Goal: Contribute content: Contribute content

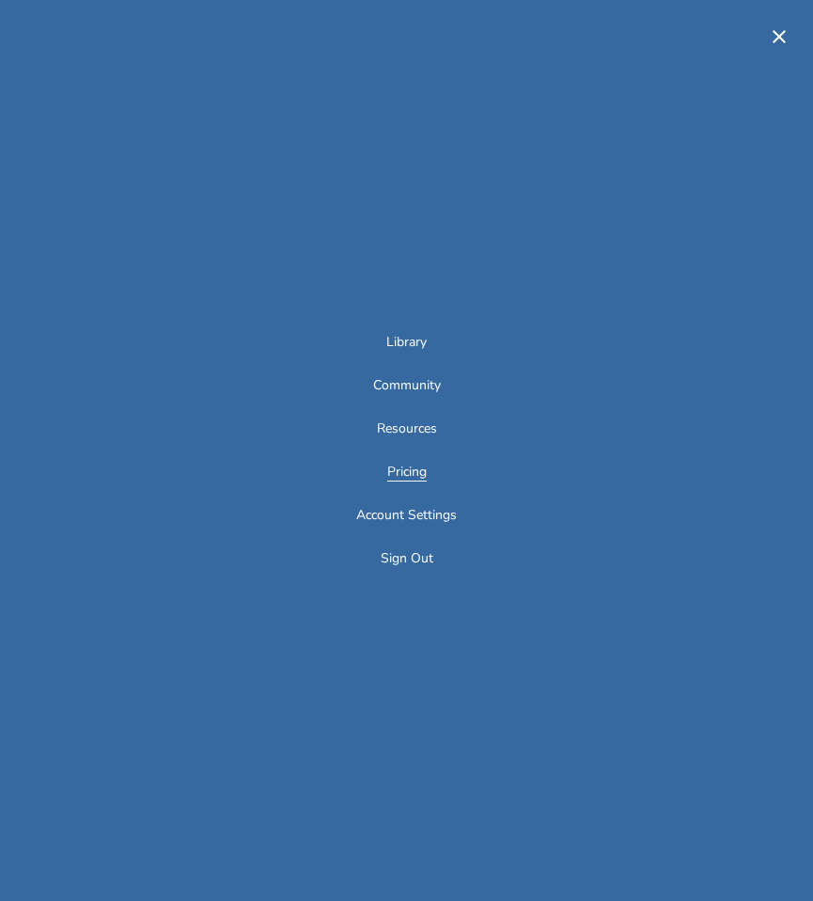
click at [401, 479] on link "Pricing" at bounding box center [406, 473] width 39 height 16
click at [405, 336] on link "Library" at bounding box center [406, 344] width 40 height 16
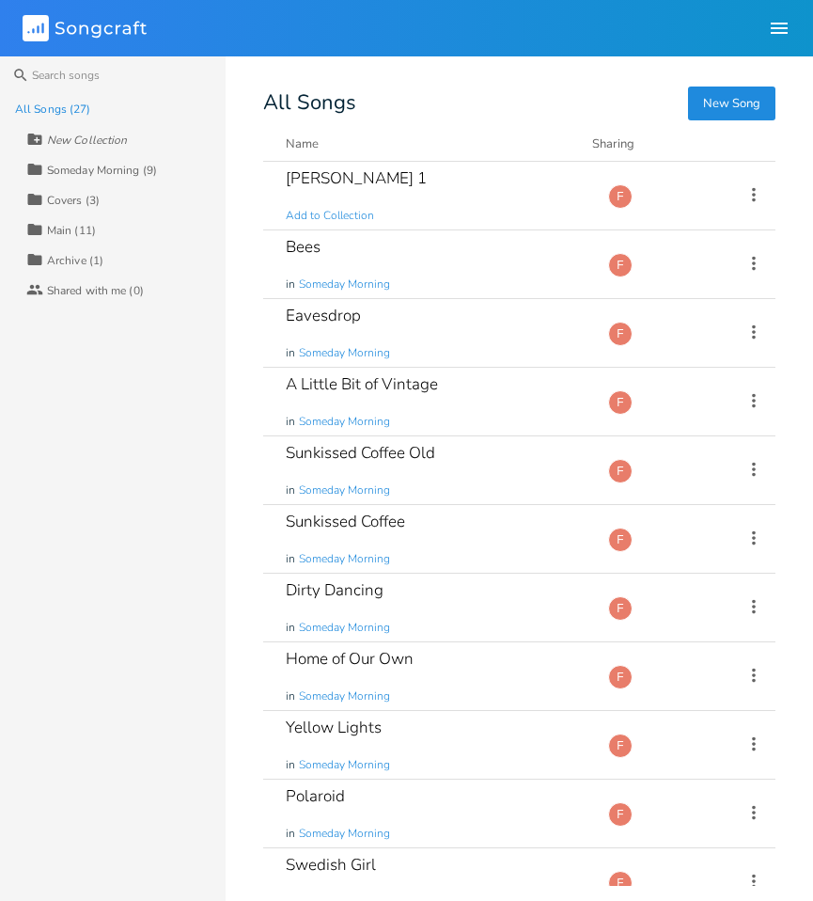
click at [78, 173] on div "Someday Morning (9)" at bounding box center [102, 170] width 110 height 11
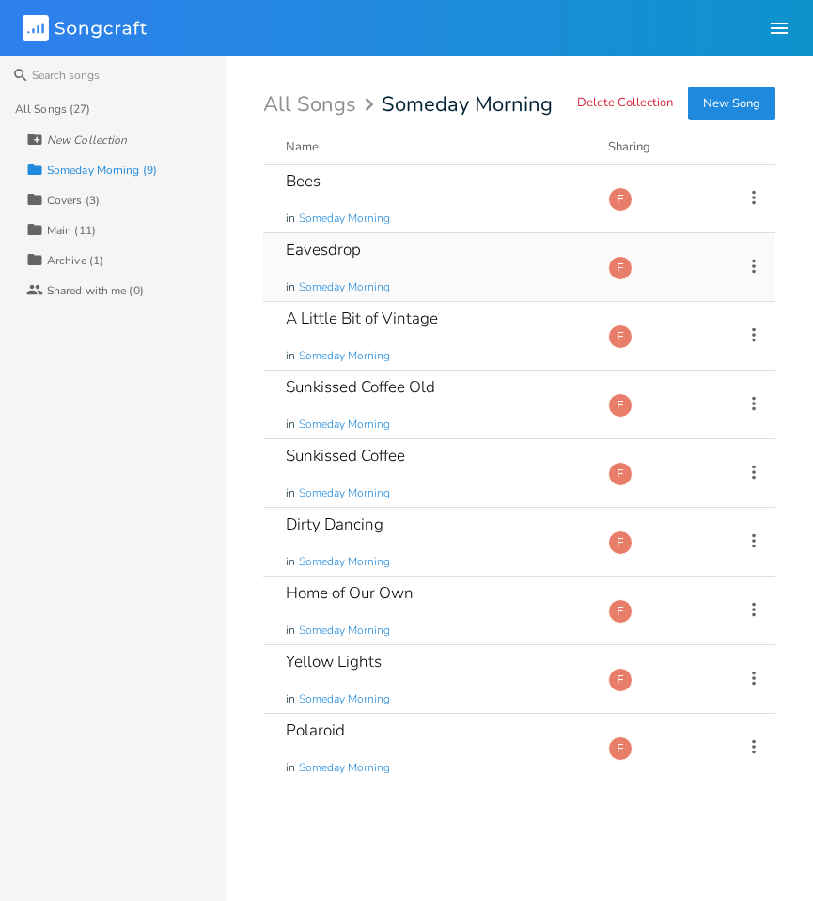
click at [492, 250] on div "Eavesdrop in Someday Morning" at bounding box center [436, 267] width 300 height 68
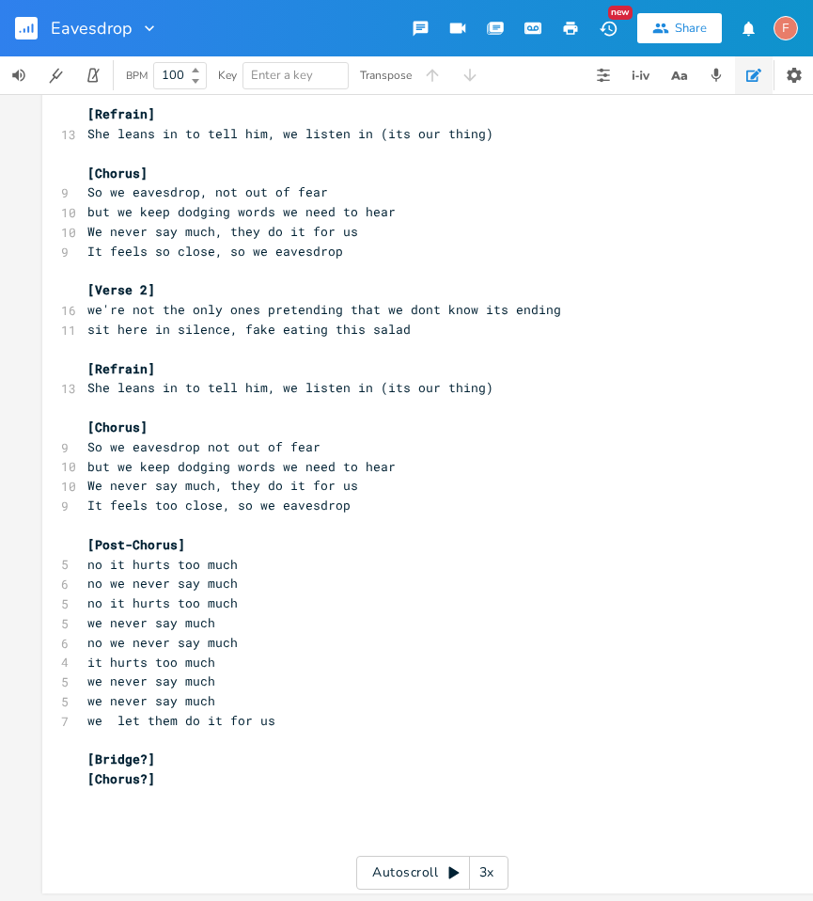
scroll to position [128, 0]
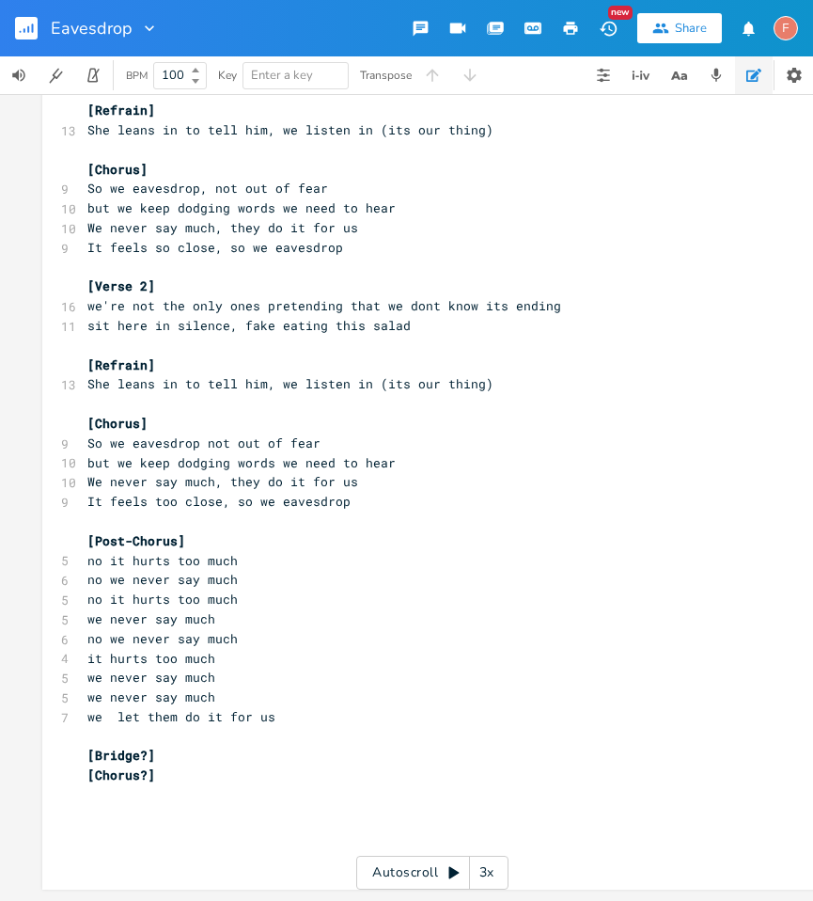
click at [451, 511] on pre "​" at bounding box center [423, 521] width 679 height 20
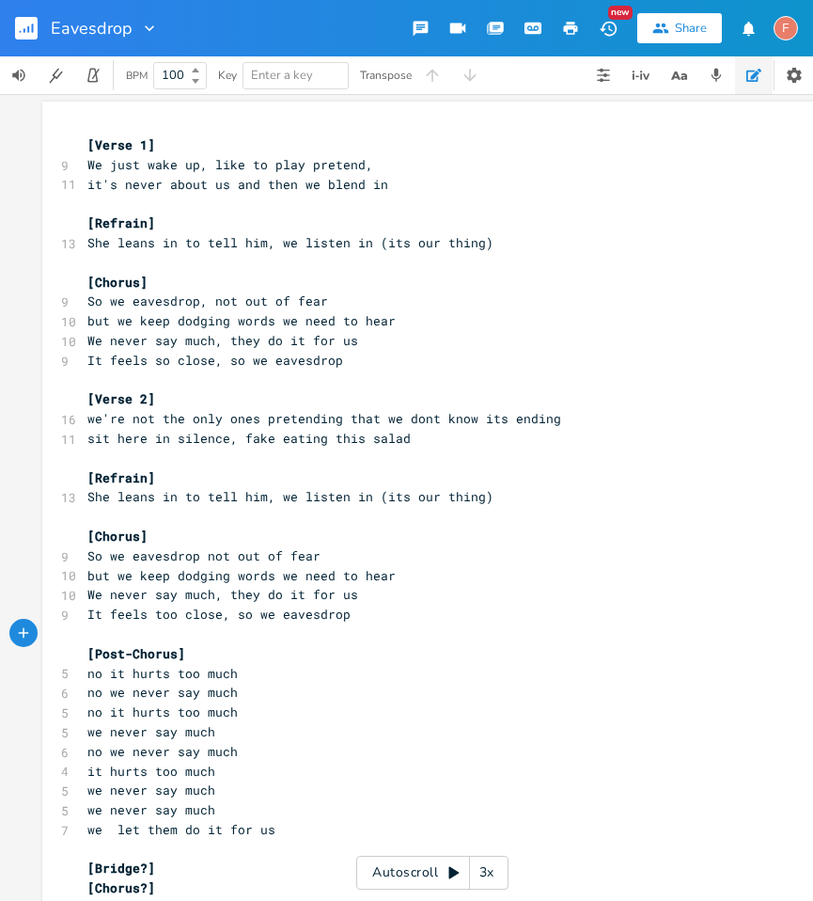
scroll to position [0, 0]
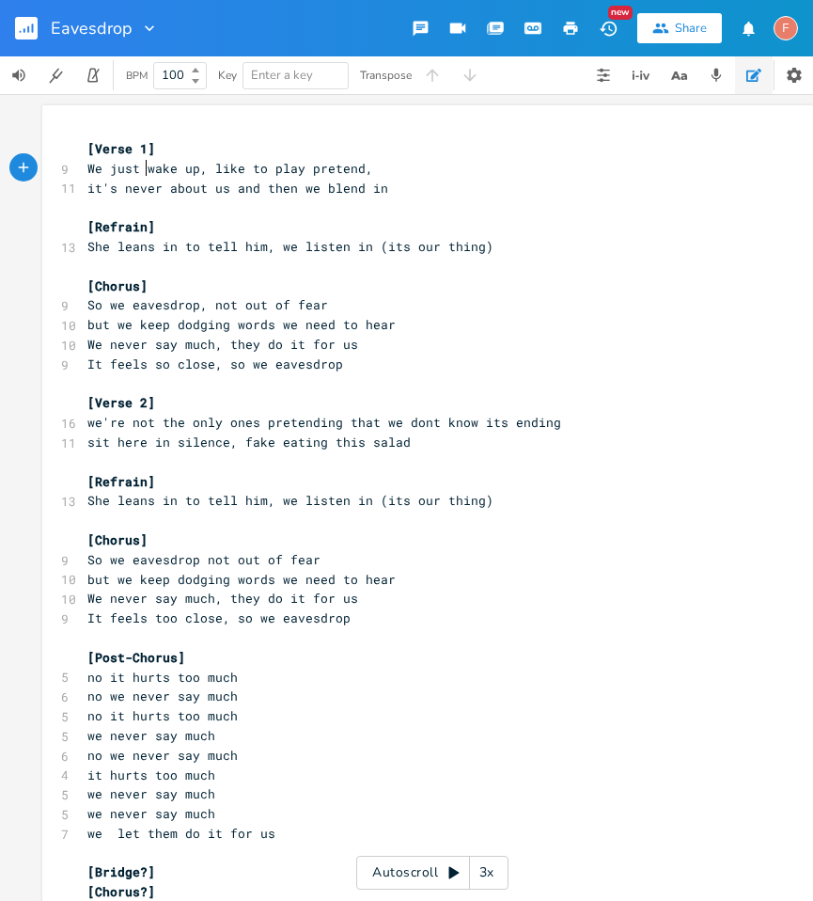
click at [140, 172] on span "We just wake up, like to play pretend," at bounding box center [230, 168] width 286 height 17
click at [215, 175] on span "We just wake up, like to play pretend," at bounding box center [230, 168] width 286 height 17
click at [445, 179] on pre "it's never about us and then we blend in" at bounding box center [423, 189] width 679 height 20
click at [256, 223] on pre "[Refrain]" at bounding box center [423, 227] width 679 height 20
click at [280, 238] on span "She leans in to tell him, we listen in (its our thing)" at bounding box center [290, 246] width 406 height 17
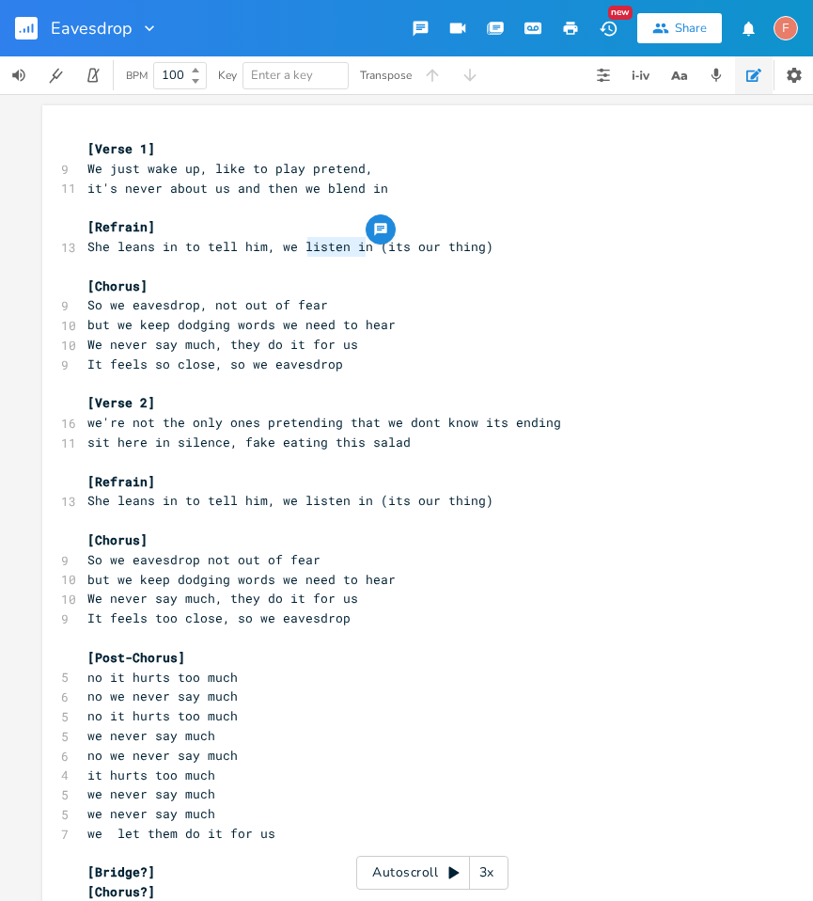
type textarea "listen in"
drag, startPoint x: 358, startPoint y: 248, endPoint x: 294, endPoint y: 249, distance: 63.9
click at [294, 249] on span "She leans in to tell him, we listen in (its our thing)" at bounding box center [290, 246] width 406 height 17
click at [294, 243] on span "She leans in to tell him, we listen in (its our thing)" at bounding box center [290, 246] width 406 height 17
click at [349, 263] on pre "​" at bounding box center [423, 267] width 679 height 20
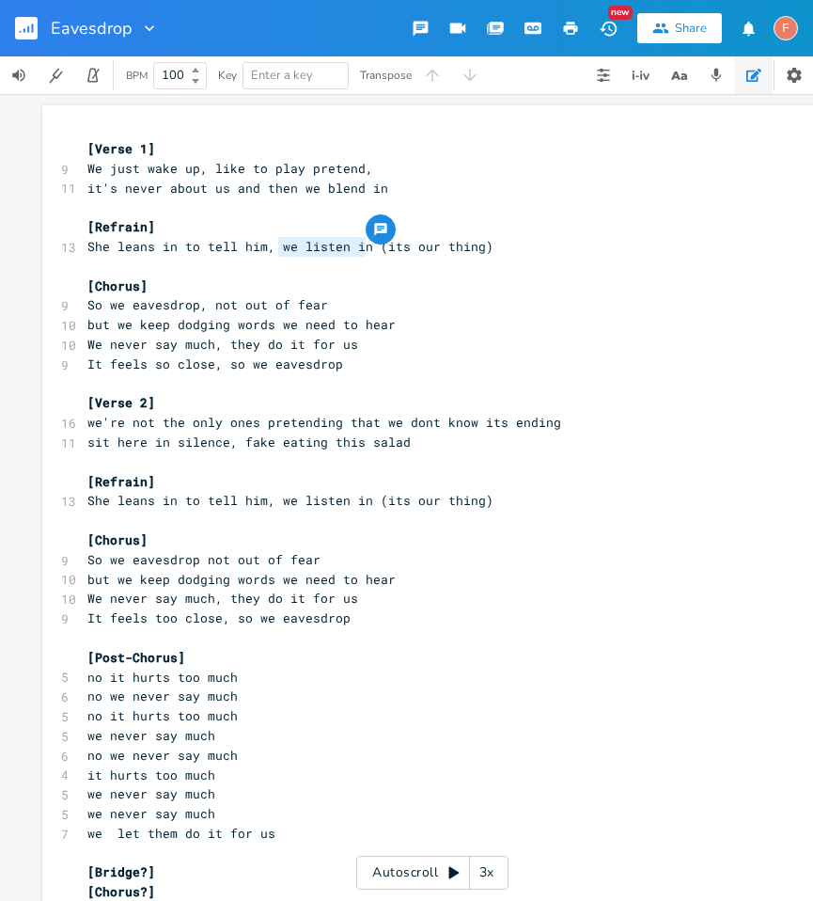
drag, startPoint x: 273, startPoint y: 248, endPoint x: 357, endPoint y: 249, distance: 84.6
click at [357, 249] on span "She leans in to tell him, we listen in (its our thing)" at bounding box center [290, 246] width 406 height 17
type textarea "dhe"
type textarea "h"
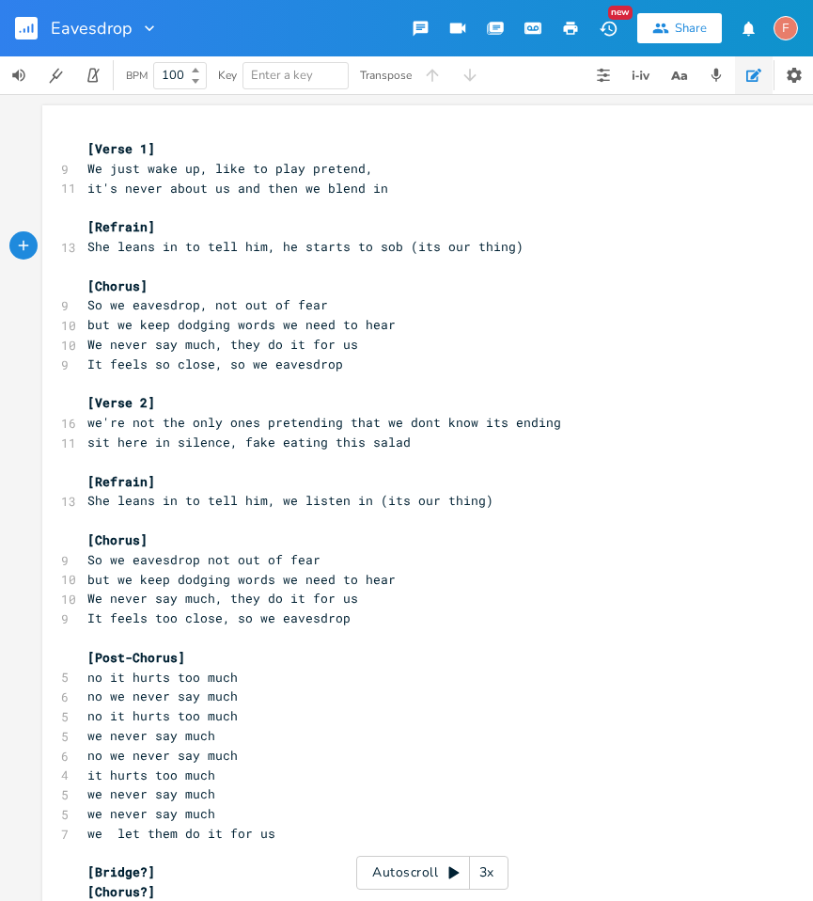
type textarea "he starts to sob"
click at [363, 299] on pre "So we eavesdrop, not out of fear" at bounding box center [423, 305] width 679 height 20
click at [427, 324] on pre "but we keep dodging words we need to hear" at bounding box center [423, 325] width 679 height 20
click at [433, 336] on pre "We never say much, they do it for us" at bounding box center [423, 345] width 679 height 20
click at [446, 347] on pre "We never say much, they do it for us" at bounding box center [423, 345] width 679 height 20
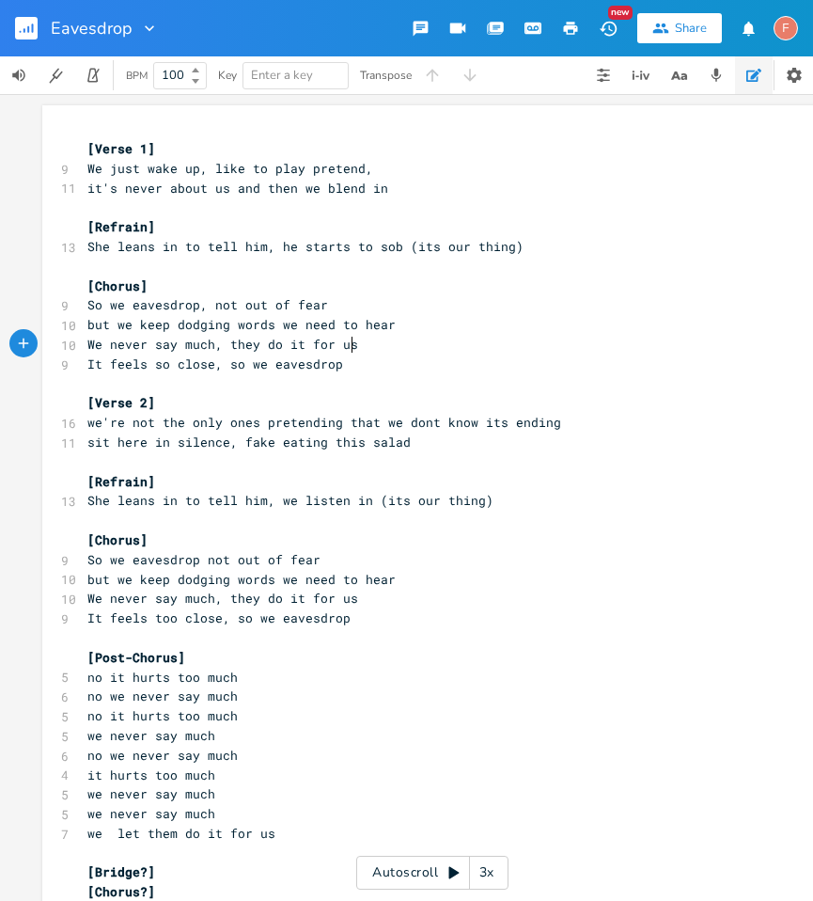
click at [446, 321] on pre "but we keep dodging words we need to hear" at bounding box center [423, 325] width 679 height 20
click at [454, 473] on pre "[Refrain]" at bounding box center [423, 482] width 679 height 20
click at [428, 386] on pre "​" at bounding box center [423, 384] width 679 height 20
click at [386, 379] on pre "​" at bounding box center [423, 384] width 679 height 20
click at [375, 372] on pre "It feels so close, so we eavesdrop" at bounding box center [423, 364] width 679 height 20
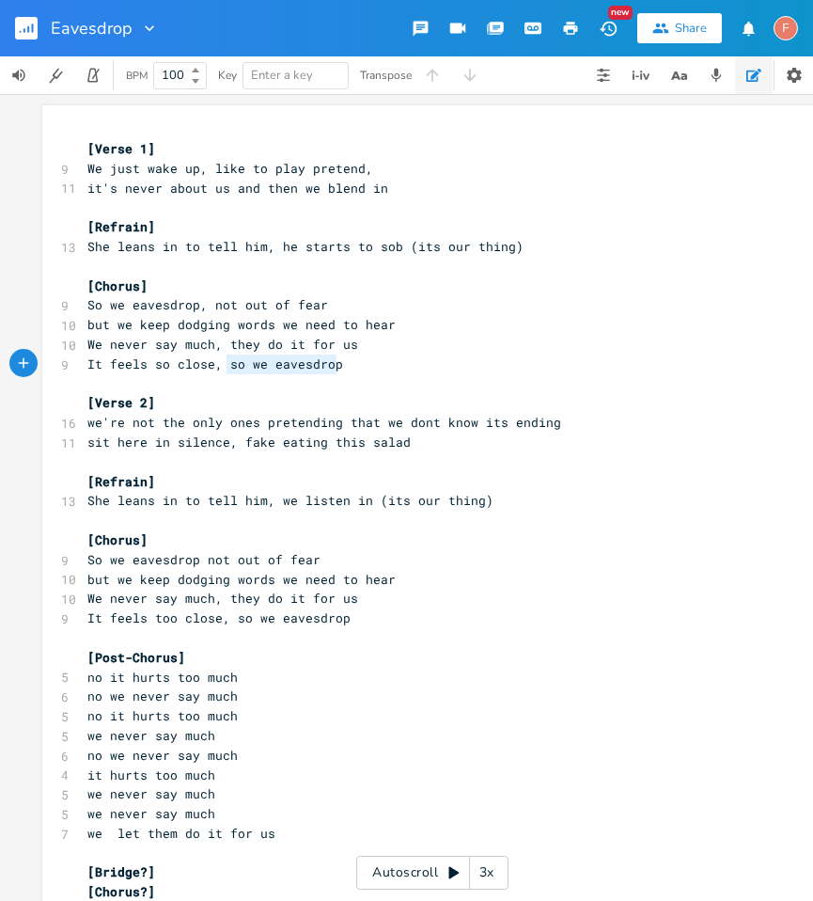
drag, startPoint x: 221, startPoint y: 364, endPoint x: 339, endPoint y: 364, distance: 118.5
click at [339, 364] on pre "It feels so close, so we eavesdrop" at bounding box center [423, 364] width 679 height 20
type textarea "and we can't stop"
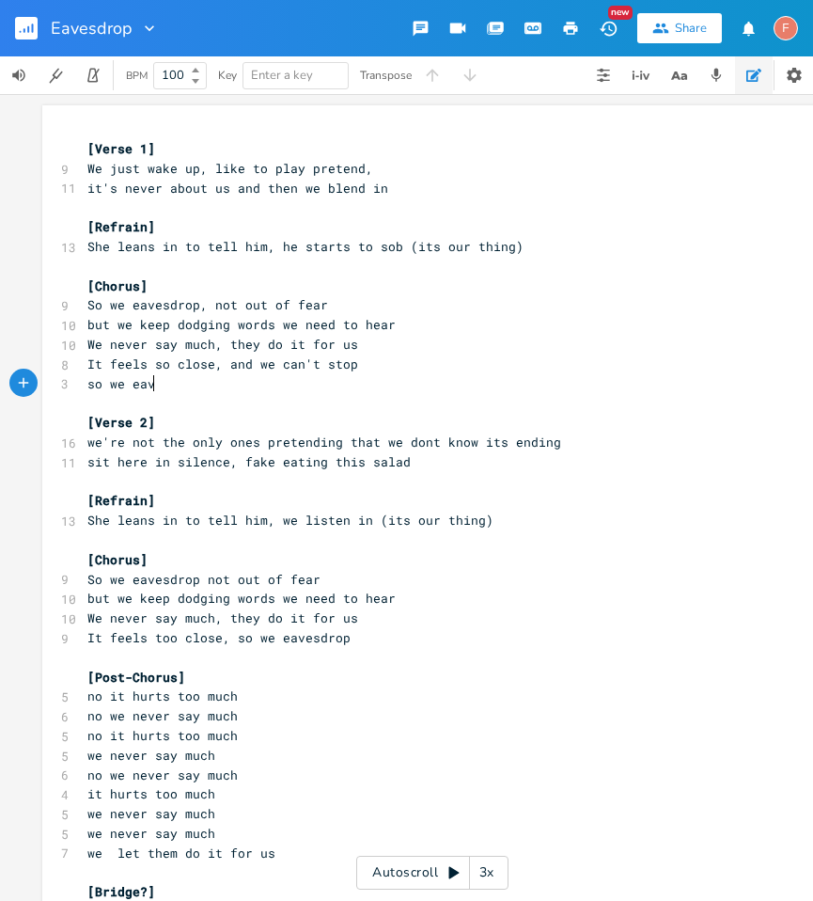
type textarea "so we eavs"
type textarea "es drpo"
type textarea "op"
type textarea "s It feels so close, and we can't sto"
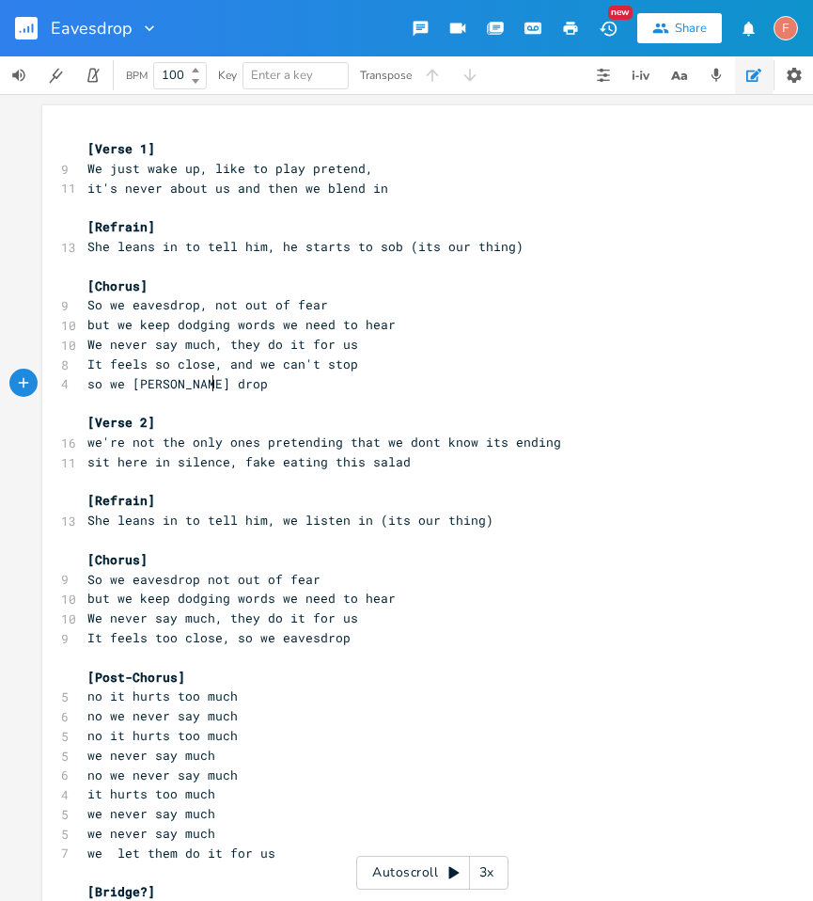
click at [338, 354] on pre "It feels so close, and we can't stop" at bounding box center [423, 364] width 679 height 20
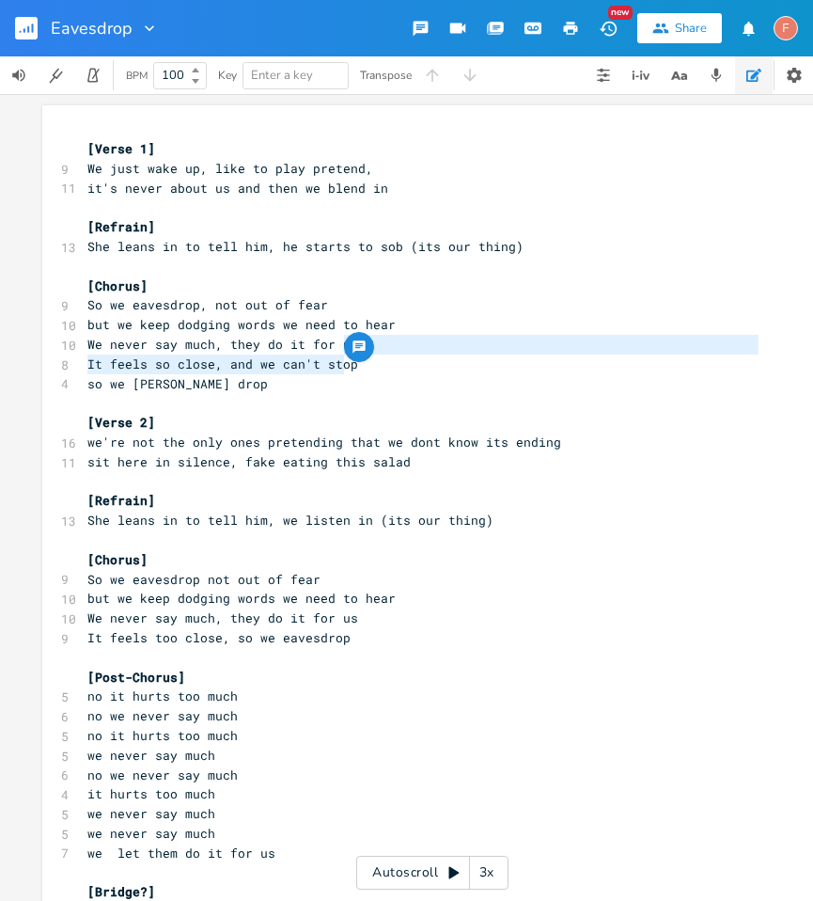
click at [264, 356] on span "It feels so close, and we can't stop" at bounding box center [222, 363] width 271 height 17
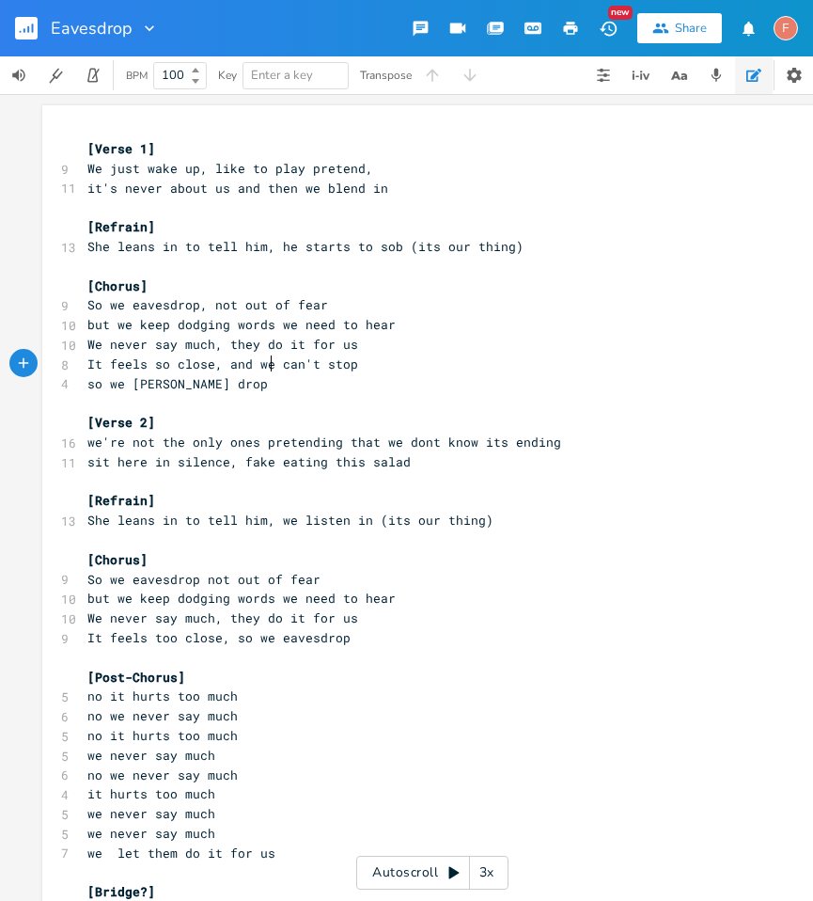
click at [244, 362] on span "It feels so close, and we can't stop" at bounding box center [222, 363] width 271 height 17
click at [233, 362] on span "It feels so close, and we can't stop" at bounding box center [222, 363] width 271 height 17
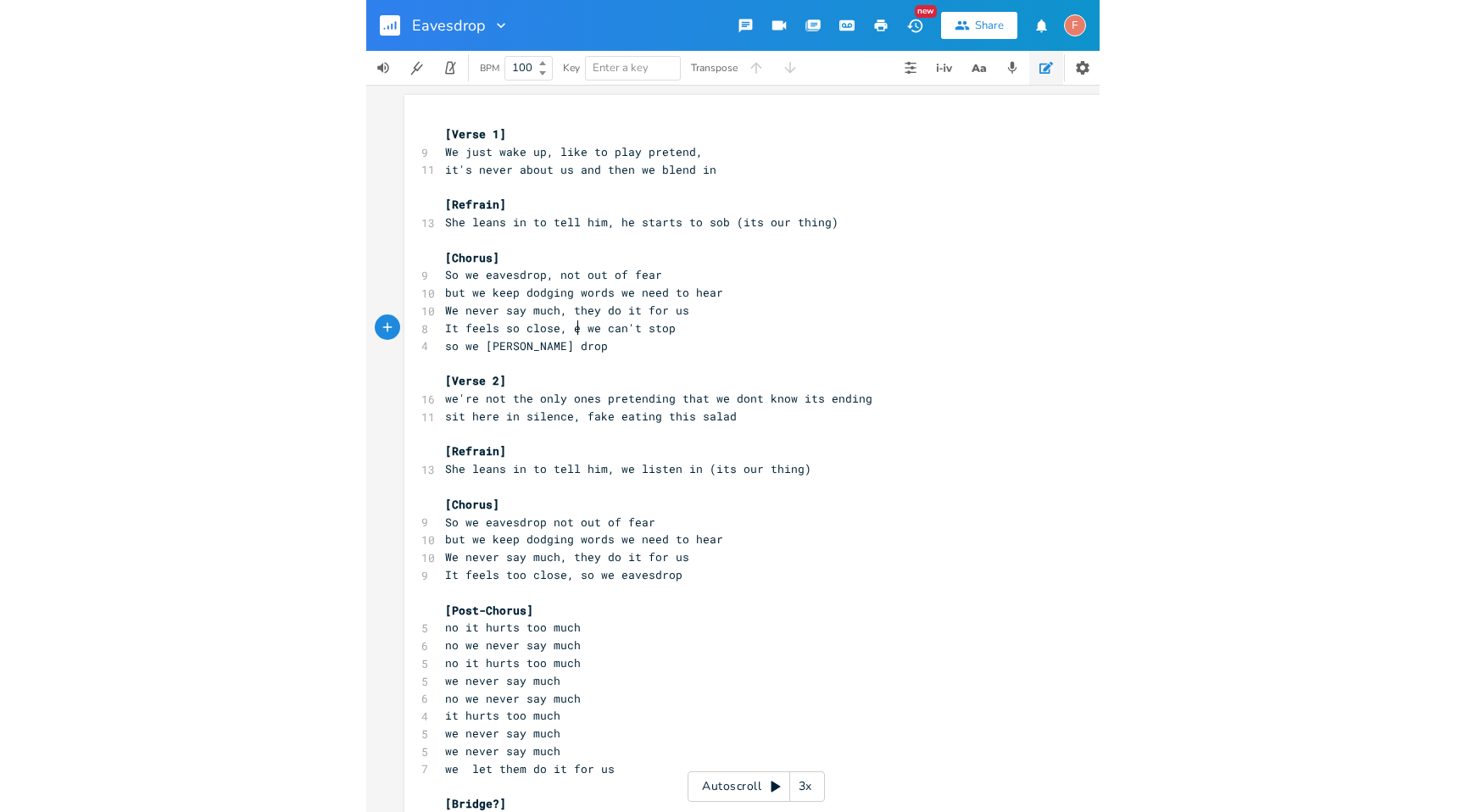
scroll to position [0, 6]
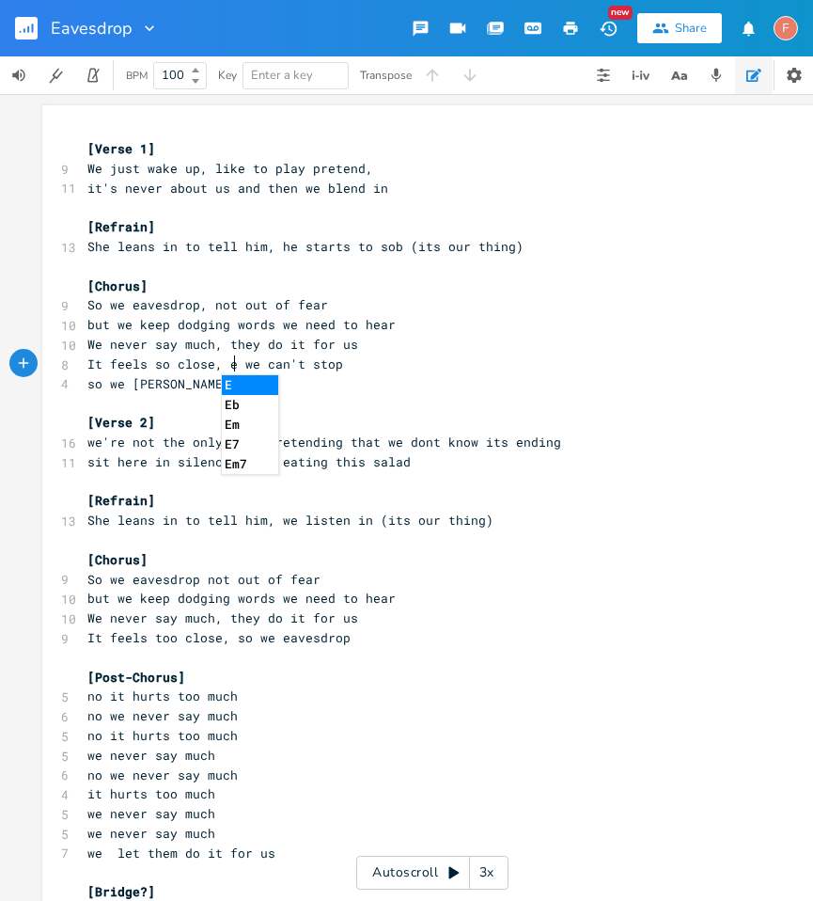
type textarea "and"
click at [579, 338] on pre "We never say much, they do it for us" at bounding box center [423, 345] width 679 height 20
click at [359, 574] on pre "So we eavesdrop not out of fear" at bounding box center [423, 580] width 679 height 20
click at [371, 632] on pre "It feels too close, so we eavesdrop" at bounding box center [423, 638] width 679 height 20
click at [372, 581] on pre "So we eavesdrop not out of fear" at bounding box center [423, 580] width 679 height 20
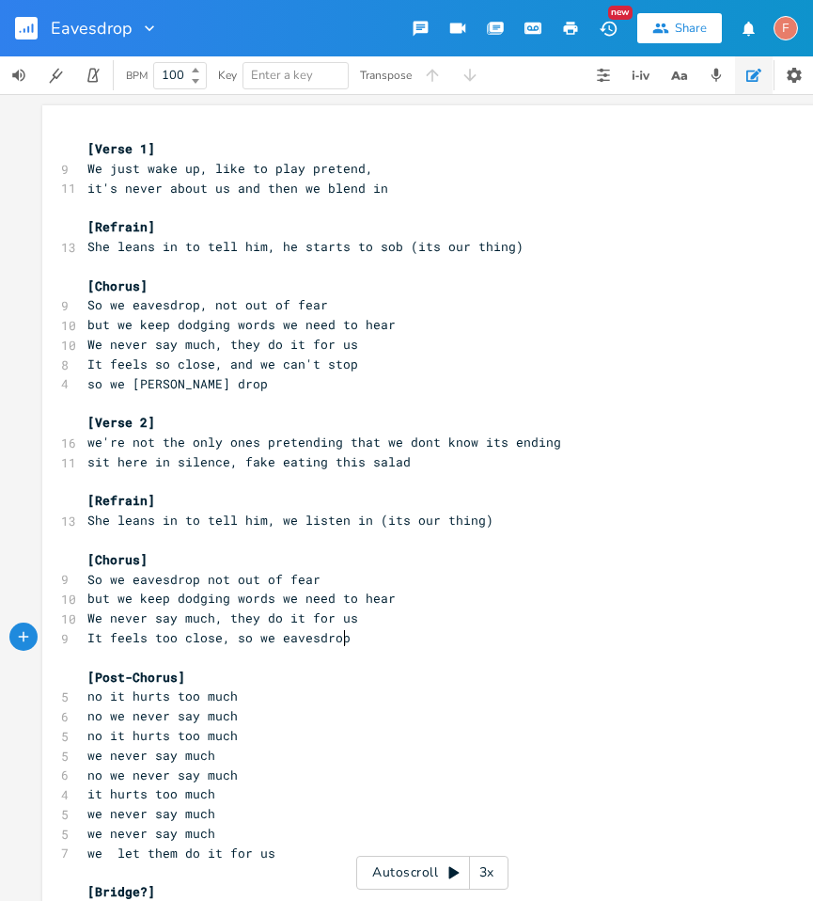
click at [372, 638] on pre "It feels too close, so we eavesdrop" at bounding box center [423, 638] width 679 height 20
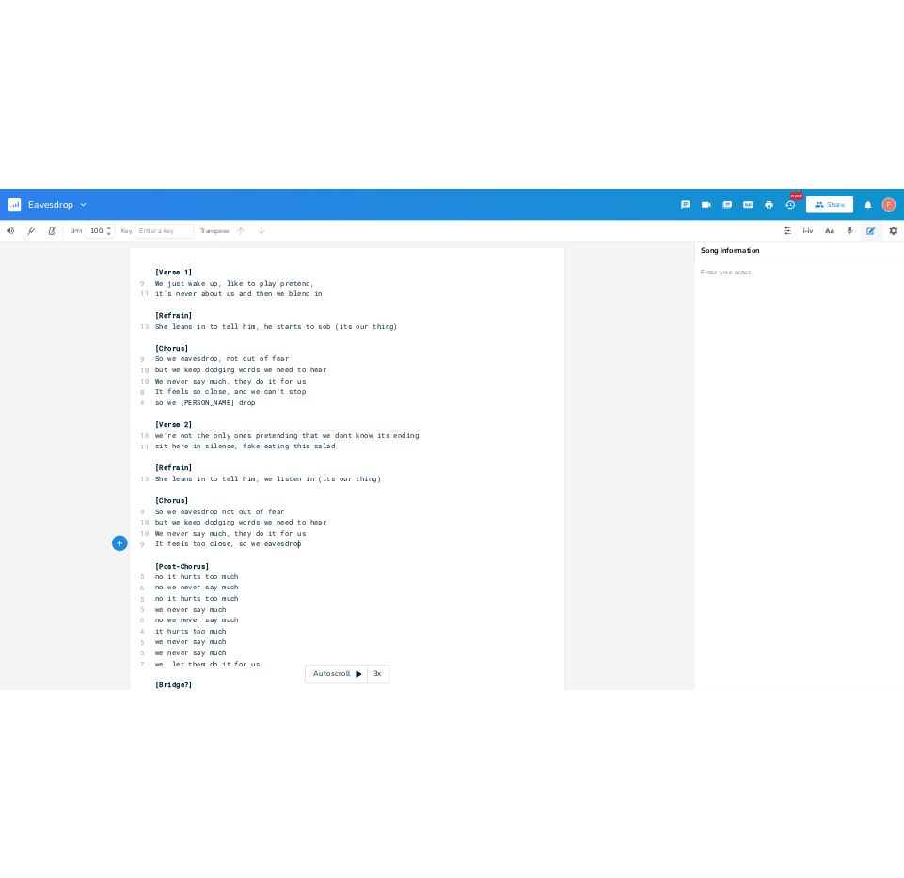
scroll to position [0, 8]
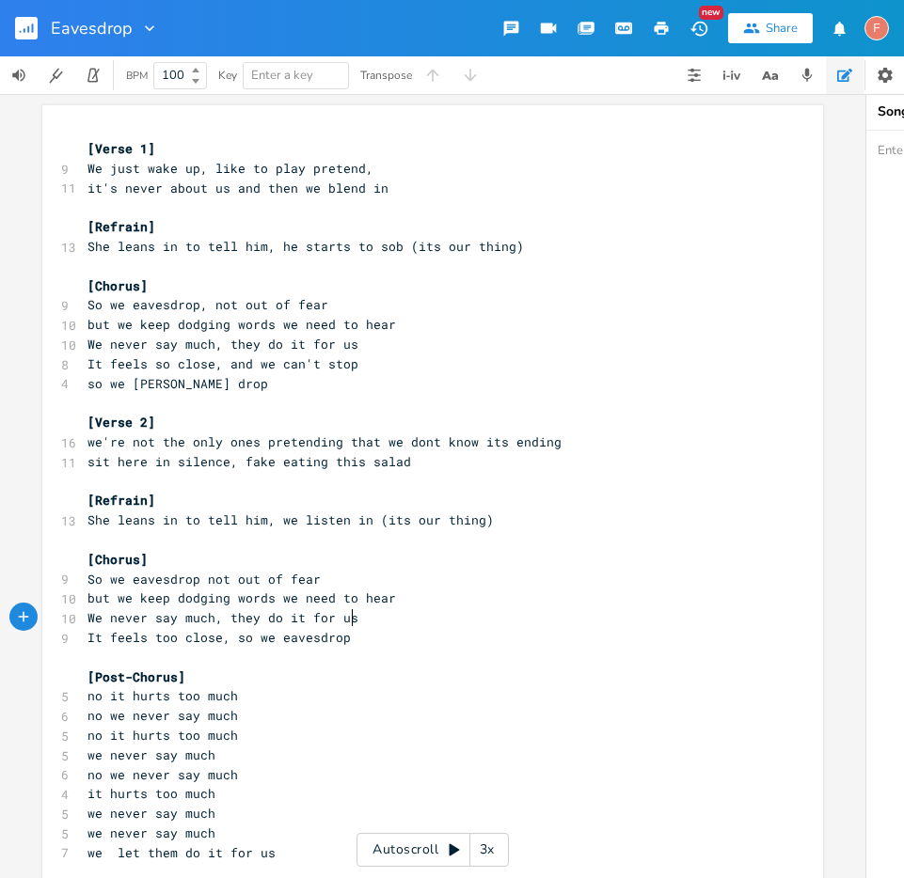
click at [396, 622] on pre "We never say much, they do it for us" at bounding box center [423, 618] width 679 height 20
click at [396, 648] on pre "​" at bounding box center [423, 658] width 679 height 20
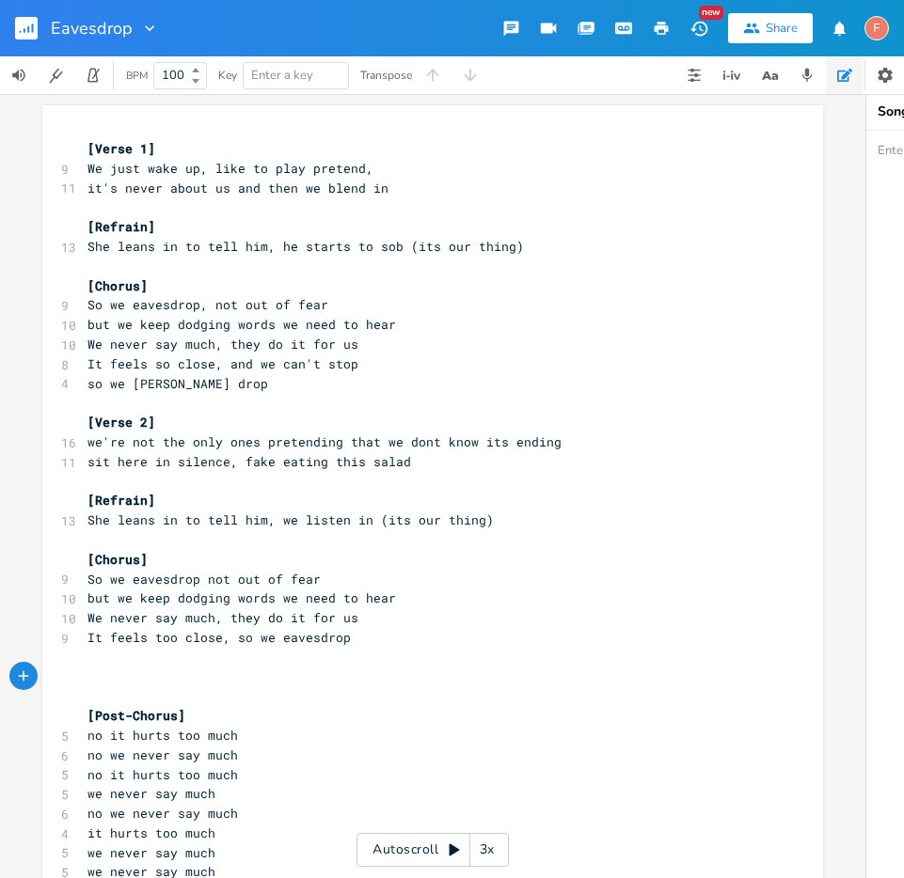
type textarea "[]"
type textarea "chorus"
click at [405, 616] on pre "We never say much, they do it for us" at bounding box center [423, 618] width 679 height 20
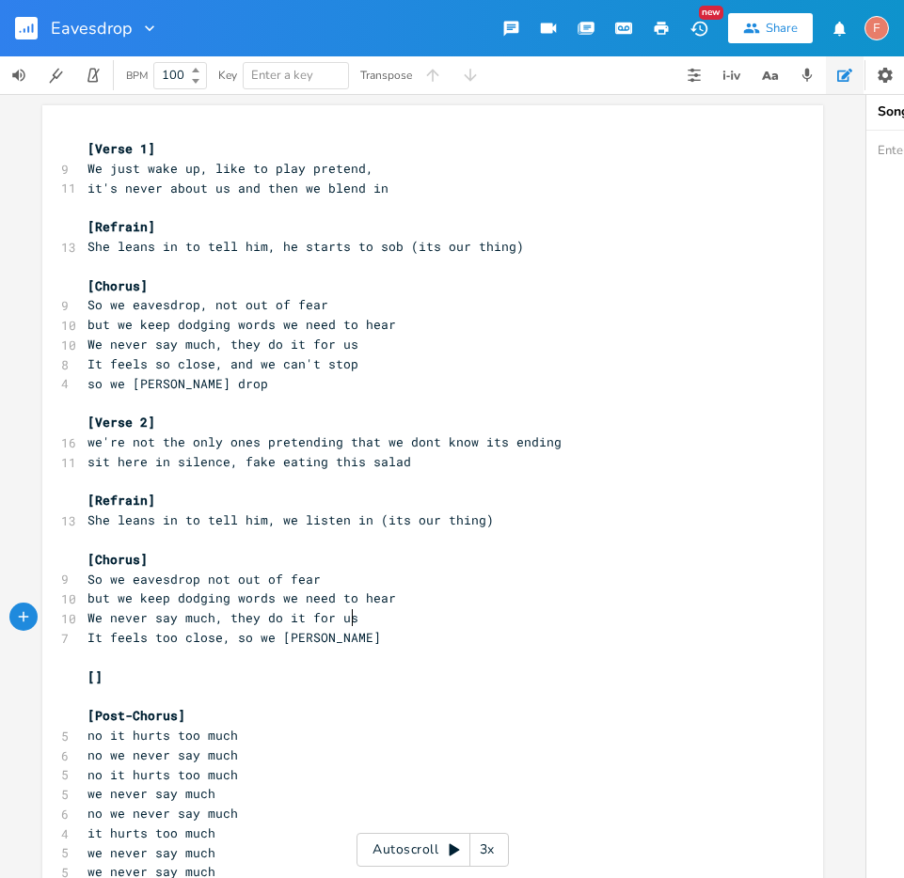
click at [395, 613] on pre "We never say much, they do it for us" at bounding box center [423, 618] width 679 height 20
click at [367, 641] on pre "It feels too close, so we [PERSON_NAME]" at bounding box center [423, 638] width 679 height 20
click at [162, 638] on span "It feels too close, so we [PERSON_NAME]" at bounding box center [233, 637] width 293 height 17
type textarea "so"
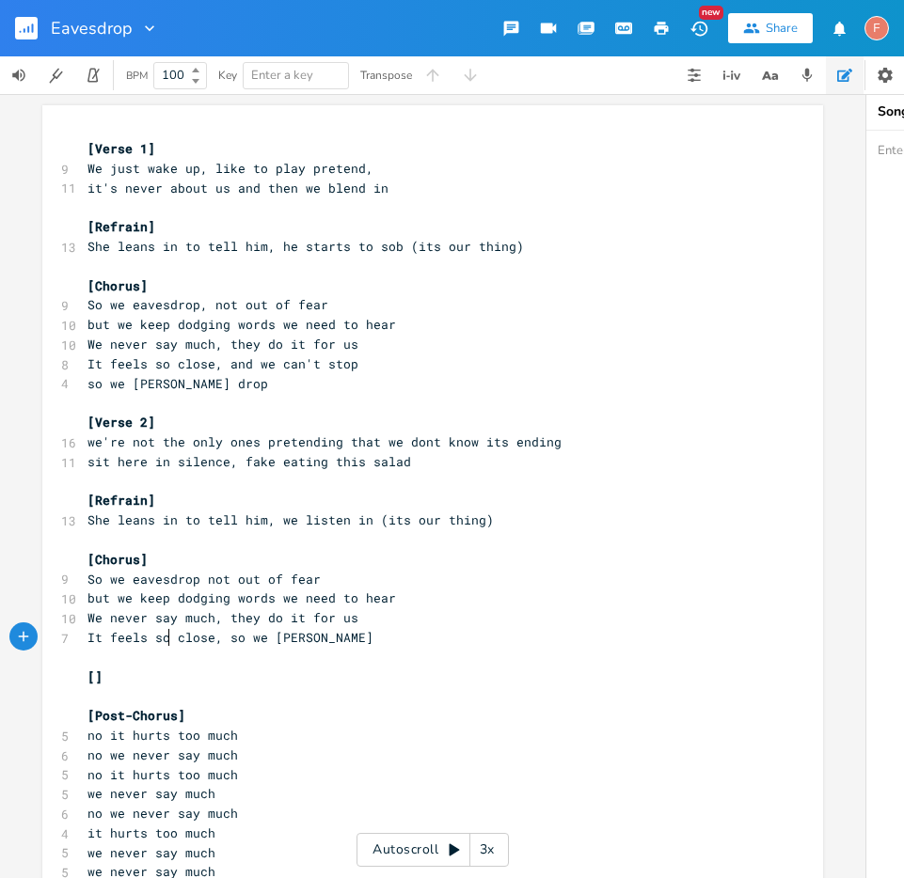
scroll to position [0, 11]
drag, startPoint x: 242, startPoint y: 637, endPoint x: 319, endPoint y: 645, distance: 77.5
click at [319, 645] on pre "It feels so close, so we [PERSON_NAME]" at bounding box center [423, 638] width 679 height 20
type textarea "don't stop"
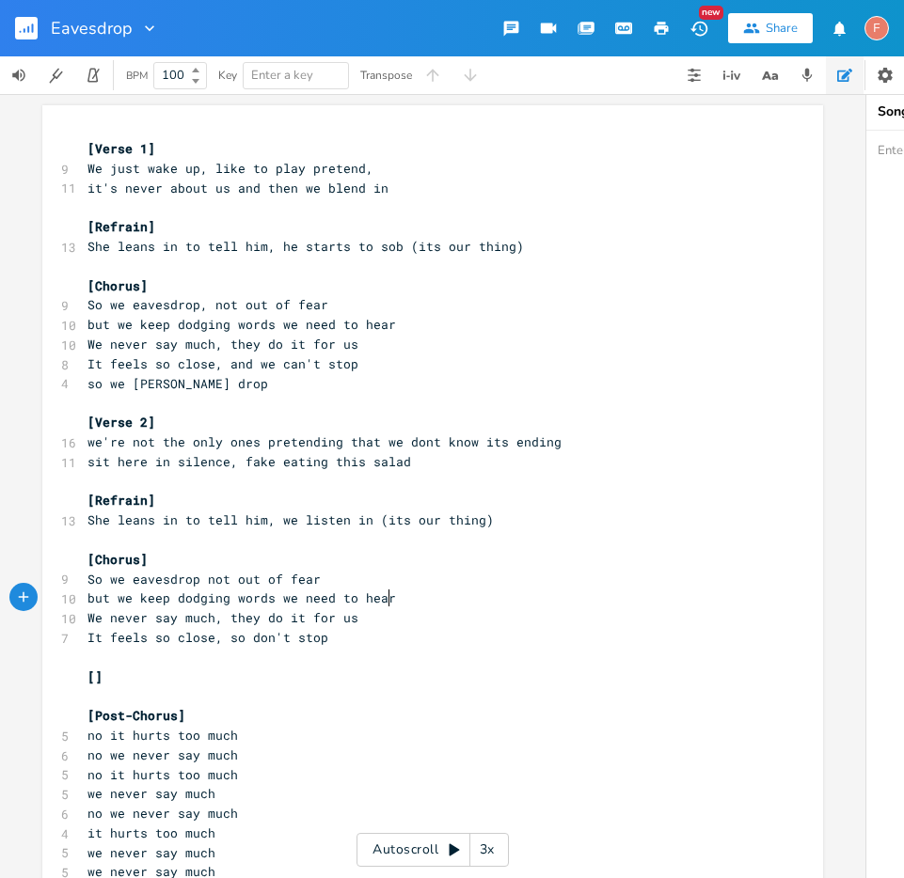
click at [443, 608] on pre "We never say much, they do it for us" at bounding box center [423, 618] width 679 height 20
click at [428, 622] on pre "We never say much, they do it for us" at bounding box center [423, 618] width 679 height 20
click at [406, 639] on pre "It feels so close, so don't stop" at bounding box center [423, 638] width 679 height 20
click at [226, 645] on span "It feels so close, so don't stop" at bounding box center [207, 637] width 241 height 17
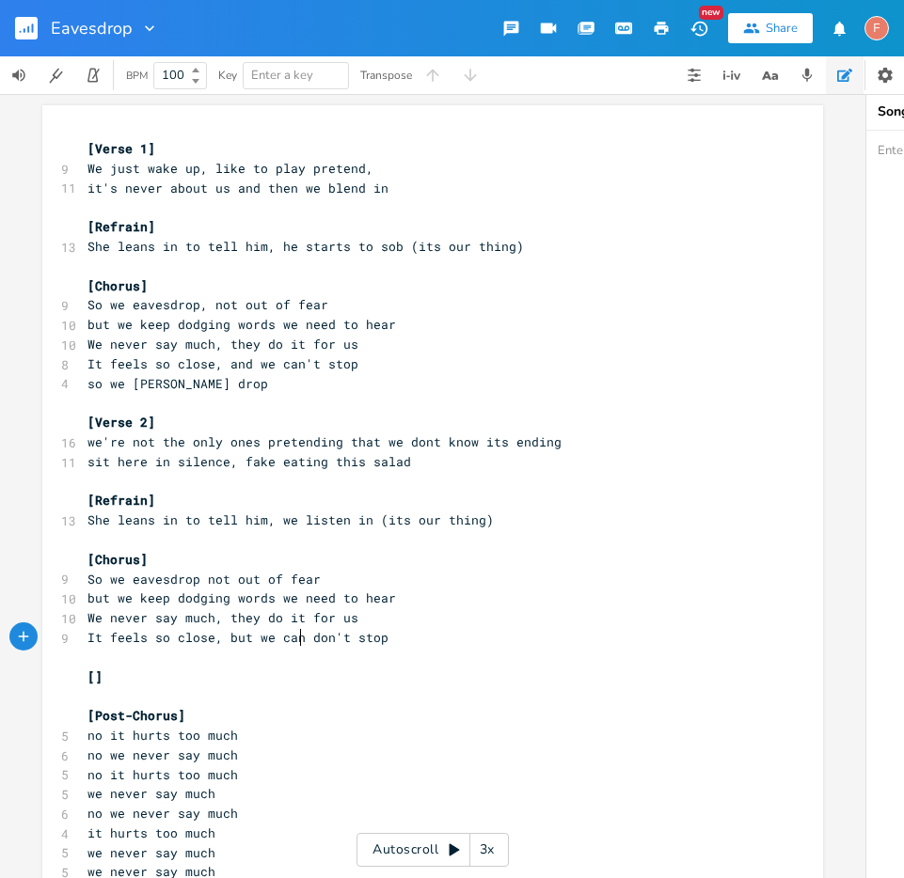
type textarea "but we cant"
type textarea "'t"
click at [335, 631] on span "It feels so close, but we can't don't stop" at bounding box center [245, 637] width 316 height 17
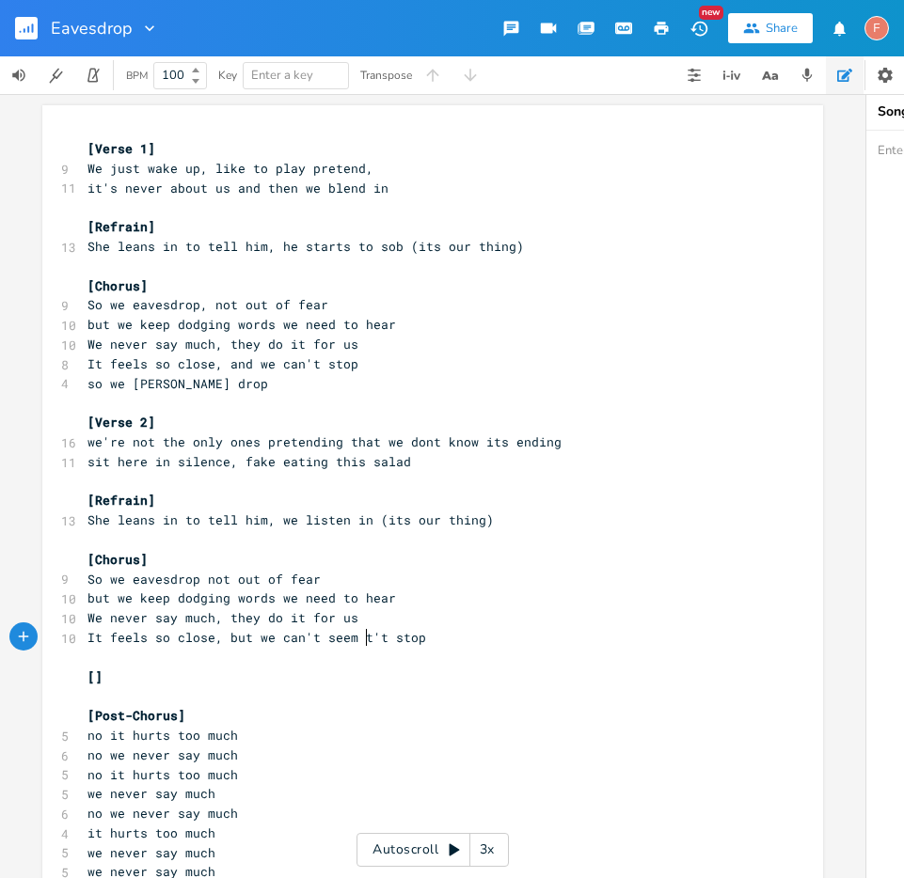
type textarea "seem to"
click at [442, 637] on pre "It feels so close, but we can't seem to stop" at bounding box center [423, 638] width 679 height 20
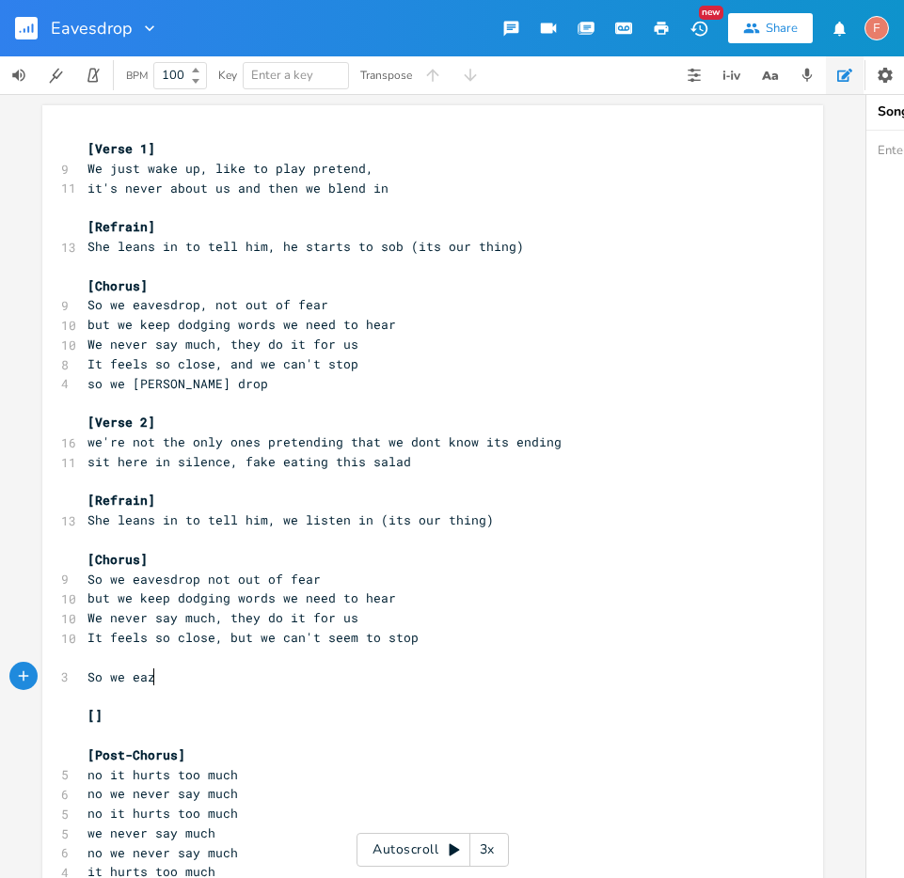
type textarea "So we eaze"
type textarea "vzesd"
type textarea "esdrop"
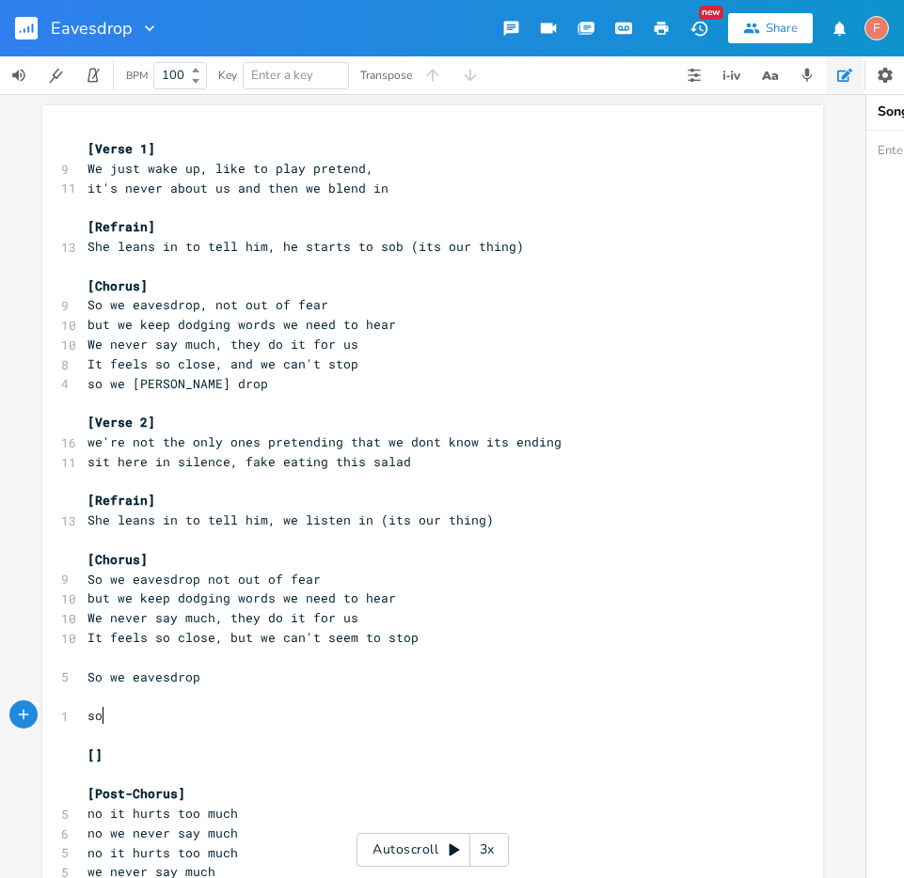
type textarea "so d"
type textarea "we don't stop"
click at [425, 644] on pre "It feels so close, but we can't seem to stop" at bounding box center [423, 638] width 679 height 20
click at [440, 686] on pre "​" at bounding box center [423, 696] width 679 height 20
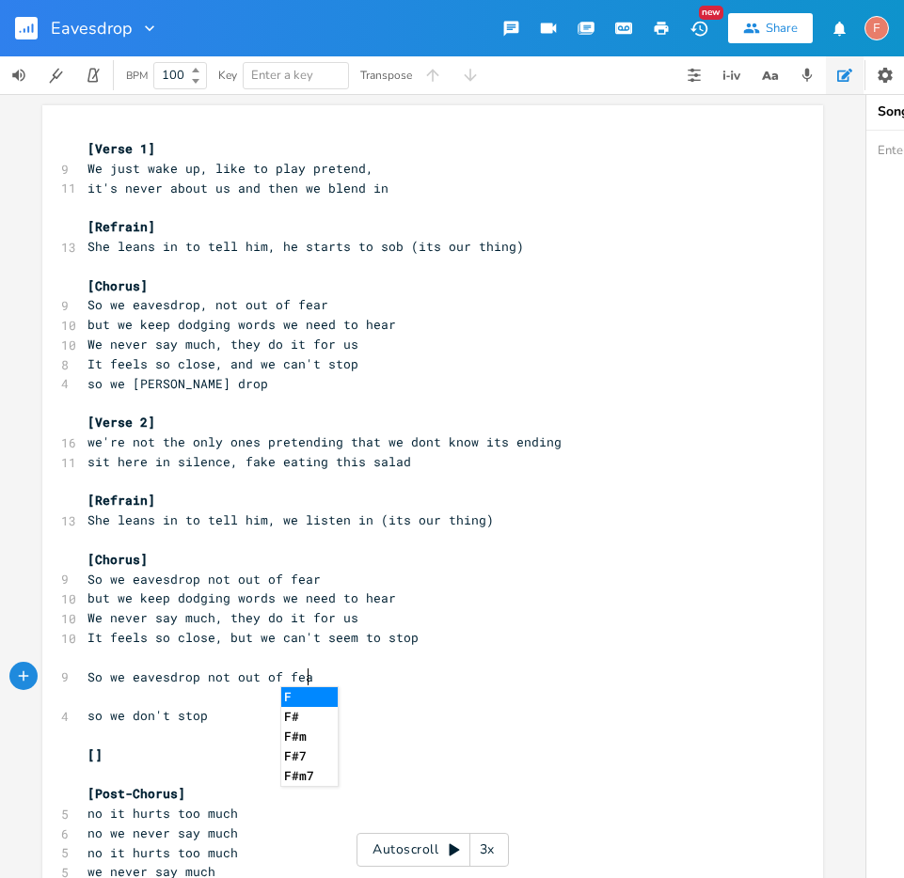
type textarea "not out of fear"
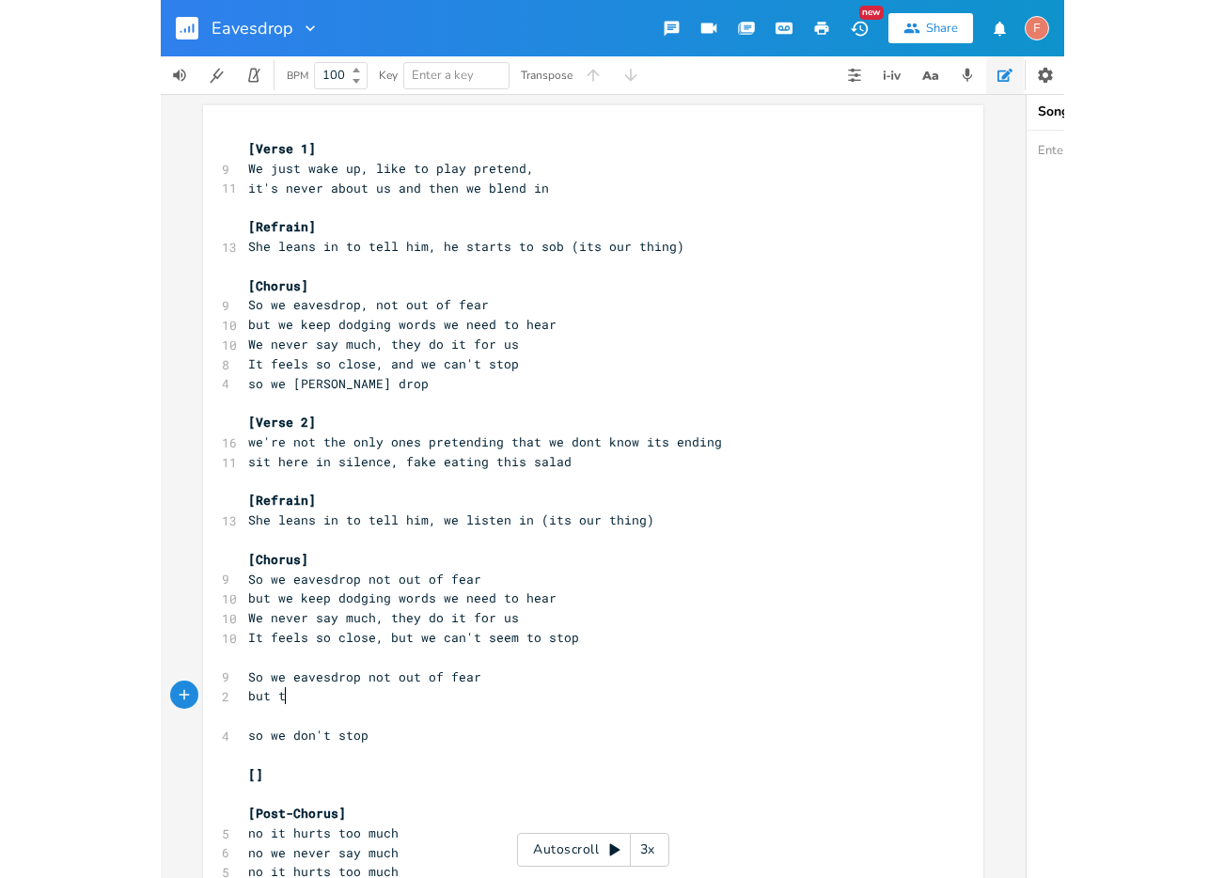
scroll to position [0, 32]
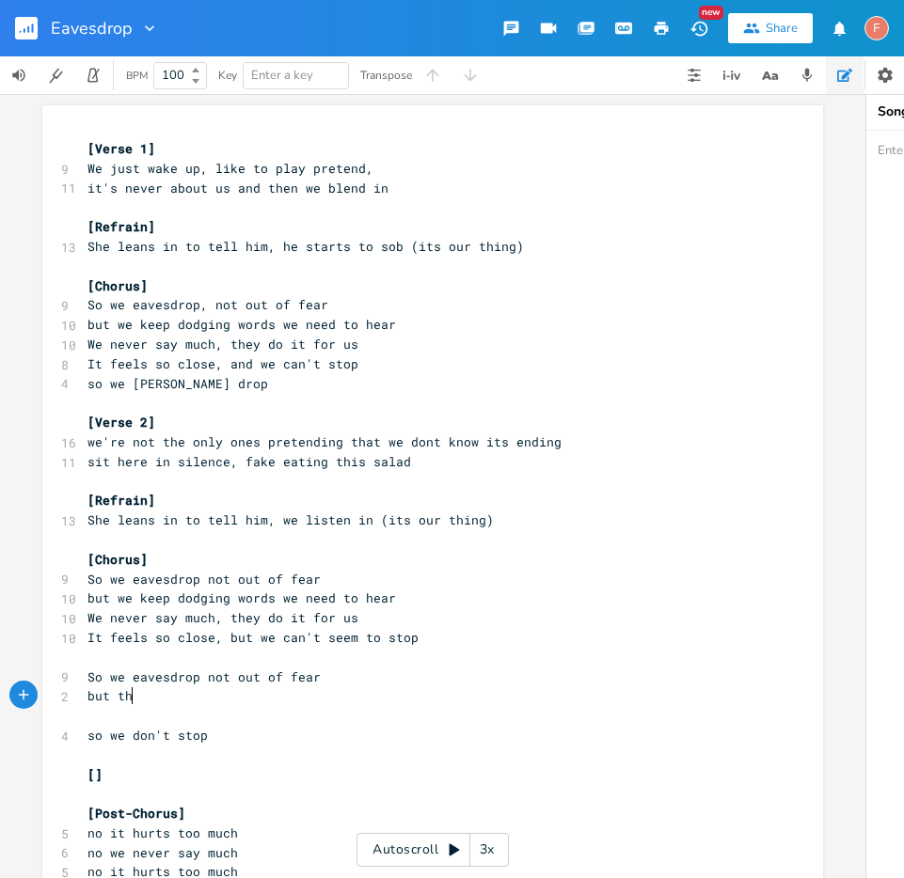
type textarea "but th"
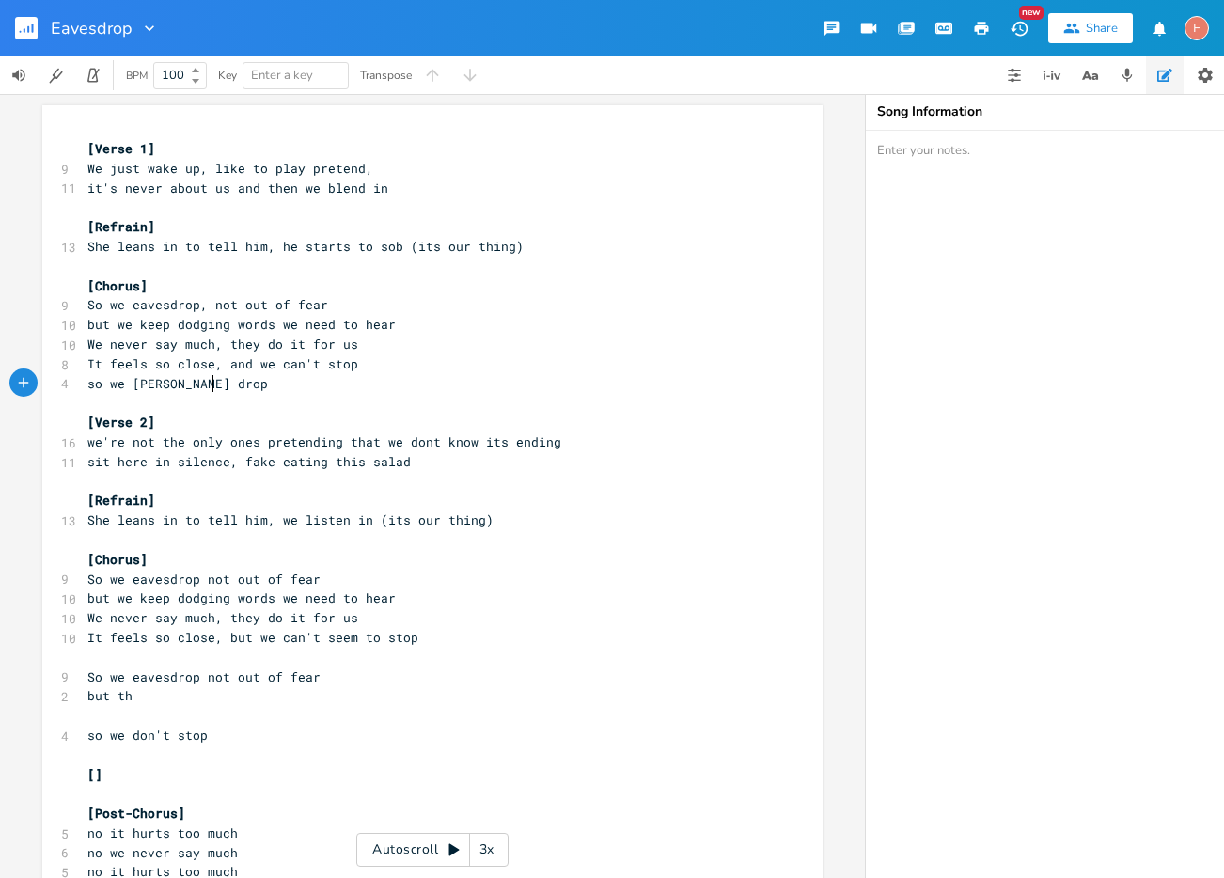
click at [372, 387] on pre "so we [PERSON_NAME] drop" at bounding box center [423, 384] width 679 height 20
click at [334, 398] on pre "​" at bounding box center [423, 403] width 679 height 20
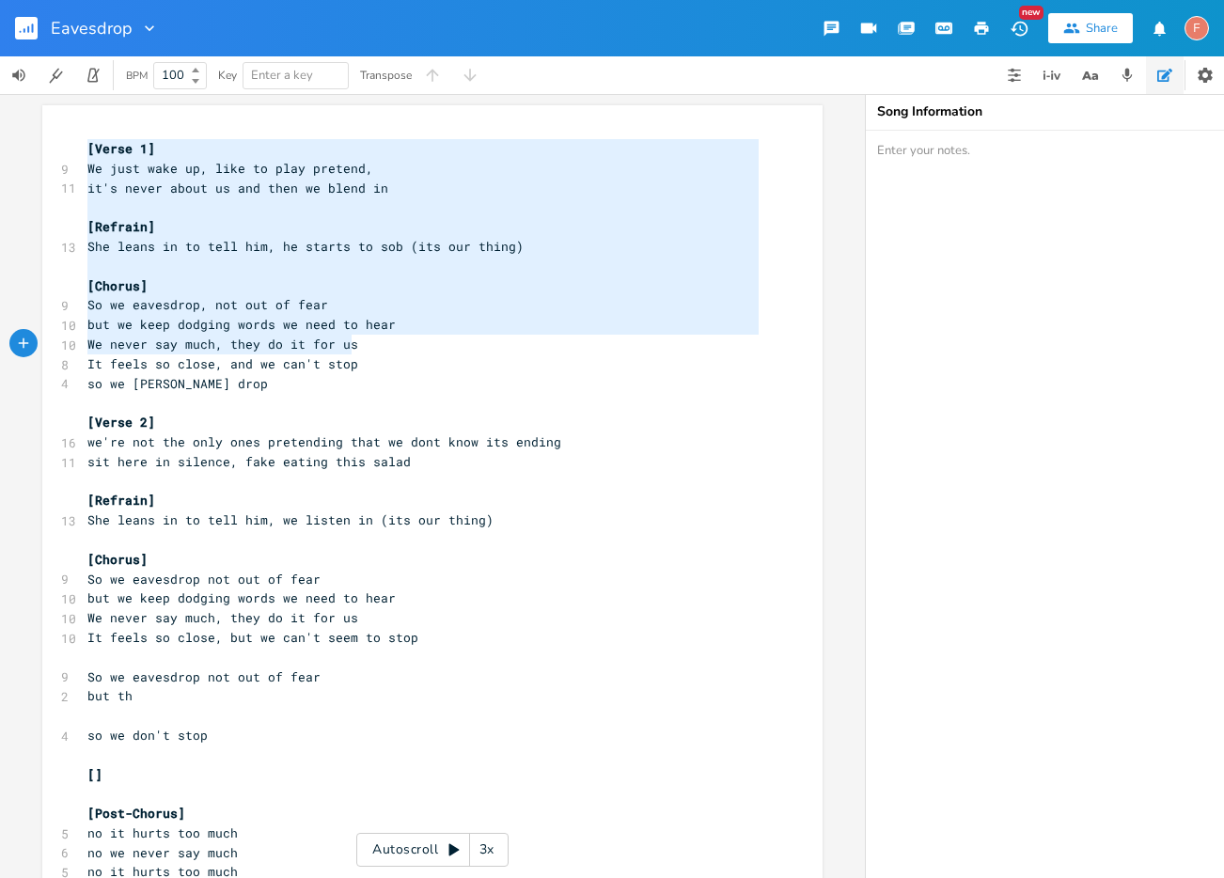
drag, startPoint x: 82, startPoint y: 149, endPoint x: 440, endPoint y: 345, distance: 408.6
click at [440, 345] on div "[Verse 1] 9 We just wake up, like to play pretend, 11 it's never about us and t…" at bounding box center [423, 638] width 679 height 998
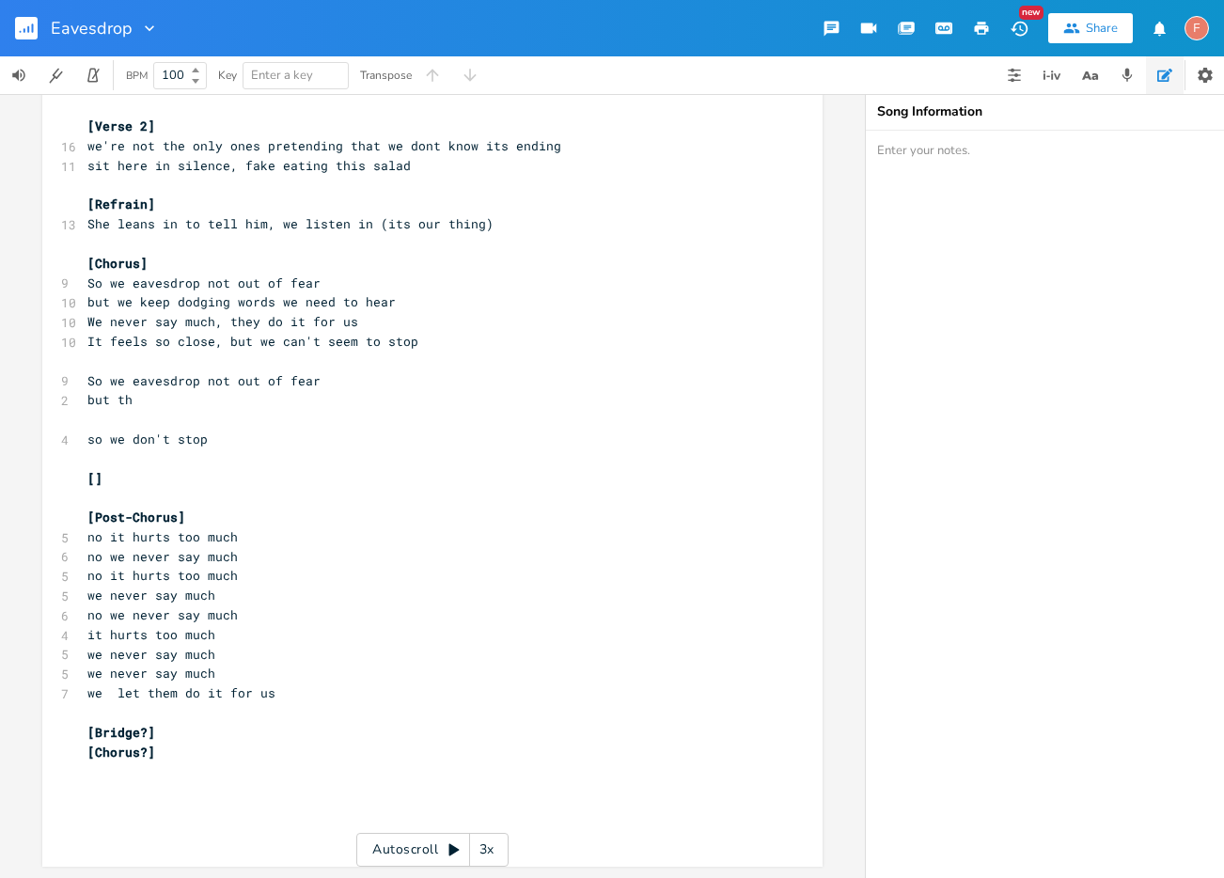
type textarea "[Verse 1] We just wake up, like to play pretend, it's never about us and then w…"
click at [245, 762] on pre "​" at bounding box center [423, 772] width 679 height 20
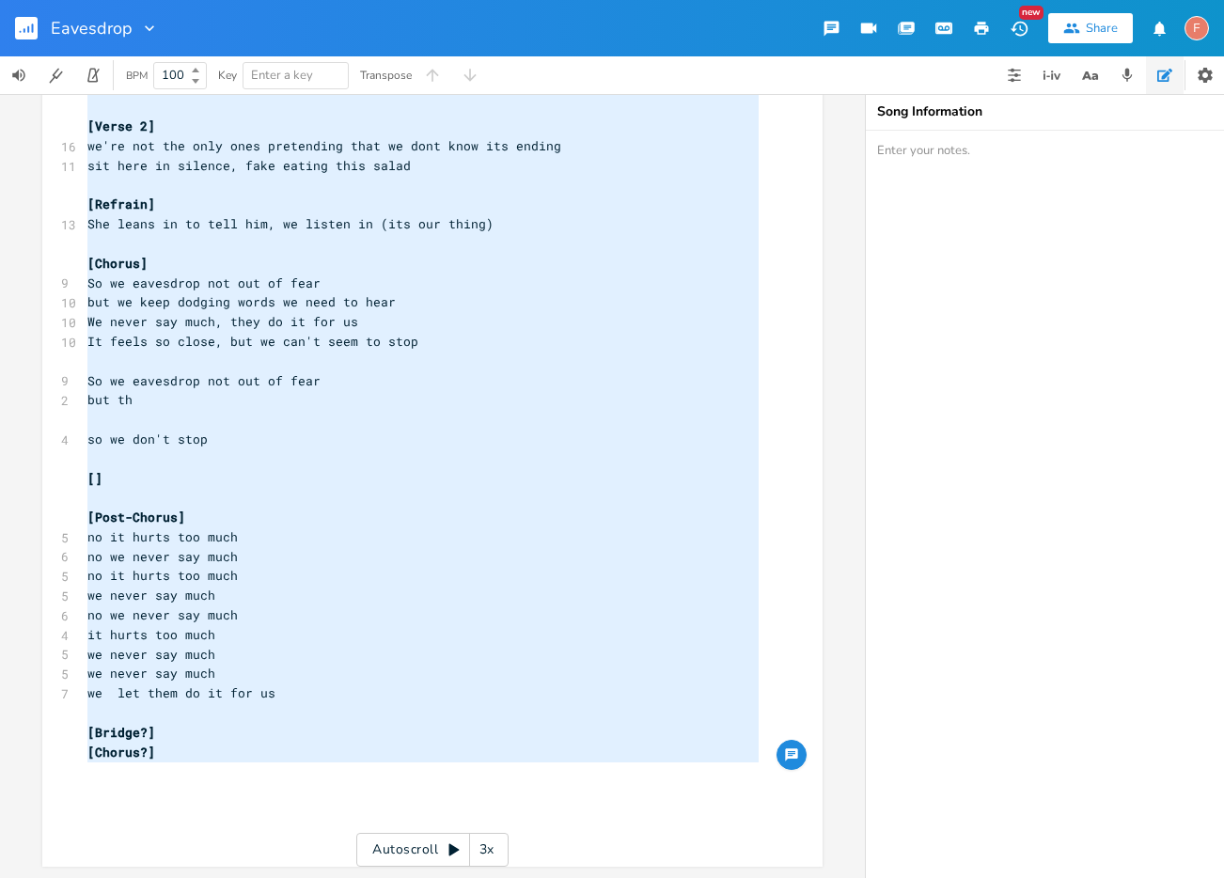
click at [465, 509] on pre "[Post-Chorus]" at bounding box center [423, 518] width 679 height 20
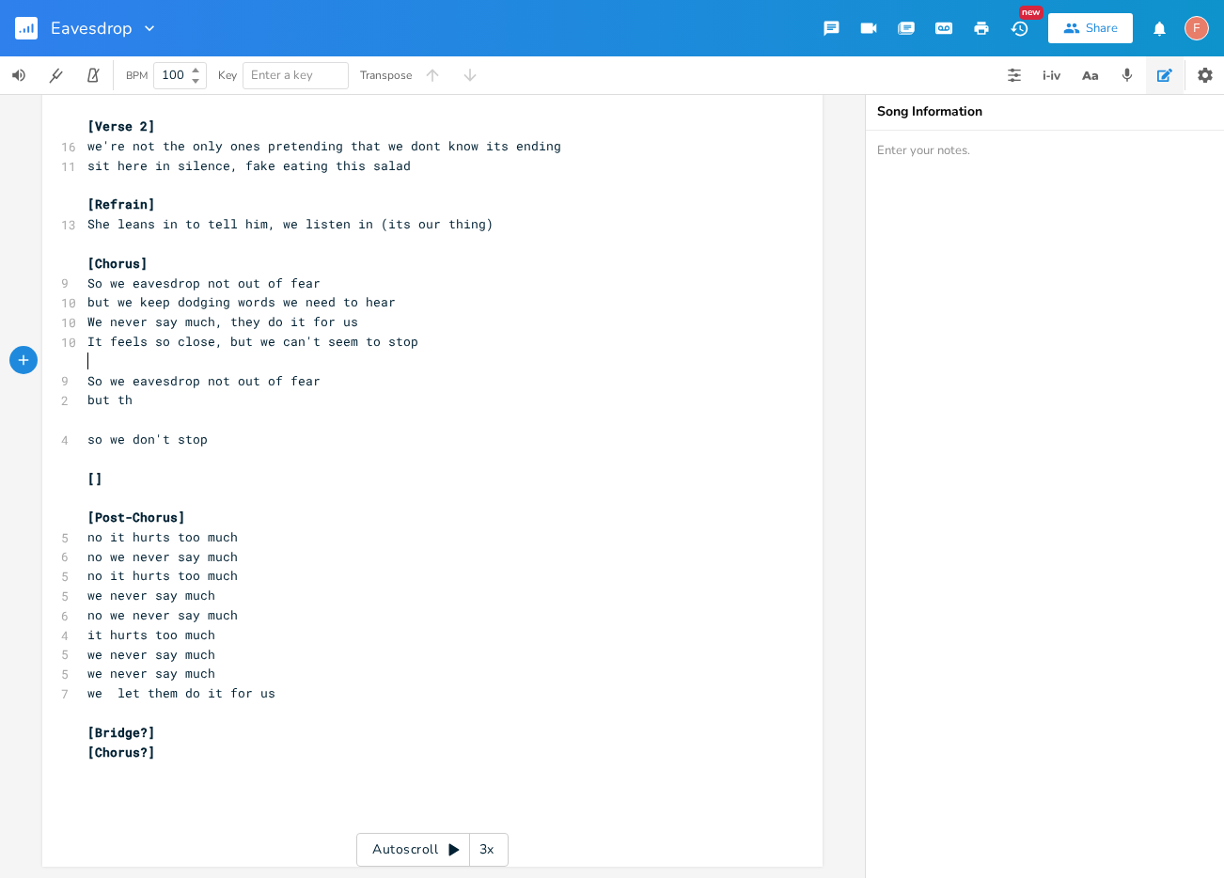
click at [521, 352] on pre "​" at bounding box center [423, 362] width 679 height 20
click at [538, 295] on pre "but we keep dodging words we need to hear" at bounding box center [423, 302] width 679 height 20
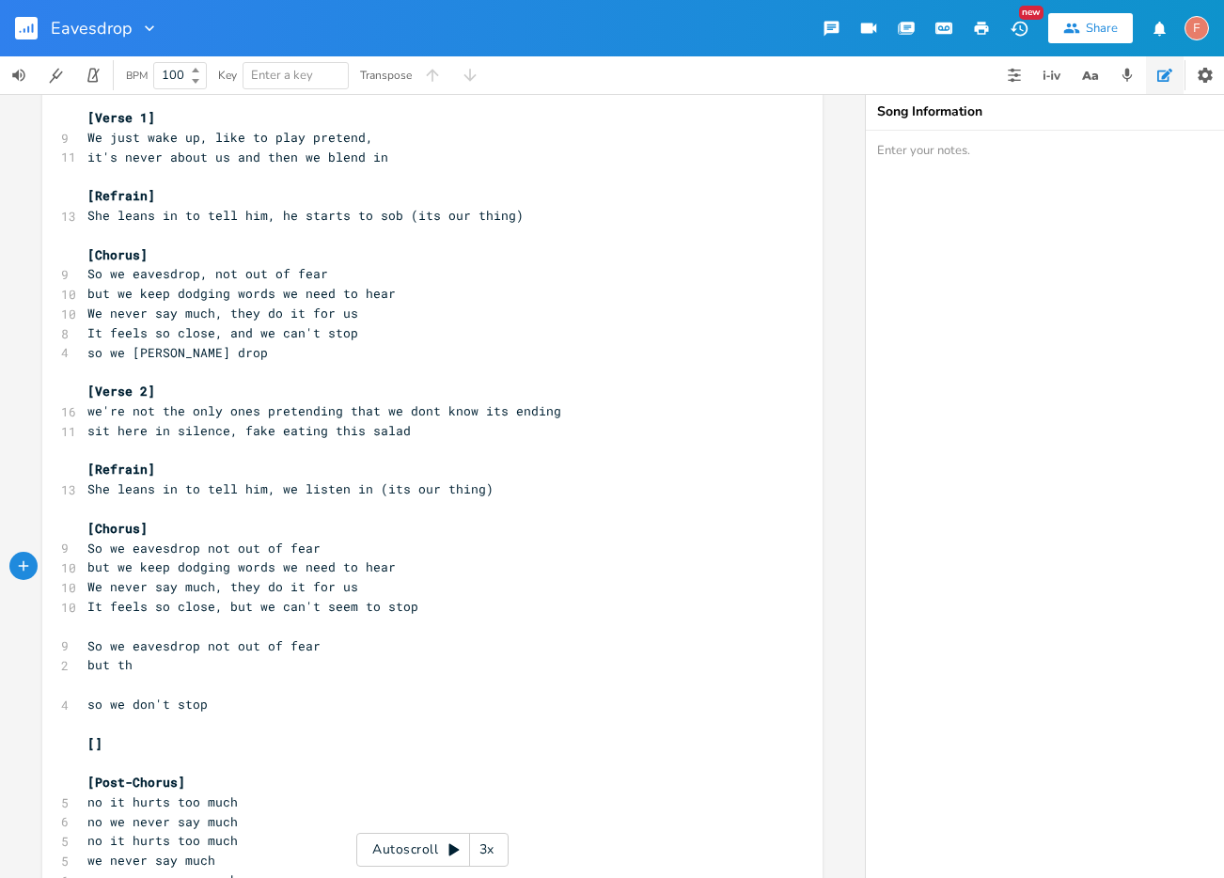
scroll to position [0, 0]
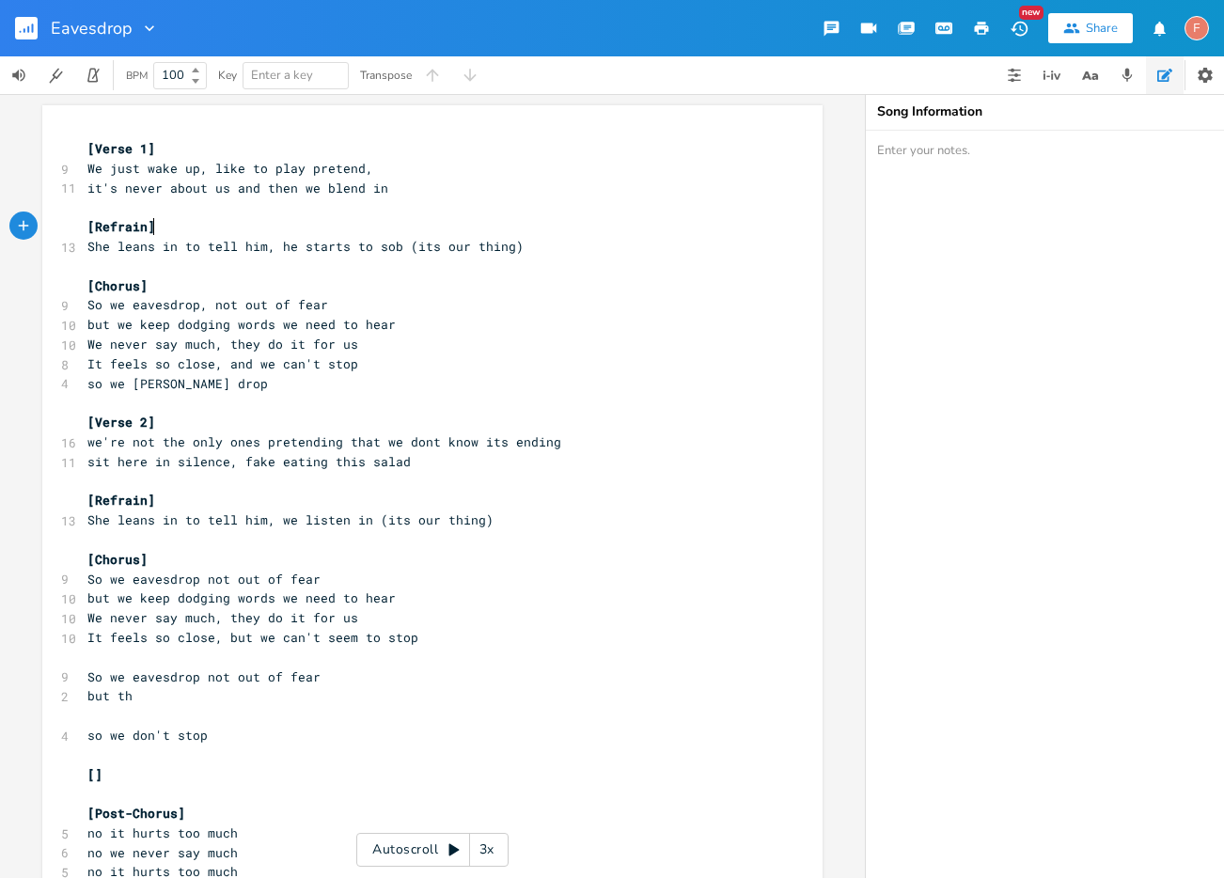
click at [575, 234] on pre "[Refrain]" at bounding box center [423, 227] width 679 height 20
click at [592, 252] on pre "She leans in to tell him, he starts to sob (its our thing)" at bounding box center [423, 247] width 679 height 20
click at [521, 648] on pre "​" at bounding box center [423, 658] width 679 height 20
click at [498, 678] on pre "So we eavesdrop not out of fear" at bounding box center [423, 678] width 679 height 20
click at [506, 648] on pre "​" at bounding box center [423, 658] width 679 height 20
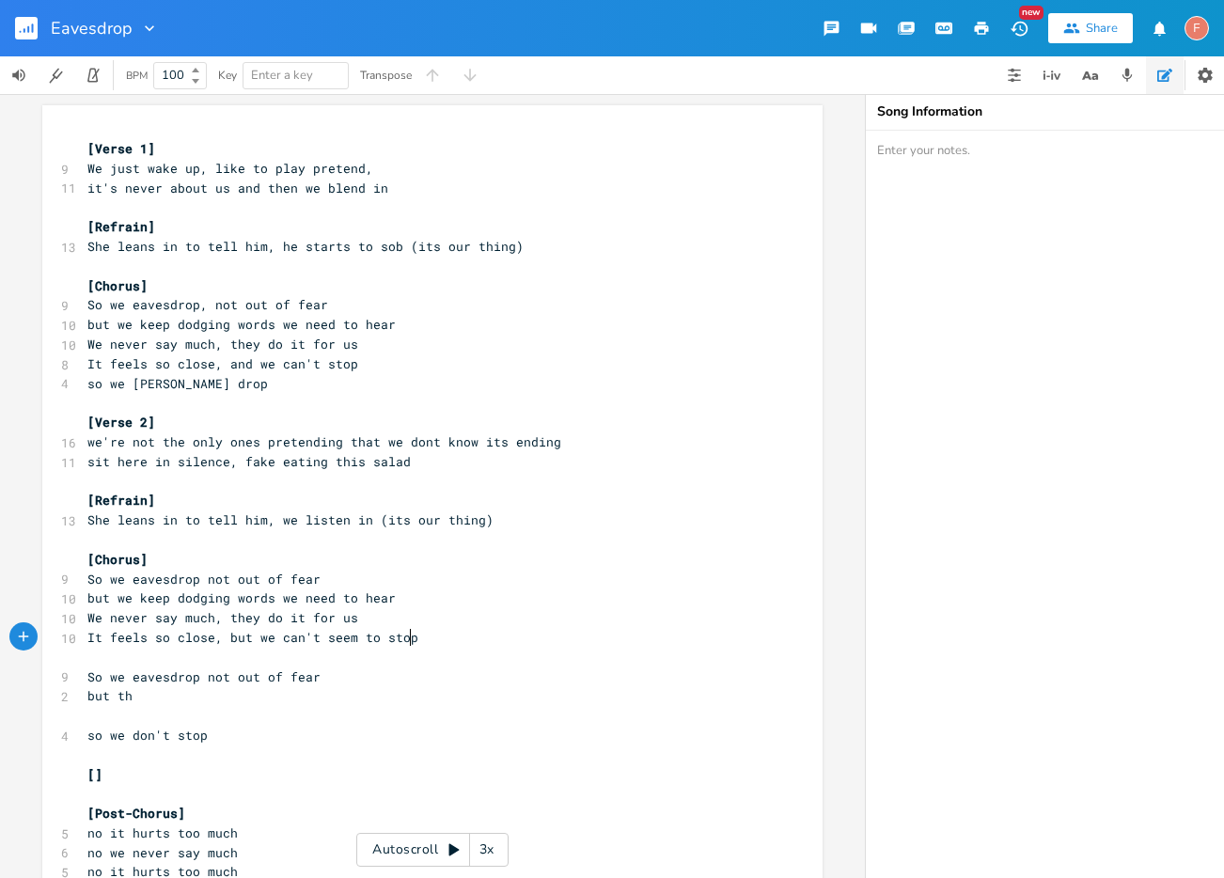
click at [521, 629] on pre "It feels so close, but we can't seem to stop" at bounding box center [423, 638] width 679 height 20
click at [520, 602] on pre "but we keep dodging words we need to hear" at bounding box center [423, 599] width 679 height 20
click at [572, 496] on pre "[Refrain]" at bounding box center [423, 501] width 679 height 20
click at [596, 522] on pre "She leans in to tell him, we listen in (its our thing)" at bounding box center [423, 521] width 679 height 20
click at [591, 478] on pre "​" at bounding box center [423, 482] width 679 height 20
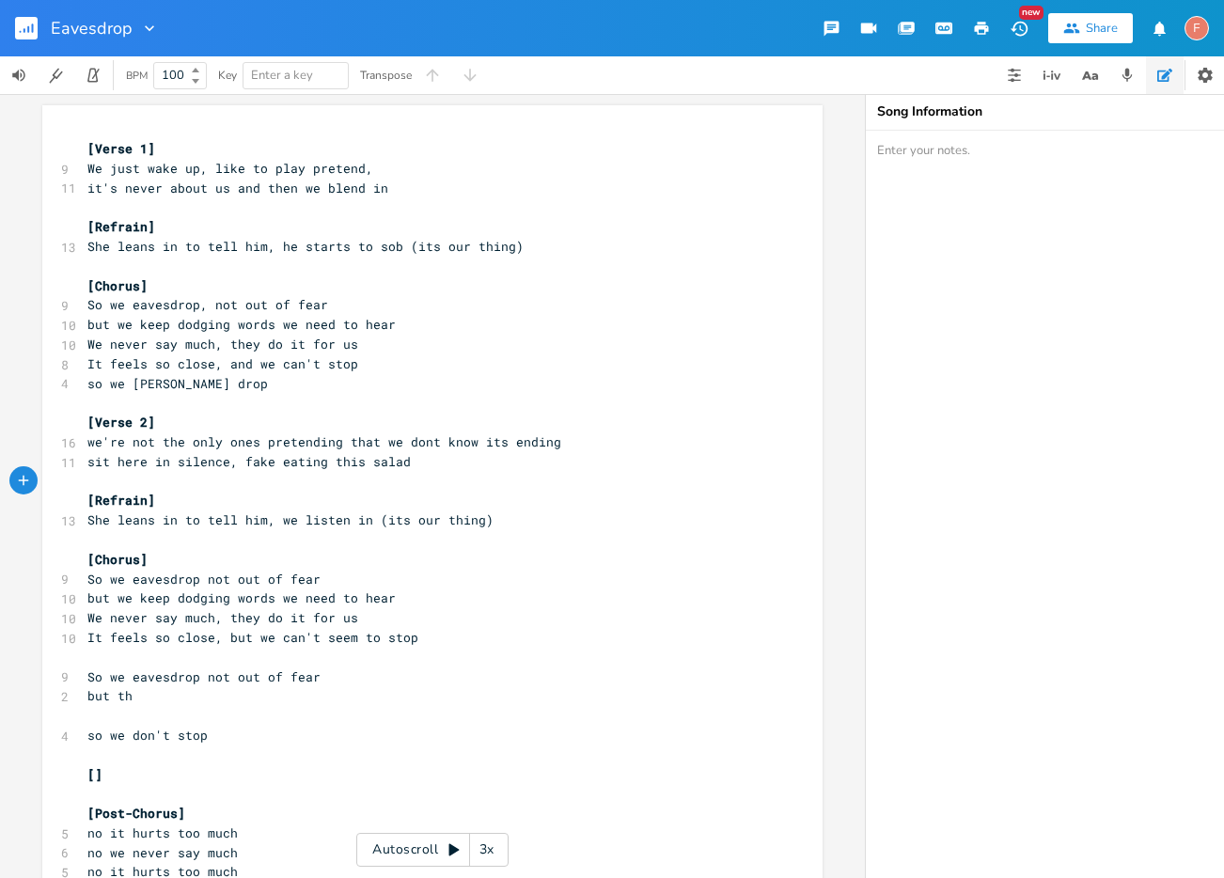
click at [585, 464] on pre "sit here in silence, fake eating this salad" at bounding box center [423, 462] width 679 height 20
click at [533, 362] on pre "It feels so close, and we can't stop" at bounding box center [423, 364] width 679 height 20
click at [545, 387] on pre "so we [PERSON_NAME] drop" at bounding box center [423, 384] width 679 height 20
click at [276, 383] on pre "so we eavesdrop" at bounding box center [423, 384] width 679 height 20
click at [233, 358] on span "It feels so close, and we can't stop" at bounding box center [222, 363] width 271 height 17
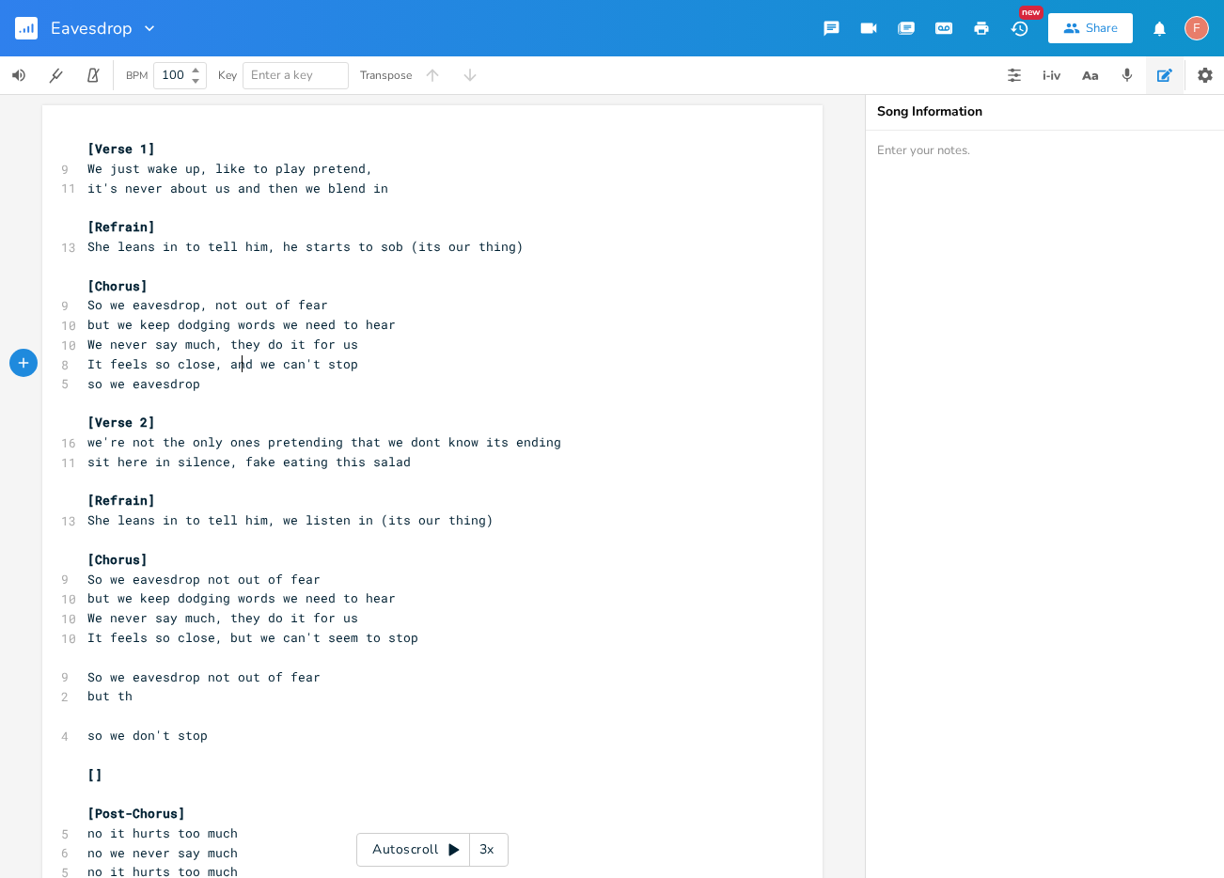
click at [233, 358] on span "It feels so close, and we can't stop" at bounding box center [222, 363] width 271 height 17
type textarea "but"
click at [307, 366] on span "It feels so close, but we can't stop" at bounding box center [222, 363] width 271 height 17
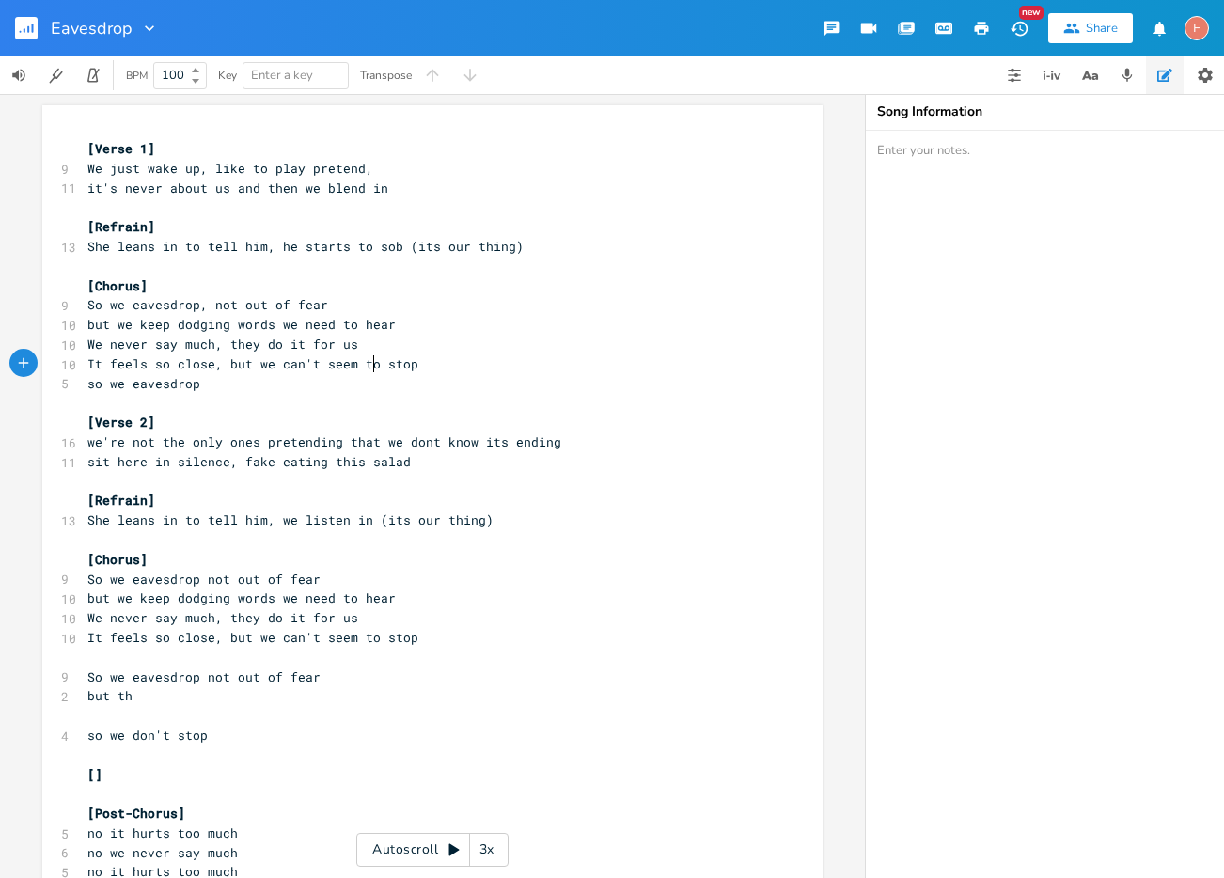
type textarea "seem to"
click at [255, 386] on pre "so we eavesdrop" at bounding box center [423, 384] width 679 height 20
click at [239, 386] on pre "so we eavesdrop" at bounding box center [423, 384] width 679 height 20
type textarea "o we eavesdrop"
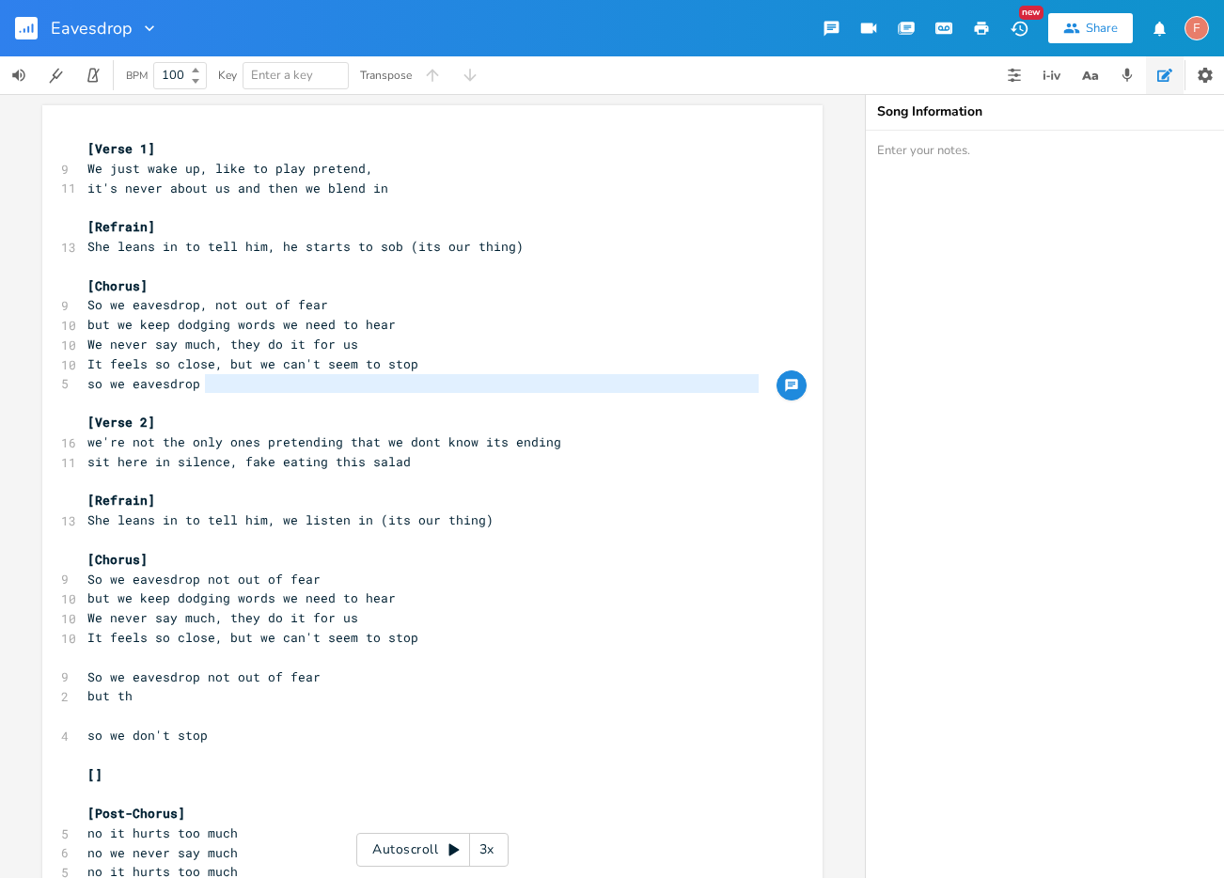
type textarea "so we eavesdrop"
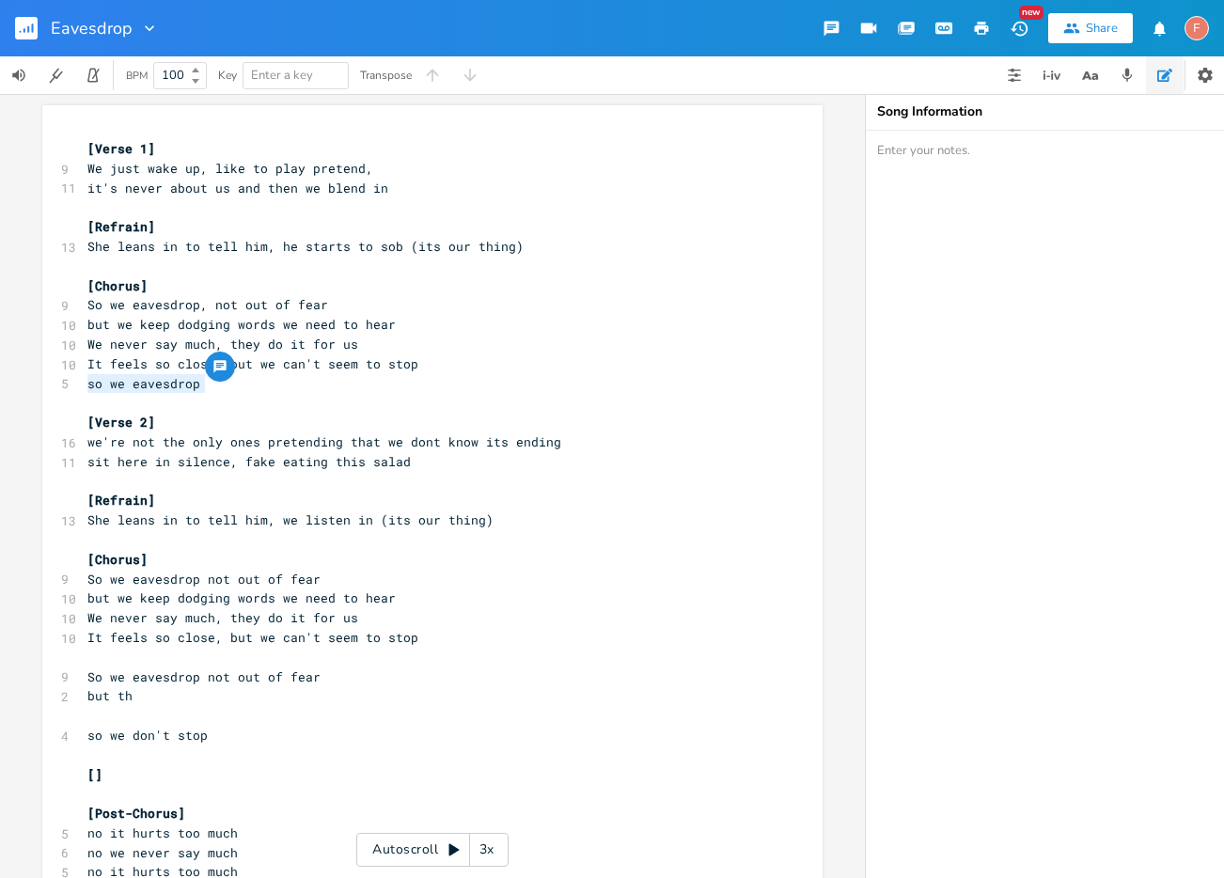
drag, startPoint x: 260, startPoint y: 386, endPoint x: 32, endPoint y: 383, distance: 228.5
click at [32, 383] on div "so we eavesdrop xxxxxxxxxx [Verse 1] 9 We just wake up, like to play pretend, 1…" at bounding box center [432, 486] width 865 height 784
click at [376, 400] on pre "​" at bounding box center [423, 403] width 679 height 20
click at [375, 374] on pre "so we eavesdrop" at bounding box center [423, 384] width 679 height 20
click at [387, 385] on pre "so we eavesdrop" at bounding box center [423, 384] width 679 height 20
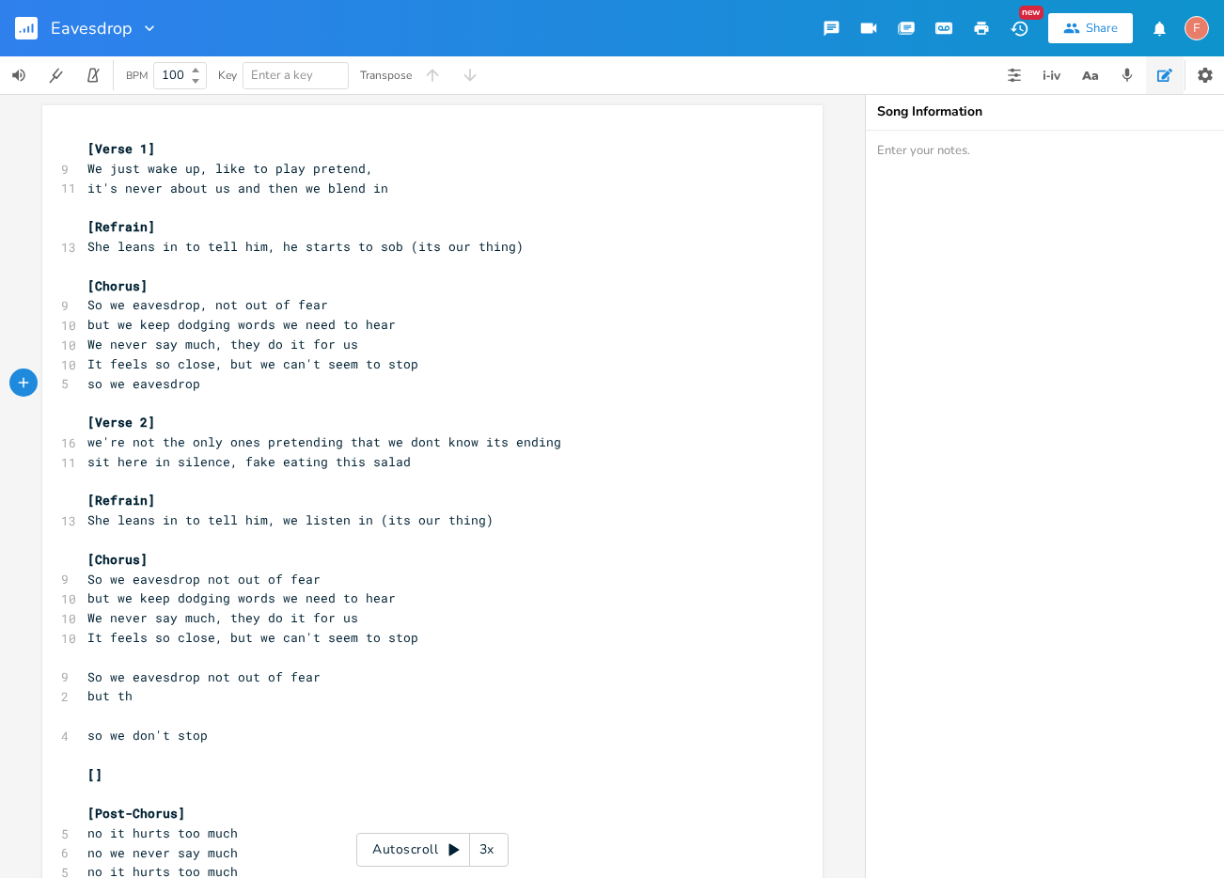
click at [397, 386] on pre "so we eavesdrop" at bounding box center [423, 384] width 679 height 20
click at [267, 384] on pre "so we eavesdrop" at bounding box center [423, 384] width 679 height 20
click at [286, 384] on pre "so we eavesdrop" at bounding box center [423, 384] width 679 height 20
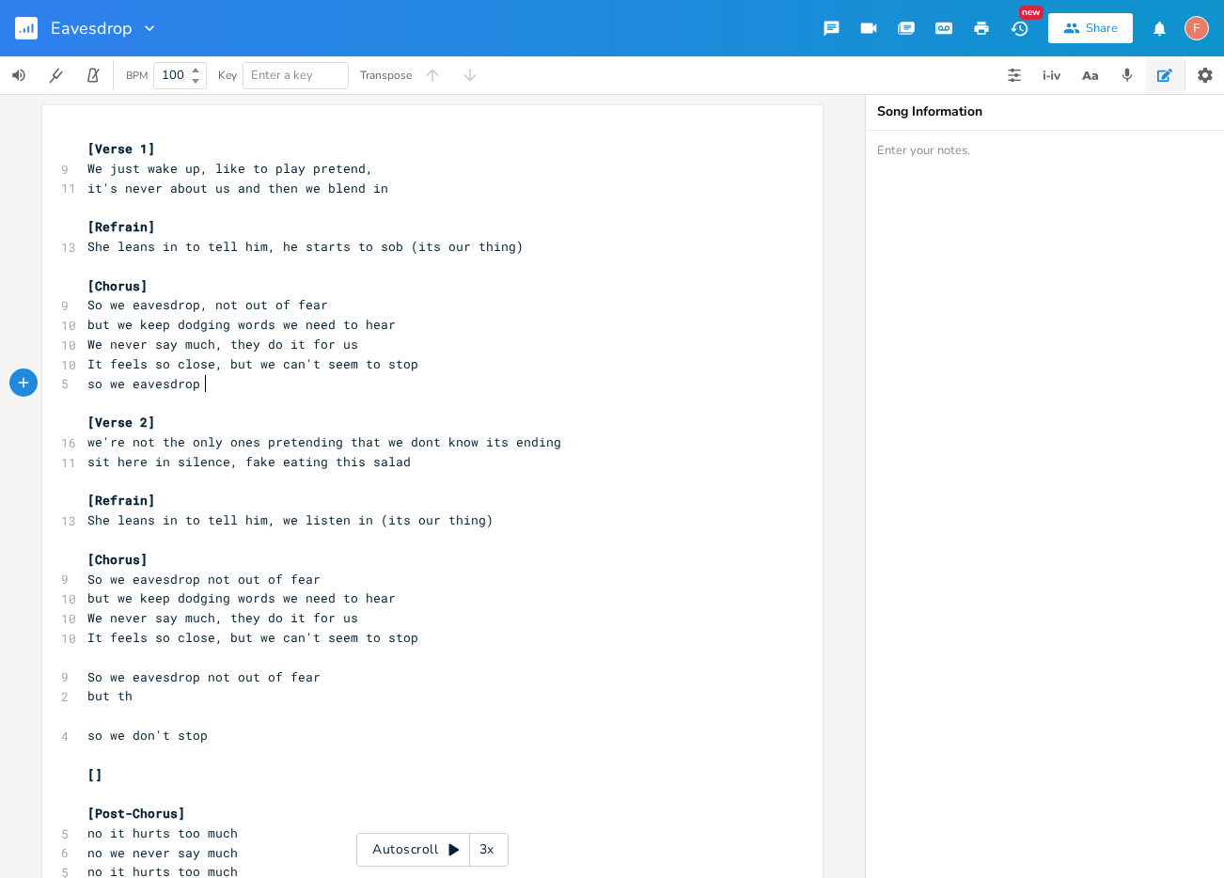
click at [286, 384] on pre "so we eavesdrop" at bounding box center [423, 384] width 679 height 20
click at [283, 384] on pre "so we eavesdrop" at bounding box center [423, 384] width 679 height 20
click at [272, 384] on pre "so we eavesdrop" at bounding box center [423, 384] width 679 height 20
click at [272, 376] on pre "so we eavesdrop" at bounding box center [423, 384] width 679 height 20
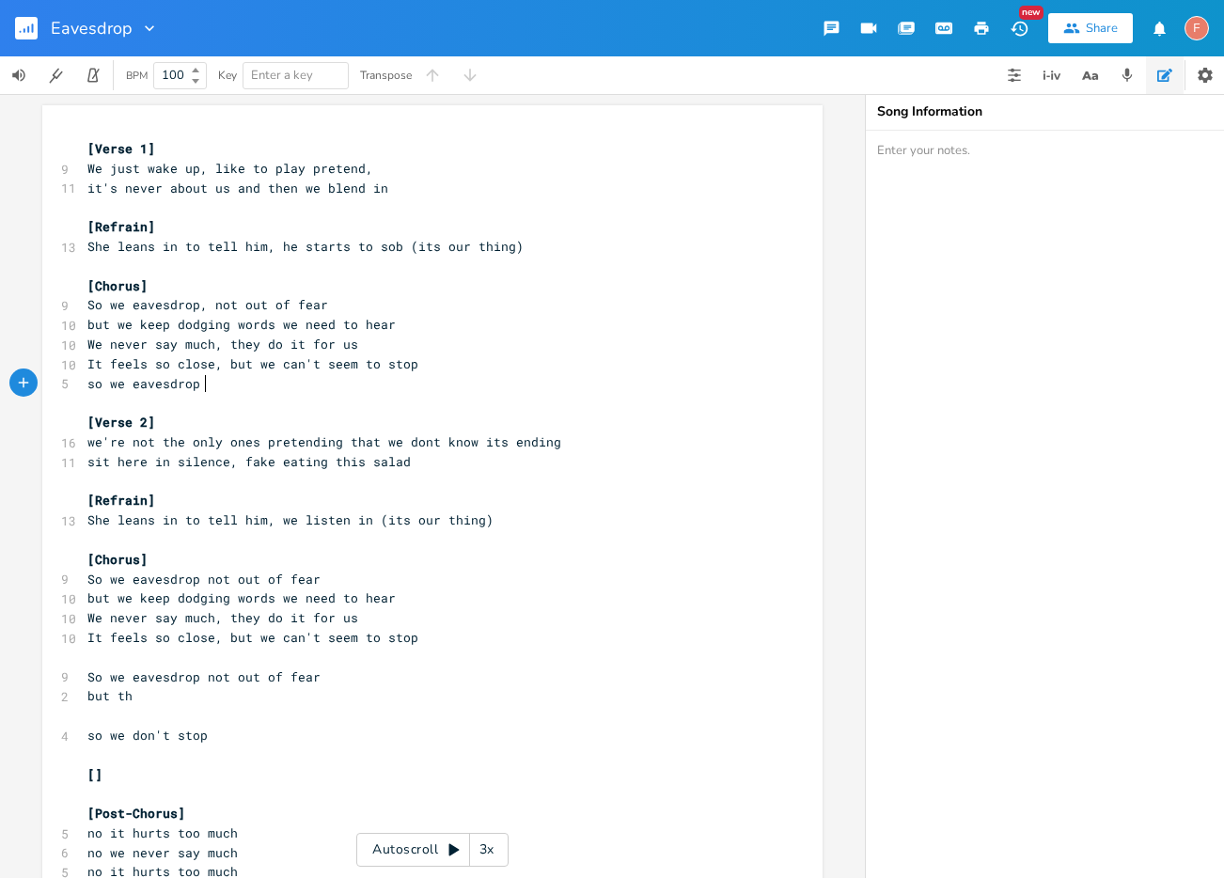
click at [307, 389] on pre "so we eavesdrop" at bounding box center [423, 384] width 679 height 20
click at [283, 388] on pre "so we eavesdrop" at bounding box center [423, 384] width 679 height 20
click at [318, 378] on pre "so we eavesdrop" at bounding box center [423, 384] width 679 height 20
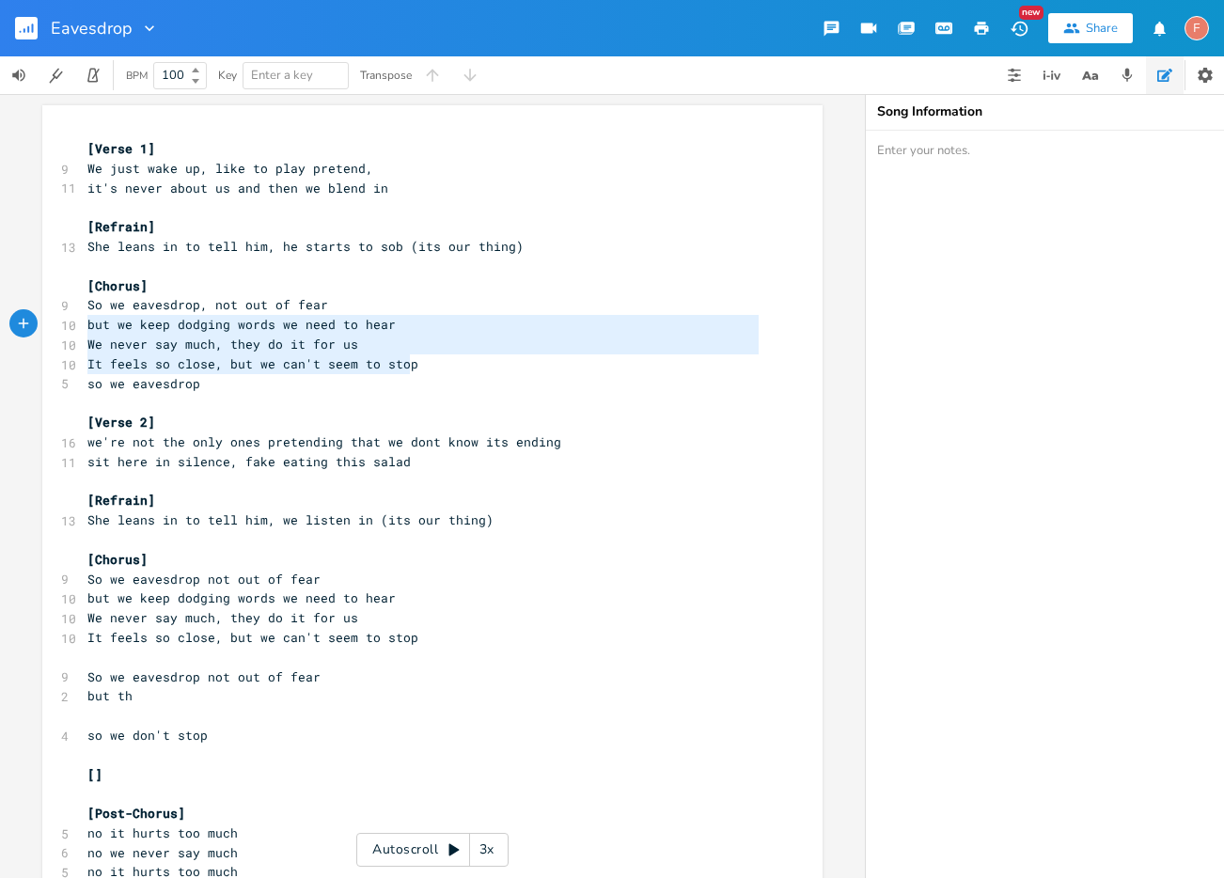
type textarea "So we eavesdrop, not out of fear but we keep dodging words we need to hear We n…"
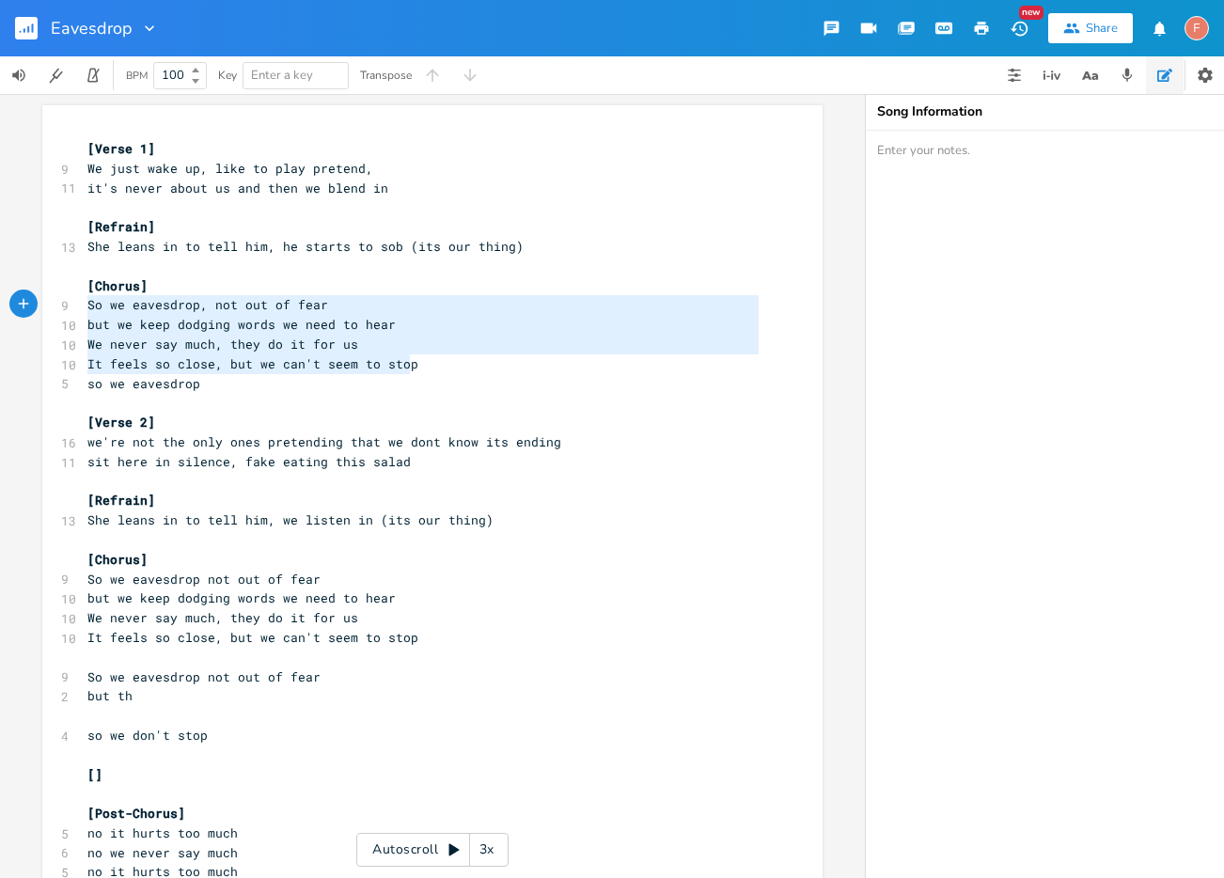
drag, startPoint x: 463, startPoint y: 366, endPoint x: -10, endPoint y: 309, distance: 476.3
click at [0, 309] on html "Eavesdrop New Share F BPM 100 Key Enter a key Transpose So we eavesdrop, not ou…" at bounding box center [612, 439] width 1224 height 878
click at [224, 397] on pre "​" at bounding box center [423, 403] width 679 height 20
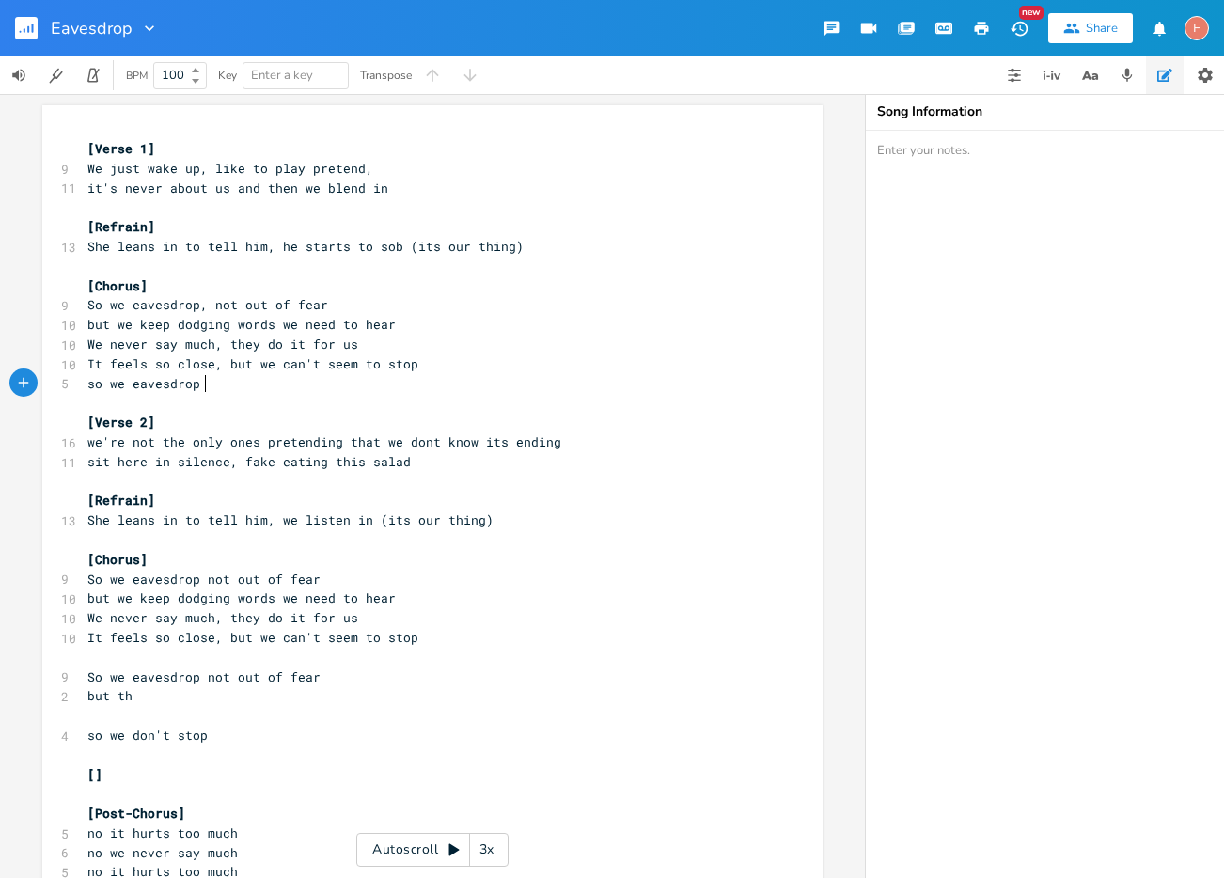
type textarea "so we eavesdrop"
drag, startPoint x: 232, startPoint y: 386, endPoint x: 41, endPoint y: 390, distance: 190.9
click at [42, 390] on div "so we eavesdrop xxxxxxxxxx [Verse 1] 9 We just wake up, like to play pretend, 1…" at bounding box center [432, 634] width 780 height 1058
paste textarea
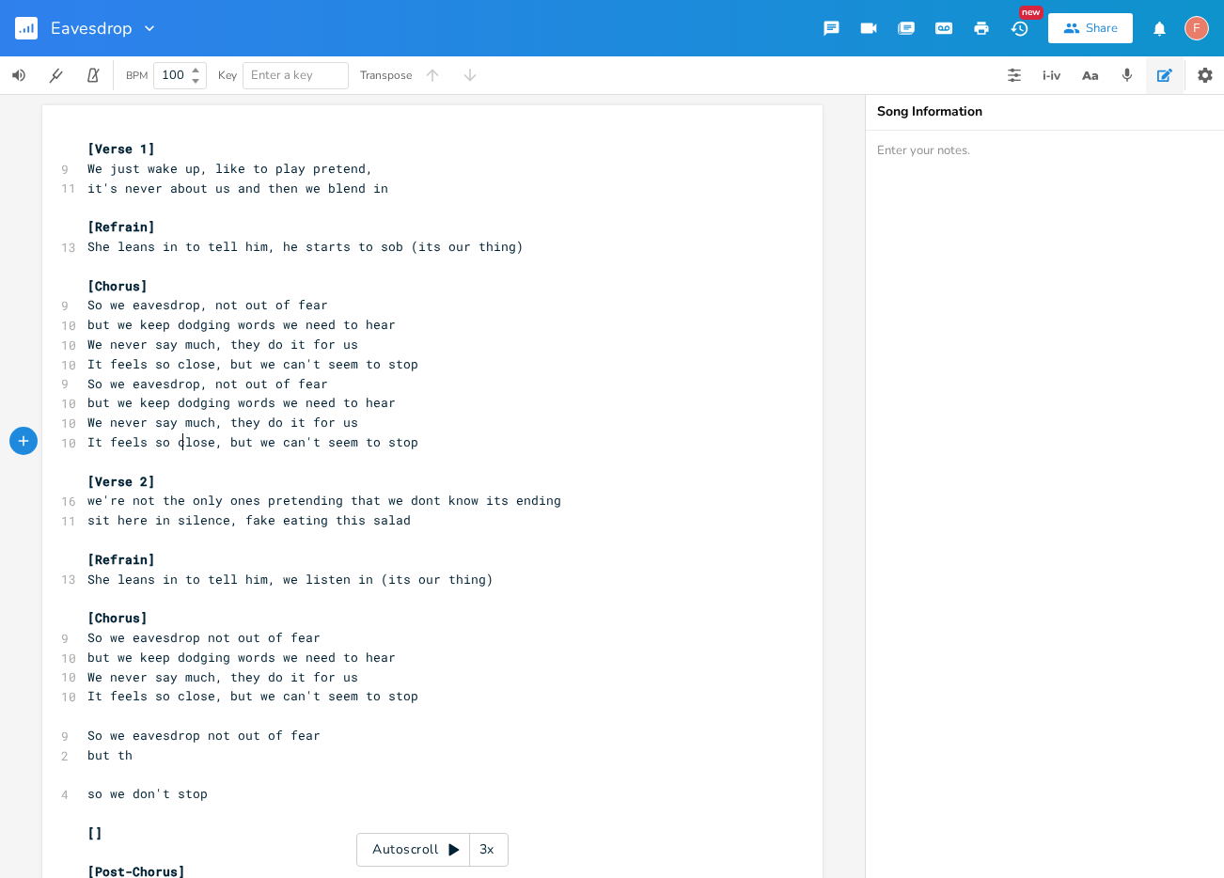
click at [180, 445] on span "It feels so close, but we can't seem to stop" at bounding box center [252, 441] width 331 height 17
type textarea "close"
click at [180, 445] on span "It feels so close, but we can't seem to stop" at bounding box center [252, 441] width 331 height 17
type textarea "ho"
type textarea "urts tooo"
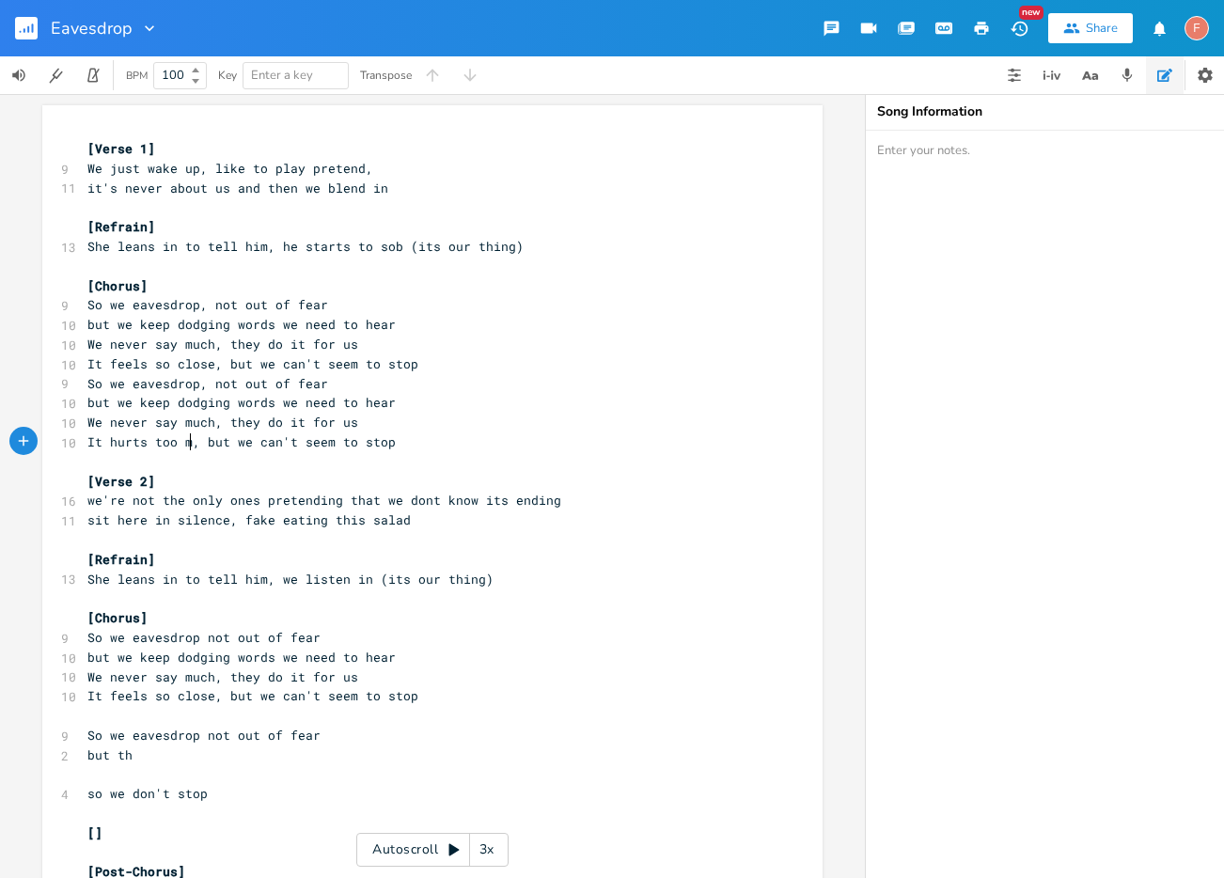
type textarea "much"
click at [430, 447] on pre "It hurts too much, but we can't seem to stop" at bounding box center [423, 443] width 679 height 20
click at [438, 420] on pre "We never say much, they do it for us" at bounding box center [423, 423] width 679 height 20
drag, startPoint x: 460, startPoint y: 443, endPoint x: 219, endPoint y: 443, distance: 240.7
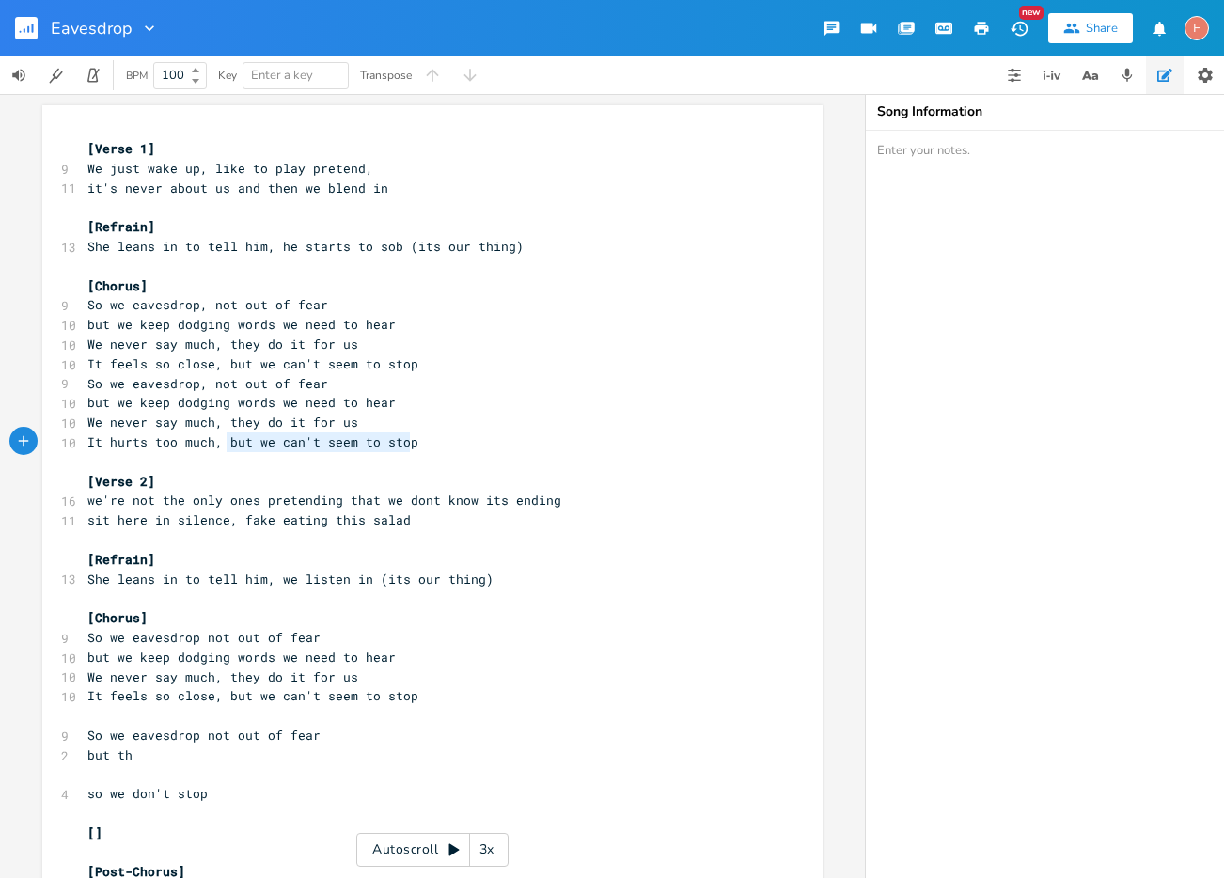
click at [219, 443] on pre "It hurts too much, but we can't seem to stop" at bounding box center [423, 443] width 679 height 20
type textarea "so we eavesdrpop"
type textarea "op"
click at [425, 431] on pre "We never say much, they do it for us" at bounding box center [423, 423] width 679 height 20
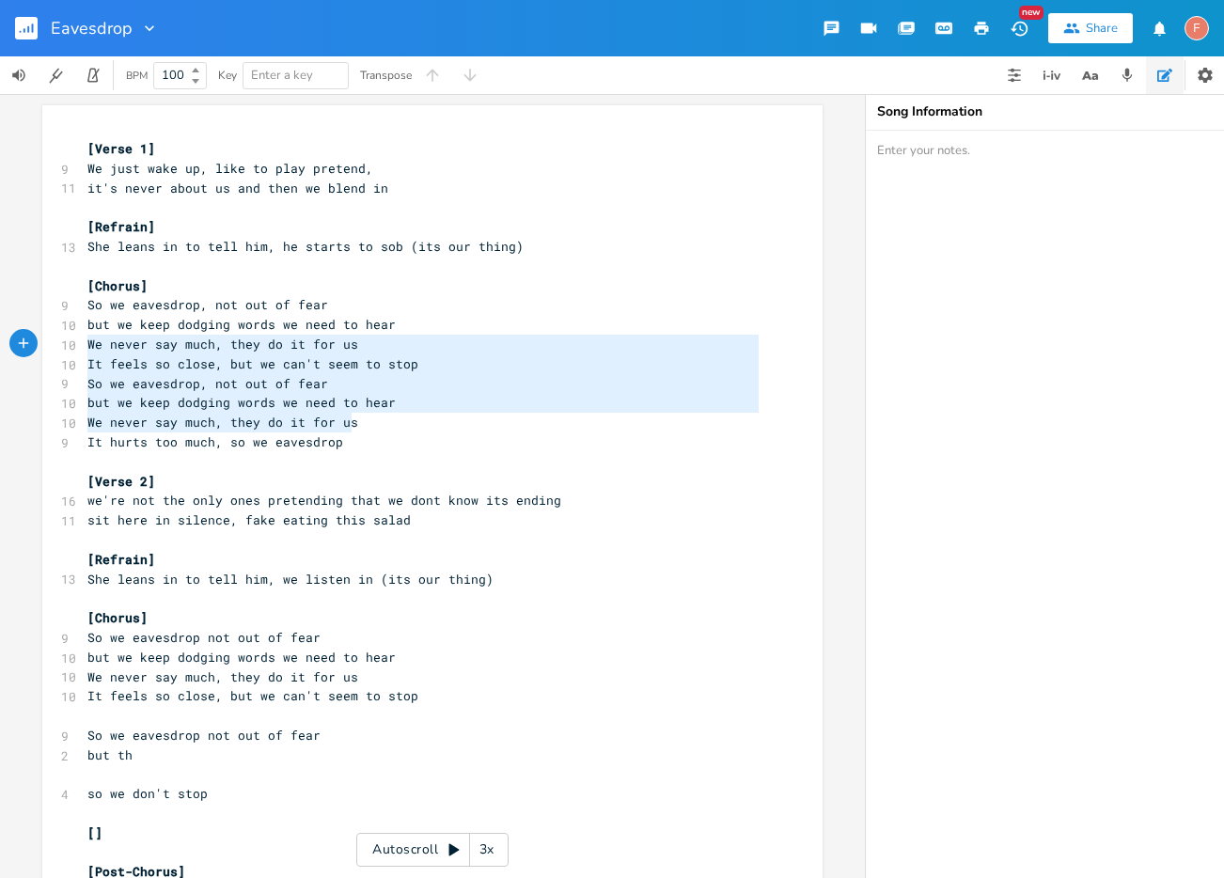
drag, startPoint x: 410, startPoint y: 431, endPoint x: 29, endPoint y: 337, distance: 392.2
click at [42, 337] on div "We never say much, they do it for us It feels so close, but we can't seem to st…" at bounding box center [432, 663] width 780 height 1116
type textarea "We never say much, they do it for us It feels so close, but we can't seem to st…"
click at [216, 340] on span "We never say much, they do it for us" at bounding box center [222, 344] width 271 height 17
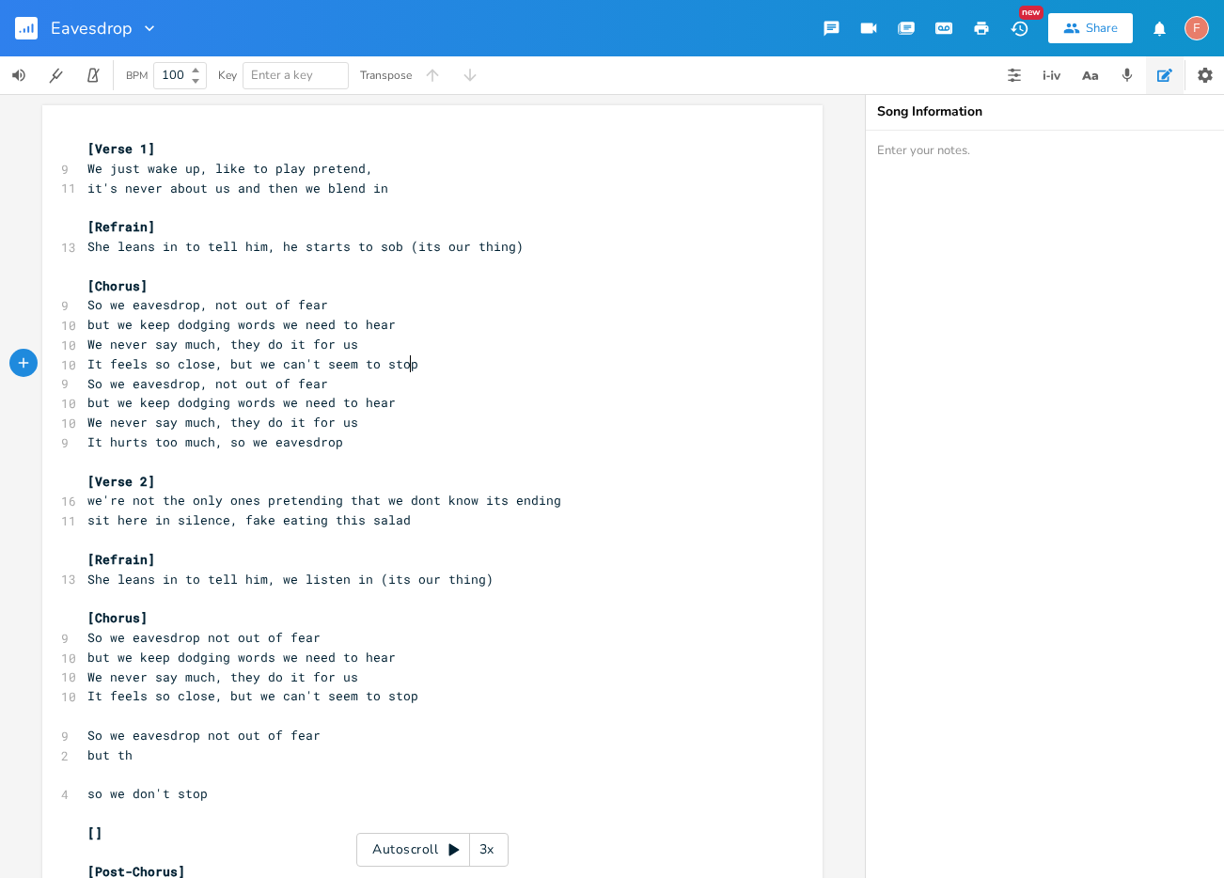
click at [434, 370] on pre "It feels so close, but we can't seem to stop" at bounding box center [423, 364] width 679 height 20
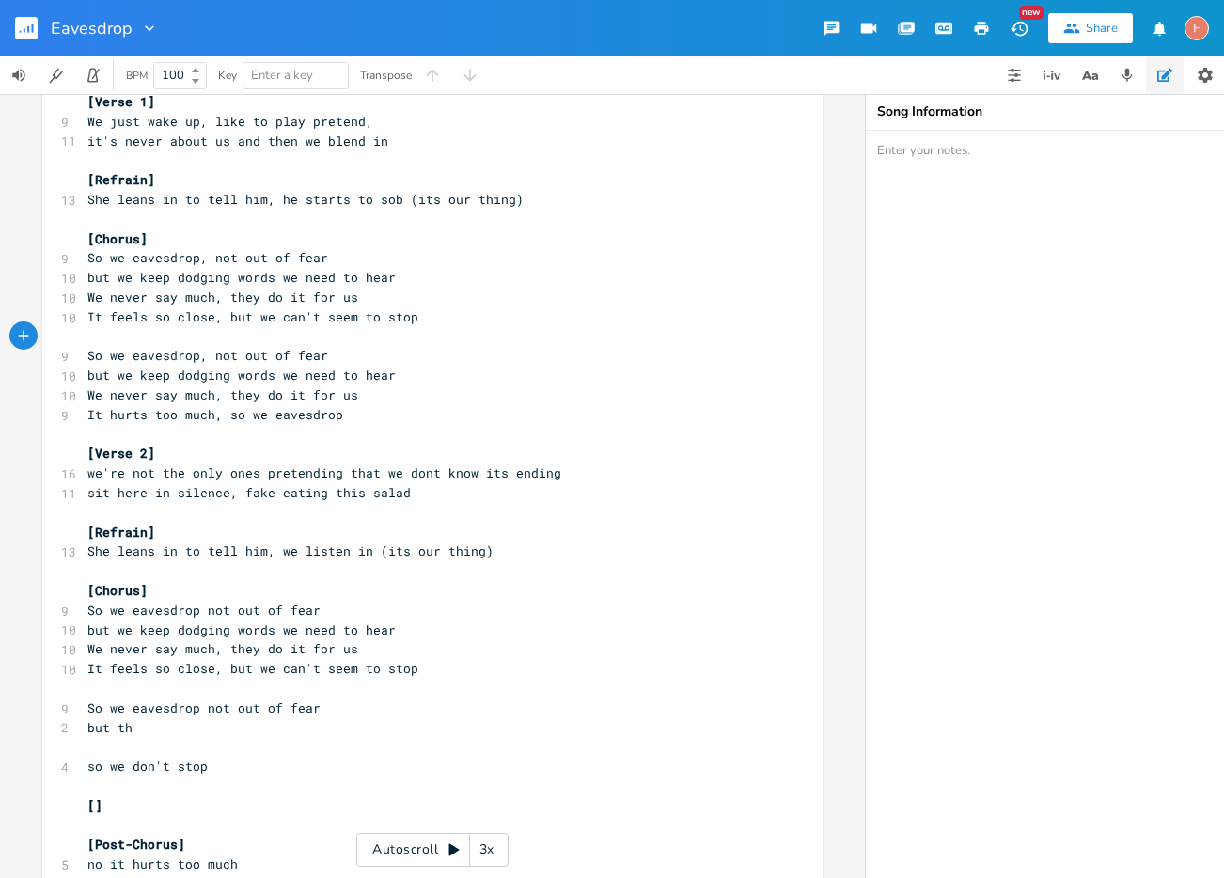
scroll to position [0, 0]
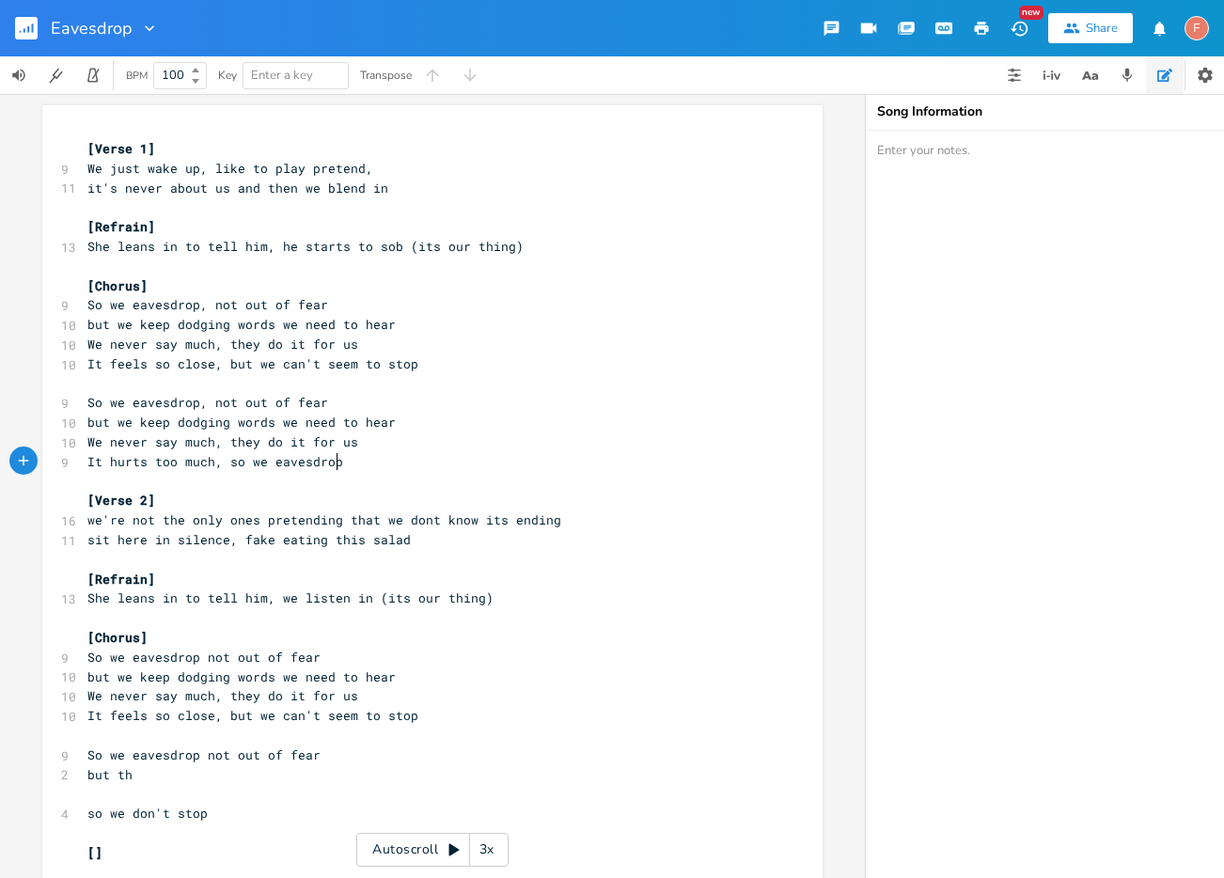
click at [464, 459] on pre "It hurts too much, so we eavesdrop" at bounding box center [423, 462] width 679 height 20
click at [480, 386] on pre "​" at bounding box center [423, 384] width 679 height 20
click at [89, 417] on span "but we keep dodging words we need to hear" at bounding box center [241, 422] width 308 height 17
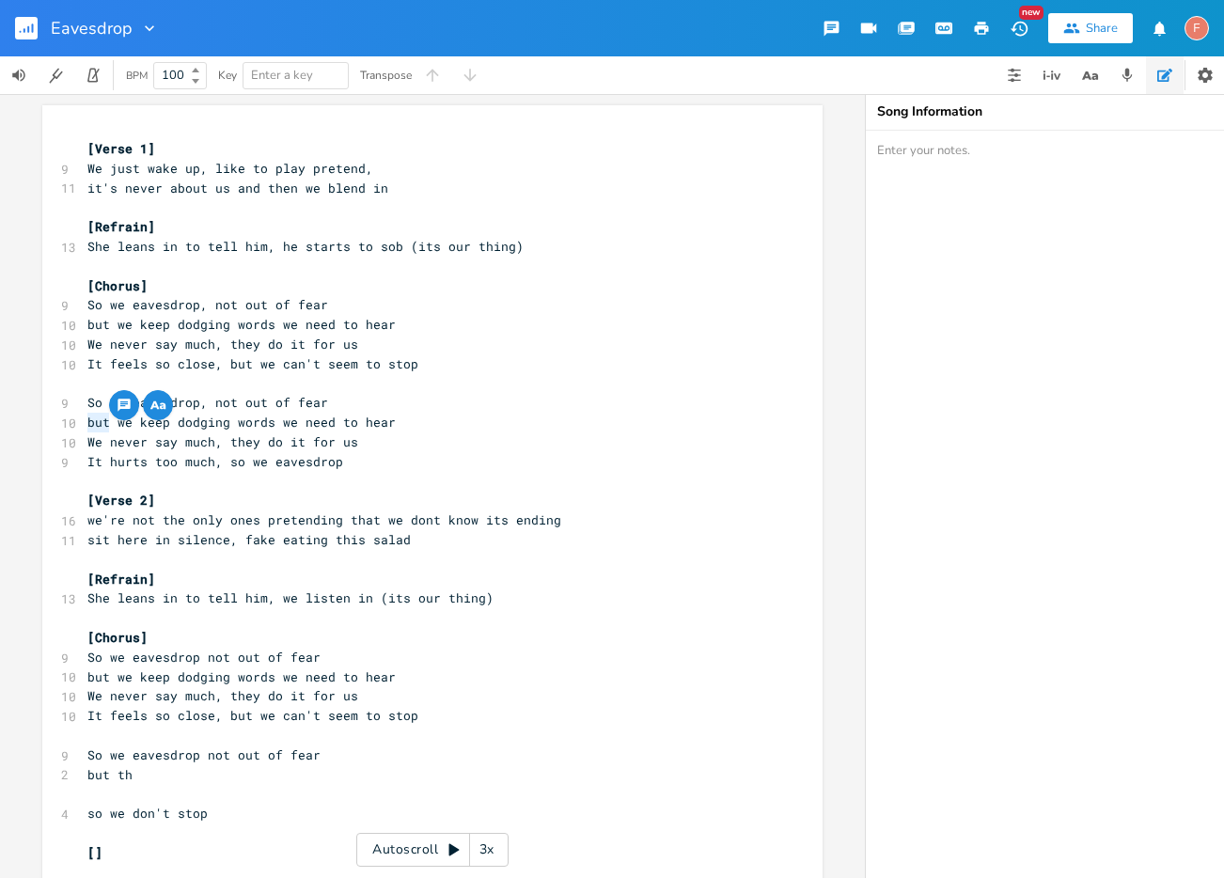
type textarea "so"
type textarea "not out of fear"
drag, startPoint x: 209, startPoint y: 403, endPoint x: 361, endPoint y: 401, distance: 152.3
click at [361, 401] on pre "So we eavesdrop, not out of fear" at bounding box center [423, 403] width 679 height 20
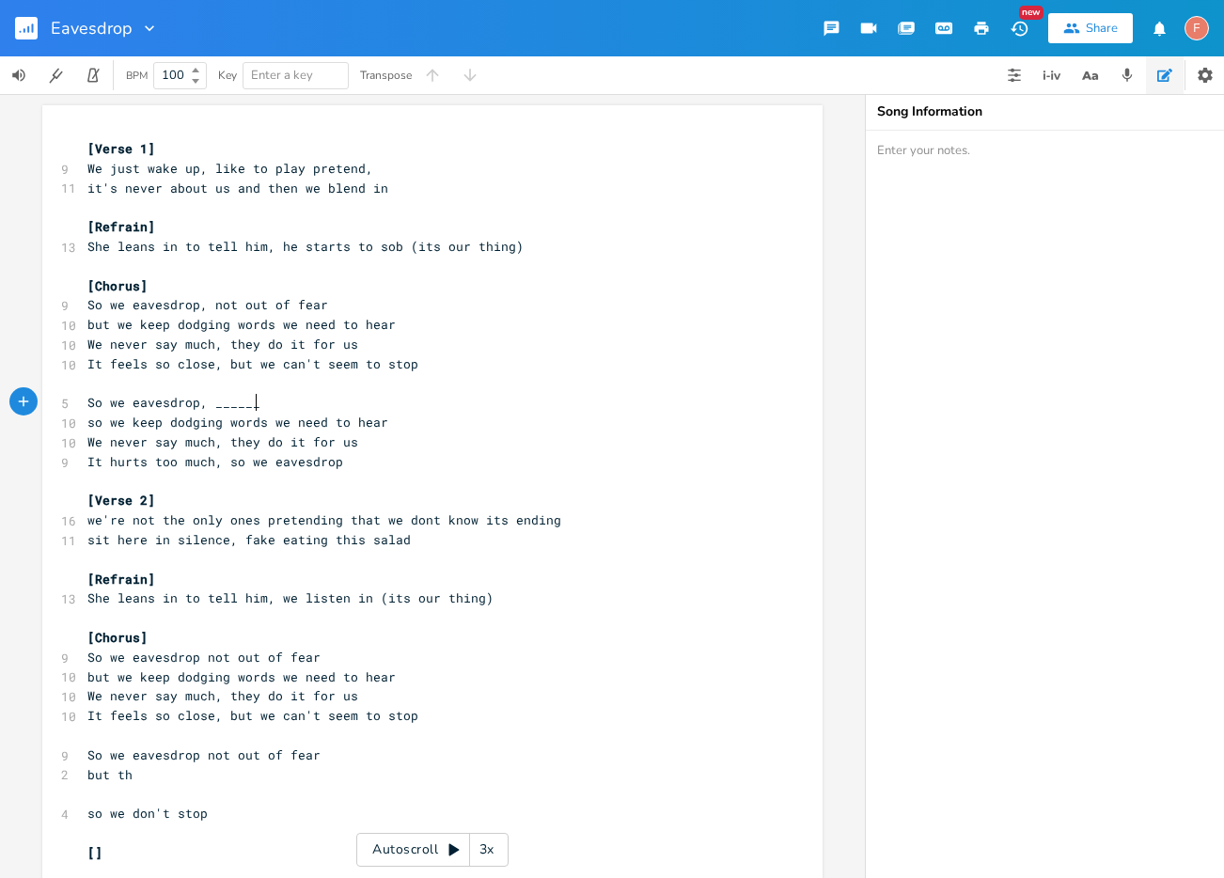
type textarea "_______"
click at [193, 433] on span "We never say much, they do it for us" at bounding box center [222, 441] width 271 height 17
type textarea "hear"
click at [193, 433] on span "We never say much, they do it for us" at bounding box center [222, 441] width 271 height 17
click at [181, 424] on span "so we keep dodging words we need to hear" at bounding box center [237, 422] width 301 height 17
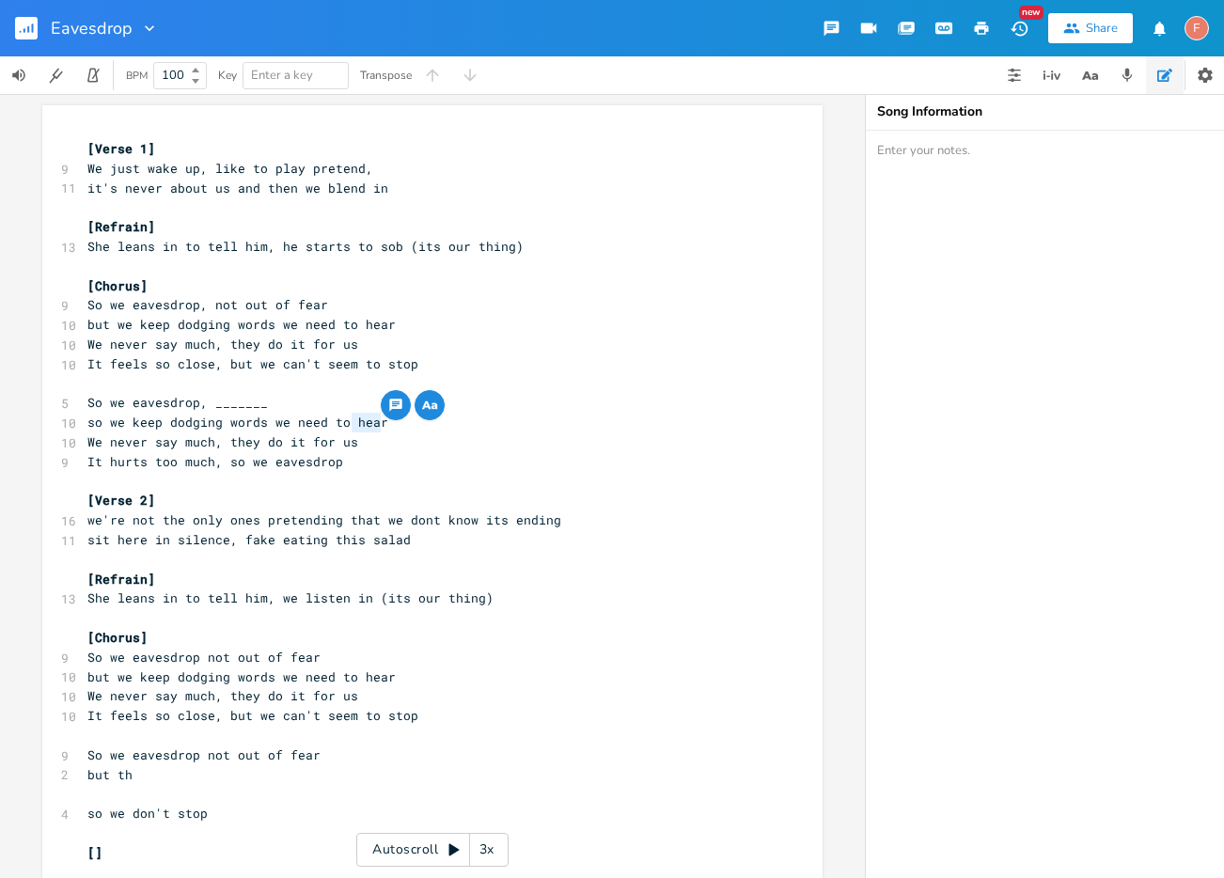
click at [181, 424] on span "so we keep dodging words we need to hear" at bounding box center [237, 422] width 301 height 17
type textarea "______"
click at [380, 468] on pre "It hurts too much, so we eavesdrop" at bounding box center [423, 462] width 679 height 20
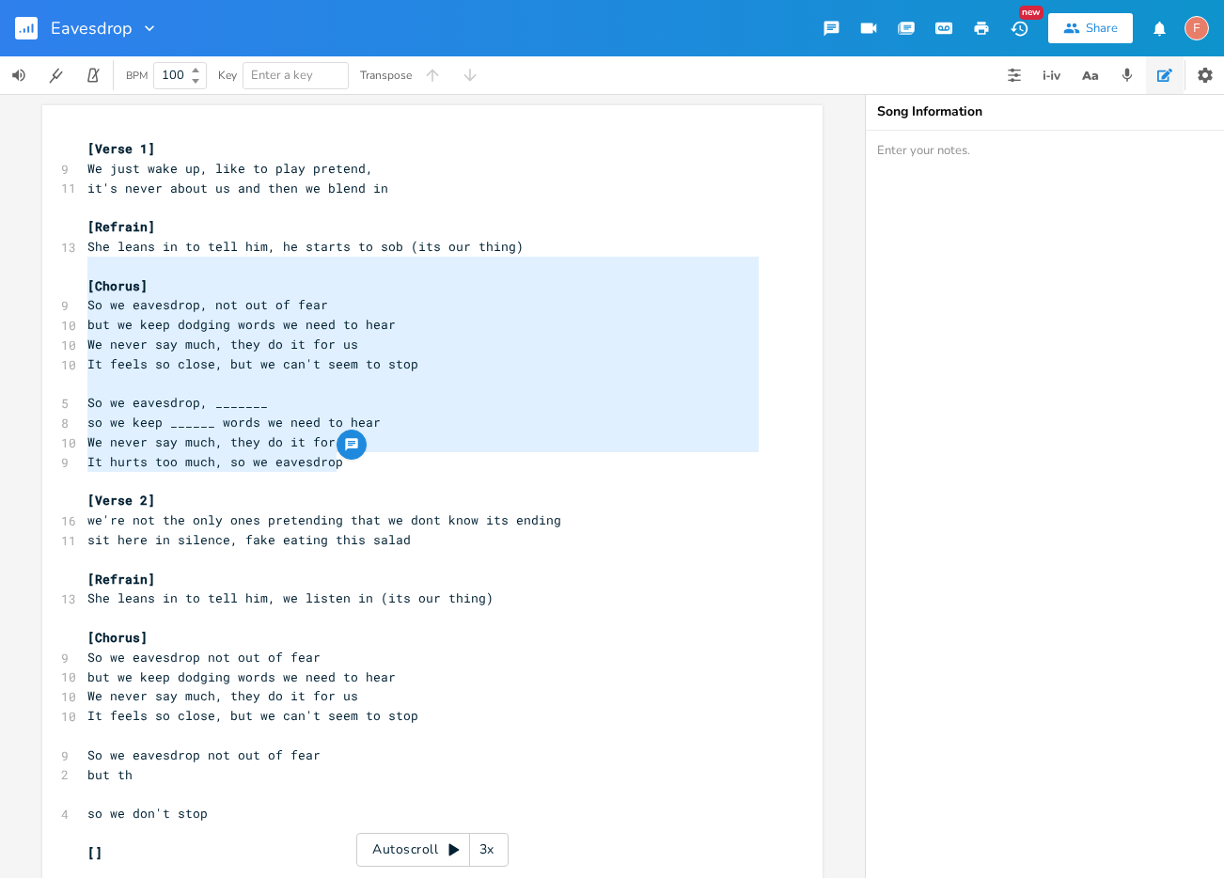
drag, startPoint x: 417, startPoint y: 467, endPoint x: -10, endPoint y: 275, distance: 468.8
click at [0, 275] on html "Eavesdrop New Share F BPM 100 Key Enter a key Transpose [Chorus] So we eavesdro…" at bounding box center [612, 439] width 1224 height 878
type textarea "[Chorus] So we eavesdrop, not out of fear but we keep dodging words we need to …"
click at [386, 480] on pre "​" at bounding box center [423, 482] width 679 height 20
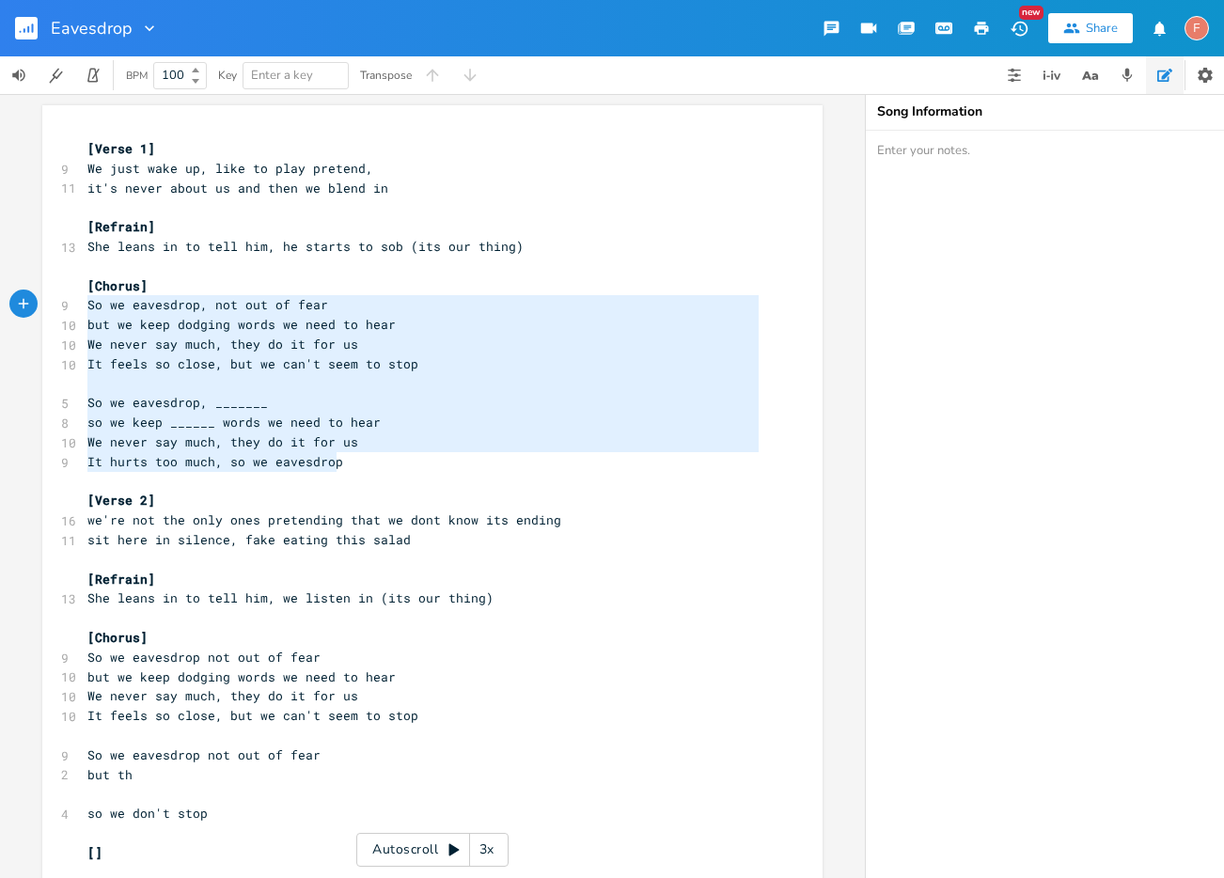
type textarea "[Chorus] So we eavesdrop, not out of fear but we keep dodging words we need to …"
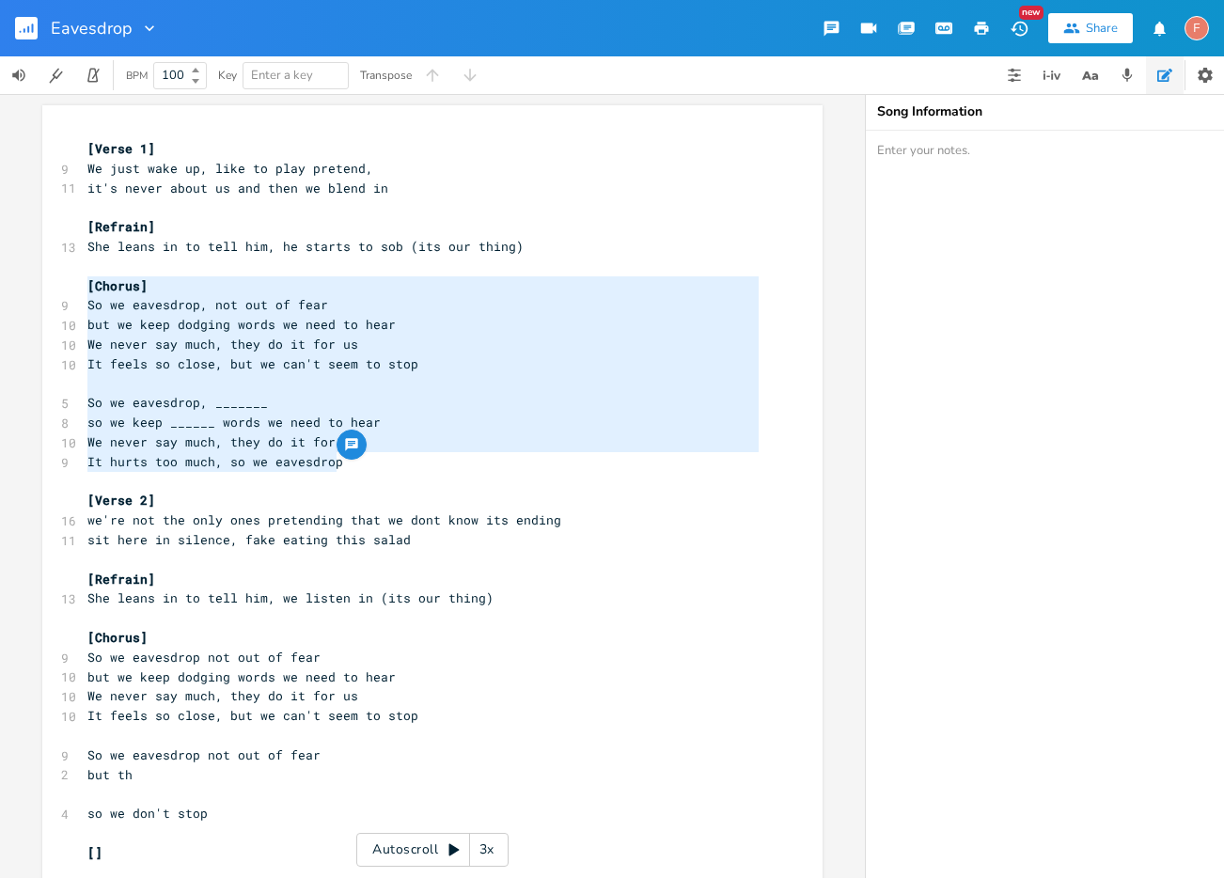
drag, startPoint x: 400, startPoint y: 465, endPoint x: 3, endPoint y: 277, distance: 439.1
click at [3, 277] on div "[Chorus] So we eavesdrop, not out of fear but we keep dodging words we need to …" at bounding box center [432, 486] width 865 height 784
click at [279, 404] on pre "So we eavesdrop, _______" at bounding box center [423, 403] width 679 height 20
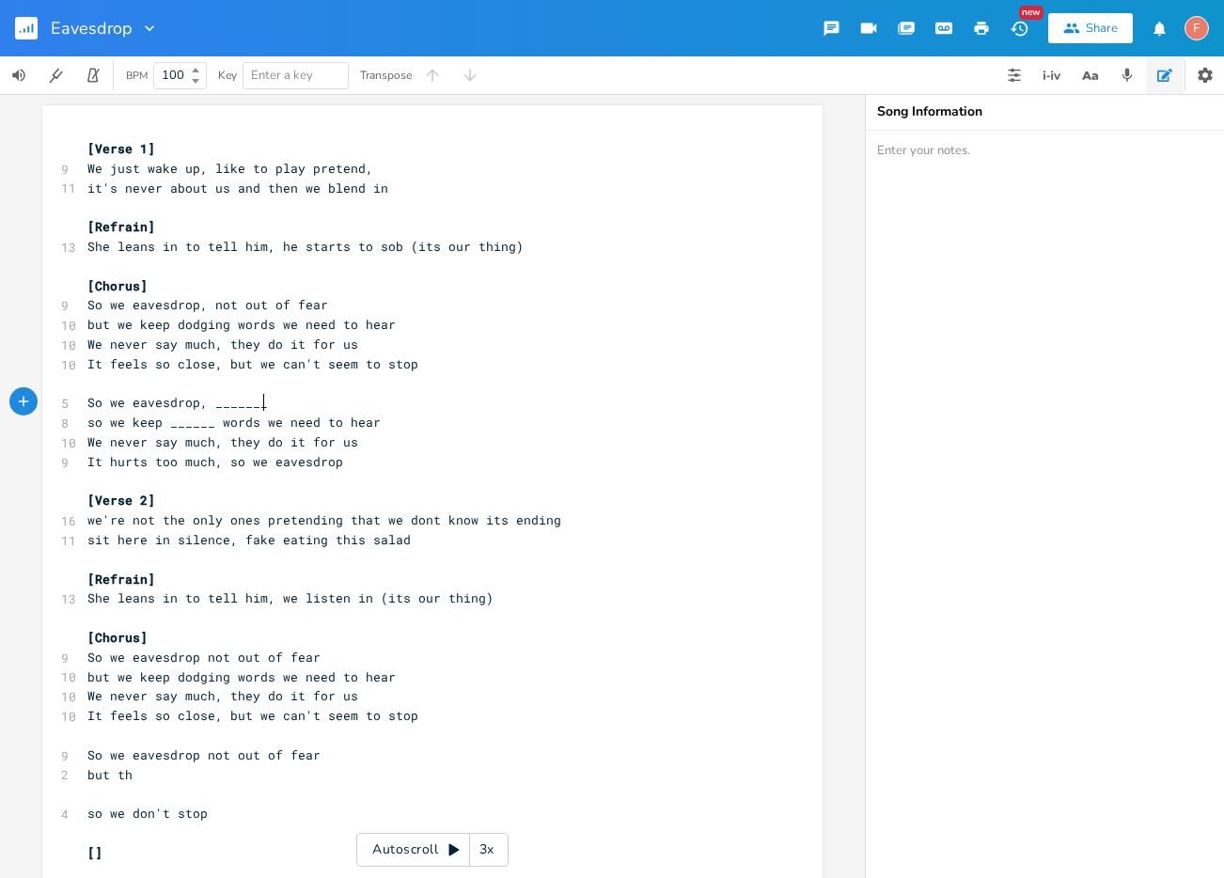
click at [336, 406] on pre "So we eavesdrop, _______" at bounding box center [423, 403] width 679 height 20
type textarea "not out of fear"
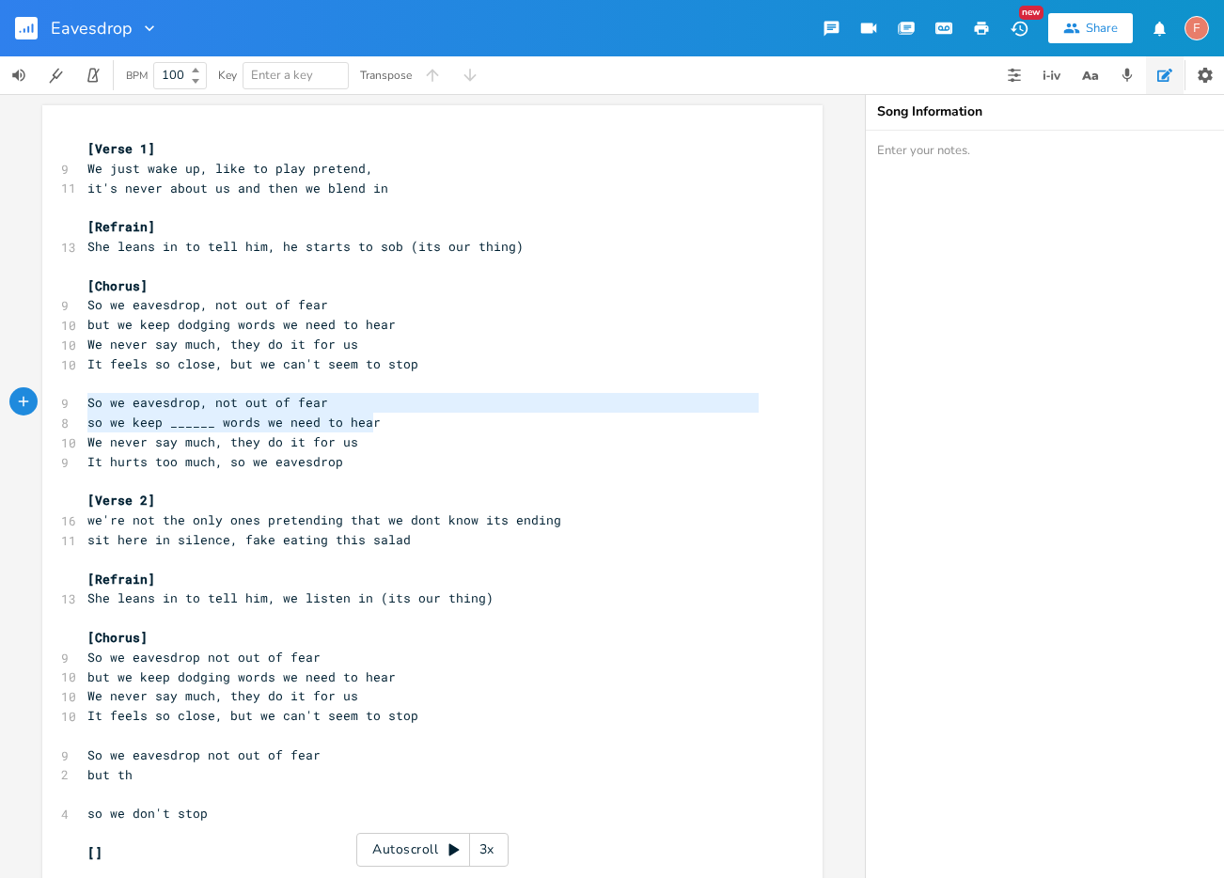
type textarea "so we keep ______ words we need to hear"
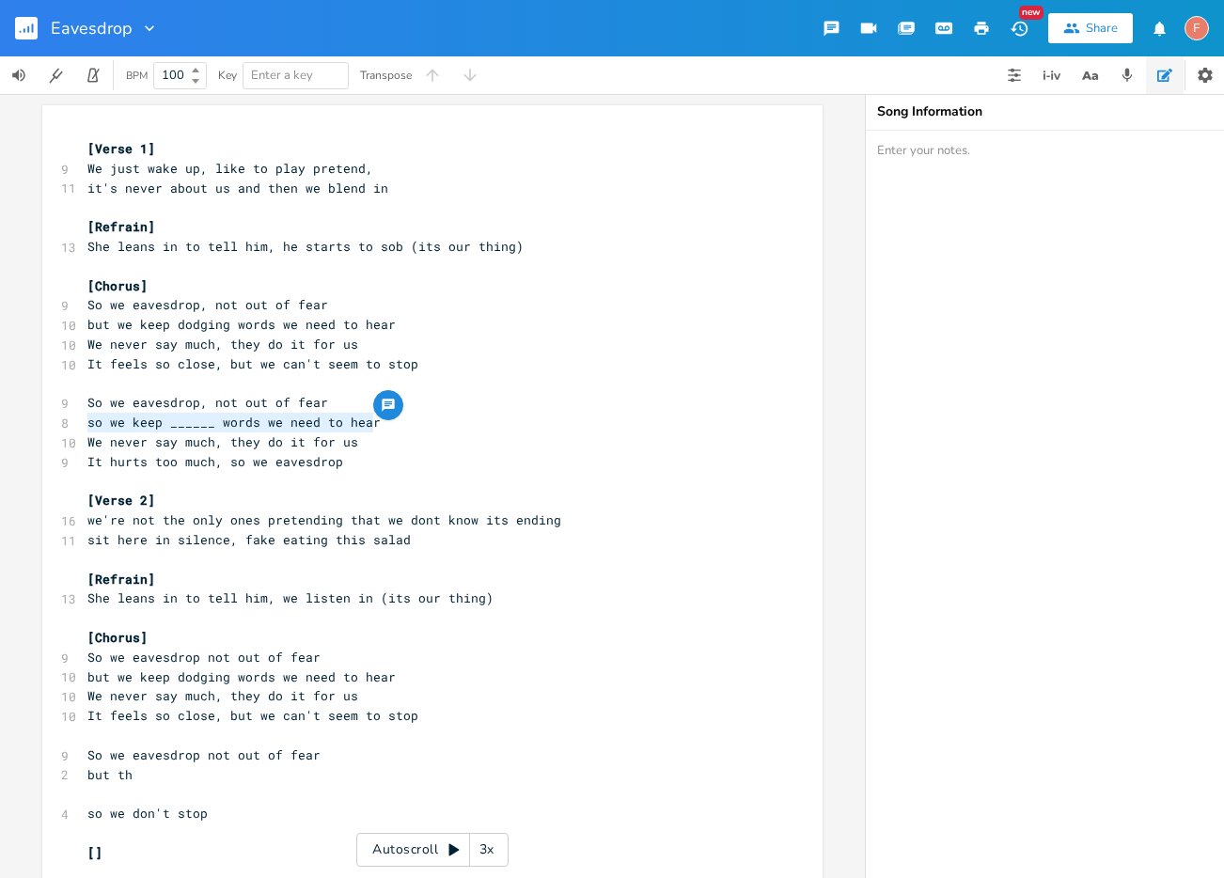
drag, startPoint x: 414, startPoint y: 417, endPoint x: -25, endPoint y: 430, distance: 439.3
click at [0, 430] on html "Eavesdrop New Share F BPM 100 Key Enter a key Transpose so we keep ______ words…" at bounding box center [612, 439] width 1224 height 878
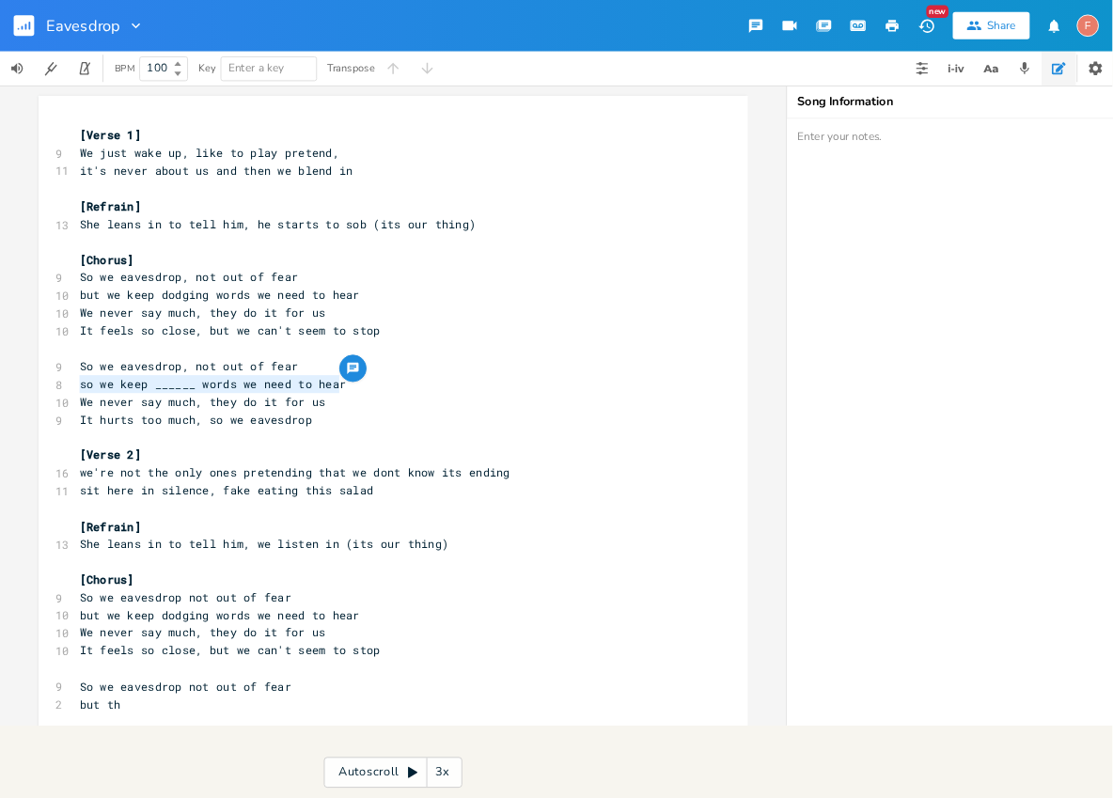
scroll to position [0, 77]
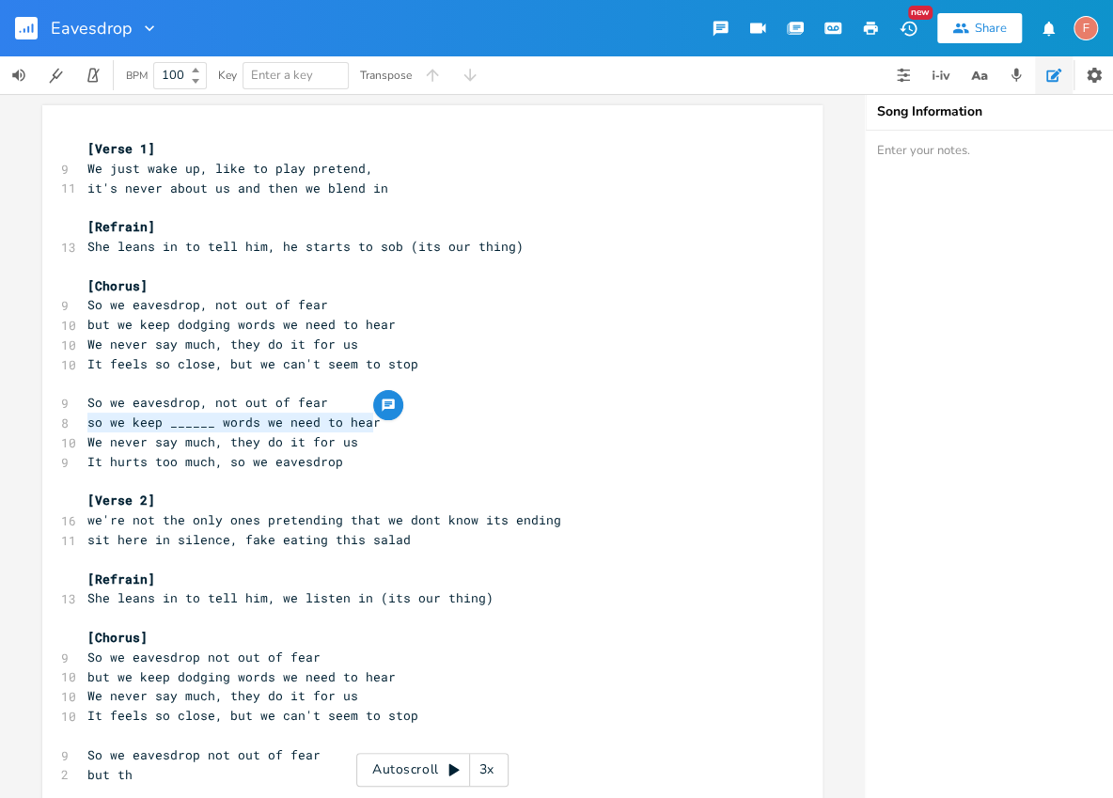
click at [222, 406] on span "So we eavesdrop, not out of fear" at bounding box center [207, 402] width 241 height 17
click at [235, 433] on span "We never say much, they do it for us" at bounding box center [222, 441] width 271 height 17
drag, startPoint x: 382, startPoint y: 421, endPoint x: 83, endPoint y: 432, distance: 299.2
click at [84, 432] on div "[Verse 1] 9 We just wake up, like to play pretend, 11 it's never about us and t…" at bounding box center [423, 677] width 679 height 1076
type textarea "__________________________________"
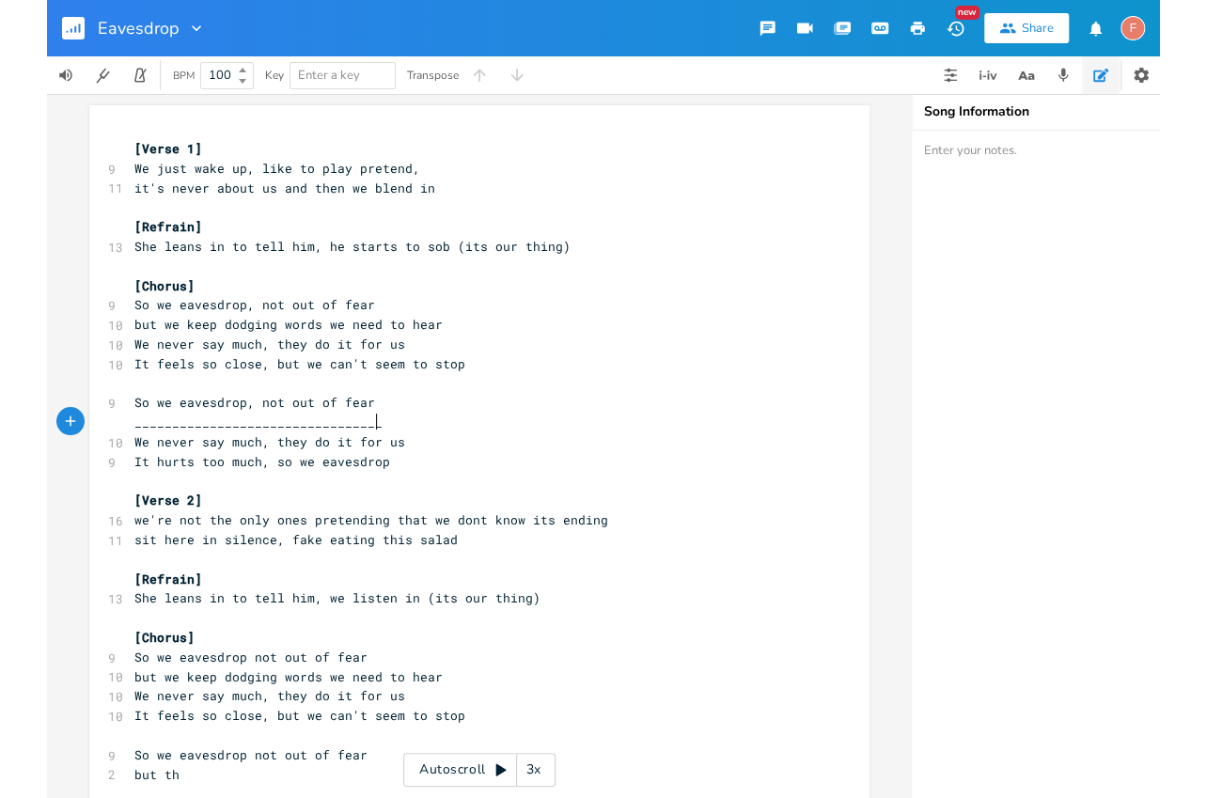
scroll to position [0, 212]
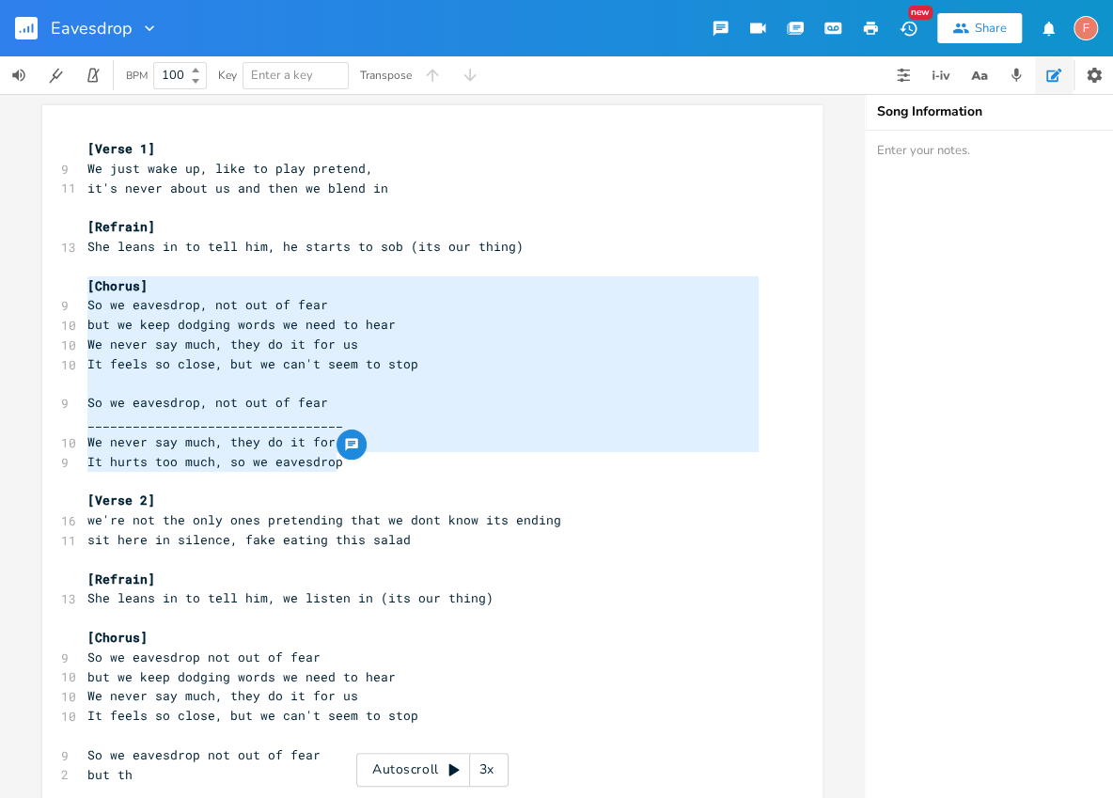
drag, startPoint x: 370, startPoint y: 457, endPoint x: -18, endPoint y: 291, distance: 422.1
click at [0, 291] on html "Eavesdrop New Share F BPM 100 Key Enter a key Transpose [Chorus] So we eavesdro…" at bounding box center [556, 399] width 1113 height 798
type textarea "[Chorus] So we eavesdrop, not out of fear but we keep dodging words we need to …"
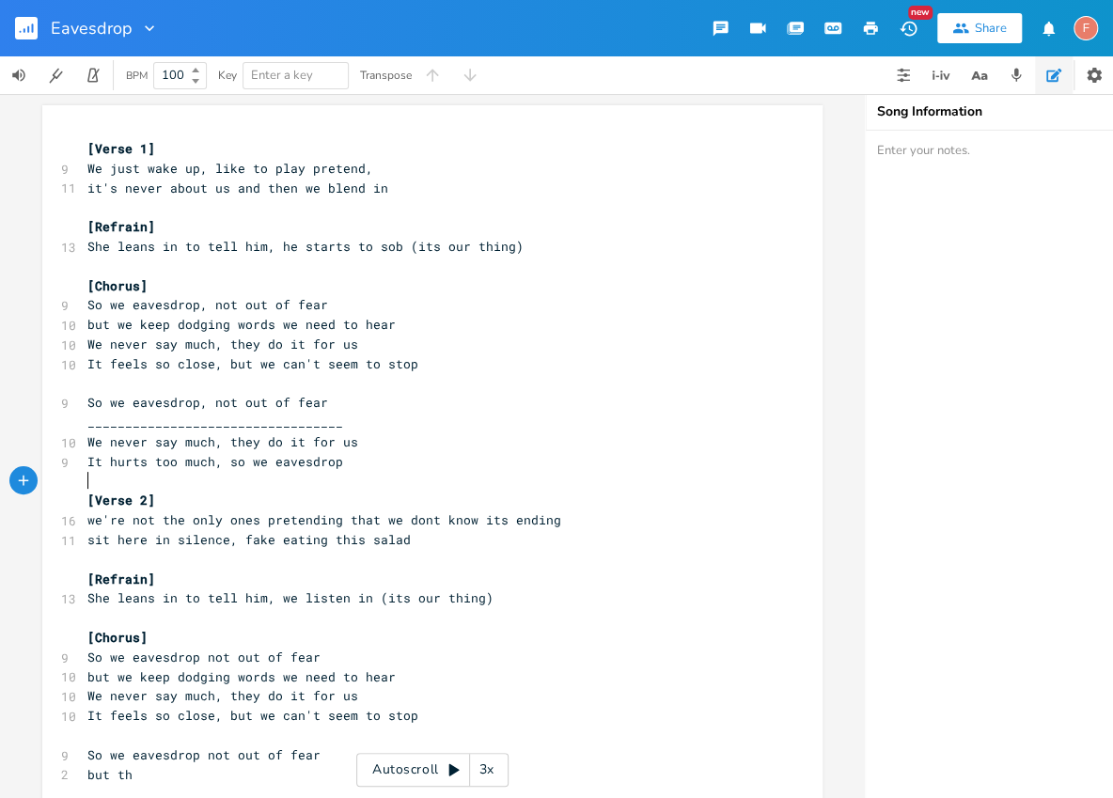
click at [555, 488] on pre "​" at bounding box center [423, 482] width 679 height 20
type textarea "__________________________________"
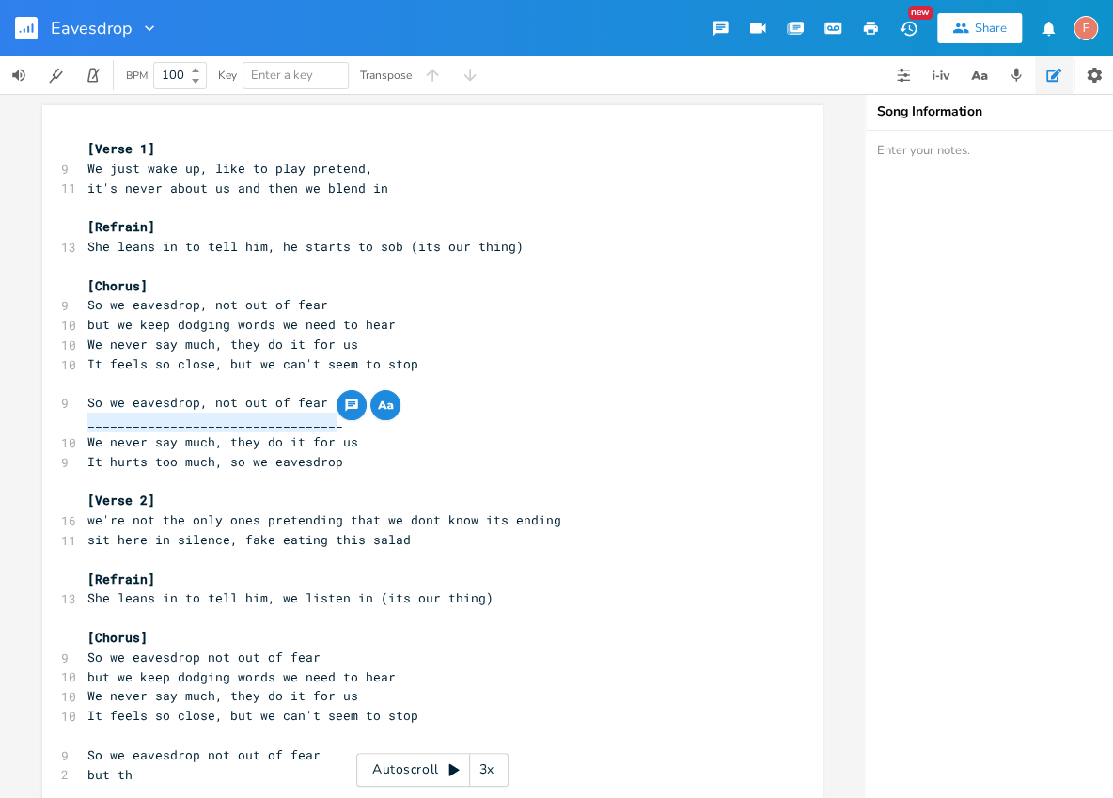
drag, startPoint x: 403, startPoint y: 421, endPoint x: -38, endPoint y: 421, distance: 441.0
click at [0, 421] on html "Eavesdrop New Share F BPM 100 Key Enter a key Transpose _______________________…" at bounding box center [556, 399] width 1113 height 798
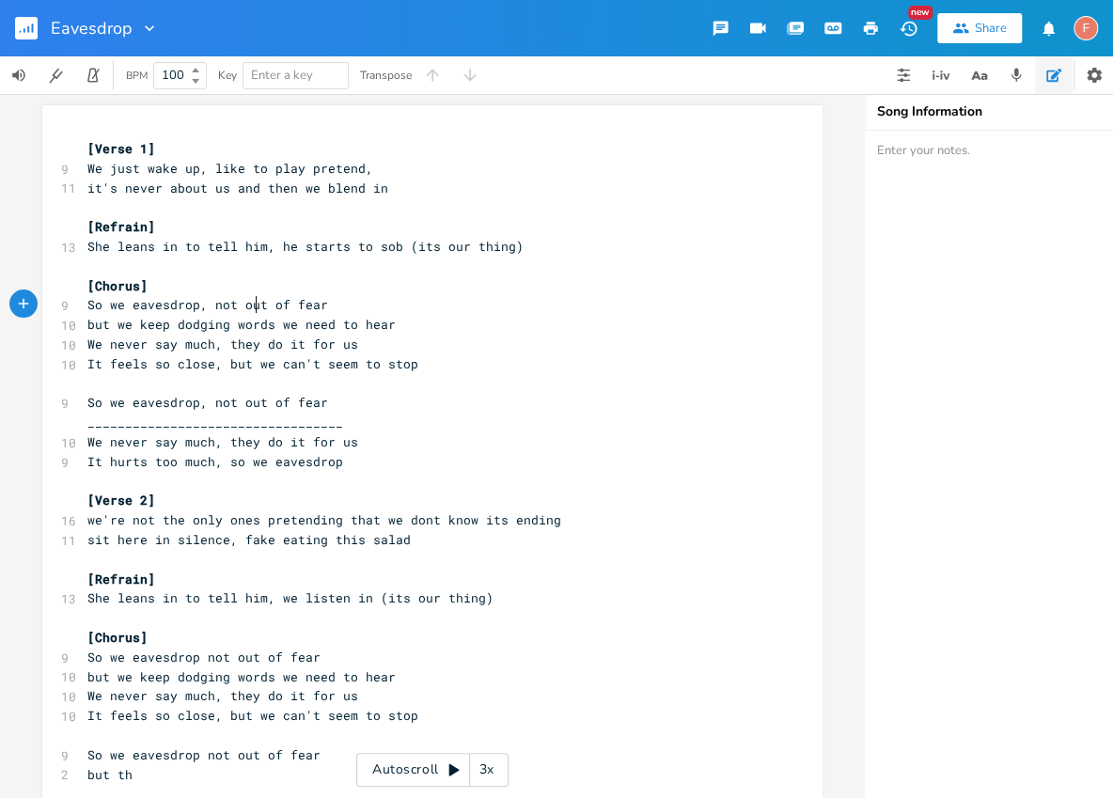
click at [251, 300] on span "So we eavesdrop, not out of fear" at bounding box center [207, 304] width 241 height 17
click at [212, 304] on span "So we eavesdrop, not out of fear" at bounding box center [207, 304] width 241 height 17
type textarea "not"
click at [212, 304] on span "So we eavesdrop, not out of fear" at bounding box center [207, 304] width 241 height 17
click at [198, 316] on span "but we keep dodging words we need to hear" at bounding box center [241, 324] width 308 height 17
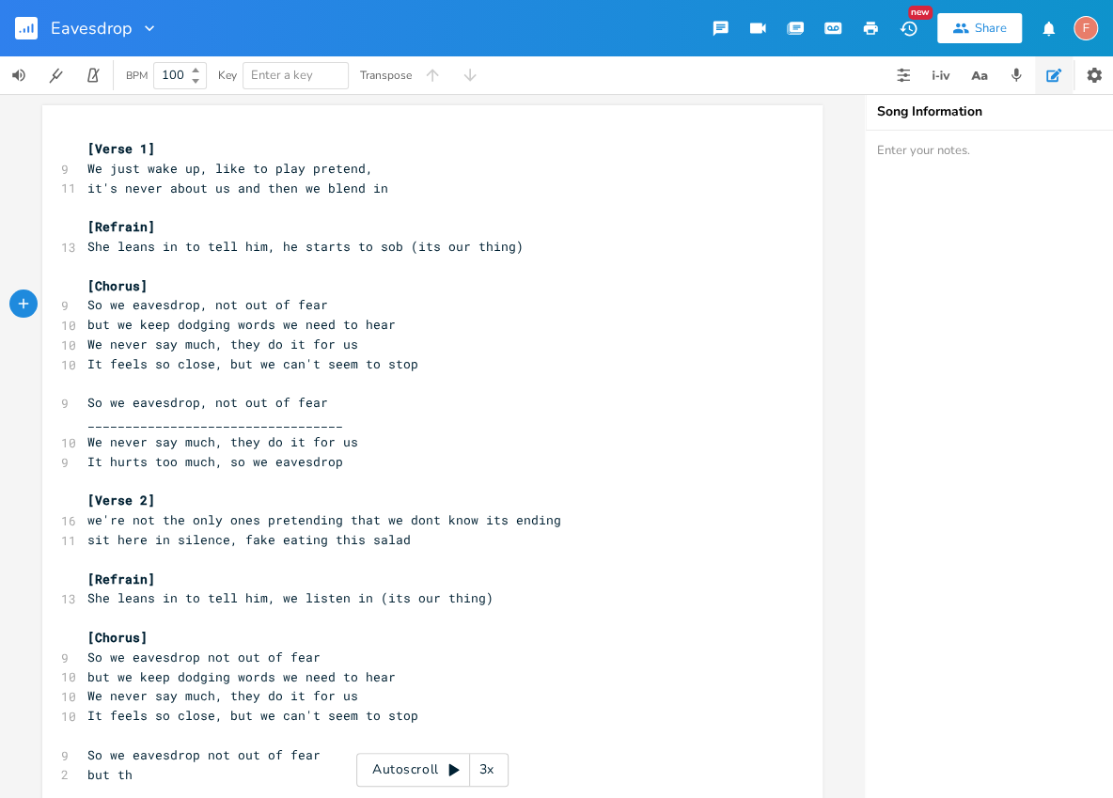
click at [218, 306] on span "So we eavesdrop, not out of fear" at bounding box center [207, 304] width 241 height 17
type textarea "not"
click at [218, 306] on span "So we eavesdrop, not out of fear" at bounding box center [207, 304] width 241 height 17
click at [195, 325] on span "but we keep dodging words we need to hear" at bounding box center [241, 324] width 308 height 17
type textarea "dodging"
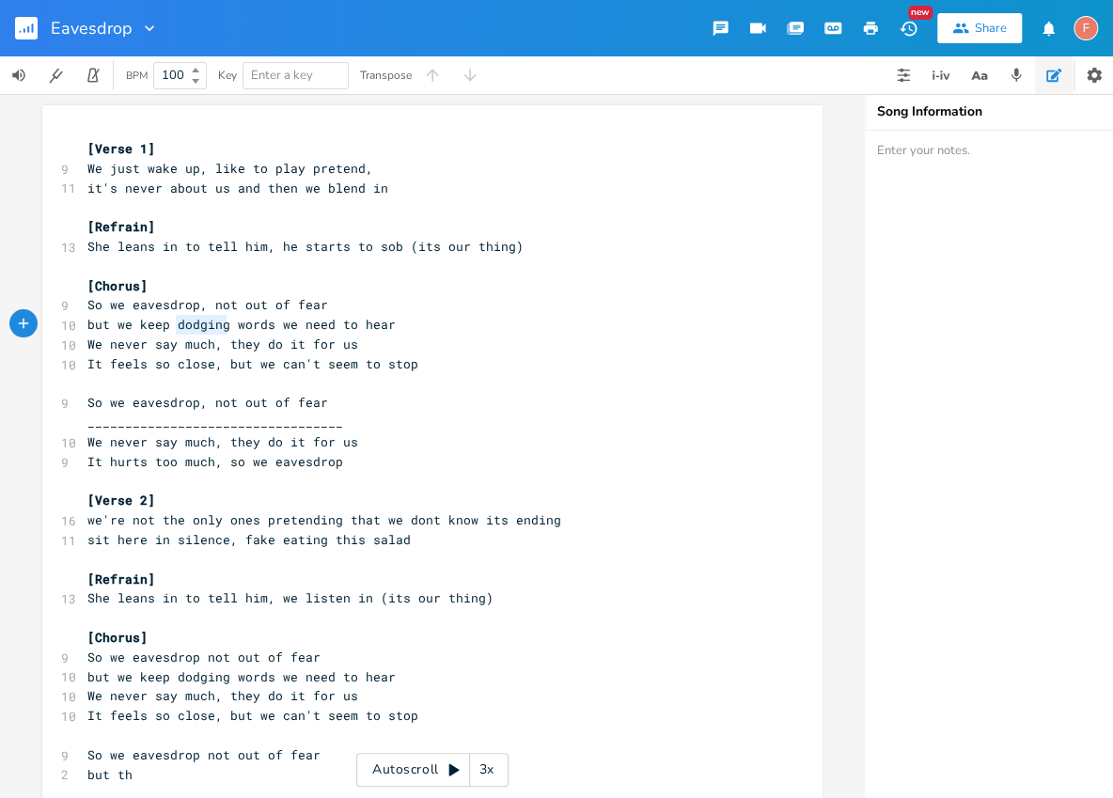
click at [195, 325] on span "but we keep dodging words we need to hear" at bounding box center [241, 324] width 308 height 17
click at [165, 331] on span "but we keep dodging words we need to hear" at bounding box center [241, 324] width 308 height 17
type textarea "__________________________________"
drag, startPoint x: 384, startPoint y: 427, endPoint x: 11, endPoint y: 427, distance: 372.3
click at [11, 427] on div "__________________________________ xxxxxxxxxx [Verse 1] 9 We just wake up, like…" at bounding box center [432, 446] width 865 height 704
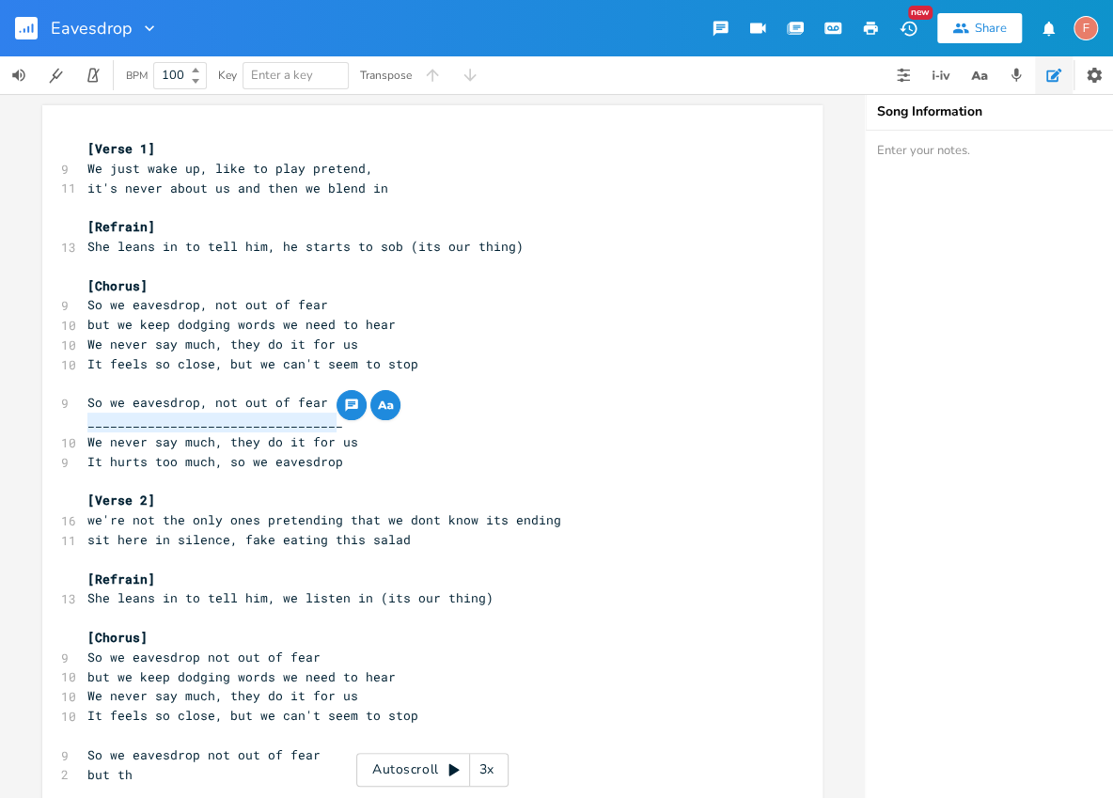
click at [181, 421] on span "__________________________________" at bounding box center [215, 422] width 256 height 17
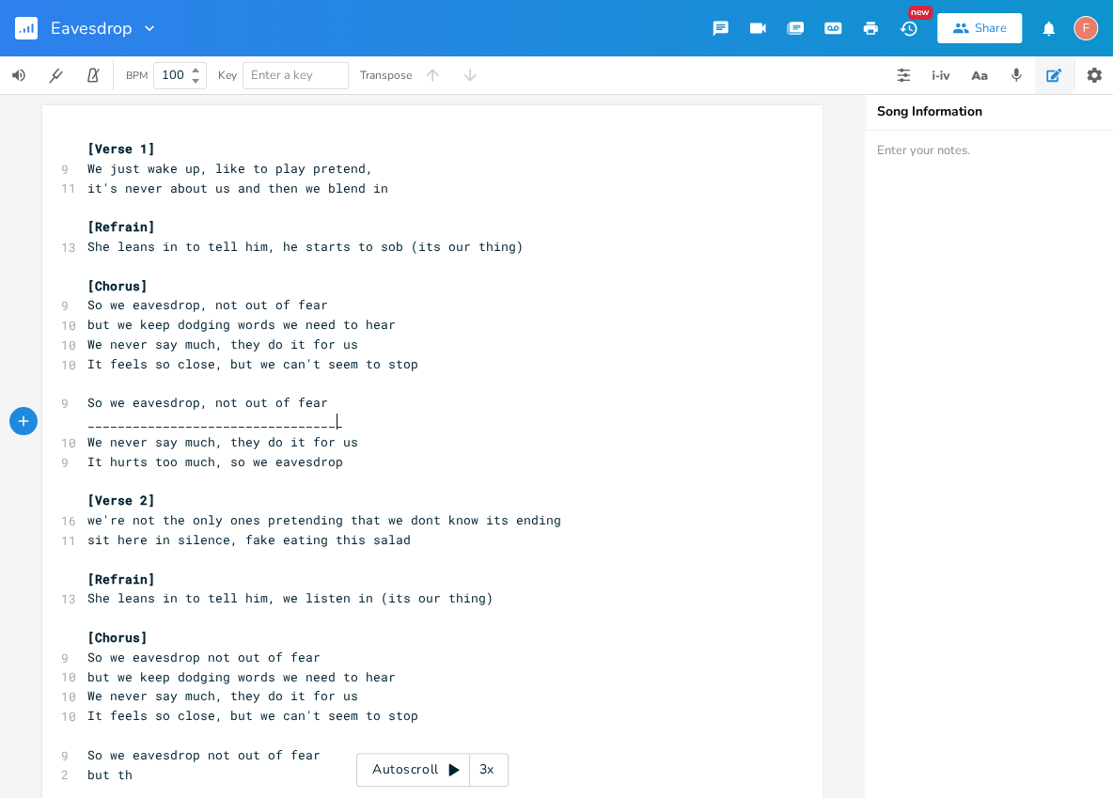
click at [425, 419] on pre "__________________________________" at bounding box center [423, 423] width 679 height 20
type textarea "__________________________________"
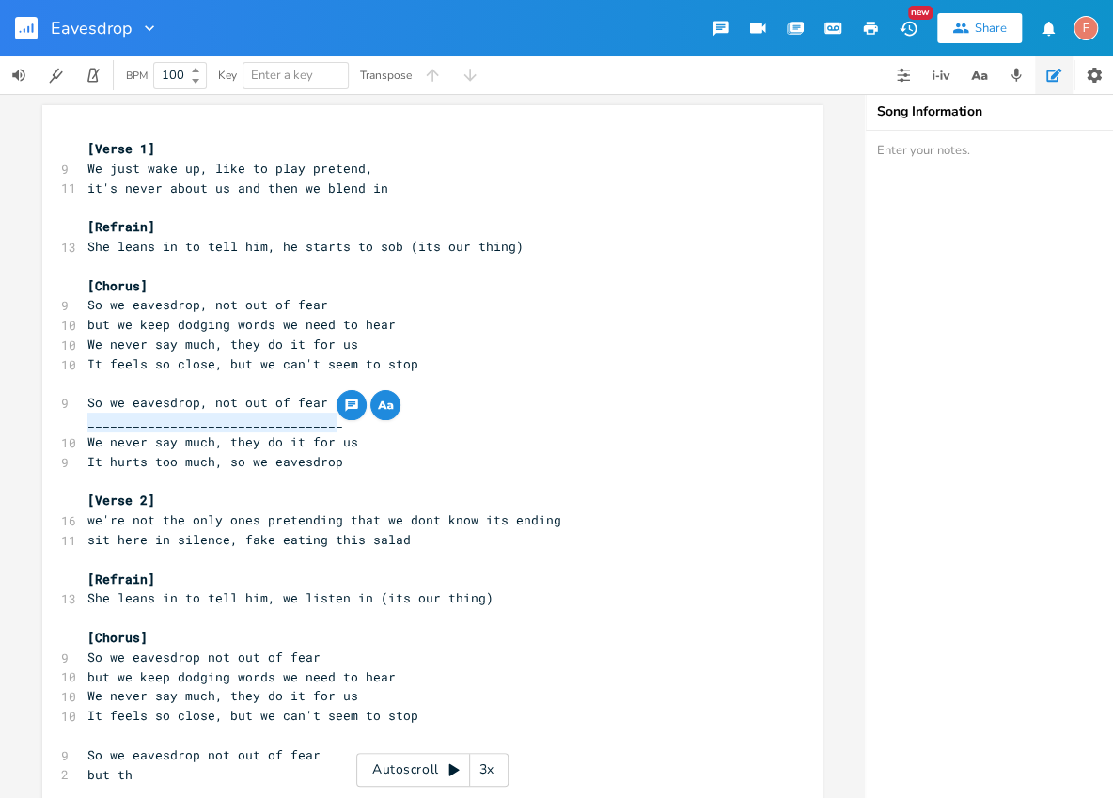
drag, startPoint x: 446, startPoint y: 426, endPoint x: 53, endPoint y: 416, distance: 393.2
click at [52, 417] on div "__________________________________ xxxxxxxxxx [Verse 1] 9 We just wake up, like…" at bounding box center [432, 673] width 780 height 1136
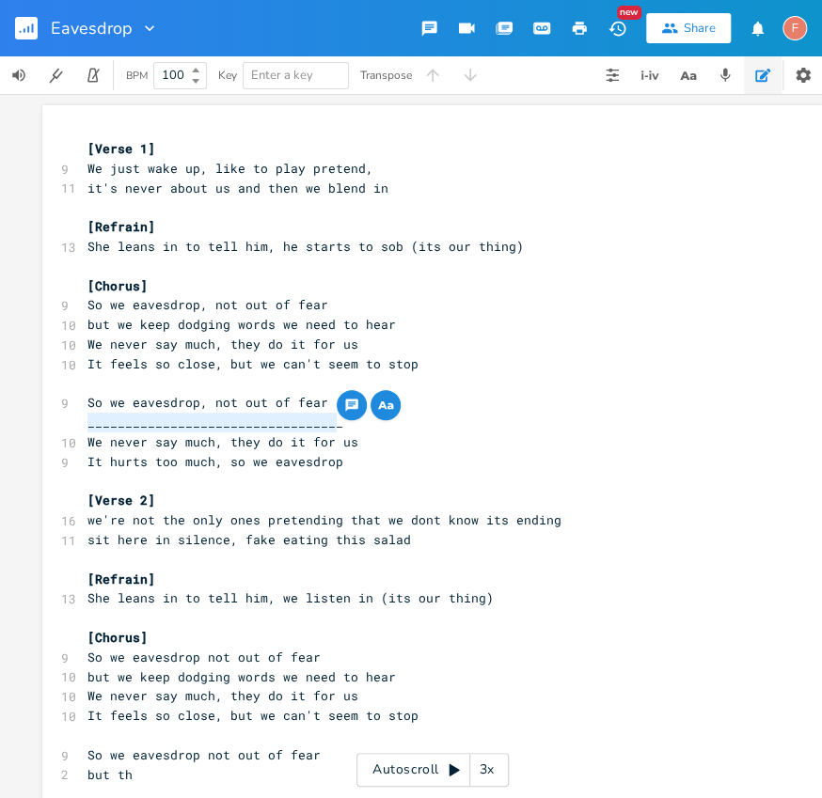
click at [477, 449] on pre "We never say much, they do it for us" at bounding box center [423, 443] width 679 height 20
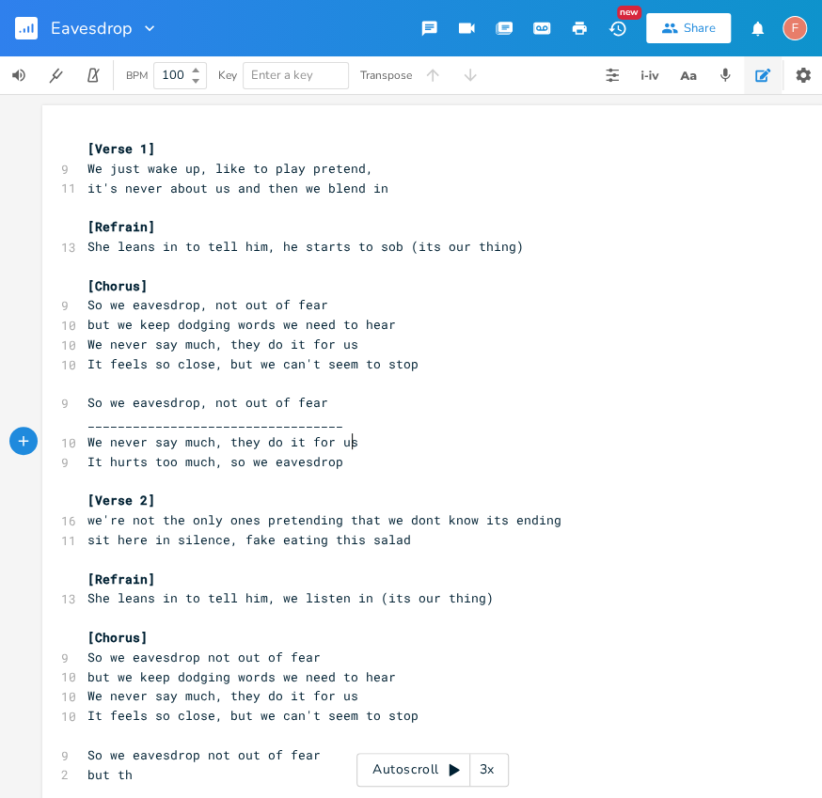
click at [444, 433] on pre "We never say much, they do it for us" at bounding box center [423, 443] width 679 height 20
type textarea "__________________________________"
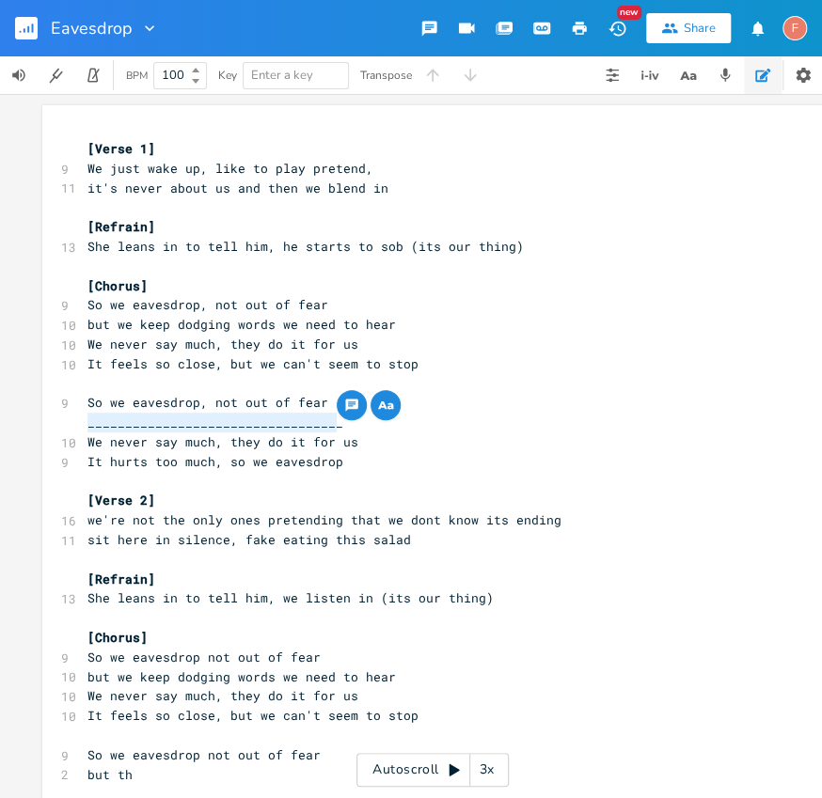
drag, startPoint x: 367, startPoint y: 421, endPoint x: 0, endPoint y: 421, distance: 366.7
click at [0, 421] on div "__________________________________ [Verse 1] 9 We just wake up, like to play pr…" at bounding box center [432, 446] width 865 height 704
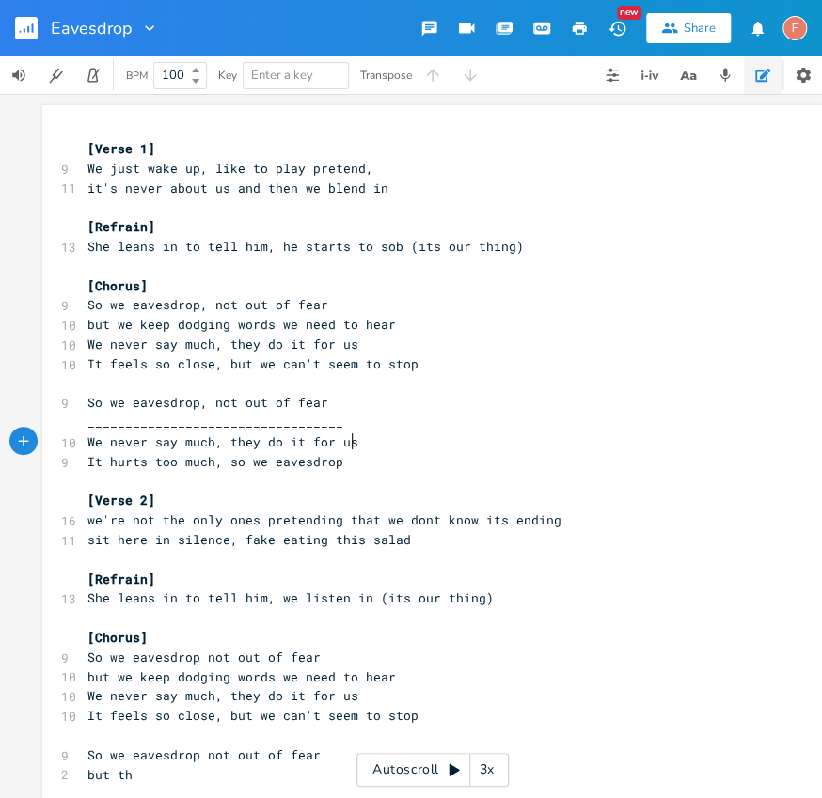
click at [412, 433] on pre "We never say much, they do it for us" at bounding box center [423, 443] width 679 height 20
click at [479, 401] on pre "So we eavesdrop, not out of fear" at bounding box center [423, 403] width 679 height 20
click at [506, 423] on pre "__________________________________" at bounding box center [423, 423] width 679 height 20
type textarea "W"
type textarea "__________________________________"
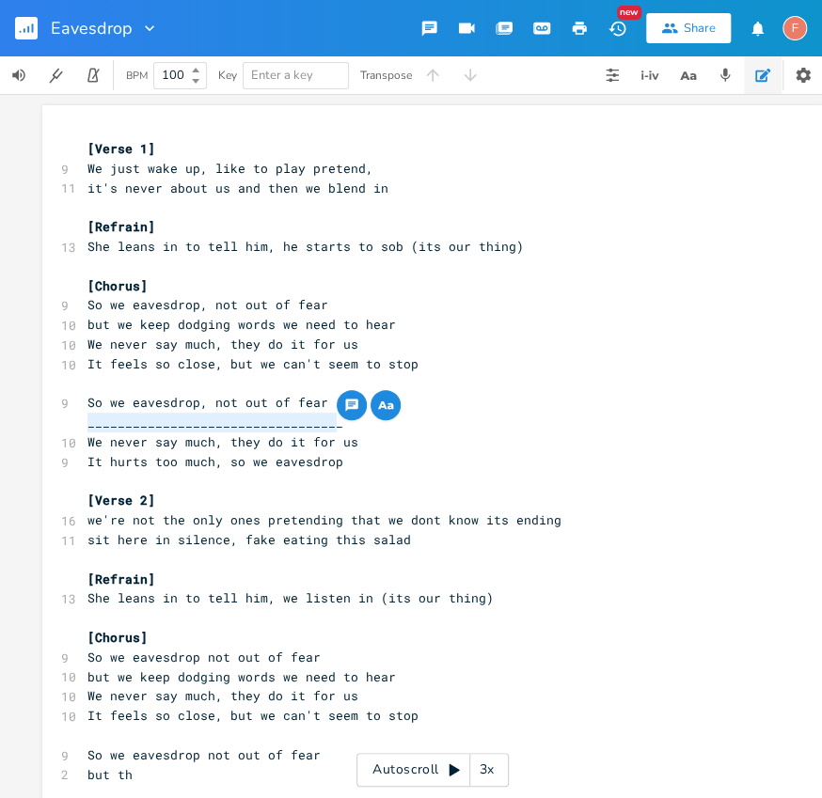
drag, startPoint x: 512, startPoint y: 425, endPoint x: 6, endPoint y: 421, distance: 506.8
click at [6, 421] on div "__________________________________ [Verse 1] 9 We just wake up, like to play pr…" at bounding box center [432, 446] width 865 height 704
click at [272, 283] on pre "[Chorus]" at bounding box center [423, 286] width 679 height 20
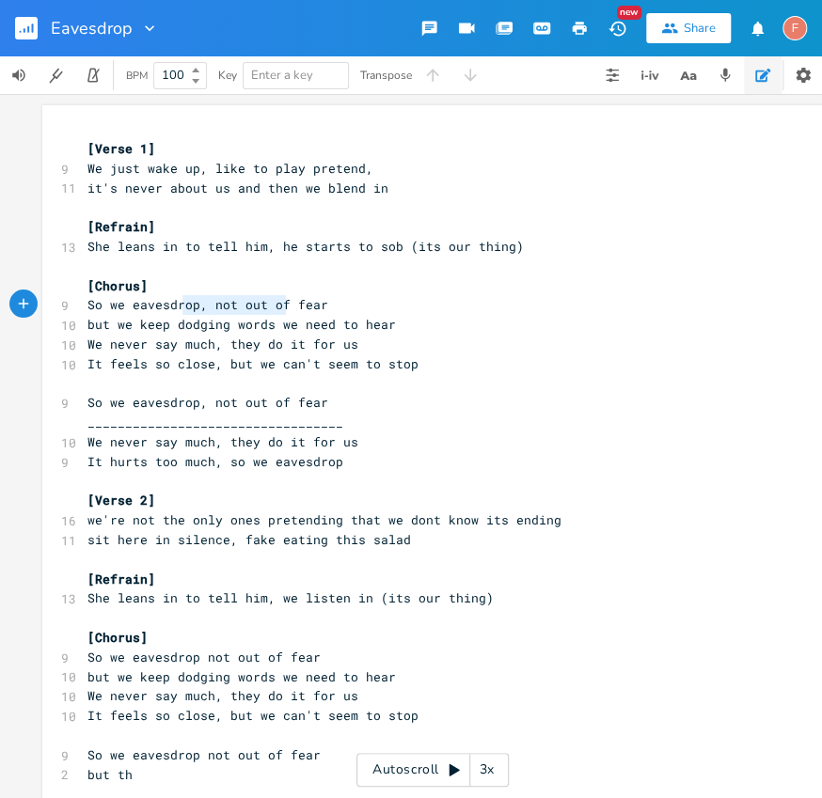
type textarea "op, not out of fear"
drag, startPoint x: 178, startPoint y: 307, endPoint x: 387, endPoint y: 298, distance: 209.8
click at [387, 298] on pre "So we eavesdrop, not out of fear" at bounding box center [423, 305] width 679 height 20
click at [380, 424] on pre "__________________________________" at bounding box center [423, 423] width 679 height 20
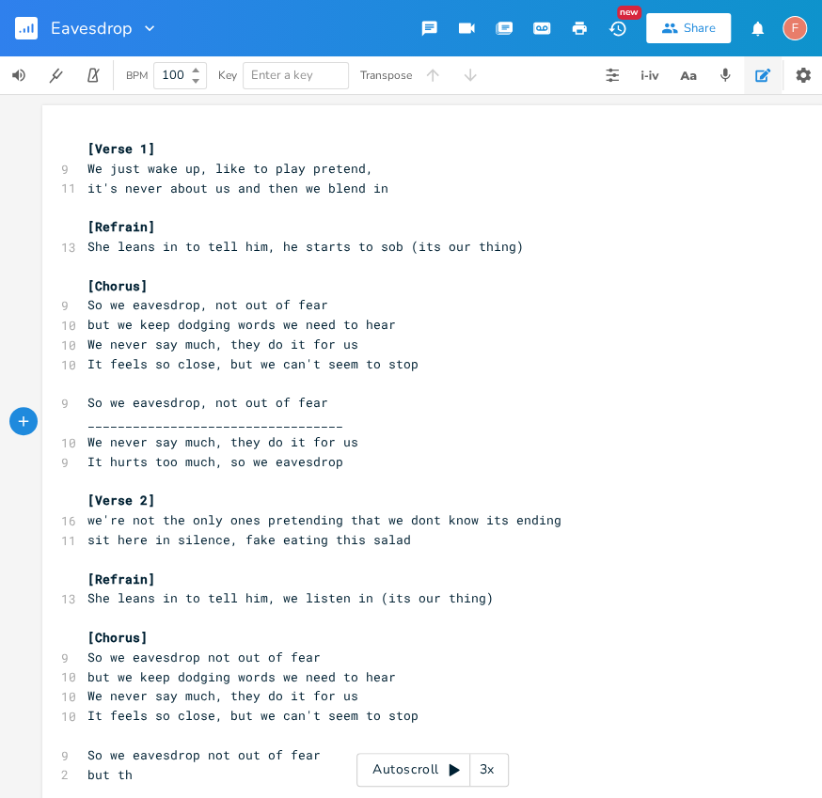
type textarea "We never say much, they do it for us"
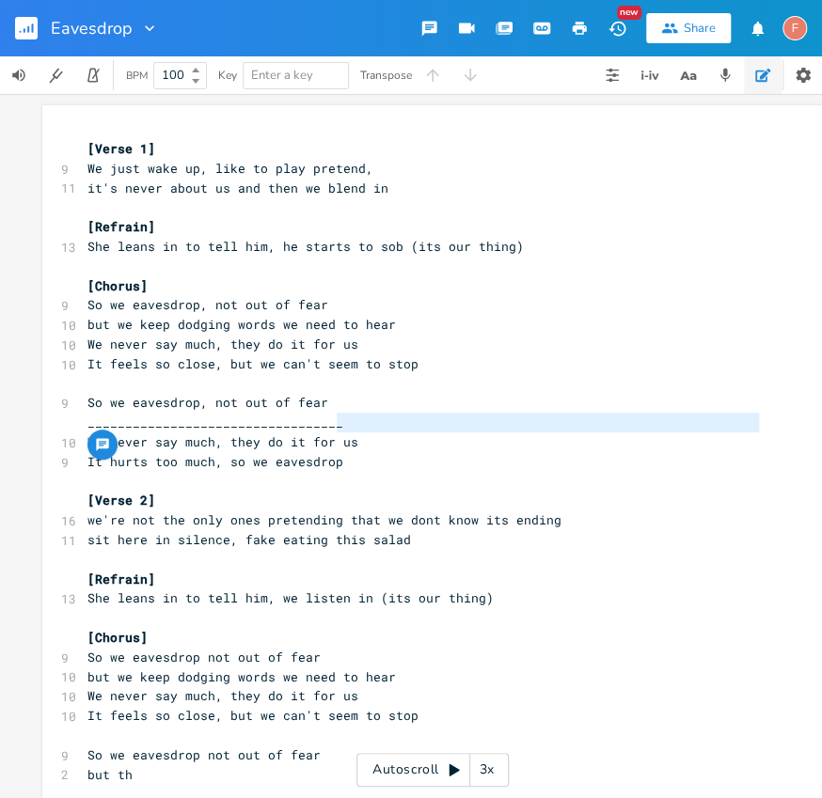
type textarea "__________________________________"
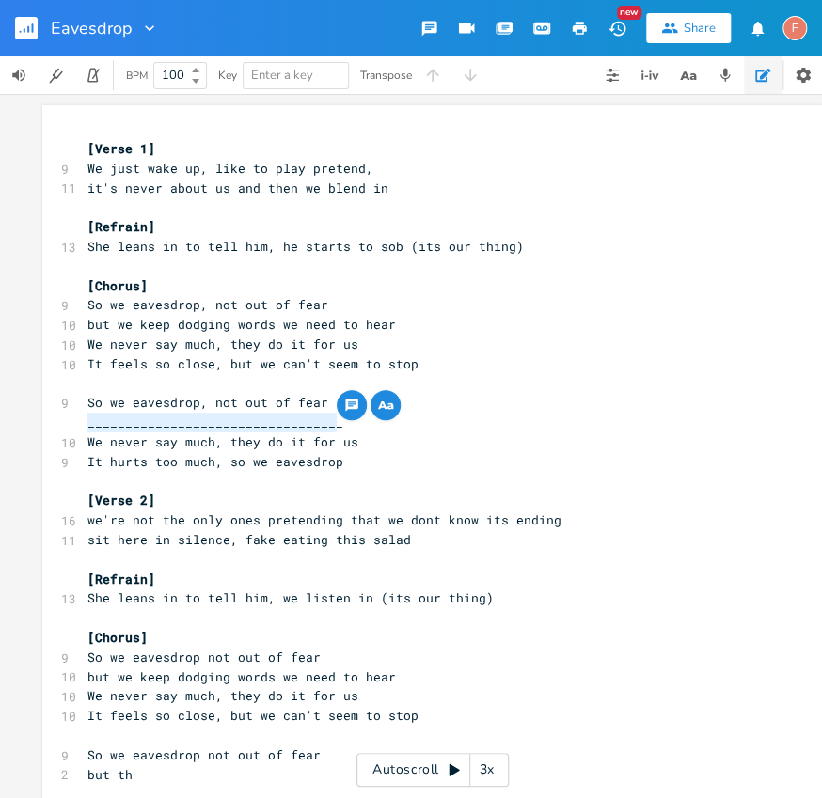
drag, startPoint x: 423, startPoint y: 429, endPoint x: 0, endPoint y: 422, distance: 423.2
click at [0, 422] on div "__________________________________ [Verse 1] 9 We just wake up, like to play pr…" at bounding box center [432, 446] width 865 height 704
click at [568, 484] on pre "​" at bounding box center [423, 482] width 679 height 20
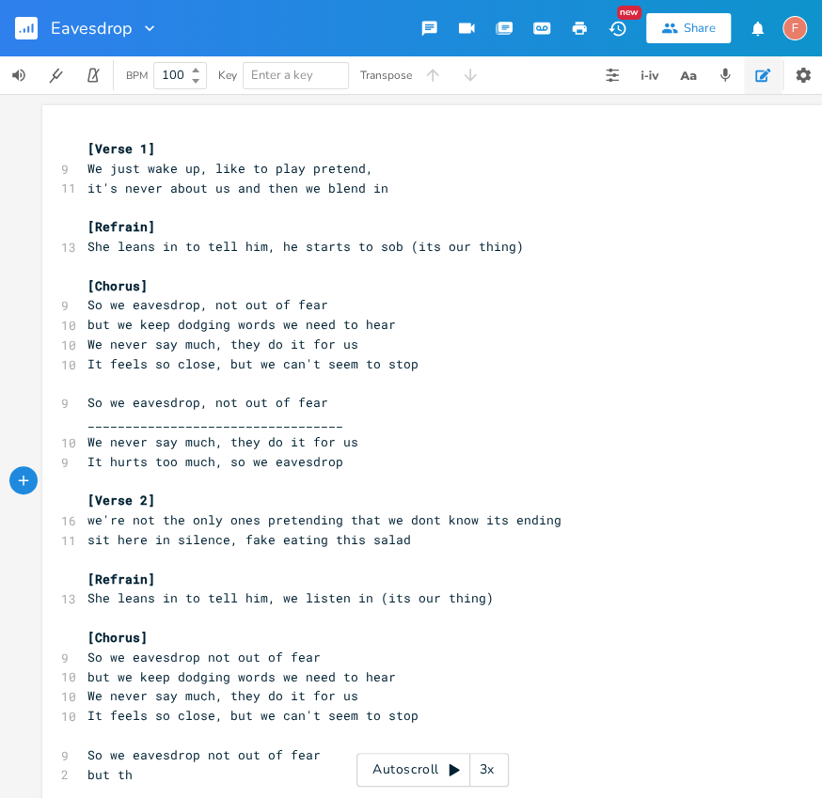
click at [557, 474] on pre "​" at bounding box center [423, 482] width 679 height 20
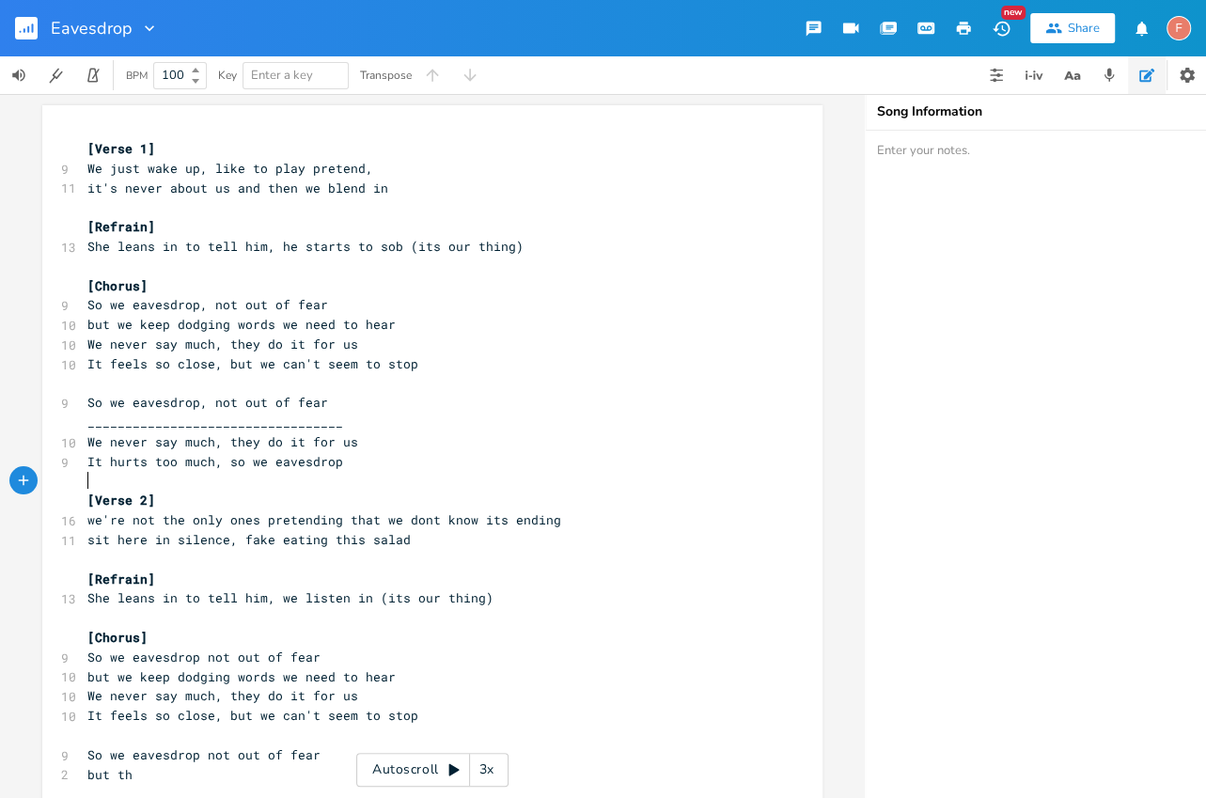
click at [398, 379] on pre "​" at bounding box center [423, 384] width 679 height 20
click at [490, 357] on pre "It feels so close, but we can't seem to stop" at bounding box center [423, 364] width 679 height 20
click at [405, 442] on pre "We never say much, they do it for us" at bounding box center [423, 443] width 679 height 20
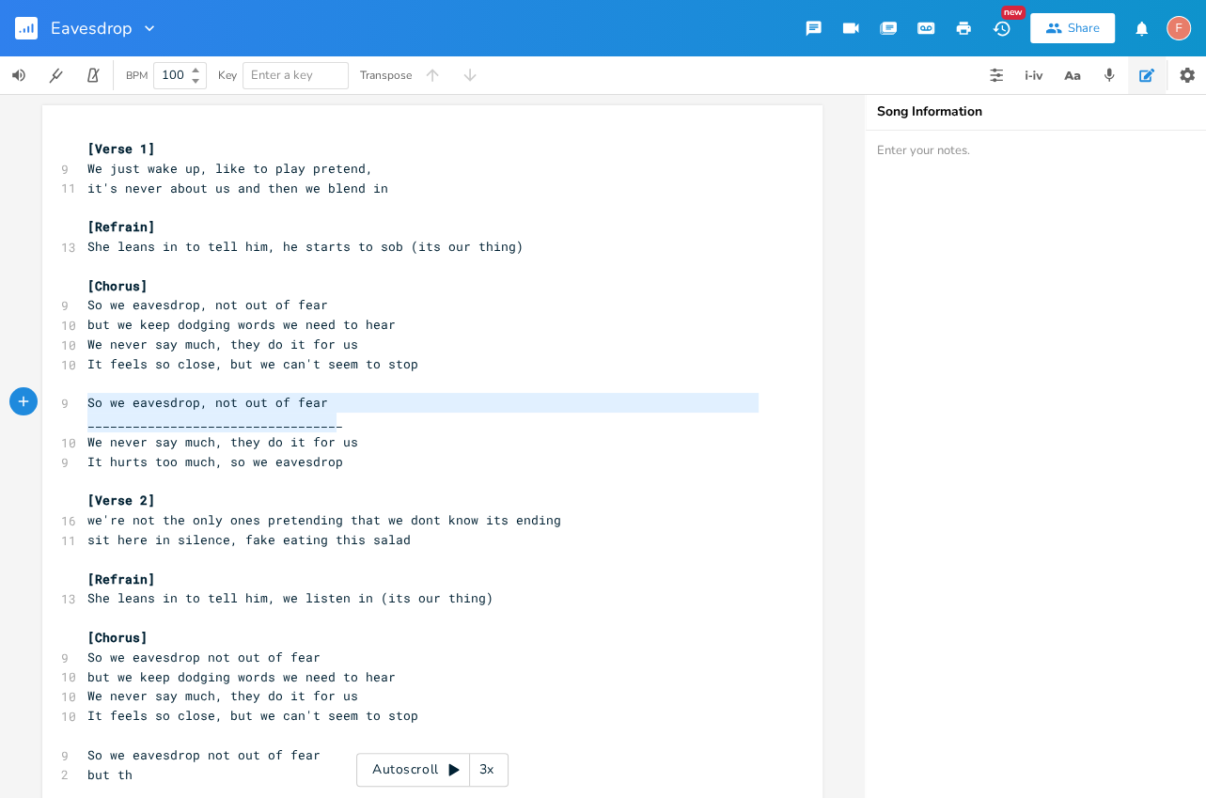
type textarea "__________________________________"
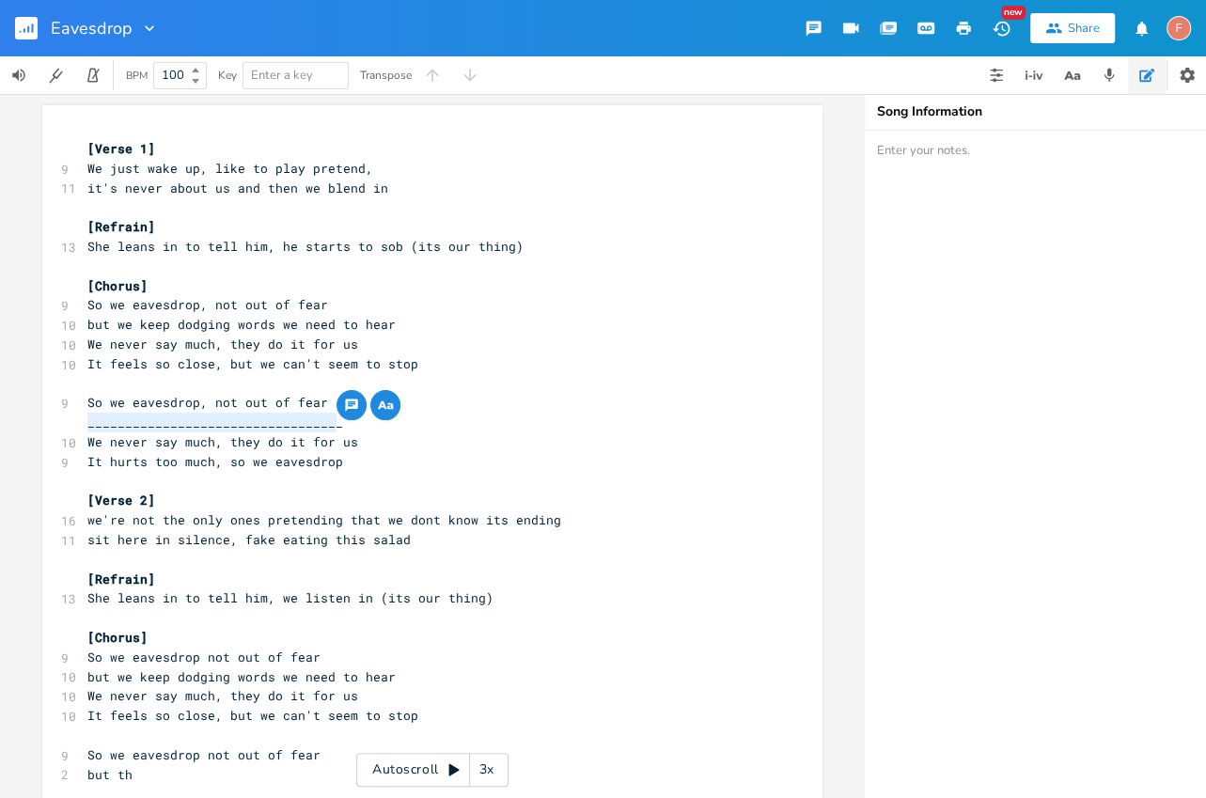
drag, startPoint x: 402, startPoint y: 417, endPoint x: 1, endPoint y: 420, distance: 401.5
click at [1, 420] on div "__________________________________ x [Verse 1] 9 We just wake up, like to play …" at bounding box center [432, 446] width 865 height 704
click at [570, 344] on pre "We never say much, they do it for us" at bounding box center [423, 345] width 679 height 20
click at [406, 419] on pre "​" at bounding box center [423, 423] width 679 height 20
click at [448, 429] on pre "​" at bounding box center [423, 423] width 679 height 20
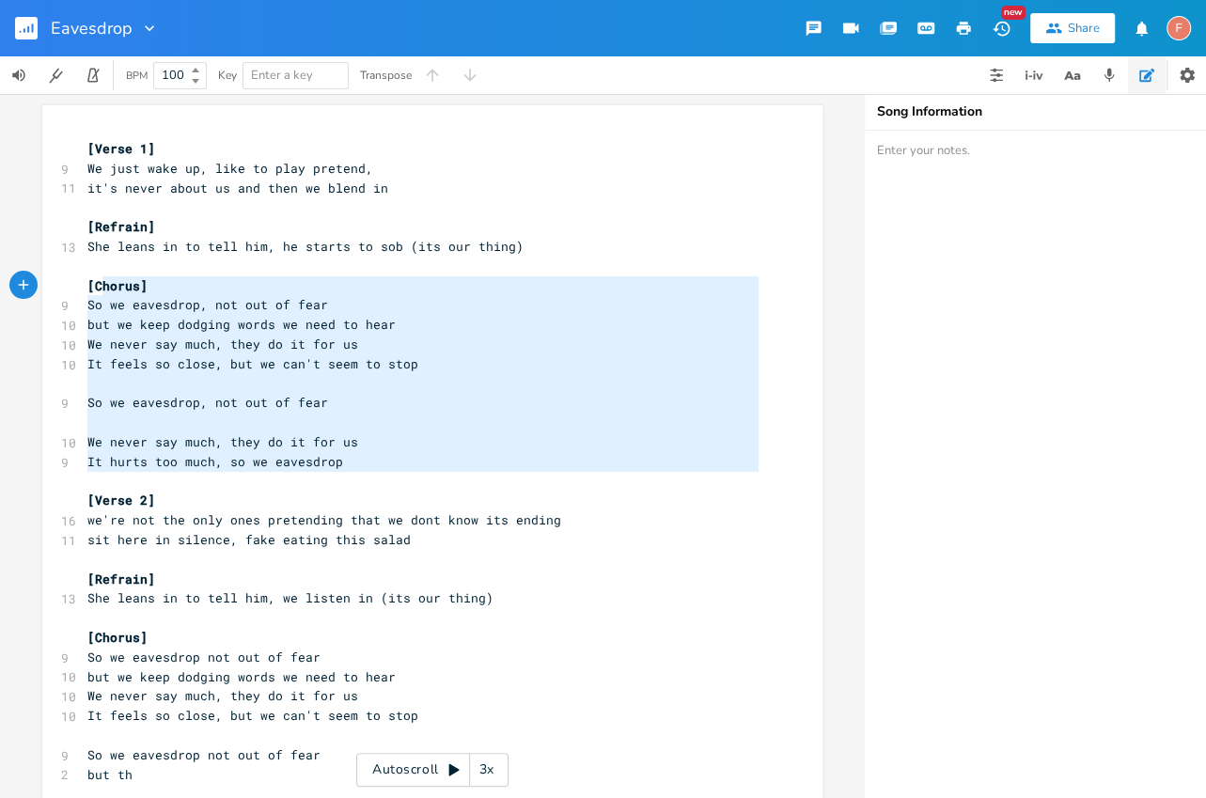
type textarea "[Chorus] So we eavesdrop, not out of fear but we keep dodging words we need to …"
drag, startPoint x: 446, startPoint y: 488, endPoint x: 58, endPoint y: 282, distance: 438.7
click at [58, 282] on div "[Chorus] So we eavesdrop, not out of fear but we keep dodging words we need to …" at bounding box center [432, 673] width 780 height 1136
click at [498, 297] on pre "So we eavesdrop, not out of fear" at bounding box center [423, 305] width 679 height 20
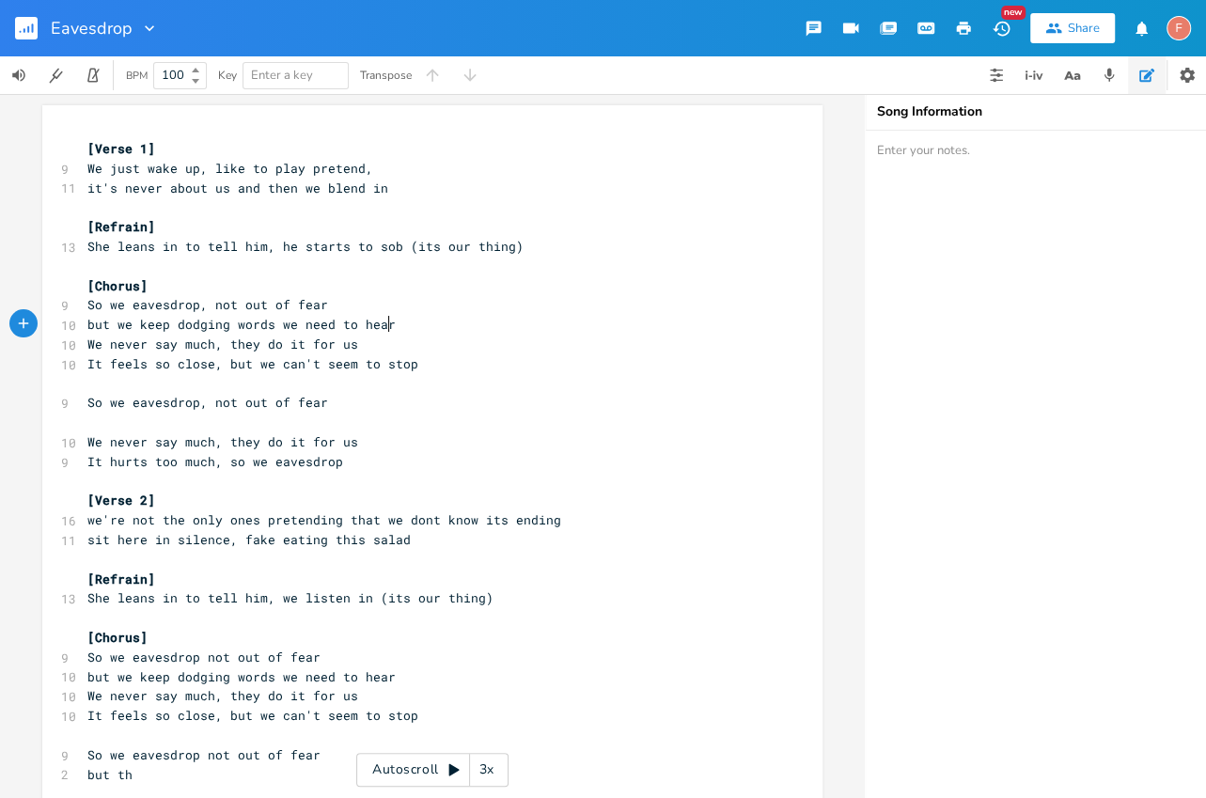
click at [466, 322] on pre "but we keep dodging words we need to hear" at bounding box center [423, 325] width 679 height 20
click at [459, 343] on pre "We never say much, they do it for us" at bounding box center [423, 345] width 679 height 20
click at [495, 380] on pre "​" at bounding box center [423, 384] width 679 height 20
click at [479, 368] on pre "It feels so close, but we can't seem to stop" at bounding box center [423, 364] width 679 height 20
click at [434, 405] on pre "So we eavesdrop, not out of fear" at bounding box center [423, 403] width 679 height 20
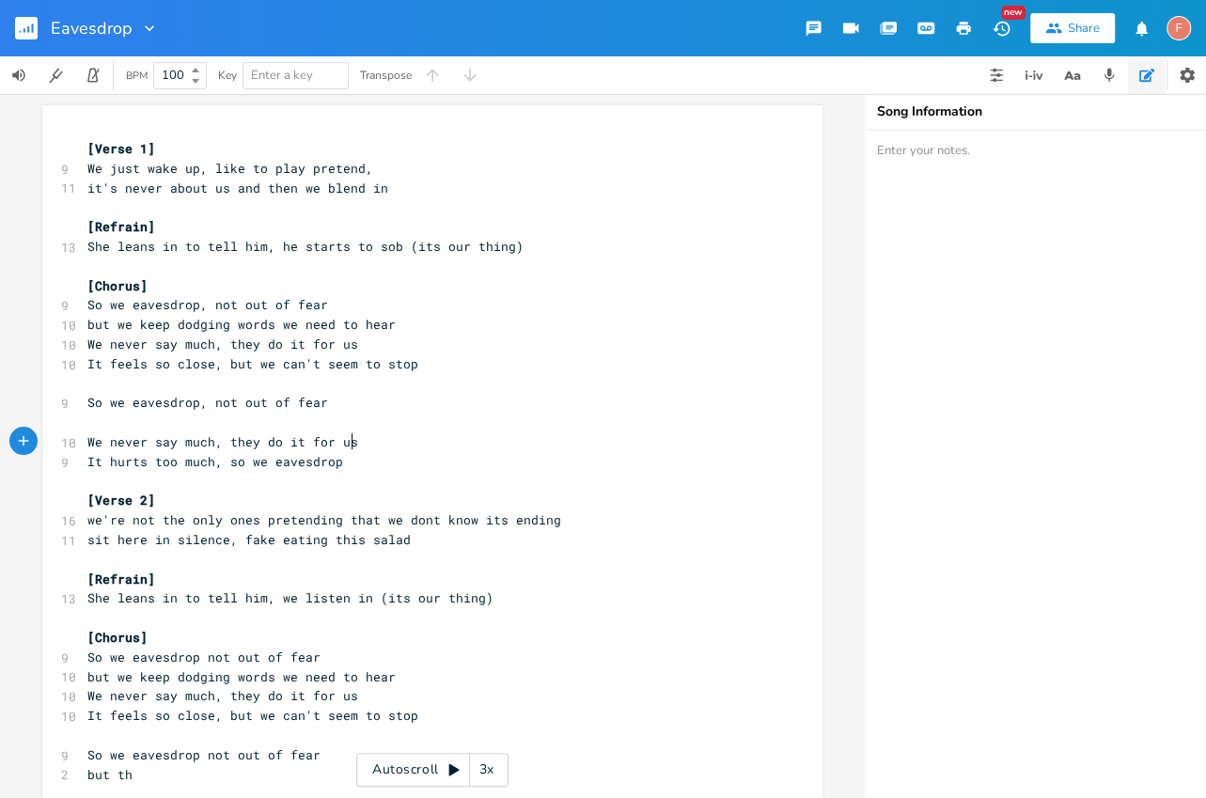
click at [414, 446] on pre "We never say much, they do it for us" at bounding box center [423, 443] width 679 height 20
click at [448, 420] on pre "​" at bounding box center [423, 423] width 679 height 20
click at [449, 405] on pre "So we eavesdrop, not out of fear" at bounding box center [423, 403] width 679 height 20
click at [462, 447] on pre "We never say much, they do it for us" at bounding box center [423, 443] width 679 height 20
click at [462, 433] on pre "We never say much, they do it for us" at bounding box center [423, 443] width 679 height 20
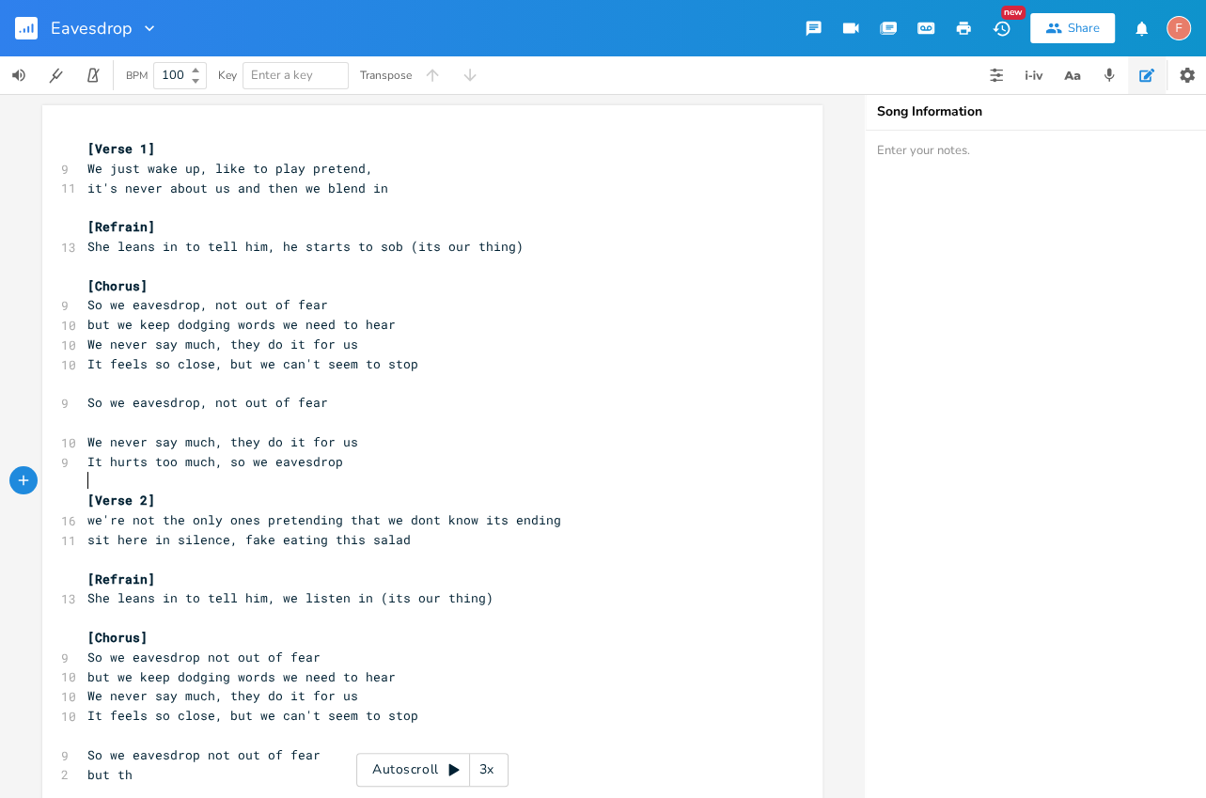
click at [431, 473] on pre "​" at bounding box center [423, 482] width 679 height 20
type textarea "we eavesdrop"
drag, startPoint x: 244, startPoint y: 464, endPoint x: 448, endPoint y: 464, distance: 205.0
click at [448, 464] on pre "It hurts too much, so we eavesdrop" at bounding box center [423, 462] width 679 height 20
click at [492, 458] on pre "It hurts too much, so we eavesdrop" at bounding box center [423, 462] width 679 height 20
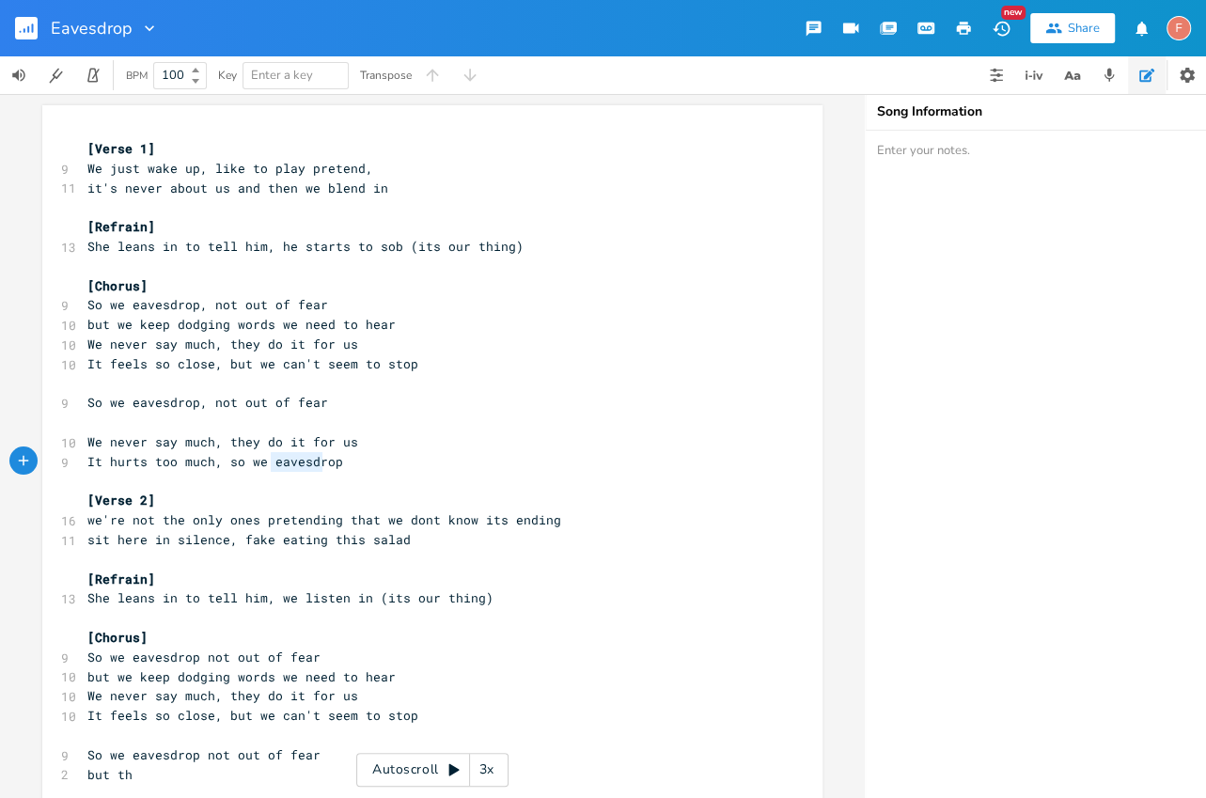
drag, startPoint x: 266, startPoint y: 462, endPoint x: 401, endPoint y: 462, distance: 135.4
click at [401, 462] on pre "It hurts too much, so we eavesdrop" at bounding box center [423, 462] width 679 height 20
type textarea "we dn"
type textarea "on't stop"
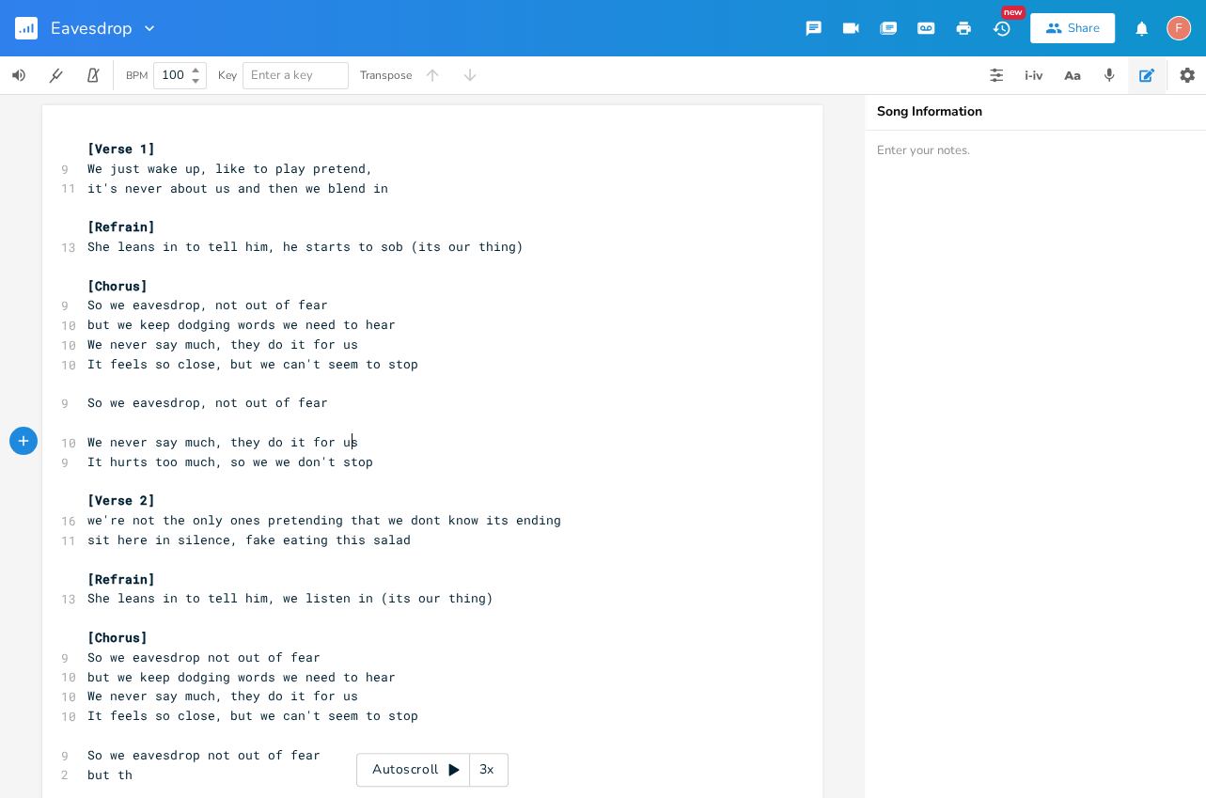
click at [517, 434] on pre "We never say much, they do it for us" at bounding box center [423, 443] width 679 height 20
click at [474, 444] on pre "We never say much, they do it for us" at bounding box center [423, 443] width 679 height 20
click at [449, 425] on pre "​" at bounding box center [423, 423] width 679 height 20
click at [280, 464] on span "It hurts too much, so we we don't stop" at bounding box center [230, 461] width 286 height 17
type textarea "e"
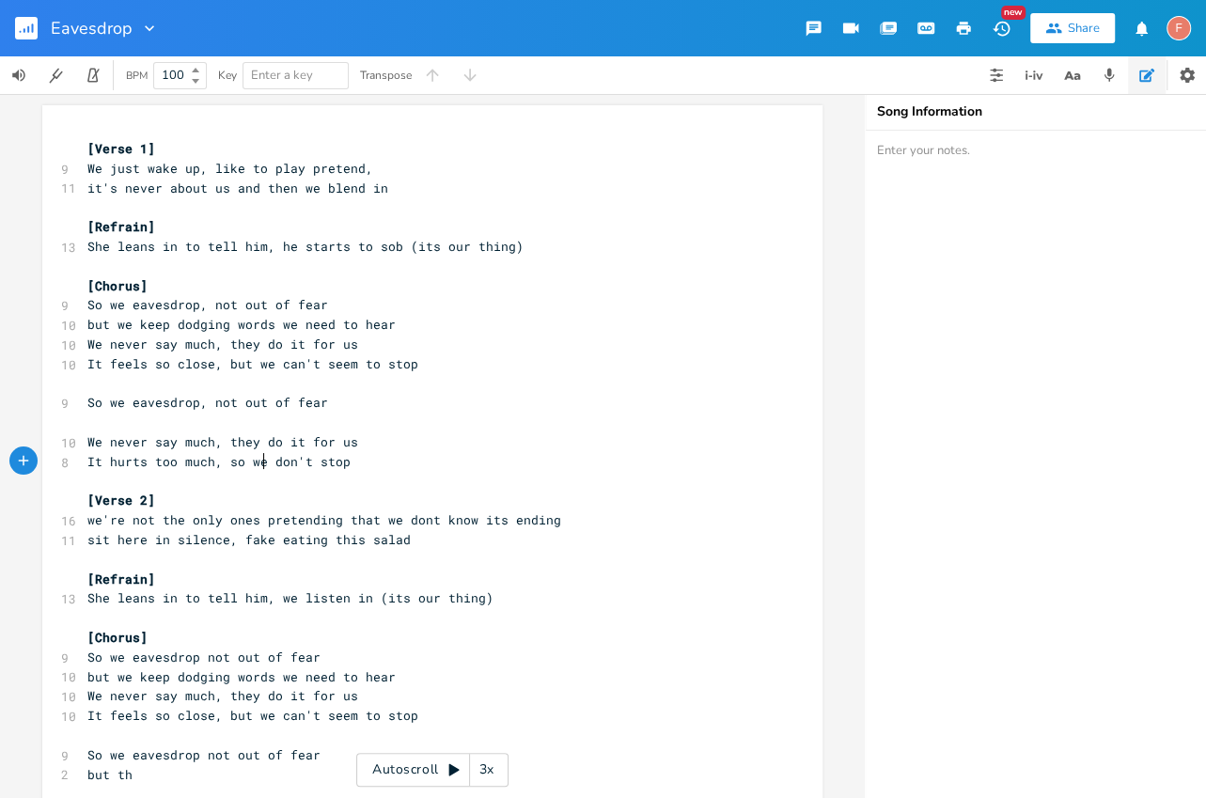
scroll to position [0, 7]
click at [447, 425] on pre "​" at bounding box center [423, 423] width 679 height 20
click at [273, 385] on pre "​" at bounding box center [423, 384] width 679 height 20
click at [315, 427] on pre "​" at bounding box center [423, 423] width 679 height 20
type textarea "somewhere in"
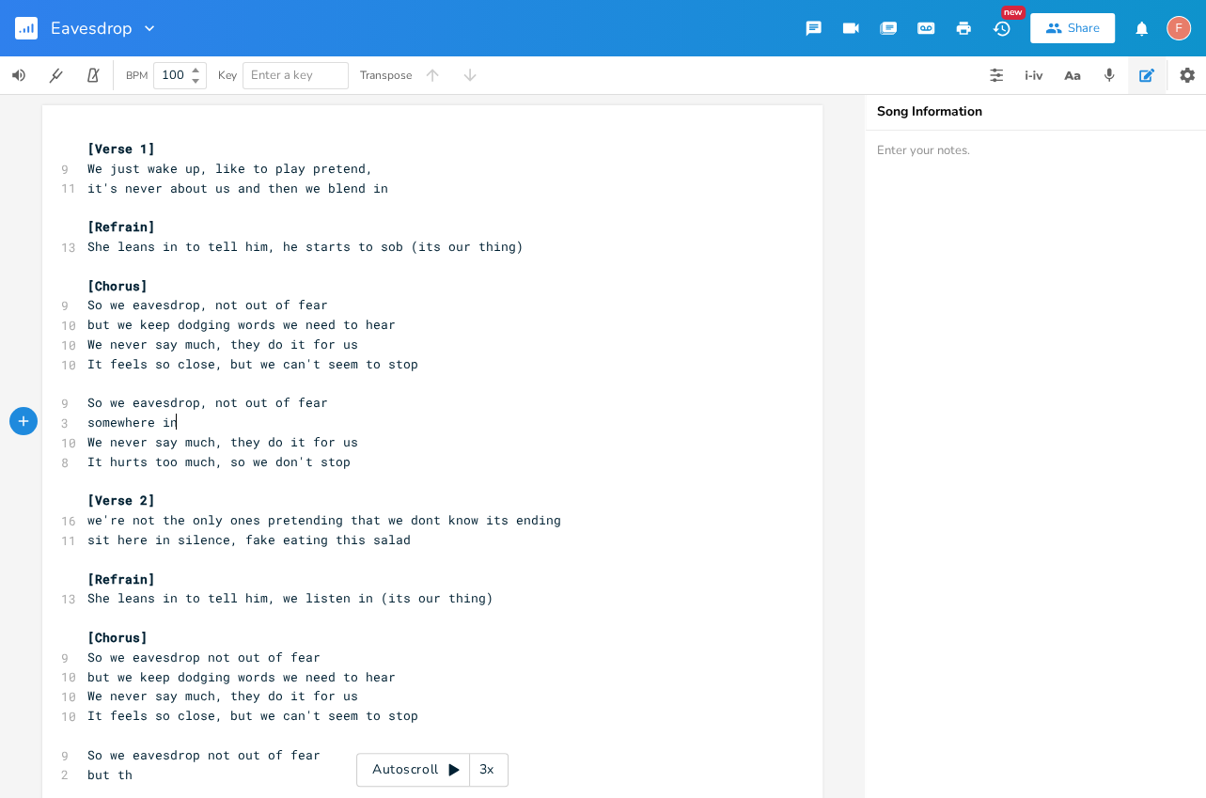
scroll to position [0, 81]
type textarea "in their mess e"
type textarea "we're in between"
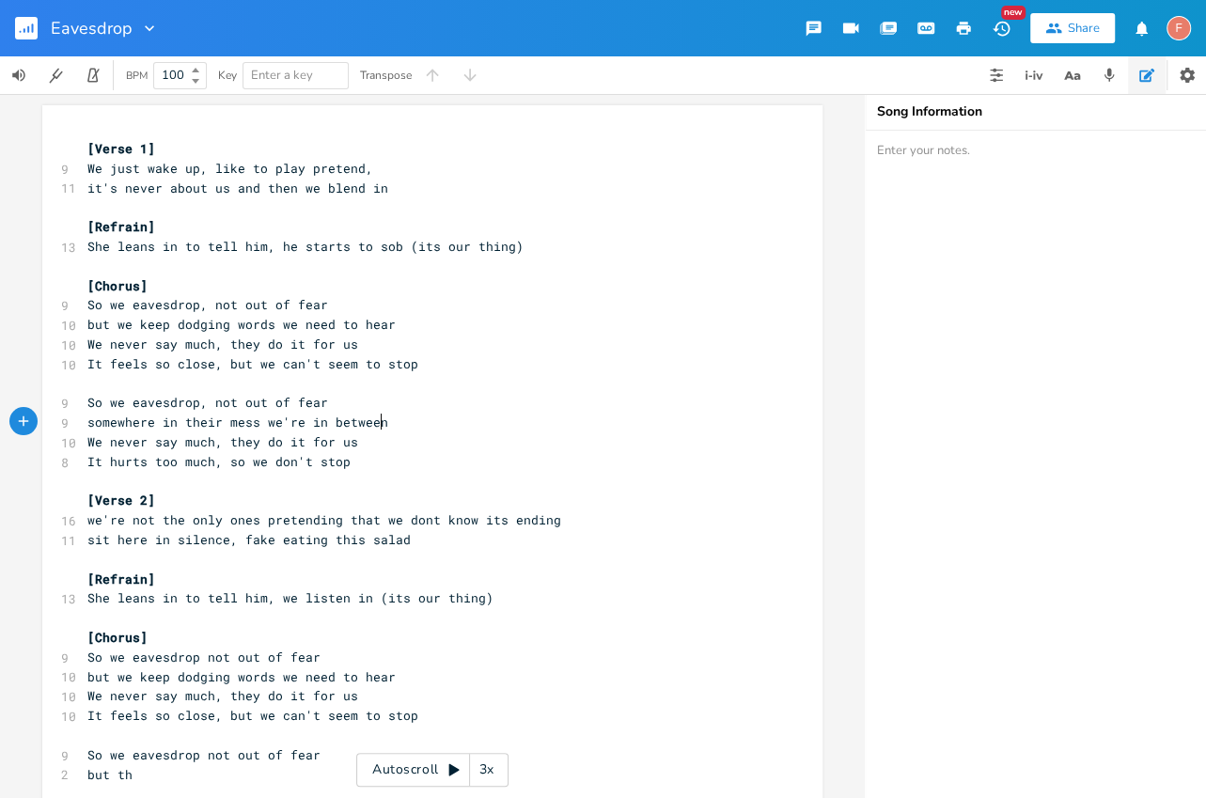
click at [216, 421] on span "somewhere in their mess we're in between" at bounding box center [237, 422] width 301 height 17
type textarea "e"
click at [382, 430] on pre "somewhere in the mess we're in between" at bounding box center [423, 423] width 679 height 20
type textarea "somewhere in the mess we're in between"
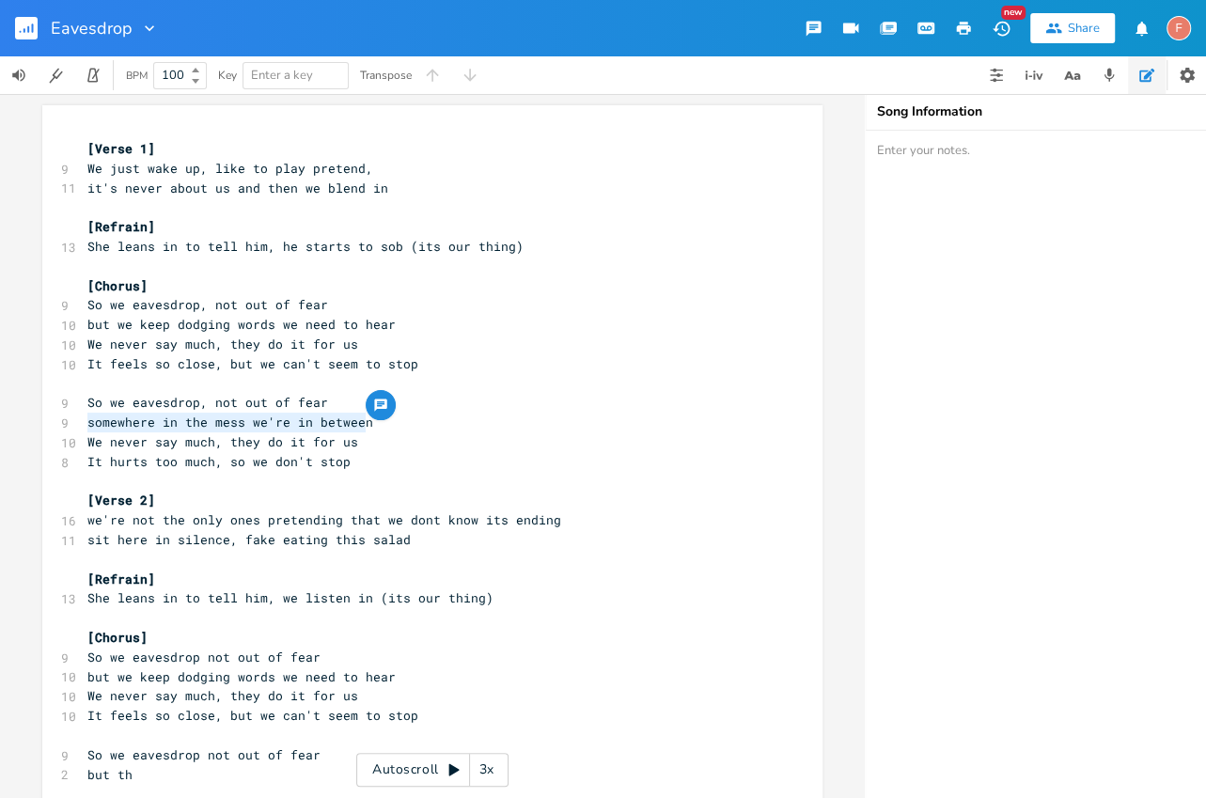
drag, startPoint x: 430, startPoint y: 422, endPoint x: 30, endPoint y: 426, distance: 399.6
click at [30, 426] on div "somewhere in the mess we're in between xxxxxxxxxx [Verse 1] 9 We just wake up, …" at bounding box center [432, 446] width 865 height 704
click at [385, 431] on pre "somewhere in the mess we're in between" at bounding box center [423, 423] width 679 height 20
drag, startPoint x: 436, startPoint y: 428, endPoint x: 54, endPoint y: 426, distance: 382.7
click at [54, 426] on div "somewhere in the mess we're in between xxxxxxxxxx [Verse 1] 9 We just wake up, …" at bounding box center [432, 673] width 780 height 1136
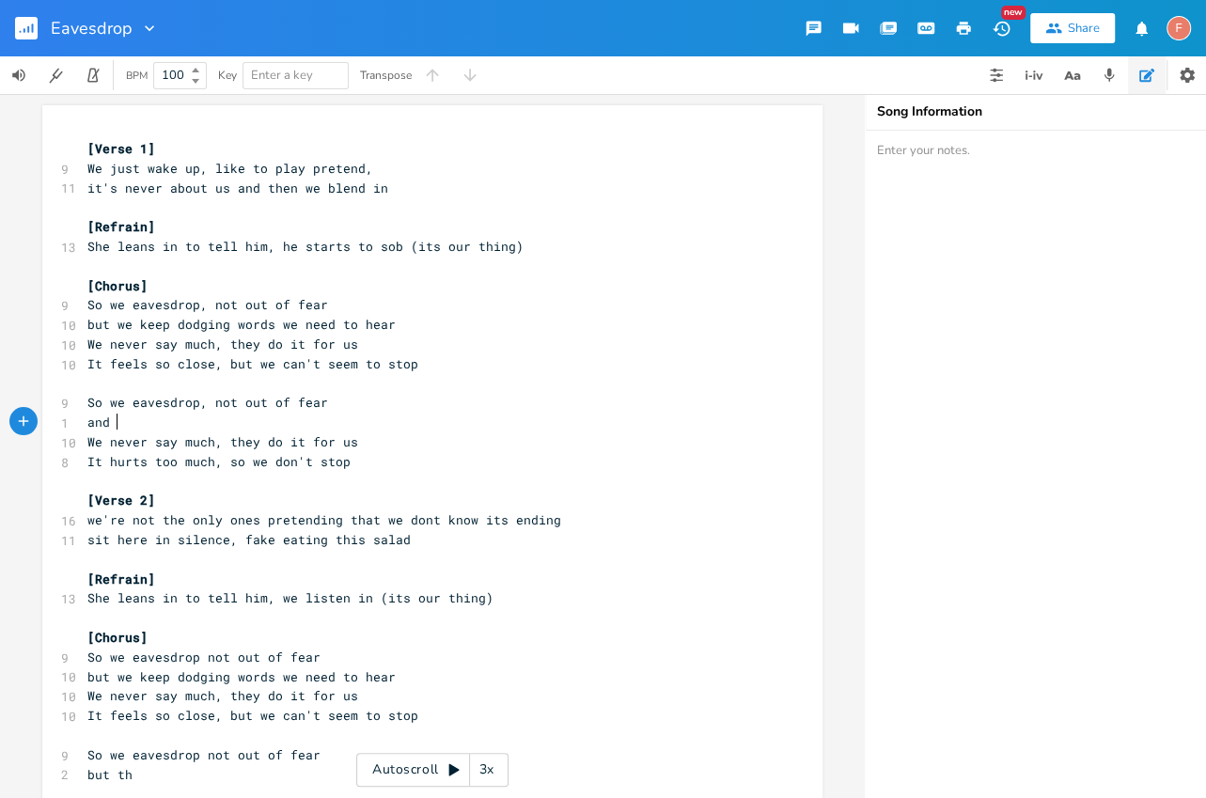
type textarea "and e"
type textarea "we keep hearing"
type textarea "ho"
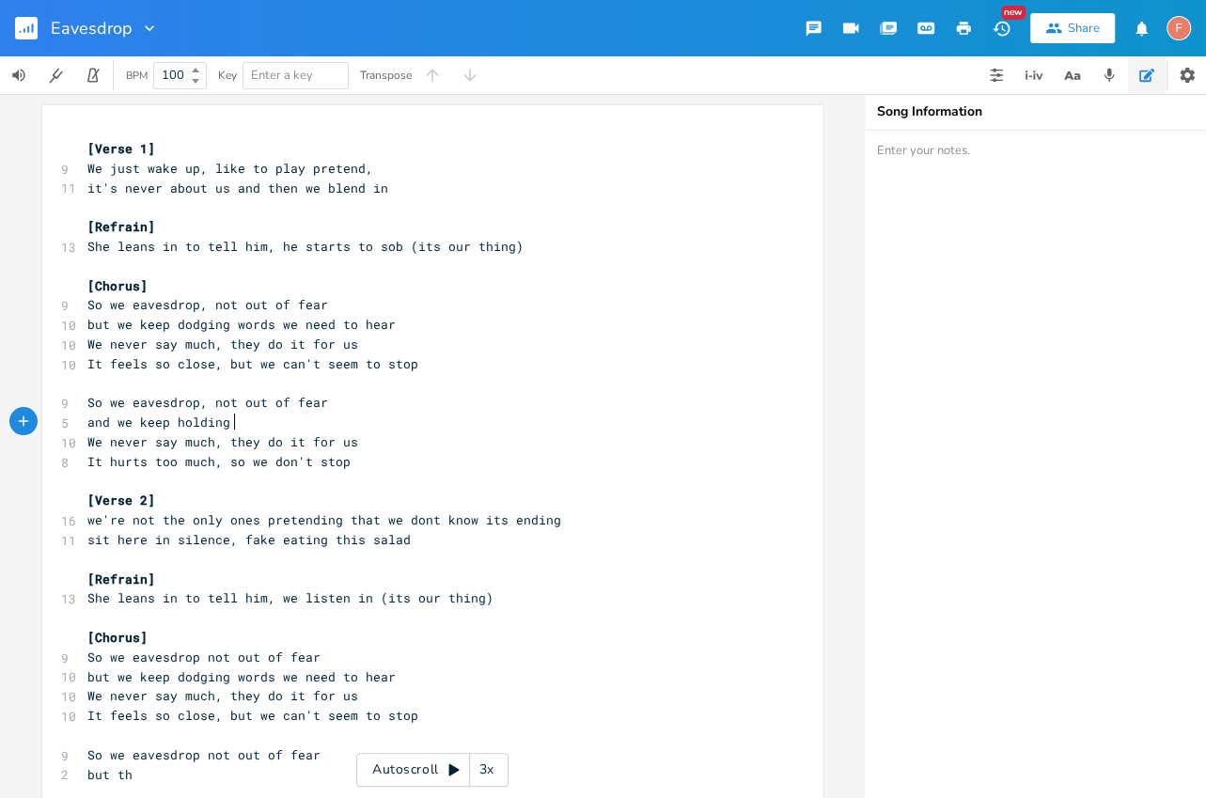
scroll to position [0, 38]
type textarea "[PERSON_NAME]"
type textarea "ont"
type textarea "not to keep"
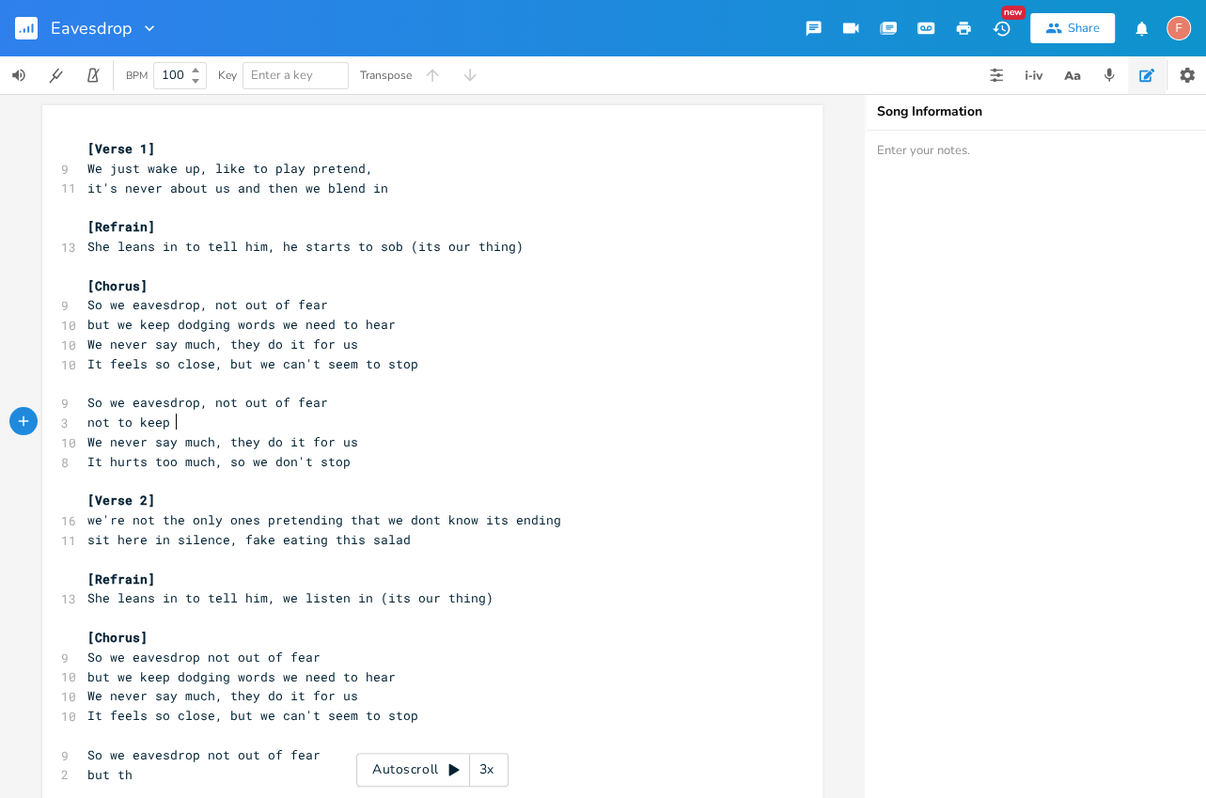
scroll to position [0, 66]
type textarea "a"
click at [548, 346] on pre "We never say much, they do it for us" at bounding box center [423, 345] width 679 height 20
click at [519, 427] on pre "not" at bounding box center [423, 423] width 679 height 20
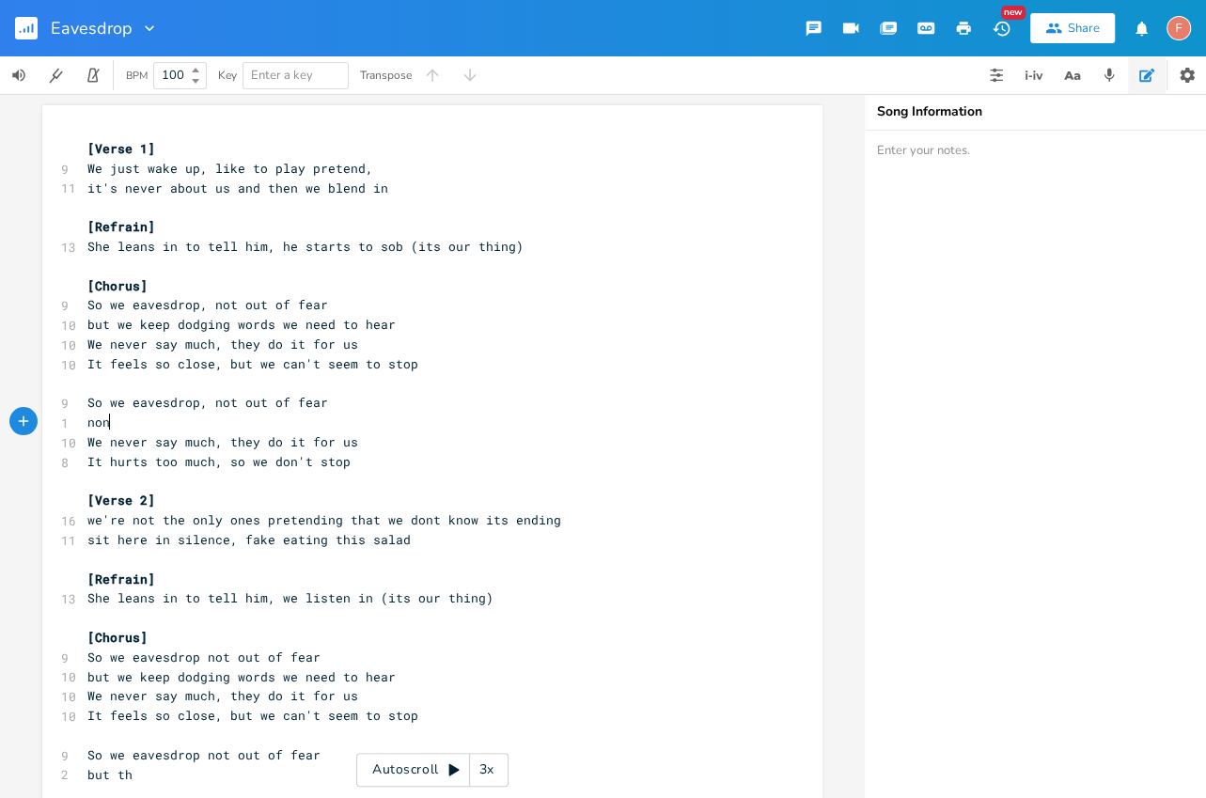
type textarea "nont"
type textarea "t to"
click at [355, 456] on pre "It hurts too much, so we don't stop" at bounding box center [423, 462] width 679 height 20
click at [343, 414] on pre "not to" at bounding box center [423, 423] width 679 height 20
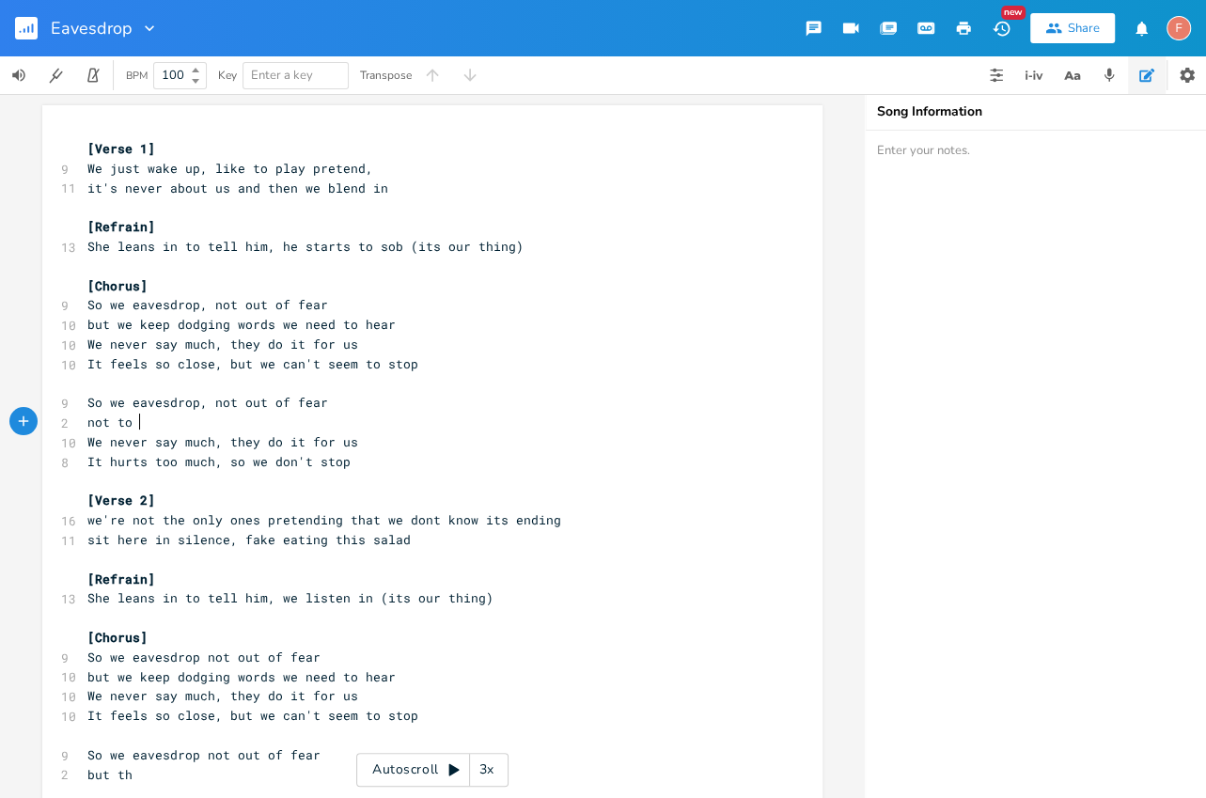
click at [317, 415] on pre "not to" at bounding box center [423, 423] width 679 height 20
type textarea "ma"
type textarea "it"
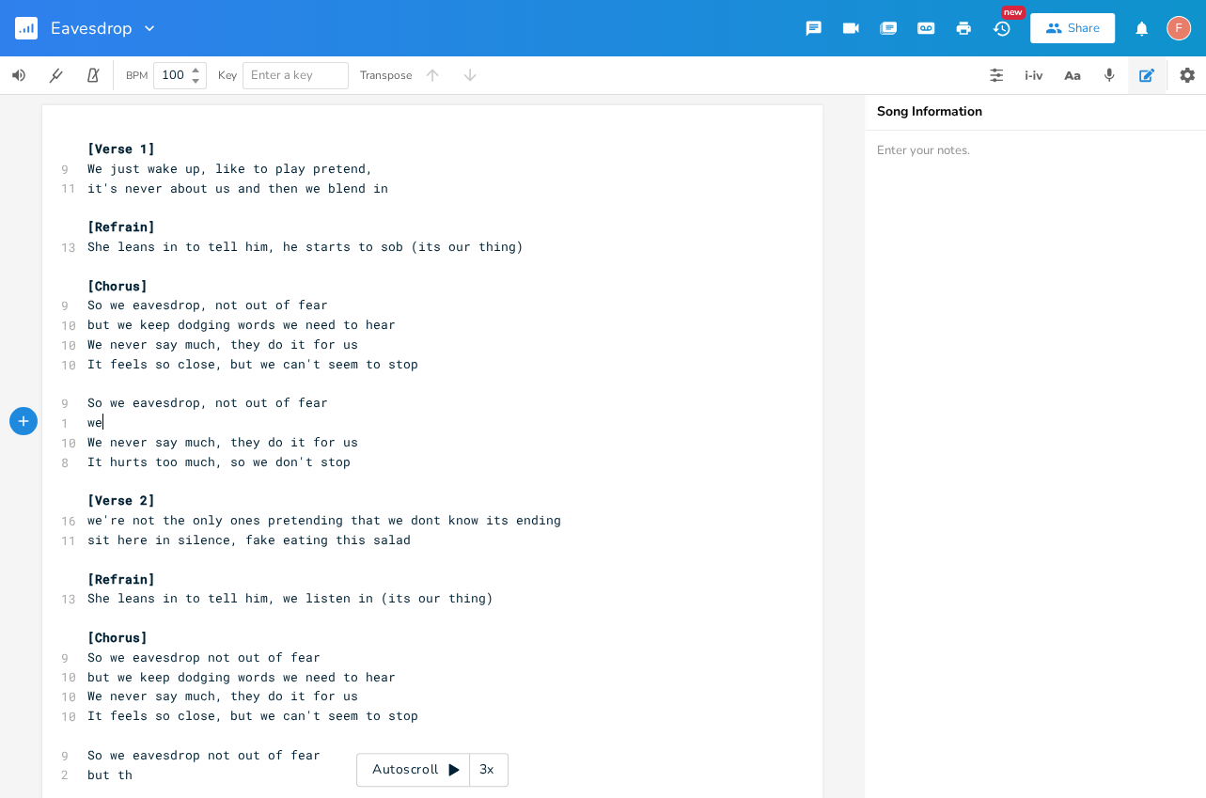
type textarea "we"
type textarea "its a"
click at [211, 422] on pre "its a" at bounding box center [423, 423] width 679 height 20
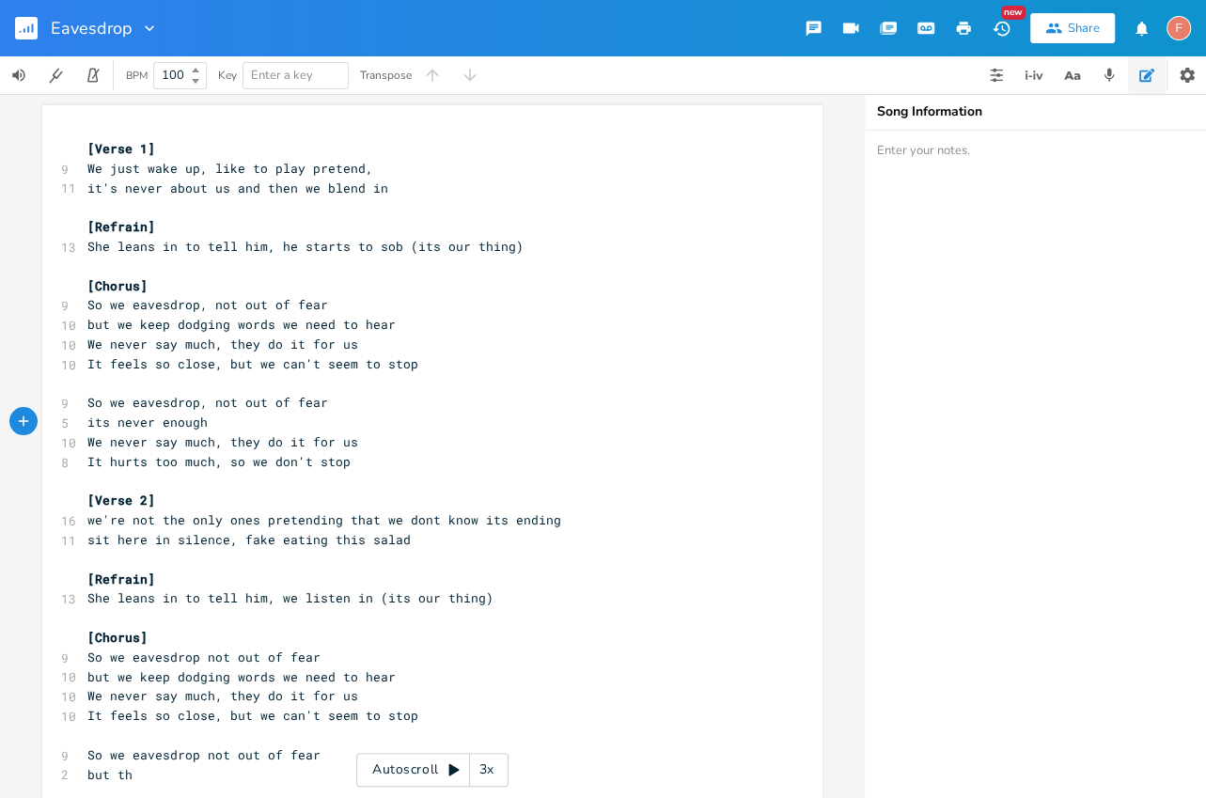
scroll to position [0, 79]
type textarea "never enough"
click at [352, 425] on pre "its never enough" at bounding box center [423, 423] width 679 height 20
click at [111, 425] on span "its never enough" at bounding box center [147, 422] width 120 height 17
click at [84, 425] on pre "its never enough" at bounding box center [423, 423] width 679 height 20
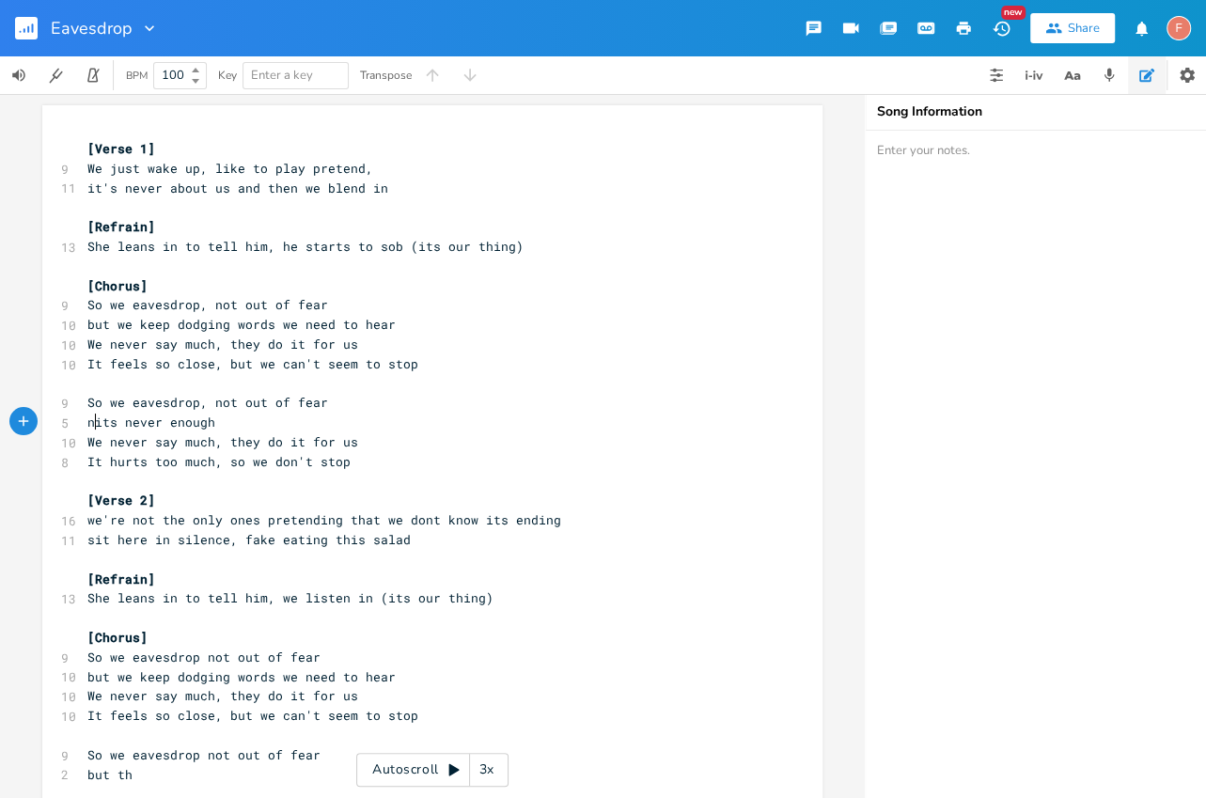
type textarea "nno"
type textarea "ot out of"
type textarea "lust but"
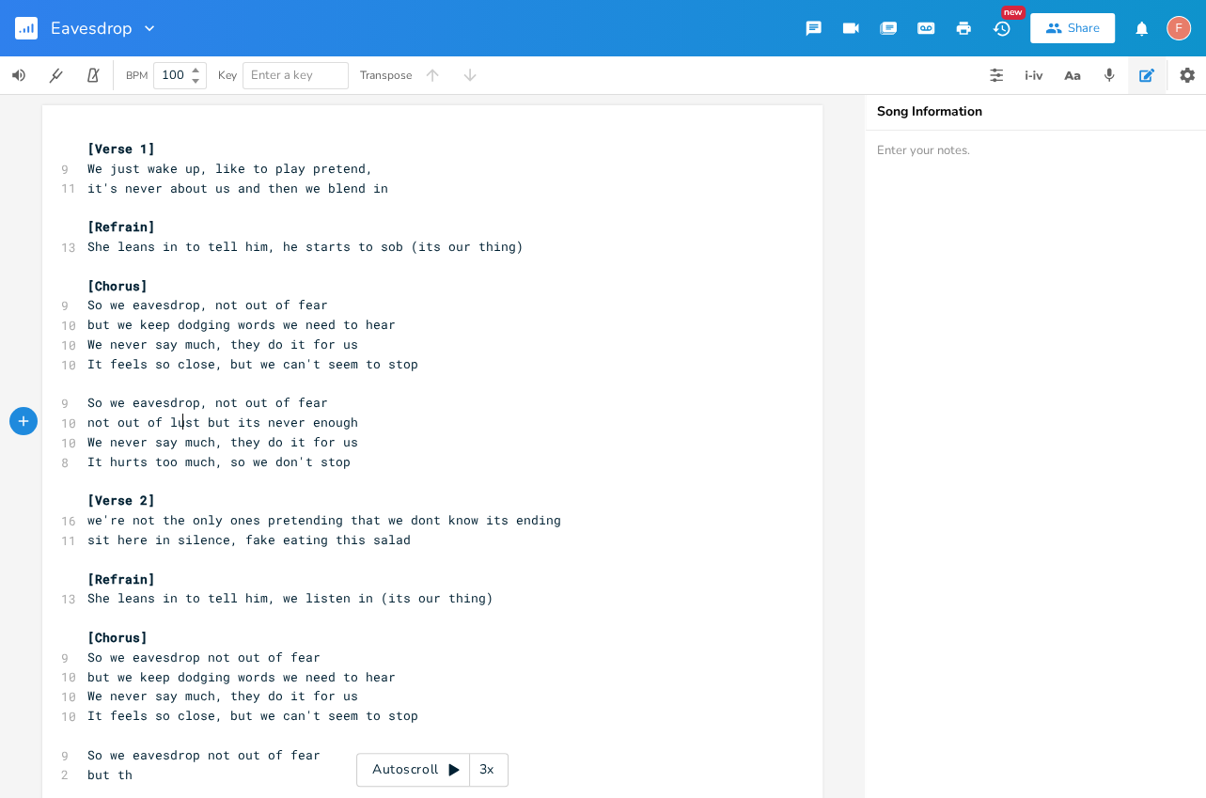
click at [178, 428] on span "not out of lust but its never enough" at bounding box center [222, 422] width 271 height 17
type textarea "lust"
click at [178, 428] on span "not out of lust but its never enough" at bounding box center [222, 422] width 271 height 17
click at [272, 306] on span "So we eavesdrop, not out of fear" at bounding box center [207, 304] width 241 height 17
click at [181, 415] on span "not out of lust but its never enough" at bounding box center [222, 422] width 271 height 17
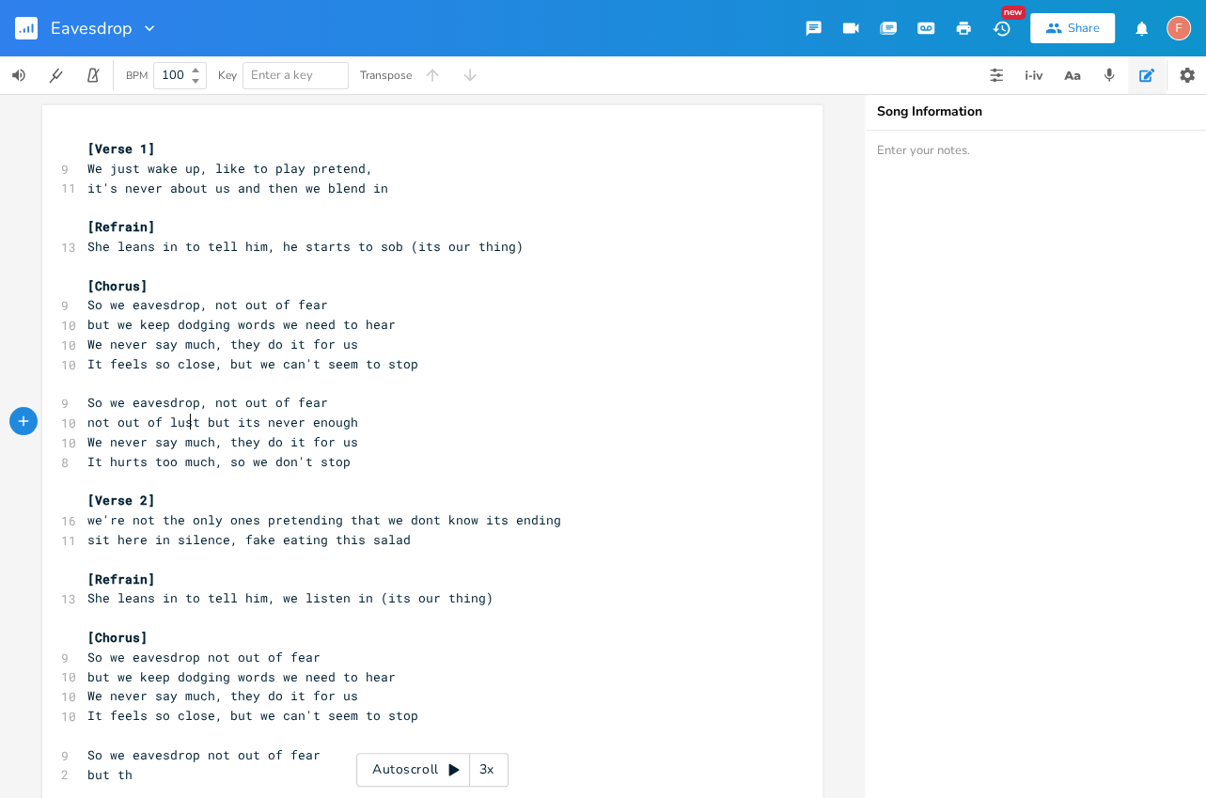
type textarea "lust"
click at [181, 415] on span "not out of lust but its never enough" at bounding box center [222, 422] width 271 height 17
click at [345, 448] on span "We never say much, they do it for us" at bounding box center [222, 441] width 271 height 17
click at [379, 450] on div "[Verse 1] 9 We just wake up, like to play pretend, 11 it's never about us and t…" at bounding box center [423, 677] width 679 height 1076
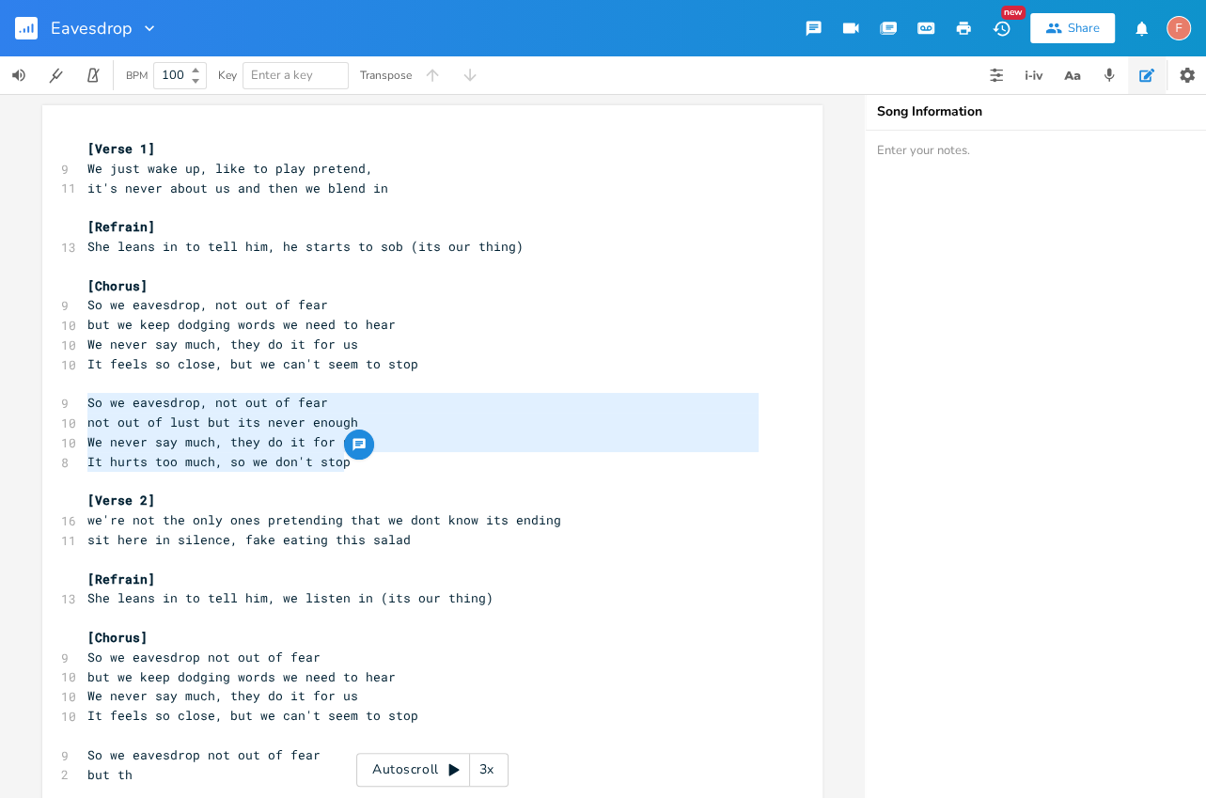
drag, startPoint x: 411, startPoint y: 464, endPoint x: 17, endPoint y: 411, distance: 397.6
click at [17, 411] on div "So we eavesdrop, not out of fear not out of lust but its never enough We never …" at bounding box center [432, 446] width 865 height 704
type textarea "So we eavesdrop, not out of fear not out of lust but its never enough We never …"
click at [244, 420] on span "not out of lust but its never enough" at bounding box center [222, 422] width 271 height 17
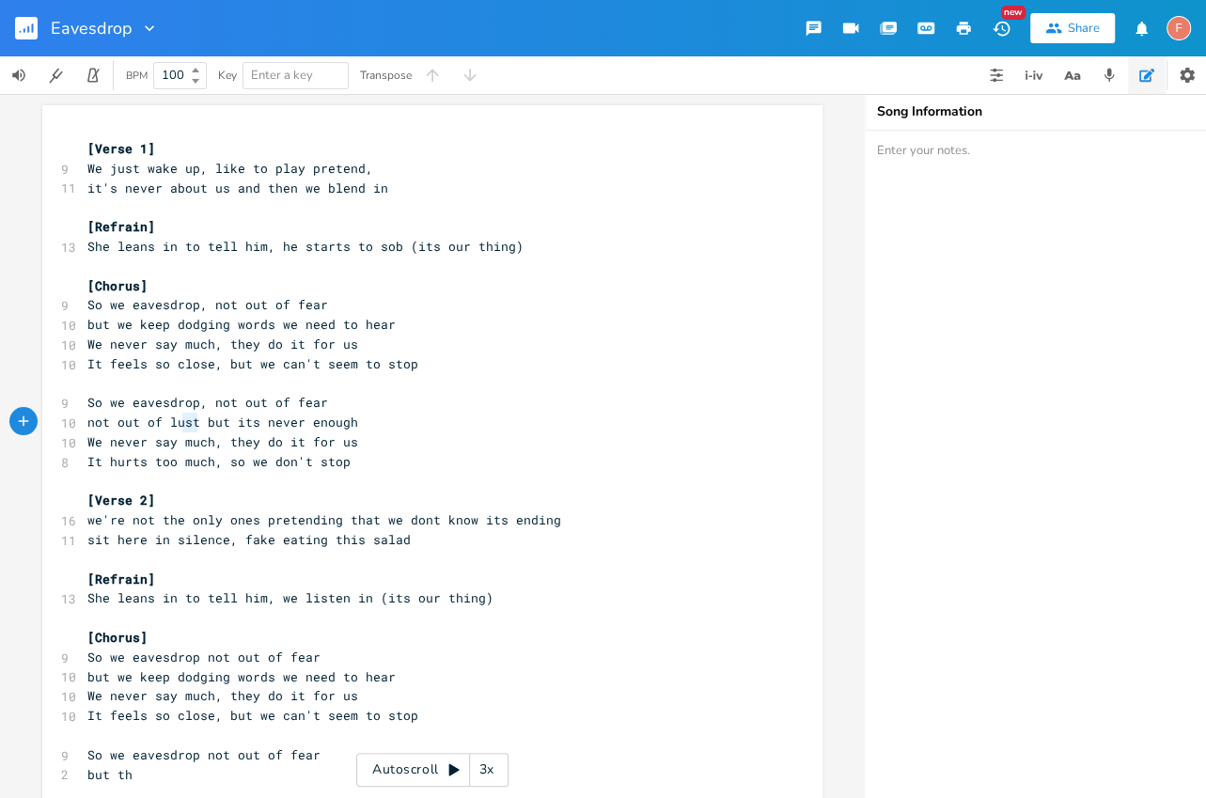
type textarea "not out of lust"
drag, startPoint x: 193, startPoint y: 422, endPoint x: 25, endPoint y: 417, distance: 167.5
click at [25, 417] on div "not out of lust x [Verse 1] 9 We just wake up, like to play pretend, 11 it's ne…" at bounding box center [432, 446] width 865 height 704
click at [130, 427] on span "not out of lust but its never enough" at bounding box center [222, 422] width 271 height 17
click at [173, 419] on span "not out of lust but its never enough" at bounding box center [222, 422] width 271 height 17
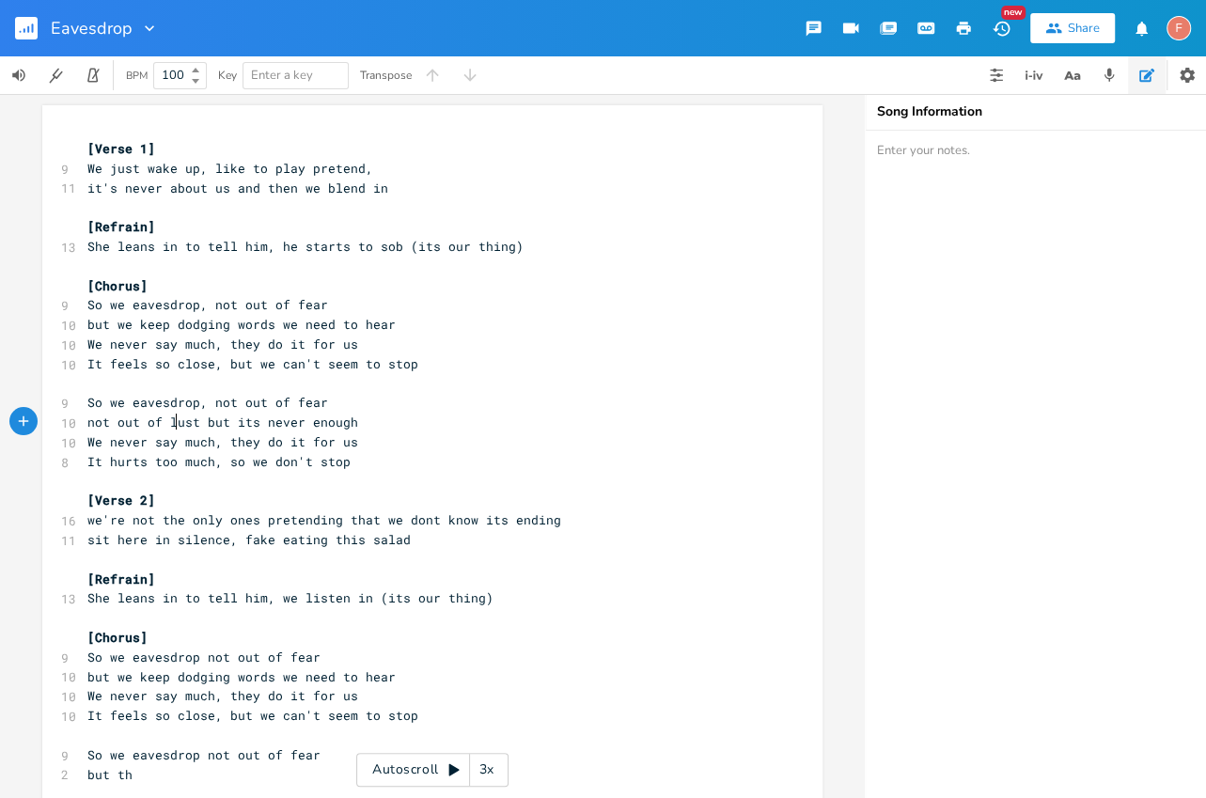
type textarea "lust"
click at [173, 419] on span "not out of lust but its never enough" at bounding box center [222, 422] width 271 height 17
click at [147, 414] on span "not out of lust but its never enough" at bounding box center [222, 422] width 271 height 17
click at [189, 427] on span "not out of lust but its never enough" at bounding box center [222, 422] width 271 height 17
click at [169, 427] on span "not out of lust but its never enough" at bounding box center [222, 422] width 271 height 17
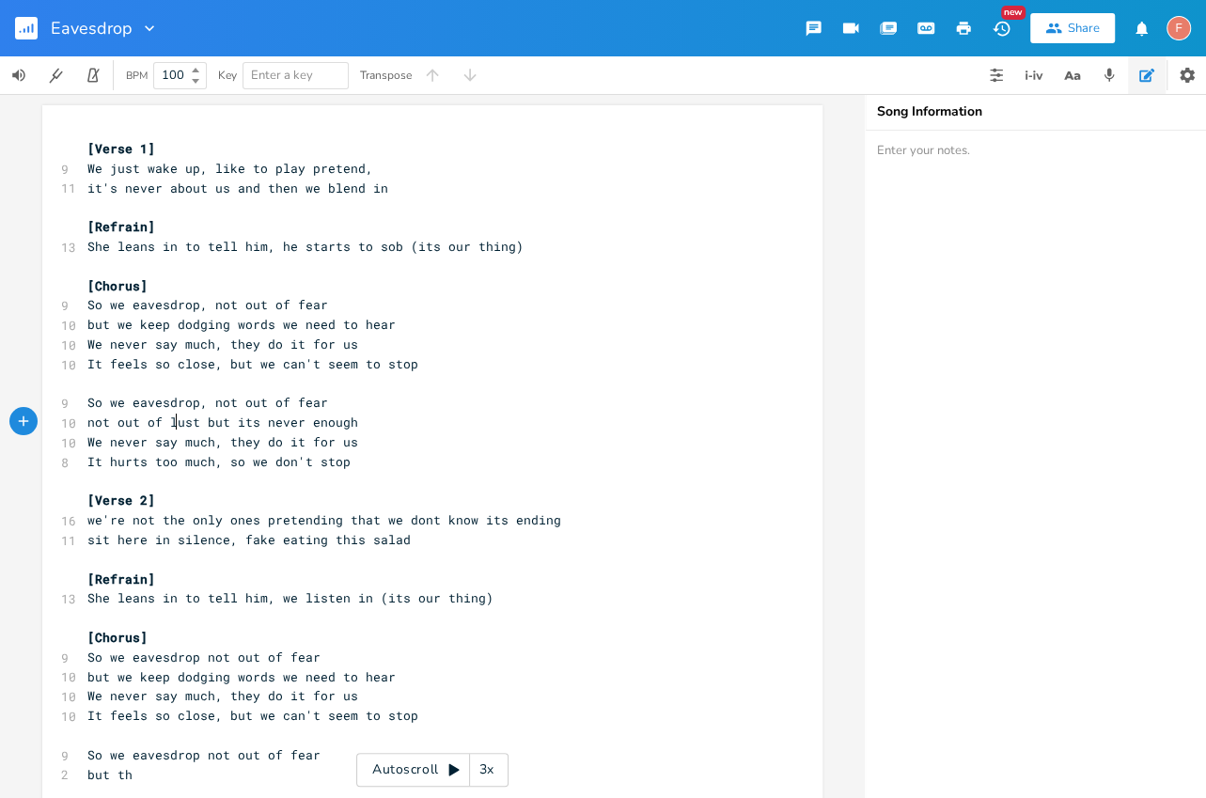
type textarea "lust"
click at [169, 427] on span "not out of lust but its never enough" at bounding box center [222, 422] width 271 height 17
click at [196, 386] on pre "​" at bounding box center [423, 384] width 679 height 20
click at [175, 421] on span "not out of lust but its never enough" at bounding box center [222, 422] width 271 height 17
type textarea "lust"
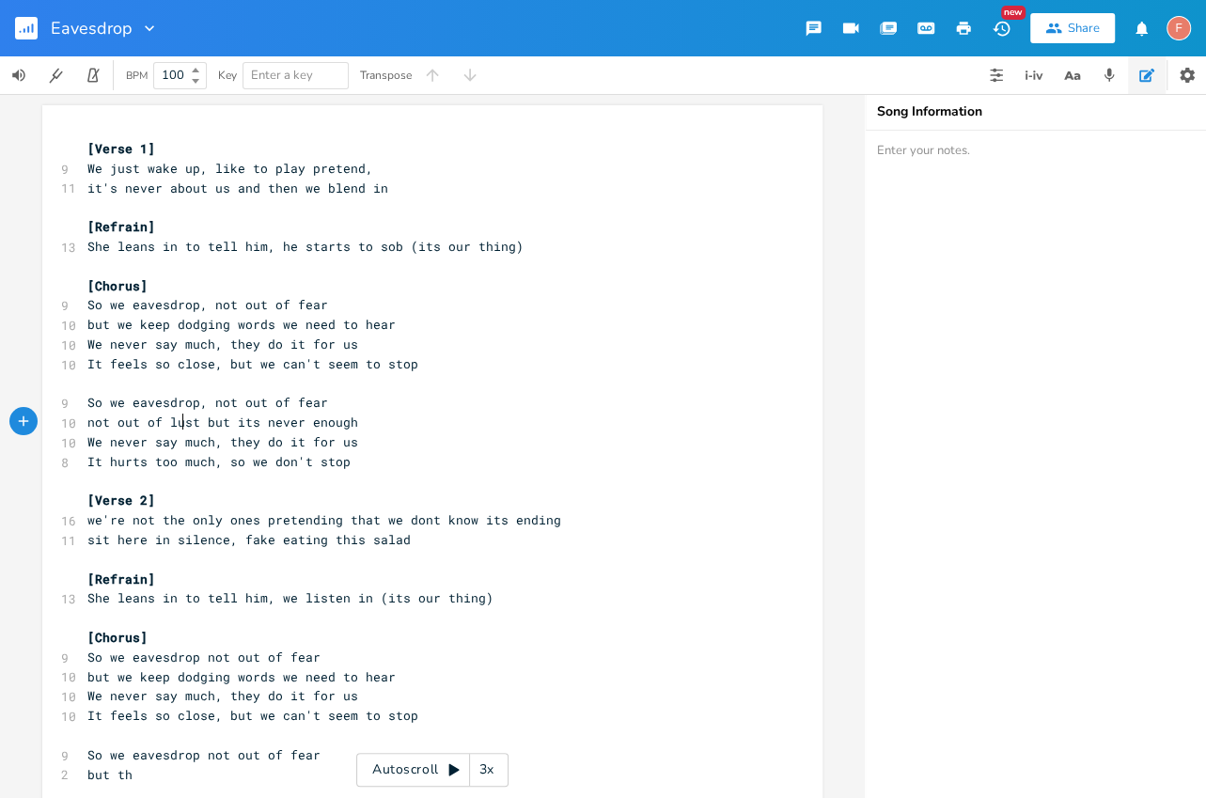
click at [175, 421] on span "not out of lust but its never enough" at bounding box center [222, 422] width 271 height 17
click at [143, 423] on span "not out of lust but its never enough" at bounding box center [222, 422] width 271 height 17
type textarea "not out"
drag, startPoint x: 134, startPoint y: 422, endPoint x: 71, endPoint y: 421, distance: 62.1
click at [71, 421] on div "not out x [Verse 1] 9 We just wake up, like to play pretend, 11 it's never abou…" at bounding box center [432, 673] width 780 height 1136
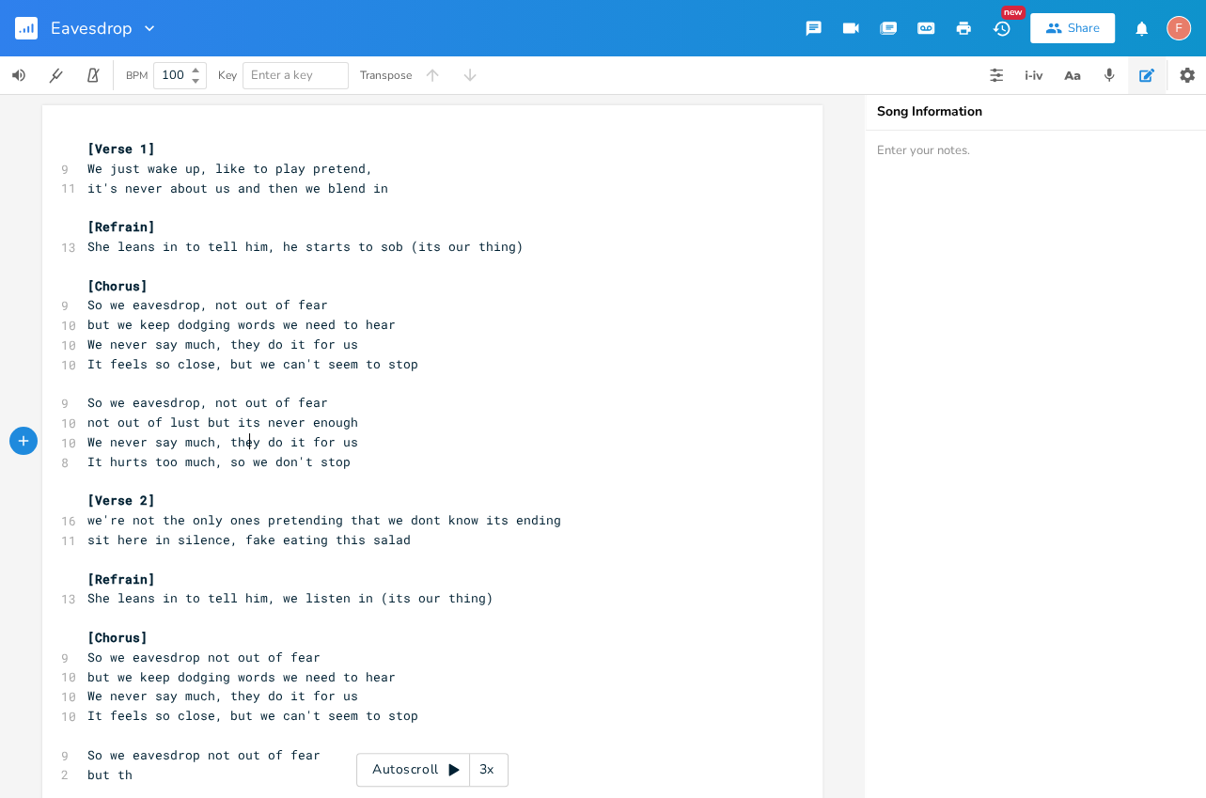
click at [244, 450] on pre "We never say much, they do it for us" at bounding box center [423, 443] width 679 height 20
type textarea "not out of lust"
drag, startPoint x: 193, startPoint y: 424, endPoint x: 54, endPoint y: 429, distance: 139.2
click at [54, 429] on div "not out of lust x [Verse 1] 9 We just wake up, like to play pretend, 11 it's ne…" at bounding box center [432, 673] width 780 height 1136
click at [247, 464] on span "It hurts too much, so we don't stop" at bounding box center [218, 461] width 263 height 17
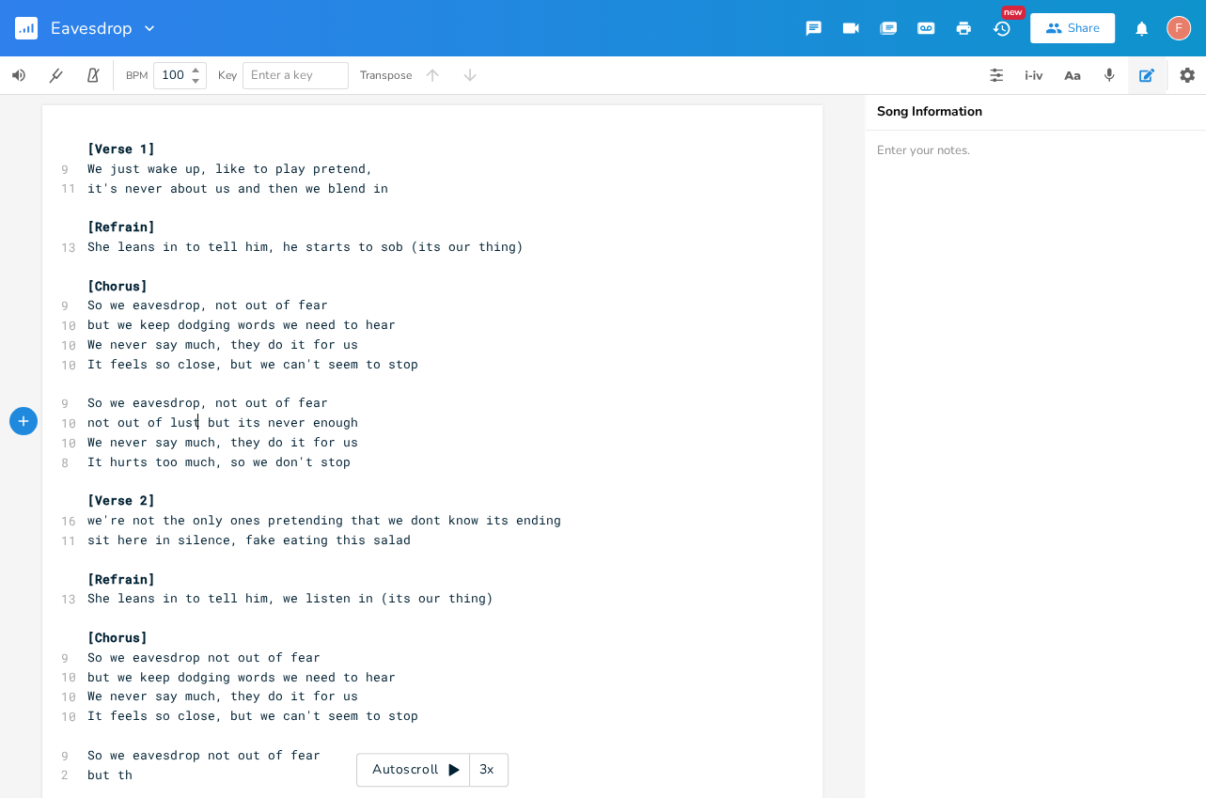
type textarea "not out of lust"
drag, startPoint x: 195, startPoint y: 422, endPoint x: 55, endPoint y: 422, distance: 139.2
click at [84, 422] on div "10 not out of lust but its never enough" at bounding box center [423, 423] width 679 height 20
click at [235, 457] on span "It hurts too much, so we don't stop" at bounding box center [218, 461] width 263 height 17
drag, startPoint x: 192, startPoint y: 419, endPoint x: 71, endPoint y: 426, distance: 121.5
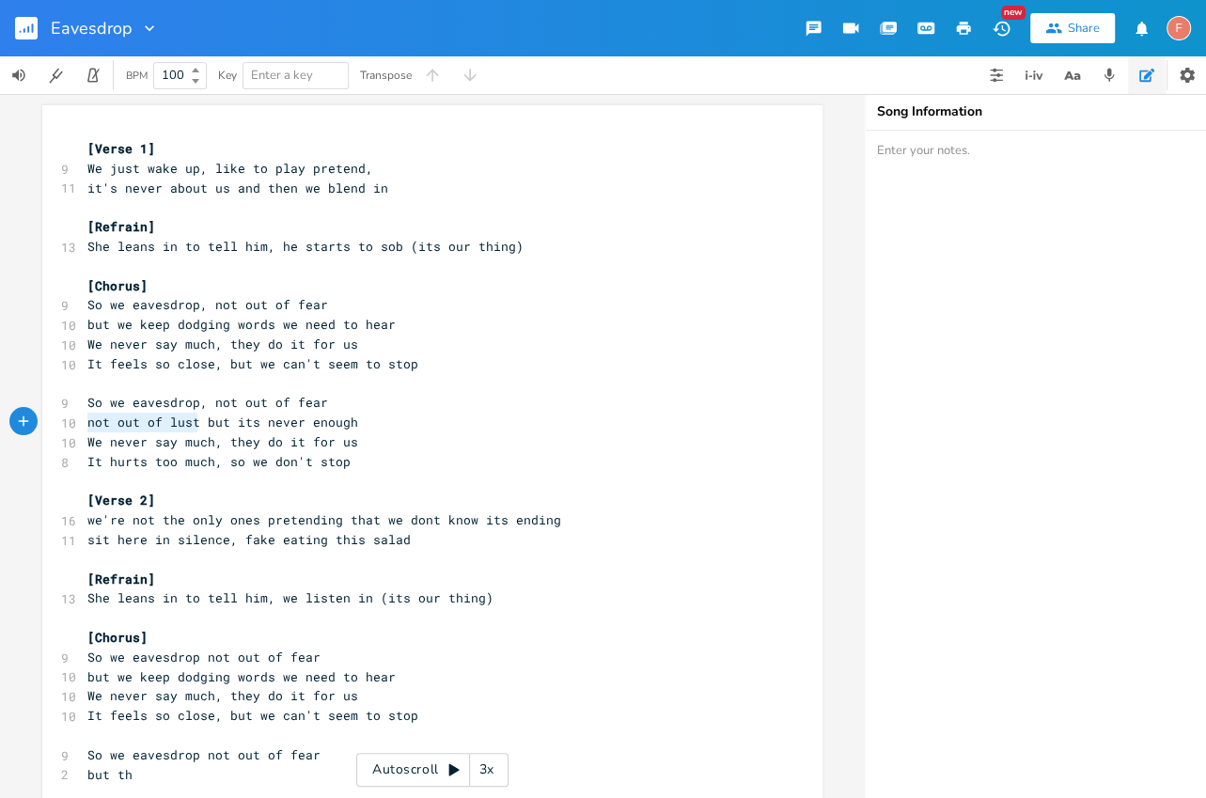
click at [71, 426] on div "not out of lust x [Verse 1] 9 We just wake up, like to play pretend, 11 it's ne…" at bounding box center [432, 673] width 780 height 1136
type textarea "we're out of"
type textarea "but we're int"
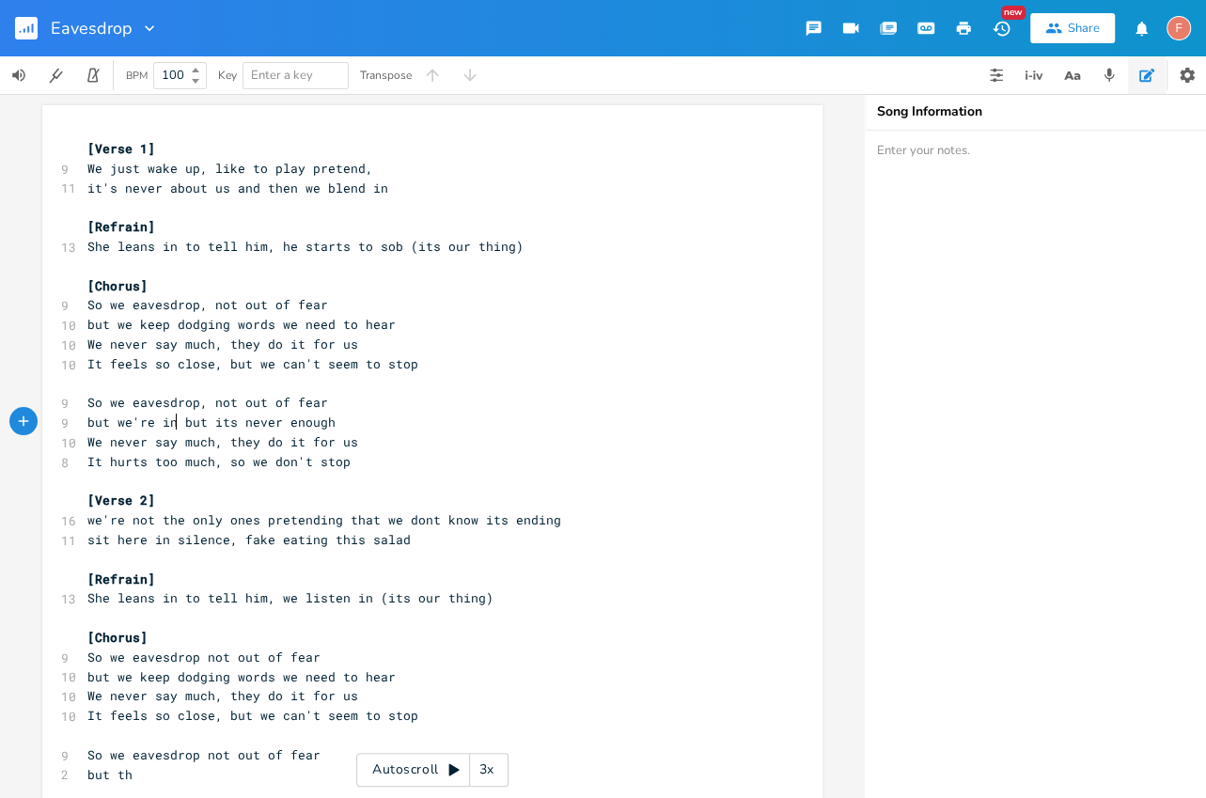
scroll to position [0, 69]
type textarea "keep saying"
type textarea "p moving"
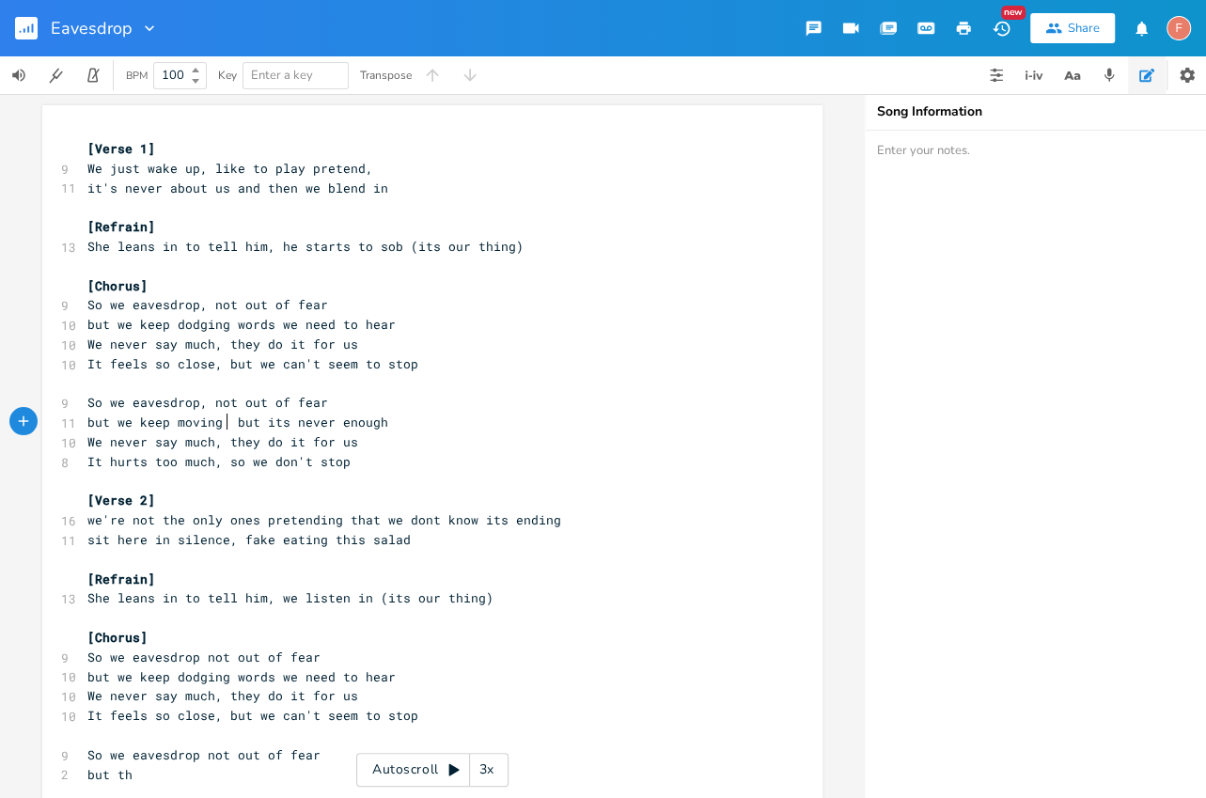
click at [410, 434] on pre "We never say much, they do it for us" at bounding box center [423, 443] width 679 height 20
click at [433, 391] on pre "​" at bounding box center [423, 384] width 679 height 20
click at [445, 411] on pre "So we eavesdrop, not out of fear" at bounding box center [423, 403] width 679 height 20
type textarea "but we keep moving but its never enough"
drag, startPoint x: 465, startPoint y: 432, endPoint x: 22, endPoint y: 421, distance: 443.9
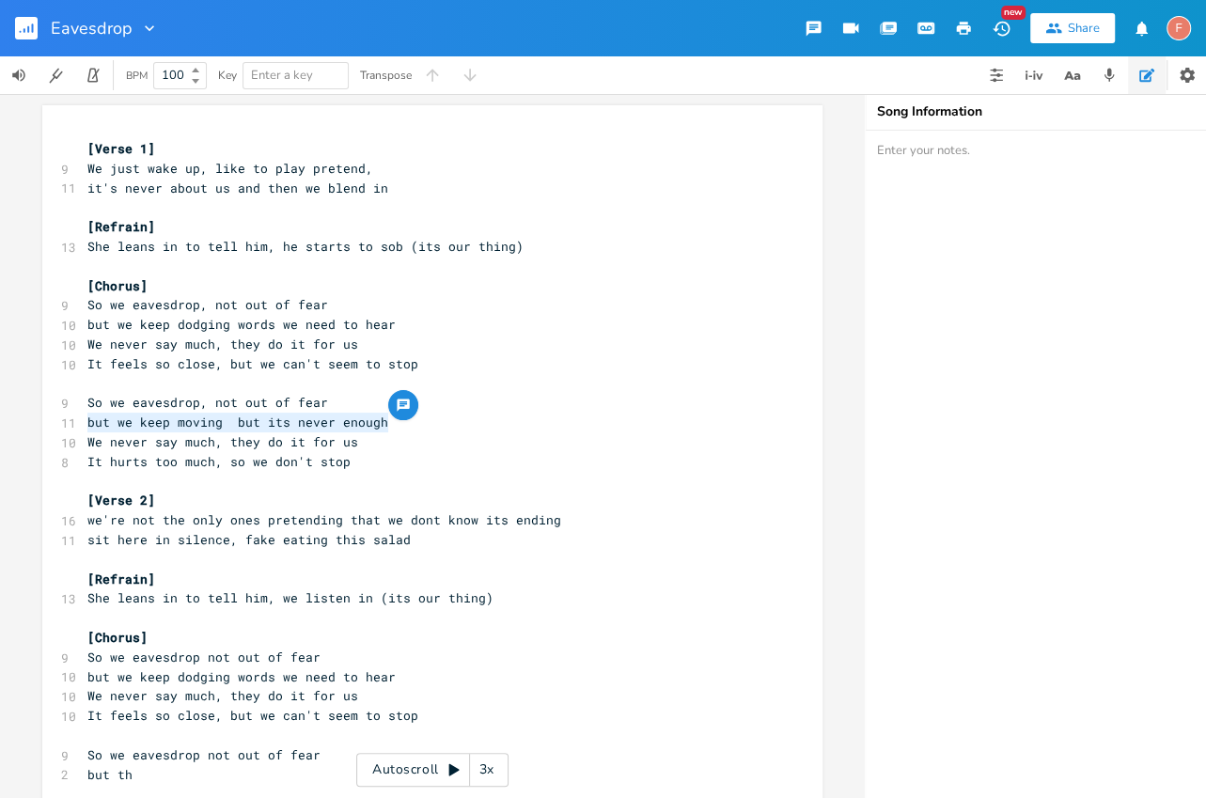
click at [22, 421] on div "but we keep moving but its never enough x [Verse 1] 9 We just wake up, like to …" at bounding box center [432, 446] width 865 height 704
type textarea "but we keep moving but its never enough"
click at [460, 461] on pre "It hurts too much, so we don't stop" at bounding box center [423, 462] width 679 height 20
click at [342, 400] on pre "So we eavesdrop, not out of fear" at bounding box center [423, 403] width 679 height 20
click at [455, 420] on pre "but we keep moving but its never enough" at bounding box center [423, 423] width 679 height 20
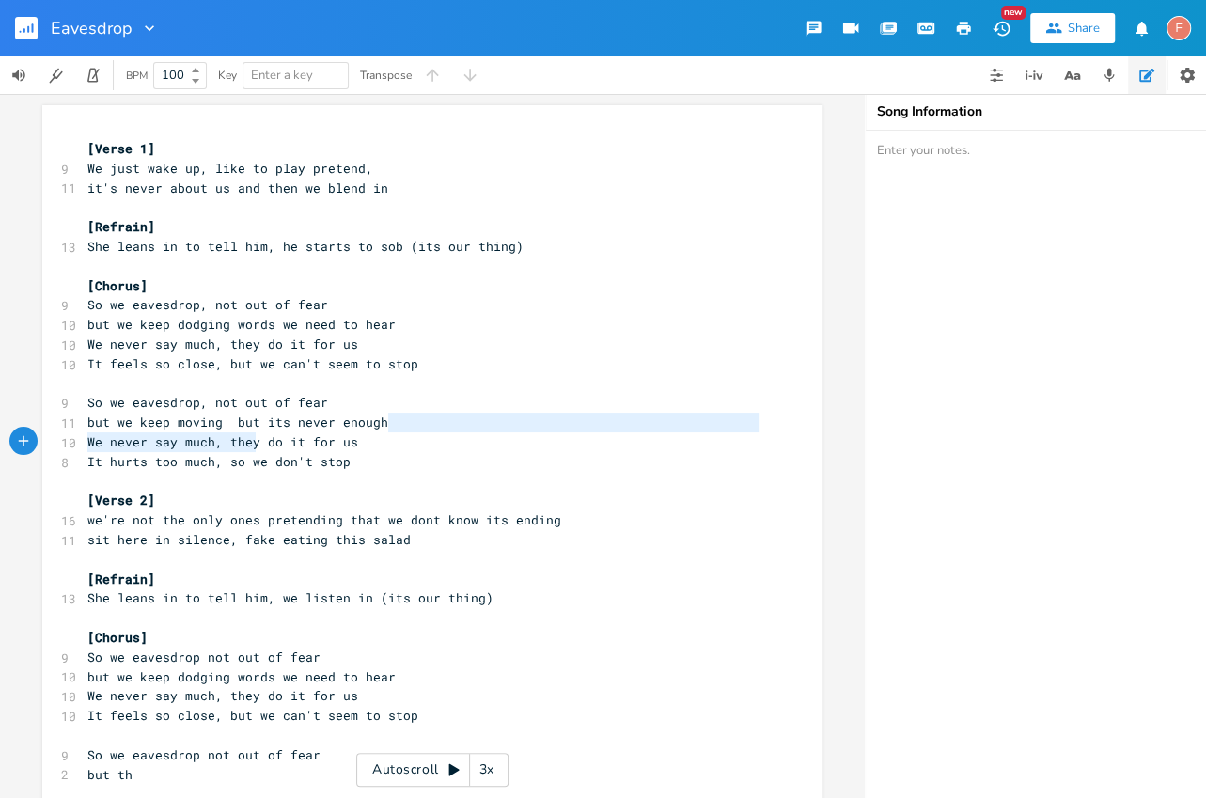
type textarea "We"
type textarea "but we keep moving but its never enough"
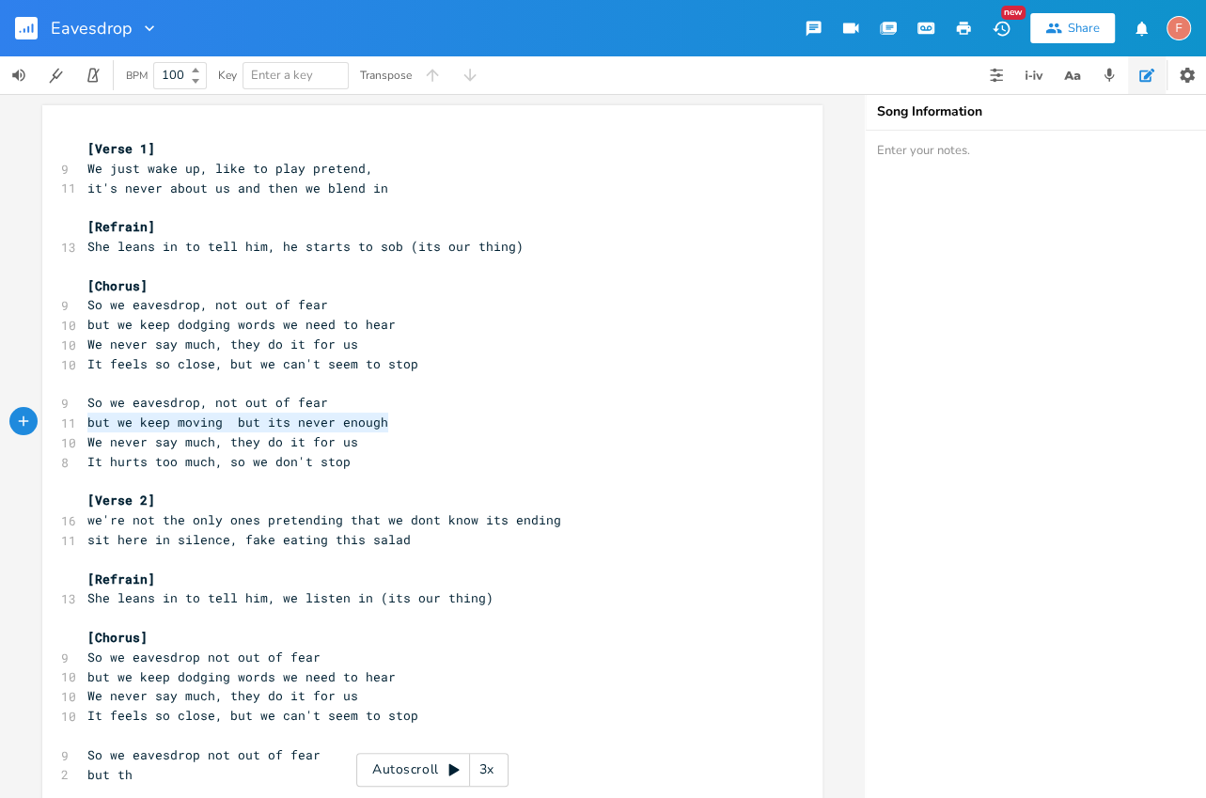
drag, startPoint x: 423, startPoint y: 421, endPoint x: 0, endPoint y: 415, distance: 423.2
click at [0, 415] on div "but we keep moving but its never enough x [Verse 1] 9 We just wake up, like to …" at bounding box center [432, 446] width 865 height 704
click at [461, 383] on pre "​" at bounding box center [423, 384] width 679 height 20
click at [463, 425] on pre "but we keep moving but its never enough" at bounding box center [423, 423] width 679 height 20
click at [401, 648] on pre "So we eavesdrop not out of fear" at bounding box center [423, 658] width 679 height 20
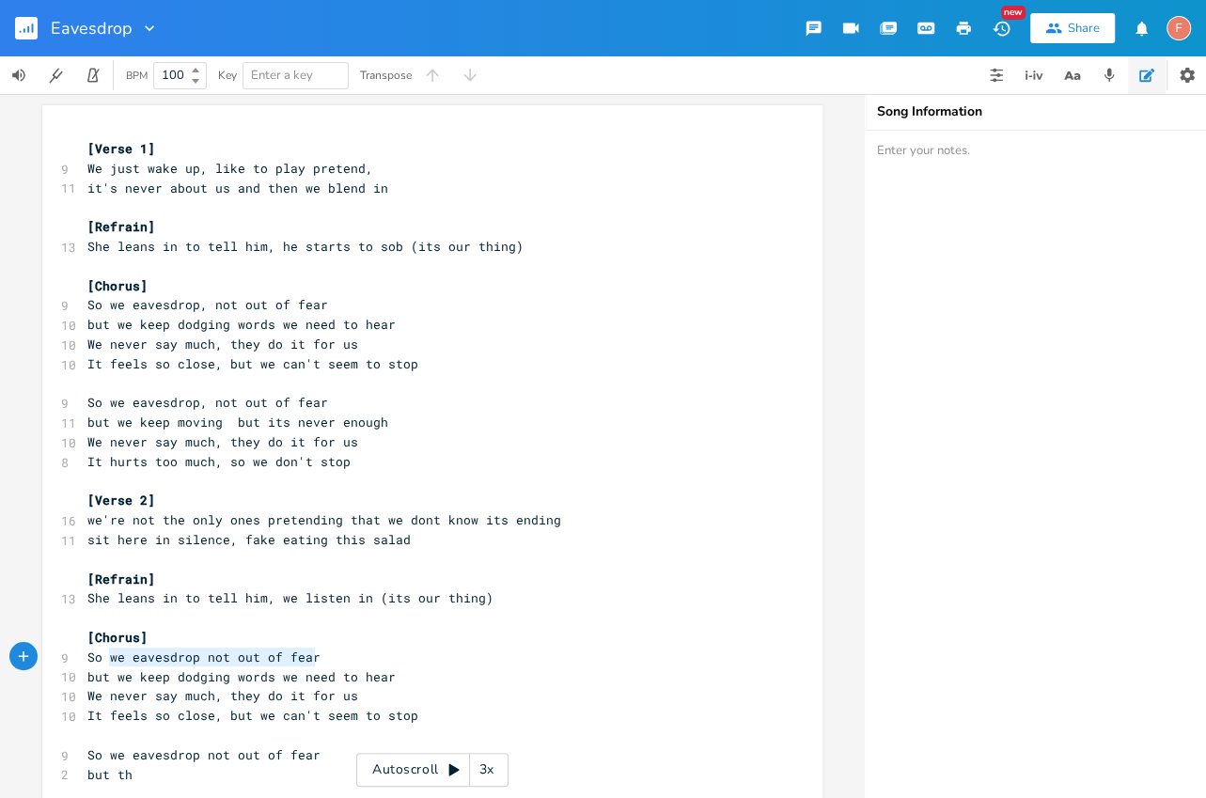
type textarea "eavesdrop not out of fear"
drag, startPoint x: 370, startPoint y: 658, endPoint x: 122, endPoint y: 653, distance: 247.4
click at [122, 653] on pre "So we eavesdrop not out of fear" at bounding box center [423, 658] width 679 height 20
click at [143, 657] on span "So we eavesdrop not out of fear" at bounding box center [203, 657] width 233 height 17
click at [312, 396] on span "So we eavesdrop, not out of fear" at bounding box center [207, 402] width 241 height 17
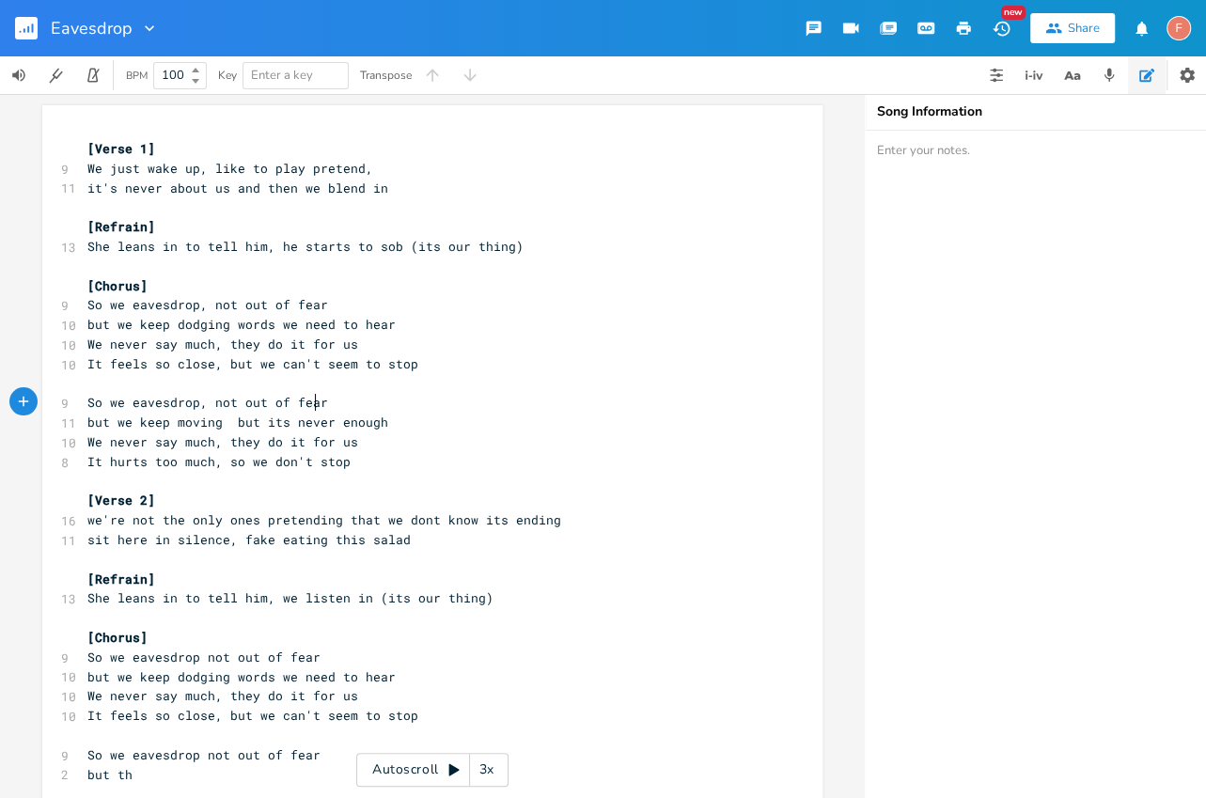
click at [342, 397] on pre "So we eavesdrop, not out of fear" at bounding box center [423, 403] width 679 height 20
type textarea "not out of fear"
drag, startPoint x: 205, startPoint y: 402, endPoint x: 366, endPoint y: 404, distance: 160.8
click at [366, 404] on pre "So we eavesdrop, not out of fear" at bounding box center [423, 403] width 679 height 20
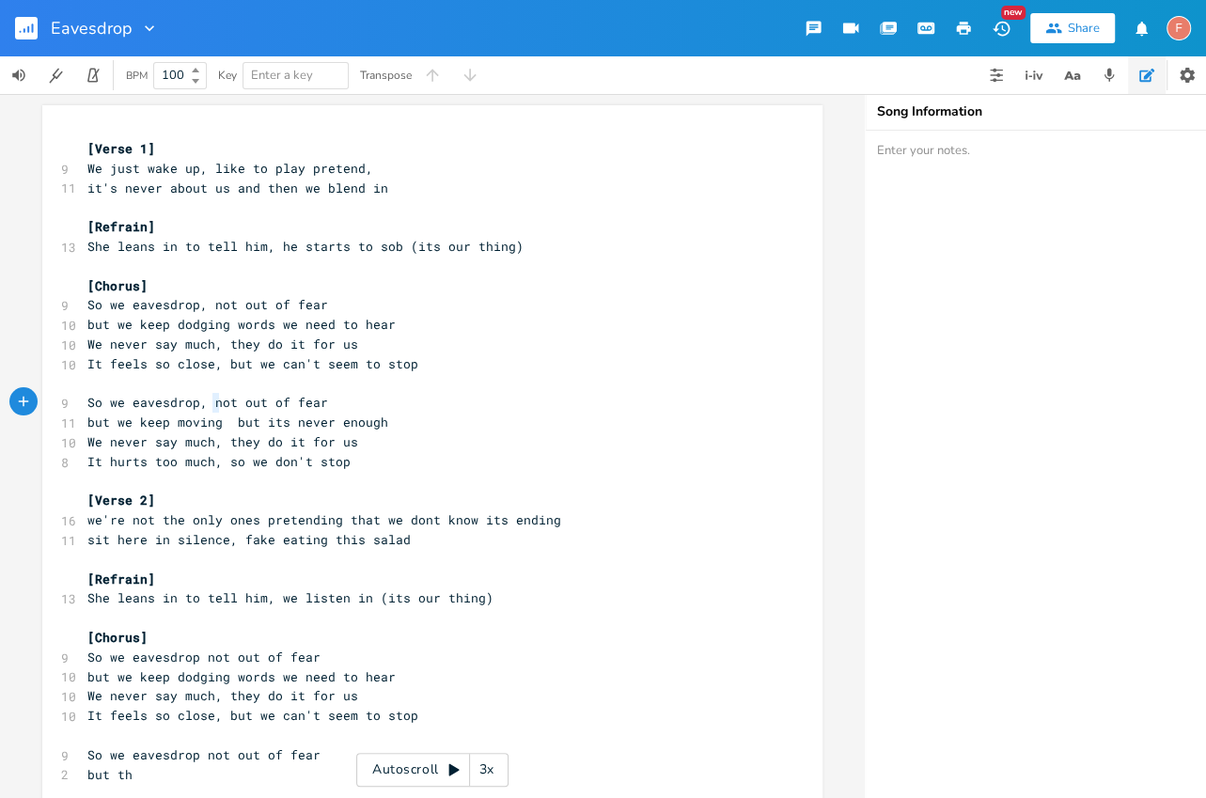
drag, startPoint x: 209, startPoint y: 401, endPoint x: 469, endPoint y: 401, distance: 260.4
click at [469, 401] on pre "So we eavesdrop, not out of fear" at bounding box center [423, 403] width 679 height 20
type textarea "ju"
type textarea "no"
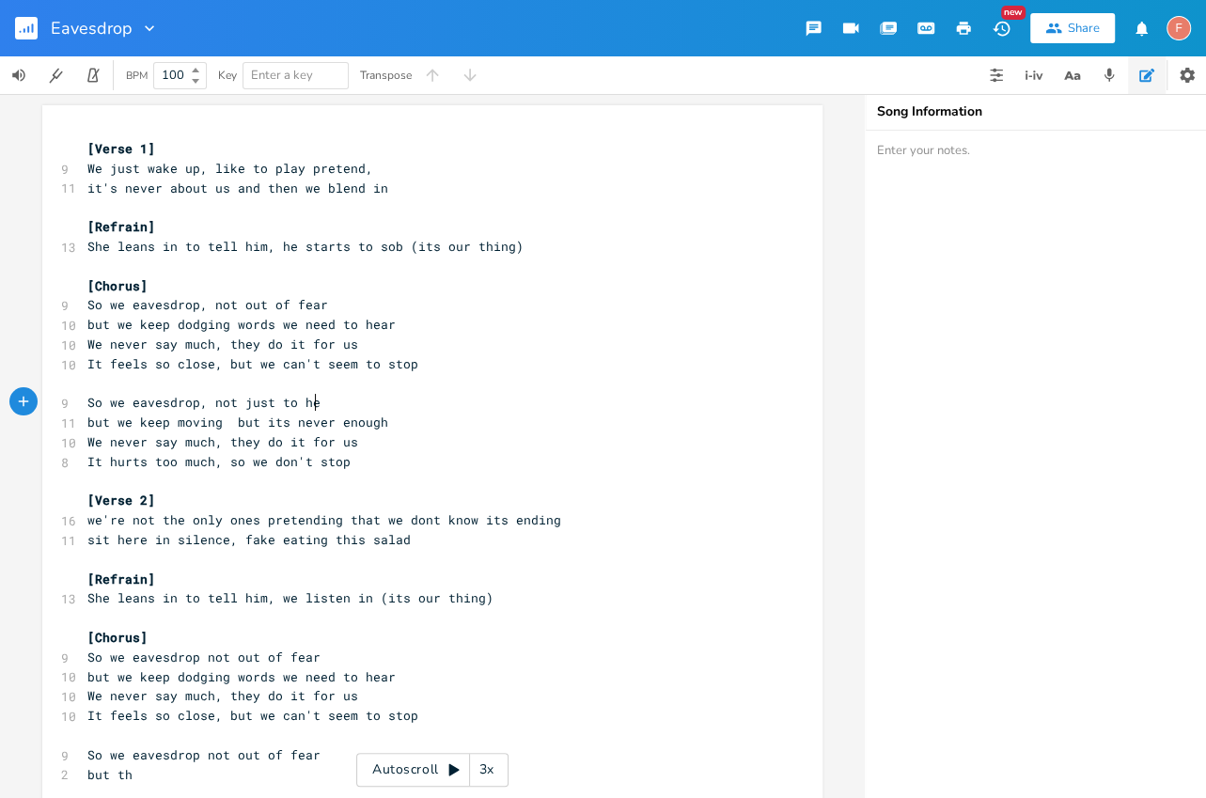
type textarea "ot just to hear"
type textarea "but we keep moving"
drag, startPoint x: 215, startPoint y: 423, endPoint x: 457, endPoint y: 410, distance: 242.0
click at [458, 410] on div "[Verse 1] 9 We just wake up, like to play pretend, 11 it's never about us and t…" at bounding box center [423, 677] width 679 height 1076
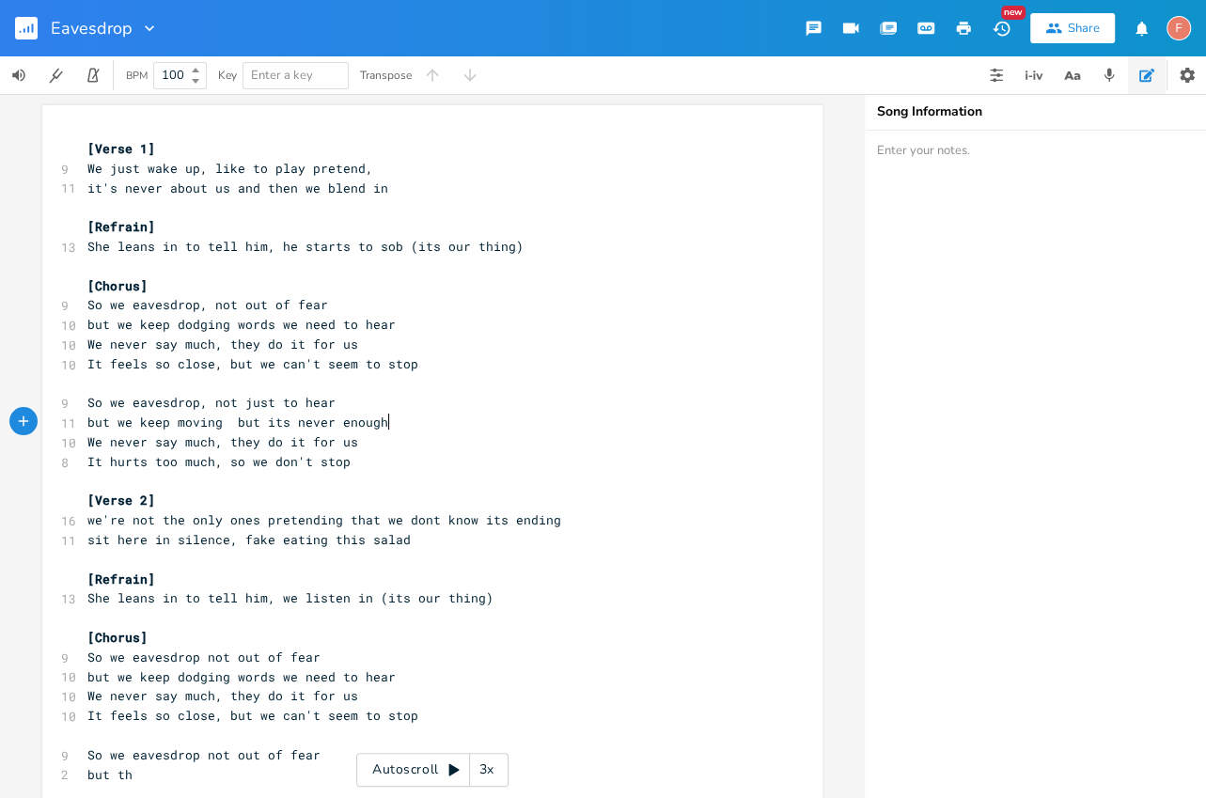
click at [448, 430] on pre "but we keep moving but its never enough" at bounding box center [423, 423] width 679 height 20
type textarea "but its never enough"
drag, startPoint x: 499, startPoint y: 425, endPoint x: 213, endPoint y: 424, distance: 285.8
click at [213, 424] on pre "but we keep moving but its never enough" at bounding box center [423, 423] width 679 height 20
click at [262, 398] on span "So we eavesdrop, not just to hear" at bounding box center [211, 402] width 248 height 17
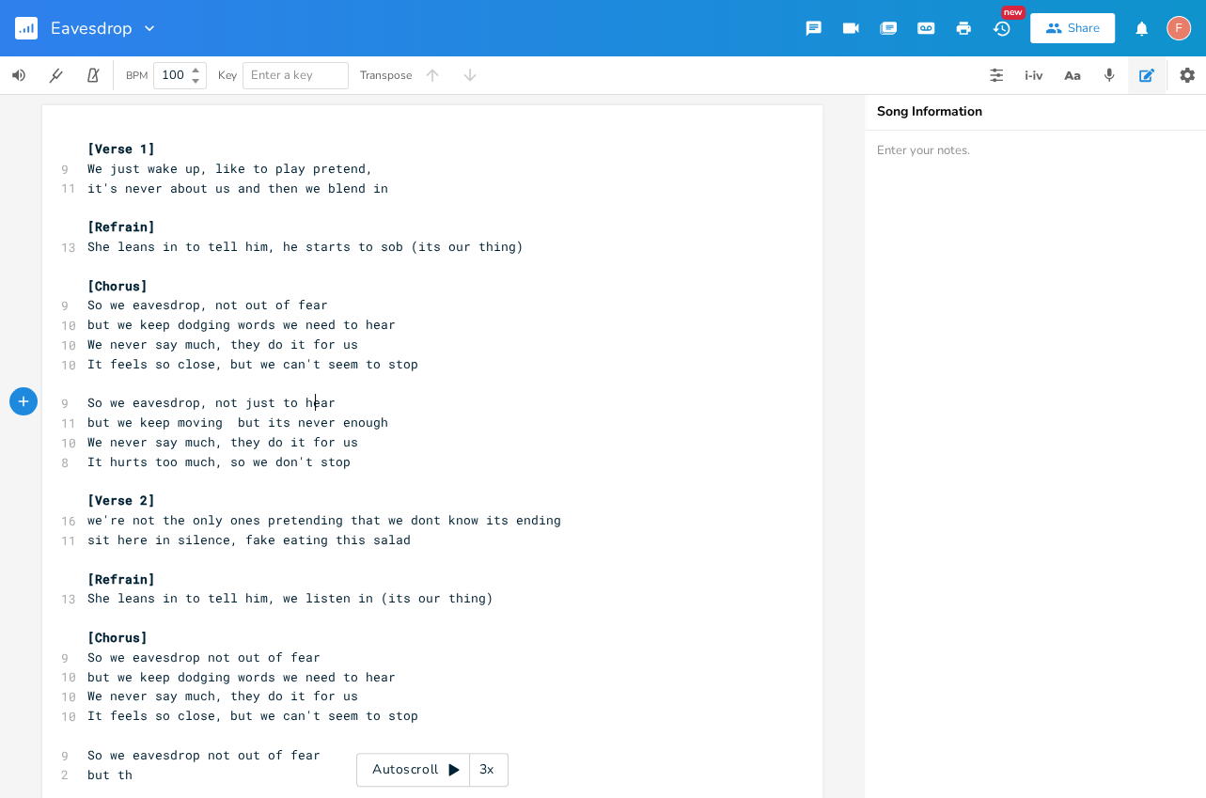
click at [311, 401] on span "So we eavesdrop, not just to hear" at bounding box center [211, 402] width 248 height 17
type textarea "hear"
click at [311, 401] on span "So we eavesdrop, not just to hear" at bounding box center [211, 402] width 248 height 17
type textarea "it's just for fun"
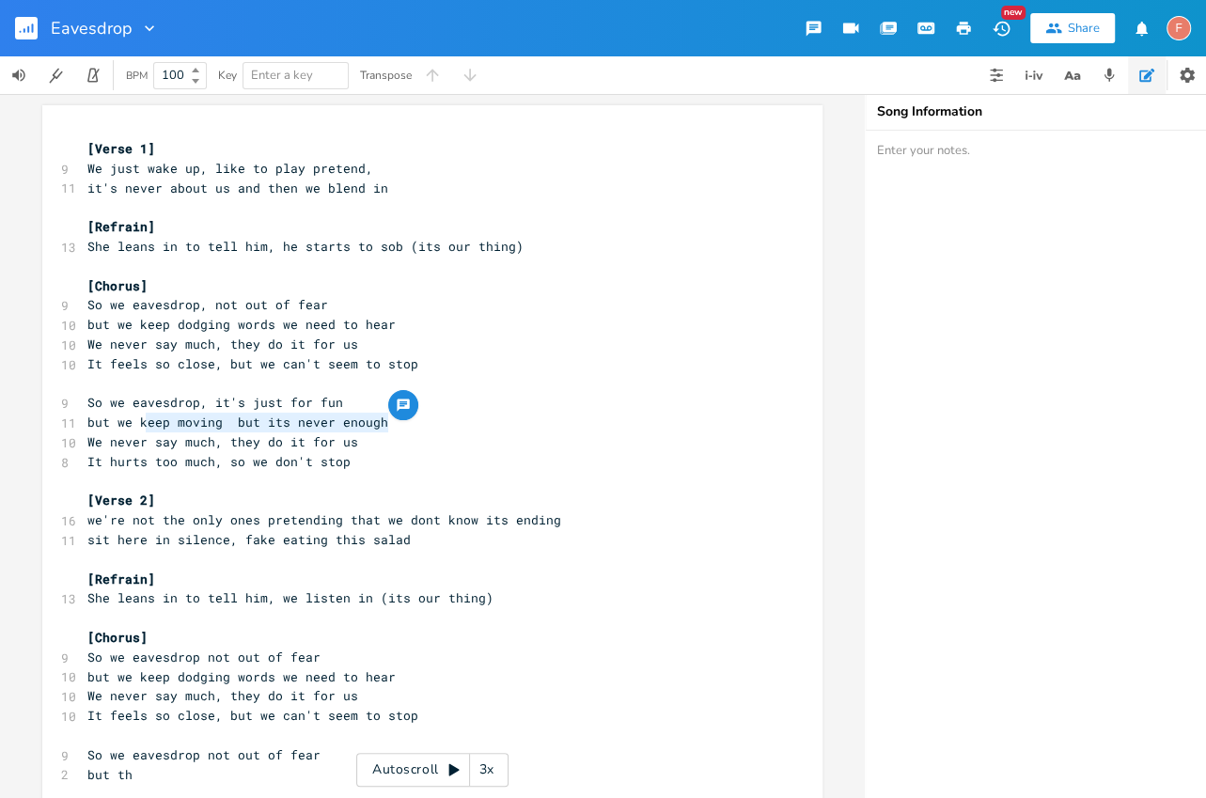
type textarea "keep moving but its never enough"
drag, startPoint x: 398, startPoint y: 421, endPoint x: 134, endPoint y: 430, distance: 263.4
click at [134, 430] on pre "but we keep moving but its never enough" at bounding box center [423, 423] width 679 height 20
click at [259, 396] on span "So we eavesdrop, it's just for fun" at bounding box center [215, 402] width 256 height 17
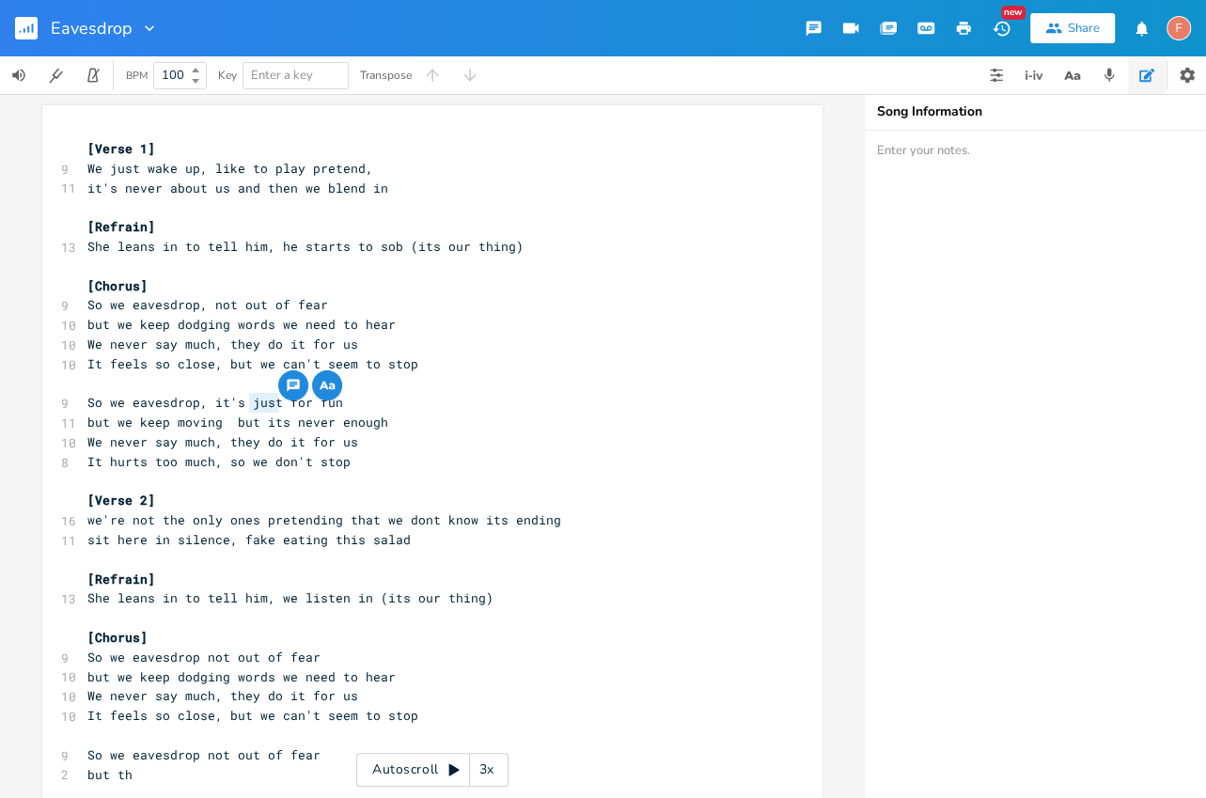
type textarea "]"
type textarea "just c"
type textarea "not cause it's"
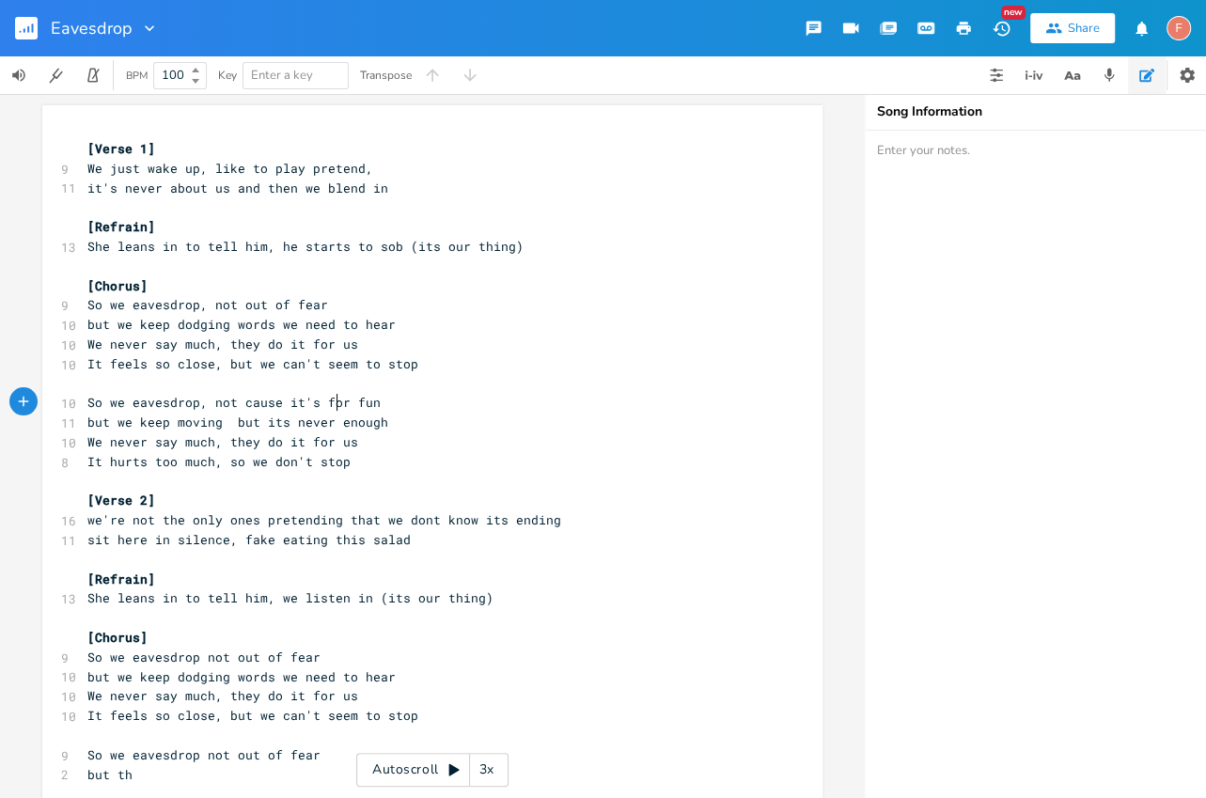
click at [335, 401] on span "So we eavesdrop, not cause it's for fun" at bounding box center [233, 402] width 293 height 17
type textarea "for"
click at [335, 401] on span "So we eavesdrop, not cause it's for fun" at bounding box center [233, 402] width 293 height 17
click at [369, 406] on pre "So we eavesdrop, not cause it's fun" at bounding box center [423, 403] width 679 height 20
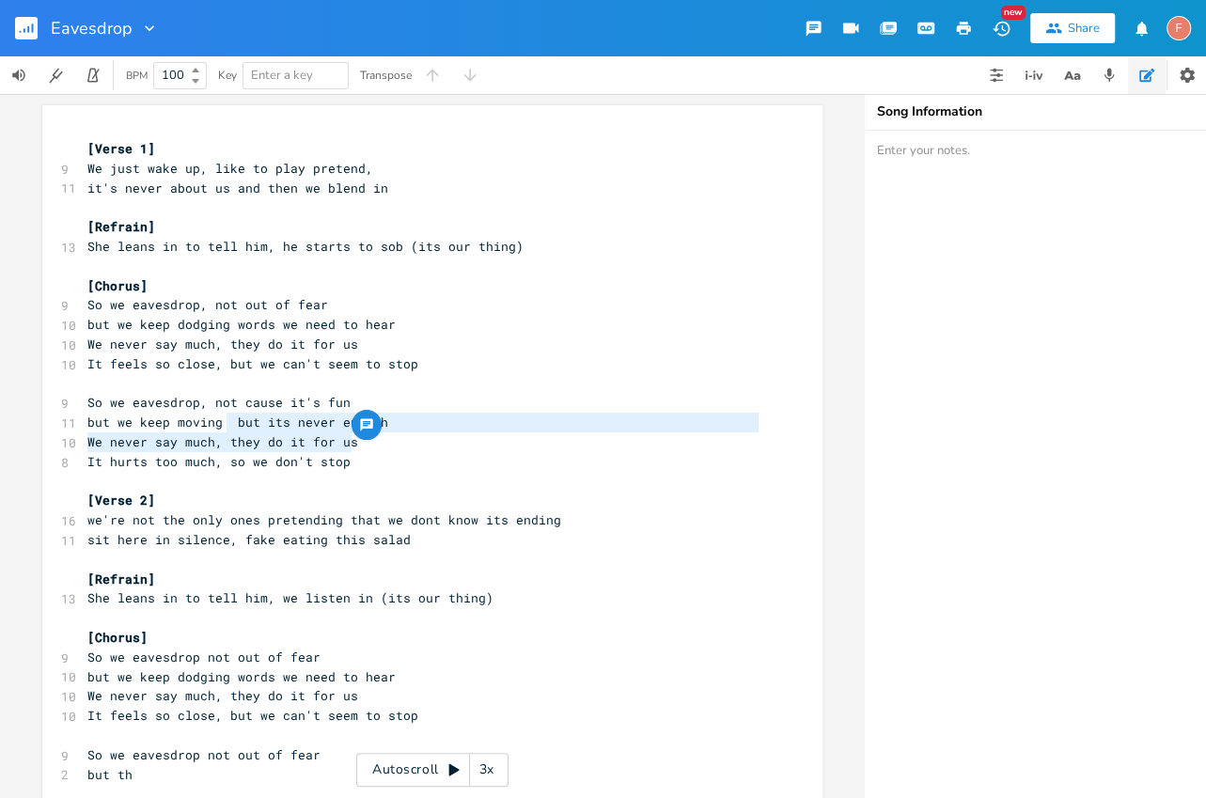
type textarea "but its never enough"
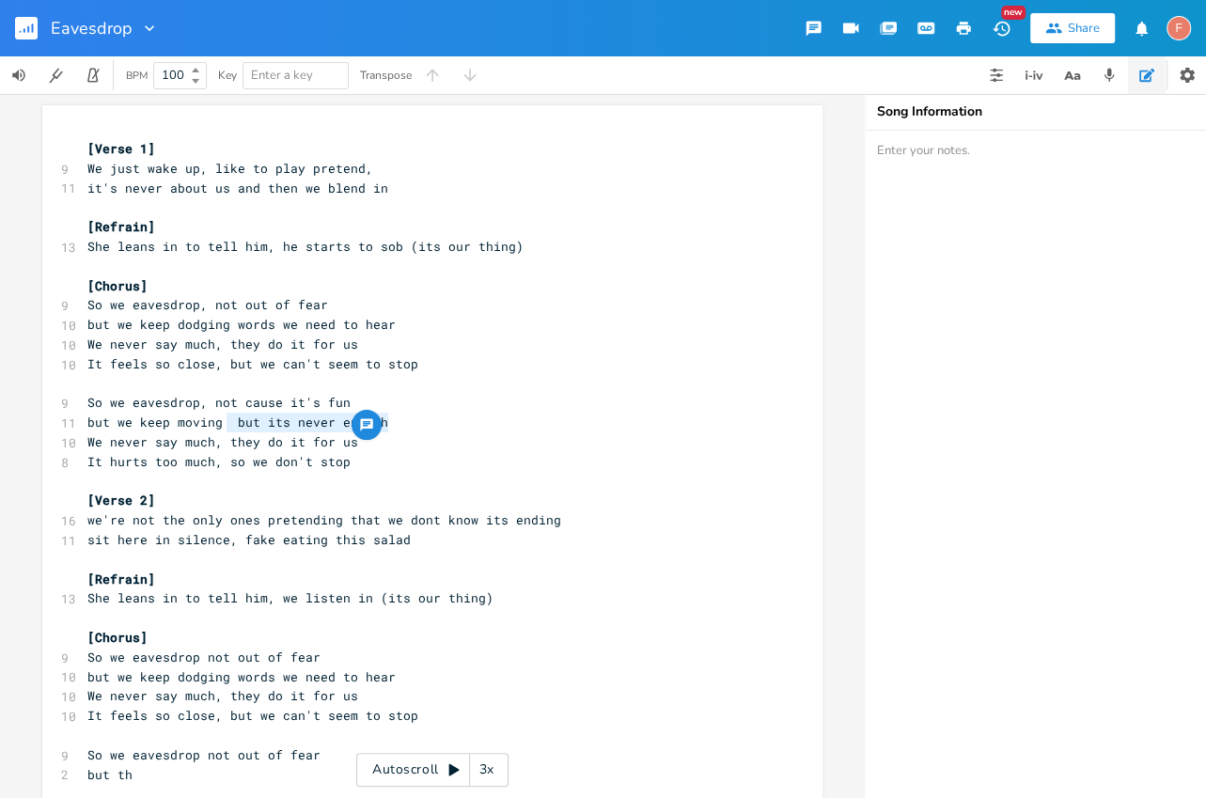
drag, startPoint x: 219, startPoint y: 424, endPoint x: 448, endPoint y: 421, distance: 228.5
click at [448, 421] on pre "but we keep moving but its never enough" at bounding box center [423, 423] width 679 height 20
click at [492, 431] on pre "but we keep moving but its never enough" at bounding box center [423, 423] width 679 height 20
click at [228, 420] on span "but we keep moving but its never enough" at bounding box center [237, 422] width 301 height 17
drag, startPoint x: 223, startPoint y: 420, endPoint x: 134, endPoint y: 421, distance: 88.4
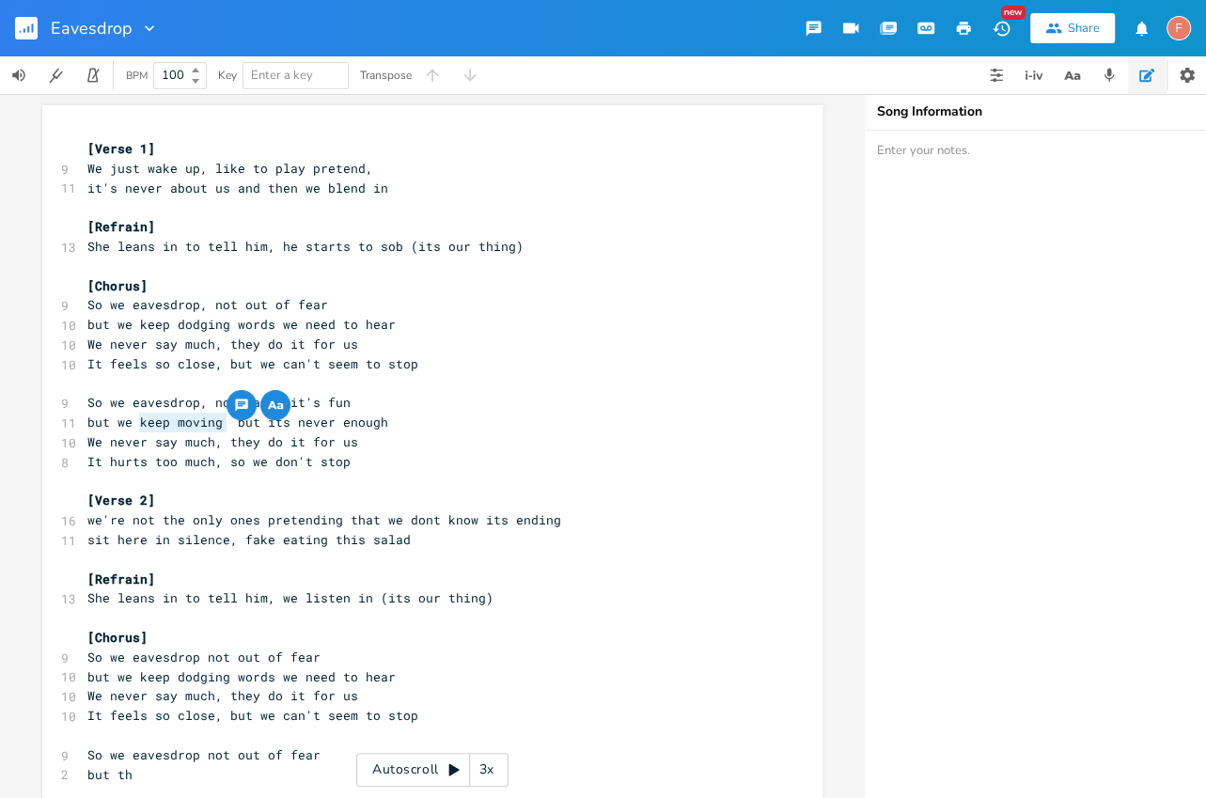
click at [134, 421] on span "but we keep moving but its never enough" at bounding box center [237, 422] width 301 height 17
type textarea "keep moving"
click at [134, 421] on span "but we keep moving but its never enough" at bounding box center [237, 422] width 301 height 17
click at [181, 419] on span "but we keep moving but its never enough" at bounding box center [237, 422] width 301 height 17
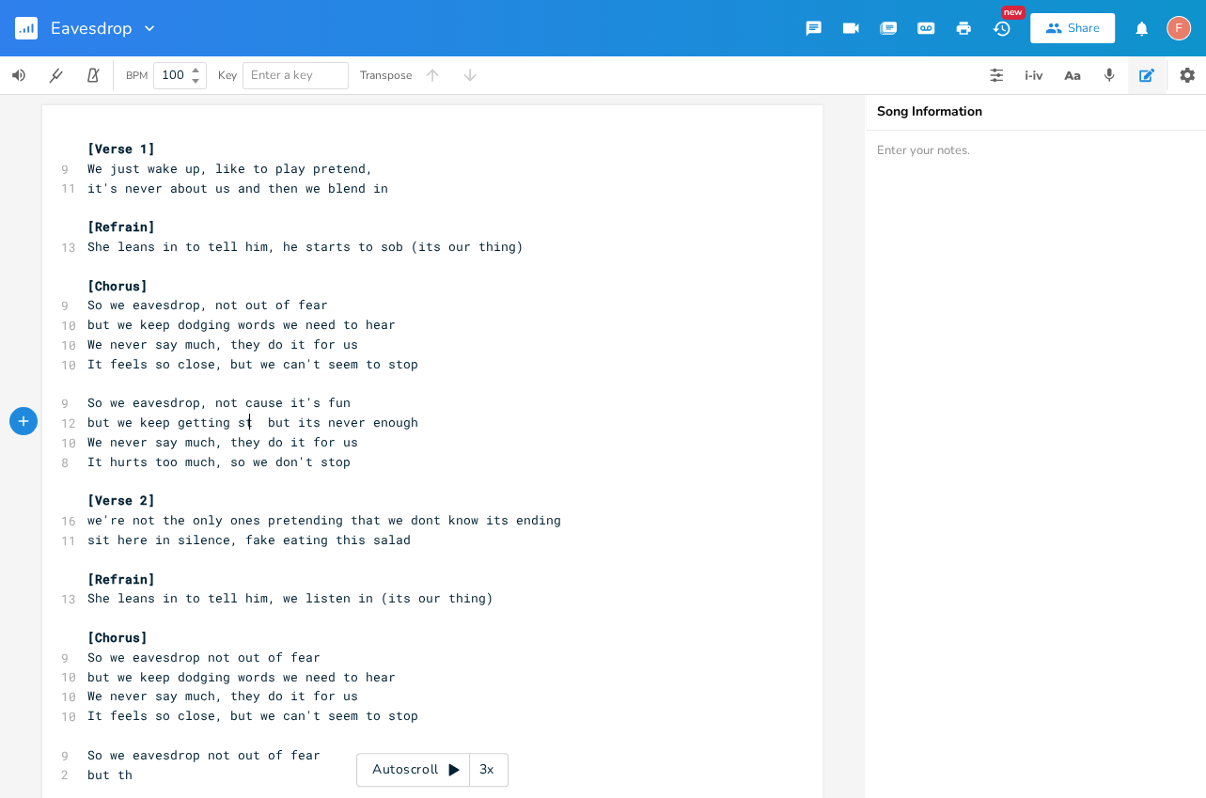
type textarea "getting stuck"
click at [494, 433] on pre "We never say much, they do it for us" at bounding box center [423, 443] width 679 height 20
click at [496, 418] on pre "but we keep getting stuck but its never enough" at bounding box center [423, 423] width 679 height 20
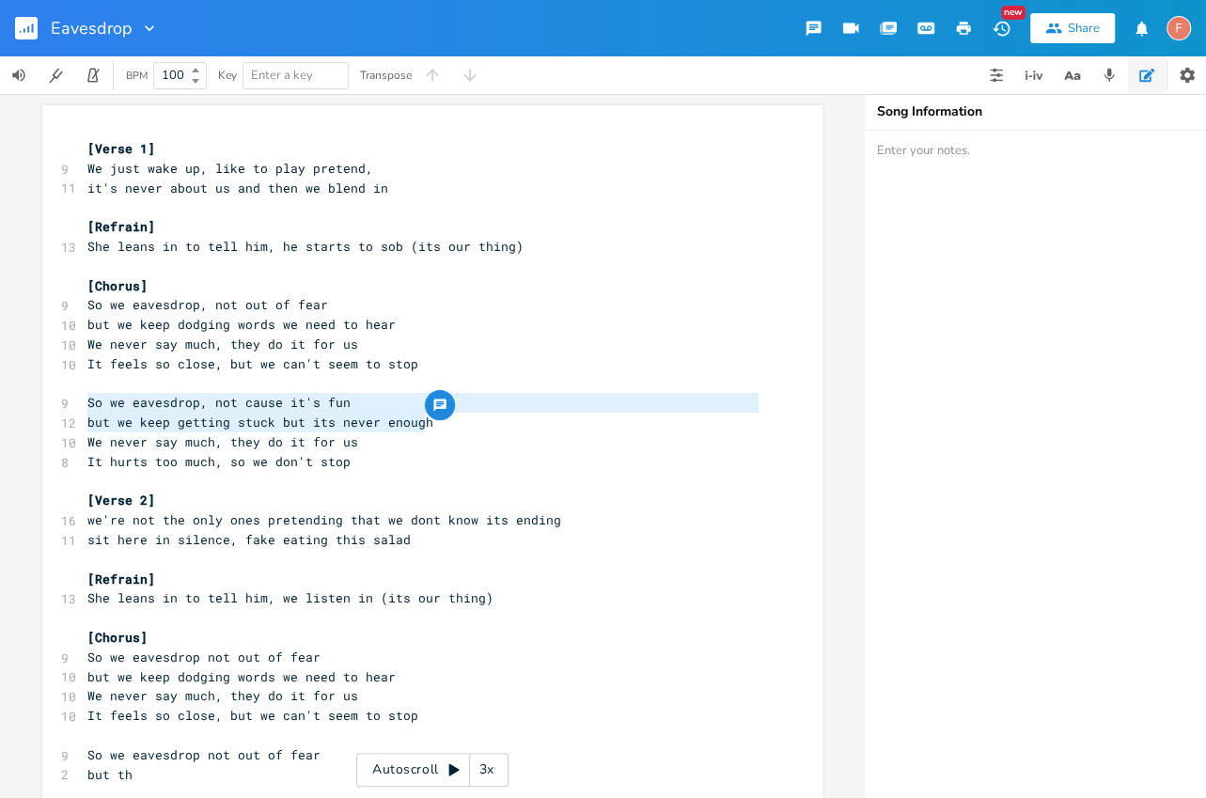
type textarea "but we keep getting stuck but its never enough"
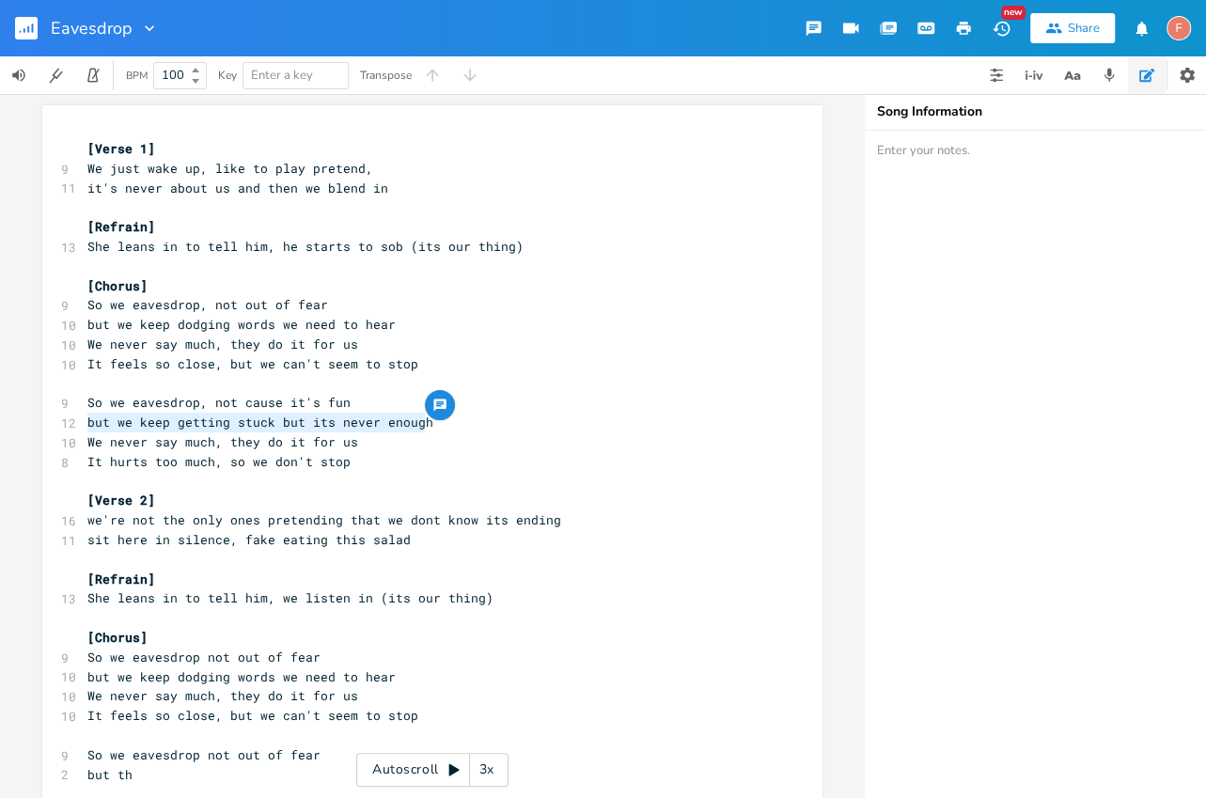
drag, startPoint x: 474, startPoint y: 420, endPoint x: 30, endPoint y: 417, distance: 443.8
click at [30, 417] on div "but we keep getting stuck but its never enough x [Verse 1] 9 We just wake up, l…" at bounding box center [432, 446] width 865 height 704
click at [176, 452] on pre "It hurts too much, so we don't stop" at bounding box center [423, 462] width 679 height 20
type textarea "but we keep getting stuck"
drag, startPoint x: 270, startPoint y: 425, endPoint x: 22, endPoint y: 420, distance: 248.3
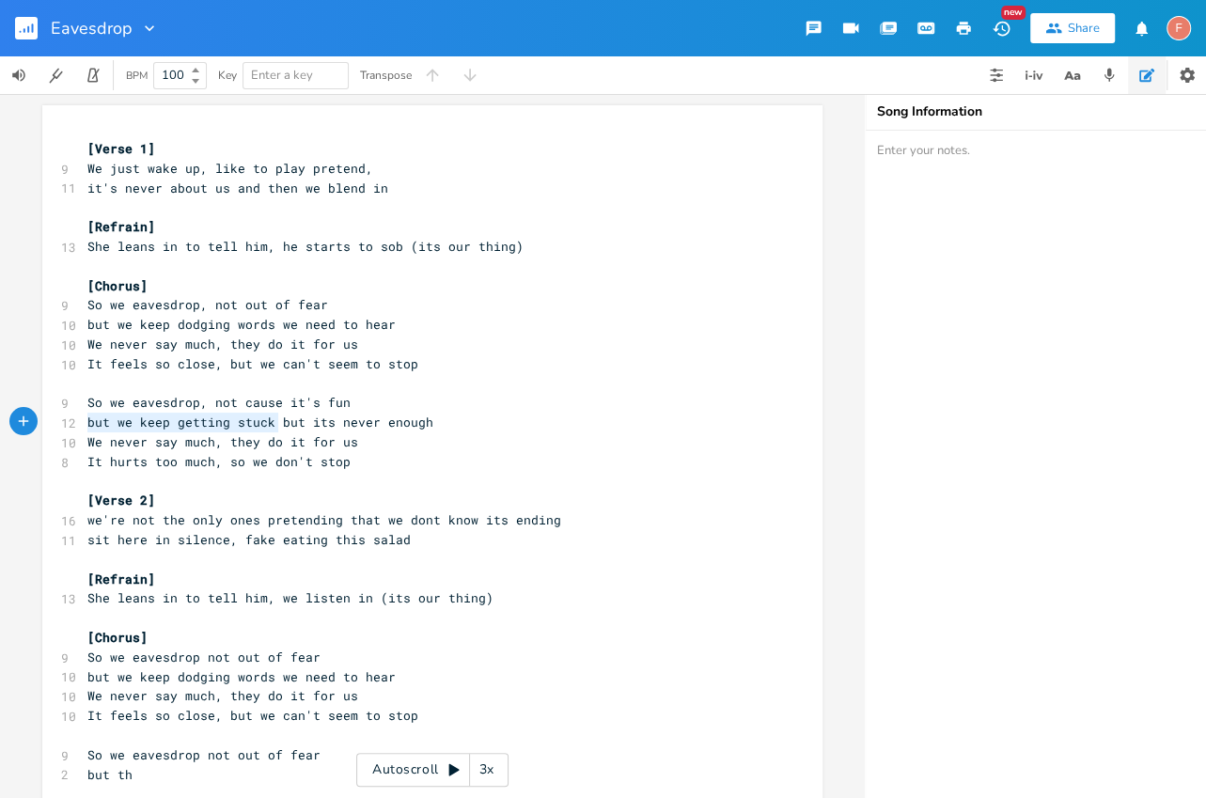
click at [22, 420] on div "but we keep getting stuck x [Verse 1] 9 We just wake up, like to play pretend, …" at bounding box center [432, 446] width 865 height 704
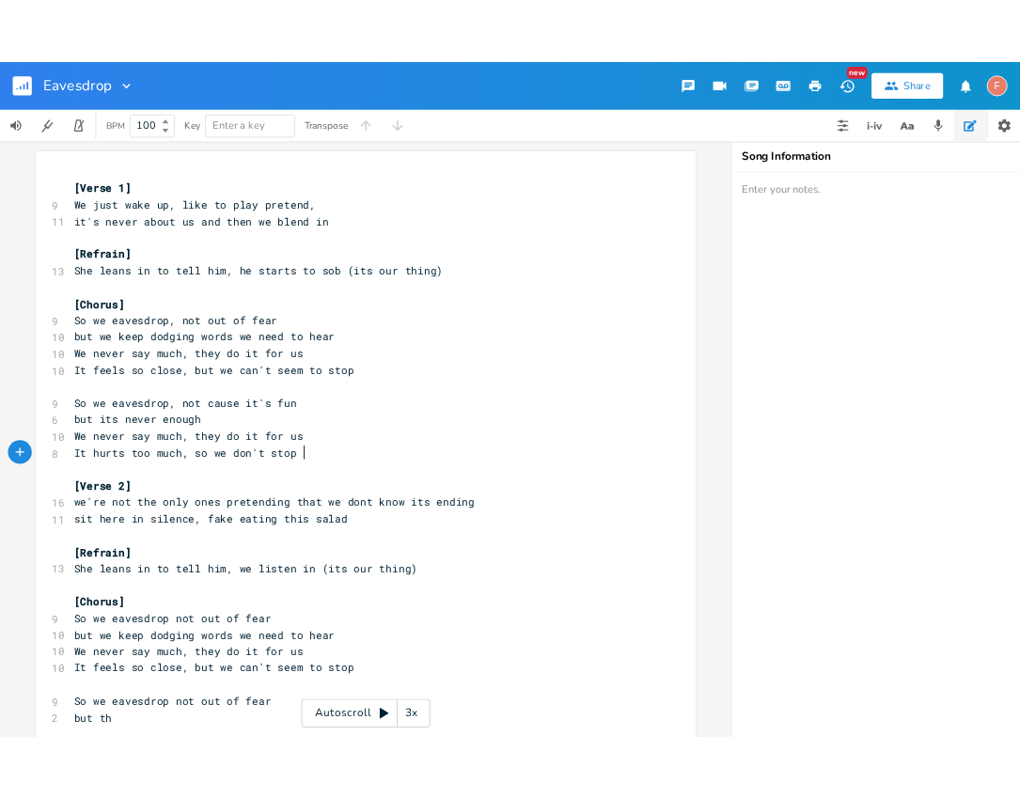
scroll to position [0, 5]
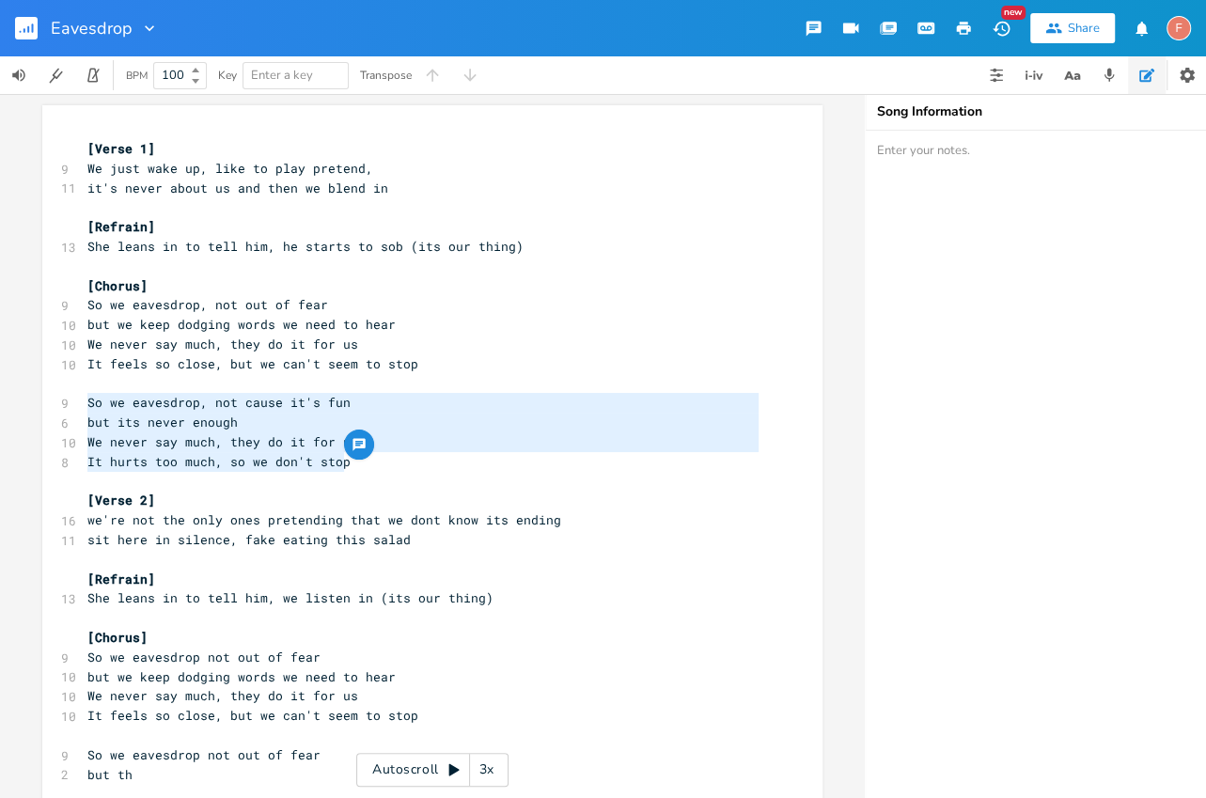
drag, startPoint x: 393, startPoint y: 459, endPoint x: 0, endPoint y: 401, distance: 397.3
type textarea "So we eavesdrop, not cause it's fun but its never enough We never say much, the…"
click at [452, 433] on pre "We never say much, they do it for us" at bounding box center [423, 443] width 679 height 20
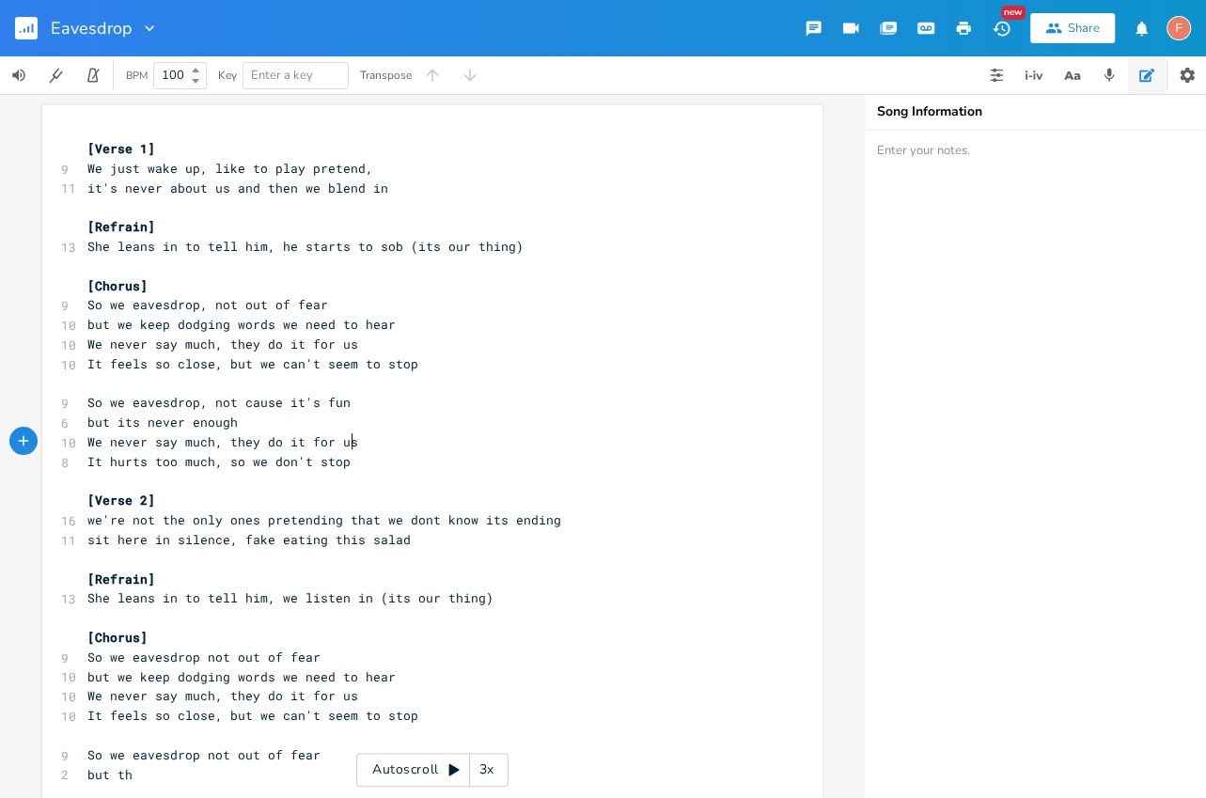
click at [368, 415] on pre "but its never enough" at bounding box center [423, 423] width 679 height 20
type textarea "but its never enough"
drag, startPoint x: 410, startPoint y: 424, endPoint x: 13, endPoint y: 419, distance: 396.8
click at [13, 419] on div "but its never enough x [Verse 1] 9 We just wake up, like to play pretend, 11 it…" at bounding box center [432, 446] width 865 height 704
click at [387, 413] on pre "but its never enough" at bounding box center [423, 423] width 679 height 20
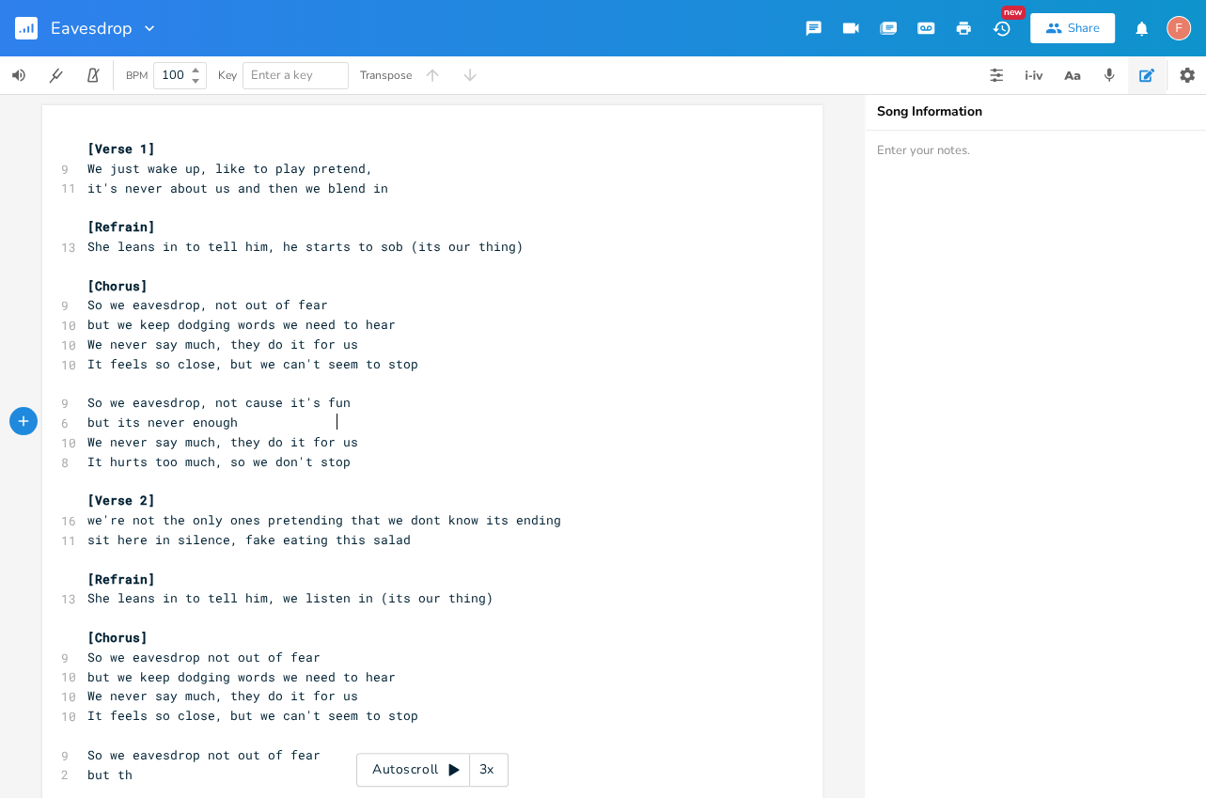
click at [433, 431] on pre "but its never enough" at bounding box center [423, 423] width 679 height 20
type textarea "but its never enough"
drag, startPoint x: 455, startPoint y: 429, endPoint x: 57, endPoint y: 427, distance: 397.7
click at [84, 427] on div "6 but its never enough" at bounding box center [423, 423] width 679 height 20
click at [420, 421] on pre "but its never enough" at bounding box center [423, 423] width 679 height 20
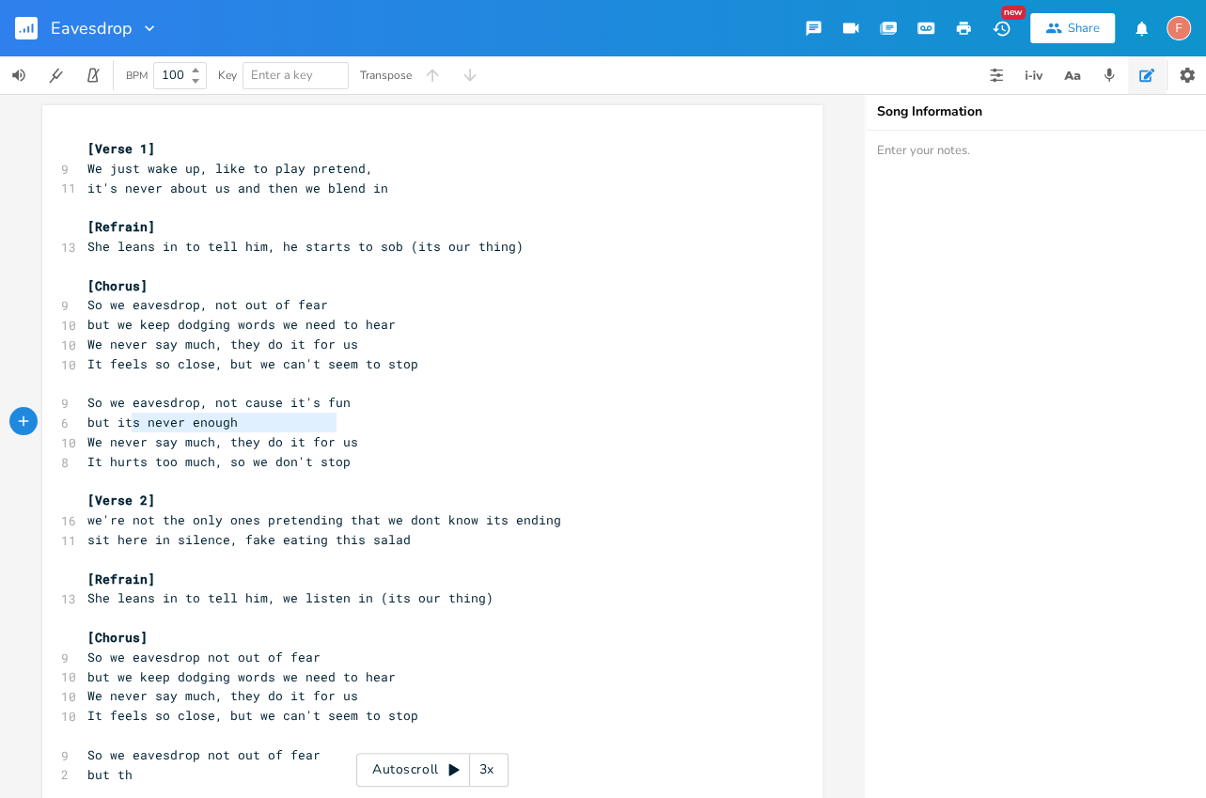
type textarea "but its never enough"
drag, startPoint x: 360, startPoint y: 431, endPoint x: 40, endPoint y: 432, distance: 319.7
click at [42, 432] on div "but its never enough x [Verse 1] 9 We just wake up, like to play pretend, 11 it…" at bounding box center [432, 673] width 780 height 1136
click at [441, 441] on pre "We never say much, they do it for us" at bounding box center [423, 443] width 679 height 20
type textarea "but its never enough"
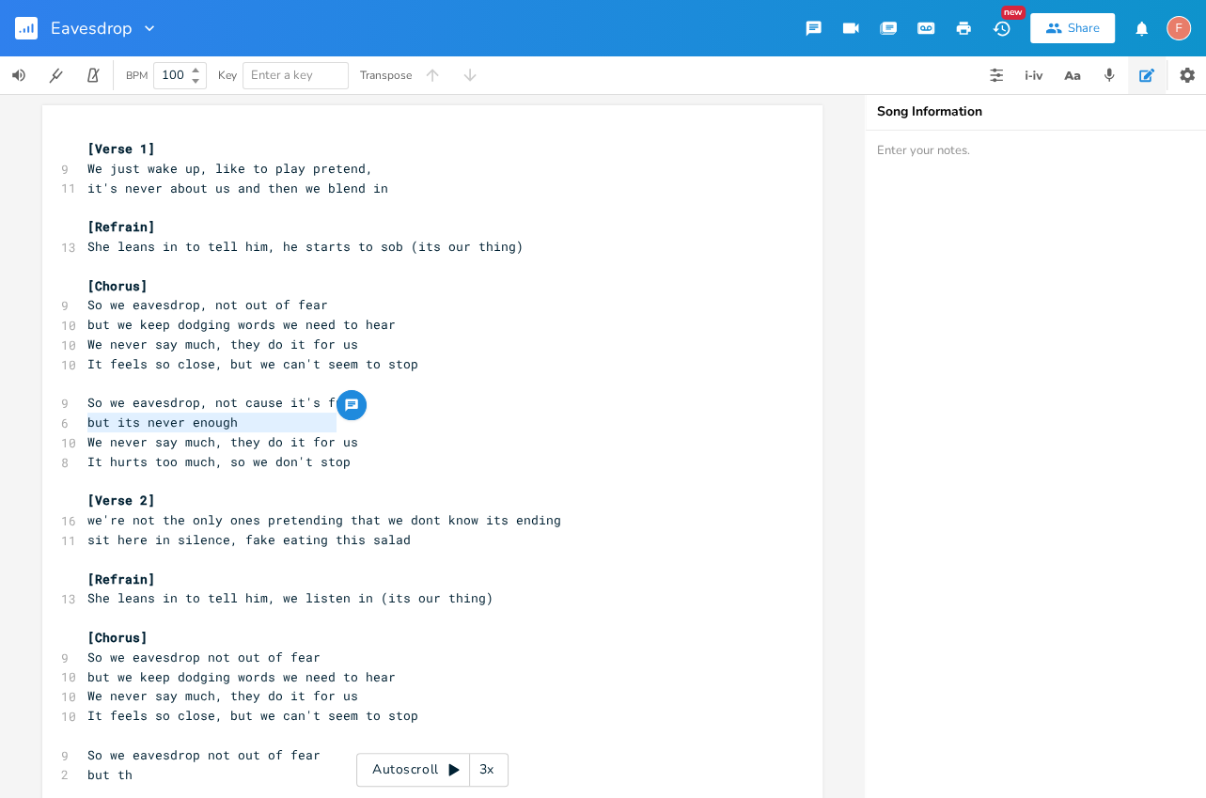
drag, startPoint x: 400, startPoint y: 417, endPoint x: 58, endPoint y: 422, distance: 341.4
click at [84, 422] on div "6 but its never enough" at bounding box center [423, 423] width 679 height 20
click at [464, 430] on pre "but its never enough" at bounding box center [423, 423] width 679 height 20
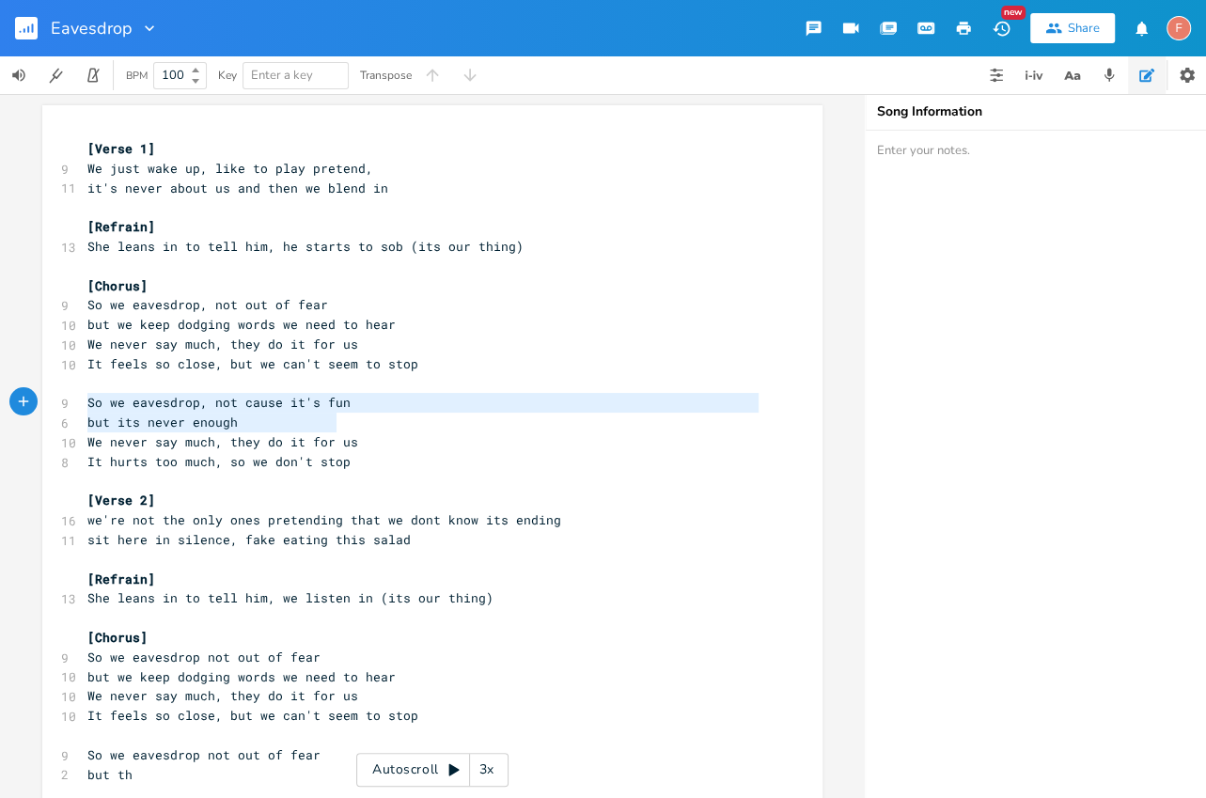
type textarea "but its never enough"
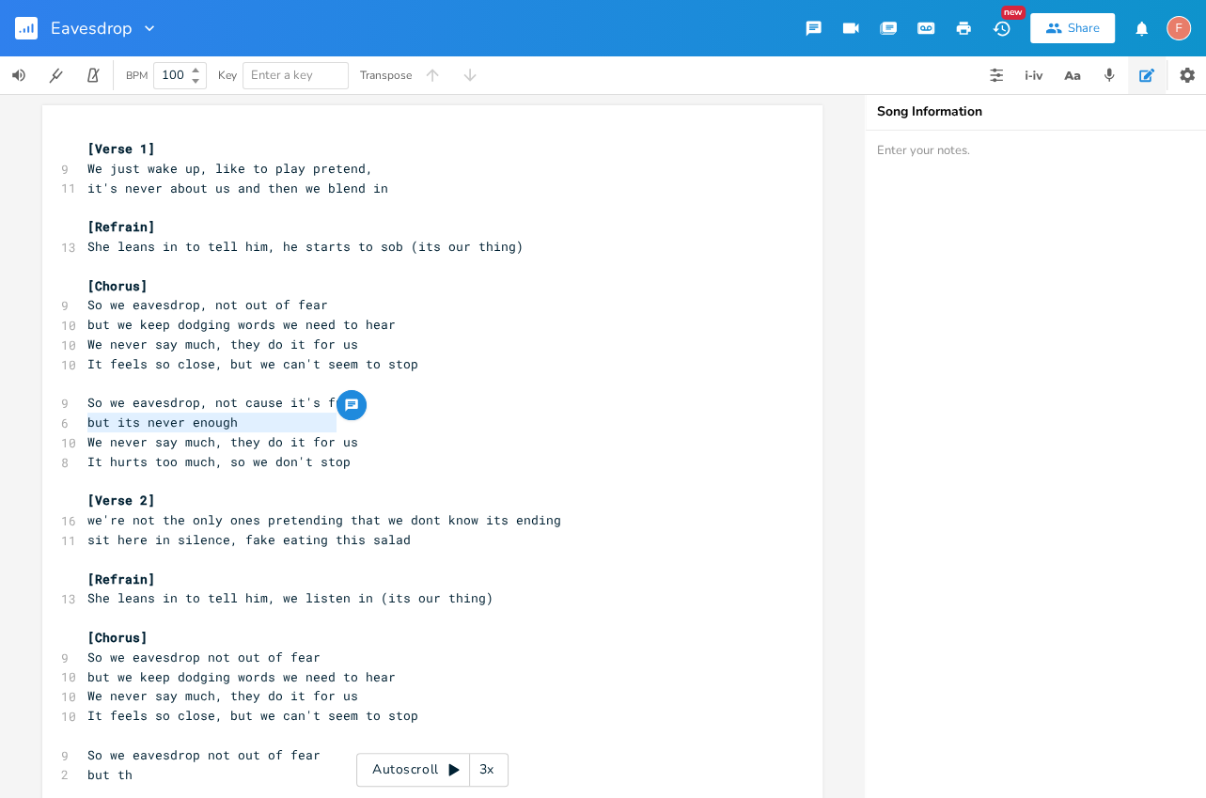
drag, startPoint x: 489, startPoint y: 417, endPoint x: 0, endPoint y: 414, distance: 488.9
click at [0, 414] on div "but its never enough x [Verse 1] 9 We just wake up, like to play pretend, 11 it…" at bounding box center [432, 446] width 865 height 704
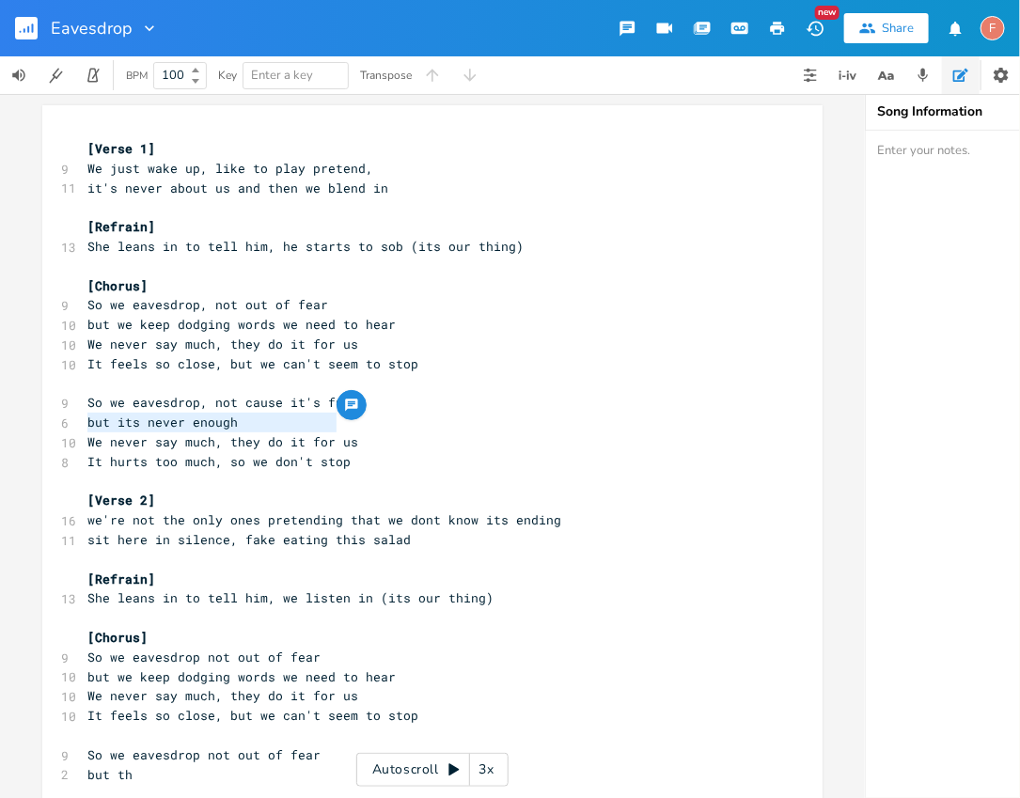
click at [536, 417] on pre "but its never enough" at bounding box center [423, 423] width 679 height 20
drag, startPoint x: 359, startPoint y: 426, endPoint x: 217, endPoint y: 424, distance: 142.0
click at [217, 424] on pre "but its never enough" at bounding box center [423, 423] width 679 height 20
type textarea "it covers ours up"
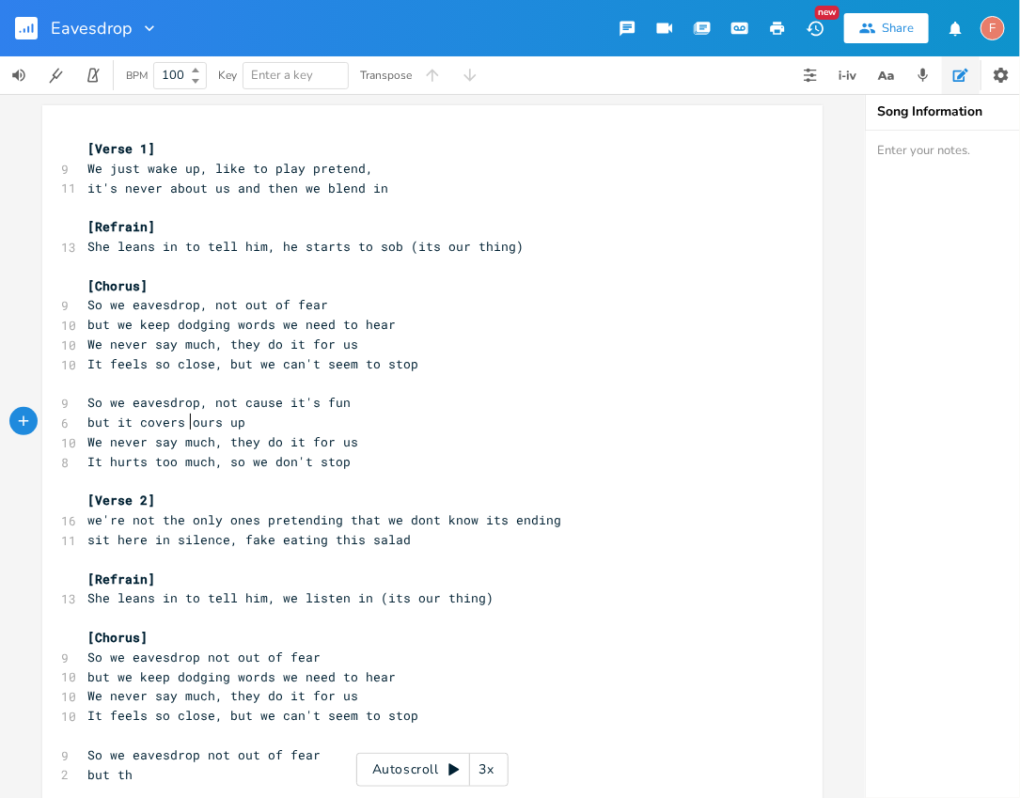
click at [181, 420] on span "but it covers ours up" at bounding box center [166, 422] width 158 height 17
type textarea "we keep k"
type textarea "hurt"
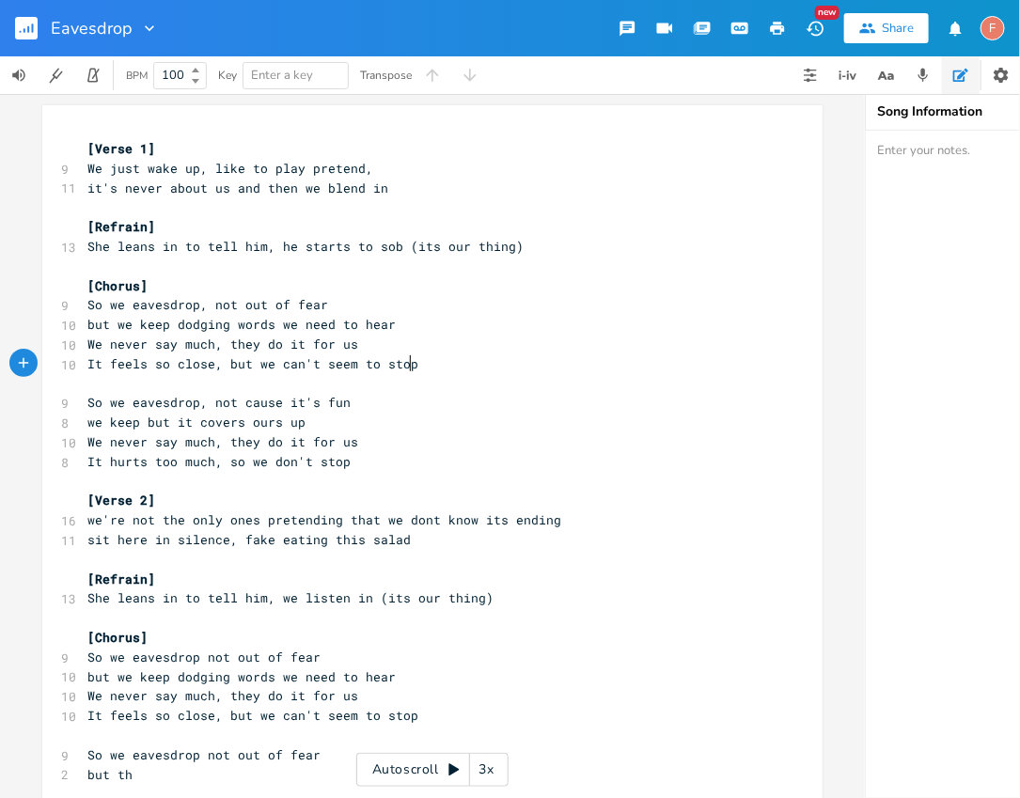
click at [464, 369] on pre "It feels so close, but we can't seem to stop" at bounding box center [423, 364] width 679 height 20
click at [401, 391] on pre "​" at bounding box center [423, 384] width 679 height 20
click at [388, 398] on pre "So we eavesdrop, not cause it's fun" at bounding box center [423, 403] width 679 height 20
click at [384, 415] on pre "we keep but it covers ours up" at bounding box center [423, 423] width 679 height 20
click at [536, 384] on pre "​" at bounding box center [423, 384] width 679 height 20
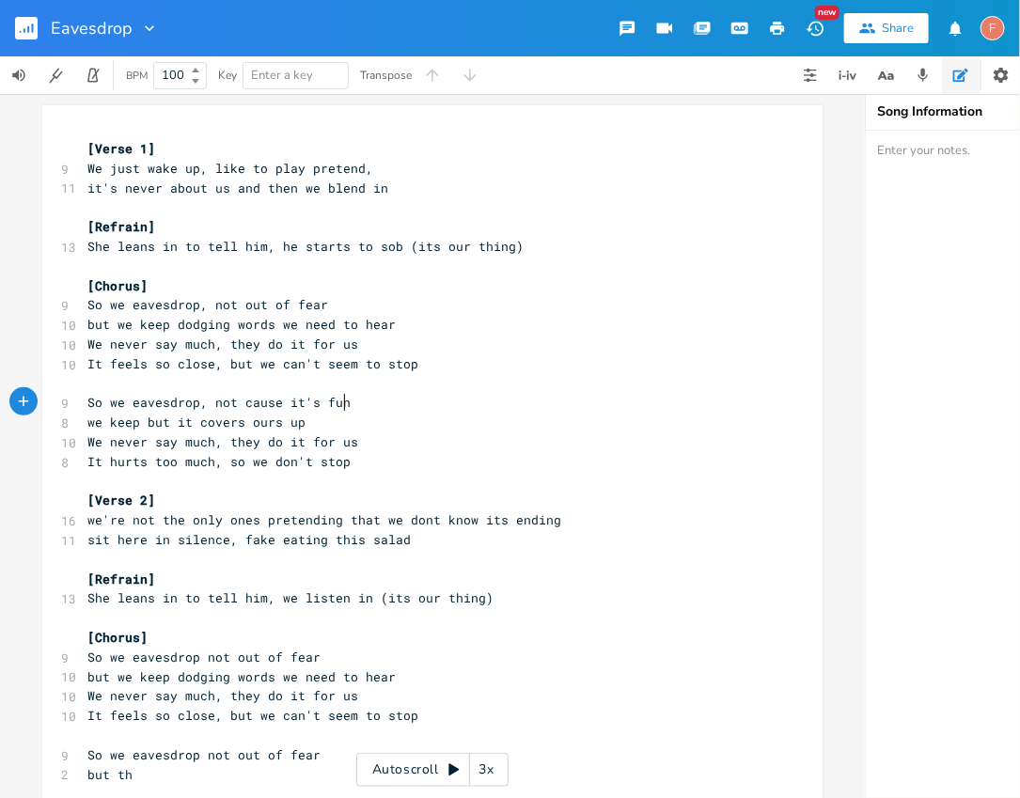
click at [536, 407] on pre "So we eavesdrop, not cause it's fun" at bounding box center [423, 403] width 679 height 20
click at [471, 426] on pre "we keep but it covers ours up" at bounding box center [423, 423] width 679 height 20
type textarea "it covers ours up"
drag, startPoint x: 391, startPoint y: 426, endPoint x: 169, endPoint y: 424, distance: 221.9
click at [169, 424] on pre "we keep but it covers ours up" at bounding box center [423, 423] width 679 height 20
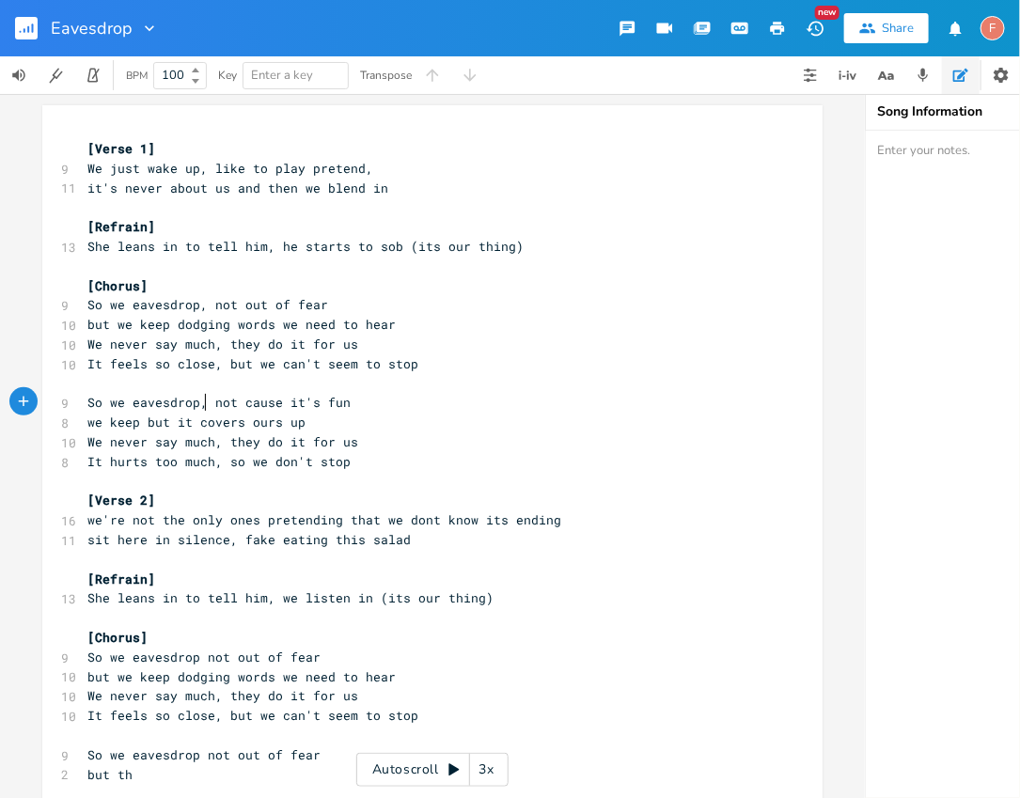
click at [197, 396] on span "So we eavesdrop, not cause it's fun" at bounding box center [218, 402] width 263 height 17
drag, startPoint x: 140, startPoint y: 424, endPoint x: 334, endPoint y: 427, distance: 193.7
click at [334, 427] on pre "we keep but it covers ours up" at bounding box center [423, 423] width 679 height 20
type textarea "clamming up cause it covers up"
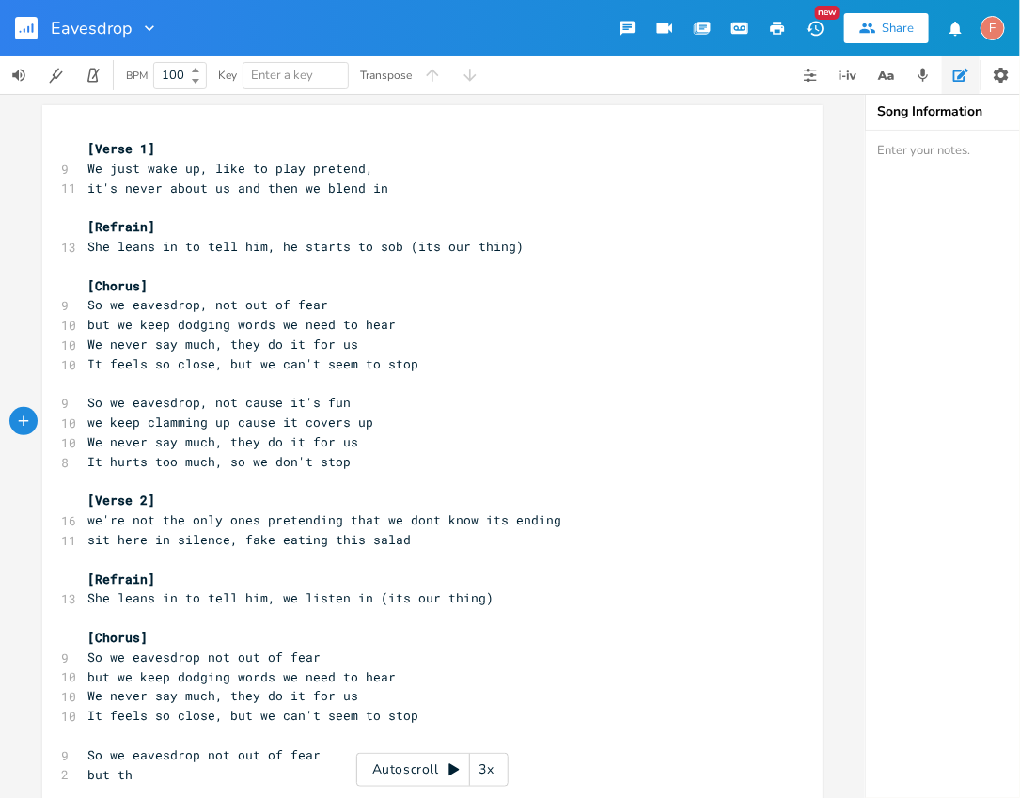
click at [169, 424] on span "we keep clamming up cause it covers up" at bounding box center [230, 422] width 286 height 17
type textarea "clamming"
click at [169, 424] on span "we keep clamming up cause it covers up" at bounding box center [230, 422] width 286 height 17
click at [217, 424] on span "we keep clamming up cause it covers up" at bounding box center [230, 422] width 286 height 17
click at [218, 424] on span "we keep clamming up cause it covers up" at bounding box center [230, 422] width 286 height 17
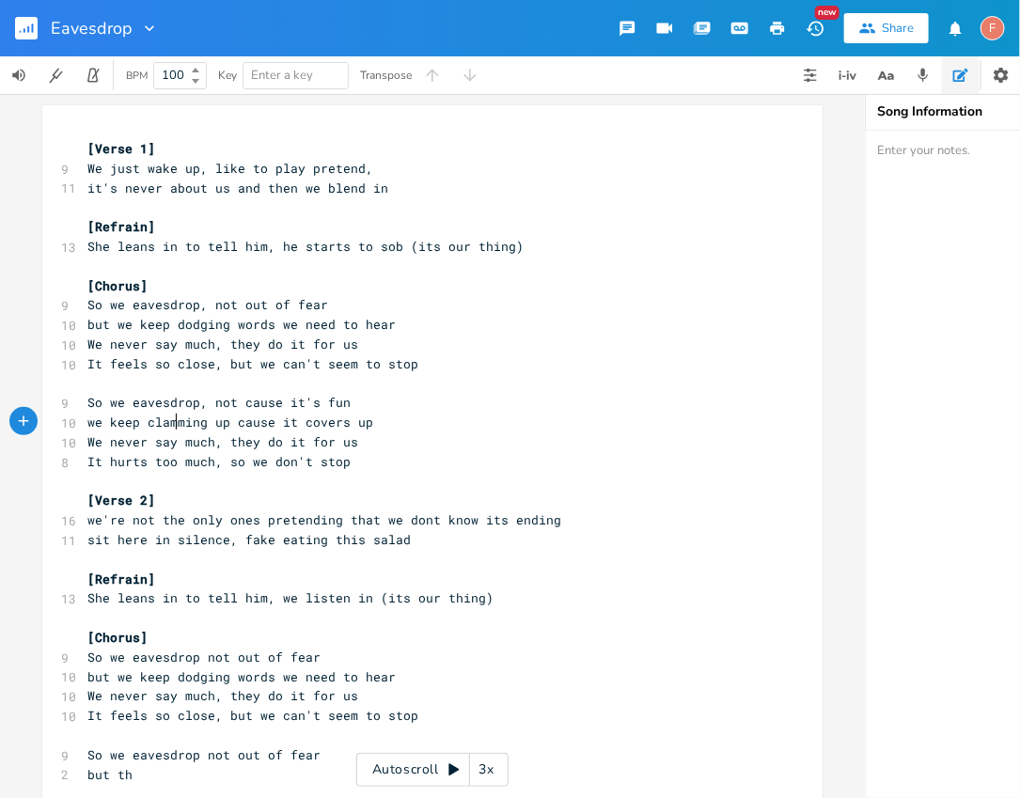
click at [173, 424] on span "we keep clamming up cause it covers up" at bounding box center [230, 422] width 286 height 17
type textarea "clamming"
click at [173, 424] on span "we keep clamming up cause it covers up" at bounding box center [230, 422] width 286 height 17
click at [498, 426] on pre "we keep clamming up cause it covers up" at bounding box center [423, 423] width 679 height 20
click at [453, 417] on pre "we keep clamming up cause it covers up" at bounding box center [423, 423] width 679 height 20
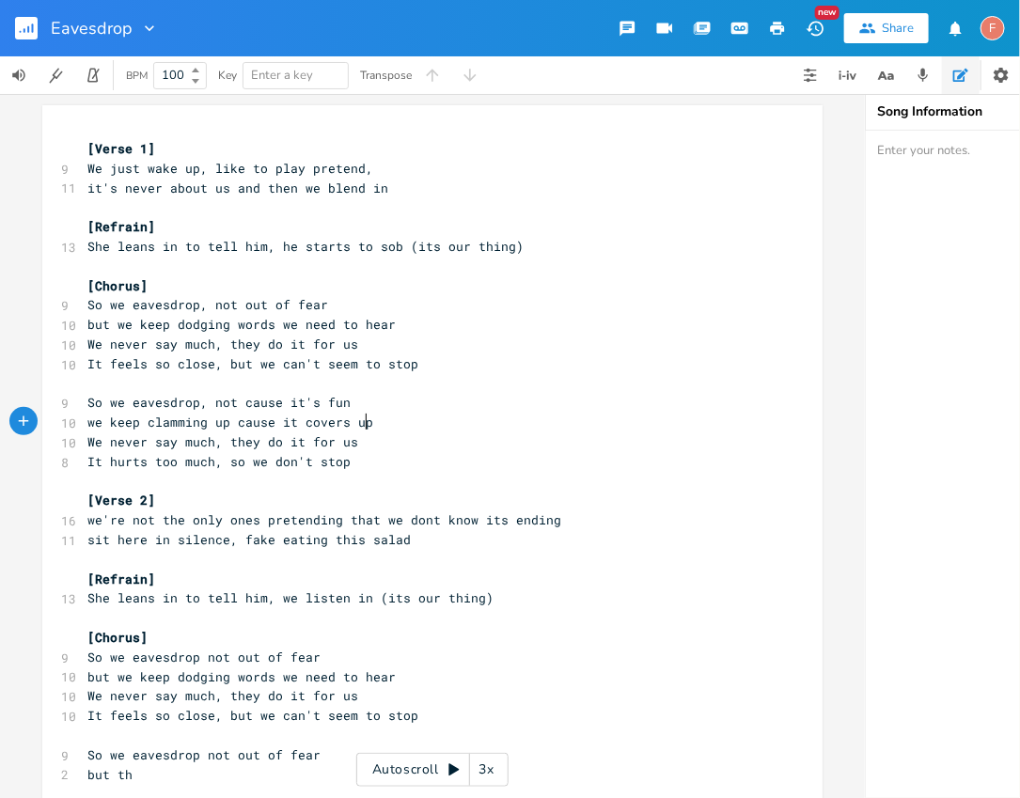
click at [172, 421] on span "we keep clamming up cause it covers up" at bounding box center [230, 422] width 286 height 17
click at [409, 413] on pre "we keep clamming up cause it covers up" at bounding box center [423, 423] width 679 height 20
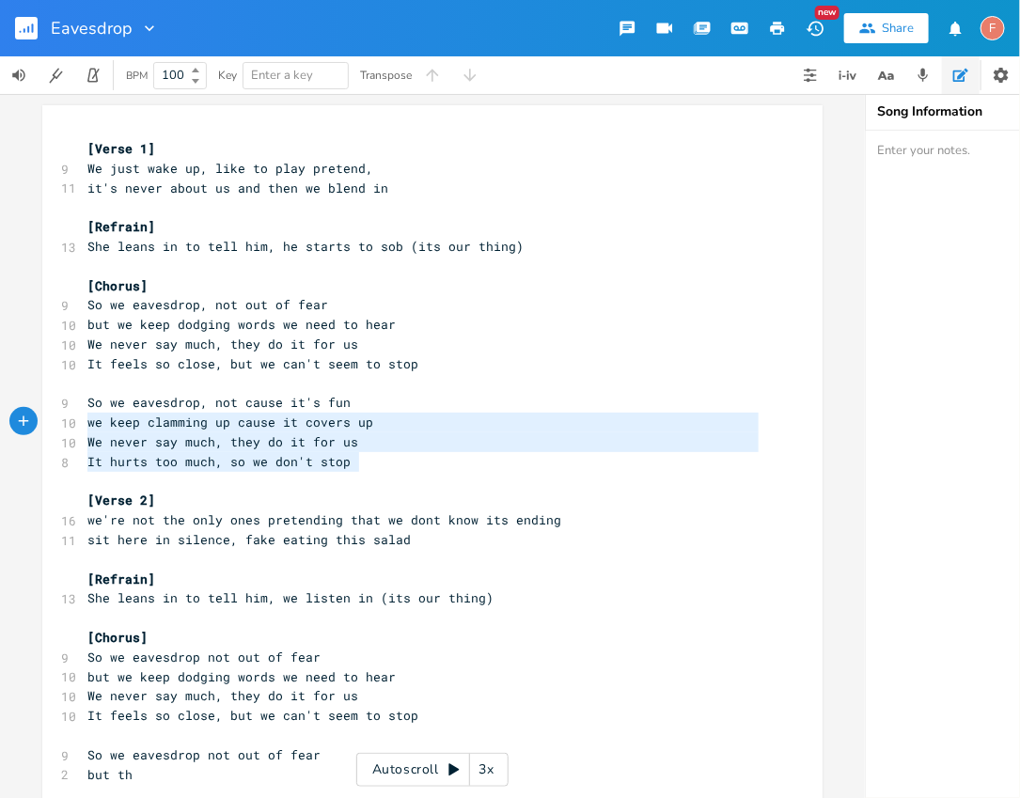
type textarea "So we eavesdrop, not cause it's fun we keep clamming up cause it covers up We n…"
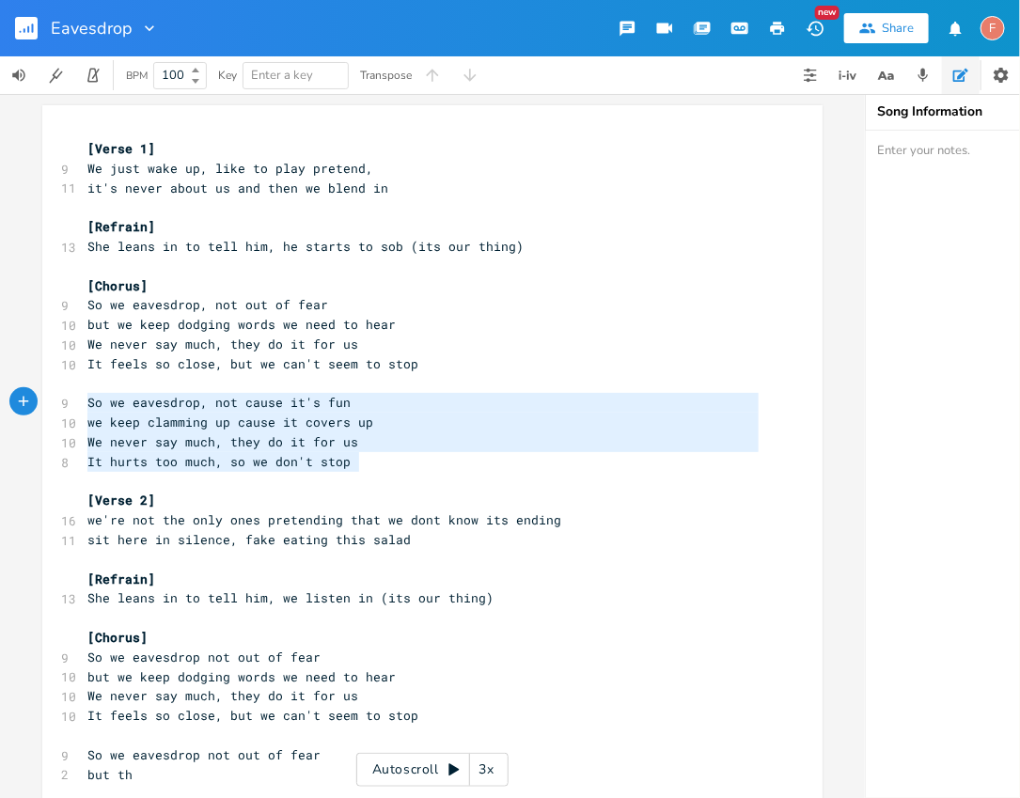
drag, startPoint x: 404, startPoint y: 461, endPoint x: 0, endPoint y: 397, distance: 409.3
click at [0, 397] on div "So we eavesdrop, not cause it's fun we keep clamming up cause it covers up We n…" at bounding box center [432, 446] width 865 height 704
click at [319, 425] on span "we keep clamming up cause it covers up" at bounding box center [230, 422] width 286 height 17
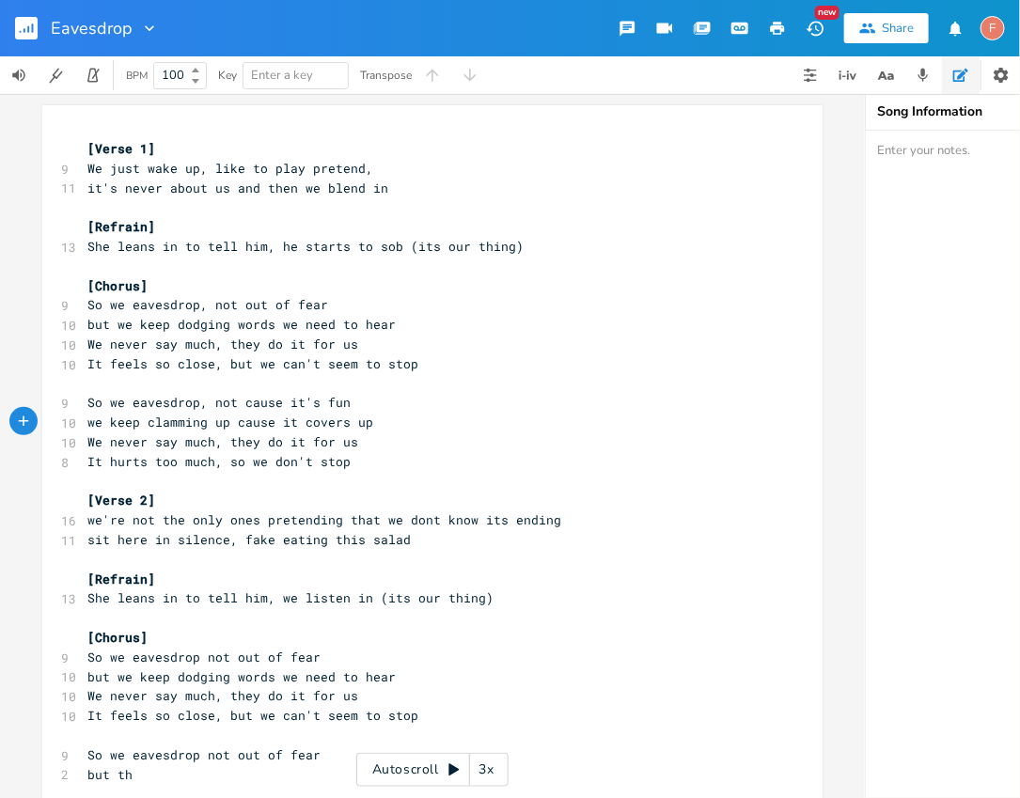
click at [338, 425] on span "we keep clamming up cause it covers up" at bounding box center [230, 422] width 286 height 17
type textarea "us"
click at [248, 419] on span "we keep clamming up cause it covers us up" at bounding box center [241, 422] width 308 height 17
drag, startPoint x: 222, startPoint y: 423, endPoint x: 36, endPoint y: 423, distance: 186.2
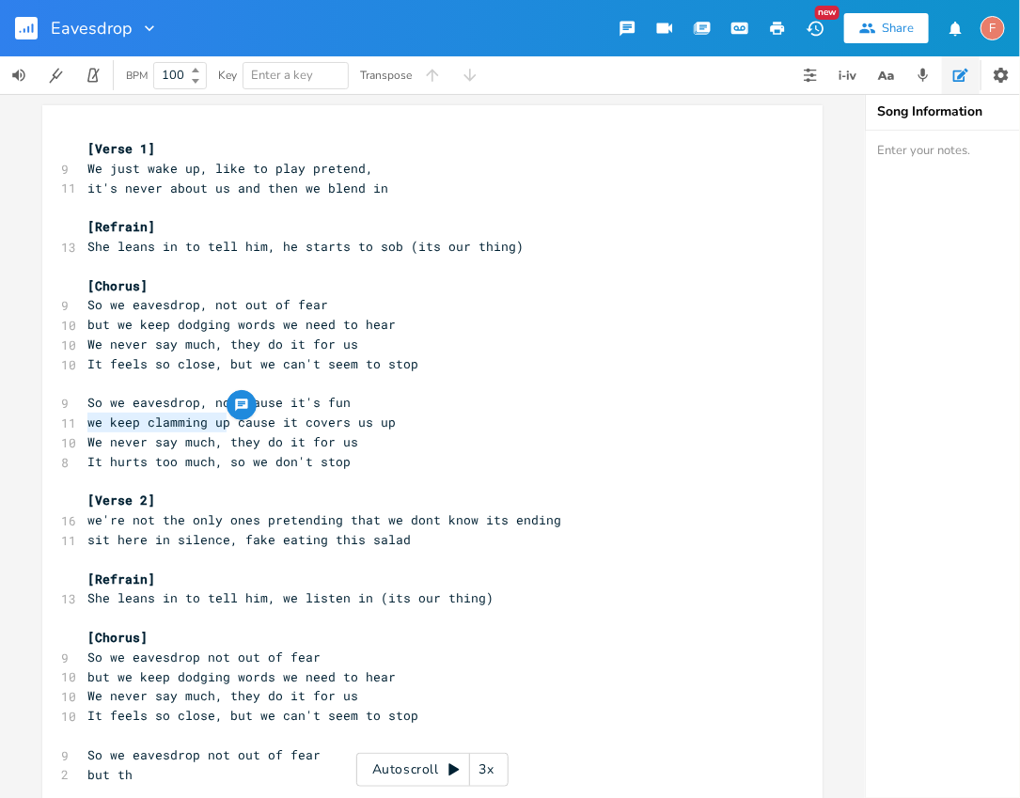
click at [42, 423] on div "we keep clamming up xxxxxxxxxx [Verse 1] 9 We just wake up, like to play preten…" at bounding box center [432, 673] width 780 height 1136
type textarea "is it better ch"
type textarea "this way"
click at [465, 420] on pre "is it better this way cause it covers us up" at bounding box center [423, 423] width 679 height 20
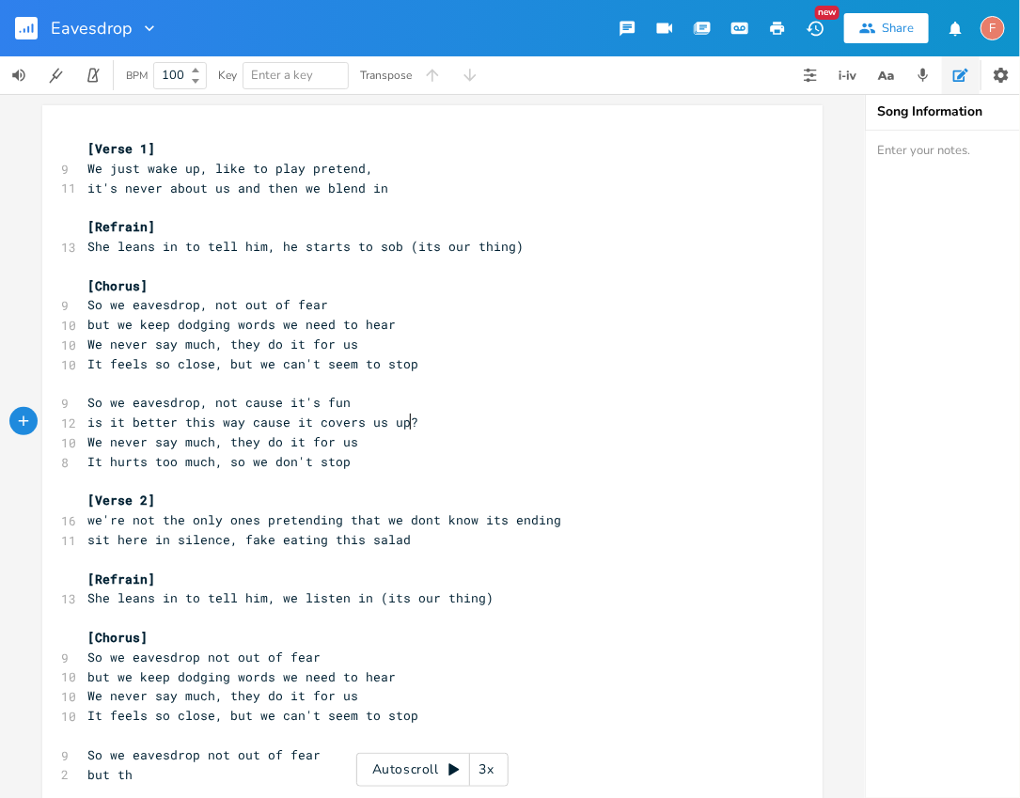
scroll to position [0, 5]
type textarea "?"
click at [393, 463] on pre "It hurts too much, so we don't stop" at bounding box center [423, 462] width 679 height 20
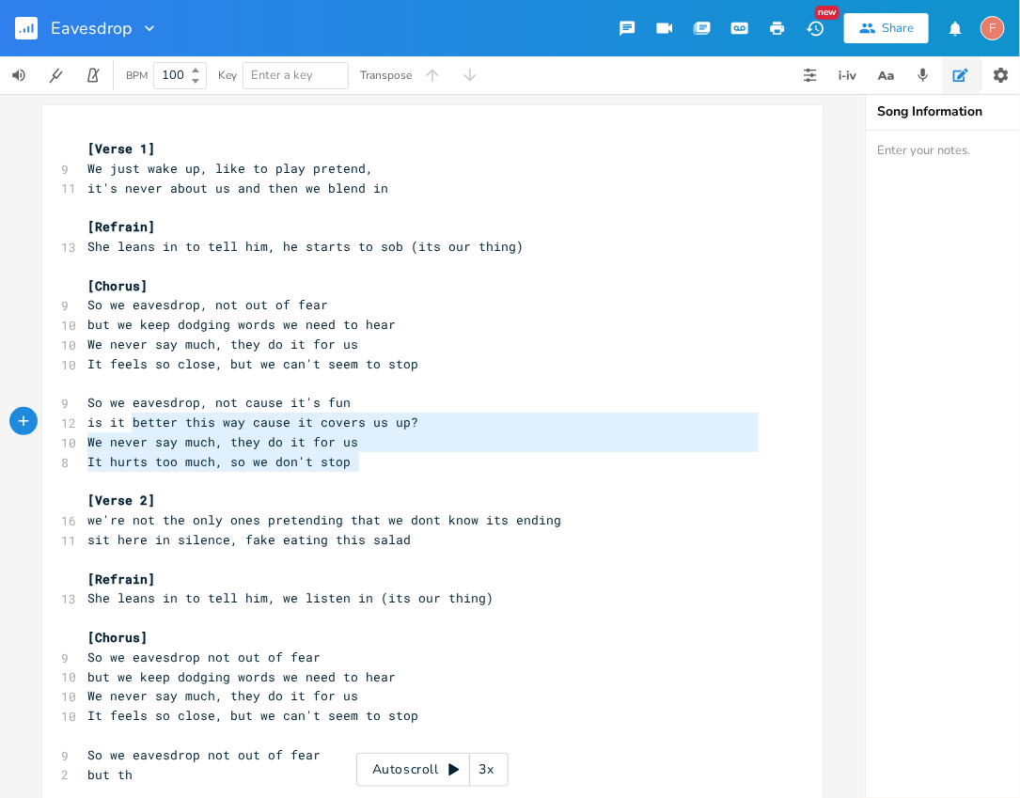
type textarea "So we eavesdrop, not cause it's fun is it better this way cause it covers us up…"
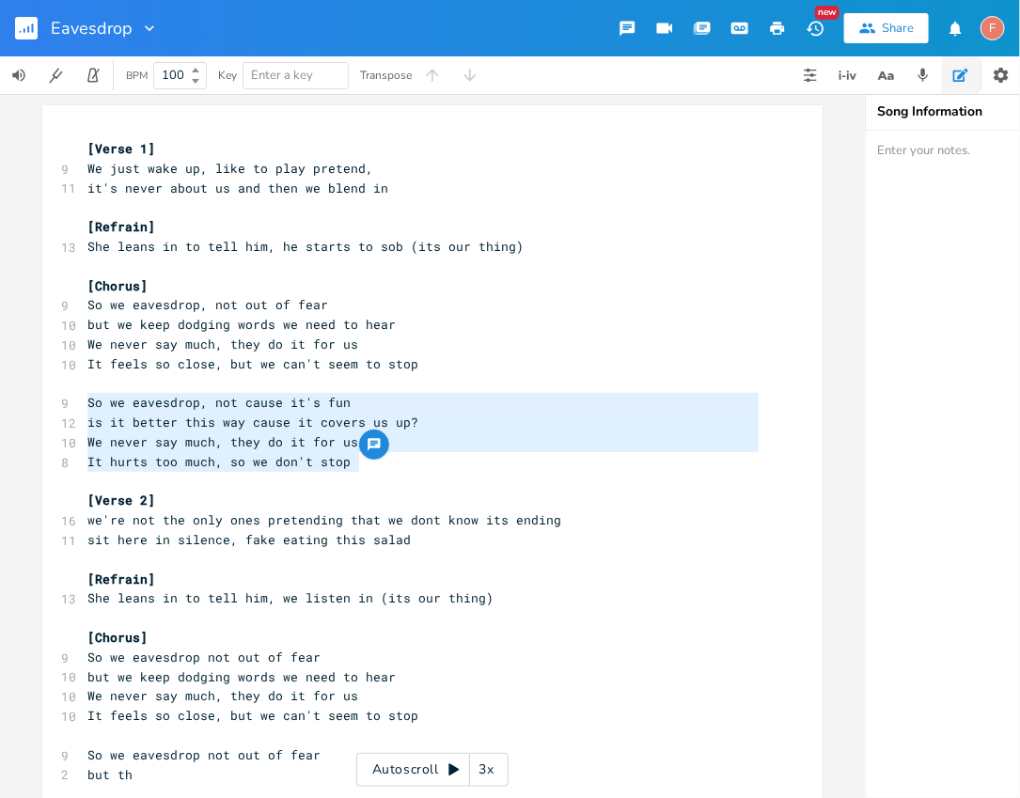
drag, startPoint x: 420, startPoint y: 463, endPoint x: 55, endPoint y: 400, distance: 370.2
click at [84, 400] on div "[Verse 1] 9 We just wake up, like to play pretend, 11 it's never about us and t…" at bounding box center [423, 677] width 679 height 1076
click at [119, 421] on span "is it better this way cause it covers us up?" at bounding box center [252, 422] width 331 height 17
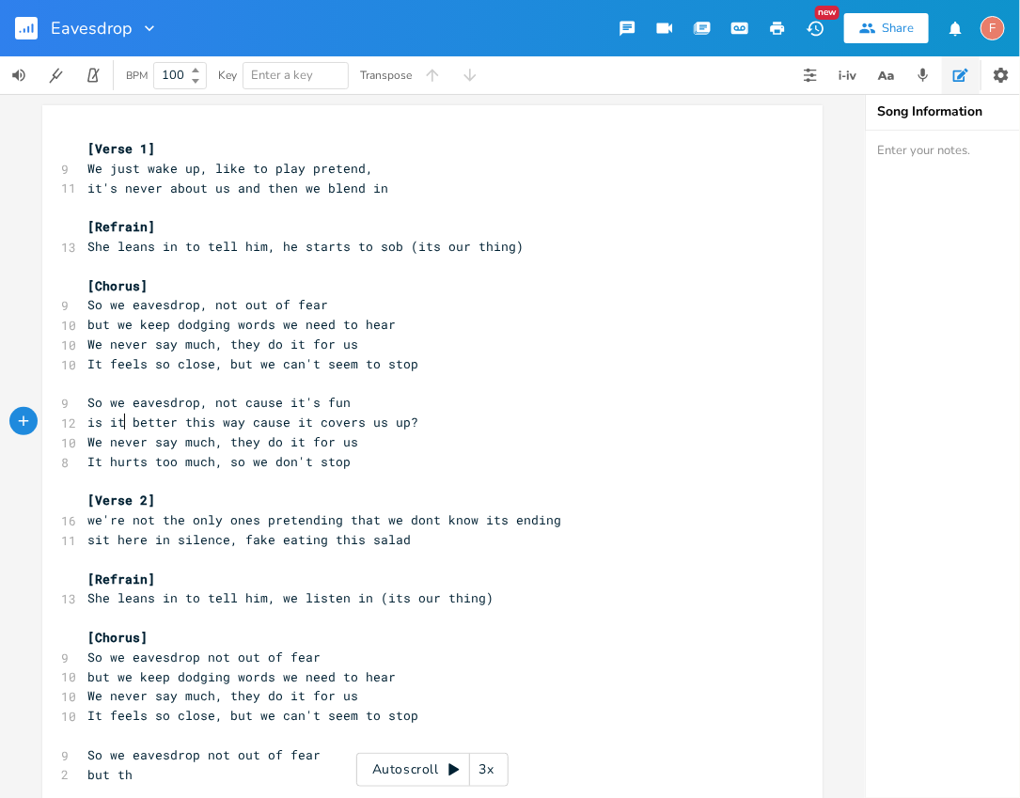
drag, startPoint x: 118, startPoint y: 421, endPoint x: 34, endPoint y: 421, distance: 84.6
click at [34, 421] on div "is it xxxxxxxxxx [Verse 1] 9 We just wake up, like to play pretend, 11 it's nev…" at bounding box center [432, 446] width 865 height 704
type textarea "maybei"
type textarea "it'"
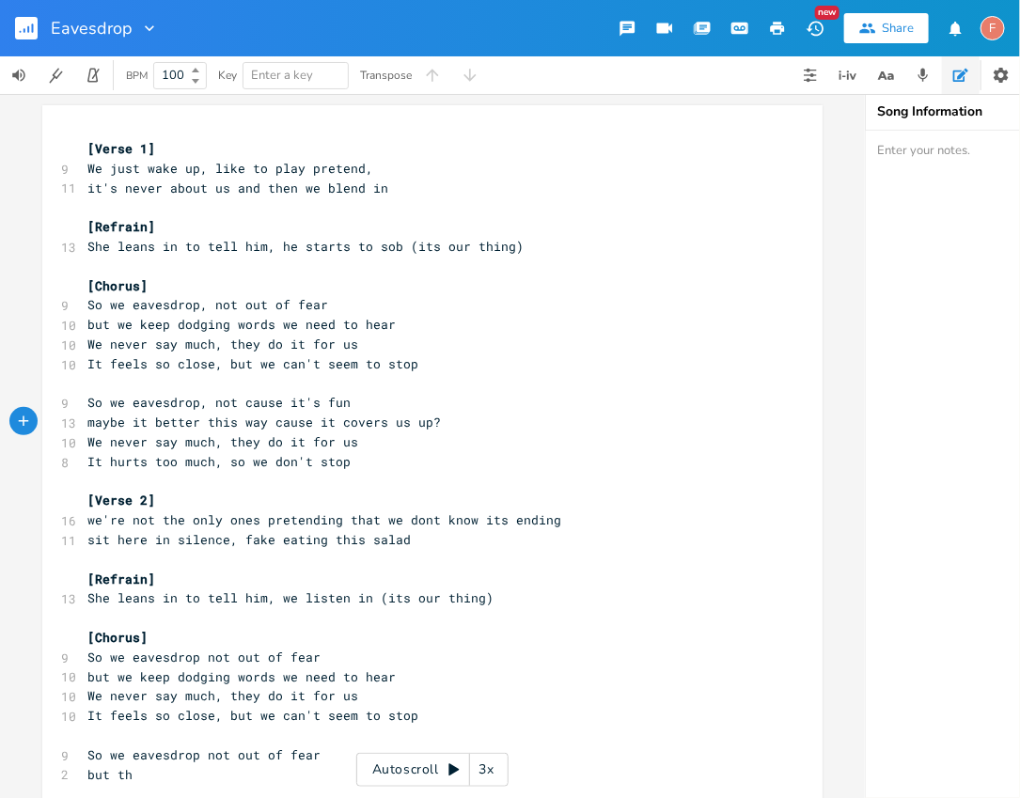
type textarea "'s"
click at [476, 425] on pre "maybe it's better this way cause it covers us up?" at bounding box center [423, 423] width 679 height 20
click at [496, 425] on pre "maybe it's better this way cause it covers us up?" at bounding box center [423, 423] width 679 height 20
type textarea "maybe"
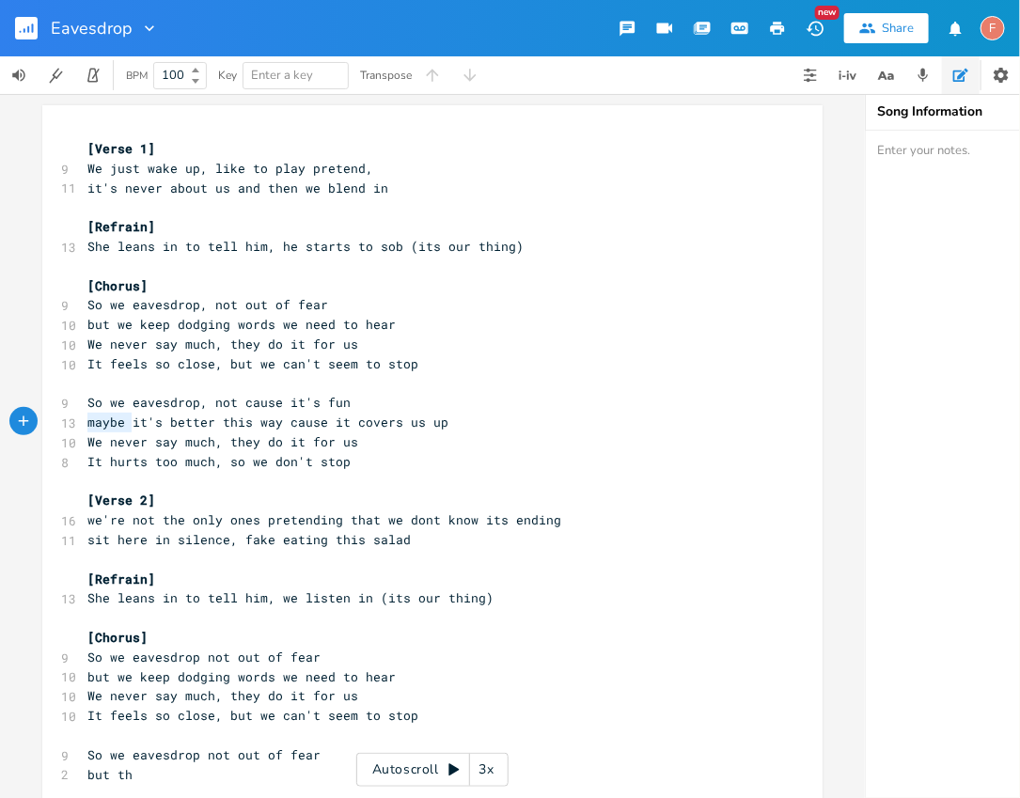
drag, startPoint x: 125, startPoint y: 422, endPoint x: 77, endPoint y: 422, distance: 48.0
click at [84, 422] on pre "maybe it's better this way cause it covers us up" at bounding box center [423, 423] width 679 height 20
type textarea "w"
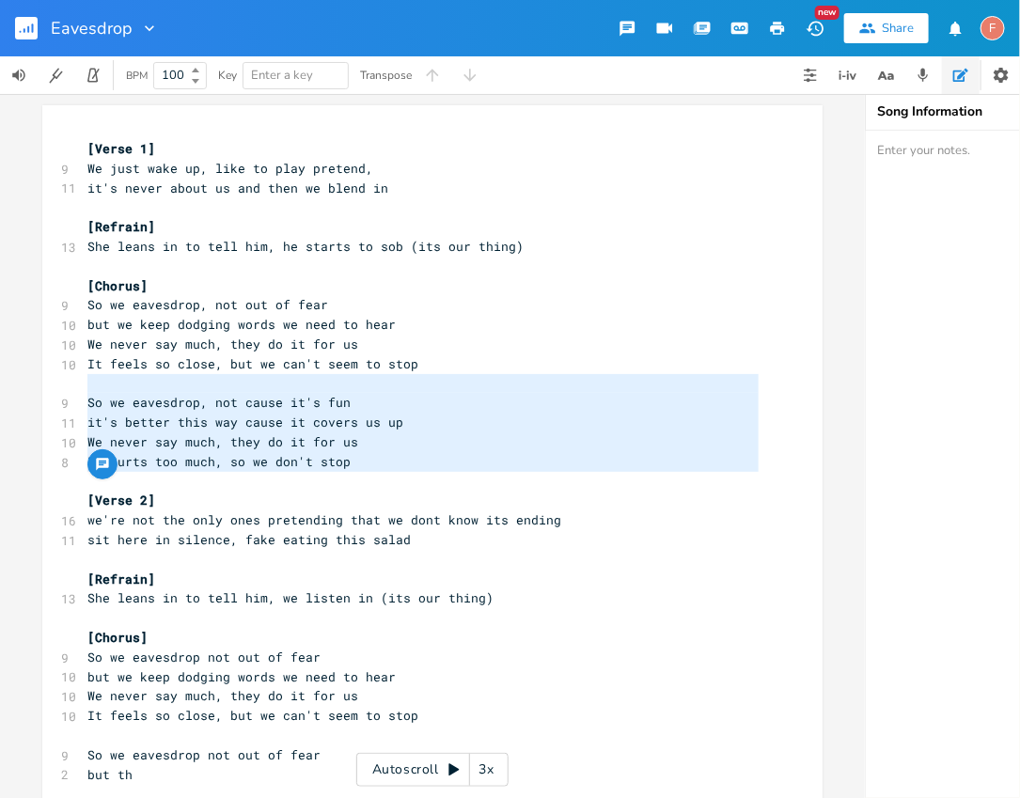
type textarea "So we eavesdrop, not cause it's fun it's better this way cause it covers us up …"
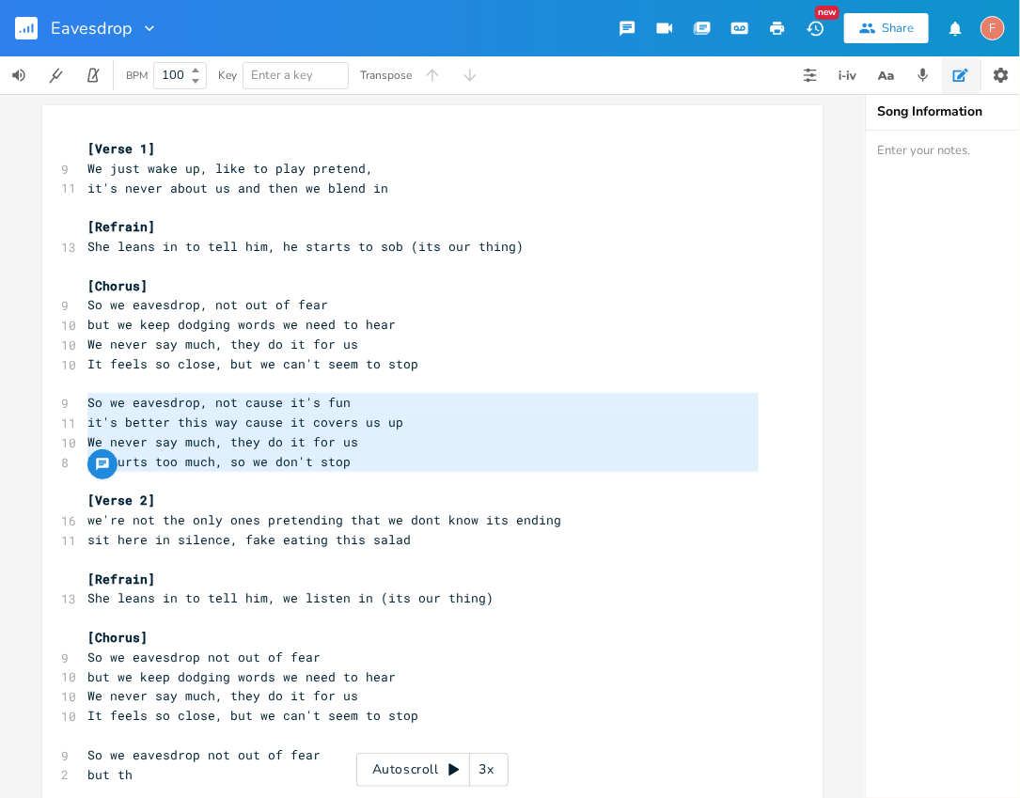
drag, startPoint x: 384, startPoint y: 474, endPoint x: 2, endPoint y: 399, distance: 389.1
click at [2, 399] on div "So we eavesdrop, not cause it's fun it's better this way cause it covers us up …" at bounding box center [432, 446] width 865 height 704
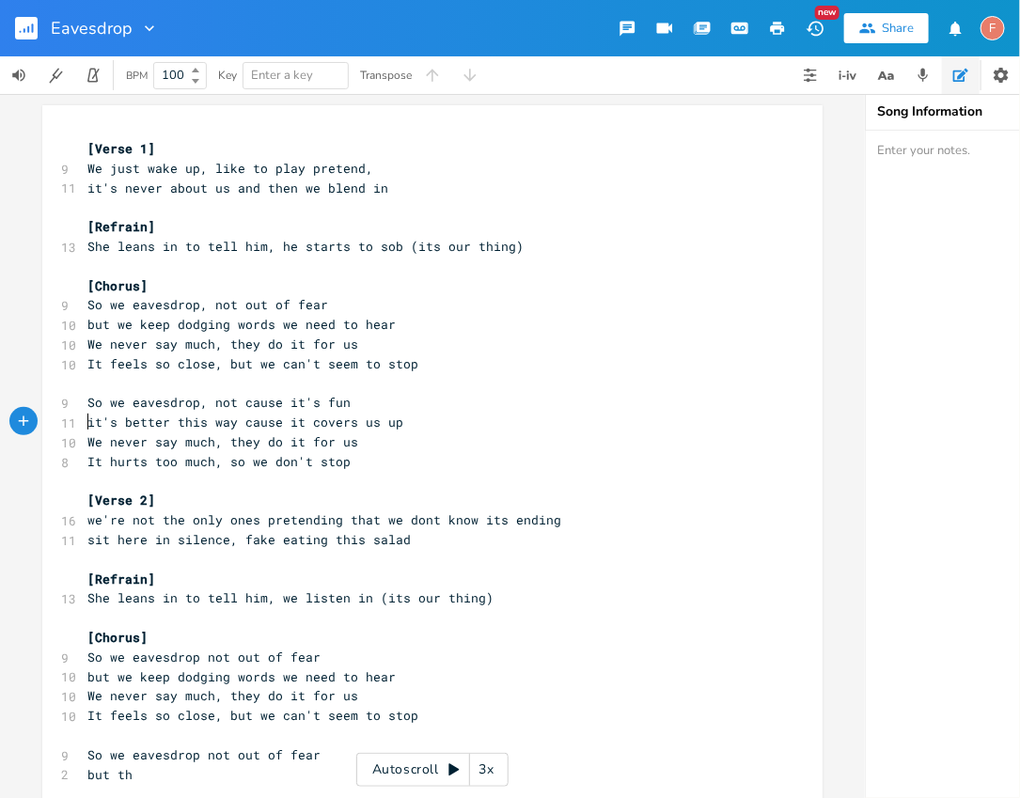
type textarea "maybe"
click at [332, 406] on span "So we eavesdrop, not cause it's fun" at bounding box center [218, 402] width 263 height 17
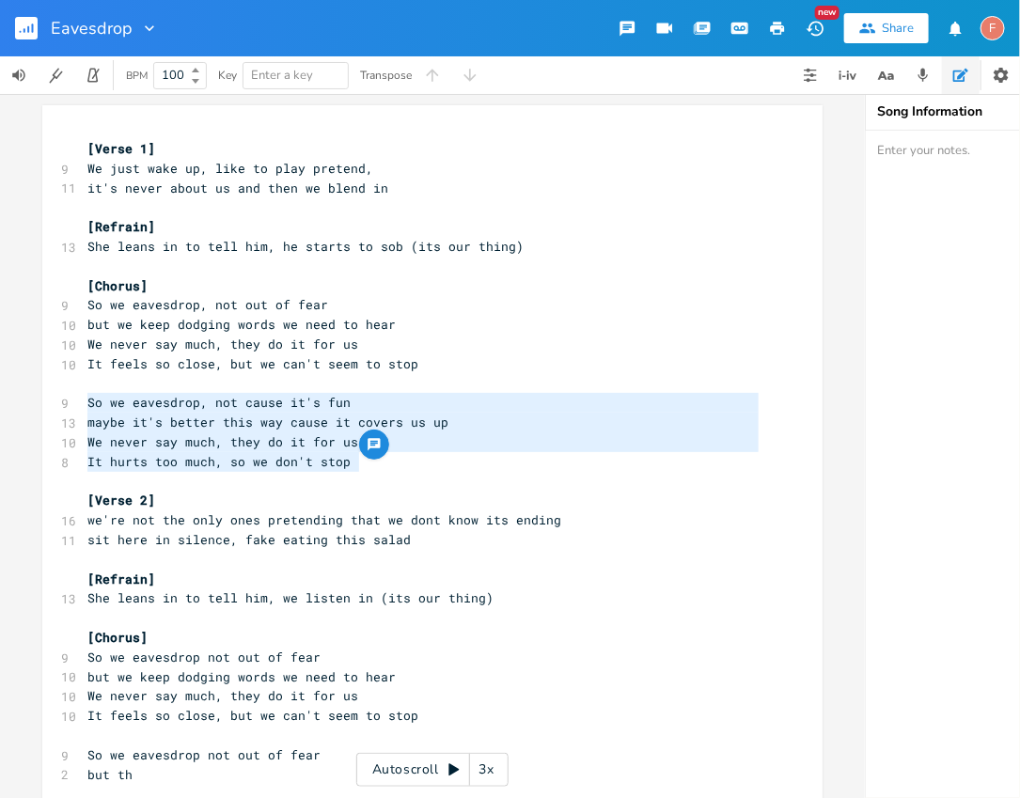
drag, startPoint x: 382, startPoint y: 466, endPoint x: 17, endPoint y: 406, distance: 369.7
click at [17, 406] on div "So we eavesdrop, not cause it's fun maybe it's better this way cause it covers …" at bounding box center [432, 446] width 865 height 704
type textarea "So we eavesdrop, not cause it's fun maybe it's better this way cause it covers …"
click at [241, 179] on pre "it's never about us and then we blend in" at bounding box center [423, 189] width 679 height 20
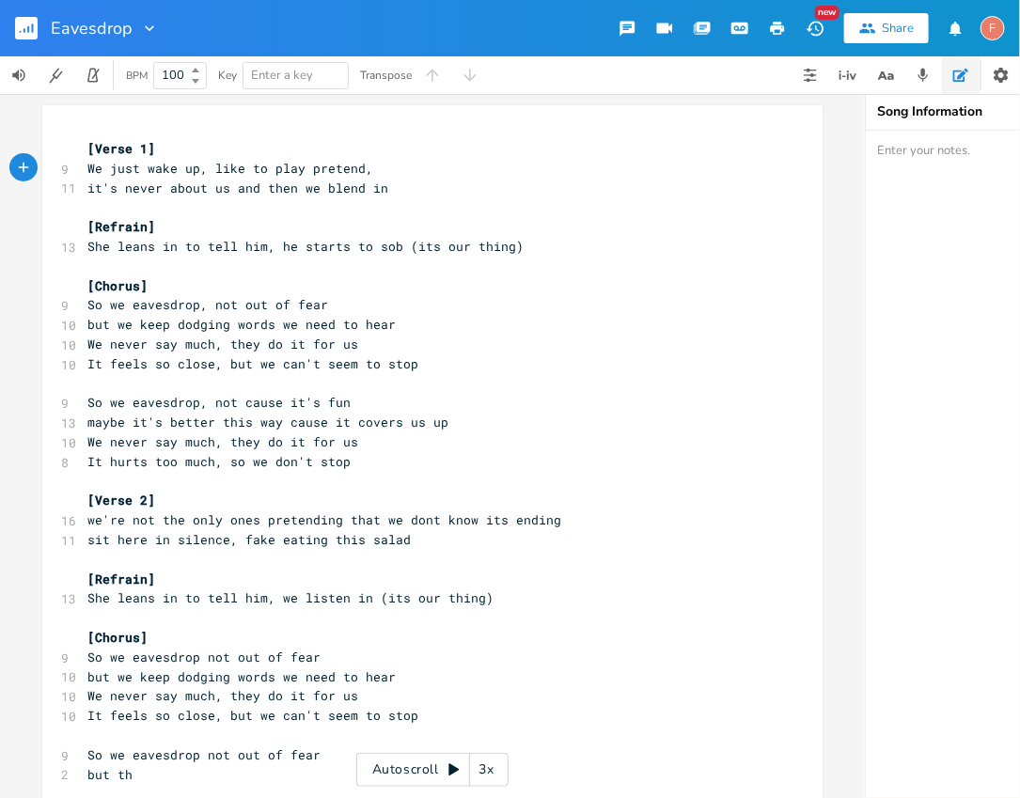
click at [121, 117] on div "xxxxxxxxxx [Verse 1] 9 We just wake up, like to play pretend, 11 it's never abo…" at bounding box center [432, 673] width 780 height 1136
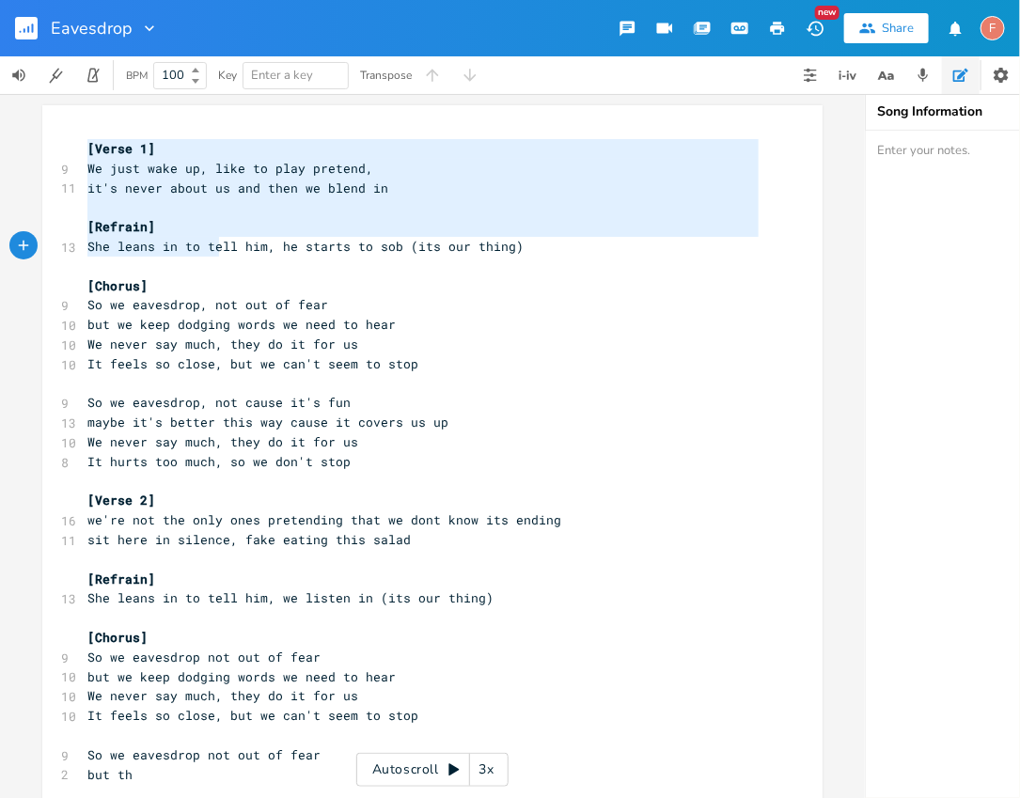
drag, startPoint x: 83, startPoint y: 143, endPoint x: 219, endPoint y: 257, distance: 177.6
click at [219, 257] on div "[Verse 1] 9 We just wake up, like to play pretend, 11 it's never about us and t…" at bounding box center [423, 677] width 679 height 1076
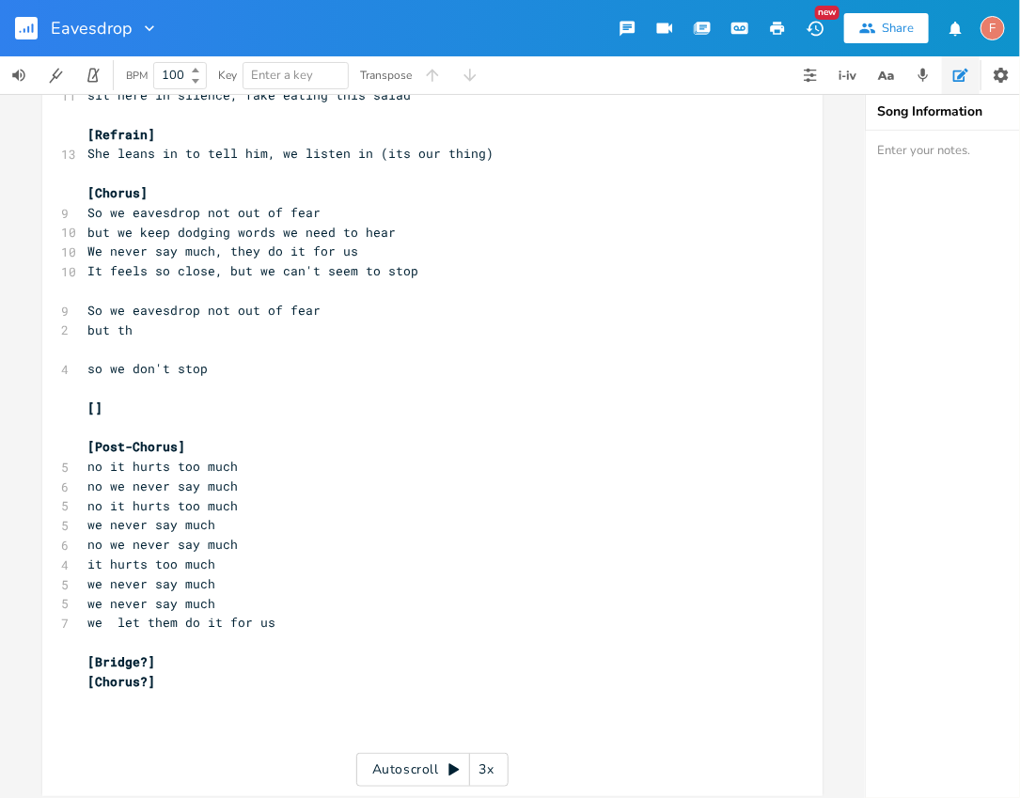
scroll to position [464, 0]
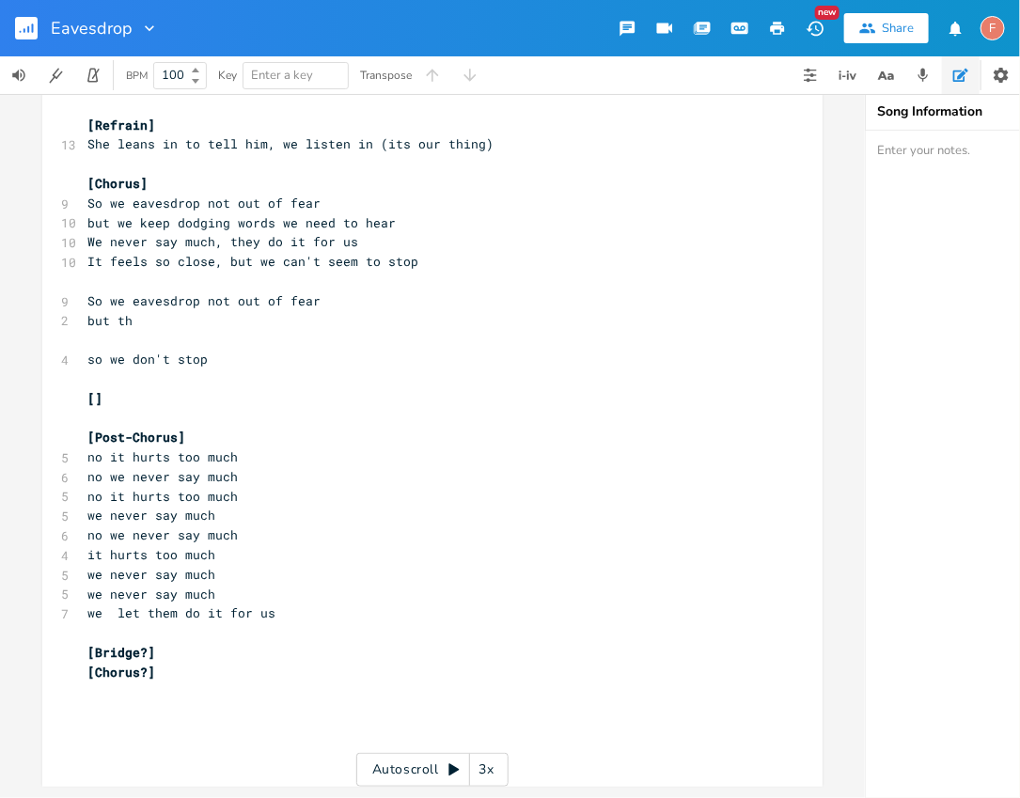
type textarea "[Verse 1] We just wake up, like to play pretend, it's never about us and then w…"
click at [218, 667] on pre "[Chorus?]" at bounding box center [423, 673] width 679 height 20
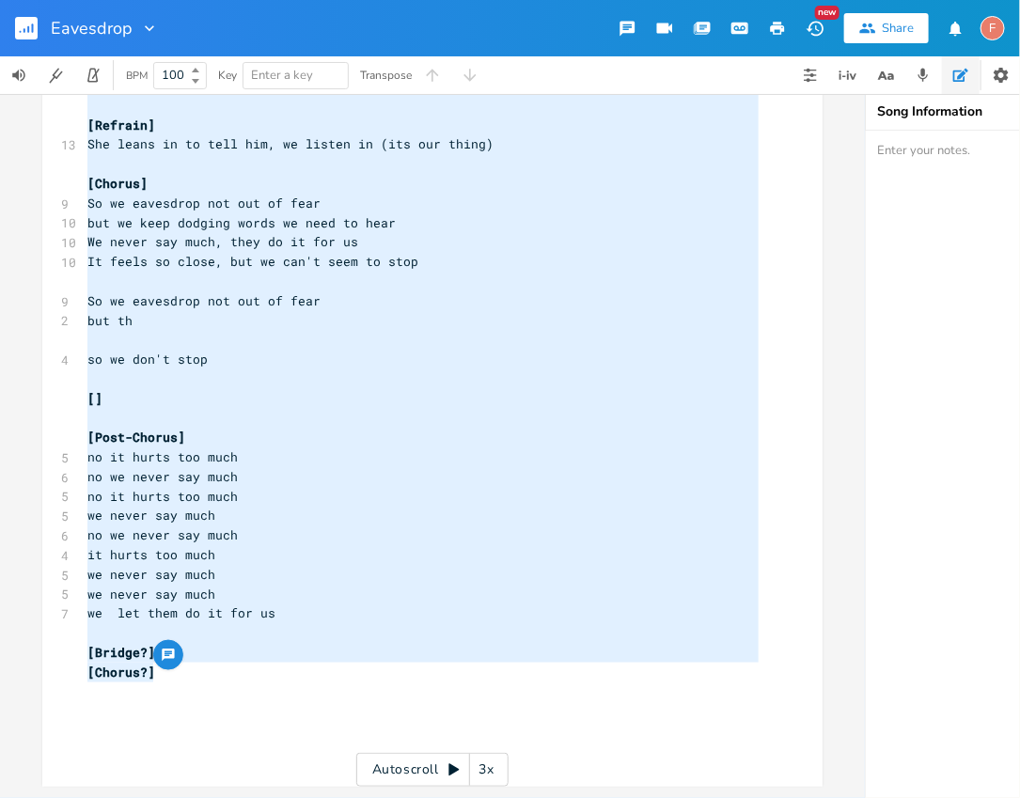
click at [527, 330] on pre "​" at bounding box center [423, 340] width 679 height 20
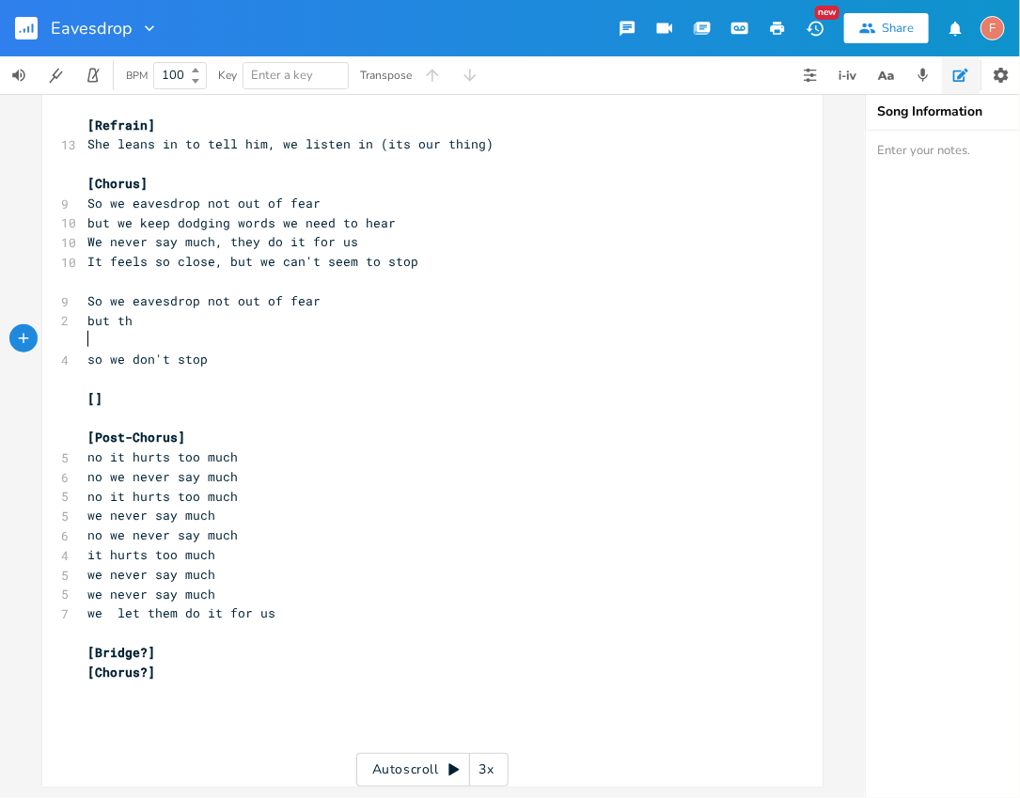
click at [429, 330] on pre "​" at bounding box center [423, 340] width 679 height 20
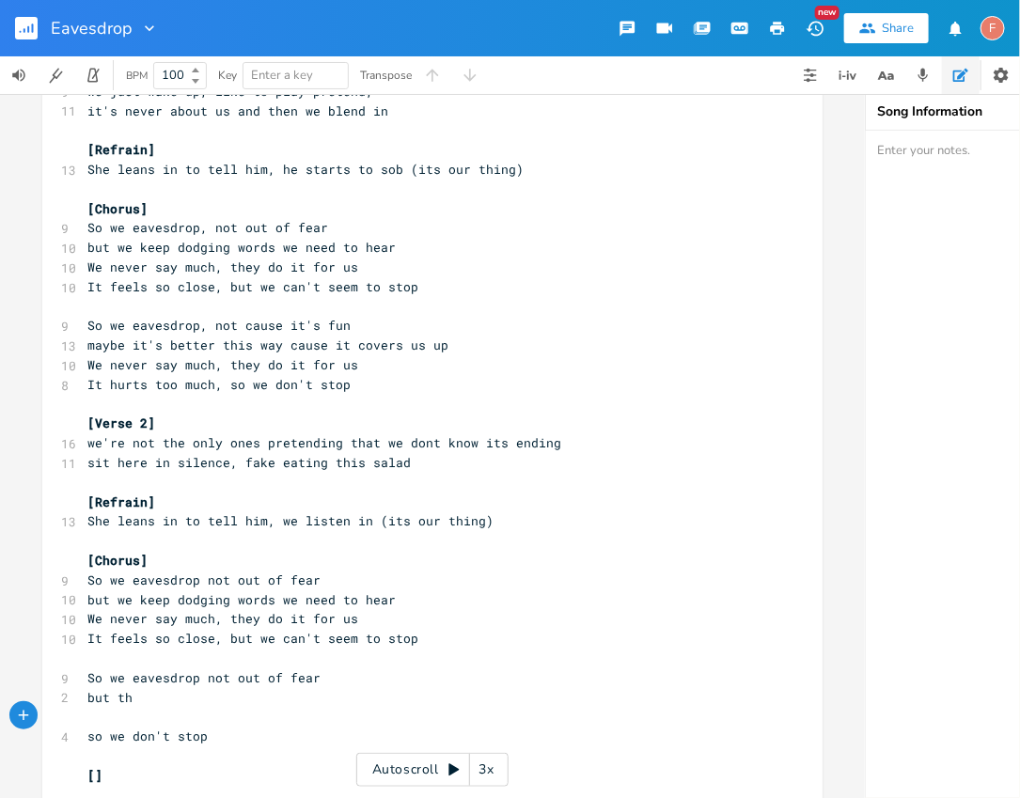
scroll to position [75, 0]
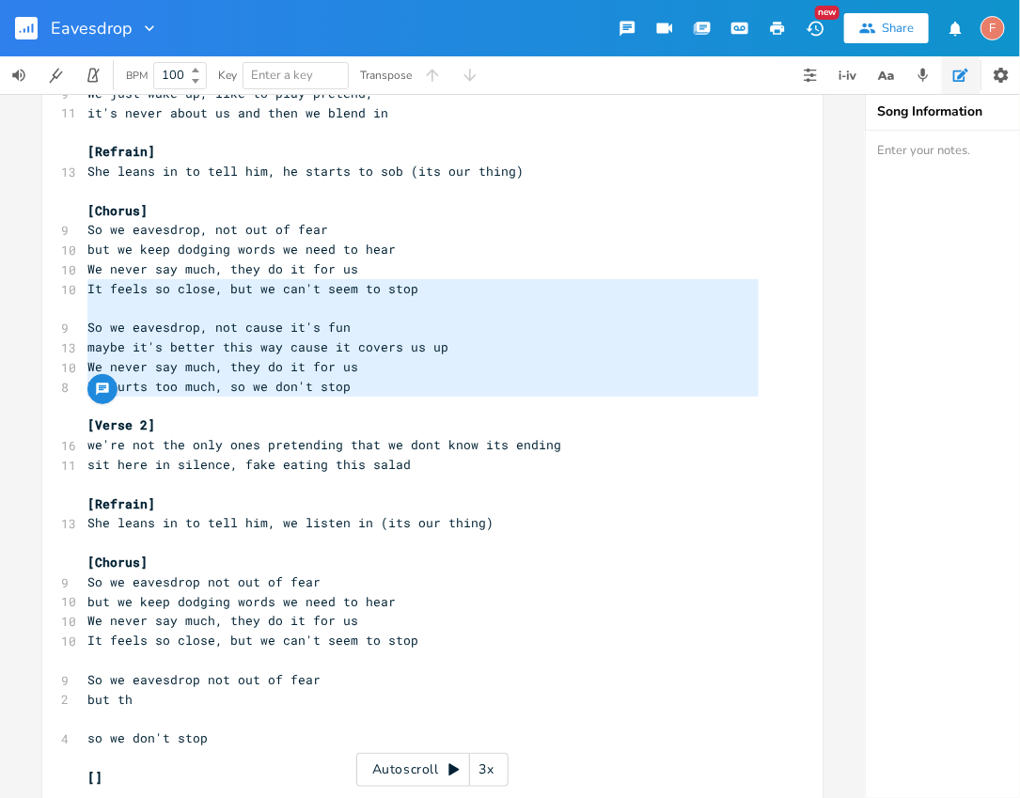
type textarea "So we eavesdrop, not cause it's fun maybe it's better this way cause it covers …"
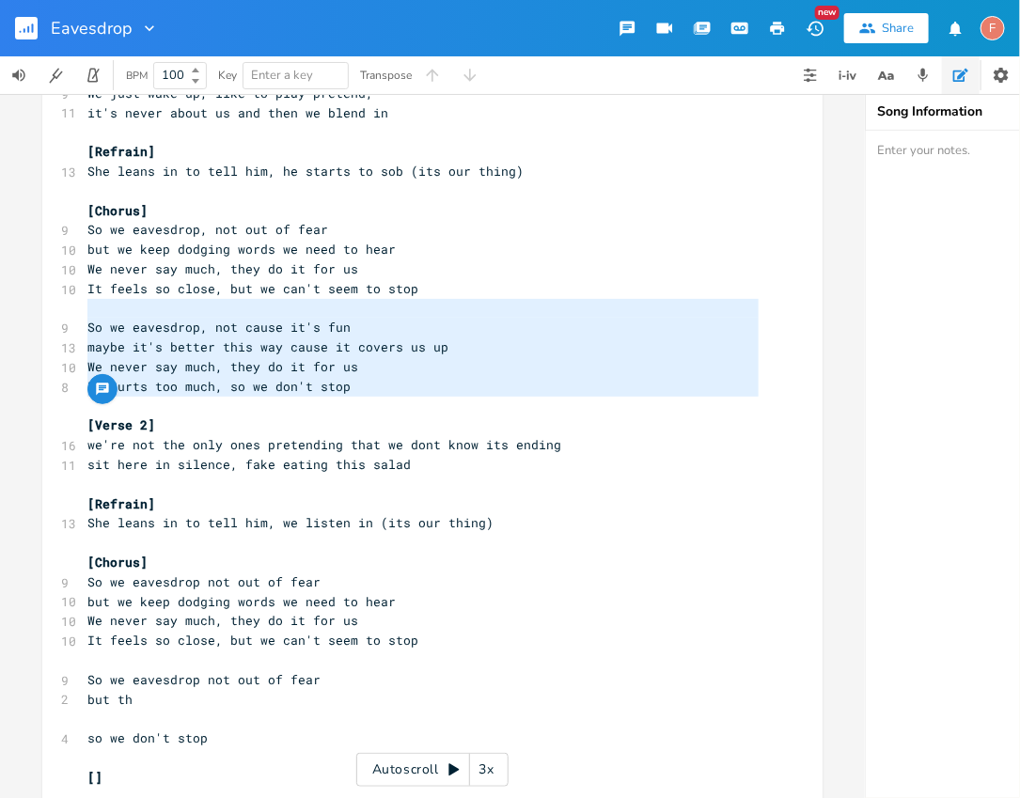
drag, startPoint x: 408, startPoint y: 401, endPoint x: 74, endPoint y: 307, distance: 346.5
click at [74, 307] on div "So we eavesdrop, not cause it's fun maybe it's better this way cause it covers …" at bounding box center [432, 598] width 780 height 1136
click at [132, 308] on pre "​" at bounding box center [423, 309] width 679 height 20
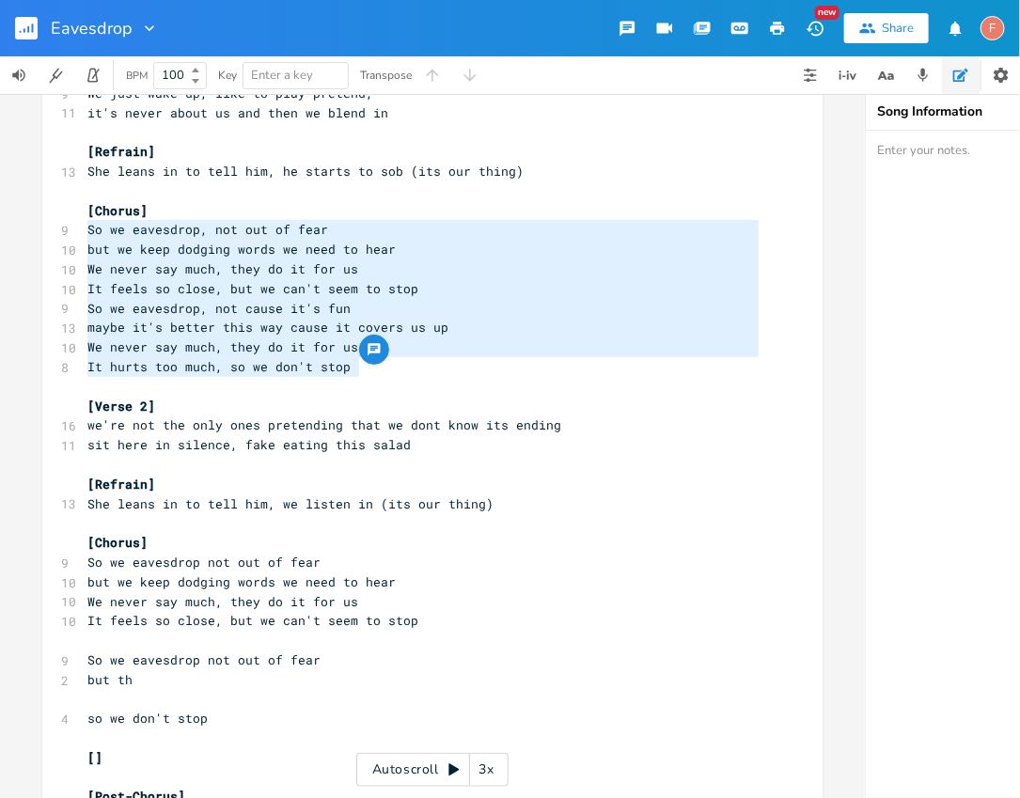
type textarea "[Chorus] So we eavesdrop, not out of fear but we keep dodging words we need to …"
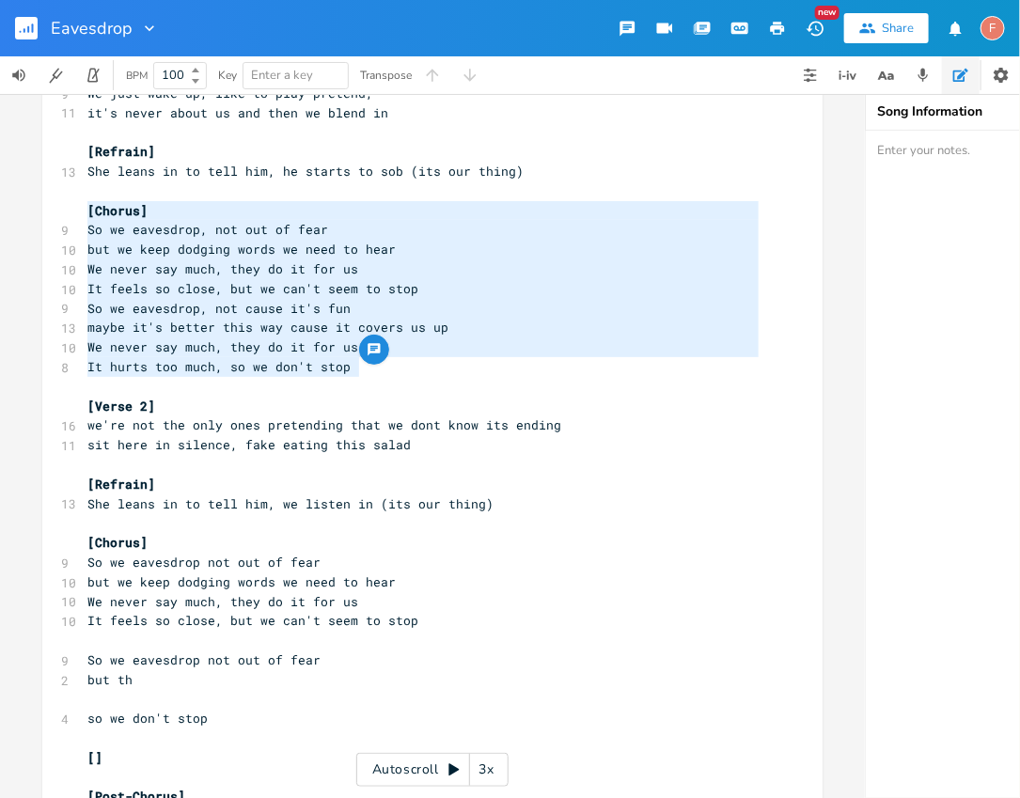
drag, startPoint x: 388, startPoint y: 362, endPoint x: 0, endPoint y: 208, distance: 417.8
click at [0, 208] on div "[Chorus] So we eavesdrop, not out of fear but we keep dodging words we need to …" at bounding box center [432, 446] width 865 height 704
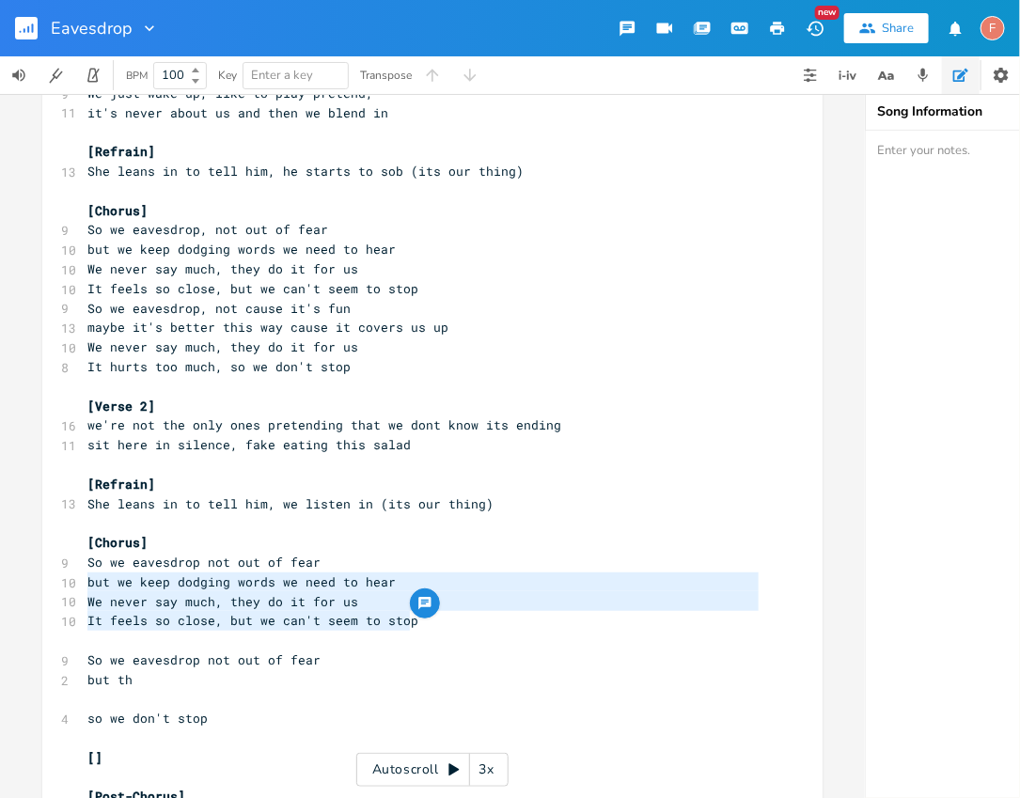
type textarea "[Chorus] So we eavesdrop not out of fear but we keep dodging words we need to h…"
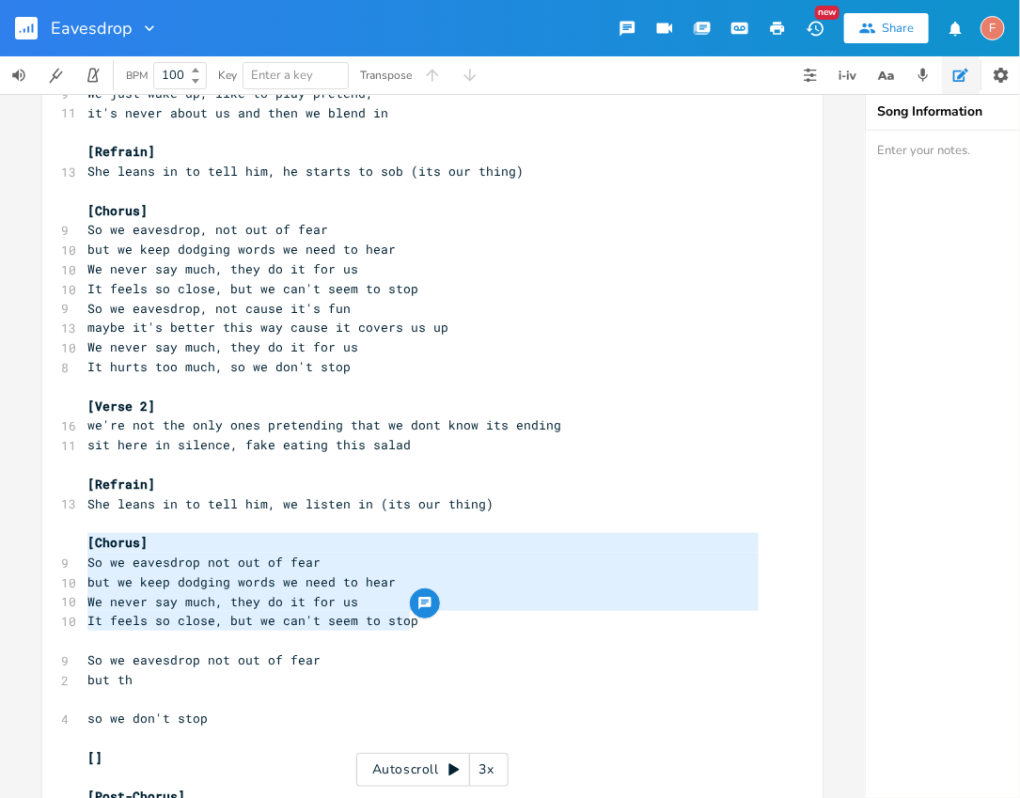
drag, startPoint x: 433, startPoint y: 623, endPoint x: 0, endPoint y: 546, distance: 440.3
click at [0, 546] on div "[Chorus] So we eavesdrop not out of fear but we keep dodging words we need to h…" at bounding box center [432, 446] width 865 height 704
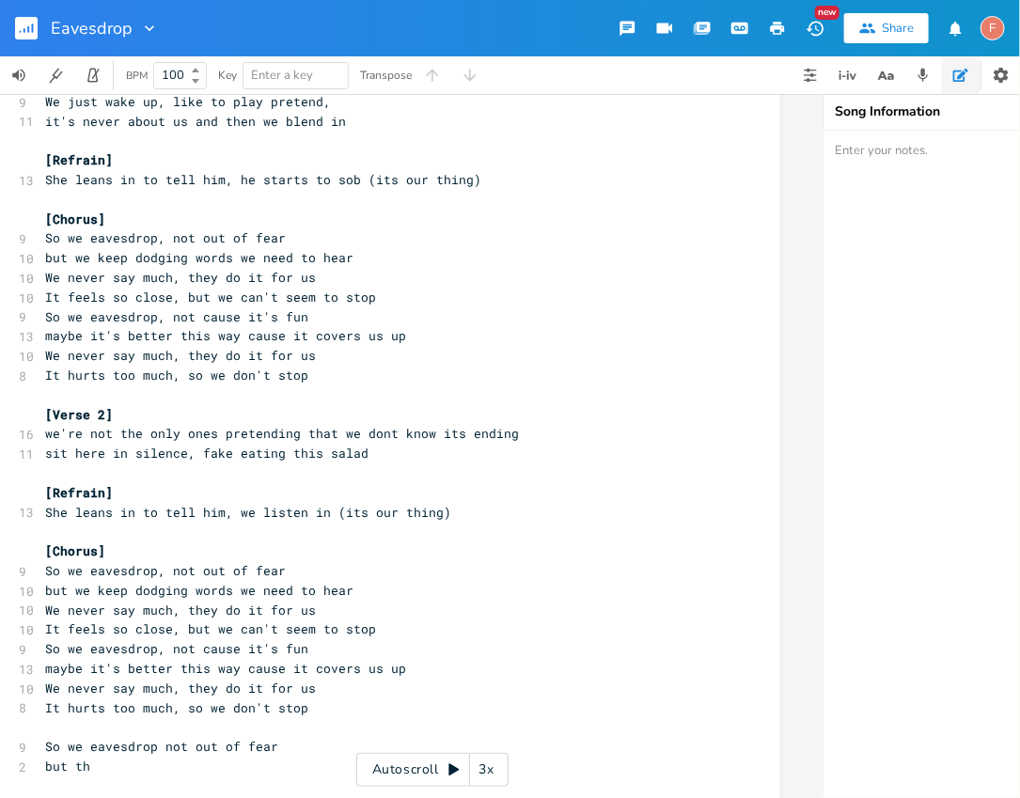
scroll to position [0, 43]
click at [436, 285] on pre "We never say much, they do it for us" at bounding box center [379, 278] width 679 height 20
click at [412, 264] on pre "but we keep dodging words we need to hear" at bounding box center [379, 258] width 679 height 20
click at [405, 257] on pre "but we keep dodging words we need to hear" at bounding box center [379, 258] width 679 height 20
click at [380, 312] on pre "So we eavesdrop, not cause it's fun" at bounding box center [379, 317] width 679 height 20
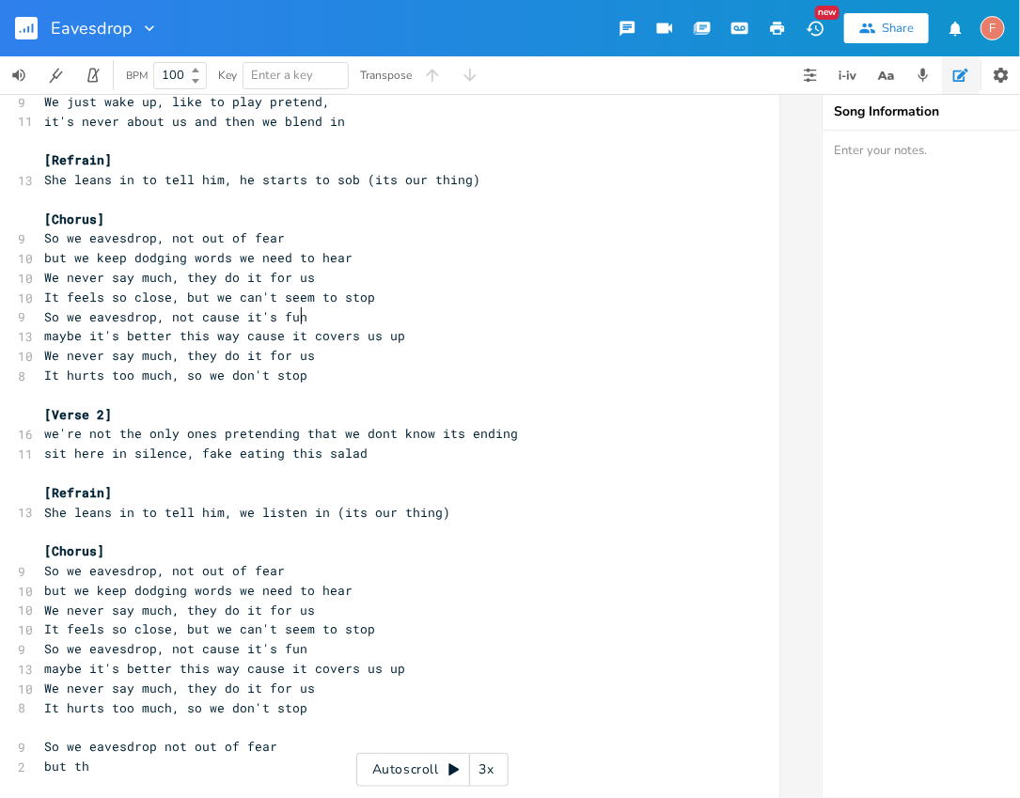
click at [389, 300] on pre "It feels so close, but we can't seem to stop" at bounding box center [379, 298] width 679 height 20
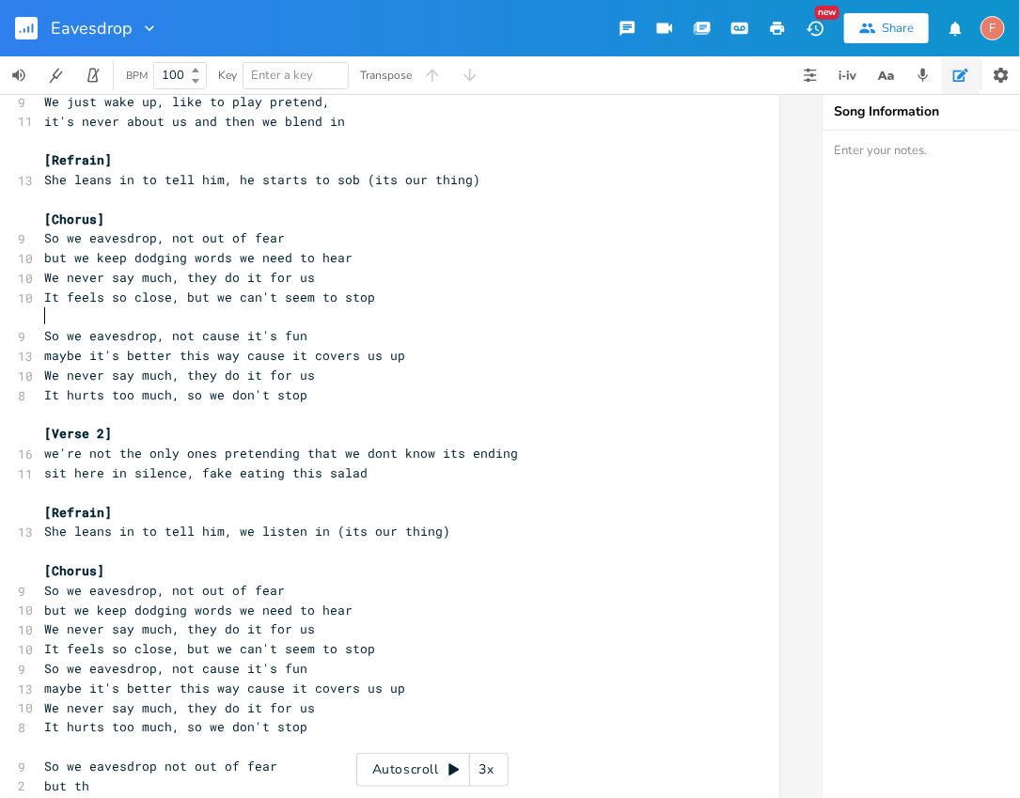
click at [343, 399] on pre "It hurts too much, so we don't stop" at bounding box center [379, 396] width 679 height 20
click at [381, 386] on pre "It hurts too much, so we don't stop" at bounding box center [379, 396] width 679 height 20
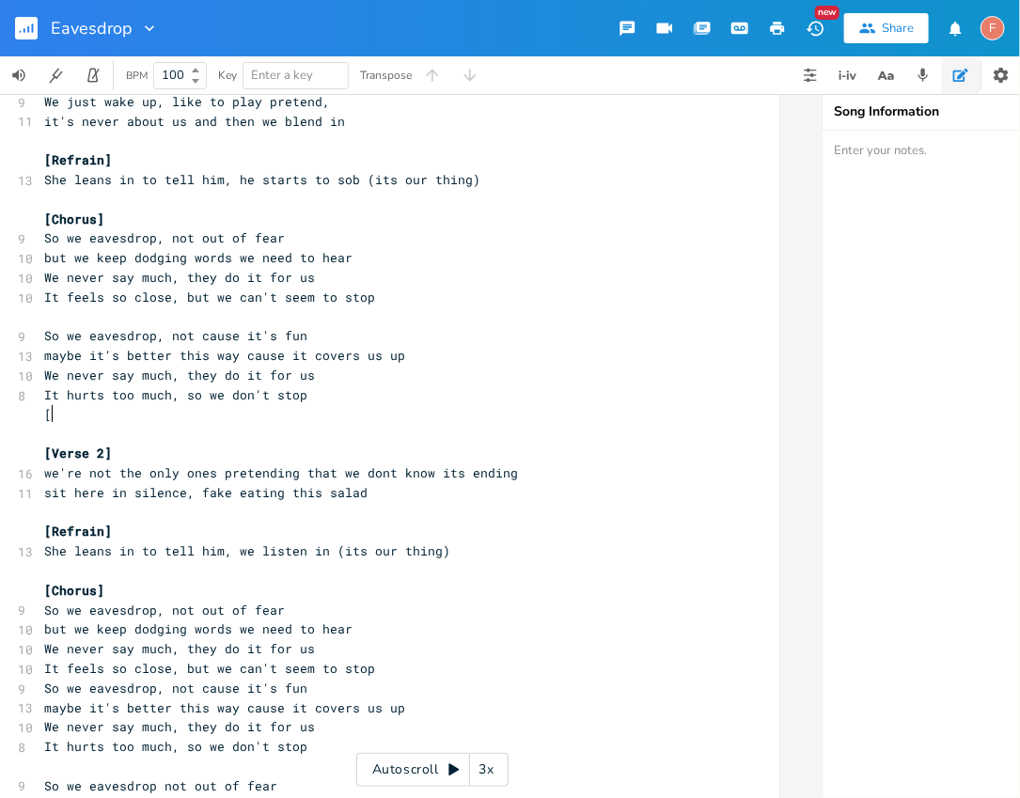
type textarea "[]"
type textarea "post chorus"
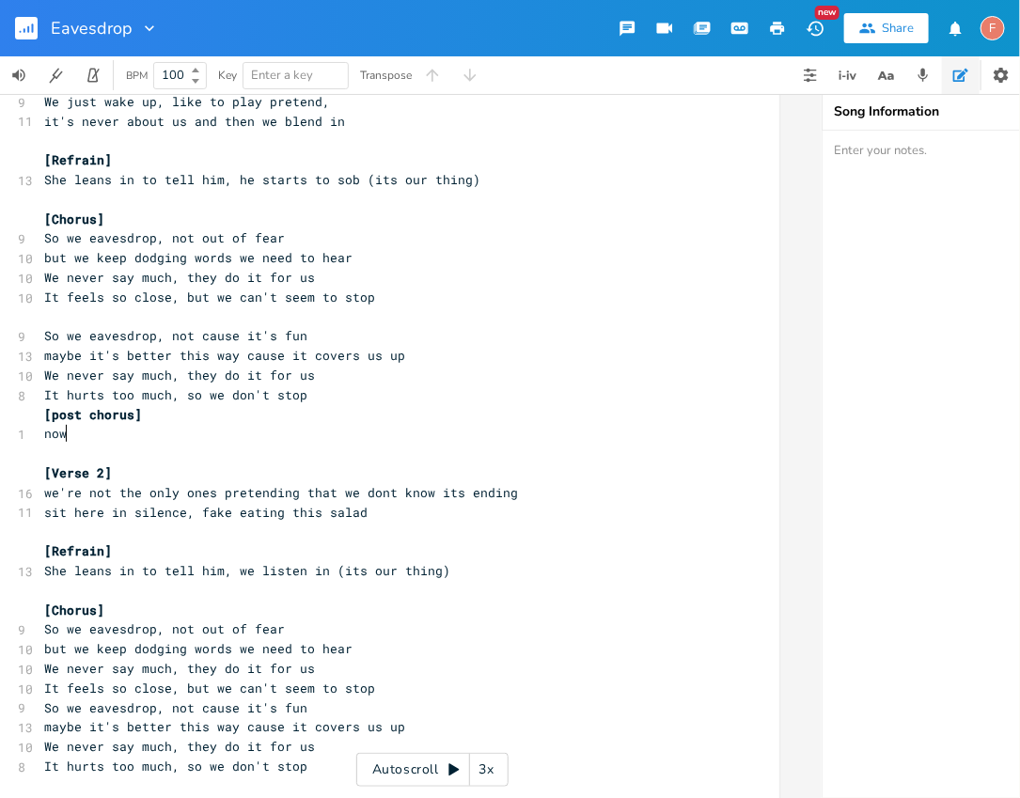
type textarea "now"
type textarea "it hurt"
type textarea "in"
type textarea "t hurts too much"
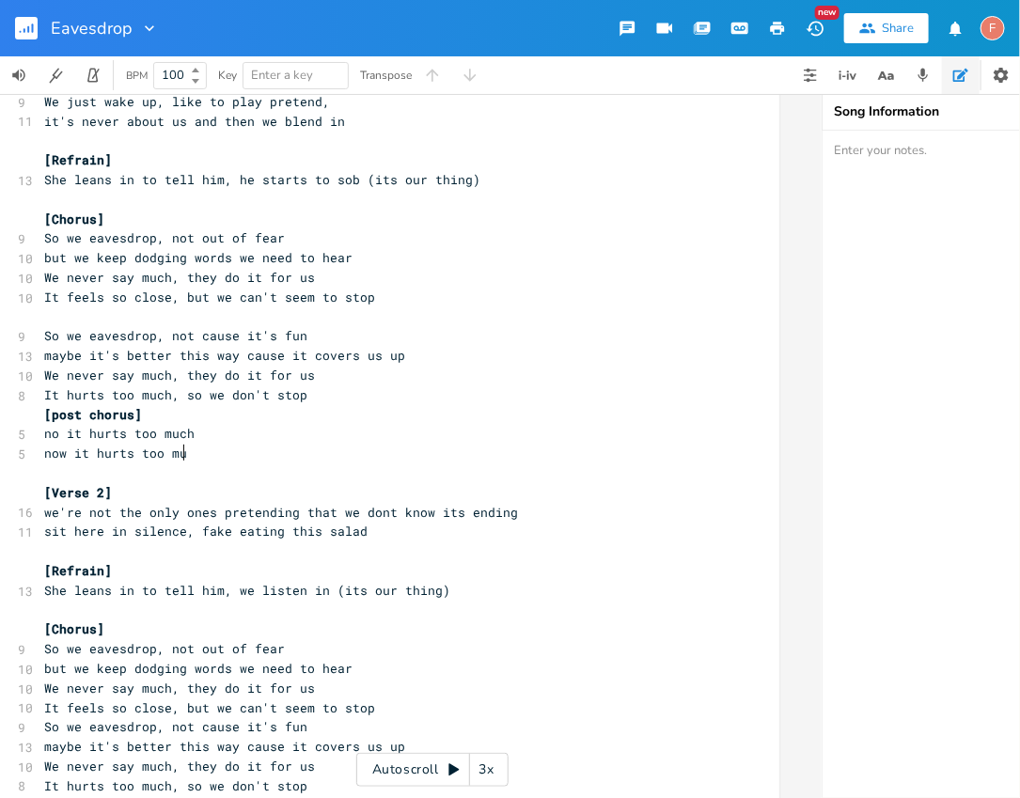
type textarea "now it hurts too much"
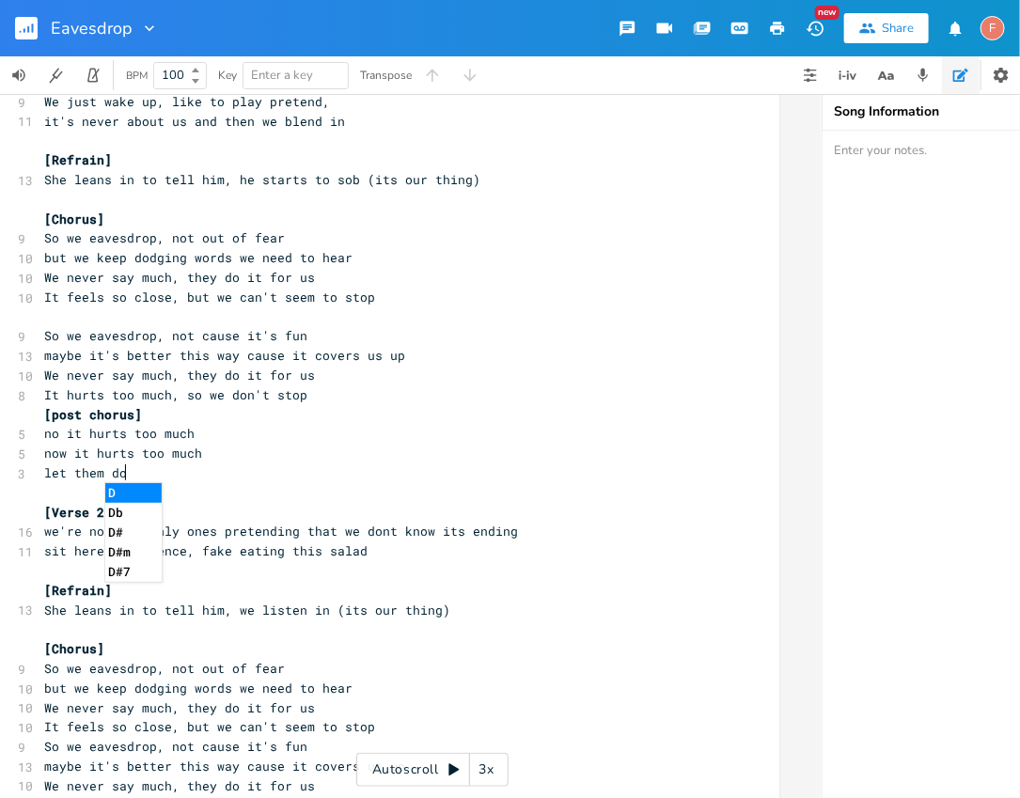
type textarea "let them dot"
type textarea "it for"
type textarea "r us"
click at [378, 448] on pre "now it hurts too much" at bounding box center [379, 454] width 679 height 20
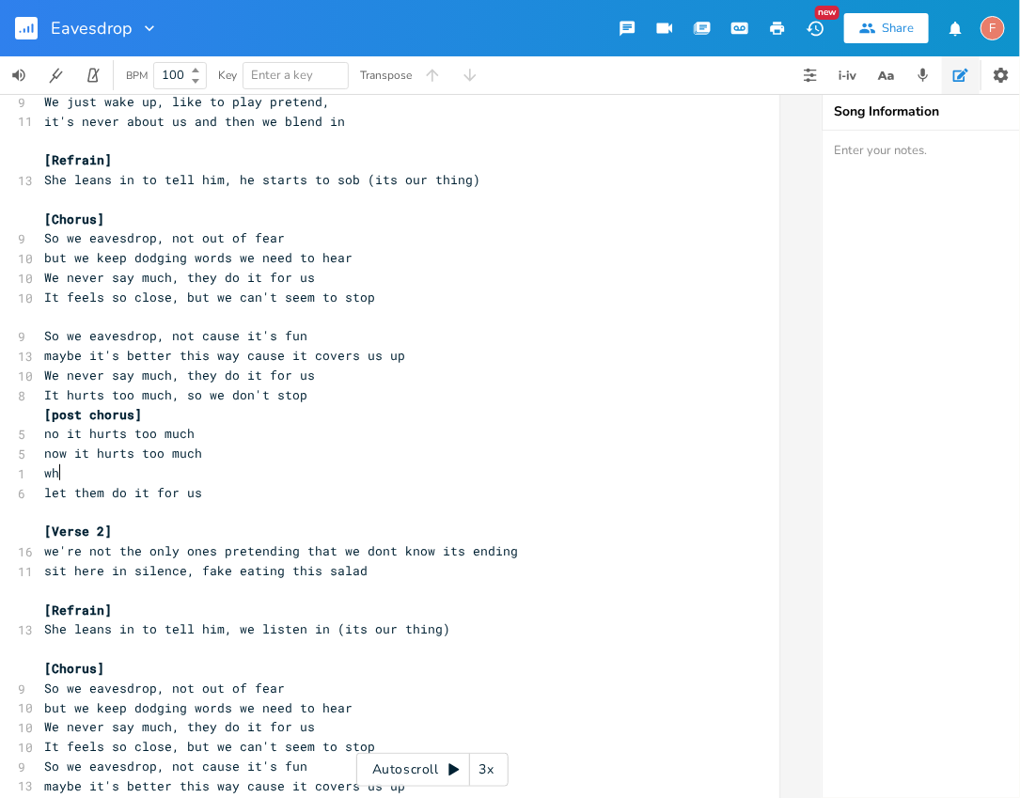
type textarea "who"
type textarea "y does it hurt so much"
click at [318, 510] on pre "​" at bounding box center [379, 513] width 679 height 20
click at [44, 490] on span "let them do it for us" at bounding box center [123, 492] width 158 height 17
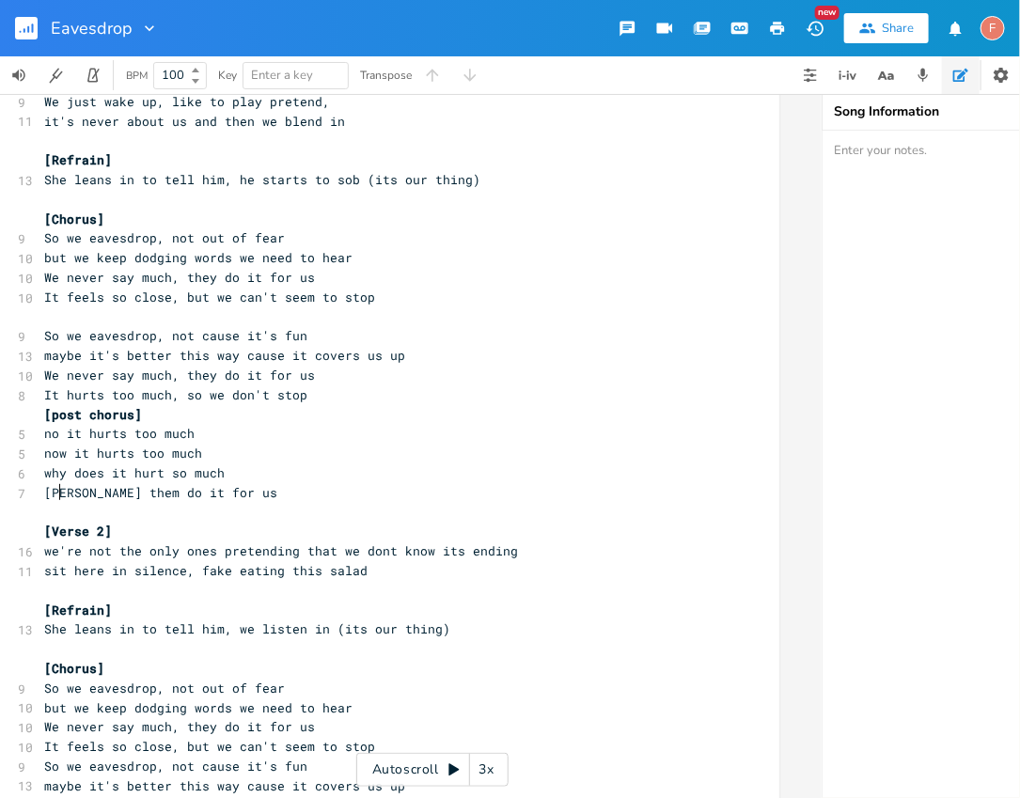
scroll to position [0, 23]
type textarea "just"
click at [395, 339] on pre "So we eavesdrop, not cause it's fun" at bounding box center [379, 336] width 679 height 20
click at [468, 288] on pre "It feels so close, but we can't seem to stop" at bounding box center [379, 298] width 679 height 20
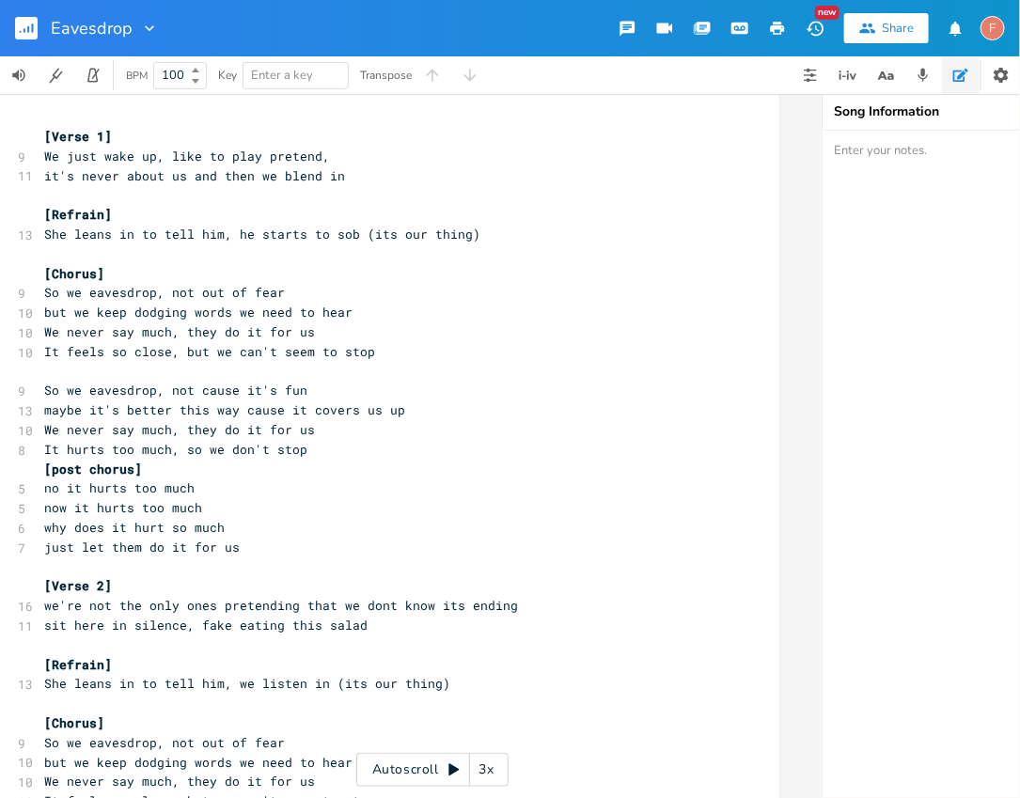
scroll to position [11, 0]
click at [286, 526] on pre "why does it hurt so much" at bounding box center [379, 529] width 679 height 20
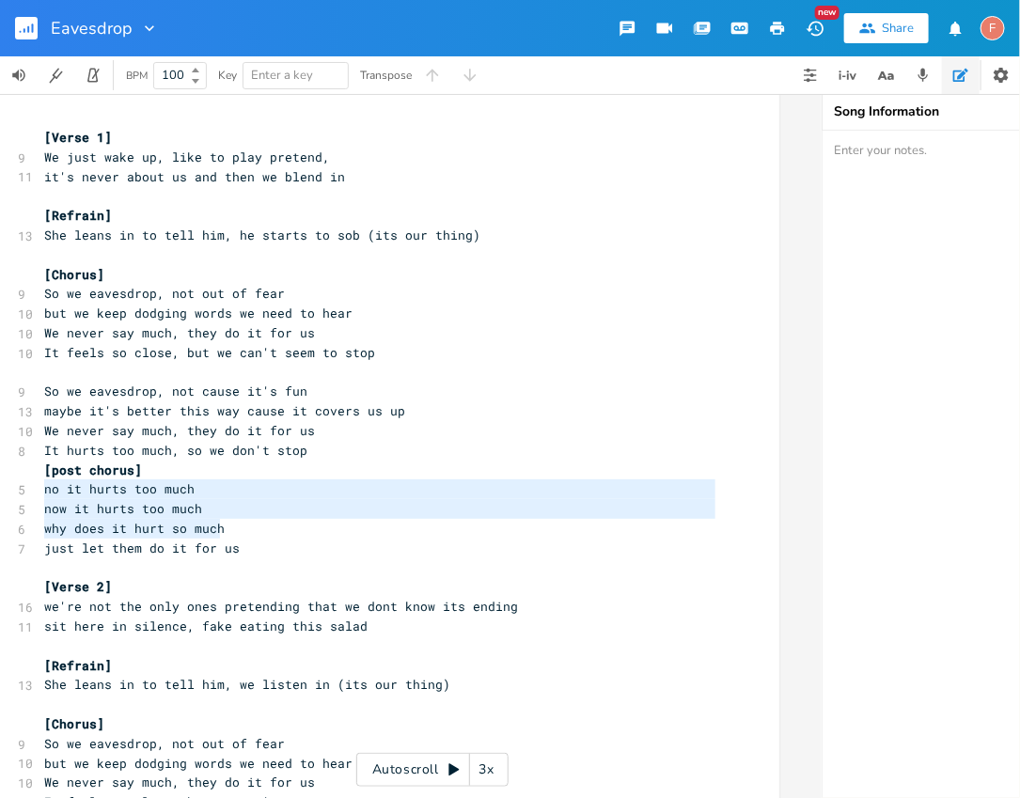
drag, startPoint x: 265, startPoint y: 526, endPoint x: 1, endPoint y: 494, distance: 266.1
click at [1, 494] on div "no it hurts too much now it hurts too much why does it hurt so much xxxxxxxxxx …" at bounding box center [389, 750] width 780 height 1312
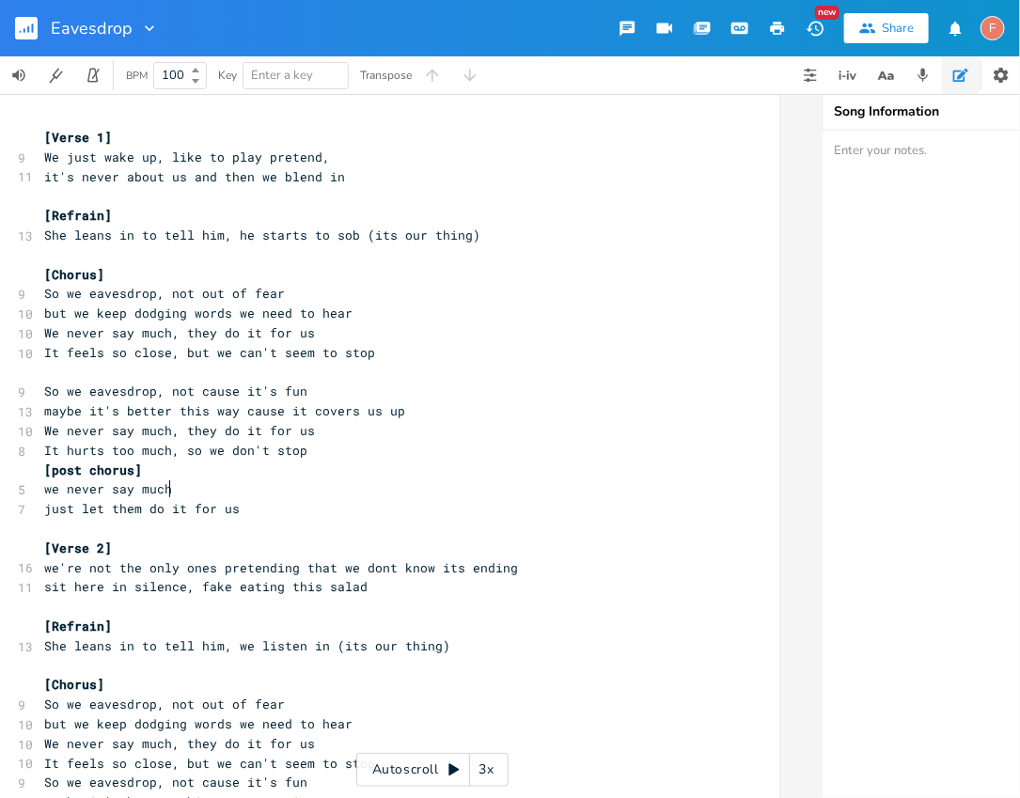
type textarea "we never say much"
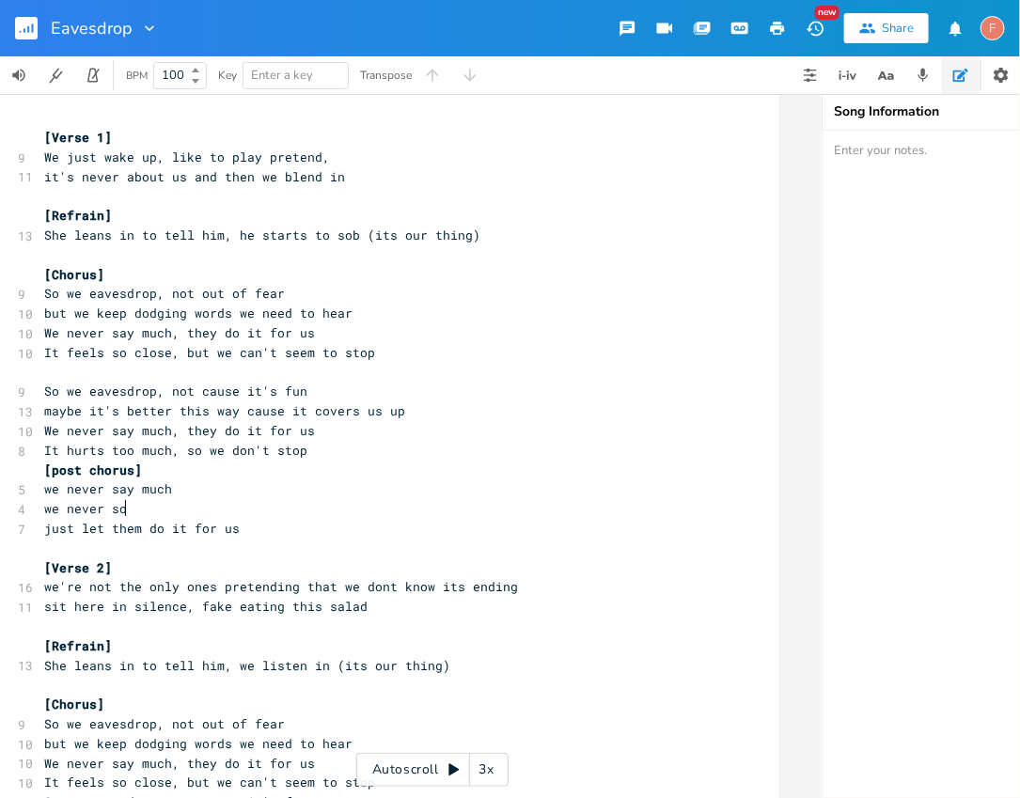
type textarea "we never so"
type textarea "ay much"
click at [303, 539] on pre "​" at bounding box center [379, 549] width 679 height 20
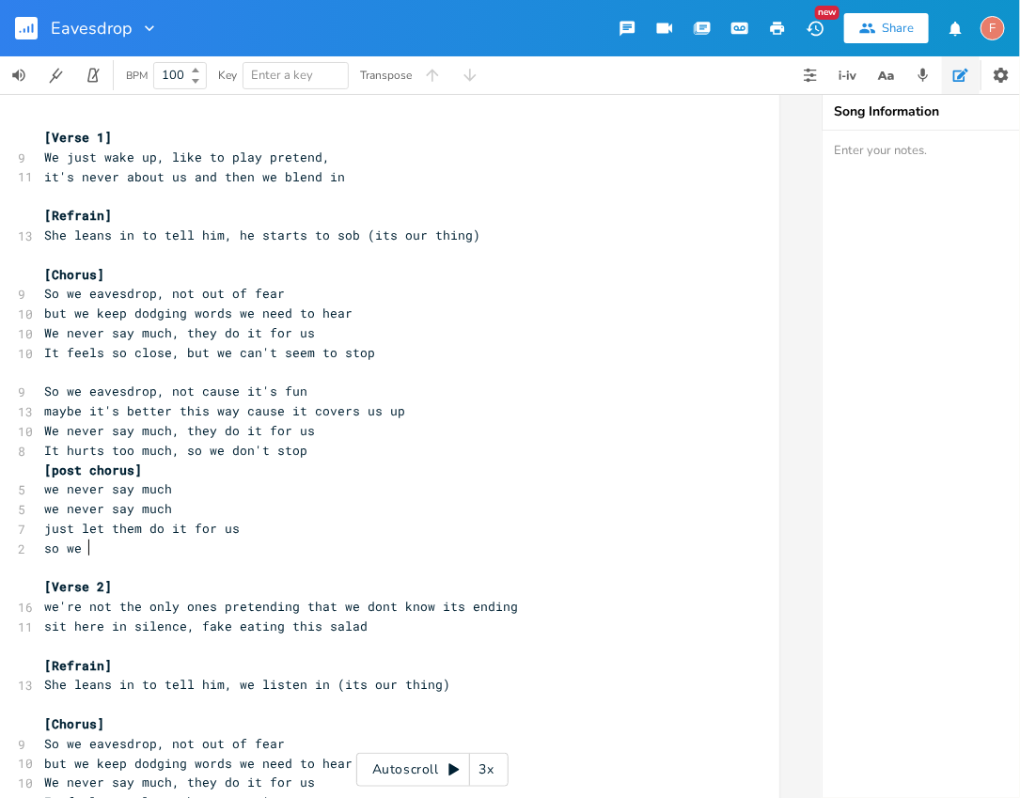
scroll to position [0, 35]
type textarea "so we d"
type textarea "[PERSON_NAME] drop"
type textarea "drp"
type textarea "op, eavesdrpo"
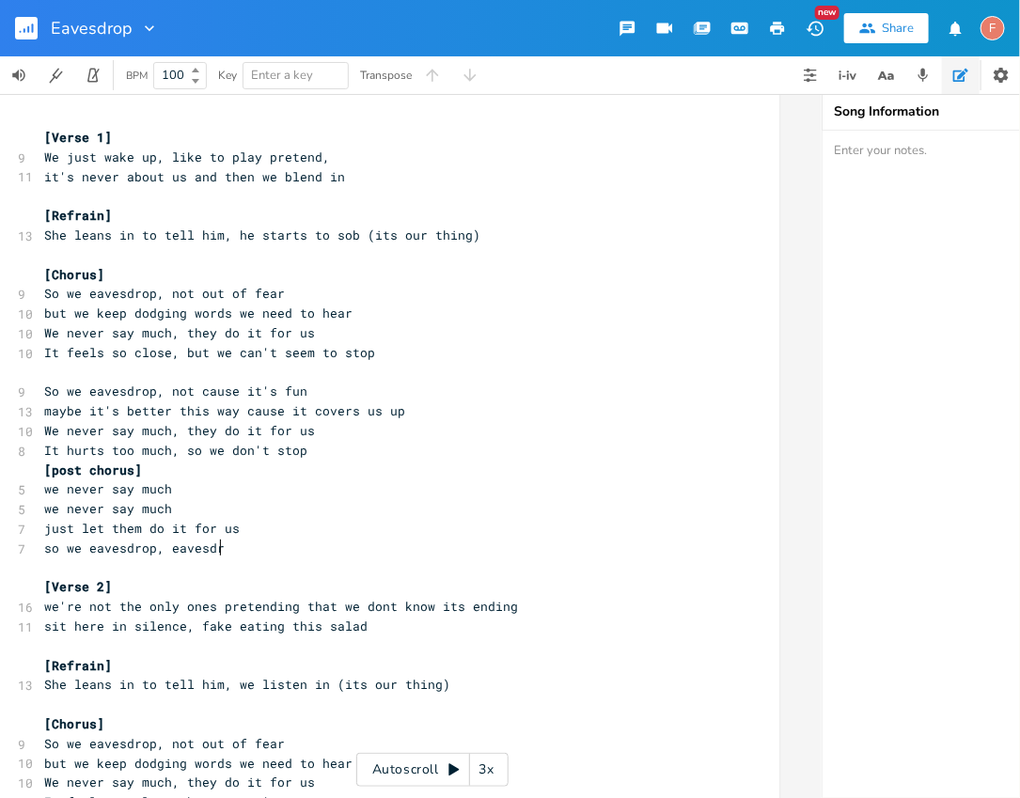
scroll to position [0, 76]
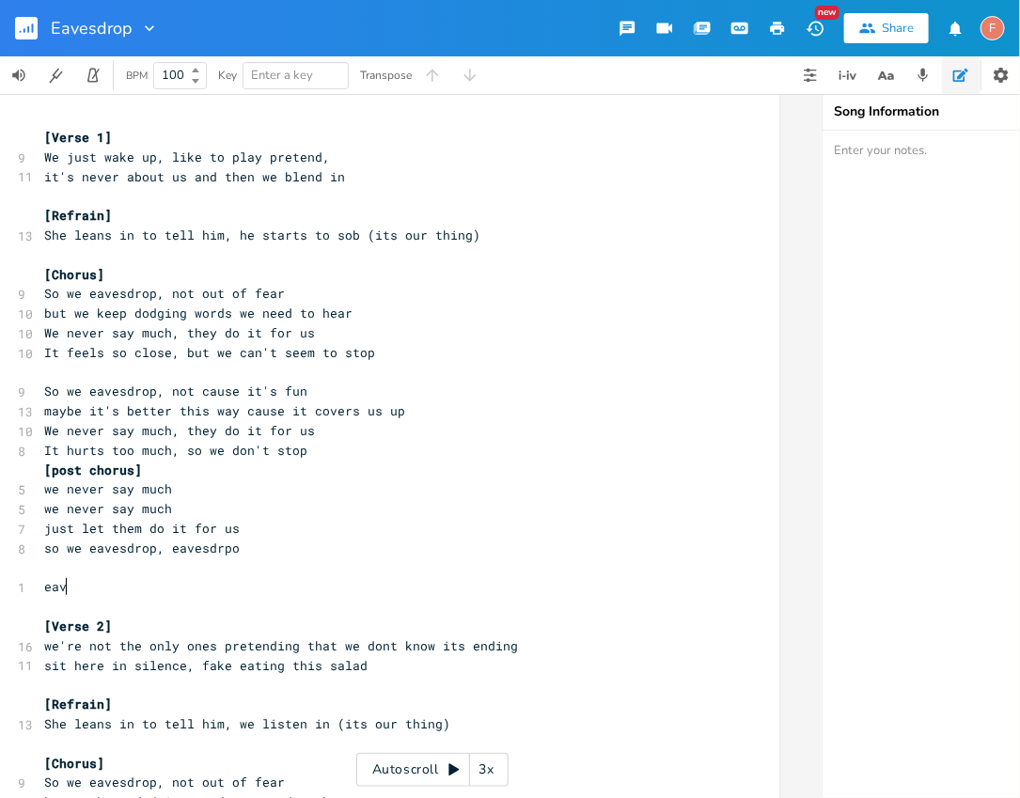
type textarea "eavd"
type textarea "esdrop, eavs"
type textarea "esdrop"
click at [323, 552] on pre "so we eavesdrop, eavesdrpo" at bounding box center [379, 549] width 679 height 20
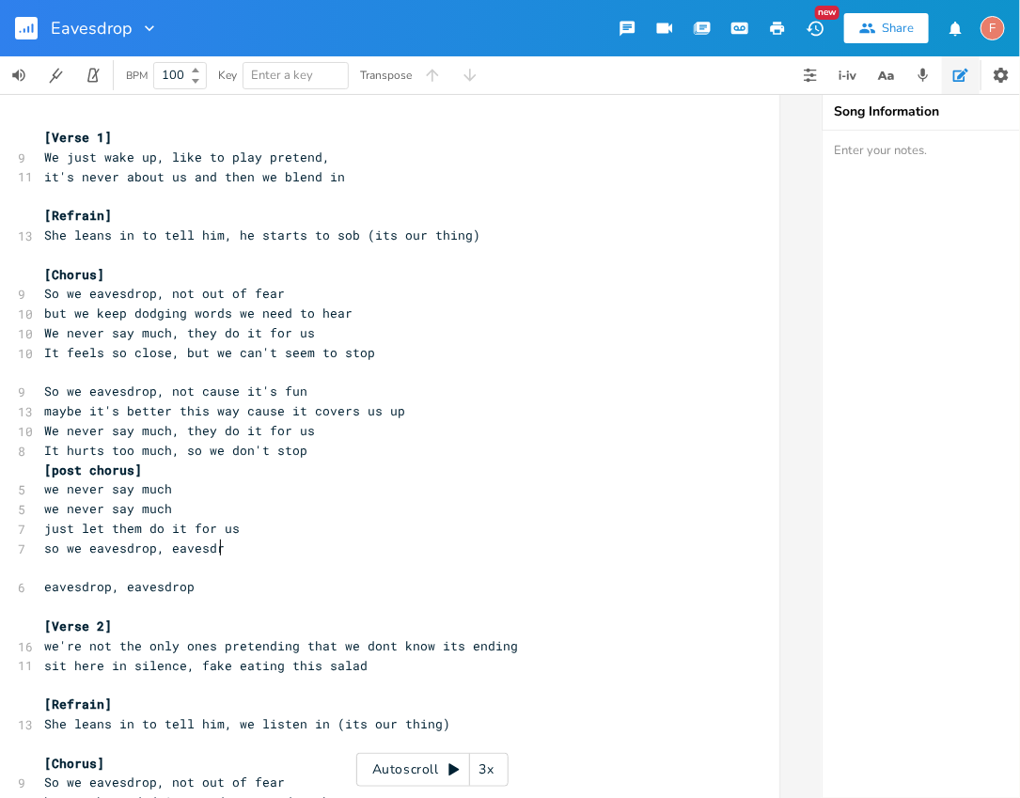
type textarea "p"
type textarea "op"
click at [313, 556] on pre "so we eavesdrop, eavesdrop" at bounding box center [379, 549] width 679 height 20
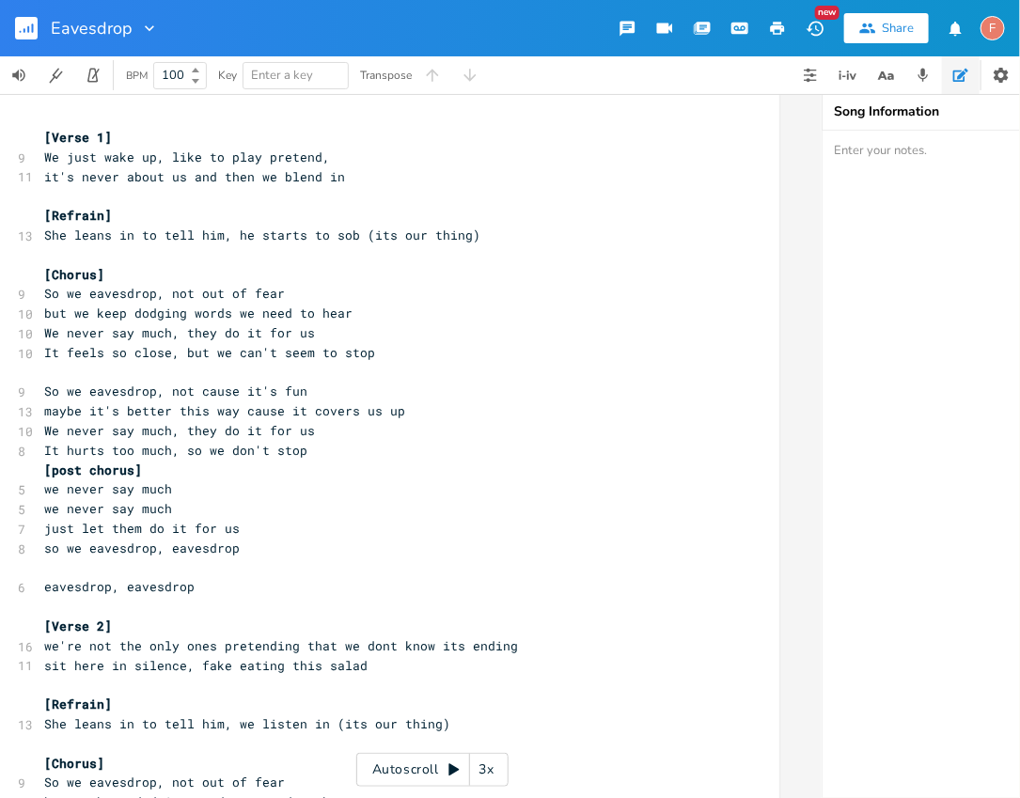
click at [326, 574] on pre "​" at bounding box center [379, 569] width 679 height 20
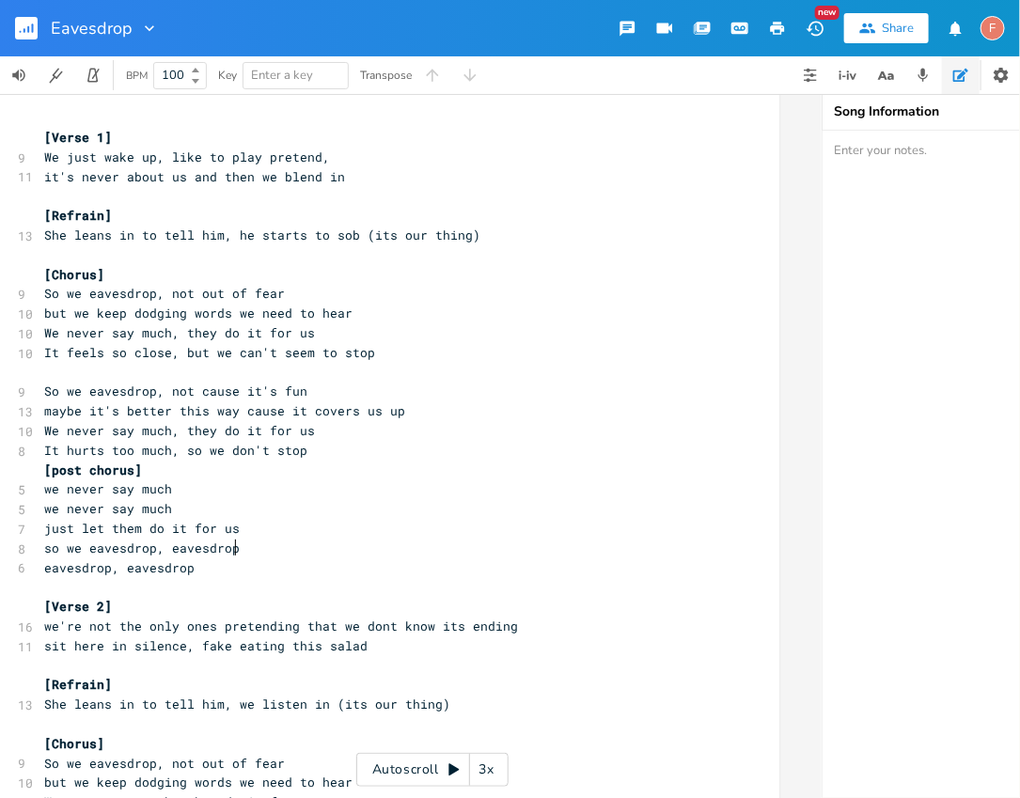
click at [425, 651] on pre "sit here in silence, fake eating this salad" at bounding box center [379, 647] width 679 height 20
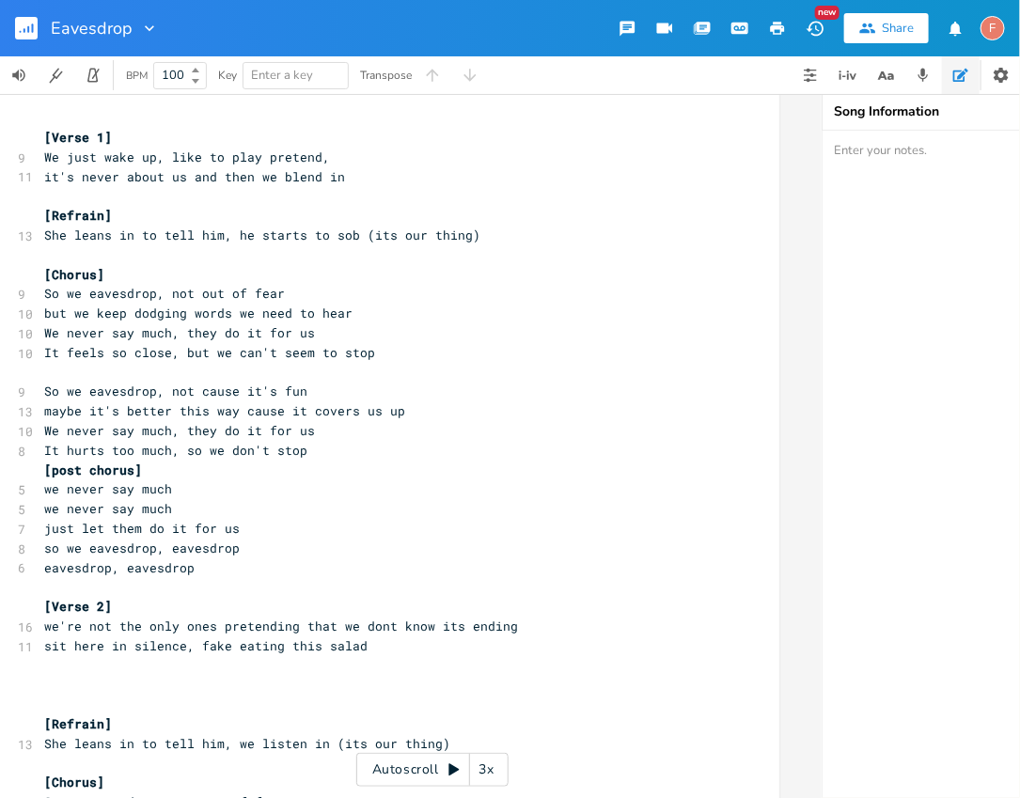
click at [414, 604] on pre "[Verse 2]" at bounding box center [379, 607] width 679 height 20
click at [413, 583] on pre "​" at bounding box center [379, 587] width 679 height 20
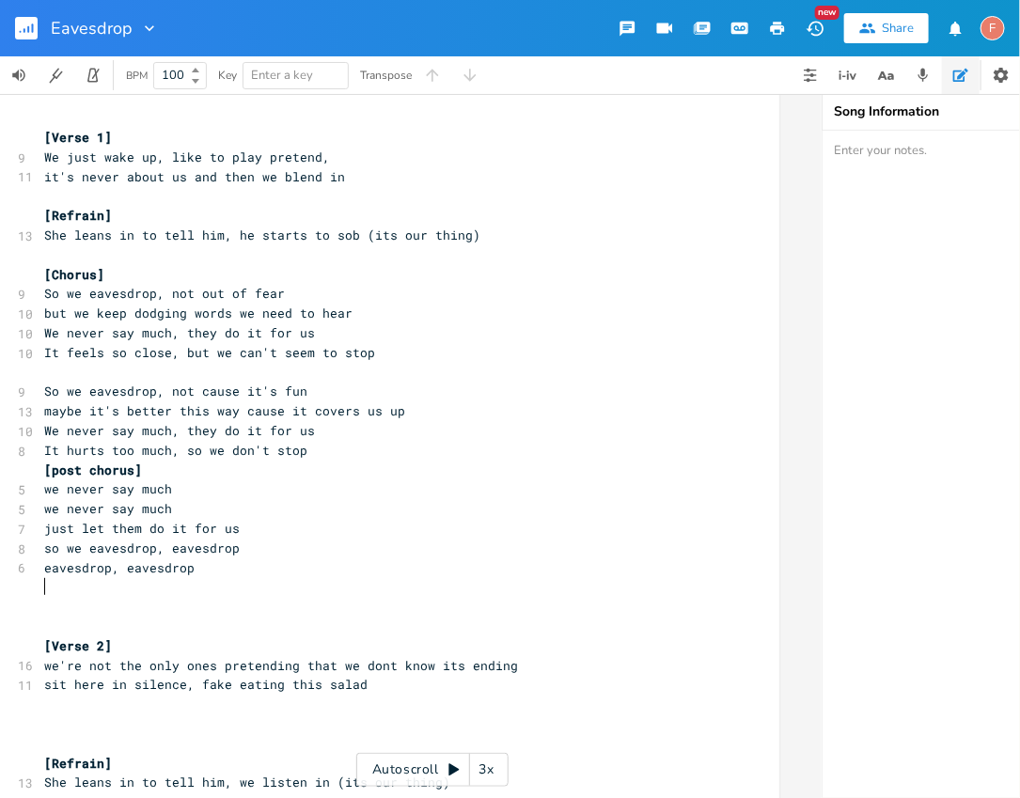
click at [380, 590] on pre "​" at bounding box center [379, 587] width 679 height 20
click at [373, 637] on pre "[Verse 2]" at bounding box center [379, 647] width 679 height 20
click at [381, 588] on pre "​" at bounding box center [379, 587] width 679 height 20
click at [388, 608] on pre "​" at bounding box center [379, 607] width 679 height 20
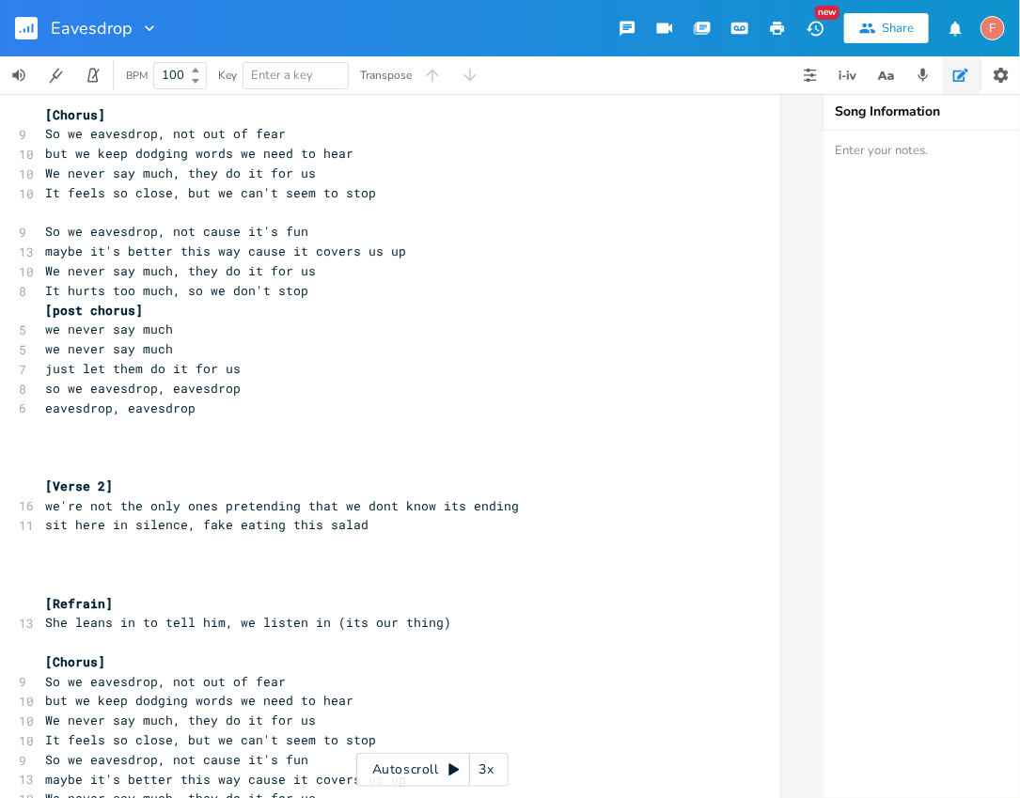
scroll to position [174, 0]
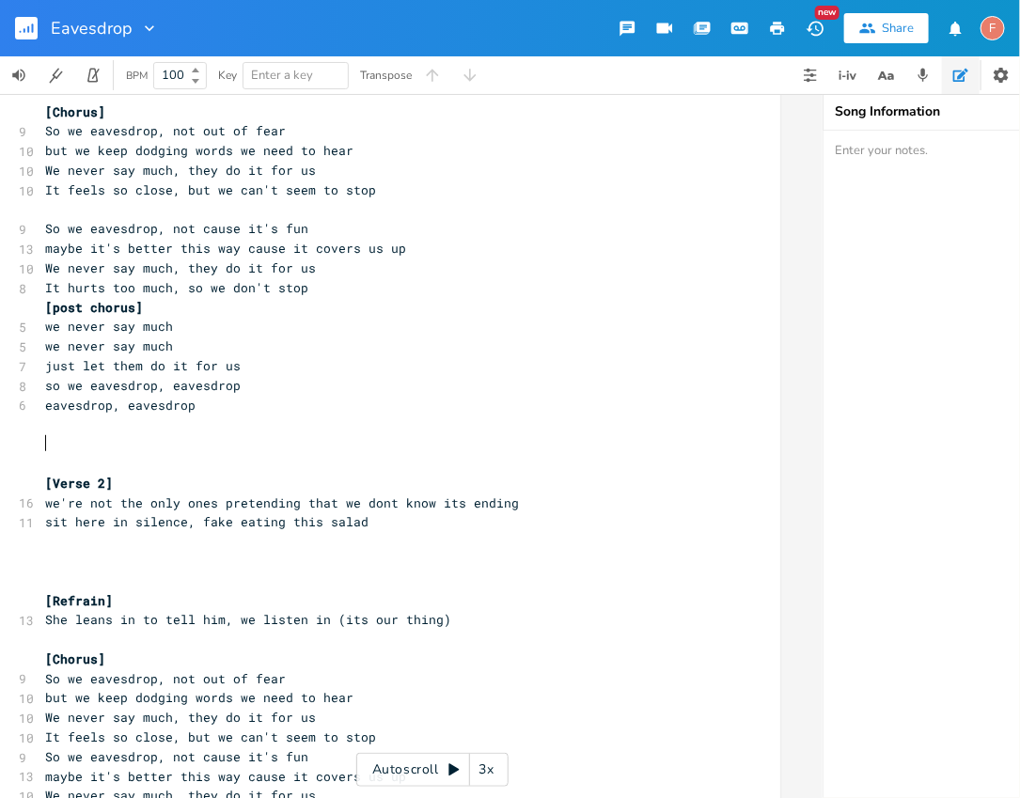
click at [248, 471] on pre "​" at bounding box center [380, 464] width 679 height 20
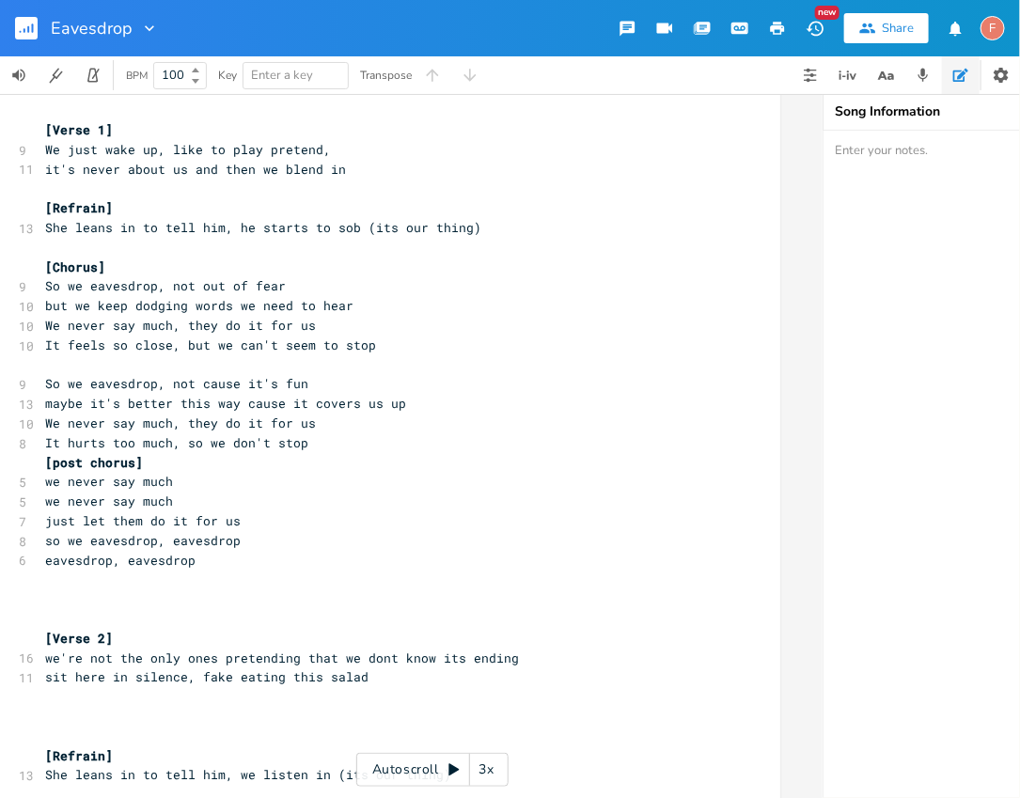
scroll to position [16, 0]
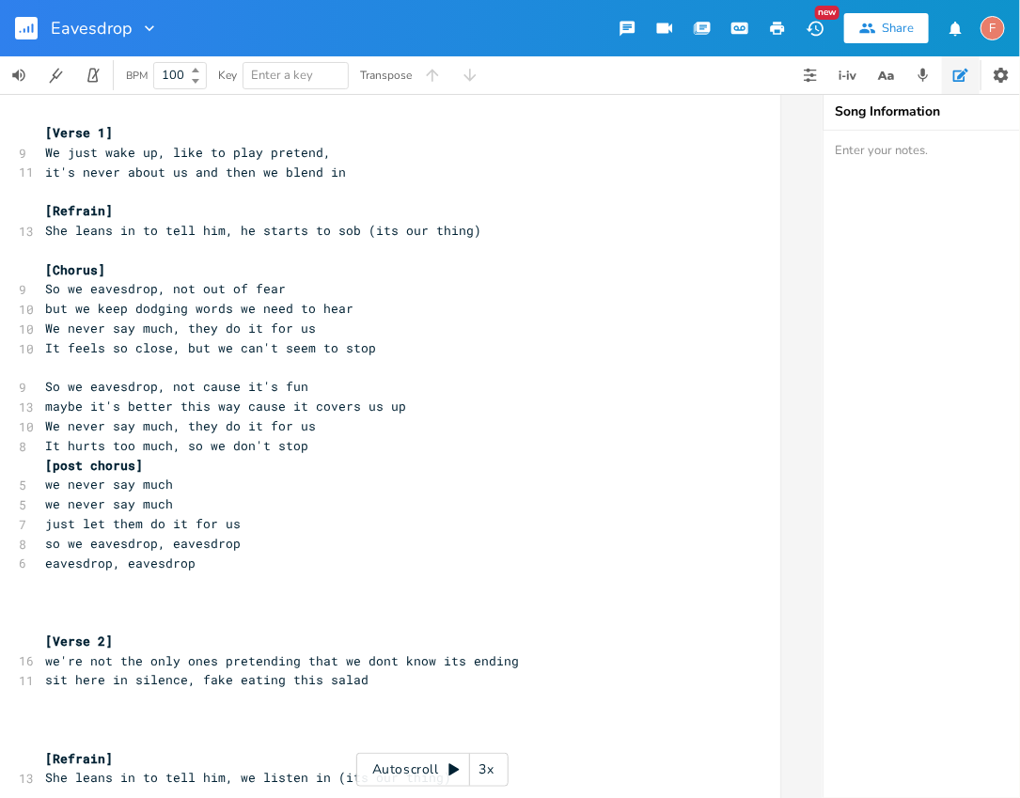
click at [180, 166] on span "it's never about us and then we blend in" at bounding box center [195, 172] width 301 height 17
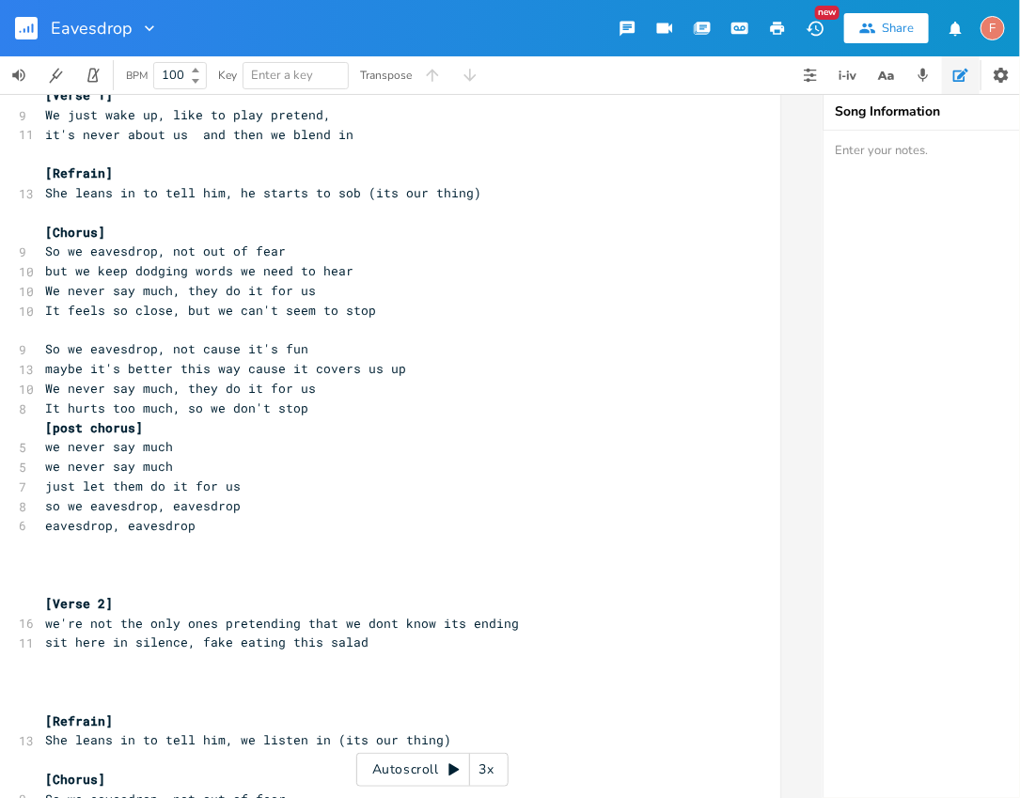
scroll to position [52, 0]
type textarea "We just wake up"
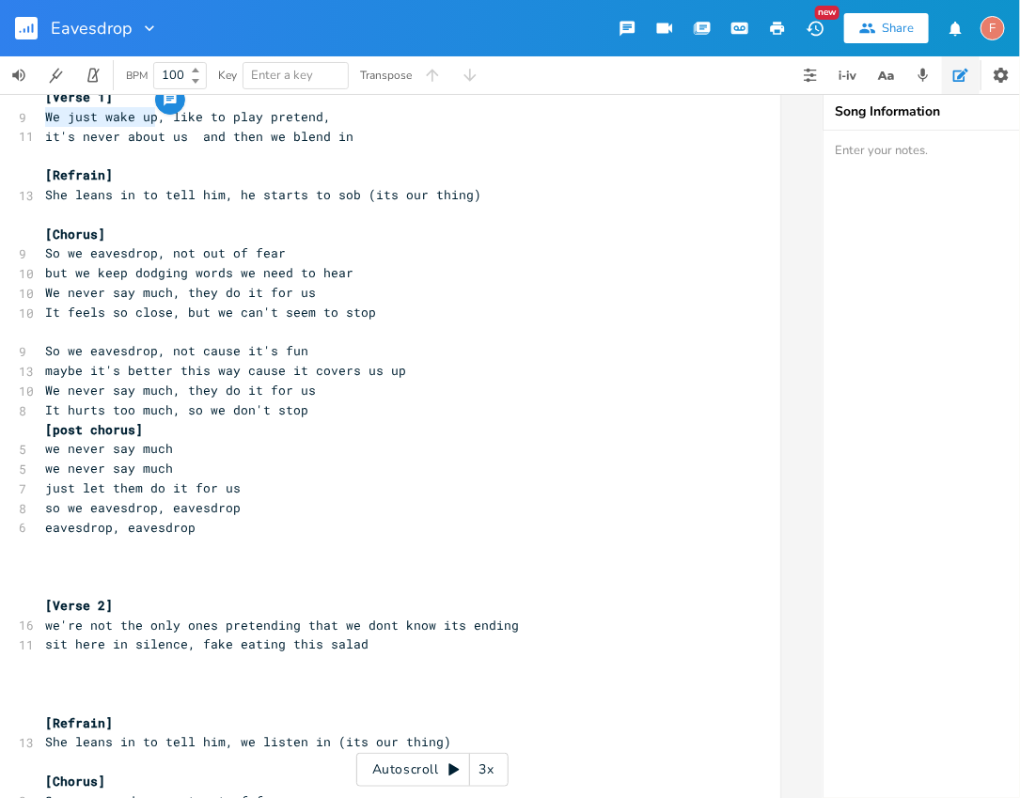
drag, startPoint x: 149, startPoint y: 117, endPoint x: 8, endPoint y: 121, distance: 142.1
click at [8, 121] on div "We just wake up xxxxxxxxxx [Verse 1] 9 We just wake up, like to play pretend, 1…" at bounding box center [390, 758] width 780 height 1409
click at [413, 566] on pre "​" at bounding box center [380, 567] width 679 height 20
click at [338, 612] on pre "[Verse 2]" at bounding box center [380, 606] width 679 height 20
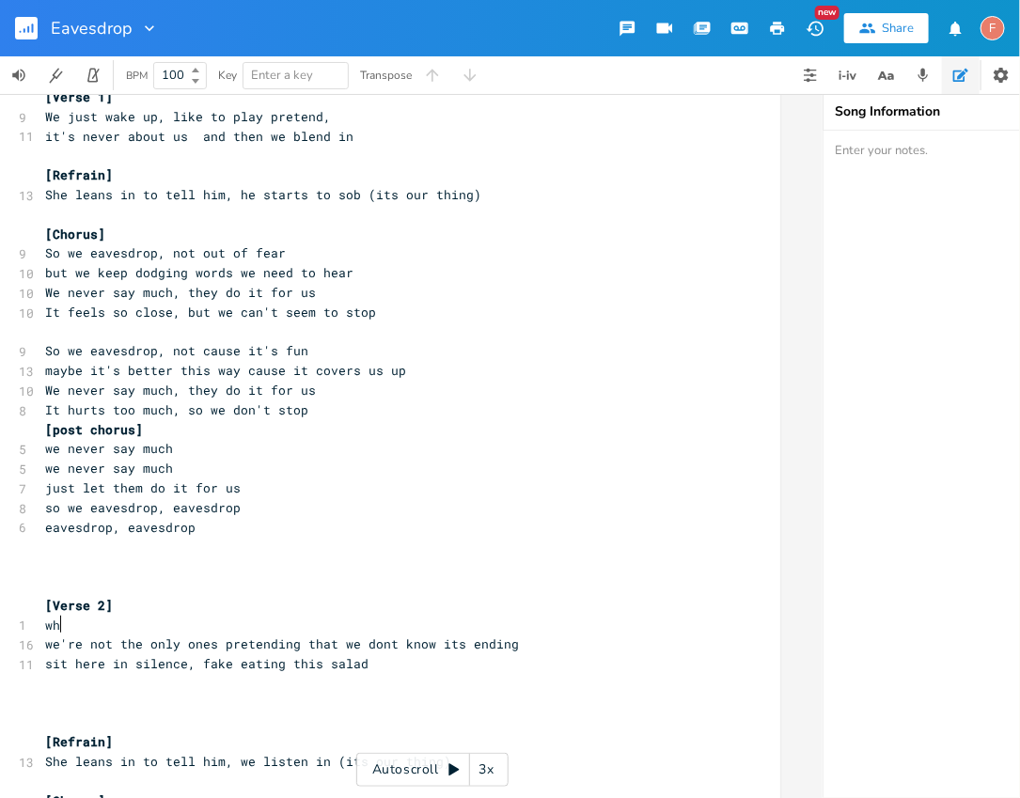
type textarea "when"
type textarea "'"
type textarea "n'"
type textarea "they're dressed up, you know it's somethin ggo"
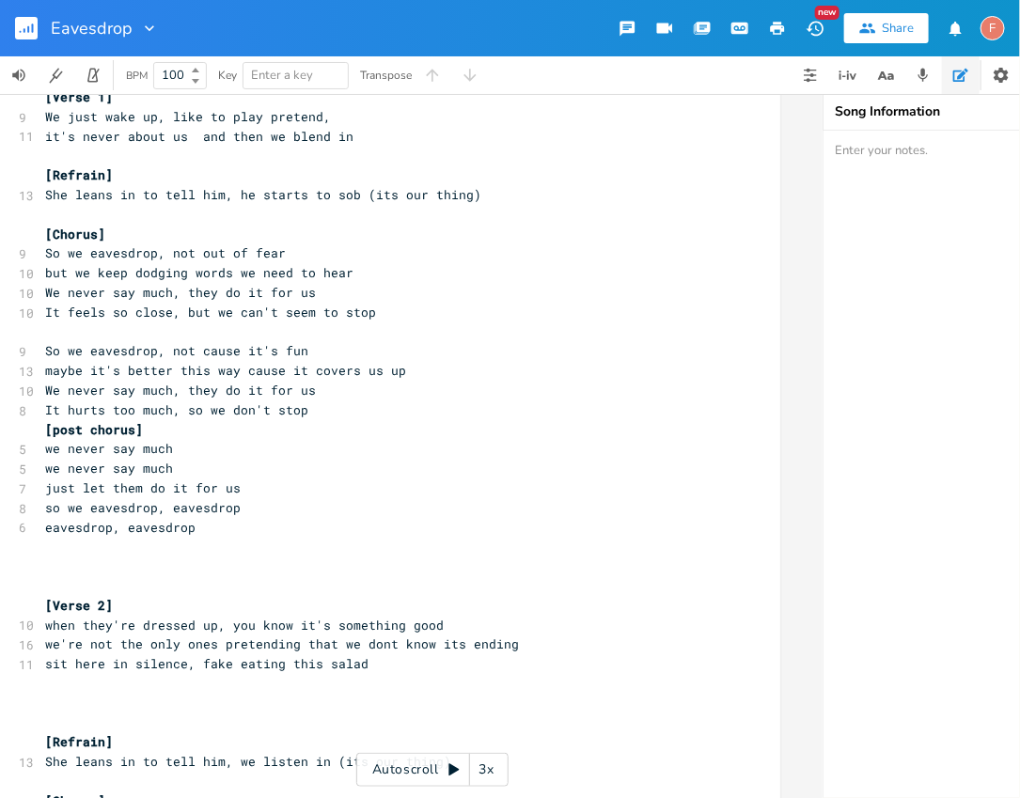
type textarea "g good"
click at [273, 524] on pre "eavesdrop, eavesdrop" at bounding box center [380, 528] width 679 height 20
click at [303, 570] on pre "​" at bounding box center [380, 567] width 679 height 20
click at [524, 622] on pre "when they're dressed up, you know it's something good" at bounding box center [380, 626] width 679 height 20
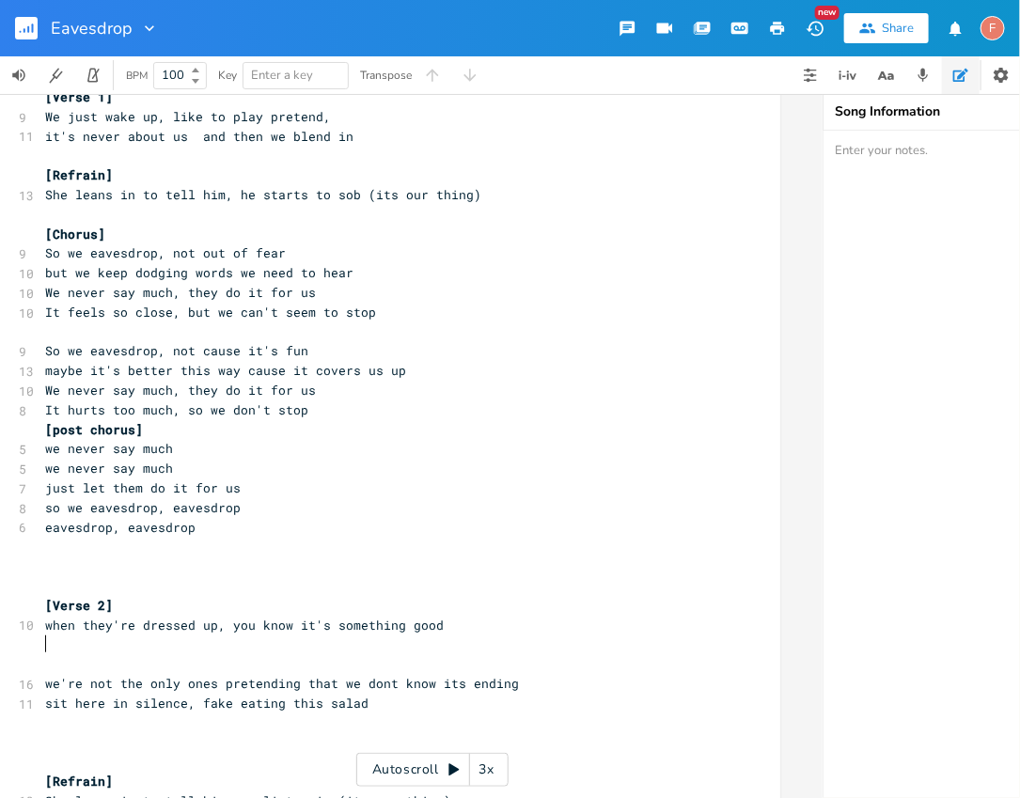
click at [382, 644] on pre "​" at bounding box center [380, 645] width 679 height 20
click at [548, 636] on pre "​" at bounding box center [380, 645] width 679 height 20
click at [534, 650] on pre "​" at bounding box center [380, 645] width 679 height 20
click at [525, 628] on pre "when they're dressed up, you know it's something good" at bounding box center [380, 626] width 679 height 20
click at [520, 646] on pre "​" at bounding box center [380, 645] width 679 height 20
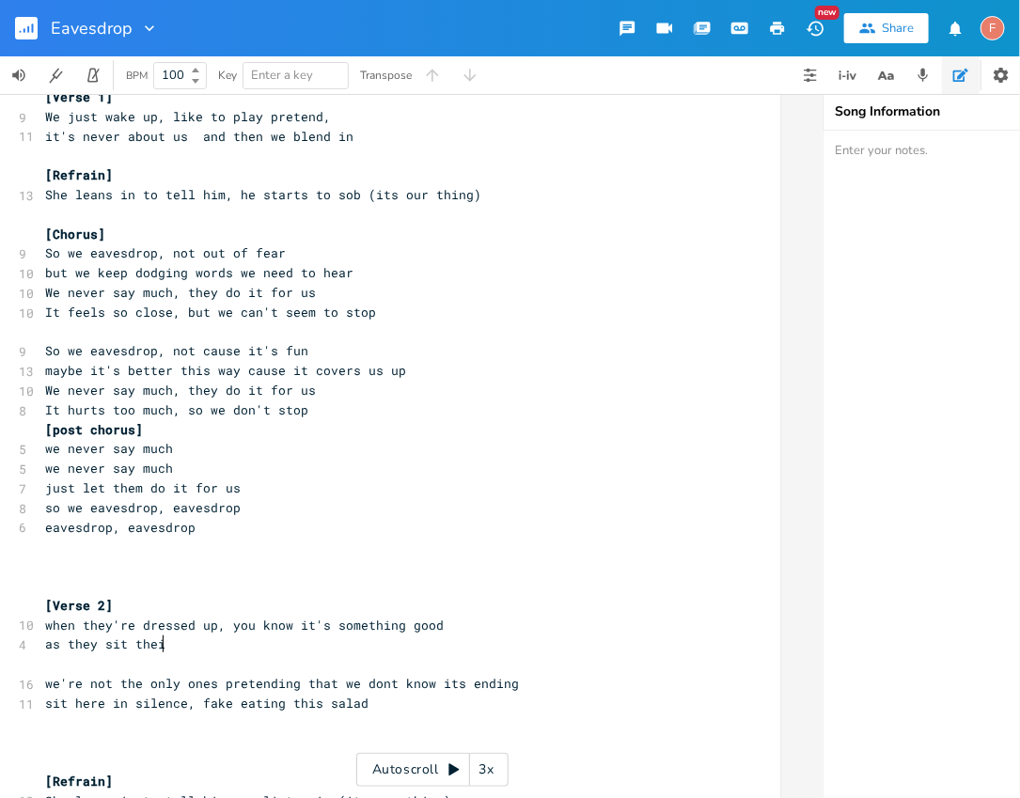
type textarea "as they sit their"
type textarea "yre"
type textarea "i"
type textarea "er"
type textarea "re in silence, fake eating their salad too"
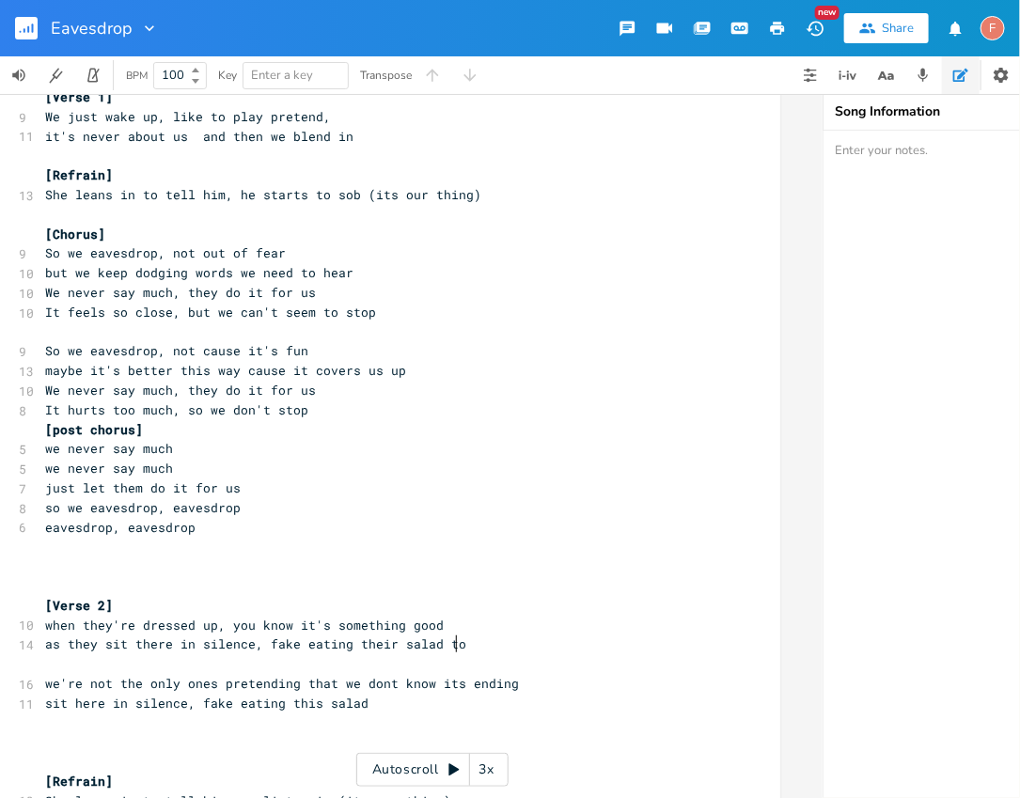
scroll to position [0, 216]
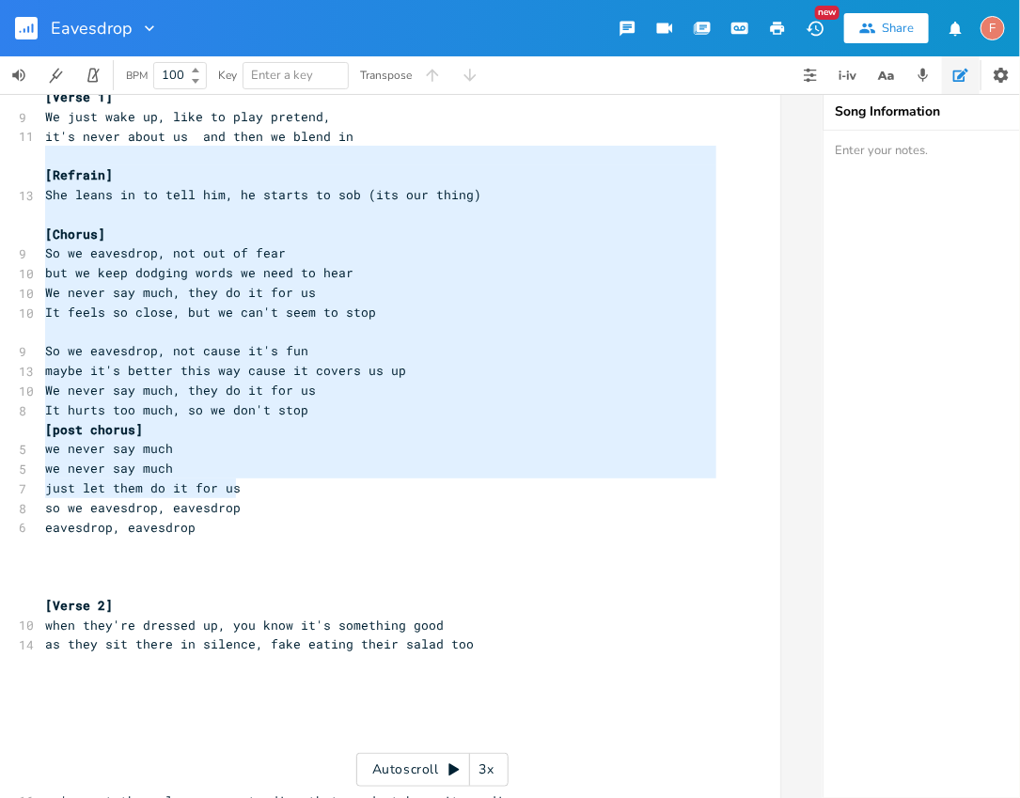
type textarea "[Refrain] She leans in to tell him, he starts to sob (its our thing) [Chorus] S…"
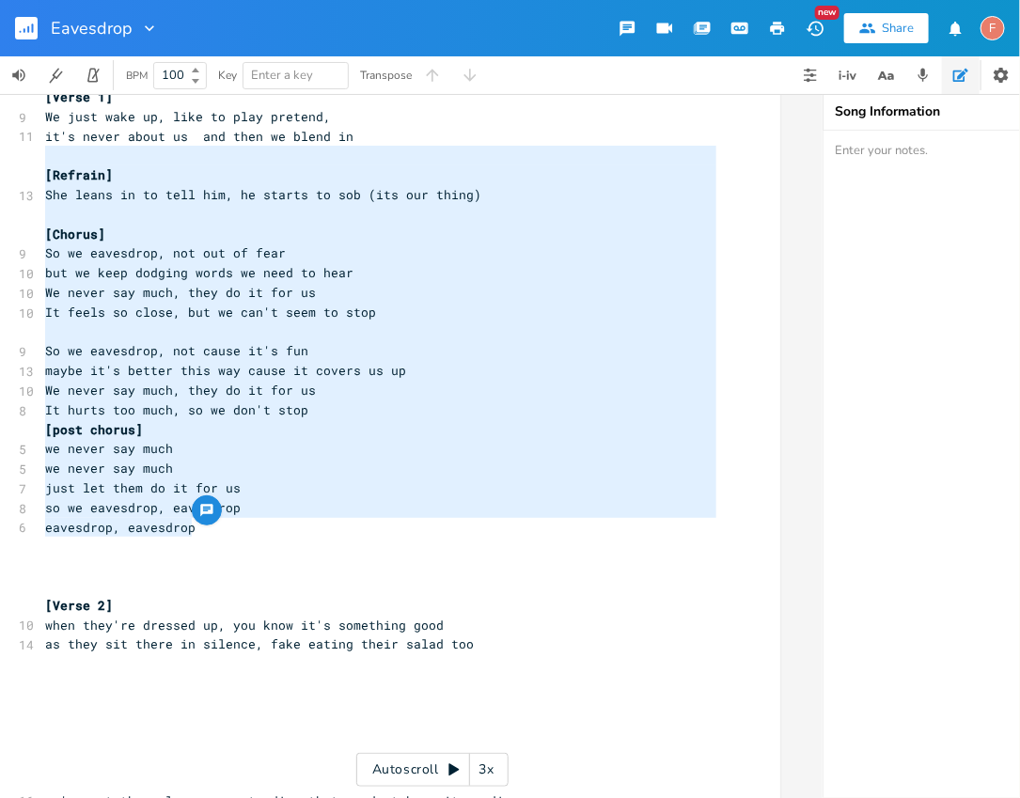
drag, startPoint x: 174, startPoint y: 151, endPoint x: 311, endPoint y: 528, distance: 401.3
click at [237, 664] on pre "​" at bounding box center [380, 664] width 679 height 20
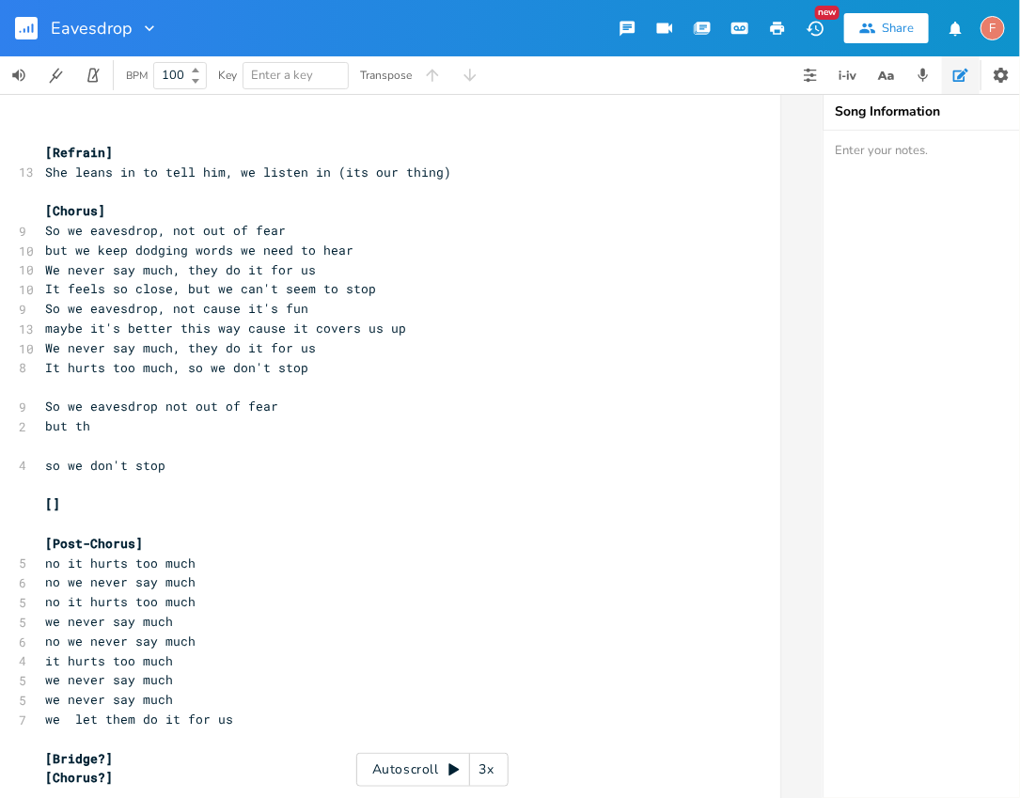
scroll to position [1180, 0]
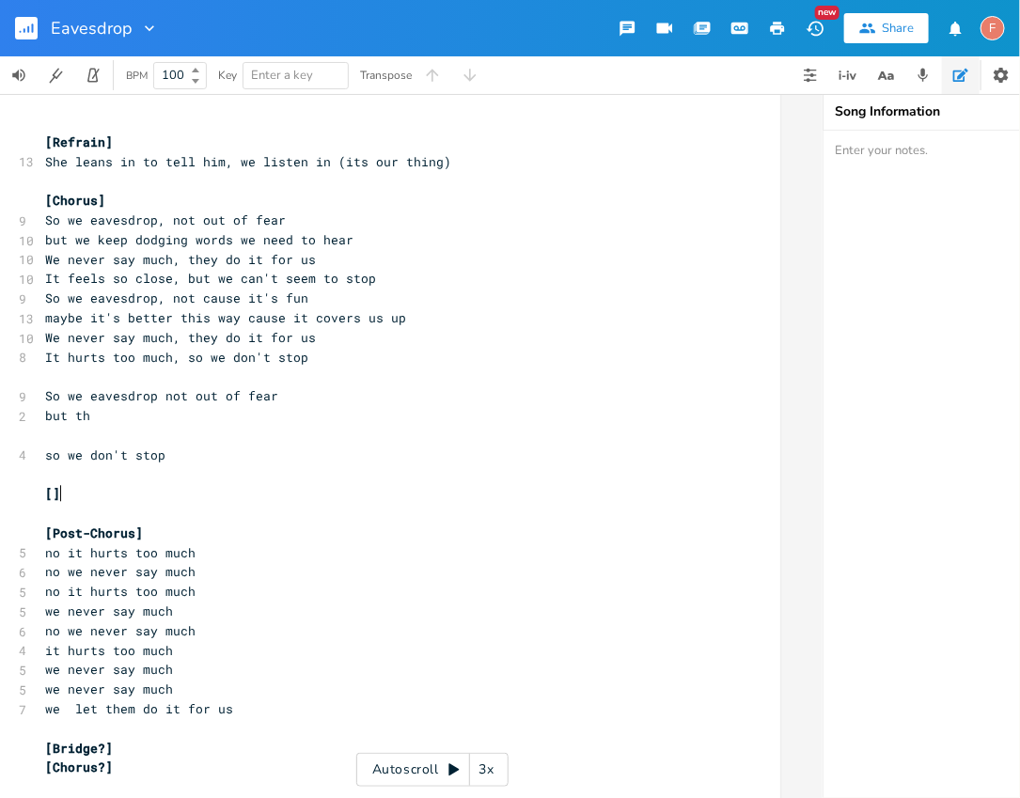
click at [167, 497] on pre "[]" at bounding box center [380, 494] width 679 height 20
type textarea "[Post-Chorus] no it hurts too much no we never say much no it hurts too much we…"
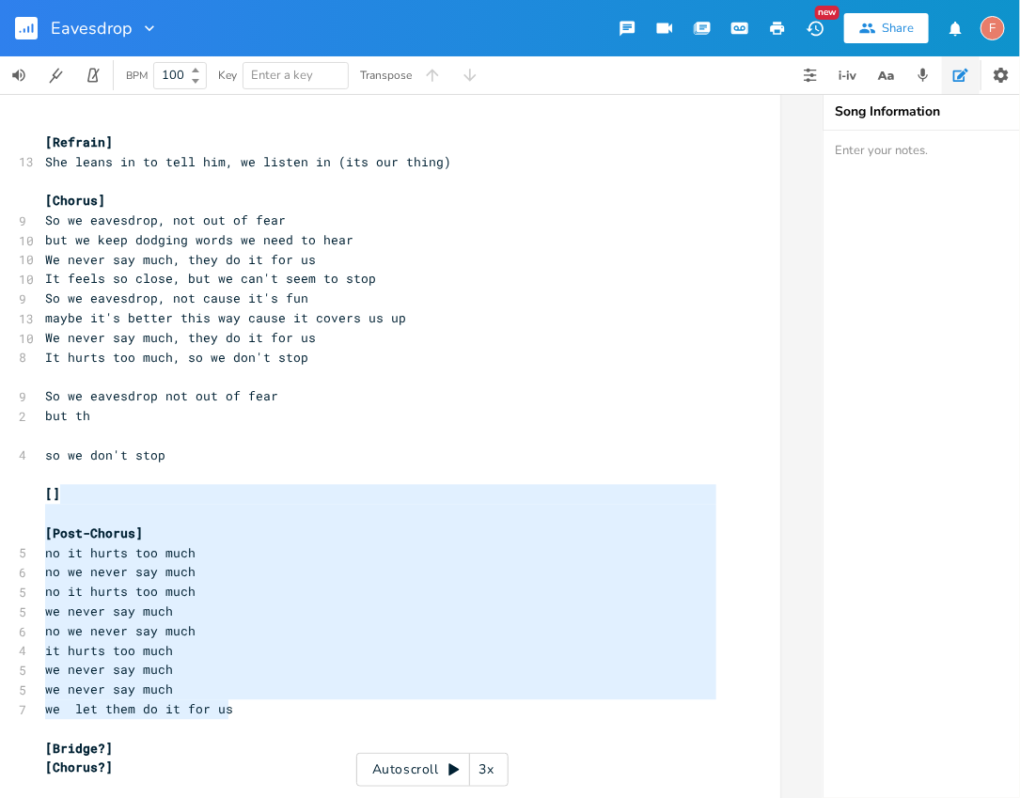
click at [297, 709] on pre "we let them do it for us" at bounding box center [380, 710] width 679 height 20
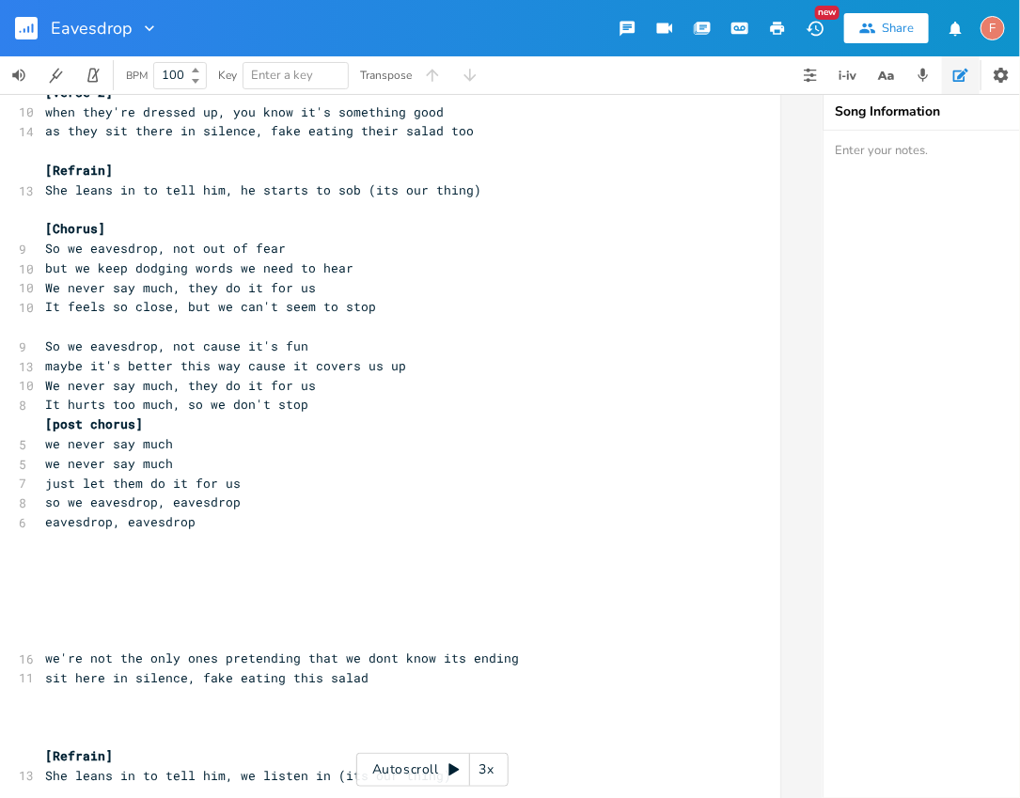
scroll to position [519, 0]
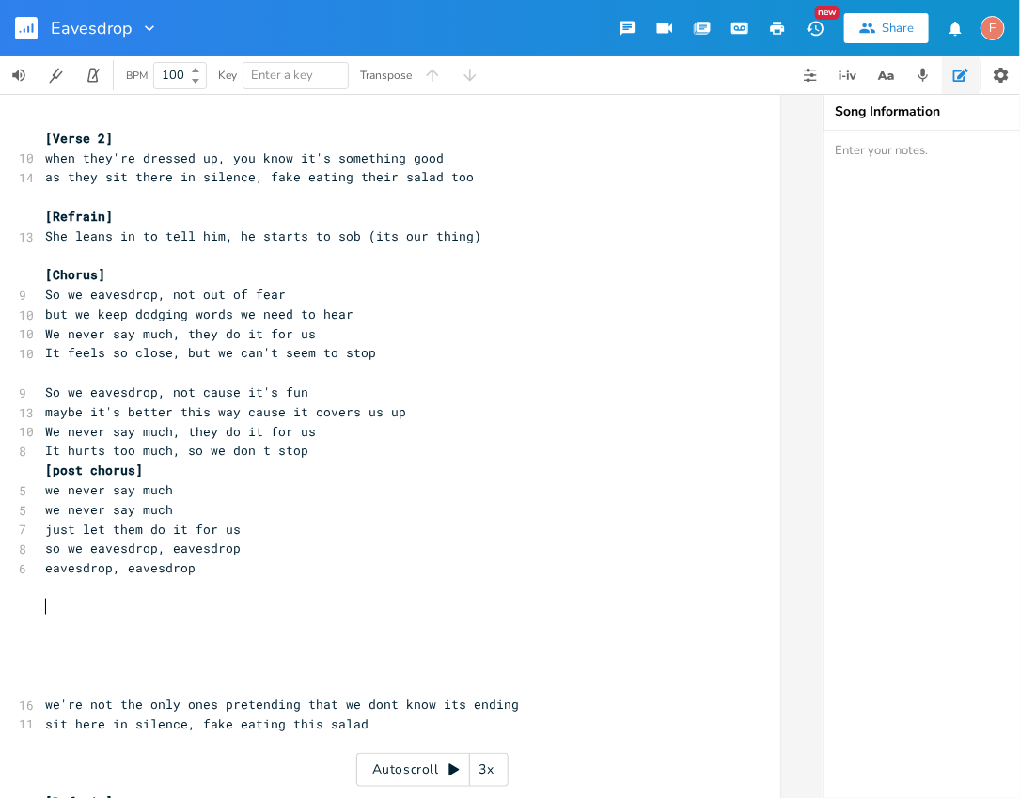
click at [205, 600] on pre "​" at bounding box center [380, 608] width 679 height 20
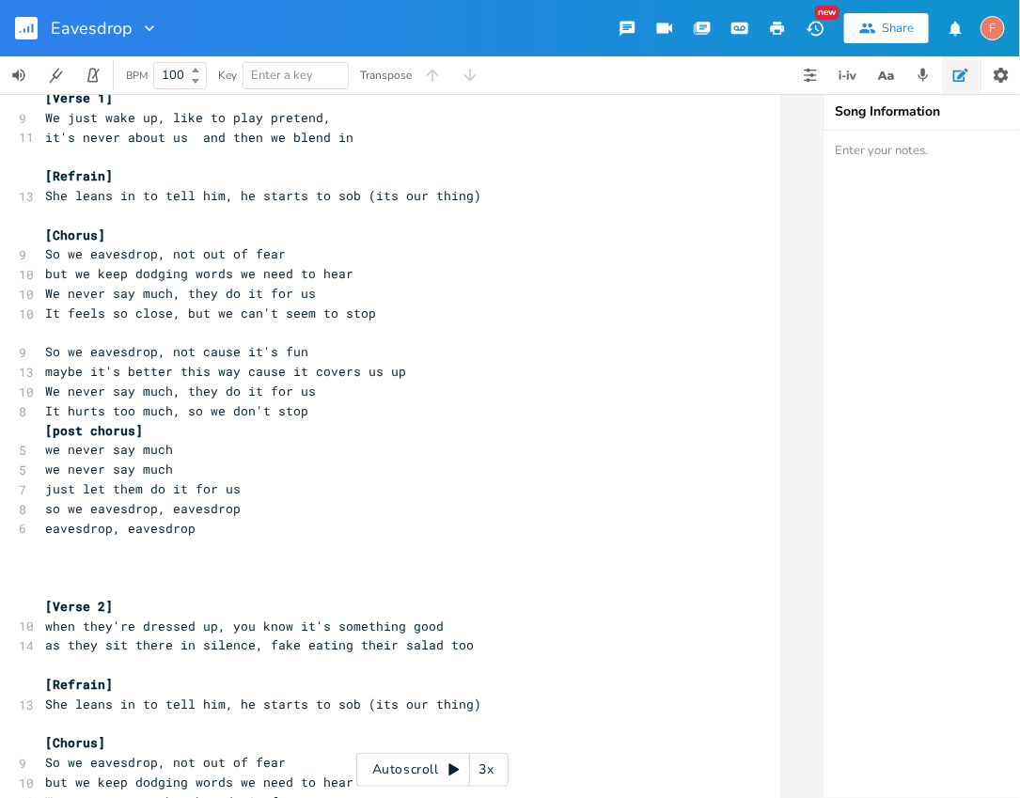
scroll to position [0, 0]
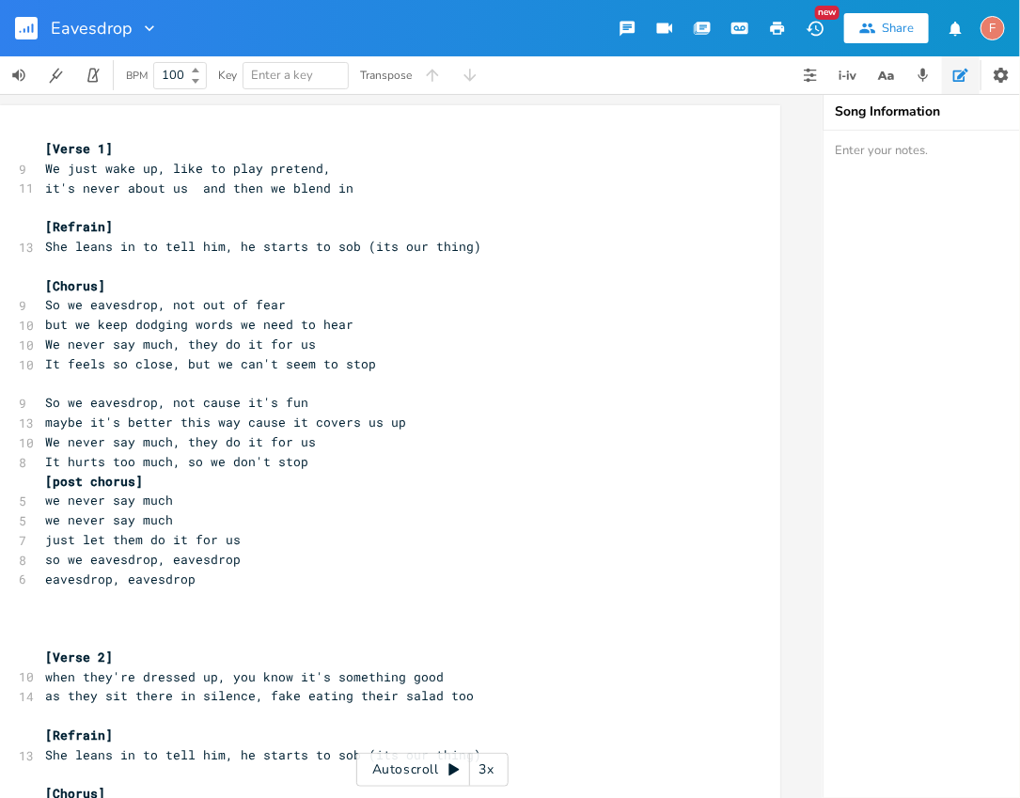
click at [45, 153] on span "[Verse 1]" at bounding box center [79, 148] width 68 height 17
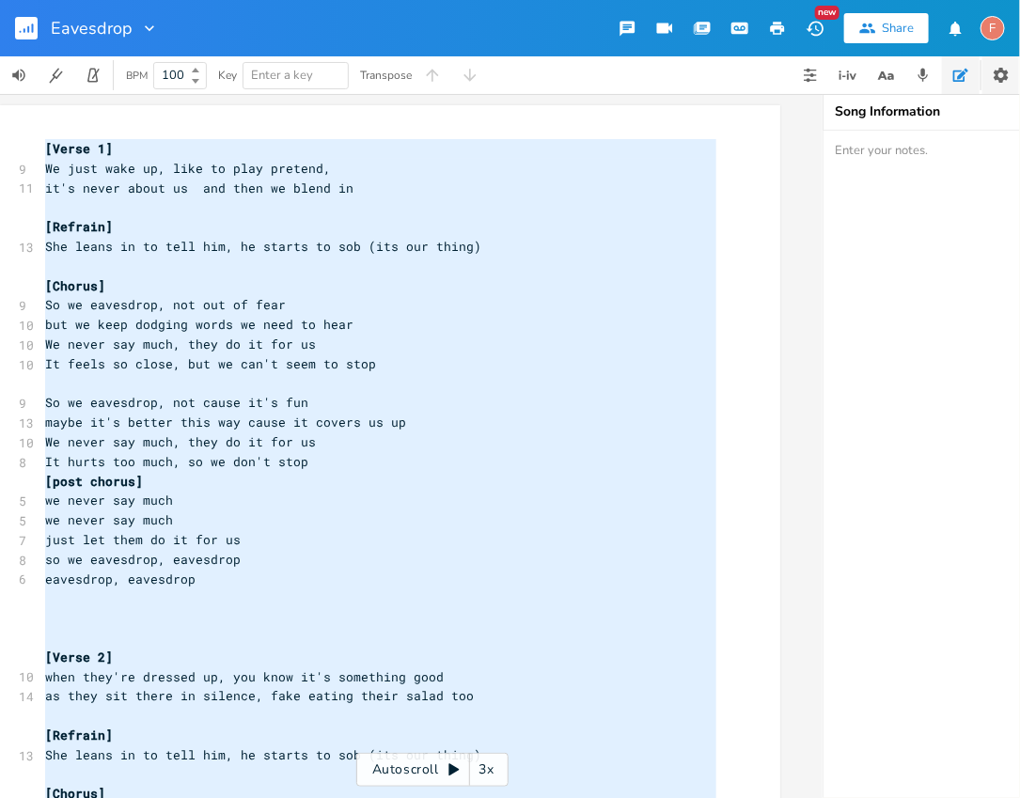
type textarea "[Verse 1] We just wake up, like to play pretend, it's never about us and then w…"
click at [377, 543] on pre "just let them do it for us" at bounding box center [380, 540] width 679 height 20
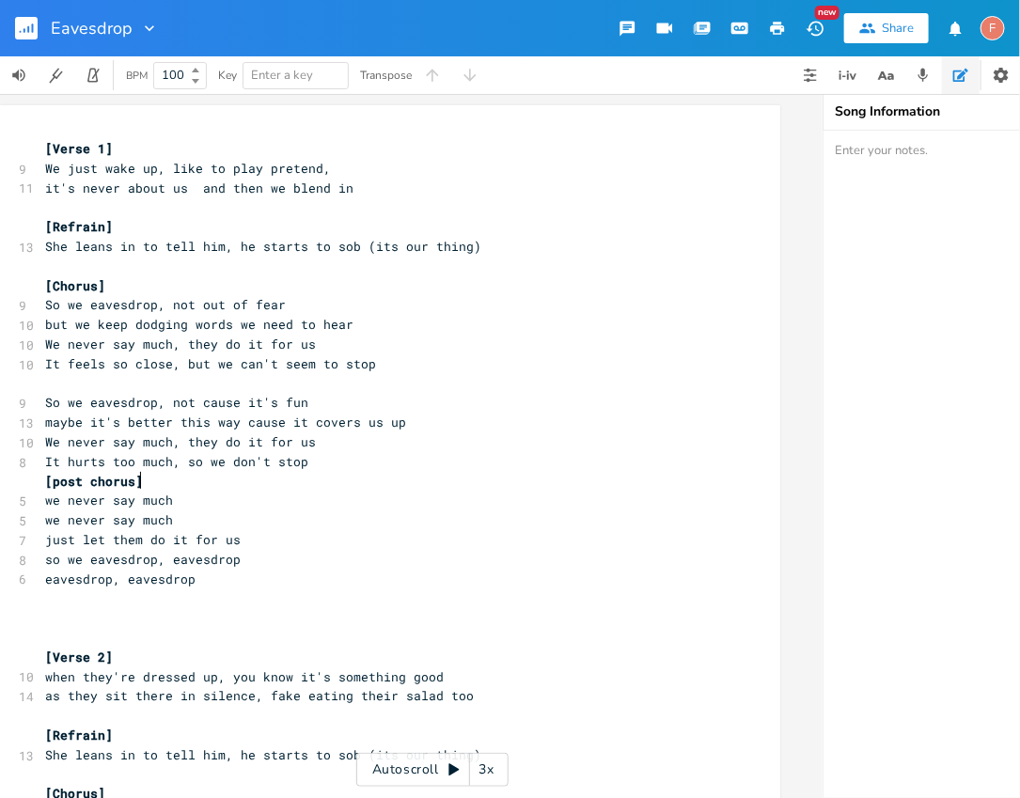
click at [398, 480] on pre "[post chorus]" at bounding box center [380, 482] width 679 height 20
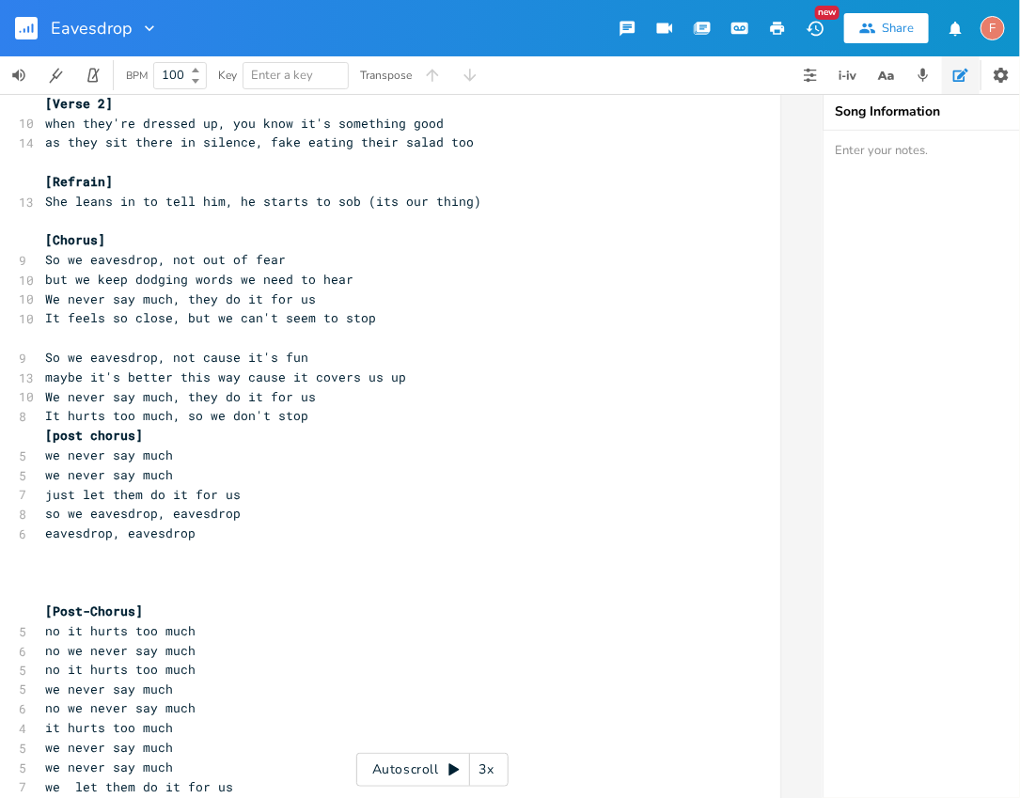
scroll to position [353, 0]
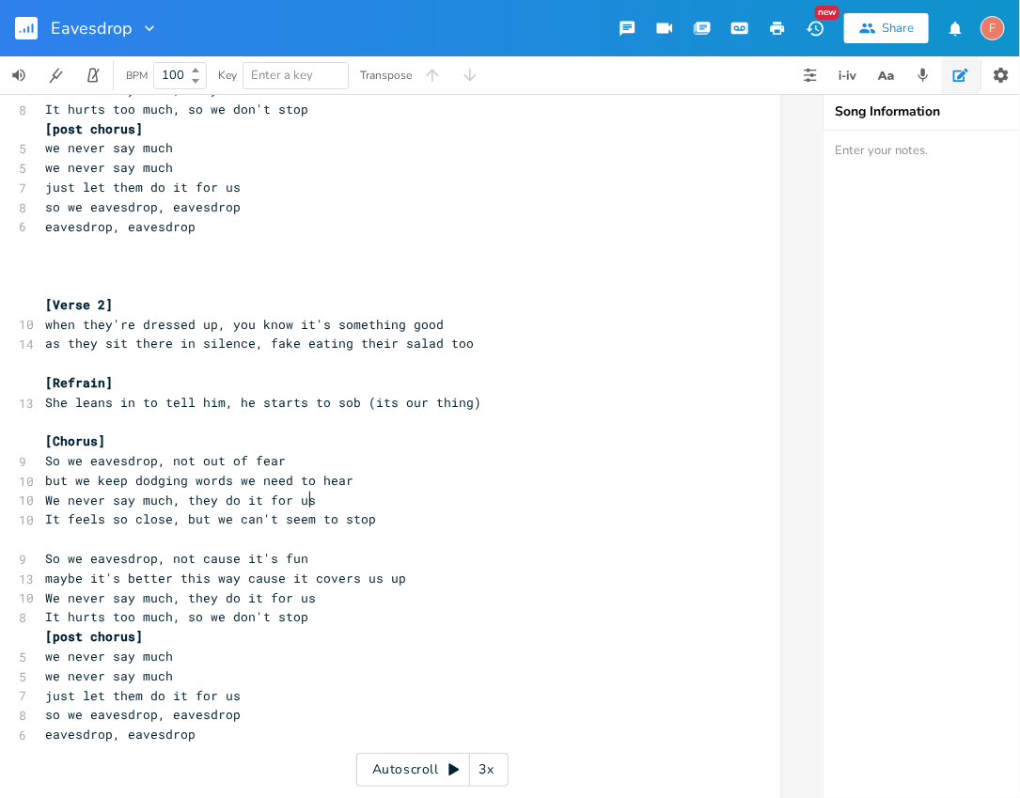
click at [480, 506] on pre "We never say much, they do it for us" at bounding box center [380, 501] width 679 height 20
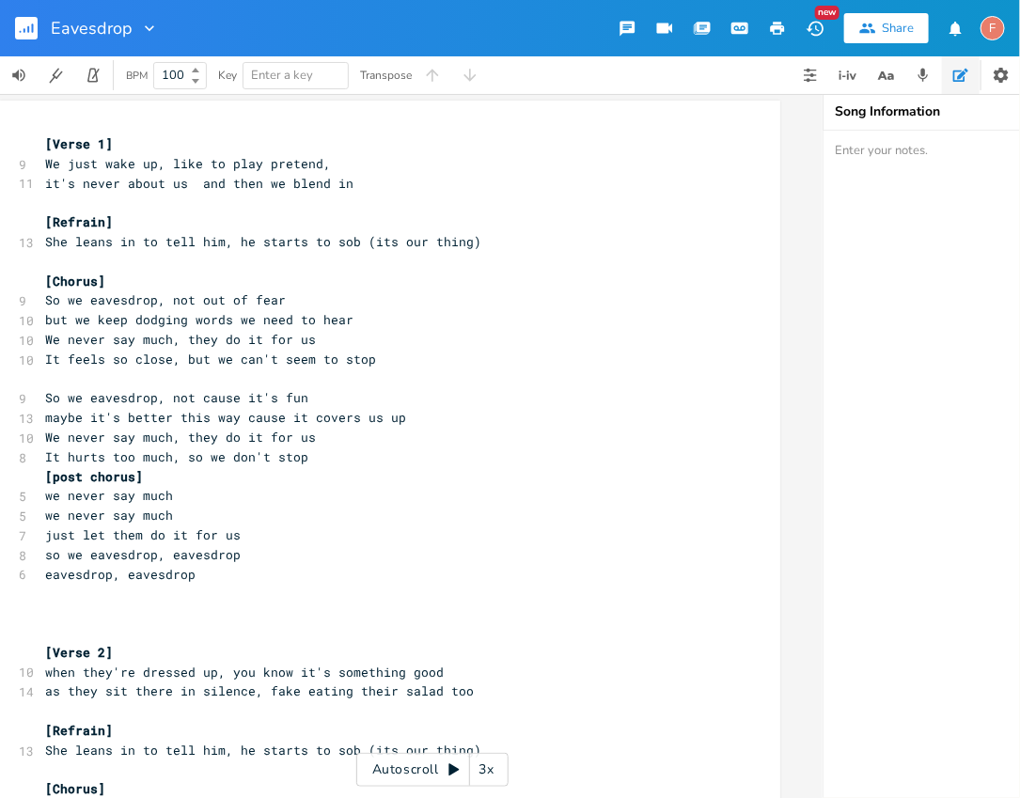
scroll to position [0, 0]
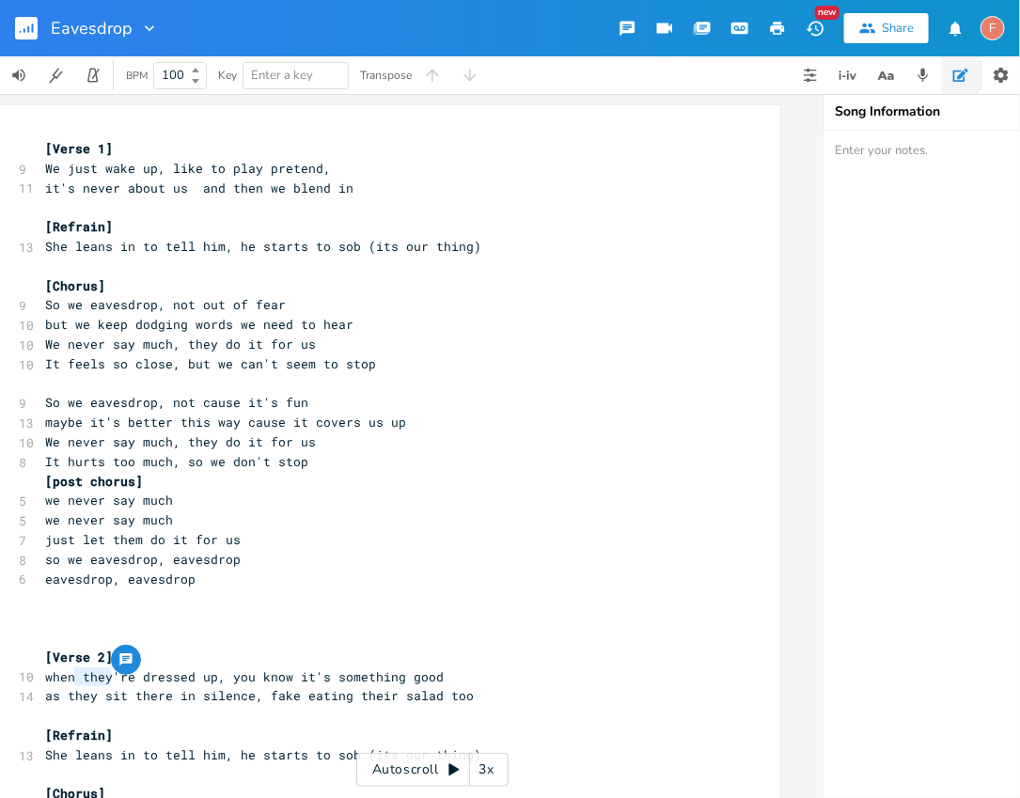
type textarea "they"
drag, startPoint x: 106, startPoint y: 678, endPoint x: 77, endPoint y: 680, distance: 29.2
click at [77, 680] on span "when they're dressed up, you know it's something good" at bounding box center [244, 677] width 399 height 17
click at [506, 680] on pre "when they're dressed up, you know it's something good" at bounding box center [380, 678] width 679 height 20
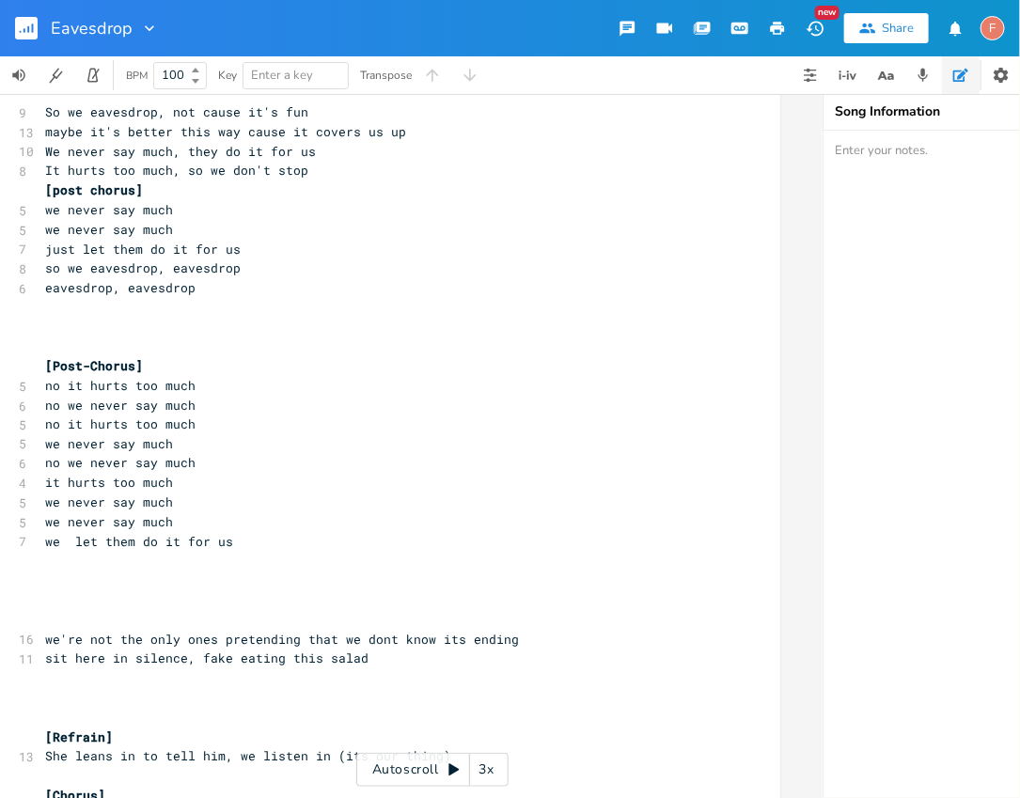
scroll to position [877, 0]
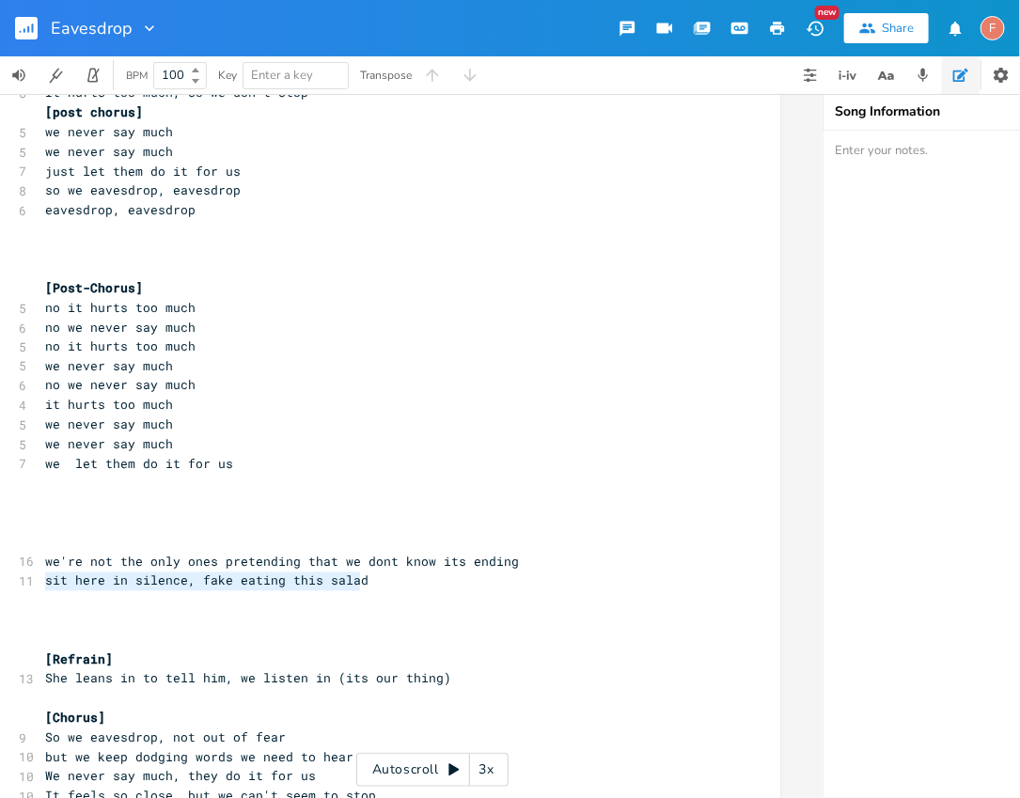
type textarea "we're not the only ones pretending that we dont know its ending sit here in sil…"
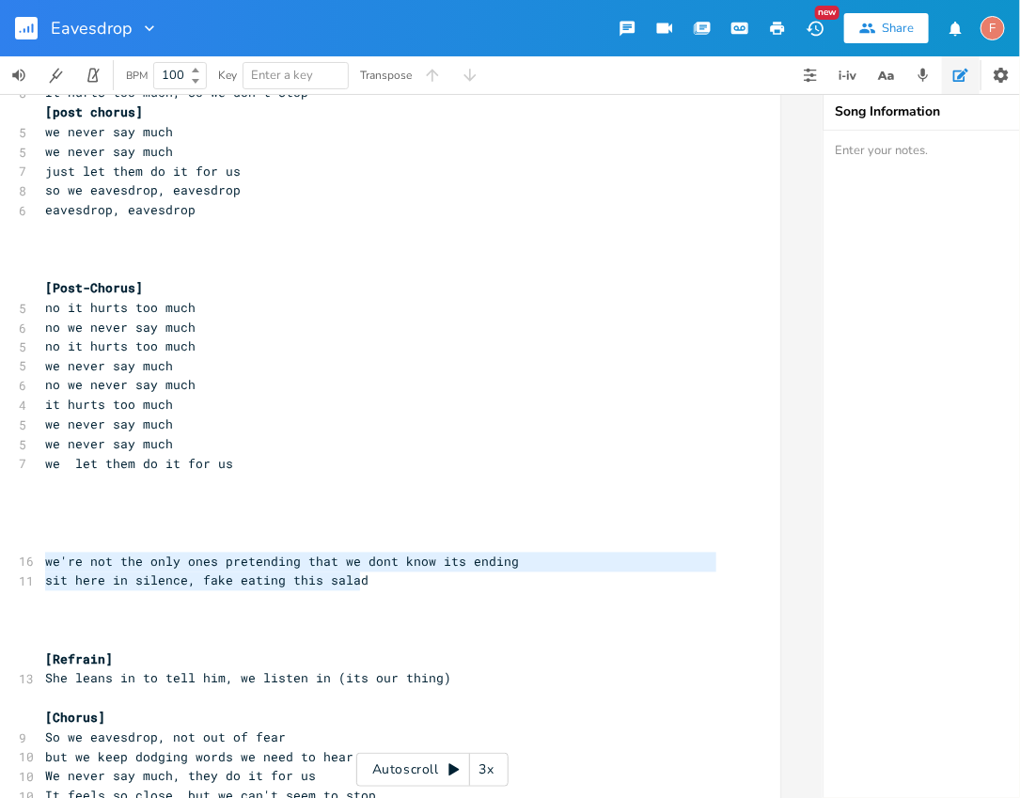
drag, startPoint x: 462, startPoint y: 590, endPoint x: 0, endPoint y: 560, distance: 462.6
click at [0, 560] on div "we're not the only ones pretending that we dont know its ending sit here in sil…" at bounding box center [390, 314] width 780 height 2172
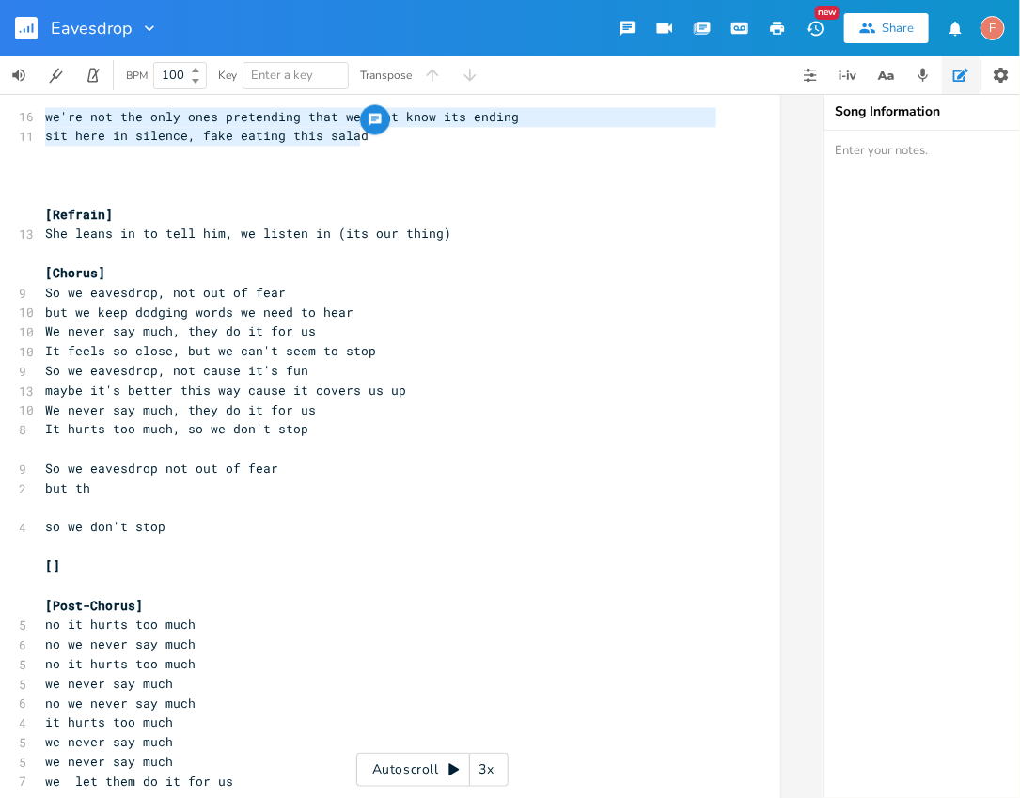
scroll to position [1322, 0]
click at [444, 305] on pre "but we keep dodging words we need to hear" at bounding box center [380, 314] width 679 height 20
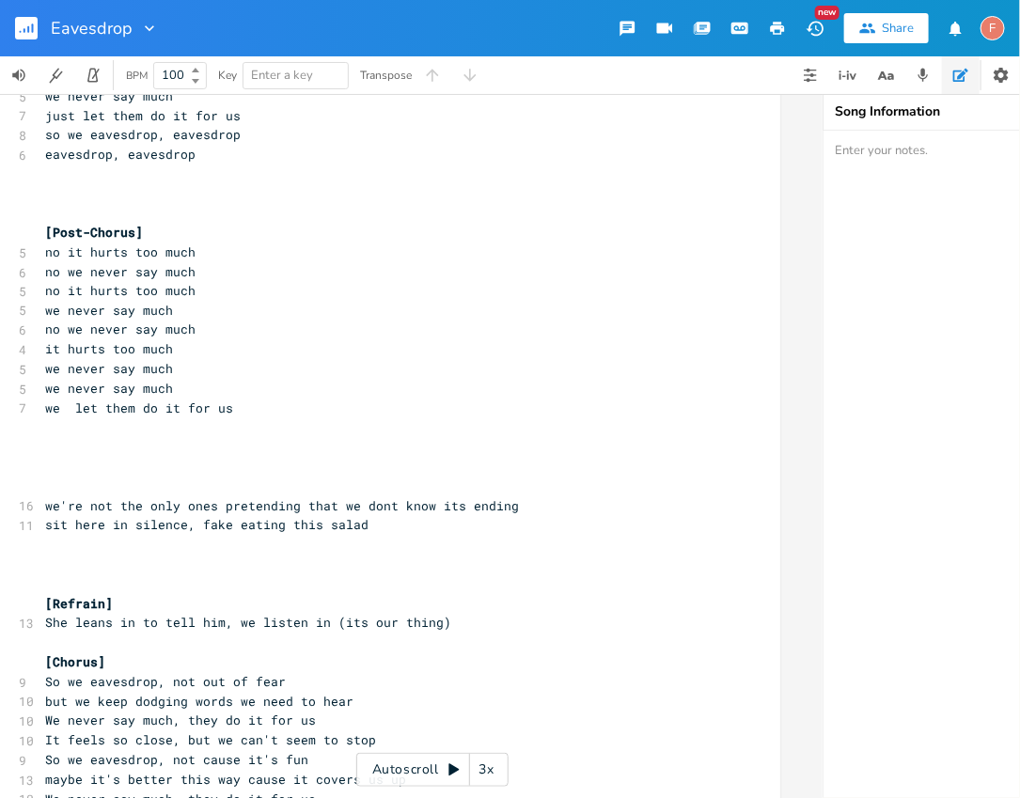
scroll to position [948, 0]
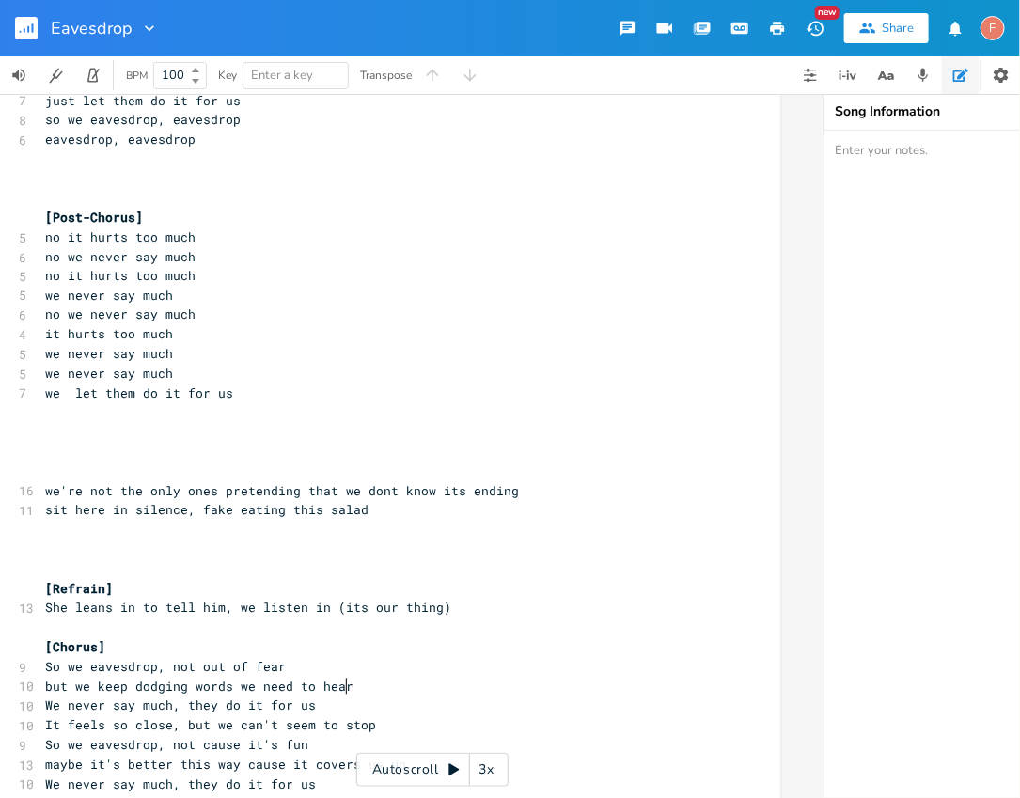
click at [410, 514] on pre "sit here in silence, fake eating this salad" at bounding box center [380, 511] width 679 height 20
click at [379, 511] on pre "sit here in silence, fake eating this salad" at bounding box center [380, 511] width 679 height 20
click at [388, 447] on pre "​" at bounding box center [380, 453] width 679 height 20
click at [406, 424] on pre "​" at bounding box center [380, 433] width 679 height 20
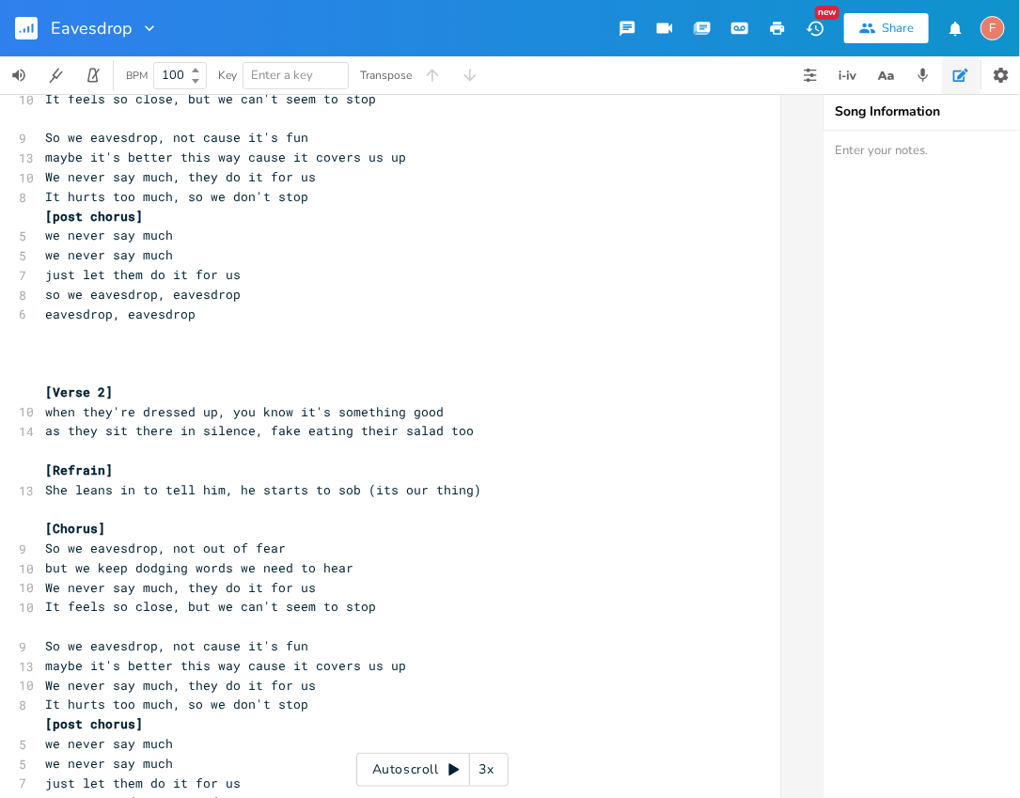
scroll to position [231, 0]
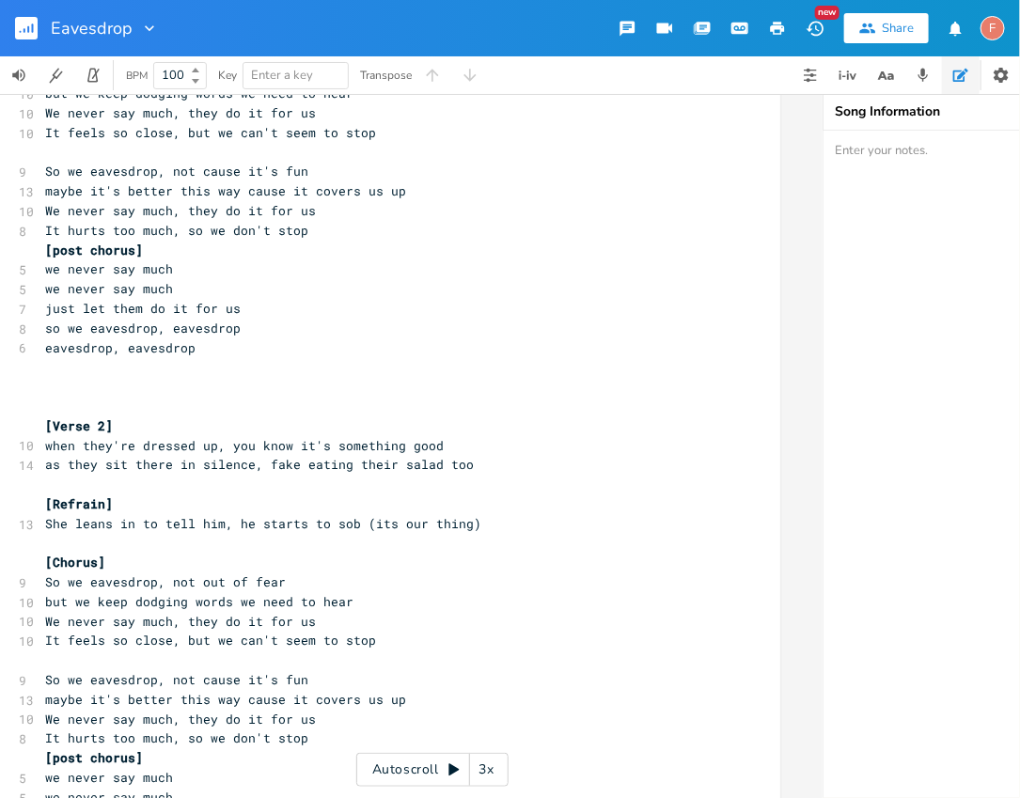
click at [262, 399] on pre "​" at bounding box center [380, 407] width 679 height 20
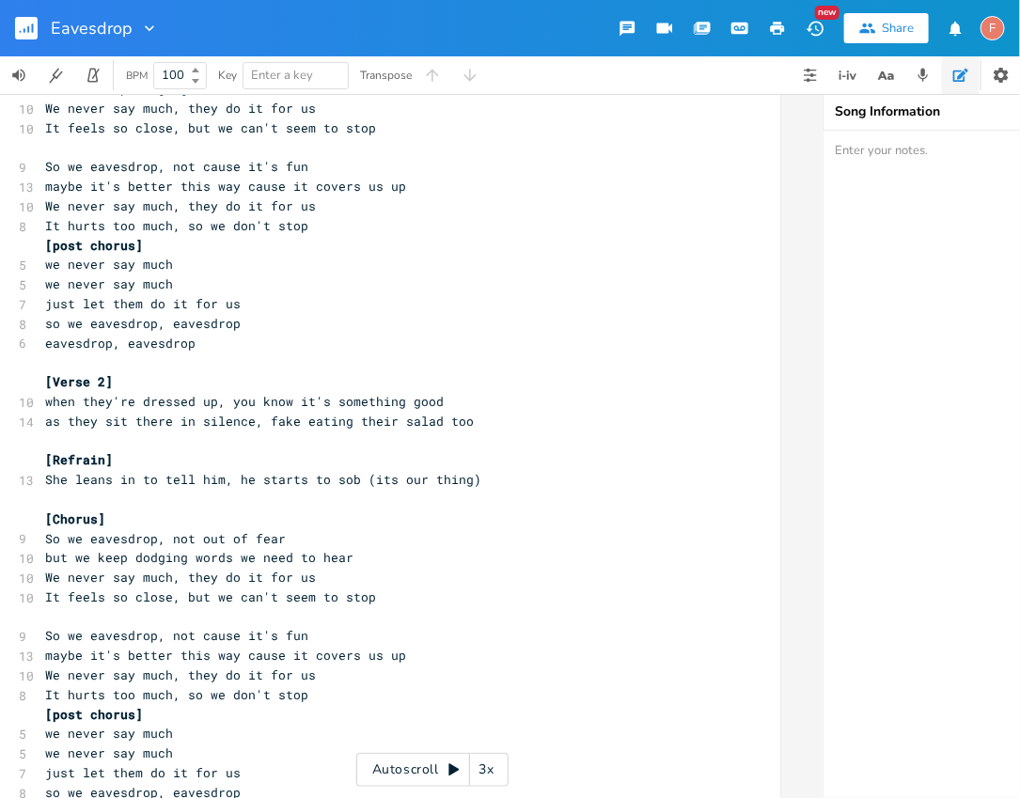
scroll to position [230, 0]
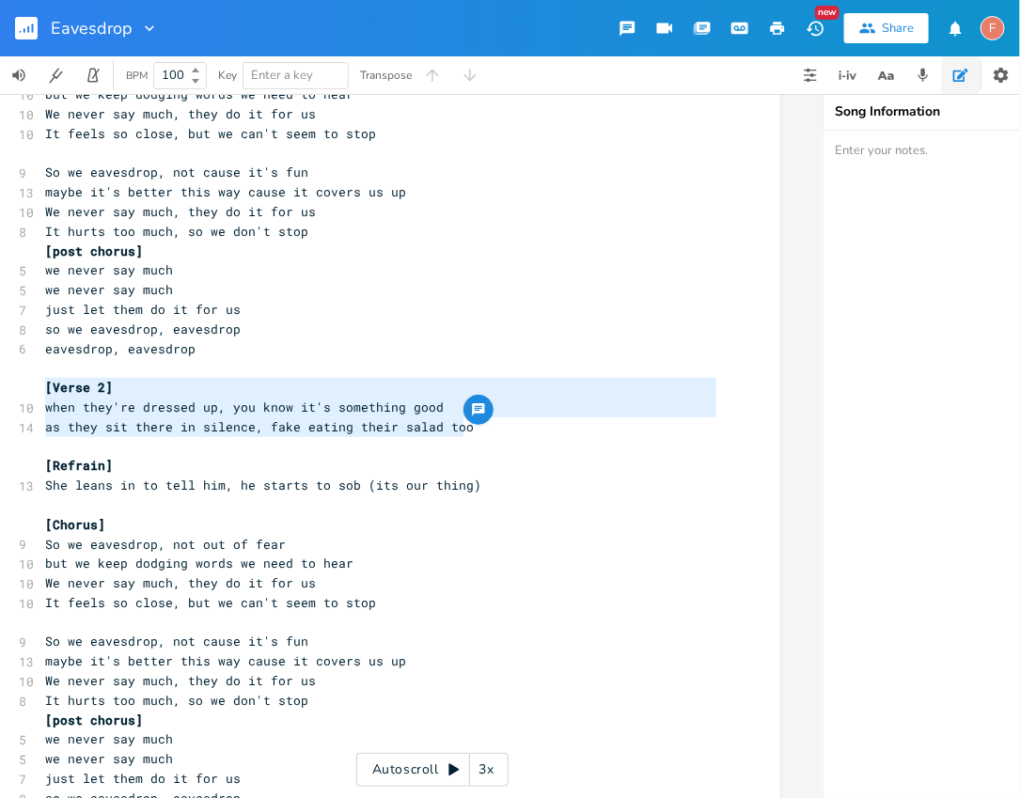
type textarea "when they're dressed up, you know it's something good as they sit there in sile…"
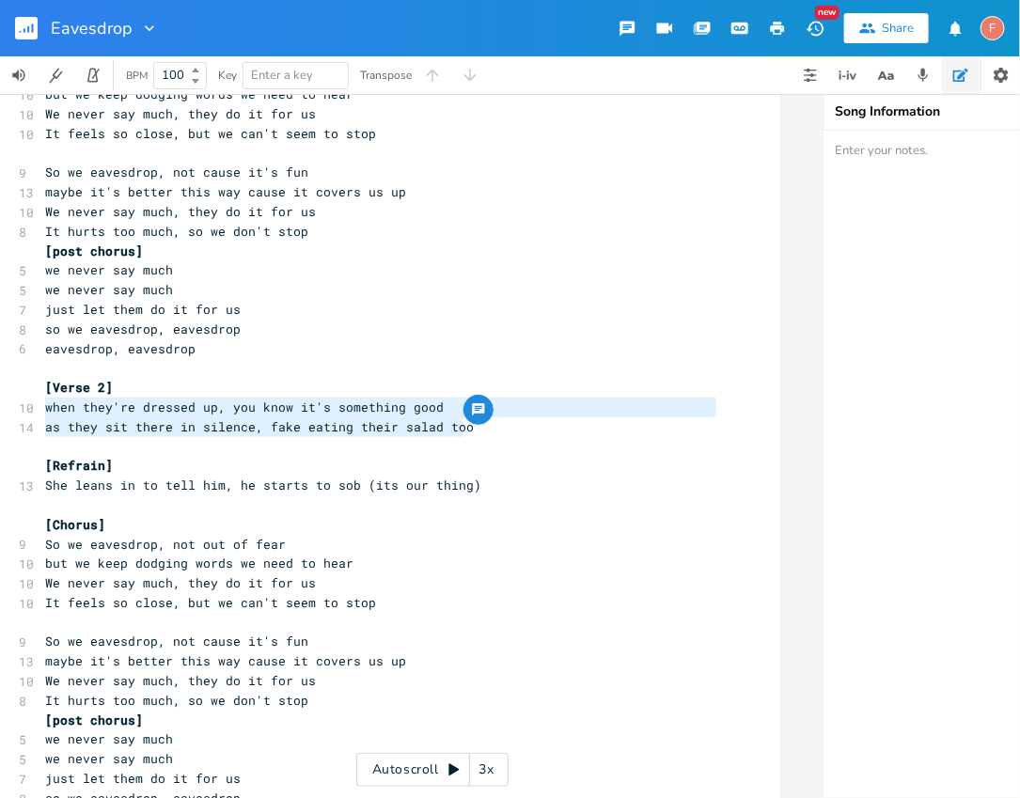
drag, startPoint x: 528, startPoint y: 427, endPoint x: 0, endPoint y: 406, distance: 528.8
click at [296, 410] on span "when they're dressed up, you know it's something good" at bounding box center [244, 407] width 399 height 17
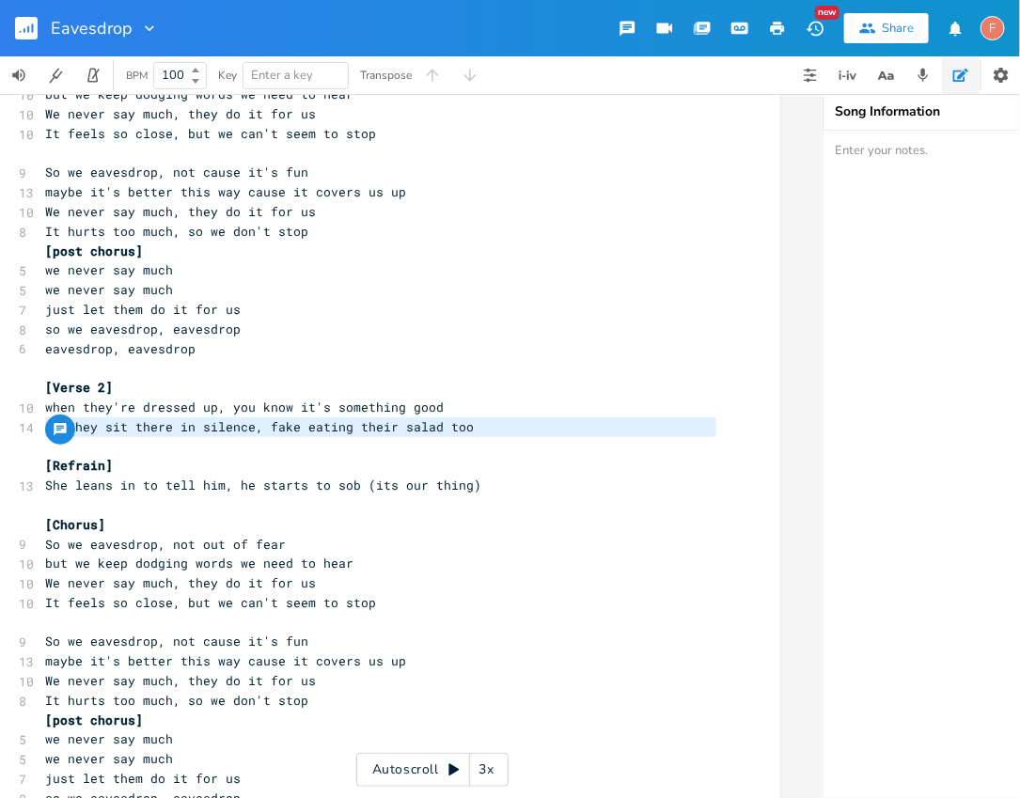
type textarea "when they're dressed up, you know it's something good as they sit there in sile…"
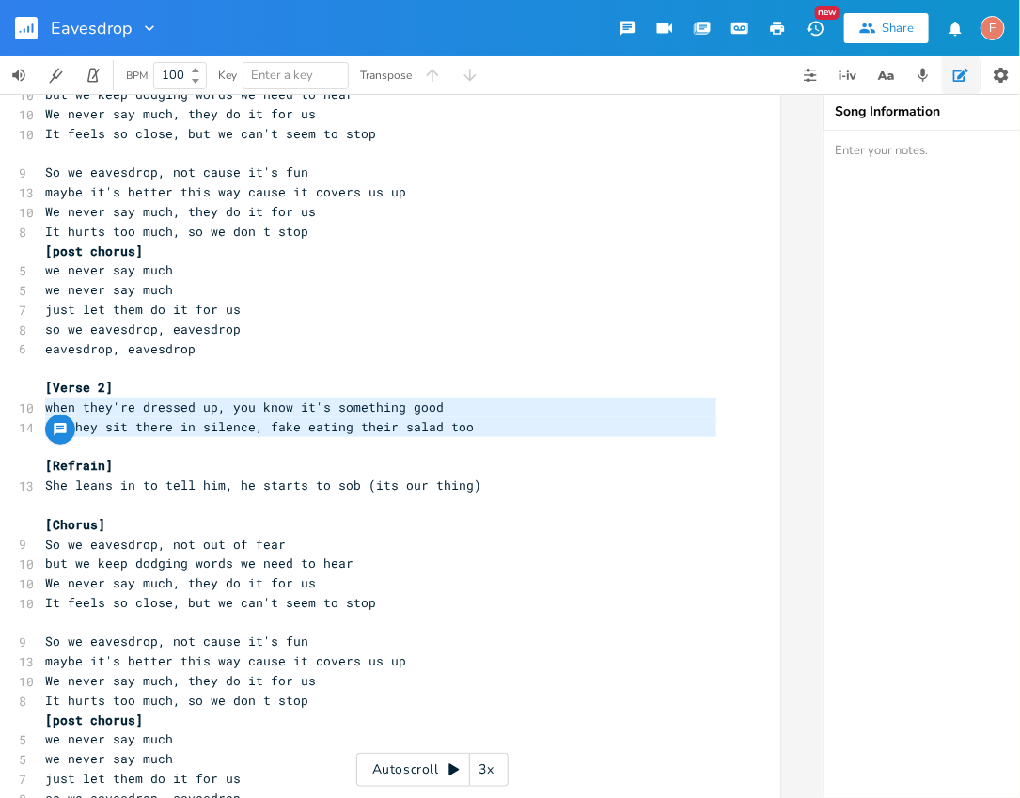
drag, startPoint x: 508, startPoint y: 438, endPoint x: 2, endPoint y: 410, distance: 506.6
click at [511, 432] on pre "as they sit there in silence, fake eating their salad too" at bounding box center [380, 427] width 679 height 20
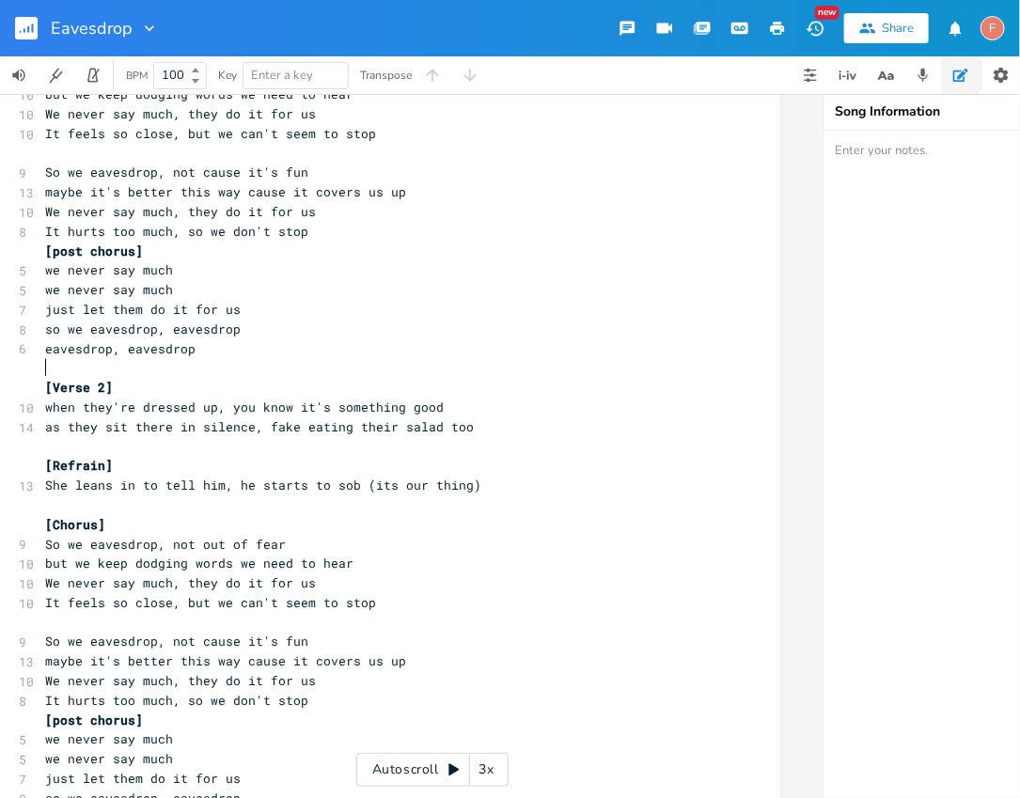
click at [322, 374] on pre "​" at bounding box center [380, 368] width 679 height 20
click at [346, 389] on pre "[Verse 2]" at bounding box center [380, 388] width 679 height 20
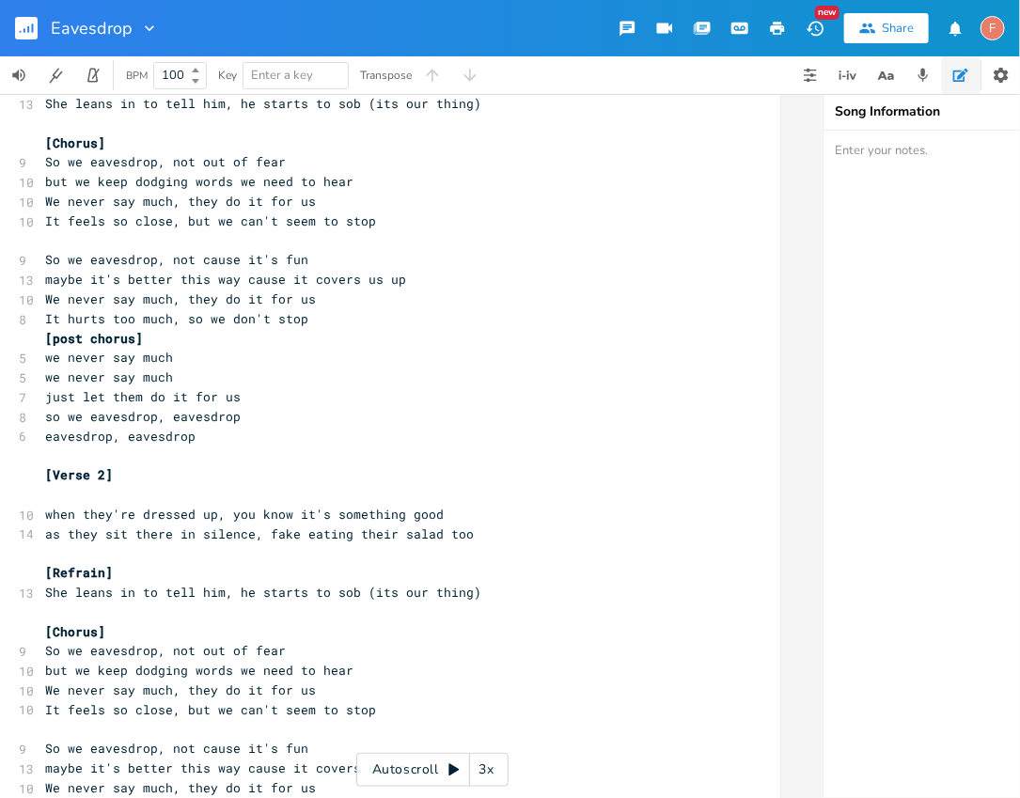
scroll to position [154, 0]
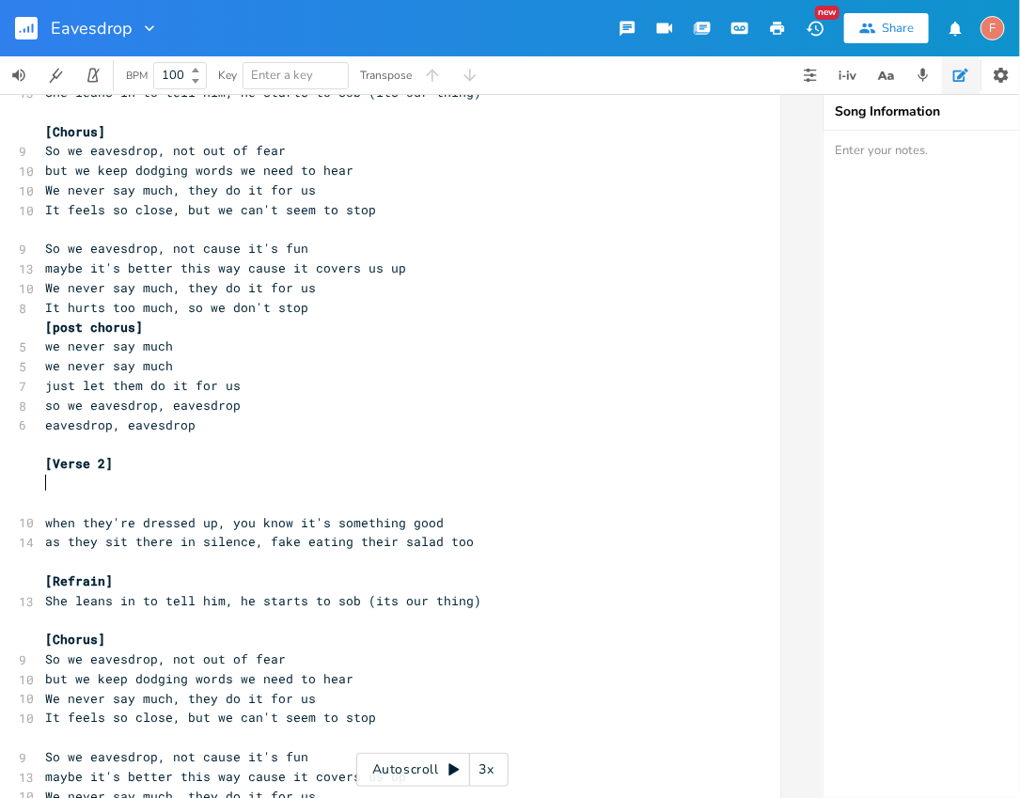
click at [319, 488] on pre "​" at bounding box center [380, 484] width 679 height 20
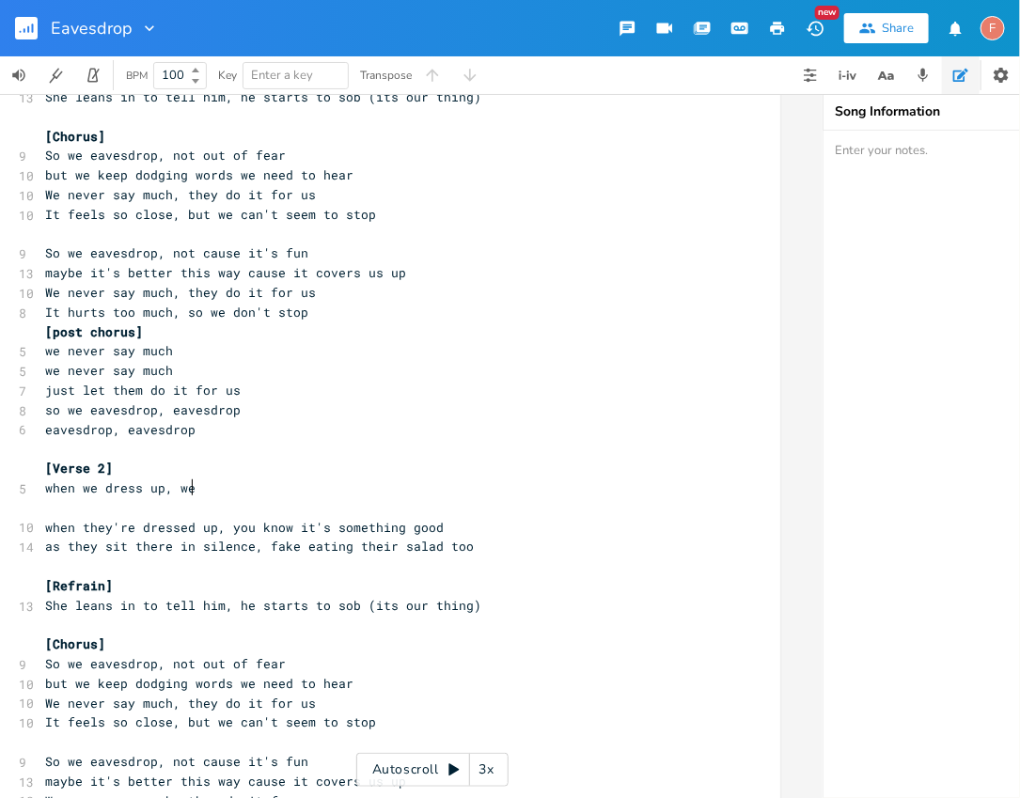
scroll to position [155, 0]
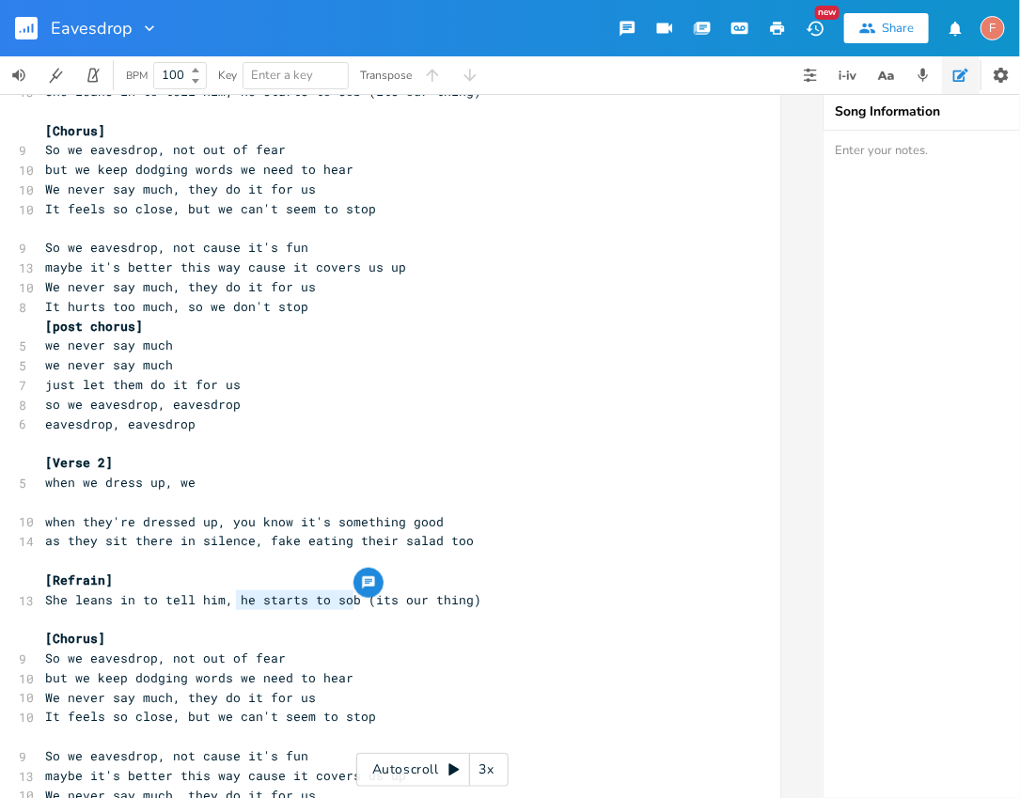
drag, startPoint x: 231, startPoint y: 598, endPoint x: 347, endPoint y: 597, distance: 115.7
click at [289, 611] on pre "​" at bounding box center [380, 620] width 679 height 20
click at [271, 598] on span "She leans in to tell him, he starts to sob (its our thing)" at bounding box center [263, 599] width 436 height 17
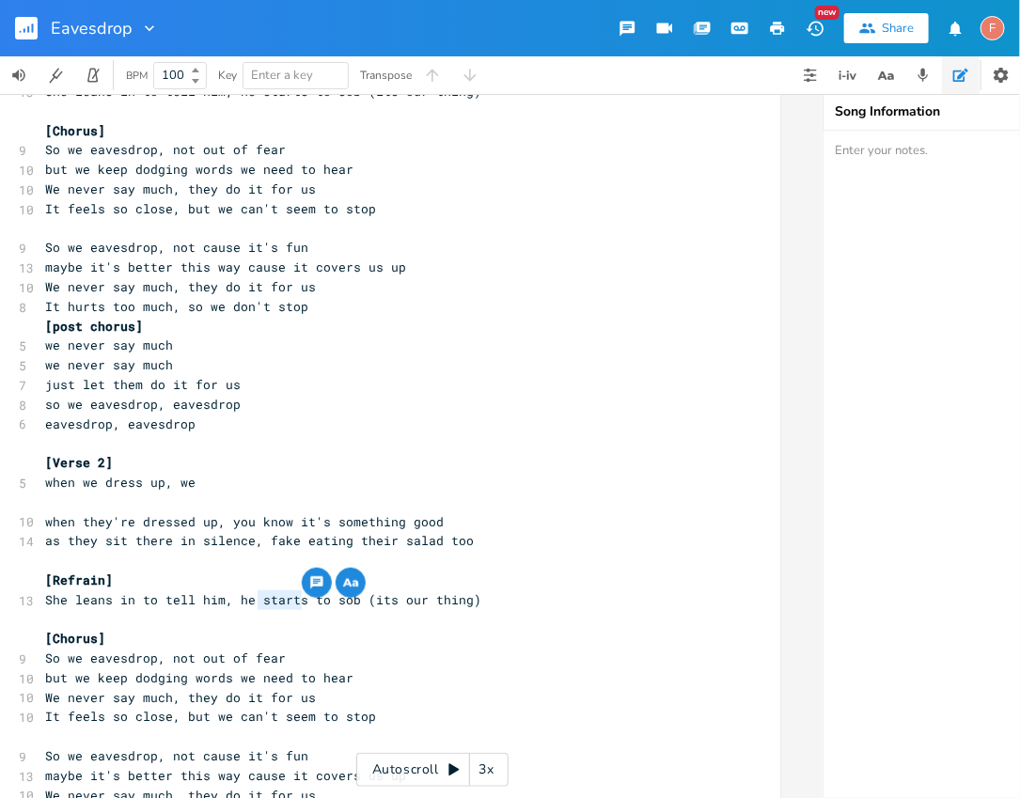
click at [310, 600] on span "She leans in to tell him, he starts to sob (its our thing)" at bounding box center [263, 599] width 436 height 17
drag, startPoint x: 348, startPoint y: 601, endPoint x: 254, endPoint y: 599, distance: 94.0
click at [254, 599] on span "She leans in to tell him, he starts to sob (its our thing)" at bounding box center [263, 599] width 436 height 17
click at [49, 597] on span "She leans in to tell him, he starts to sob (its our thing)" at bounding box center [263, 599] width 436 height 17
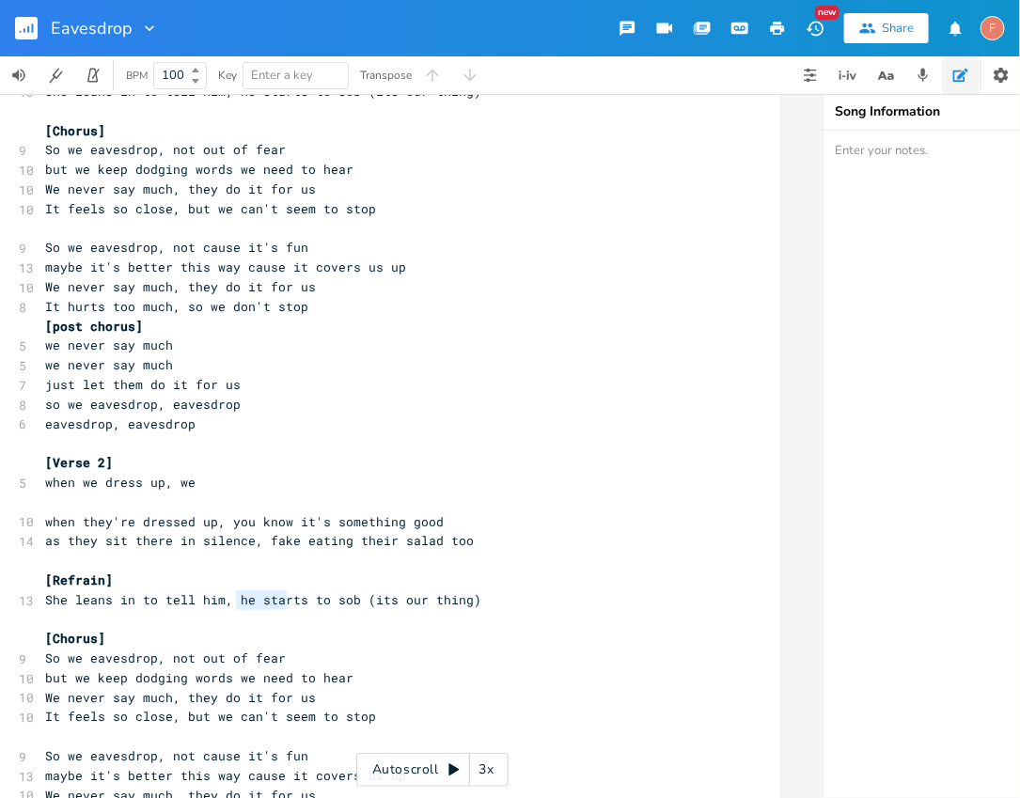
drag, startPoint x: 229, startPoint y: 600, endPoint x: 278, endPoint y: 600, distance: 48.9
click at [278, 600] on span "She leans in to tell him, he starts to sob (its our thing)" at bounding box center [263, 599] width 436 height 17
click at [336, 600] on span "She leans in to tell him, he starts to sob (its our thing)" at bounding box center [263, 599] width 436 height 17
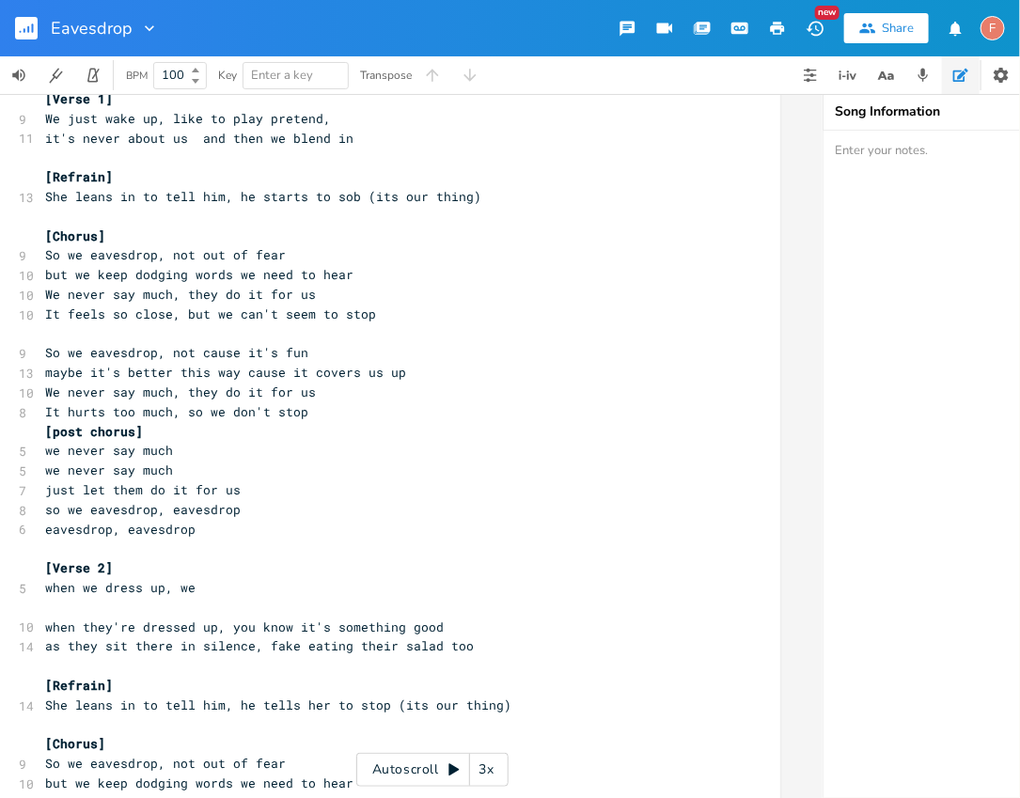
scroll to position [34, 0]
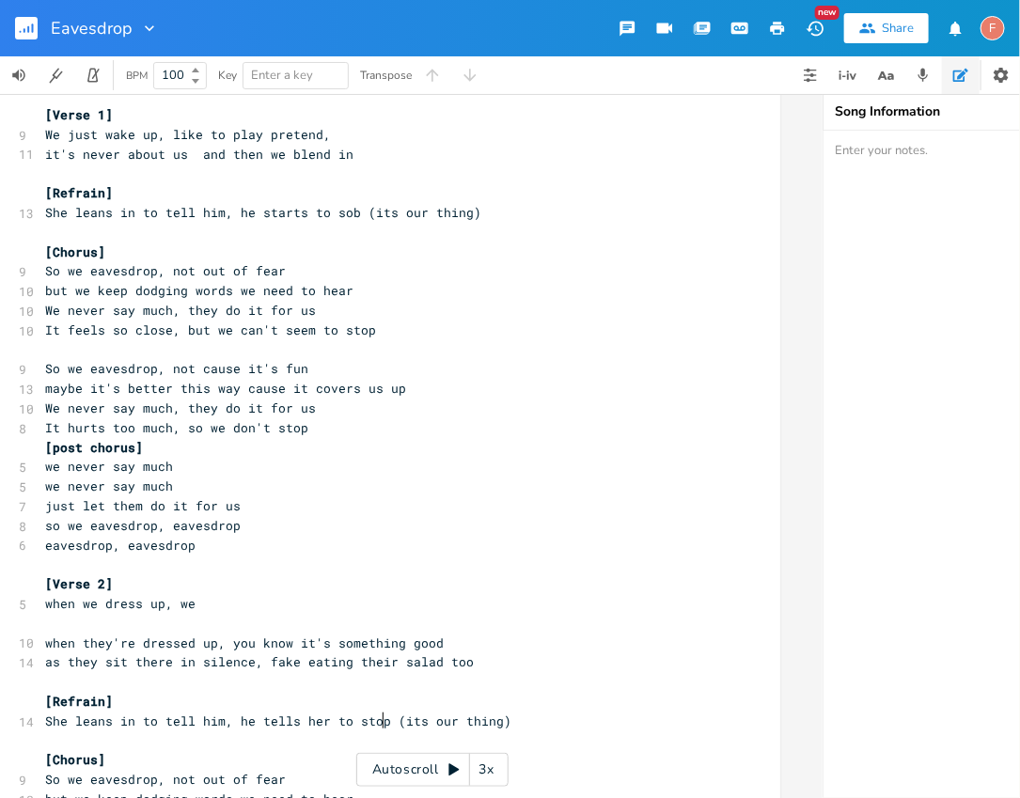
click at [323, 389] on span "maybe it's better this way cause it covers us up" at bounding box center [225, 388] width 361 height 17
click at [330, 401] on pre "We never say much, they do it for us" at bounding box center [380, 409] width 679 height 20
click at [325, 432] on pre "It hurts too much, so we don't stop" at bounding box center [380, 428] width 679 height 20
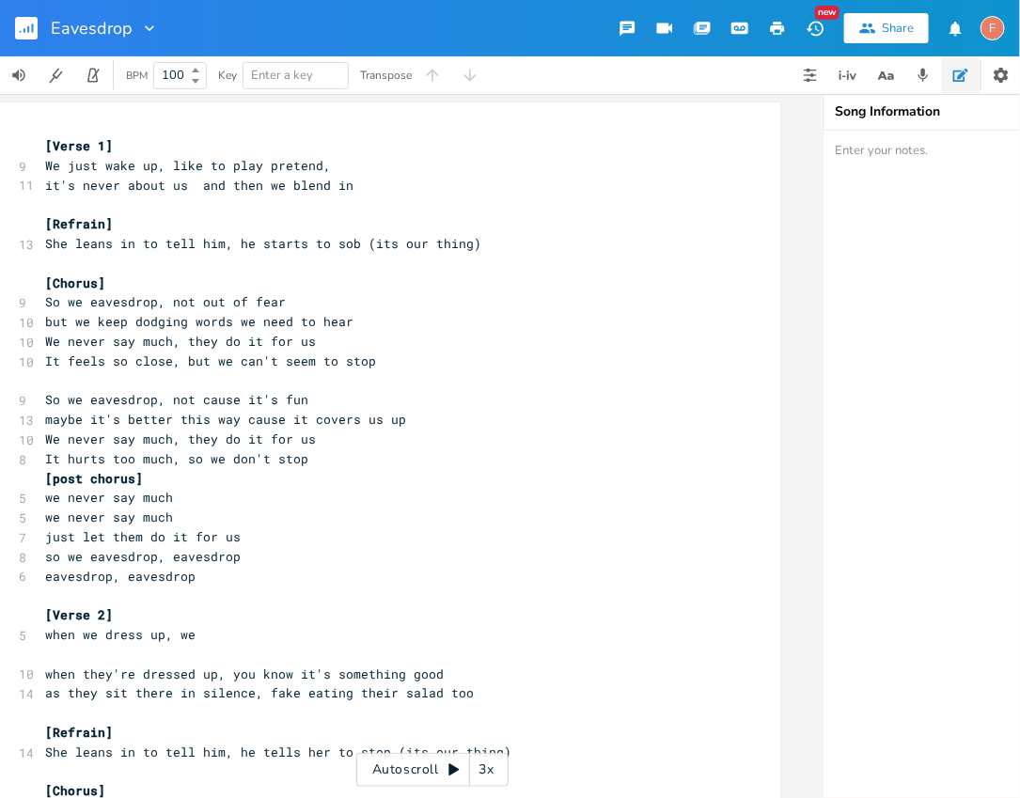
scroll to position [0, 0]
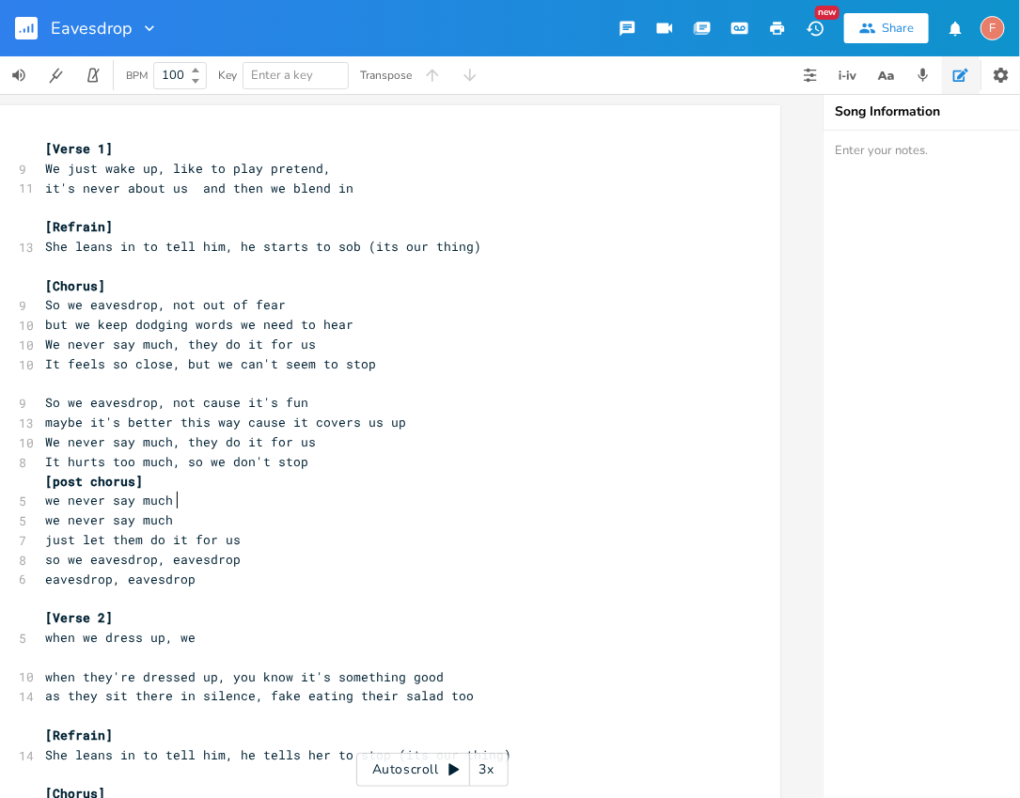
click at [288, 493] on pre "we never say much" at bounding box center [380, 501] width 679 height 20
click at [298, 532] on pre "just let them do it for us" at bounding box center [380, 540] width 679 height 20
click at [314, 561] on pre "so we eavesdrop, eavesdrop" at bounding box center [380, 560] width 679 height 20
click at [338, 615] on pre "[Verse 2]" at bounding box center [380, 618] width 679 height 20
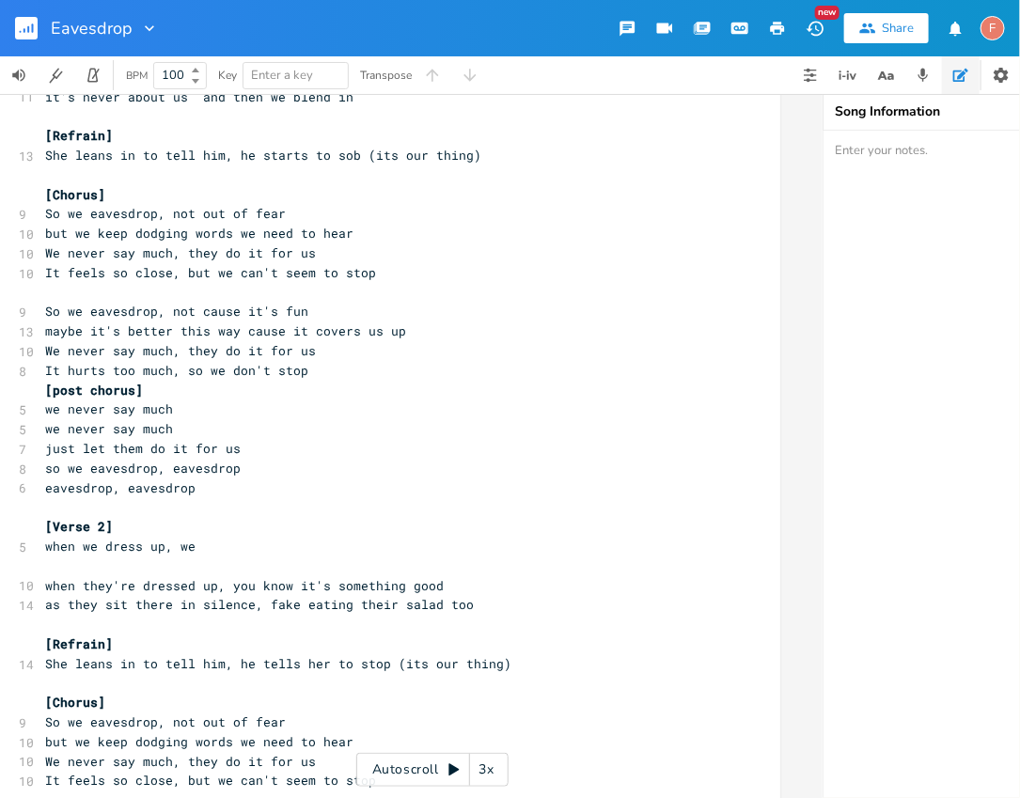
scroll to position [103, 0]
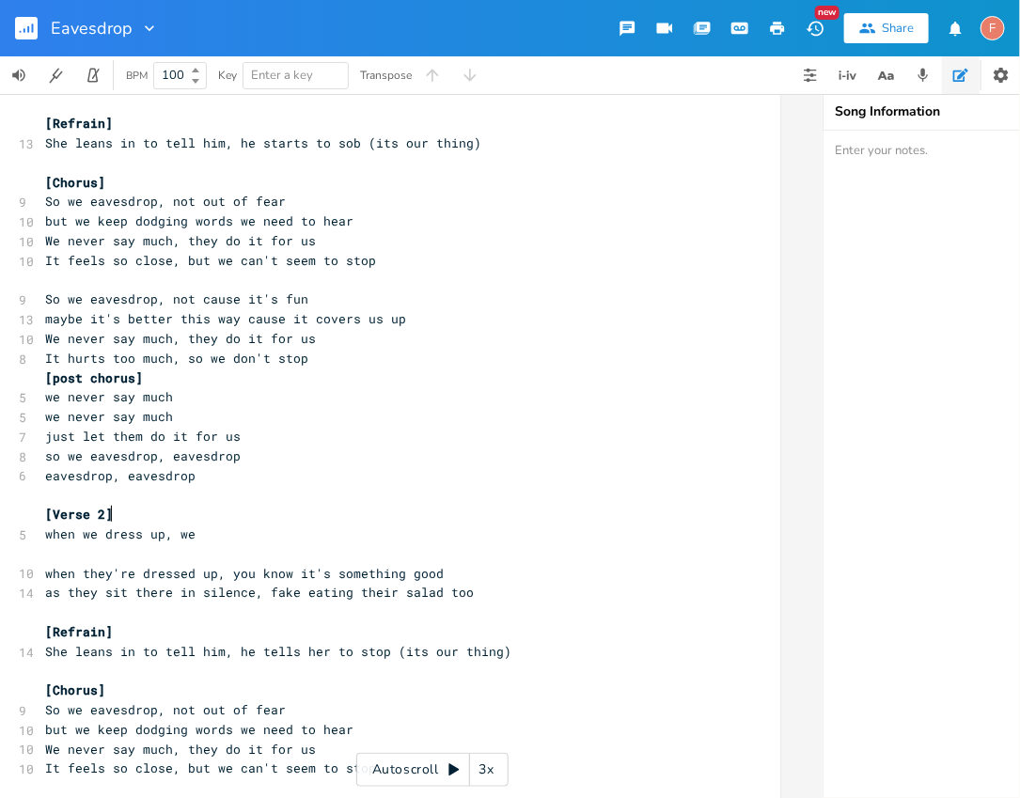
click at [277, 527] on pre "when we dress up, we" at bounding box center [380, 535] width 679 height 20
drag, startPoint x: 254, startPoint y: 535, endPoint x: 7, endPoint y: 537, distance: 247.3
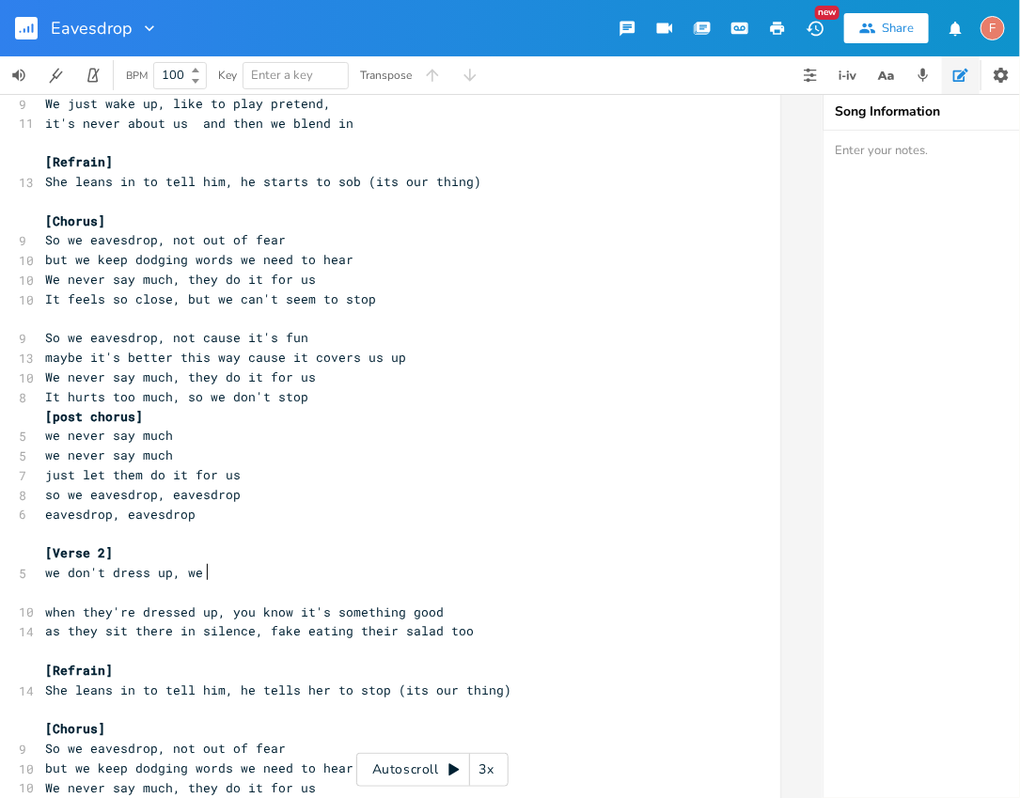
scroll to position [0, 124]
drag, startPoint x: 260, startPoint y: 571, endPoint x: 2, endPoint y: 580, distance: 257.8
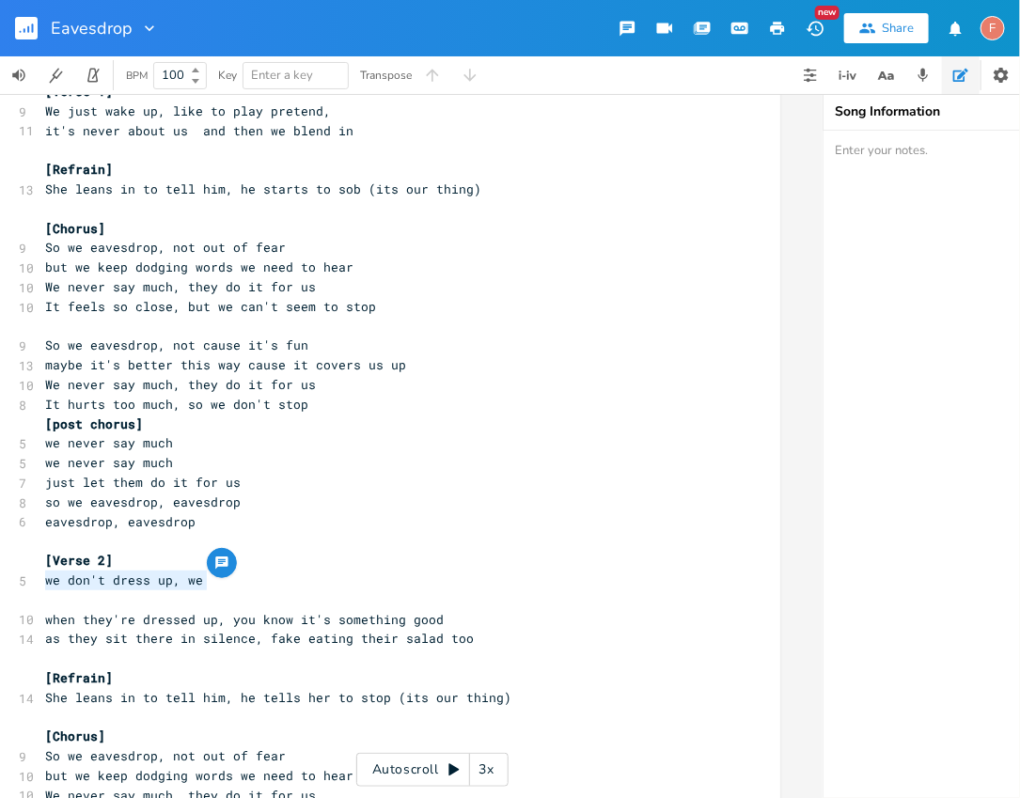
scroll to position [60, 0]
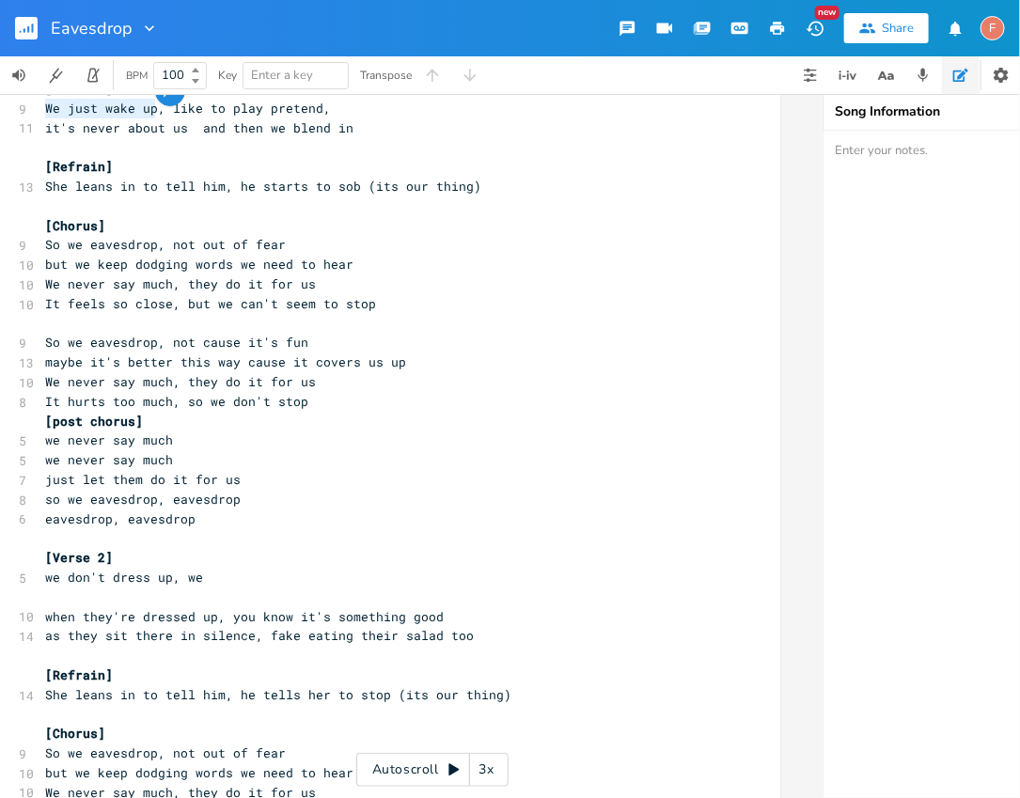
drag, startPoint x: 148, startPoint y: 110, endPoint x: 27, endPoint y: 104, distance: 120.5
click at [187, 202] on pre "​" at bounding box center [380, 207] width 679 height 20
drag, startPoint x: 149, startPoint y: 110, endPoint x: 63, endPoint y: 112, distance: 85.6
click at [63, 112] on span "We just wake up, like to play pretend," at bounding box center [188, 108] width 286 height 17
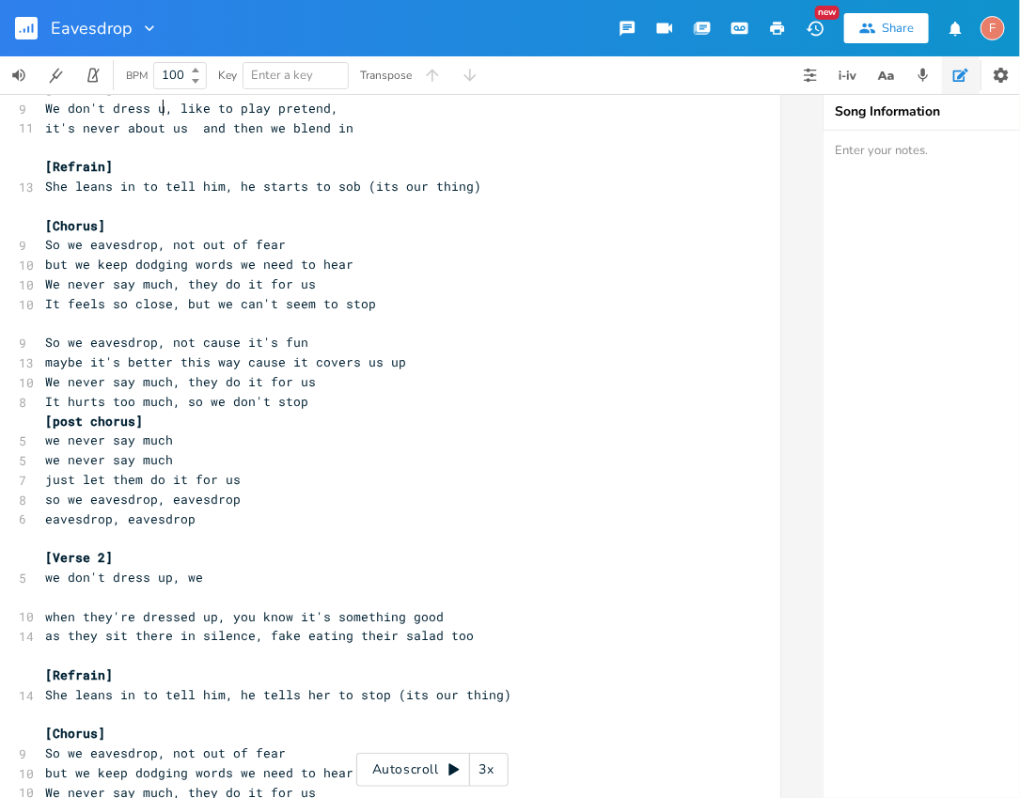
scroll to position [0, 17]
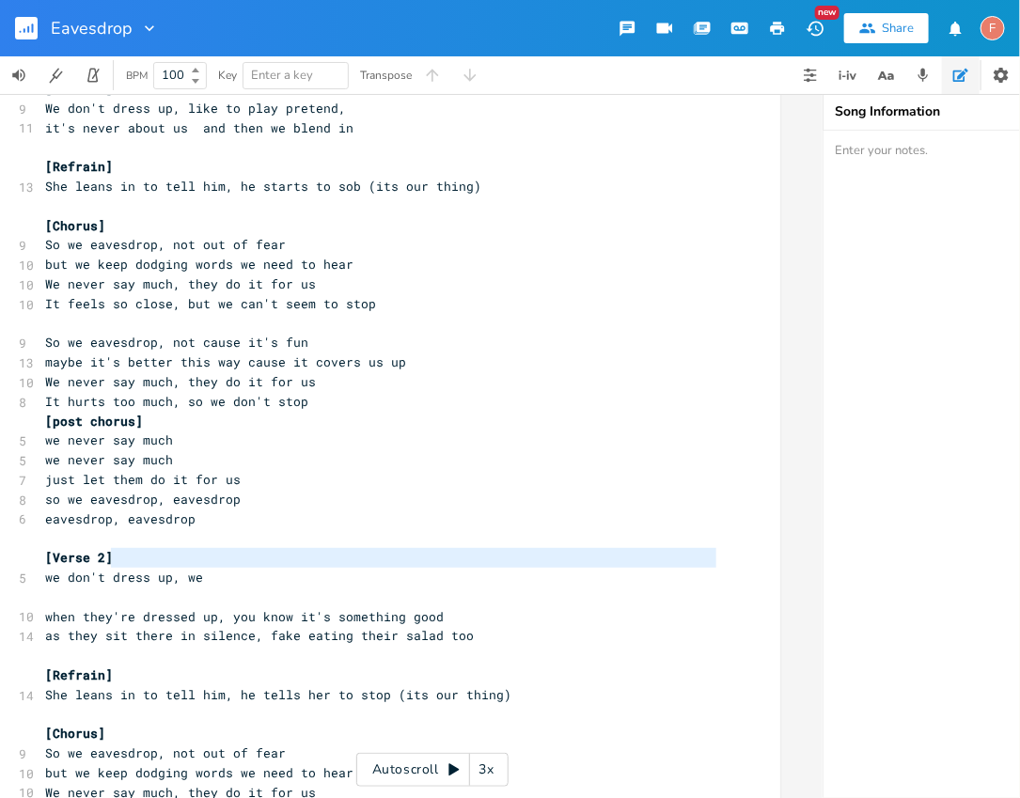
drag, startPoint x: 240, startPoint y: 567, endPoint x: 0, endPoint y: 570, distance: 239.8
click at [168, 589] on pre "​" at bounding box center [380, 598] width 679 height 20
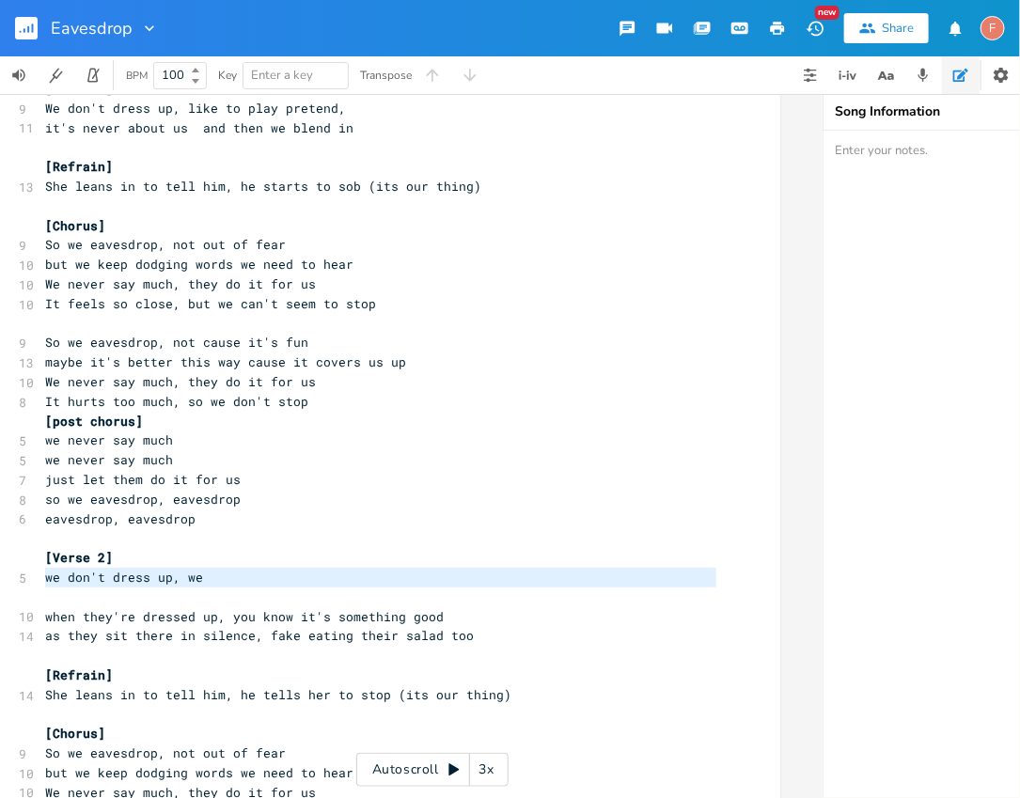
drag, startPoint x: 234, startPoint y: 589, endPoint x: 0, endPoint y: 574, distance: 234.5
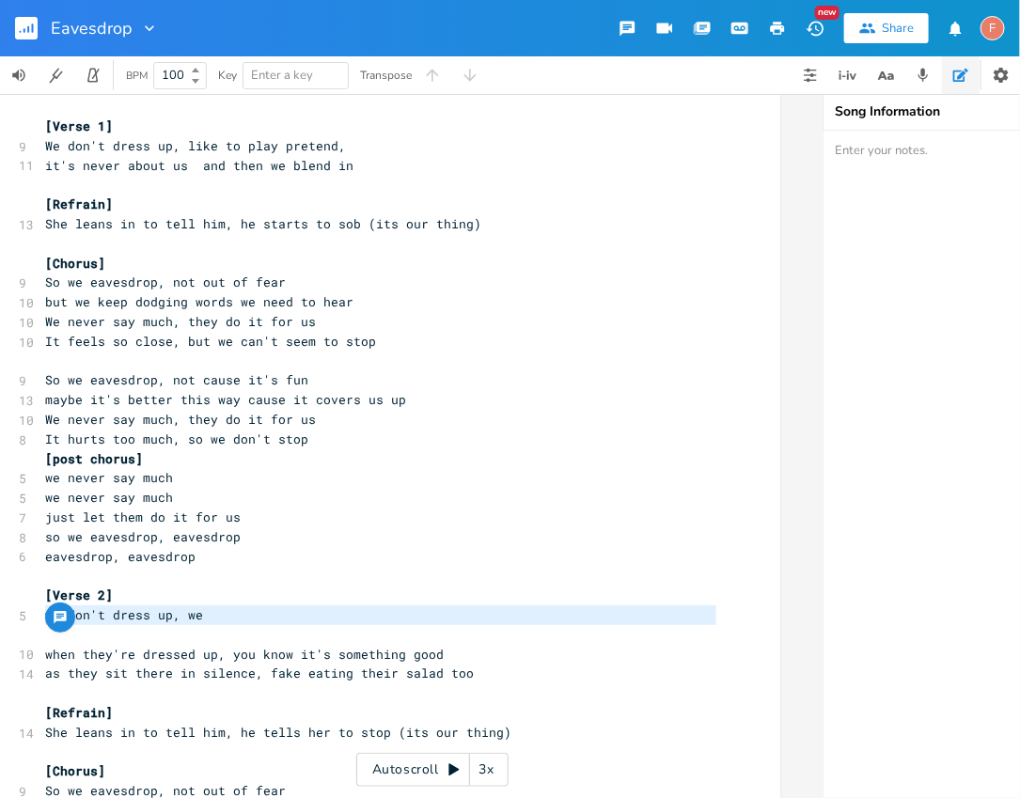
scroll to position [0, 0]
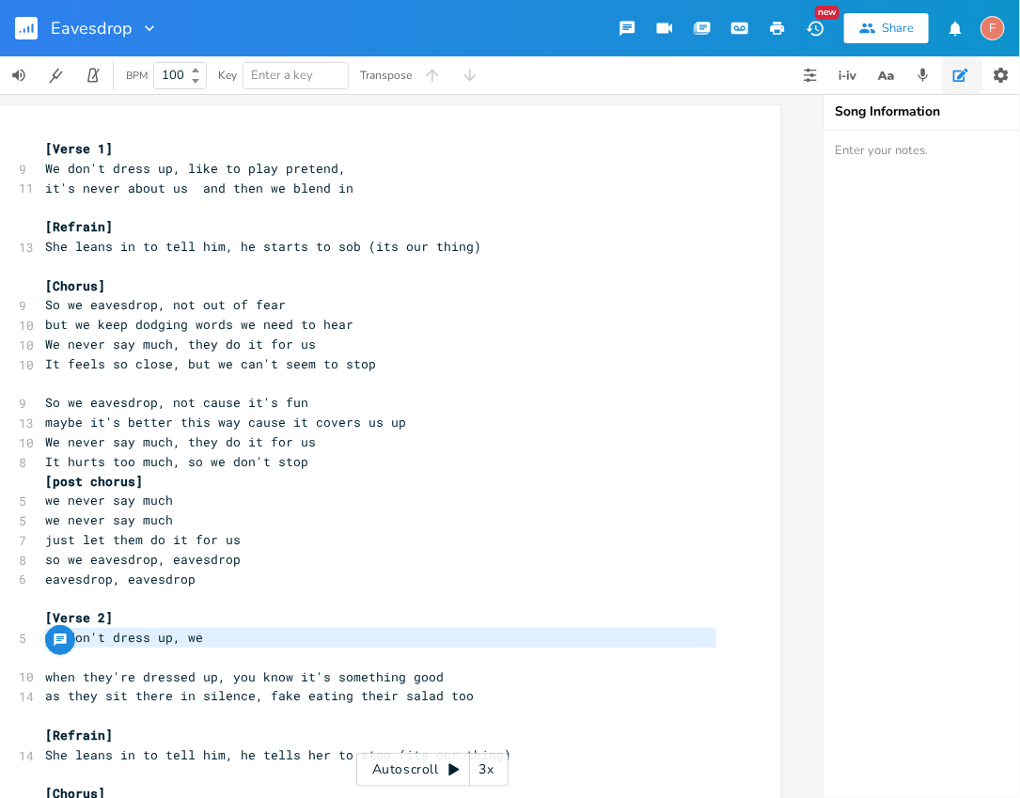
click at [338, 245] on span "She leans in to tell him, he starts to sob (its our thing)" at bounding box center [263, 246] width 436 height 17
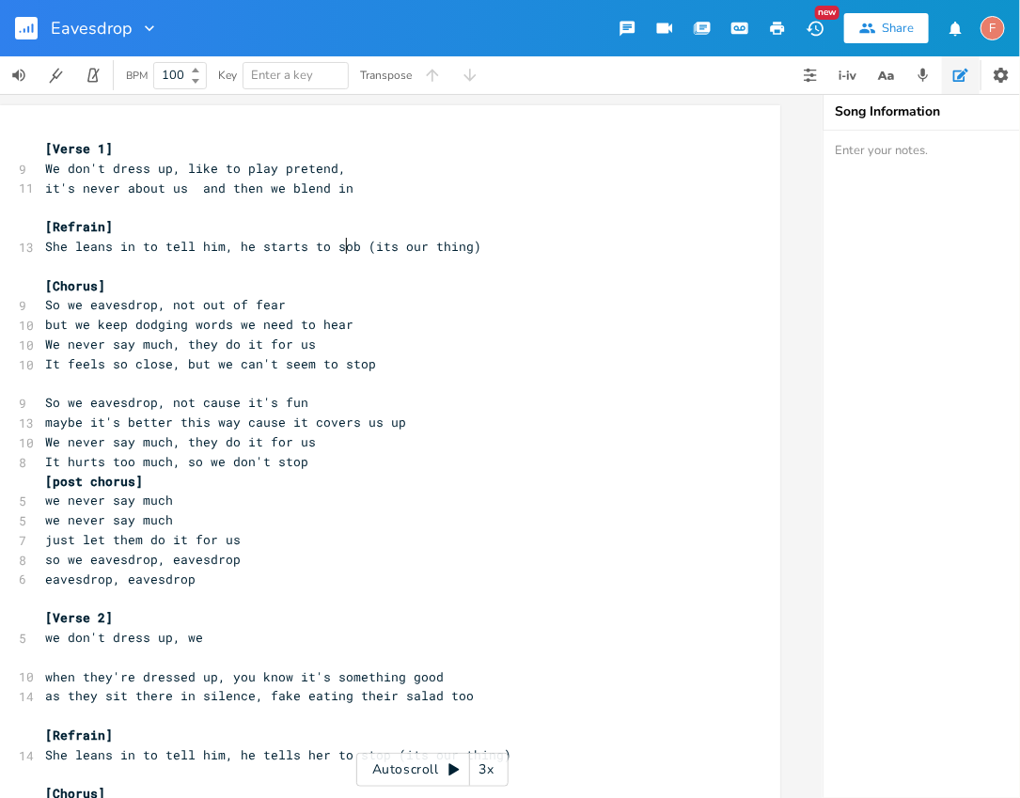
click at [338, 245] on span "She leans in to tell him, he starts to sob (its our thing)" at bounding box center [263, 246] width 436 height 17
click at [295, 321] on span "but we keep dodging words we need to hear" at bounding box center [199, 324] width 308 height 17
click at [271, 276] on pre "[Chorus]" at bounding box center [380, 286] width 679 height 20
click at [263, 264] on pre "​" at bounding box center [380, 267] width 679 height 20
click at [336, 248] on span "She leans in to tell him, he starts to sob (its our thing)" at bounding box center [263, 246] width 436 height 17
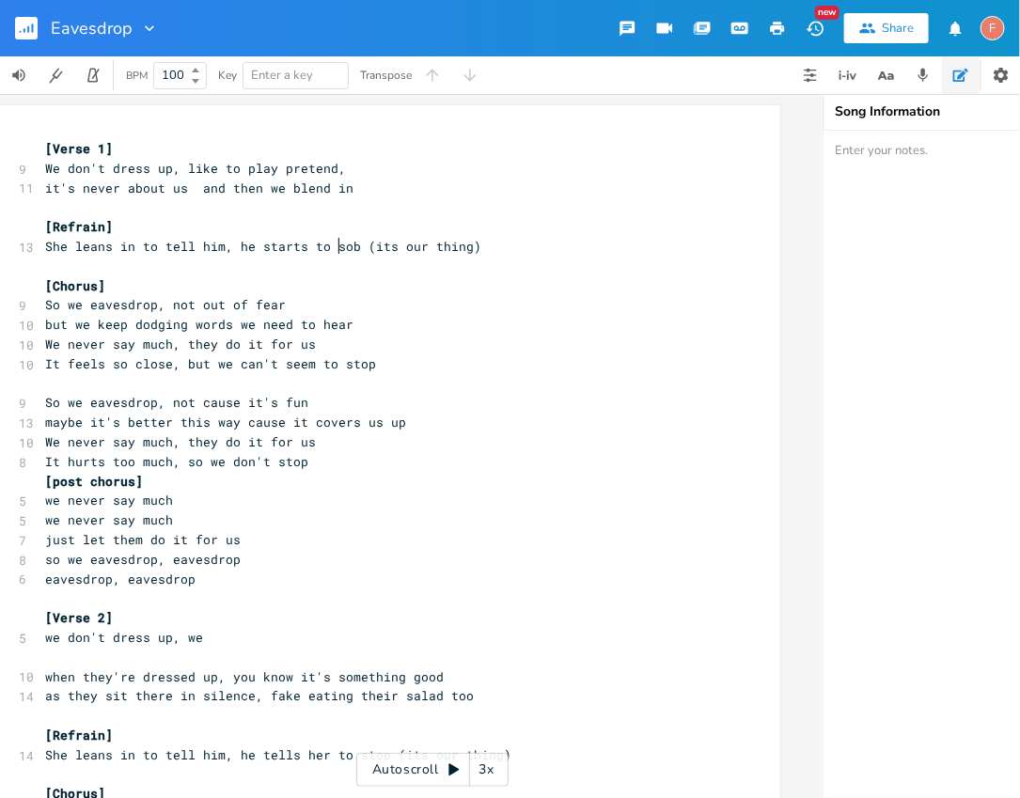
click at [336, 248] on span "She leans in to tell him, he starts to sob (its our thing)" at bounding box center [263, 246] width 436 height 17
click at [307, 279] on pre "[Chorus]" at bounding box center [380, 286] width 679 height 20
click at [341, 244] on span "She leans in to tell him, he starts to sob (its our thing)" at bounding box center [263, 246] width 436 height 17
drag, startPoint x: 348, startPoint y: 247, endPoint x: 228, endPoint y: 250, distance: 120.4
click at [228, 250] on span "She leans in to tell him, he starts to sob (its our thing)" at bounding box center [263, 246] width 436 height 17
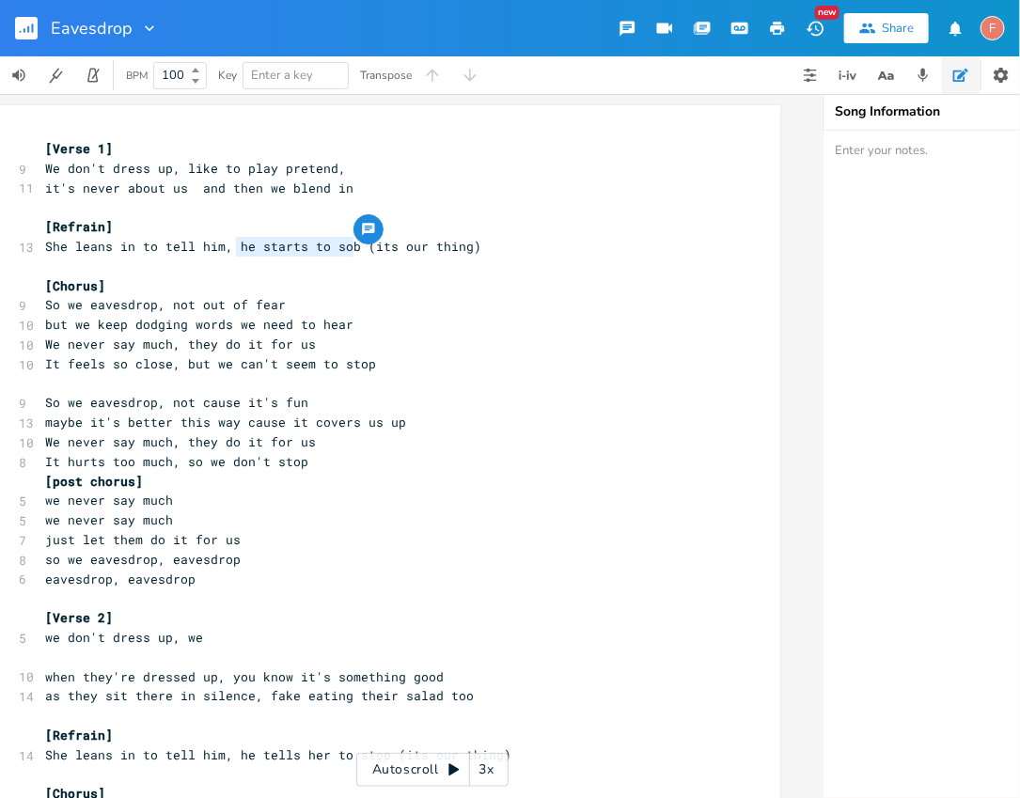
click at [263, 260] on pre "​" at bounding box center [380, 267] width 679 height 20
click at [344, 246] on span "She leans in to tell him, he starts to sob (its our thing)" at bounding box center [263, 246] width 436 height 17
click at [227, 240] on span "She leans in to tell him, he starts to sob (its our thing)" at bounding box center [263, 246] width 436 height 17
click at [247, 246] on span "She leans in to tell him, he starts to sob (its our thing)" at bounding box center [263, 246] width 436 height 17
drag, startPoint x: 228, startPoint y: 248, endPoint x: 347, endPoint y: 242, distance: 118.7
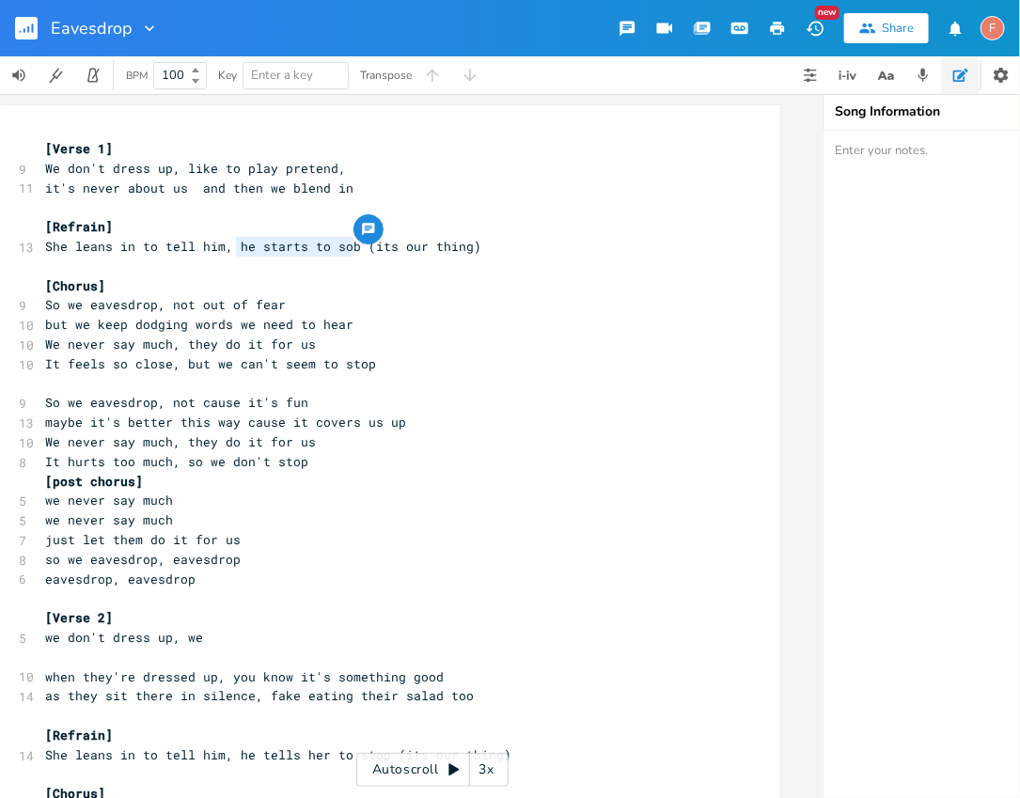
click at [485, 235] on pre "[Refrain]" at bounding box center [380, 227] width 679 height 20
drag, startPoint x: 231, startPoint y: 244, endPoint x: 346, endPoint y: 241, distance: 114.8
click at [448, 265] on pre "​" at bounding box center [380, 267] width 679 height 20
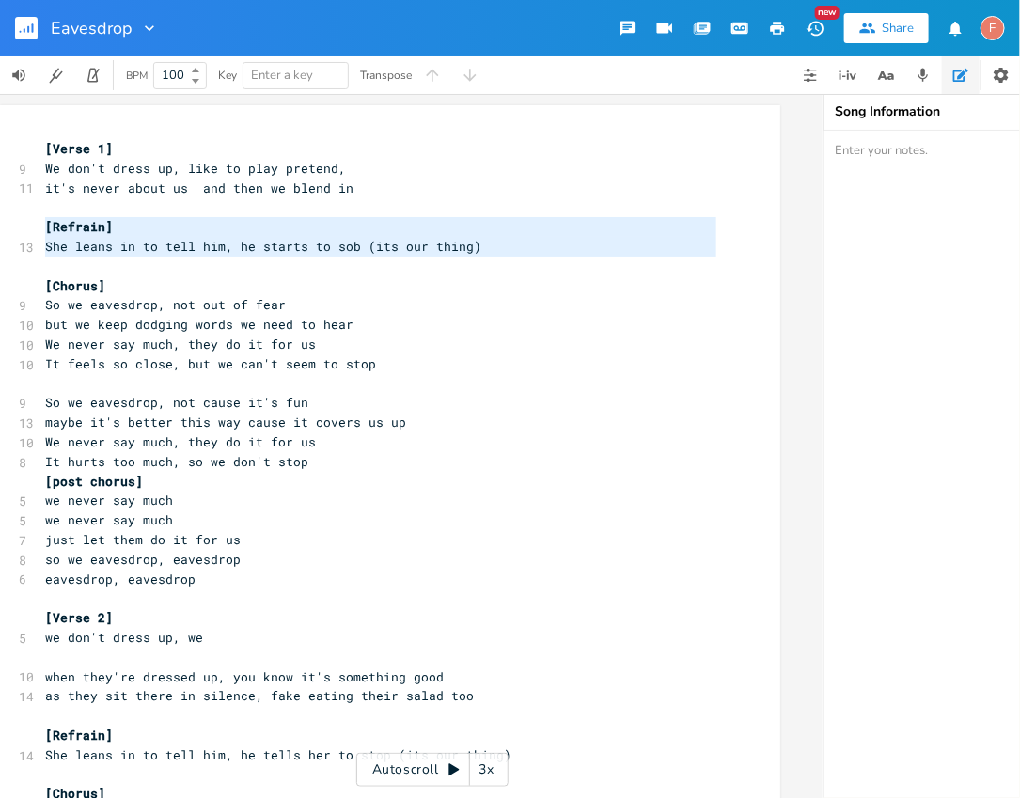
drag, startPoint x: 510, startPoint y: 264, endPoint x: 0, endPoint y: 233, distance: 510.6
click at [314, 246] on span "She leans in to tell him, he starts to sob (its our thing)" at bounding box center [263, 246] width 436 height 17
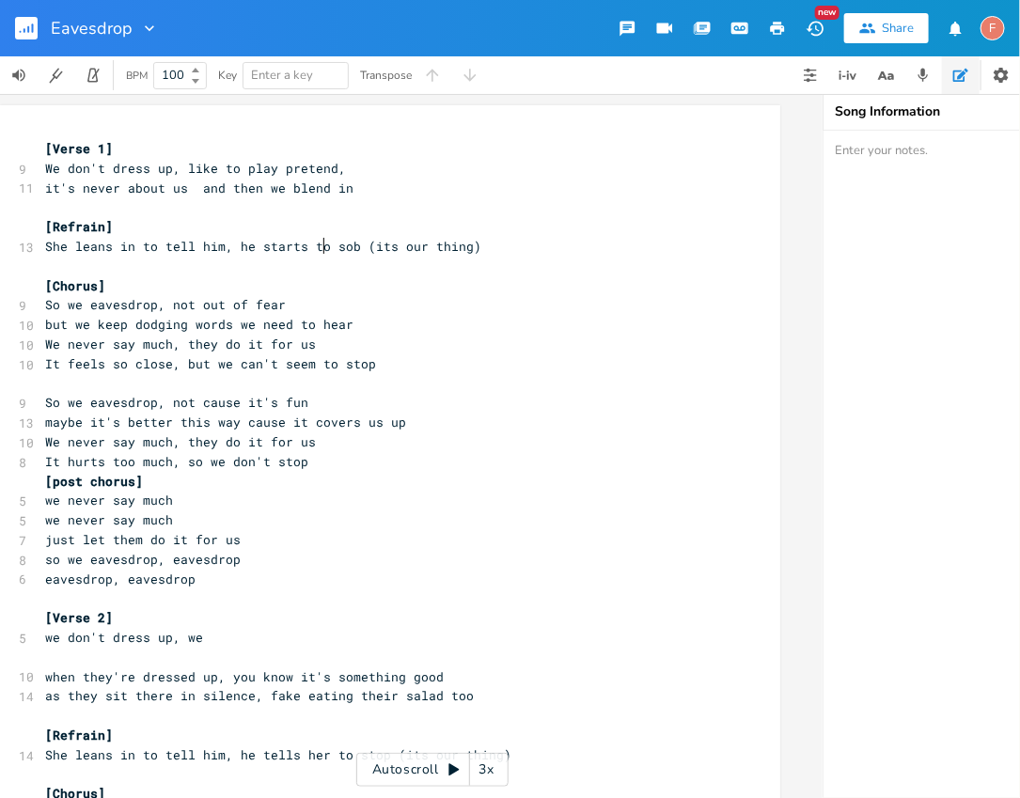
click at [253, 260] on pre "​" at bounding box center [380, 267] width 679 height 20
drag, startPoint x: 228, startPoint y: 245, endPoint x: 317, endPoint y: 257, distance: 90.0
click at [354, 247] on span "She leans in to tell him, he starts to sob (its our thing)" at bounding box center [263, 246] width 436 height 17
click at [344, 247] on span "She leans in to tell him, he starts to sob (its our thing)" at bounding box center [263, 246] width 436 height 17
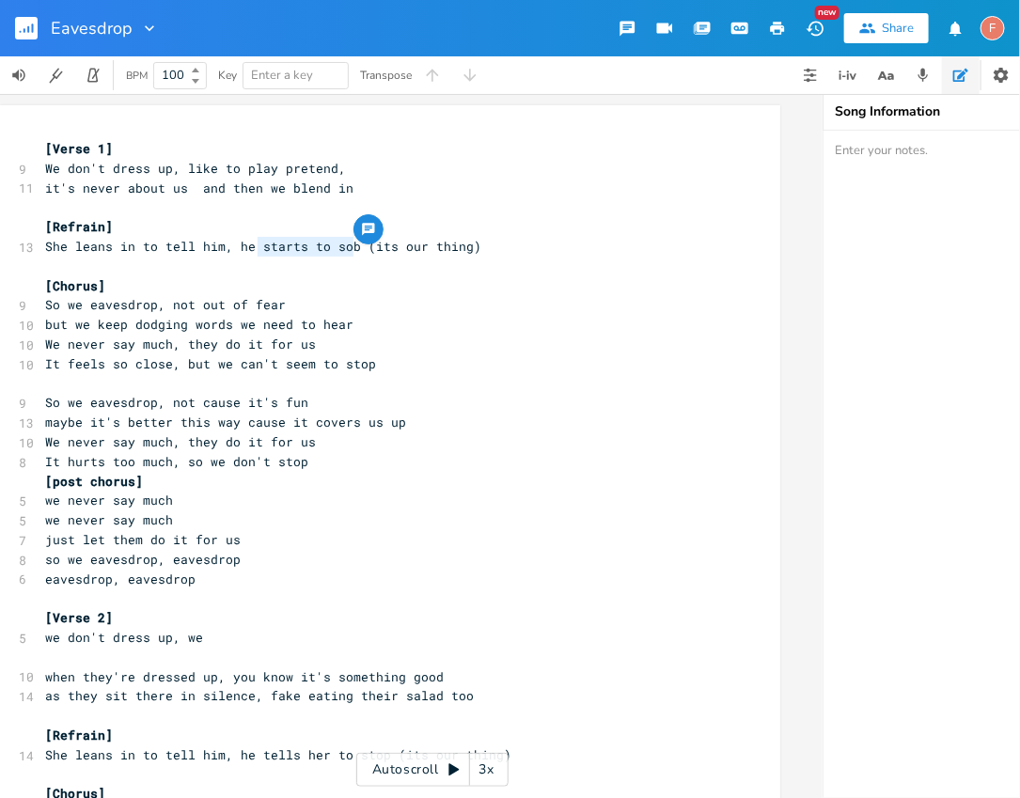
drag, startPoint x: 349, startPoint y: 247, endPoint x: 252, endPoint y: 244, distance: 96.9
click at [252, 244] on span "She leans in to tell him, he starts to sob (its our thing)" at bounding box center [263, 246] width 436 height 17
click at [241, 245] on span "She leans in to tell him, he starts to sob (its our thing)" at bounding box center [263, 246] width 436 height 17
drag, startPoint x: 229, startPoint y: 245, endPoint x: 349, endPoint y: 239, distance: 119.6
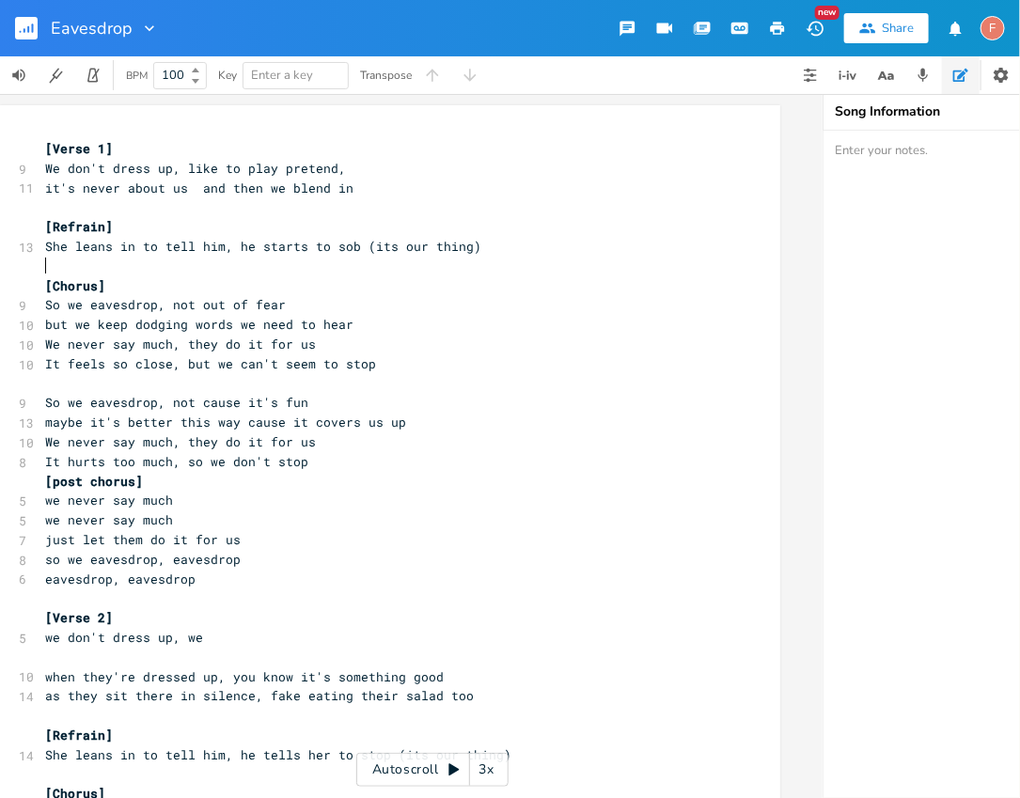
click at [286, 271] on pre "​" at bounding box center [380, 267] width 679 height 20
drag, startPoint x: 230, startPoint y: 249, endPoint x: 343, endPoint y: 249, distance: 112.8
click at [343, 249] on span "She leans in to tell him, he starts to sob (its our thing)" at bounding box center [263, 246] width 436 height 17
click at [231, 193] on span "it's never about us and then we blend in" at bounding box center [199, 188] width 308 height 17
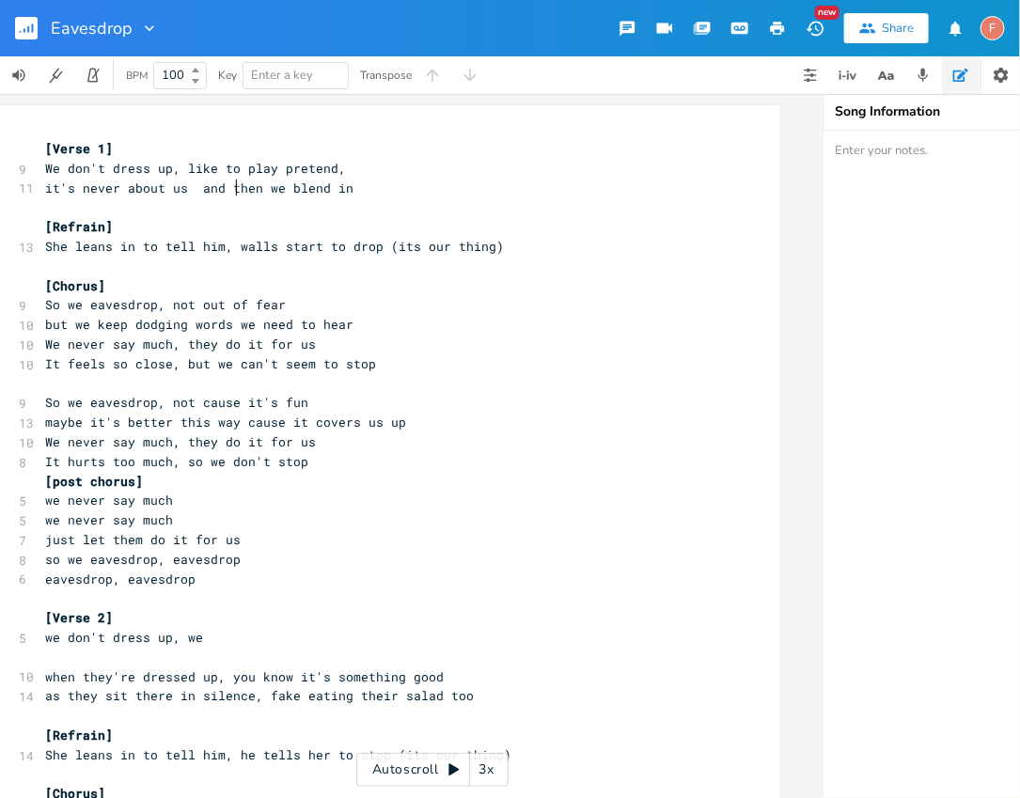
click at [239, 252] on span "She leans in to tell him, walls start to drop (its our thing)" at bounding box center [274, 246] width 459 height 17
click at [168, 336] on span "We never say much, they do it for us" at bounding box center [180, 344] width 271 height 17
click at [249, 244] on span "She leans in to tell him, things start to drop (its our thing)" at bounding box center [278, 246] width 466 height 17
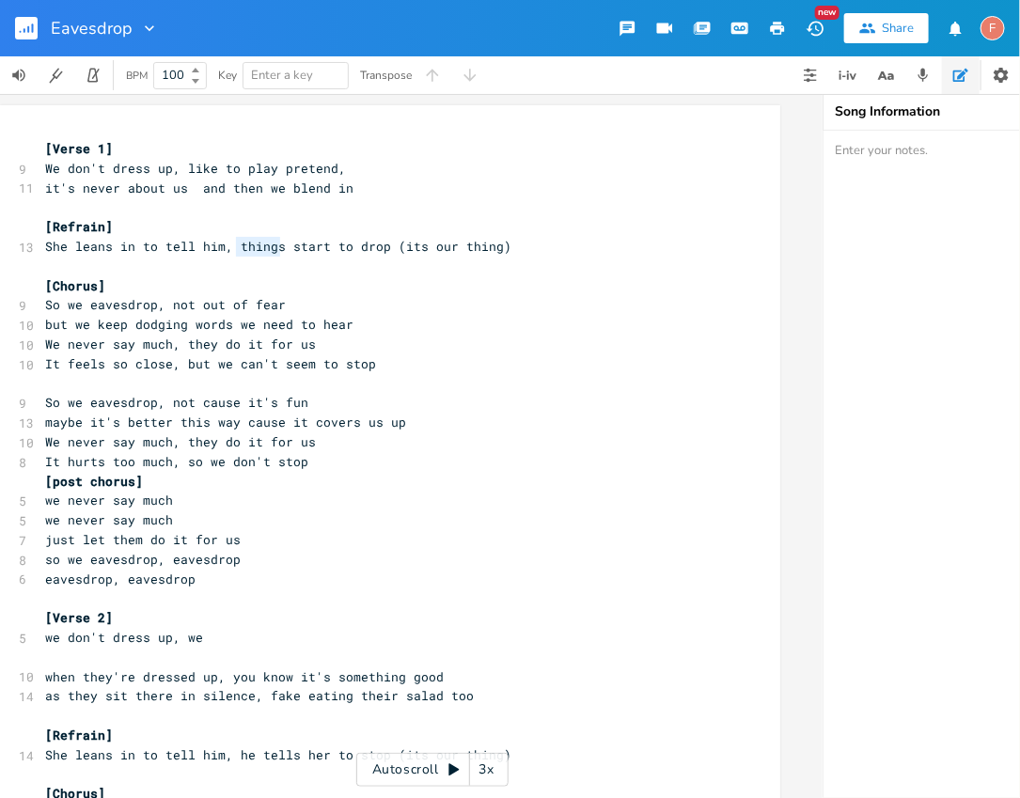
click at [249, 244] on span "She leans in to tell him, things start to drop (its our thing)" at bounding box center [278, 246] width 466 height 17
click at [480, 286] on pre "[Chorus]" at bounding box center [380, 286] width 679 height 20
click at [364, 313] on pre "So we eavesdrop, not out of fear" at bounding box center [380, 305] width 679 height 20
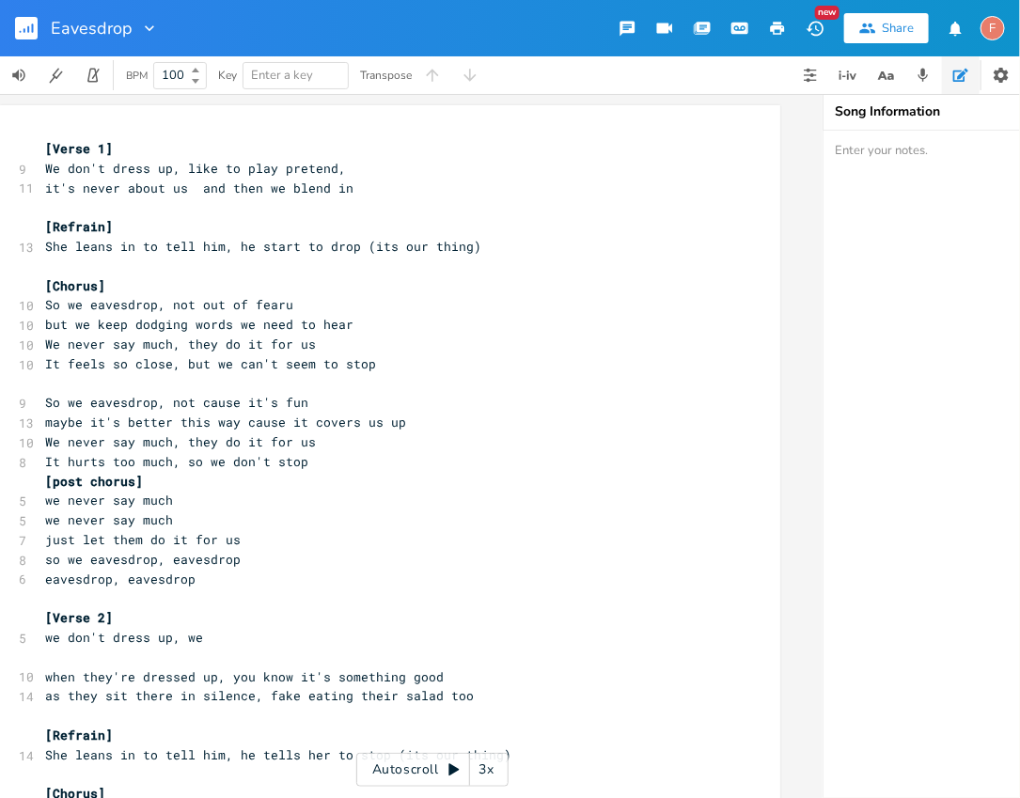
click at [235, 304] on span "So we eavesdrop, not out of fearu" at bounding box center [169, 304] width 248 height 17
click at [307, 304] on pre "So we eavesdrop, not out of fearu" at bounding box center [380, 305] width 679 height 20
click at [231, 247] on span "She leans in to tell him, he start to drop (its our thing)" at bounding box center [263, 246] width 436 height 17
drag, startPoint x: 255, startPoint y: 247, endPoint x: 352, endPoint y: 245, distance: 96.9
click at [352, 245] on span "She leans in to tell him, he start to drop (its our thing)" at bounding box center [263, 246] width 436 height 17
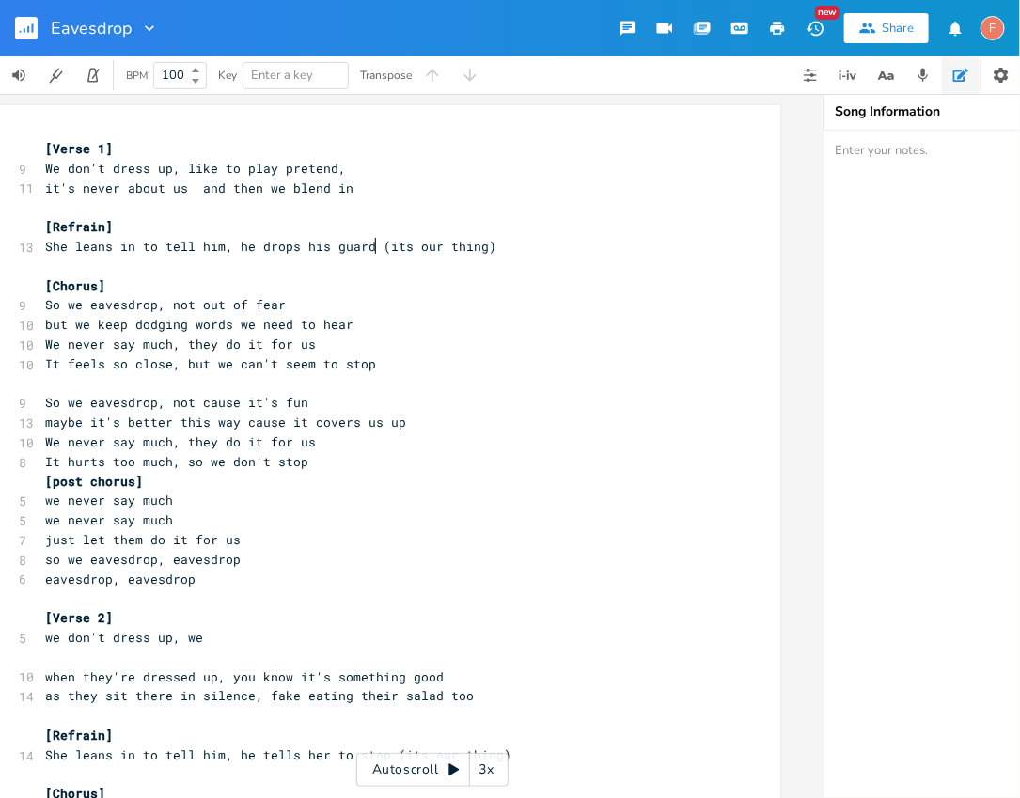
scroll to position [0, 88]
click at [397, 393] on pre "So we eavesdrop, not cause it's fun" at bounding box center [380, 403] width 679 height 20
click at [426, 342] on pre "We never say much, they do it for us" at bounding box center [380, 345] width 679 height 20
click at [437, 362] on pre "It feels so close, but we can't seem to stop" at bounding box center [380, 364] width 679 height 20
click at [433, 396] on pre "So we eavesdrop, not cause it's fun" at bounding box center [380, 403] width 679 height 20
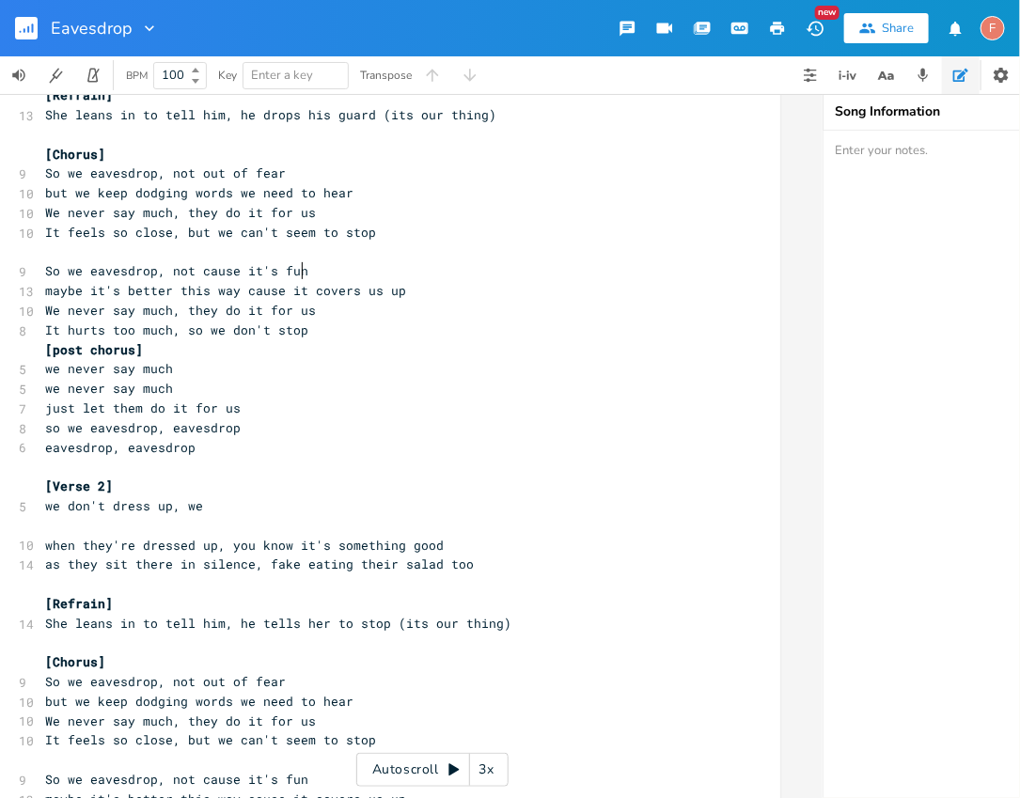
scroll to position [149, 0]
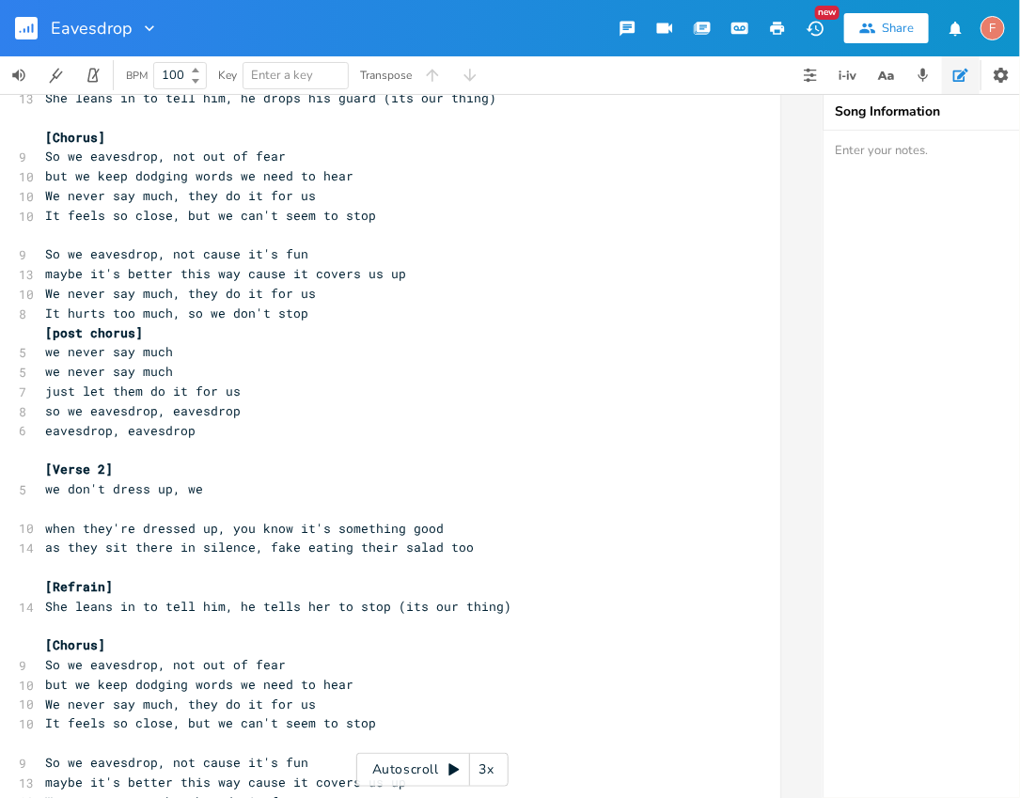
click at [357, 466] on pre "[Verse 2]" at bounding box center [380, 470] width 679 height 20
click at [365, 499] on pre "​" at bounding box center [380, 509] width 679 height 20
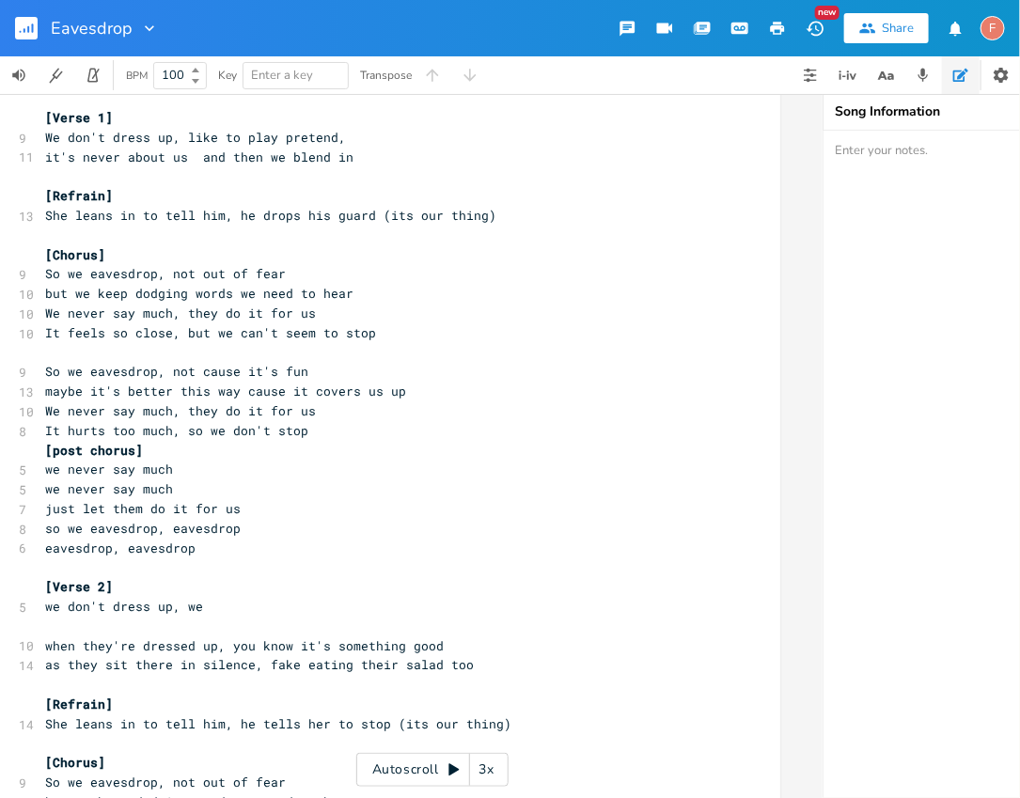
scroll to position [0, 0]
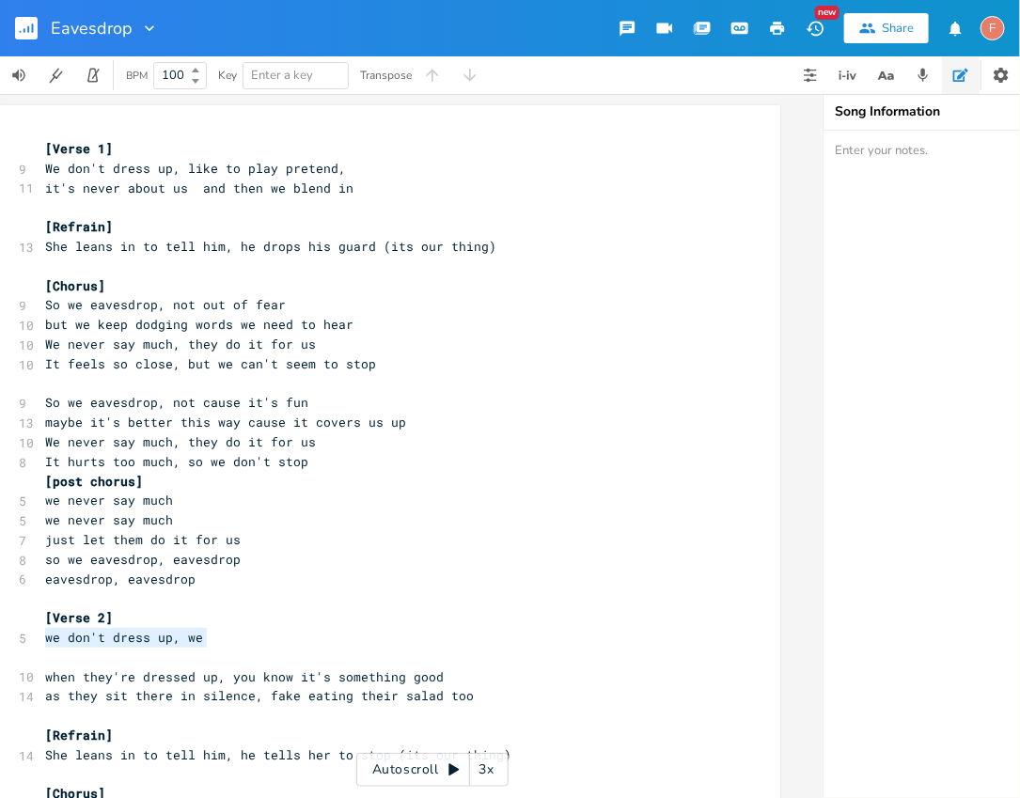
drag, startPoint x: 236, startPoint y: 637, endPoint x: 0, endPoint y: 638, distance: 236.0
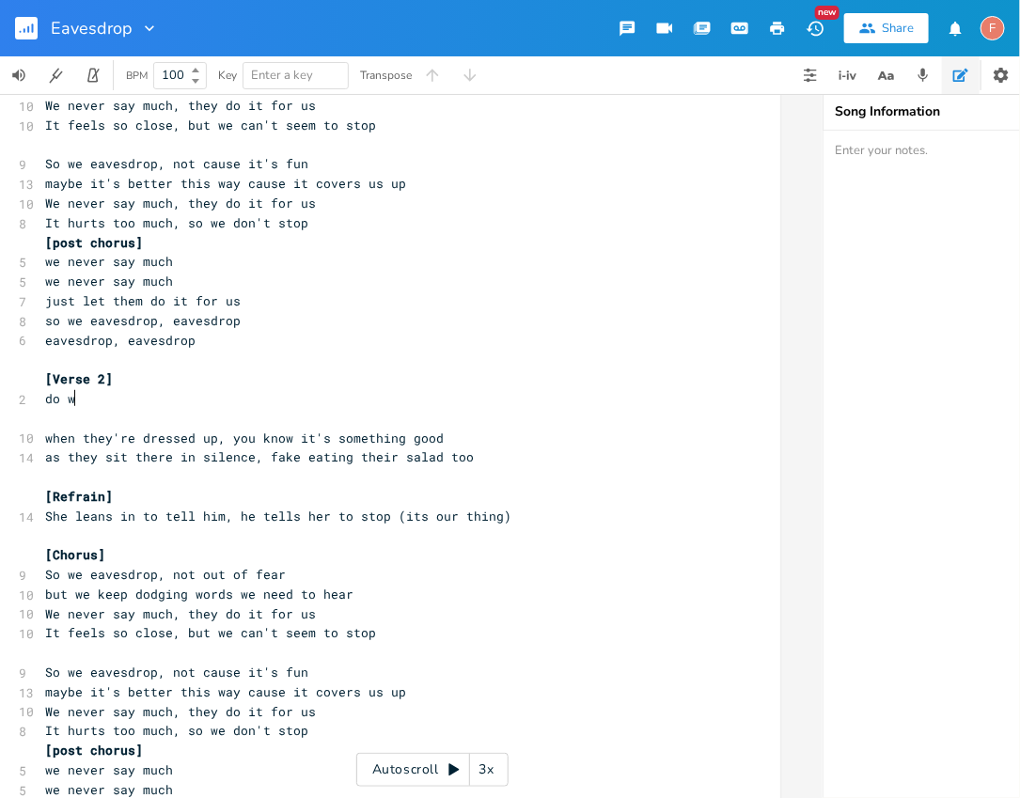
scroll to position [0, 37]
click at [416, 211] on pre "We never say much, they do it for us" at bounding box center [380, 204] width 679 height 20
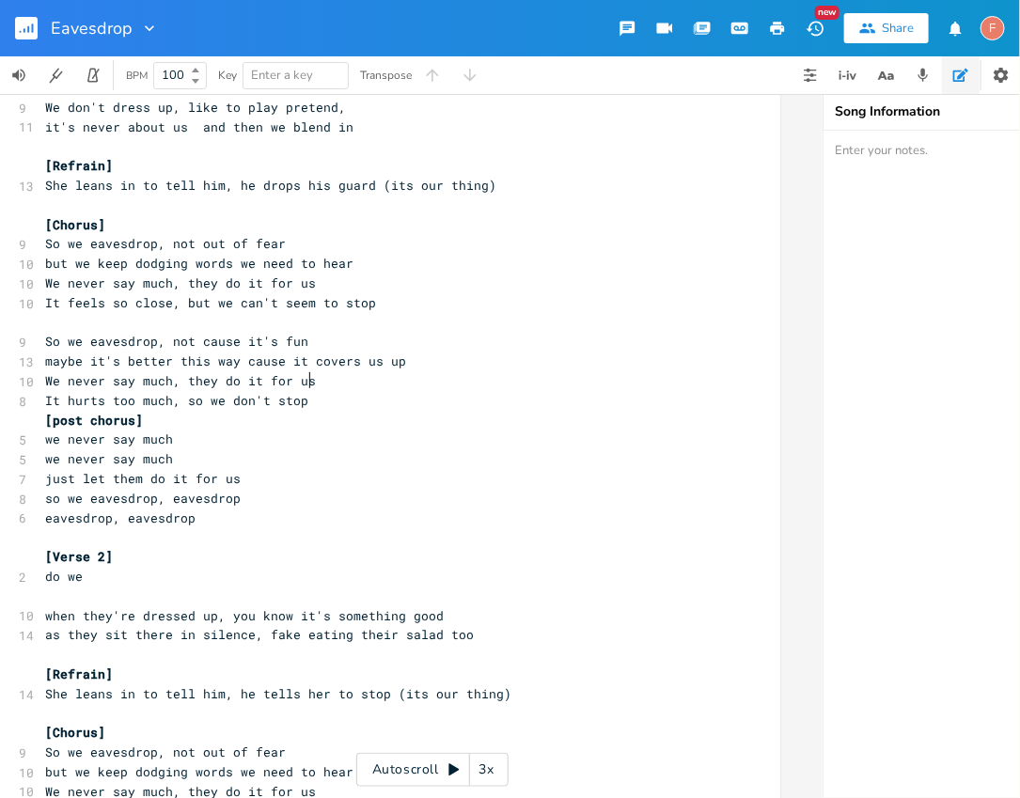
scroll to position [59, 0]
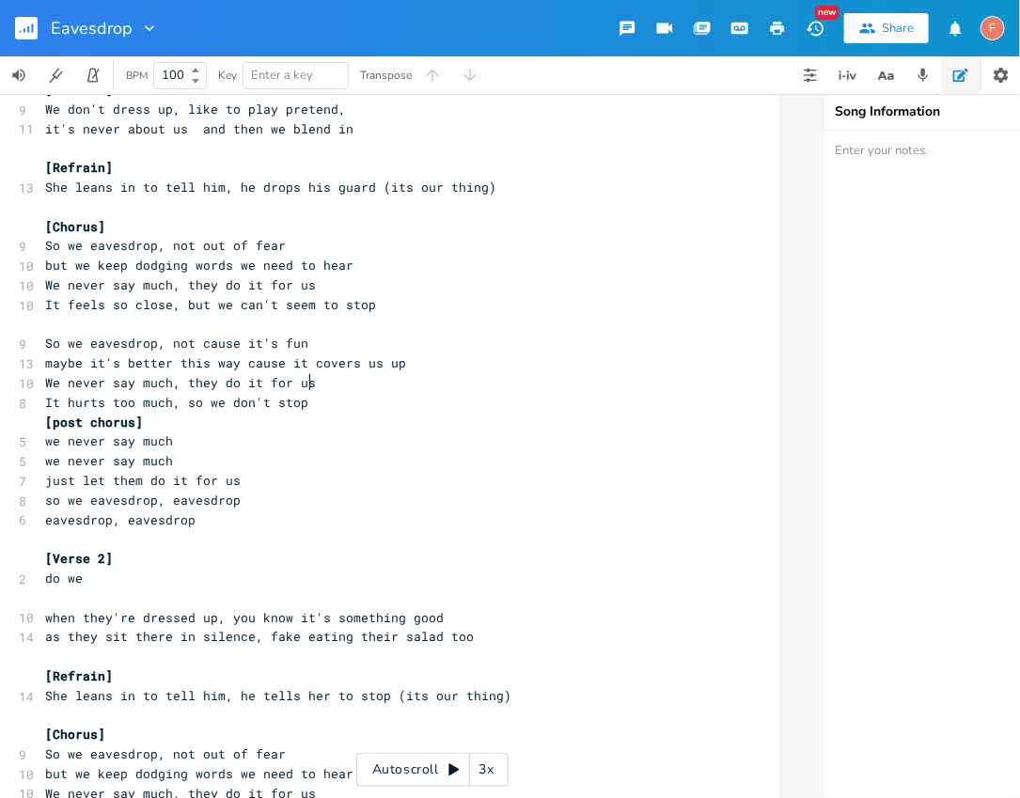
click at [133, 567] on pre "[Verse 2]" at bounding box center [380, 559] width 679 height 20
click at [149, 577] on pre "do we" at bounding box center [380, 579] width 679 height 20
click at [402, 413] on pre "[post chorus]" at bounding box center [380, 423] width 679 height 20
click at [418, 387] on pre "We never say much, they do it for us" at bounding box center [380, 383] width 679 height 20
click at [481, 370] on pre "maybe it's better this way cause it covers us up" at bounding box center [380, 364] width 679 height 20
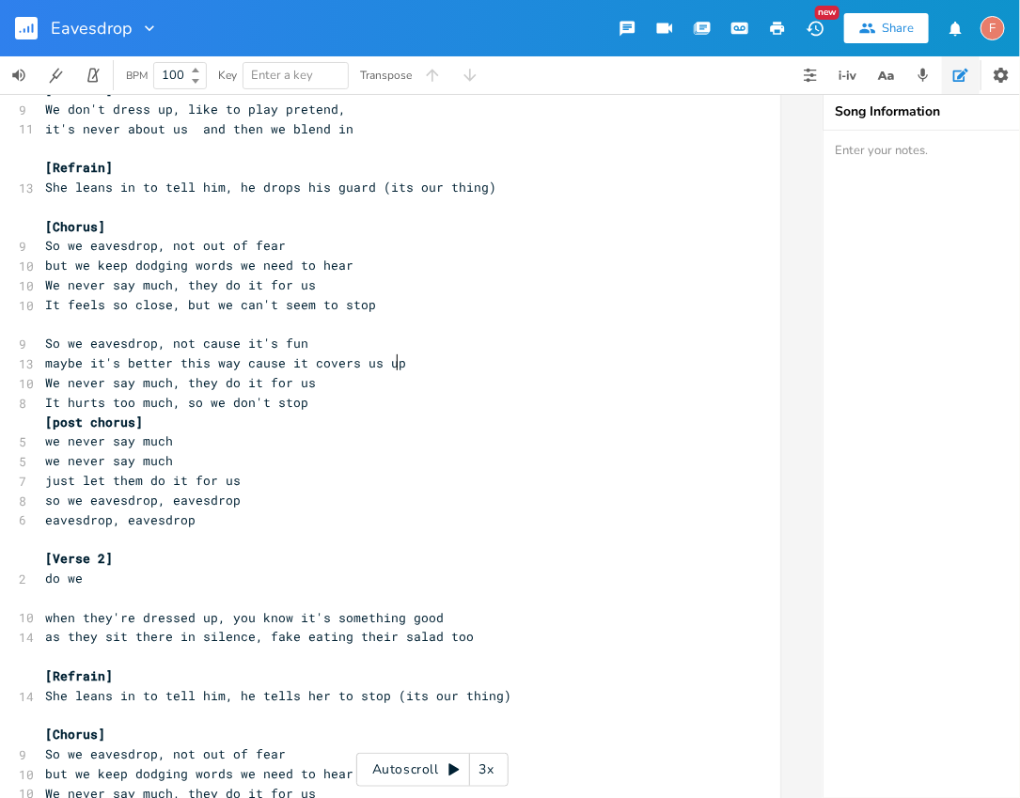
click at [480, 354] on pre "maybe it's better this way cause it covers us up" at bounding box center [380, 364] width 679 height 20
click at [497, 365] on pre "maybe it's better this way cause it covers us up" at bounding box center [380, 364] width 679 height 20
click at [498, 386] on pre "We never say much, they do it for us" at bounding box center [380, 383] width 679 height 20
click at [499, 413] on pre "[post chorus]" at bounding box center [380, 423] width 679 height 20
click at [494, 381] on pre "We never say much, they do it for us" at bounding box center [380, 383] width 679 height 20
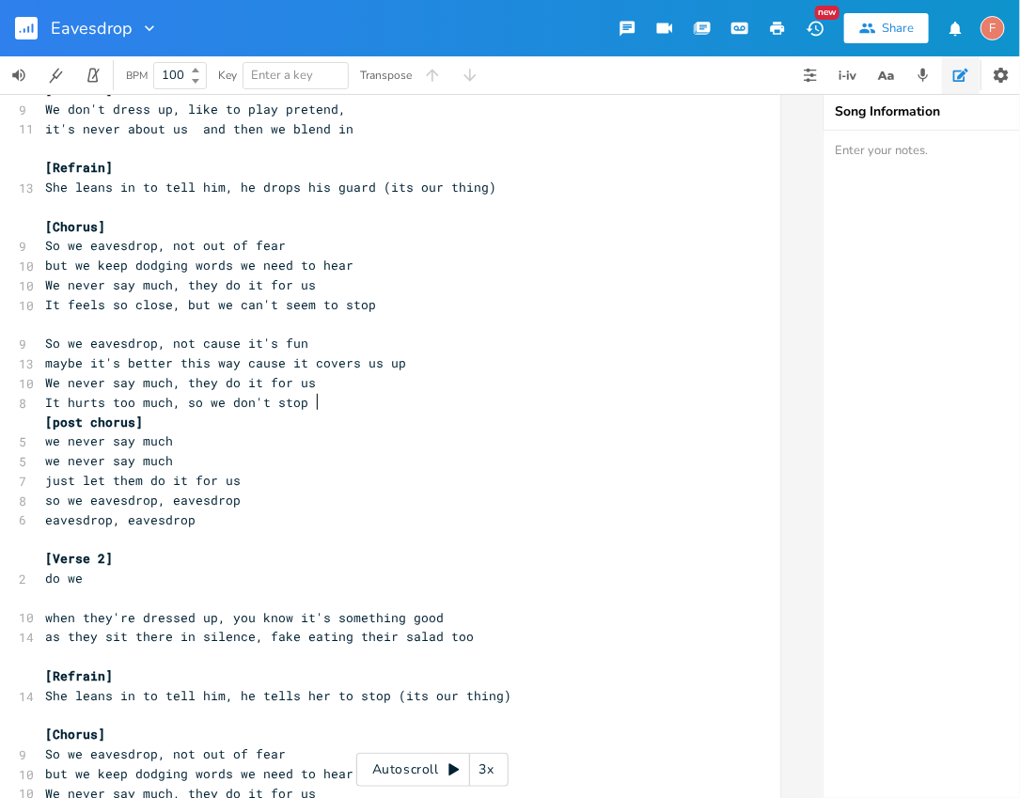
click at [498, 410] on pre "It hurts too much, so we don't stop" at bounding box center [380, 403] width 679 height 20
click at [492, 389] on pre "We never say much, they do it for us" at bounding box center [380, 383] width 679 height 20
click at [502, 357] on pre "maybe it's better this way cause it covers us up" at bounding box center [380, 364] width 679 height 20
click at [494, 336] on pre "So we eavesdrop, not cause it's fun" at bounding box center [380, 344] width 679 height 20
click at [513, 358] on pre "maybe it's better this way cause it covers us up" at bounding box center [380, 364] width 679 height 20
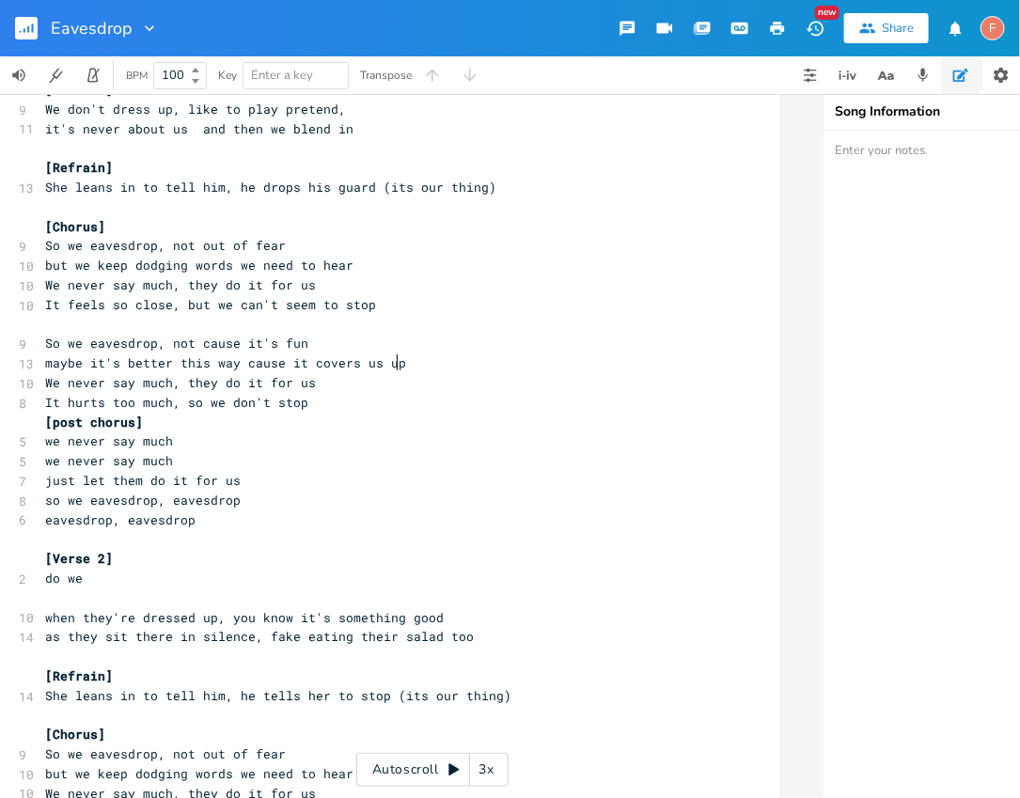
click at [526, 409] on pre "It hurts too much, so we don't stop" at bounding box center [380, 403] width 679 height 20
click at [478, 439] on pre "we never say much" at bounding box center [380, 442] width 679 height 20
click at [497, 459] on pre "we never say much" at bounding box center [380, 461] width 679 height 20
click at [519, 480] on pre "just let them do it for us" at bounding box center [380, 481] width 679 height 20
click at [514, 507] on pre "so we eavesdrop, eavesdrop" at bounding box center [380, 501] width 679 height 20
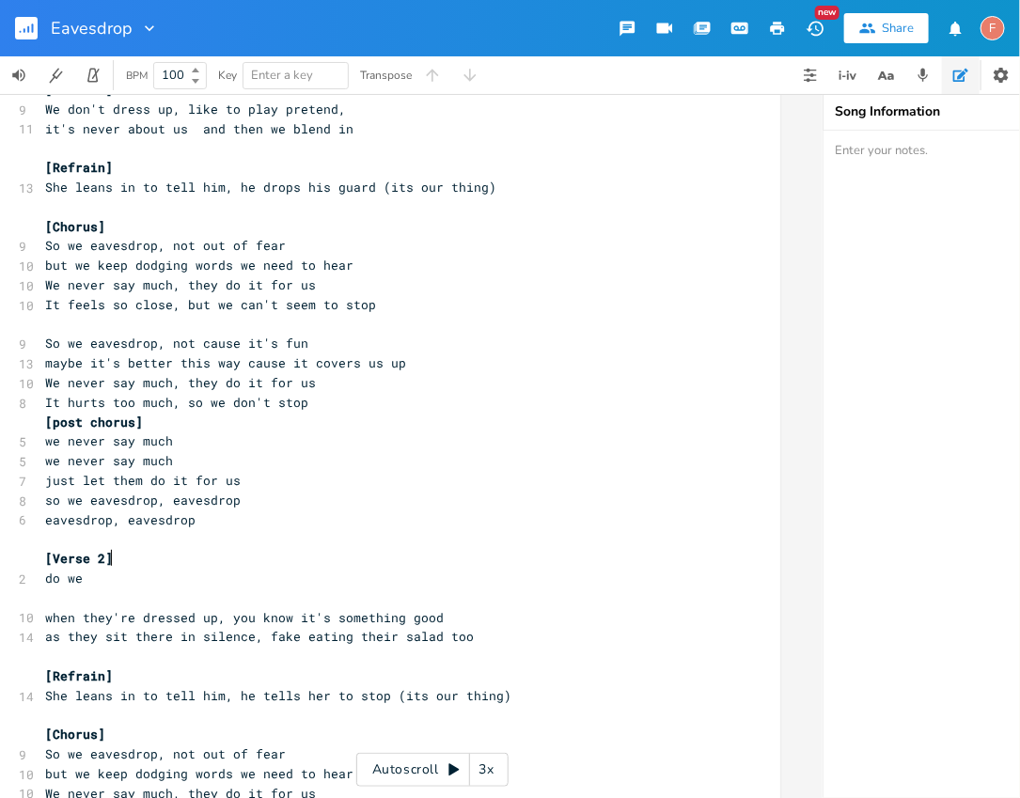
click at [485, 550] on pre "[Verse 2]" at bounding box center [380, 559] width 679 height 20
click at [463, 459] on pre "we never say much" at bounding box center [380, 461] width 679 height 20
click at [436, 430] on pre "[post chorus]" at bounding box center [380, 423] width 679 height 20
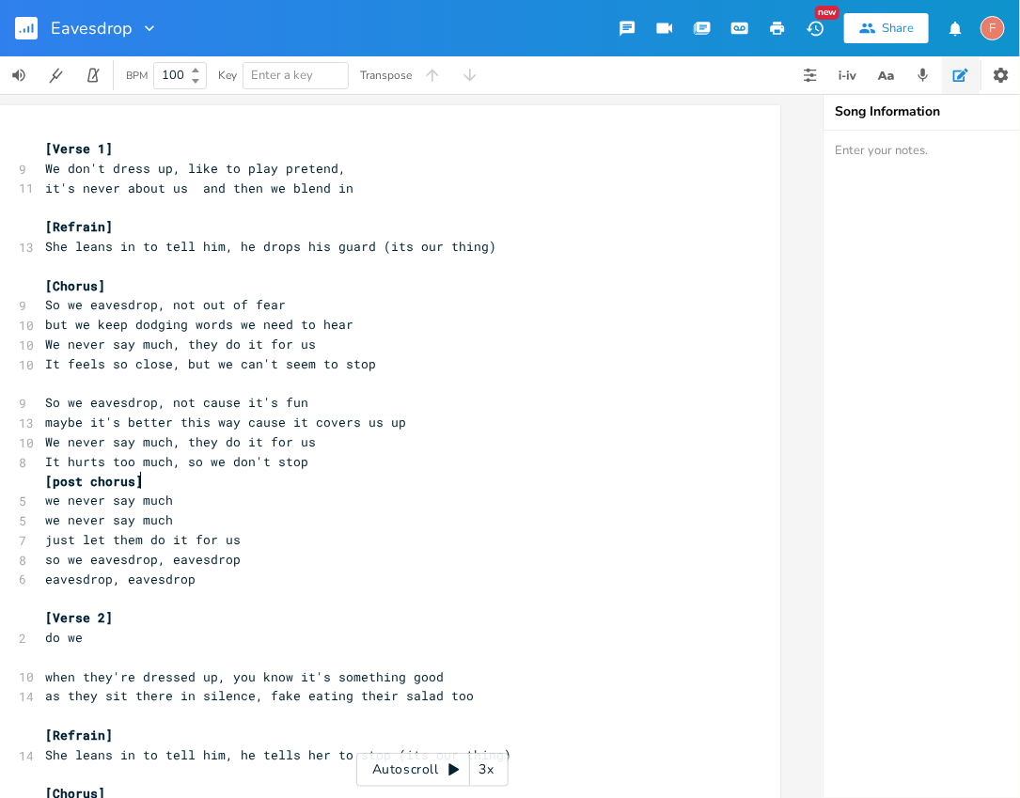
scroll to position [3, 0]
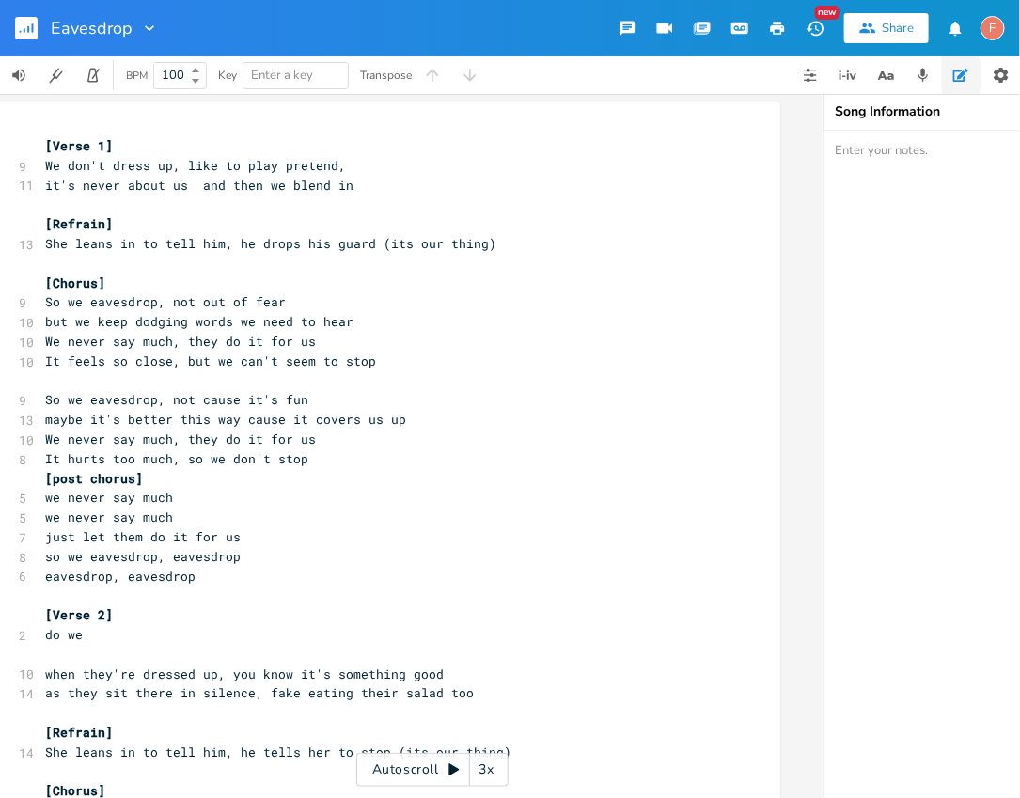
click at [367, 636] on pre "do we" at bounding box center [380, 635] width 679 height 20
click at [384, 654] on pre "​" at bounding box center [380, 655] width 679 height 20
click at [572, 665] on pre "when they're dressed up, you know it's something good" at bounding box center [380, 675] width 679 height 20
click at [487, 637] on pre "do we" at bounding box center [380, 635] width 679 height 20
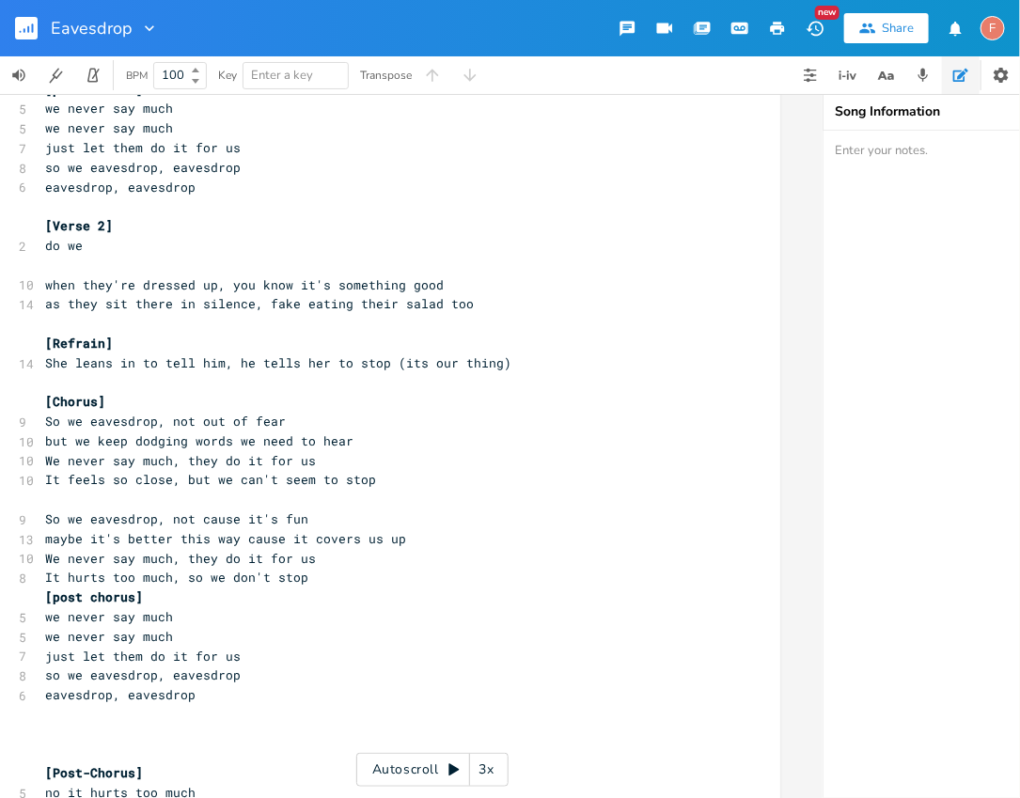
scroll to position [386, 0]
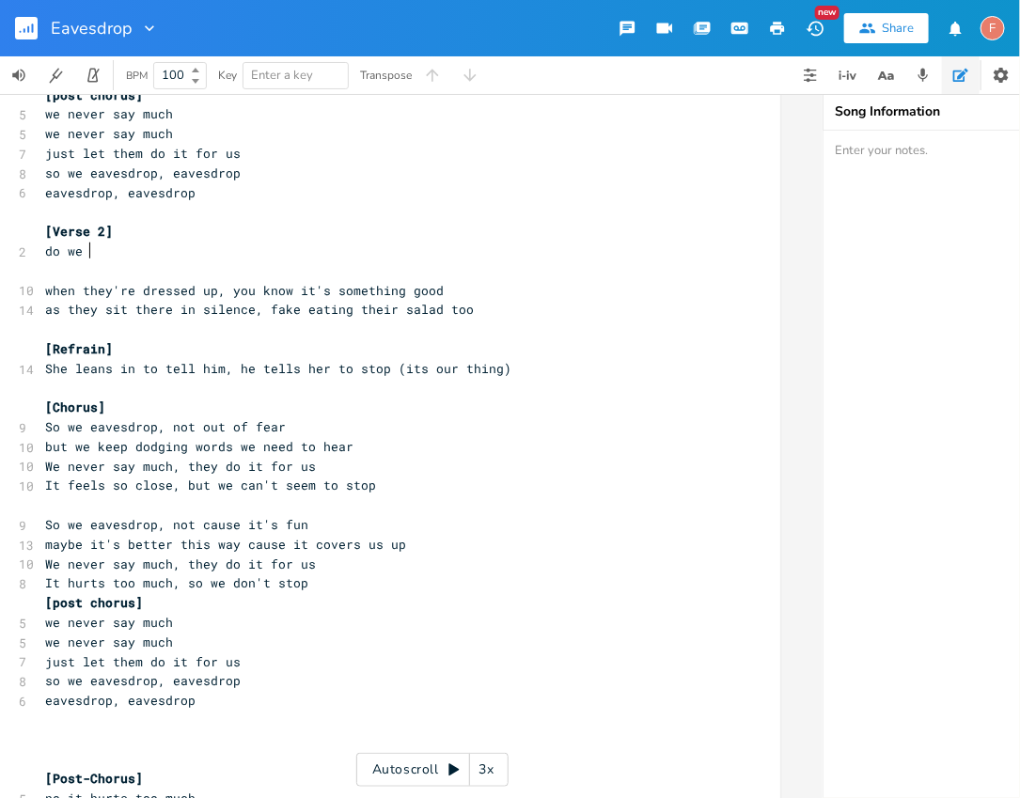
click at [223, 360] on span "She leans in to tell him, he tells her to stop (its our thing)" at bounding box center [278, 368] width 466 height 17
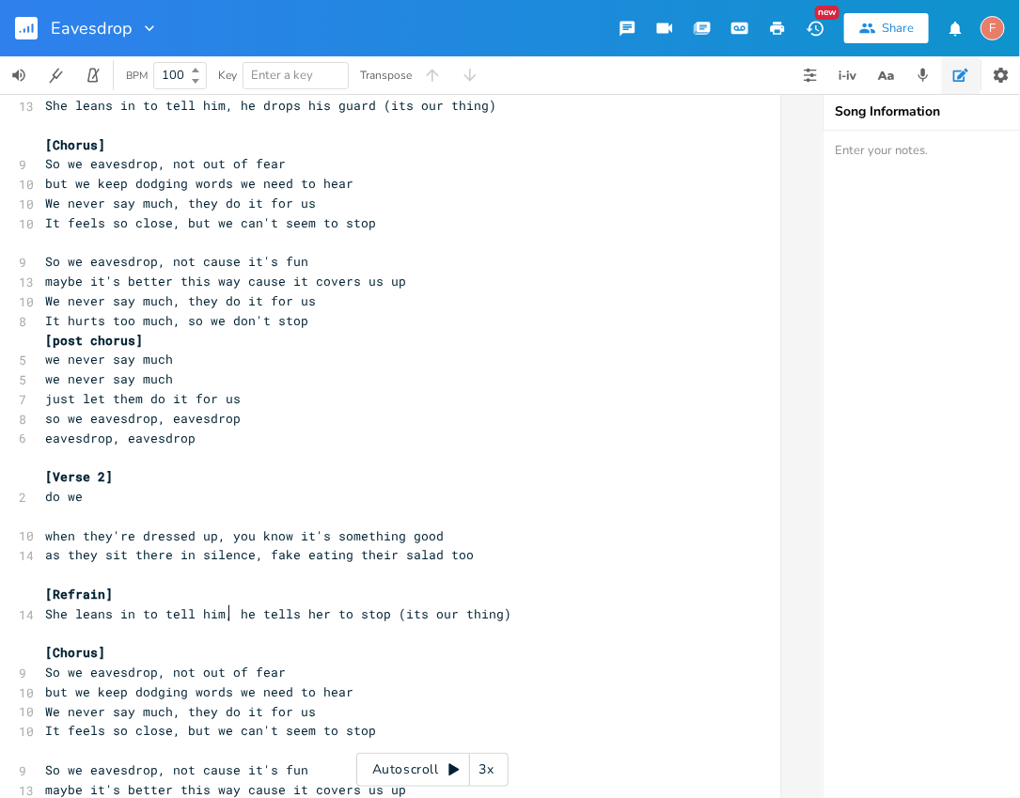
scroll to position [0, 0]
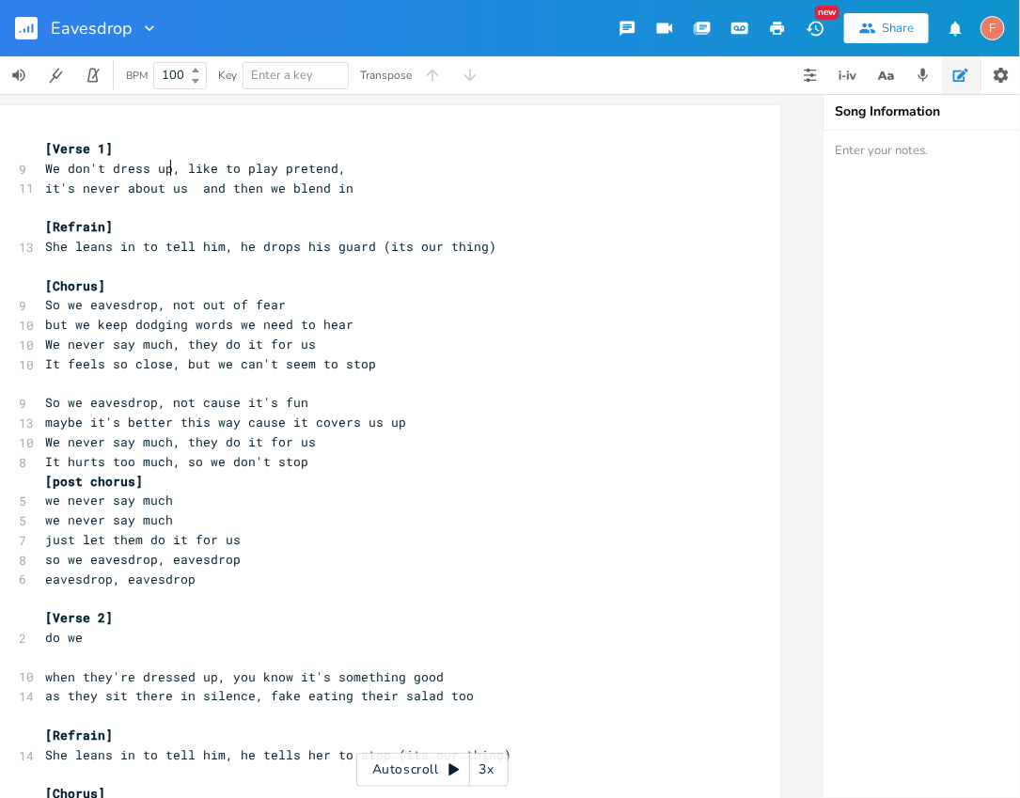
click at [164, 173] on span "We don't dress up, like to play pretend," at bounding box center [195, 168] width 301 height 17
click at [176, 173] on span "We don't dress up, like to play pretend," at bounding box center [195, 168] width 301 height 17
drag, startPoint x: 142, startPoint y: 172, endPoint x: 43, endPoint y: 172, distance: 98.7
click at [45, 172] on span "We don't dress up, we like to play pretend," at bounding box center [206, 168] width 323 height 17
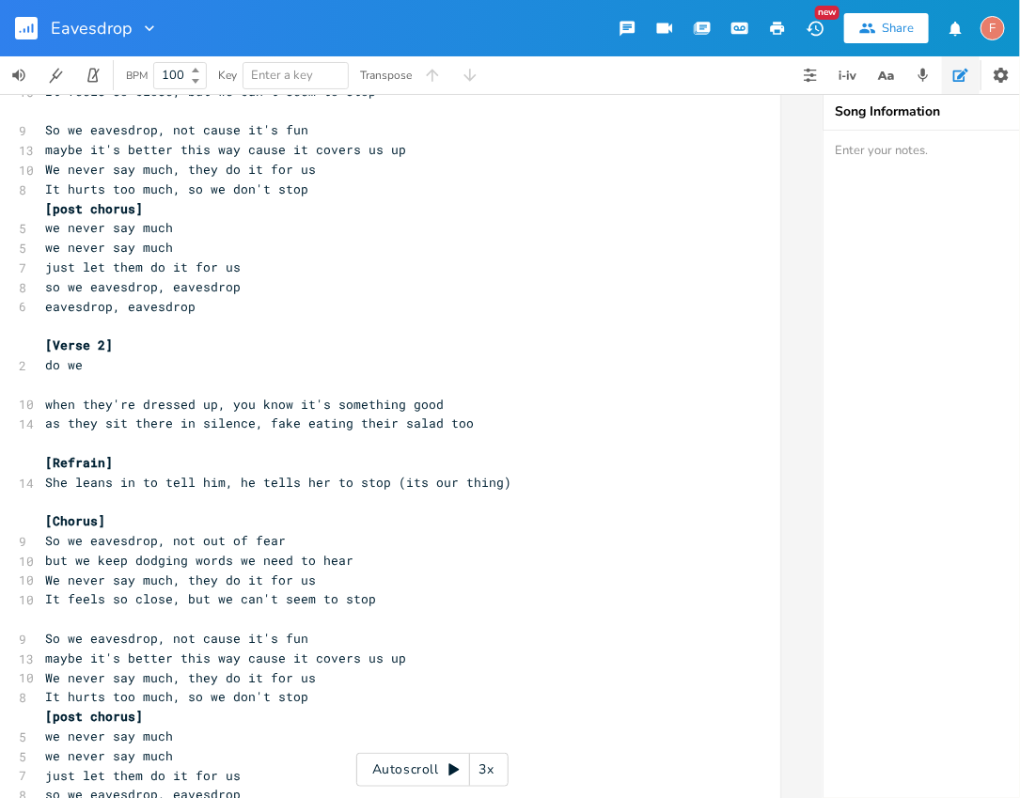
scroll to position [285, 0]
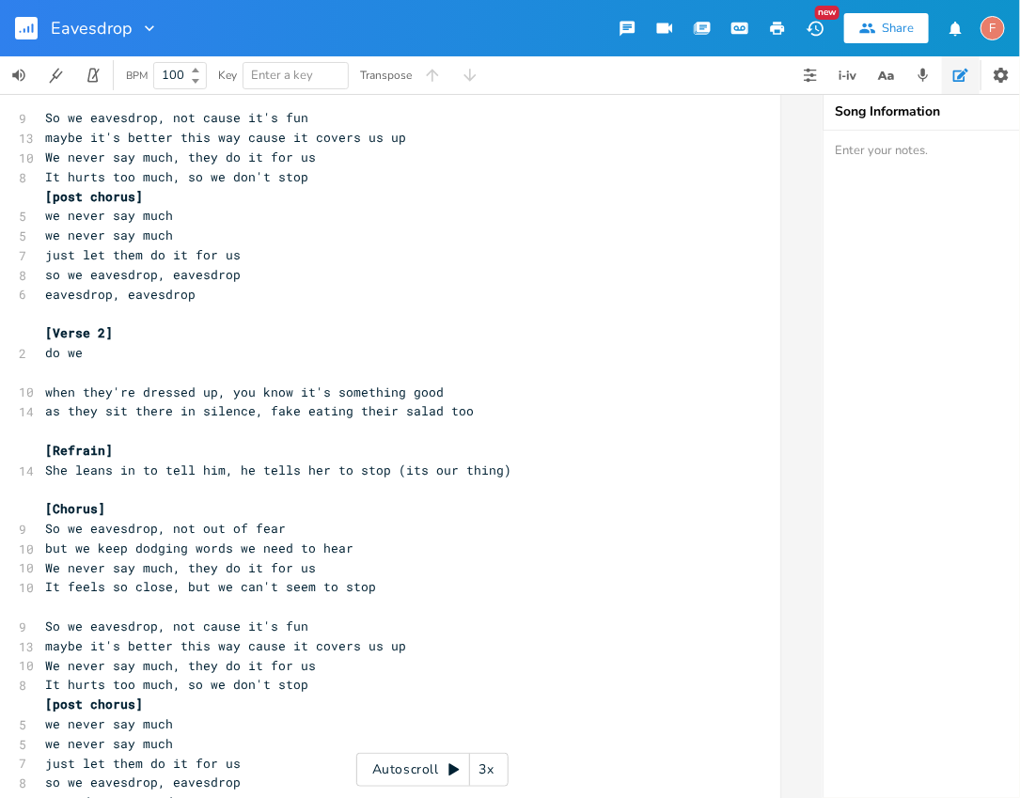
click at [268, 358] on pre "do we" at bounding box center [380, 353] width 679 height 20
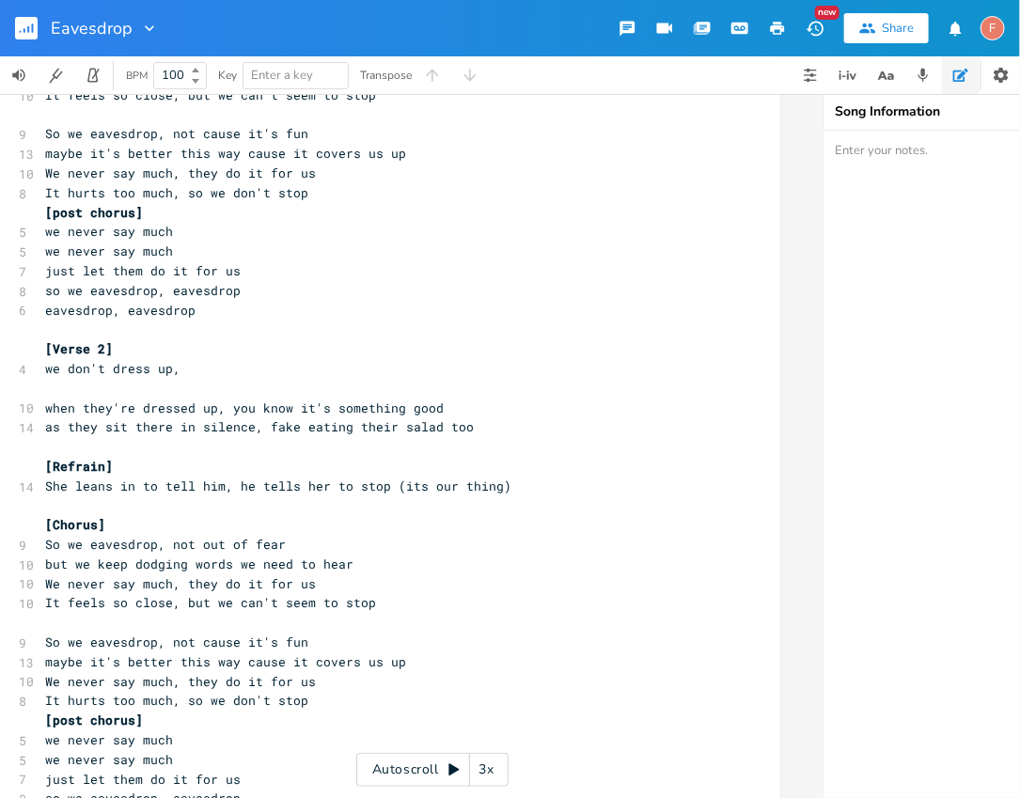
scroll to position [244, 0]
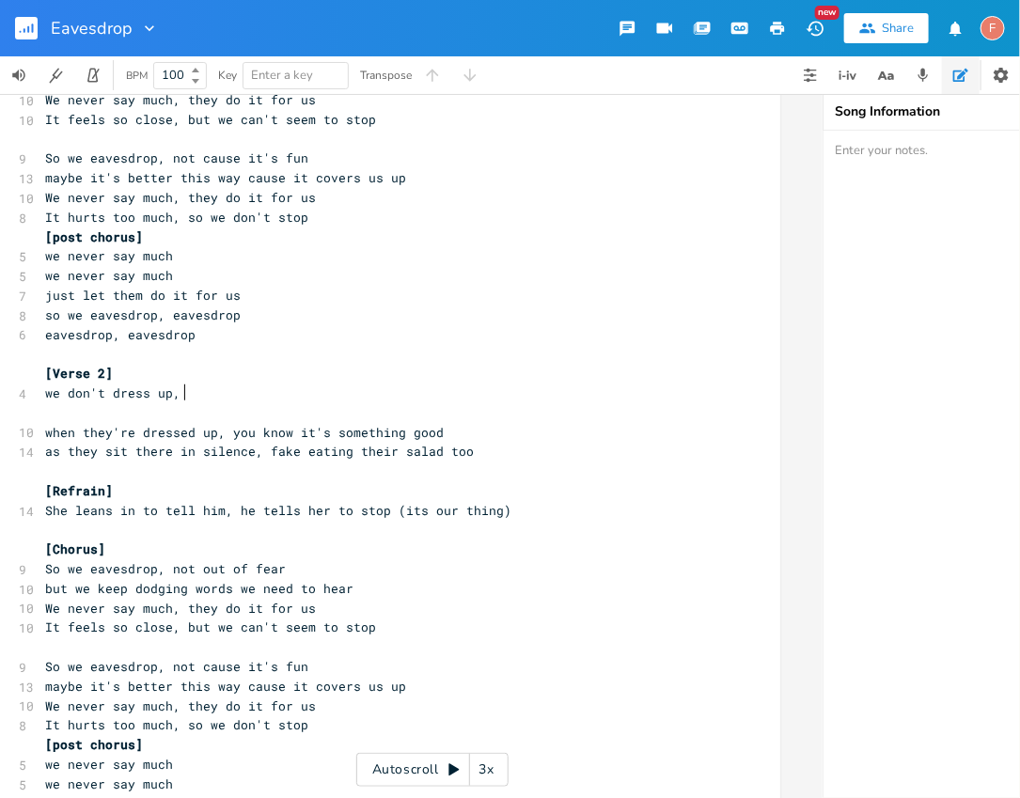
click at [234, 397] on pre "we don't dress up," at bounding box center [380, 394] width 679 height 20
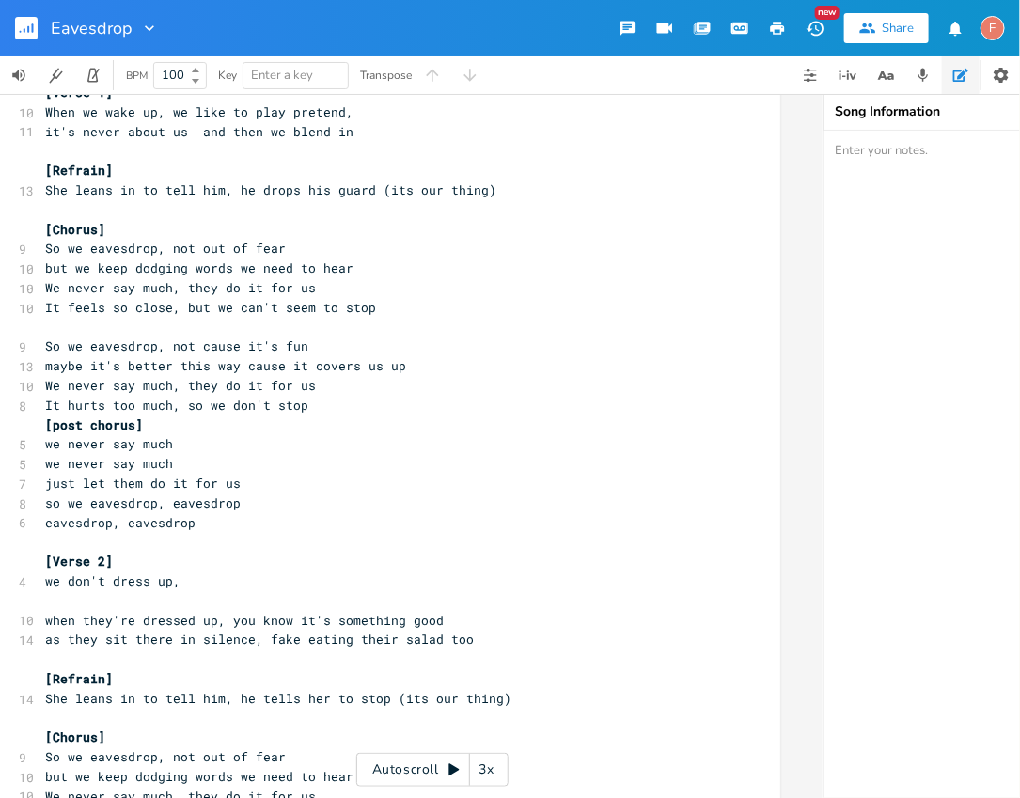
scroll to position [55, 0]
click at [192, 133] on span "it's never about us and then we blend in" at bounding box center [199, 133] width 308 height 17
click at [241, 580] on pre "we don't dress up," at bounding box center [380, 584] width 679 height 20
click at [201, 581] on pre "we don't dress up," at bounding box center [380, 584] width 679 height 20
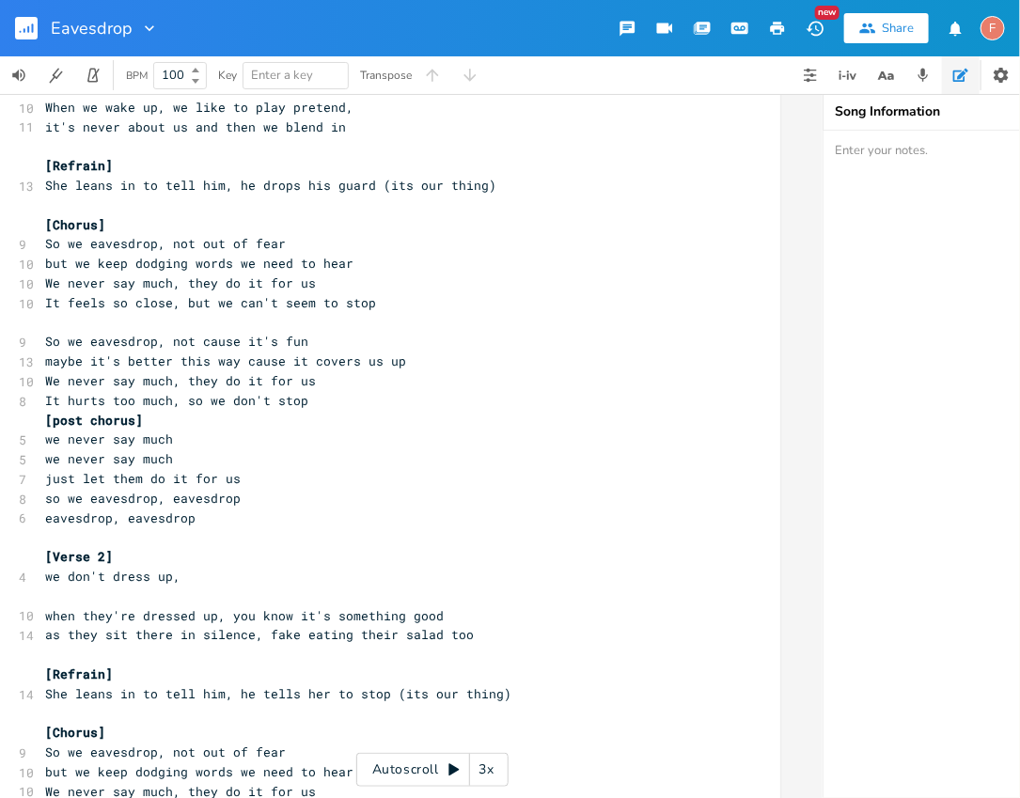
scroll to position [66, 0]
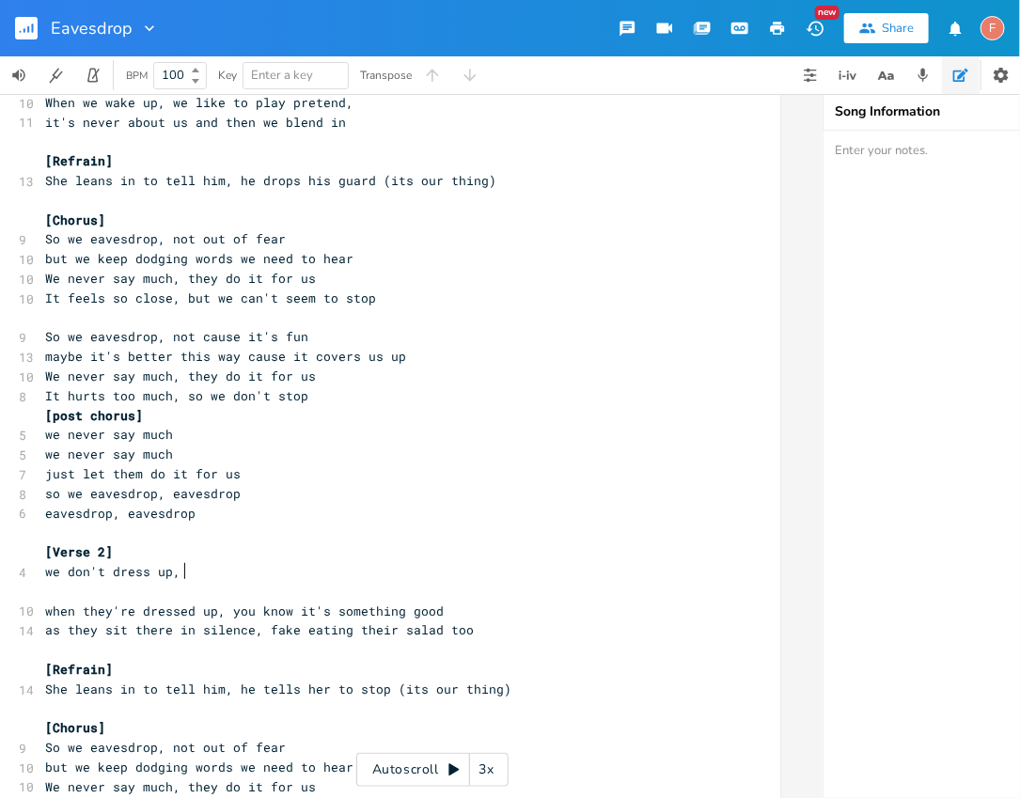
click at [216, 573] on pre "we don't dress up," at bounding box center [380, 572] width 679 height 20
click at [374, 518] on pre "eavesdrop, eavesdrop" at bounding box center [380, 514] width 679 height 20
click at [281, 582] on pre "​" at bounding box center [380, 592] width 679 height 20
click at [275, 571] on pre "we don't dress up," at bounding box center [380, 572] width 679 height 20
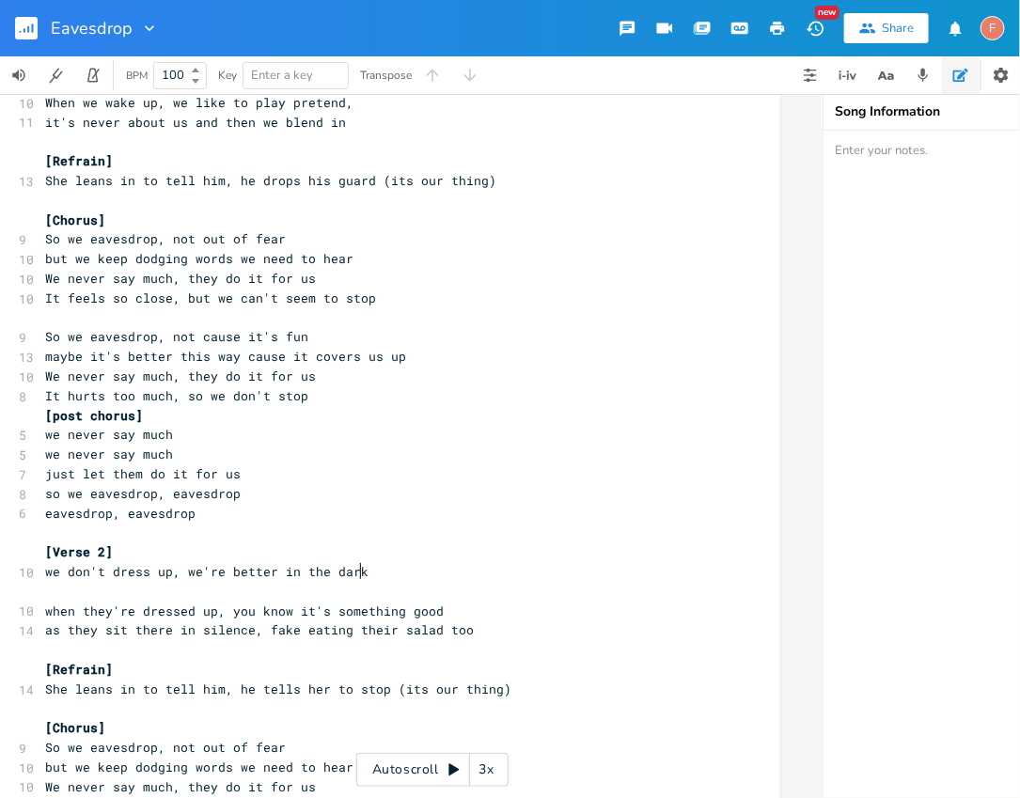
click at [453, 567] on pre "we don't dress up, we're better in the dark" at bounding box center [380, 572] width 679 height 20
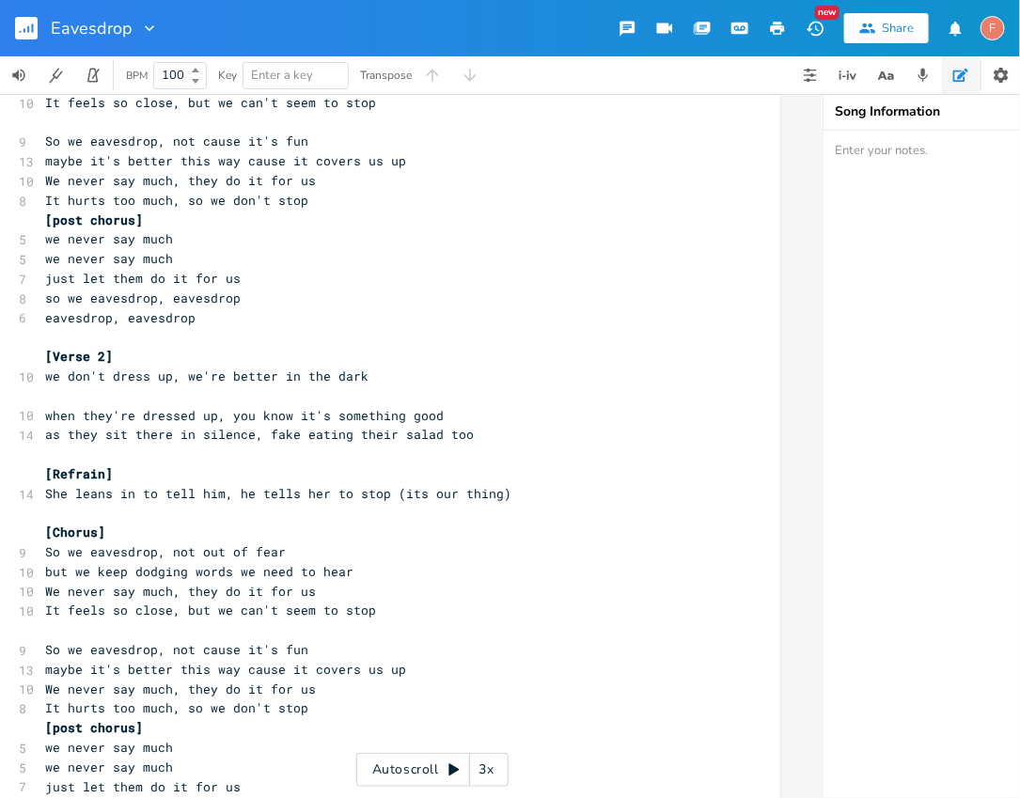
scroll to position [231, 0]
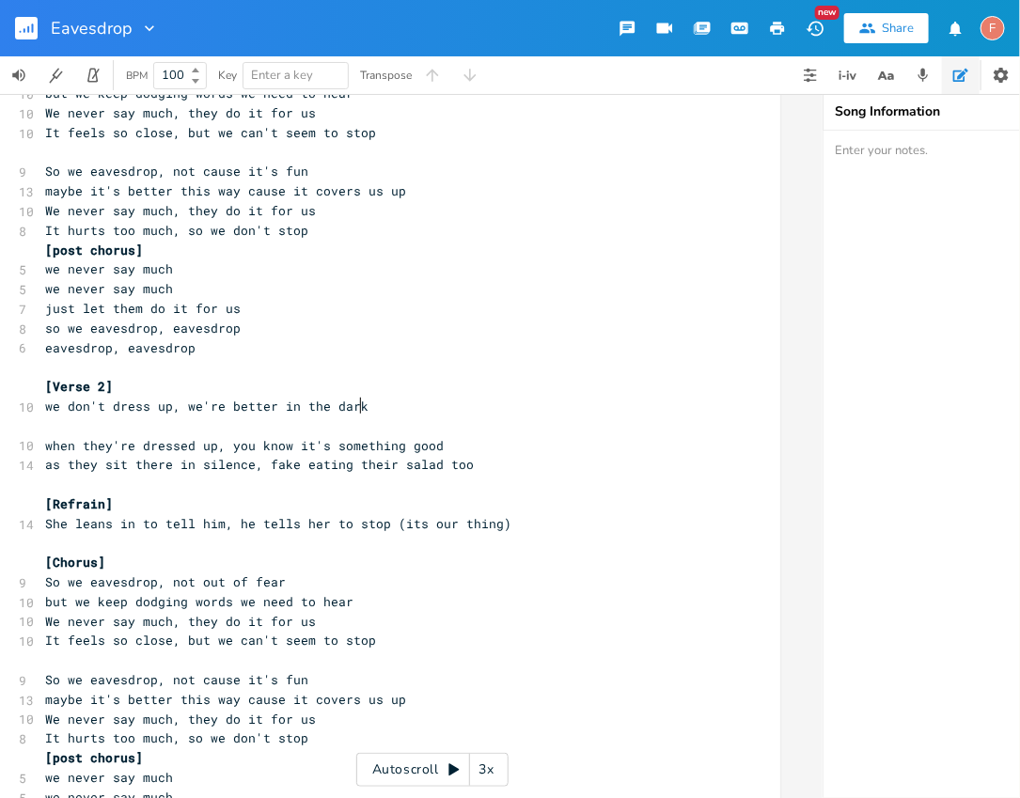
click at [415, 403] on pre "we don't dress up, we're better in the dark" at bounding box center [380, 407] width 679 height 20
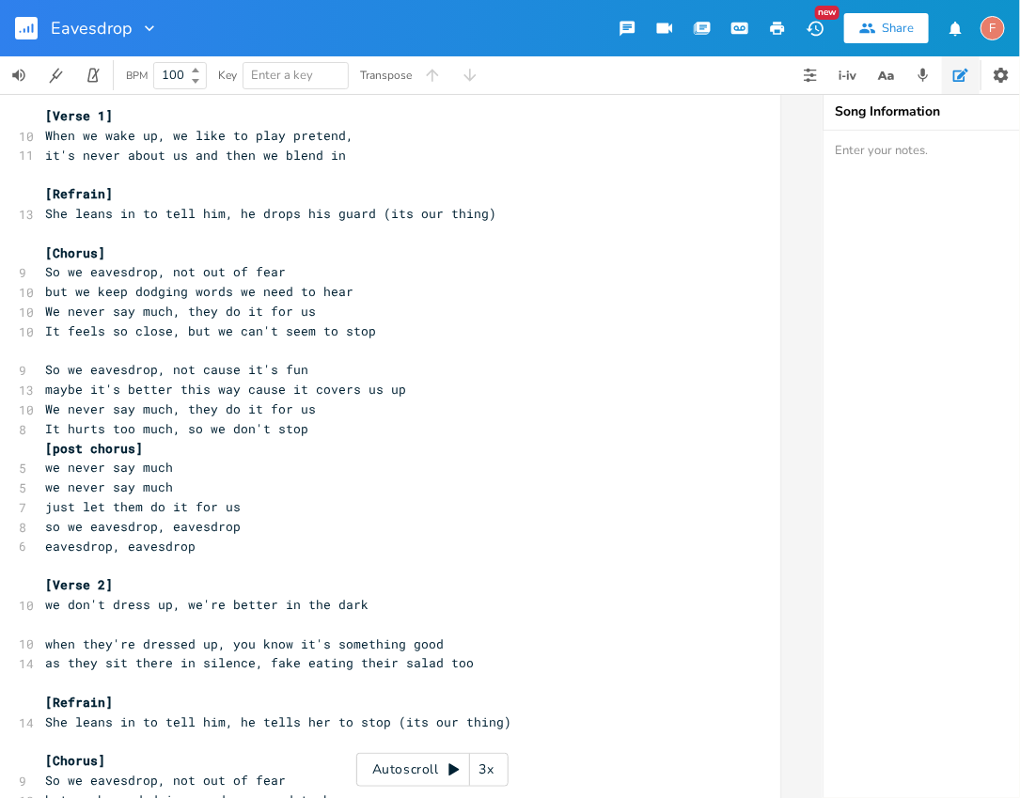
scroll to position [32, 0]
click at [463, 604] on pre "we don't dress up, we're better in the dark" at bounding box center [380, 606] width 679 height 20
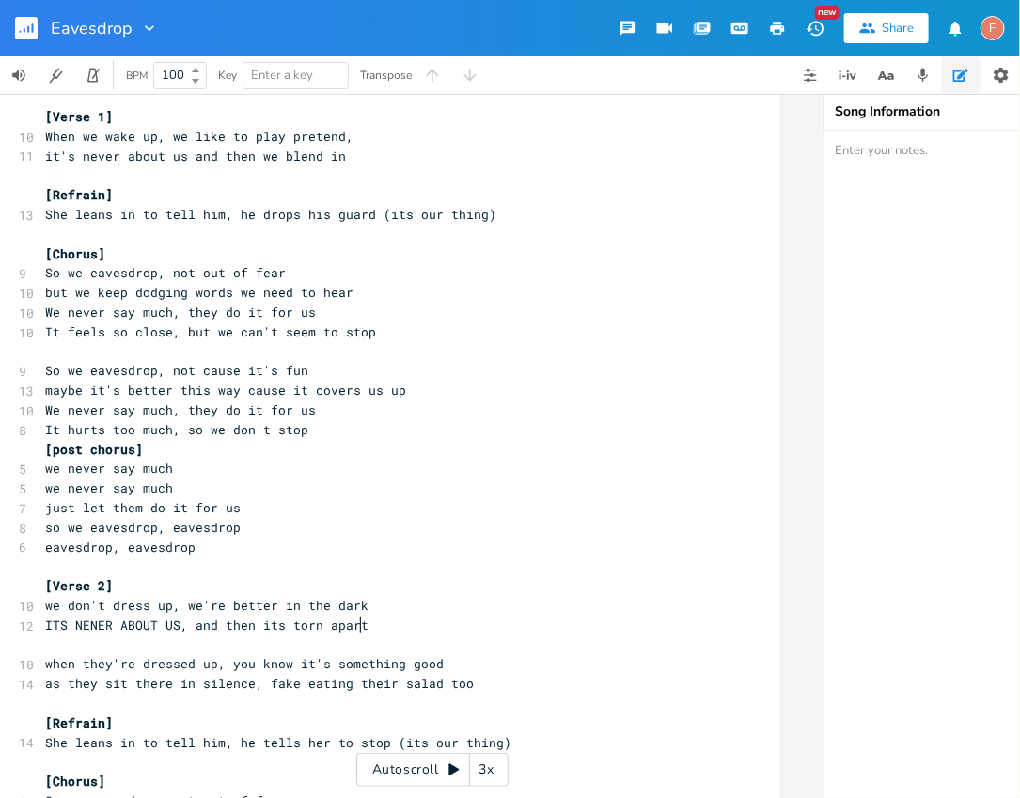
scroll to position [0, 124]
drag, startPoint x: 175, startPoint y: 622, endPoint x: 30, endPoint y: 622, distance: 144.8
click at [192, 619] on span "we put it together and then its torn apart" at bounding box center [203, 625] width 316 height 17
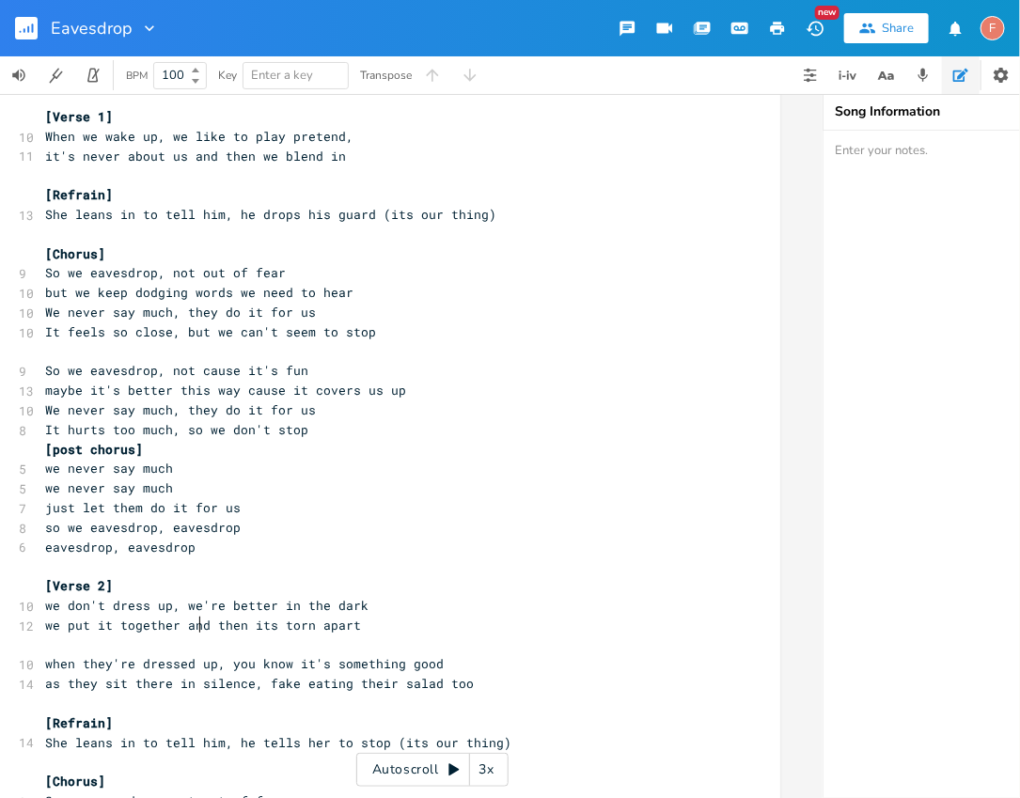
click at [192, 619] on span "we put it together and then its torn apart" at bounding box center [203, 625] width 316 height 17
click at [385, 621] on pre "we put it together and then its torn apart" at bounding box center [380, 626] width 679 height 20
click at [452, 636] on pre "​" at bounding box center [380, 646] width 679 height 20
drag, startPoint x: 267, startPoint y: 626, endPoint x: 247, endPoint y: 625, distance: 19.8
click at [247, 625] on span "we put it together and then its torn apart" at bounding box center [203, 625] width 316 height 17
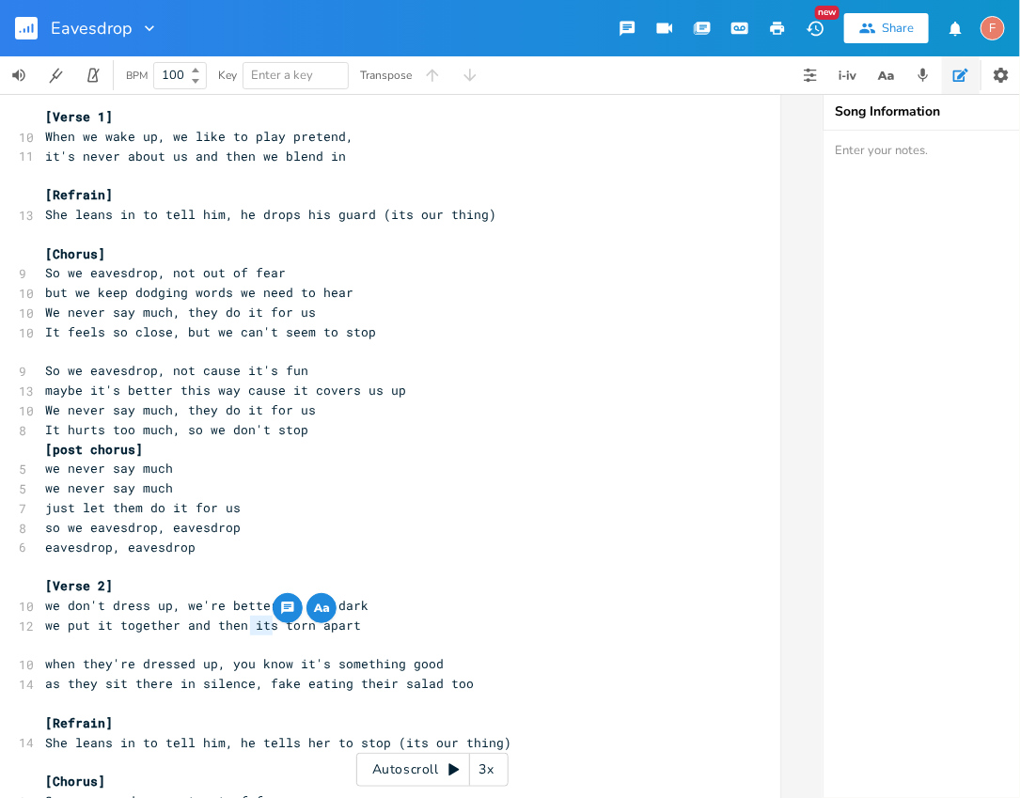
click at [245, 625] on span "we put it together and then its torn apart" at bounding box center [203, 625] width 316 height 17
click at [196, 625] on span "we put it together and then its torn apart" at bounding box center [203, 625] width 316 height 17
click at [451, 626] on pre "we put it together and then its torn apart" at bounding box center [380, 626] width 679 height 20
drag, startPoint x: 207, startPoint y: 623, endPoint x: 379, endPoint y: 619, distance: 172.1
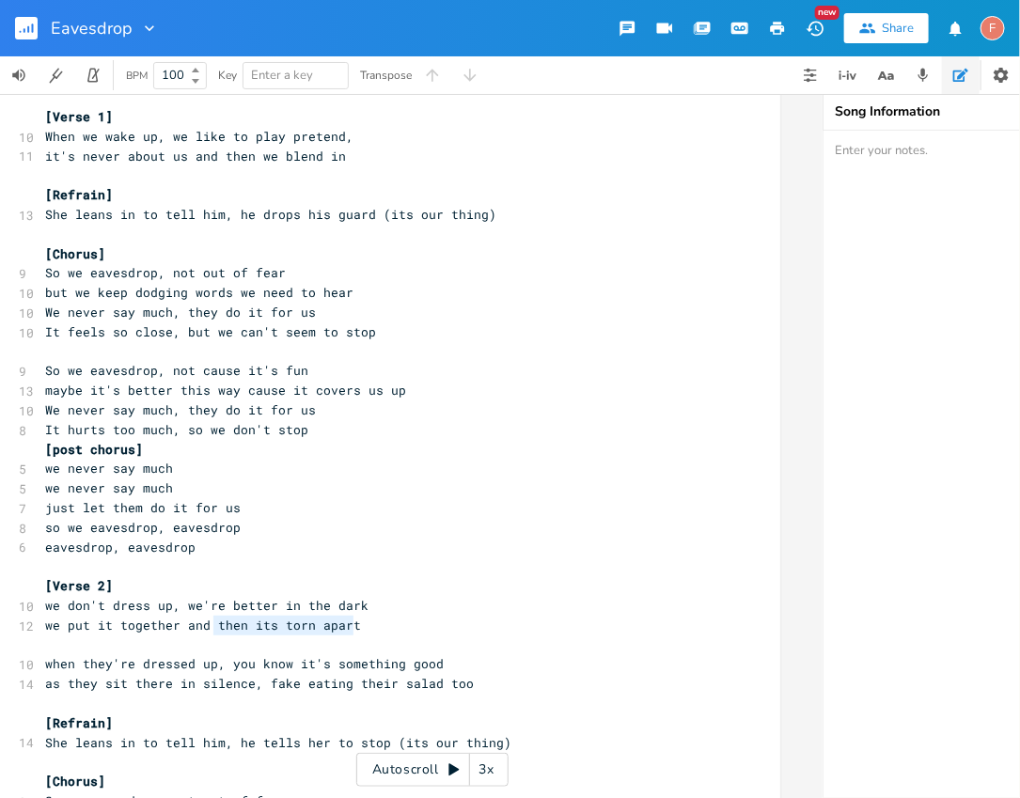
click at [379, 619] on pre "we put it together and then its torn apart" at bounding box center [380, 626] width 679 height 20
click at [398, 621] on pre "we put it together and then its torn apart" at bounding box center [380, 626] width 679 height 20
click at [437, 629] on pre "we put it together and then its torn apart" at bounding box center [380, 626] width 679 height 20
click at [104, 625] on span "we put it together and then its torn apart" at bounding box center [203, 625] width 316 height 17
drag, startPoint x: 208, startPoint y: 626, endPoint x: 386, endPoint y: 626, distance: 178.6
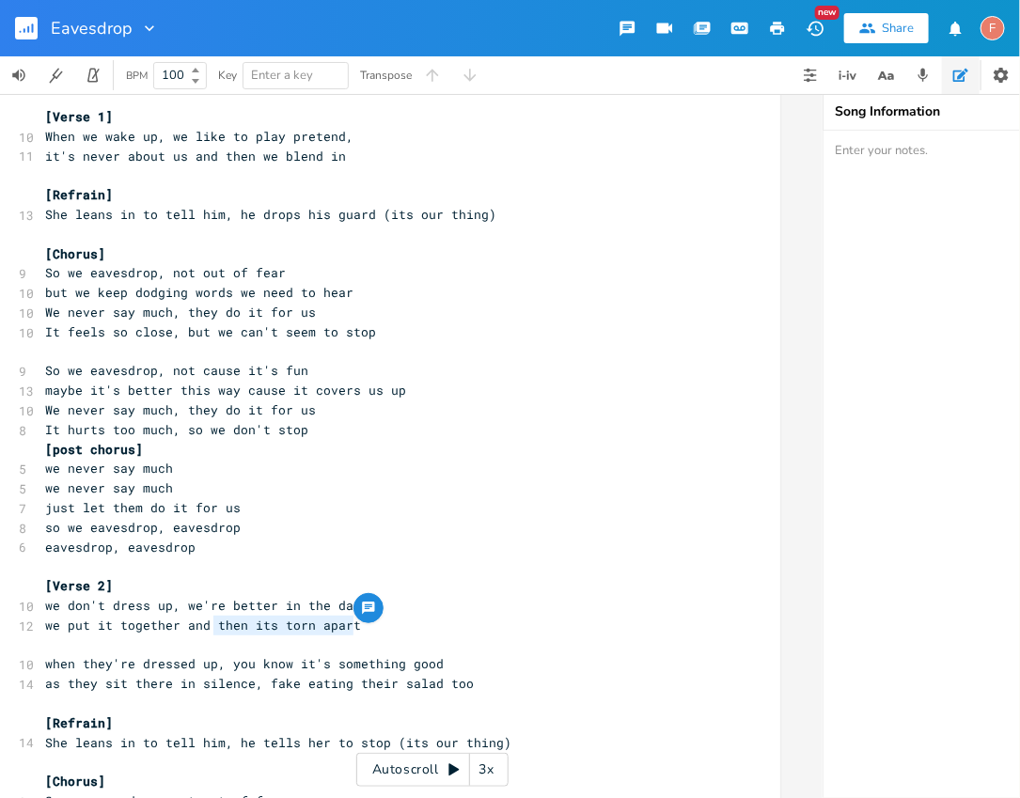
click at [386, 626] on pre "we put it together and then its torn apart" at bounding box center [380, 626] width 679 height 20
click at [277, 624] on span "we put it together and then its torn apart" at bounding box center [203, 625] width 316 height 17
click at [184, 625] on span "we put it together and then its torn apart" at bounding box center [203, 625] width 316 height 17
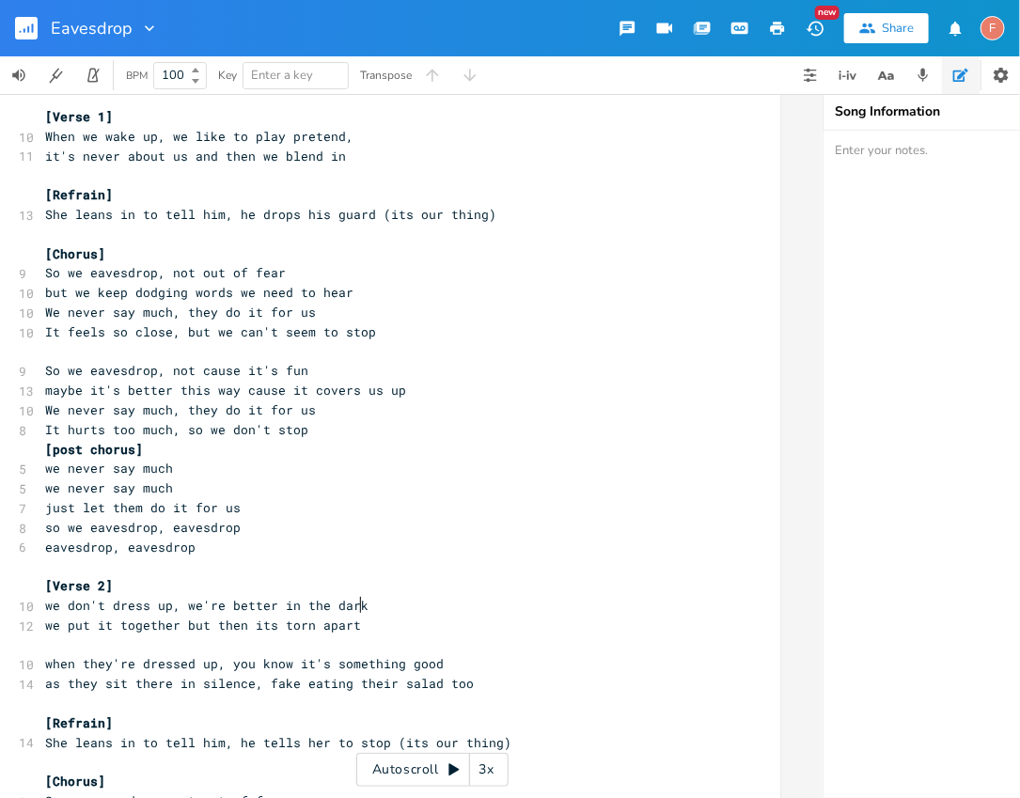
click at [456, 609] on pre "we don't dress up, we're better in the dark" at bounding box center [380, 606] width 679 height 20
click at [453, 627] on pre "we put it together but then its torn apart" at bounding box center [380, 626] width 679 height 20
drag, startPoint x: 449, startPoint y: 627, endPoint x: 124, endPoint y: 623, distance: 325.3
click at [124, 622] on pre "we put it together but then its torn apart" at bounding box center [380, 626] width 679 height 20
click at [124, 623] on span "we put it together but then its torn apart" at bounding box center [203, 625] width 316 height 17
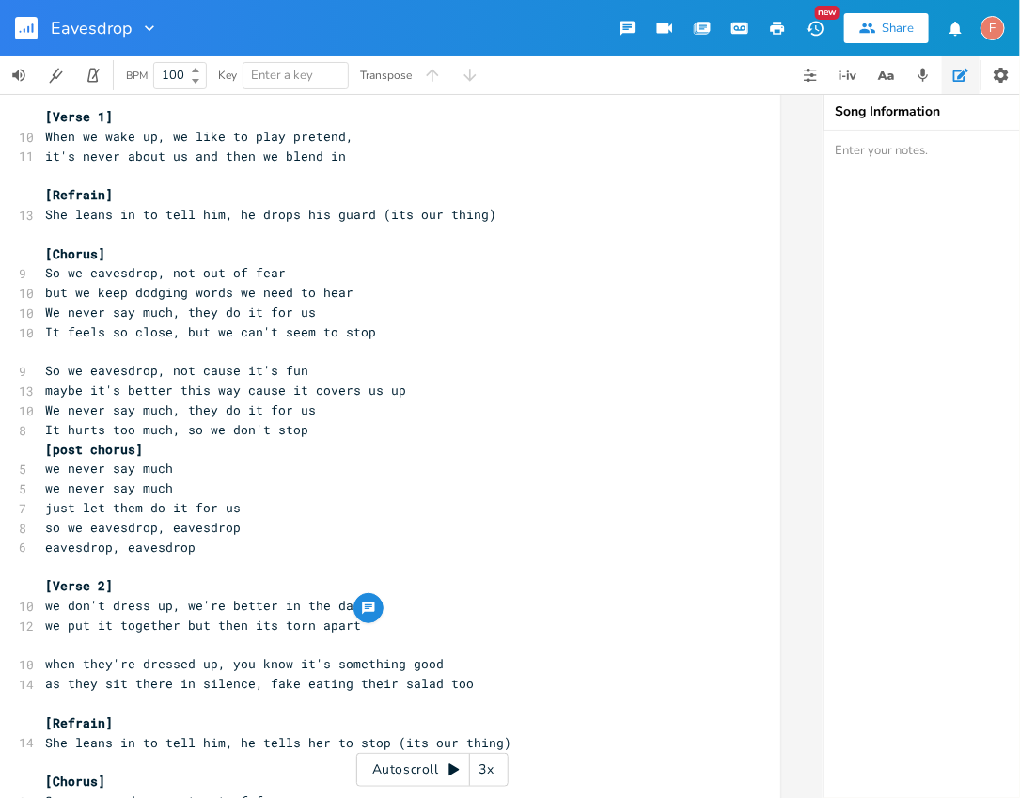
click at [98, 625] on span "we put it together but then its torn apart" at bounding box center [203, 625] width 316 height 17
click at [191, 625] on span "we put it together but then its torn apart" at bounding box center [203, 625] width 316 height 17
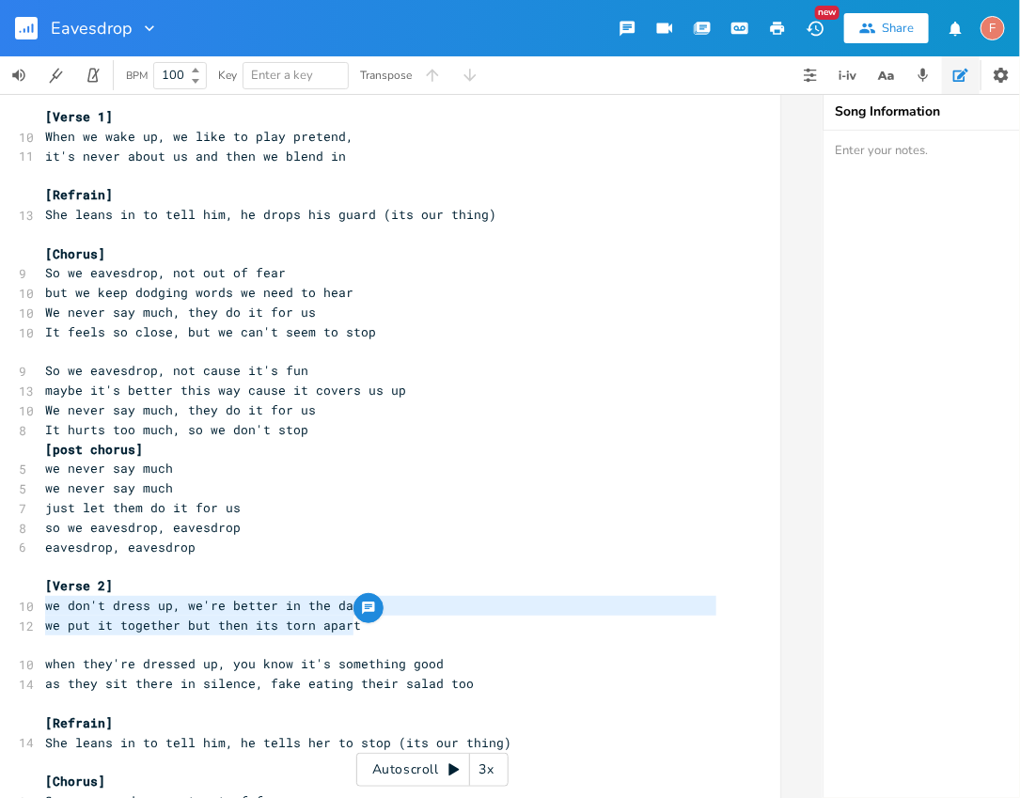
drag, startPoint x: 451, startPoint y: 621, endPoint x: 12, endPoint y: 611, distance: 439.2
click at [342, 626] on span "we put it together but then its torn apart" at bounding box center [203, 625] width 316 height 17
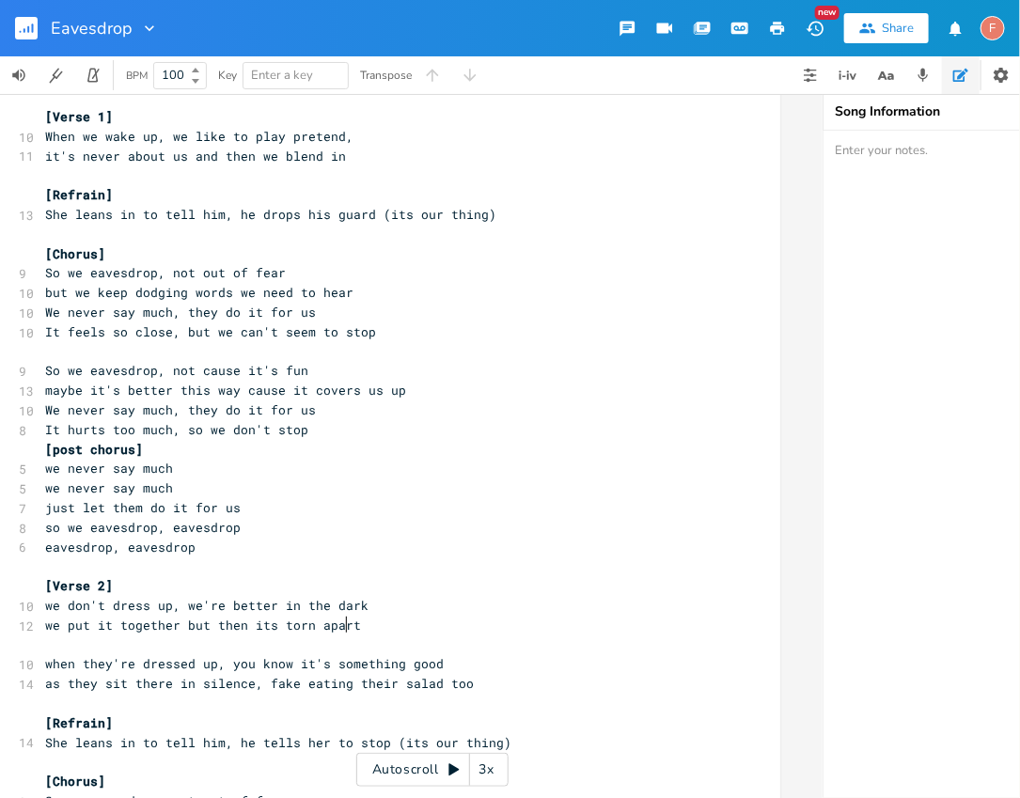
click at [358, 626] on pre "we put it together but then its torn apart" at bounding box center [380, 626] width 679 height 20
drag, startPoint x: 103, startPoint y: 627, endPoint x: 61, endPoint y: 626, distance: 42.3
click at [61, 626] on span "we put it together but then its torn apart" at bounding box center [203, 625] width 316 height 17
drag, startPoint x: 189, startPoint y: 624, endPoint x: 384, endPoint y: 626, distance: 194.6
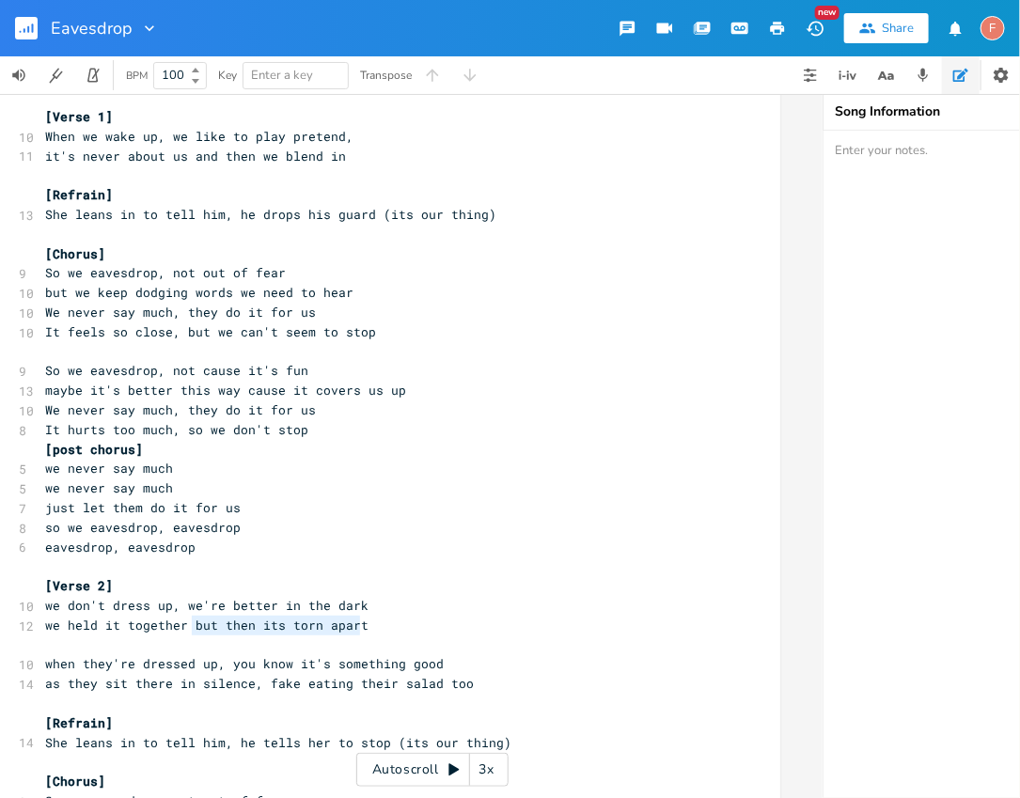
click at [384, 626] on pre "we held it together but then its torn apart" at bounding box center [380, 626] width 679 height 20
click at [71, 628] on span "we held it together til it falls apart" at bounding box center [188, 625] width 286 height 17
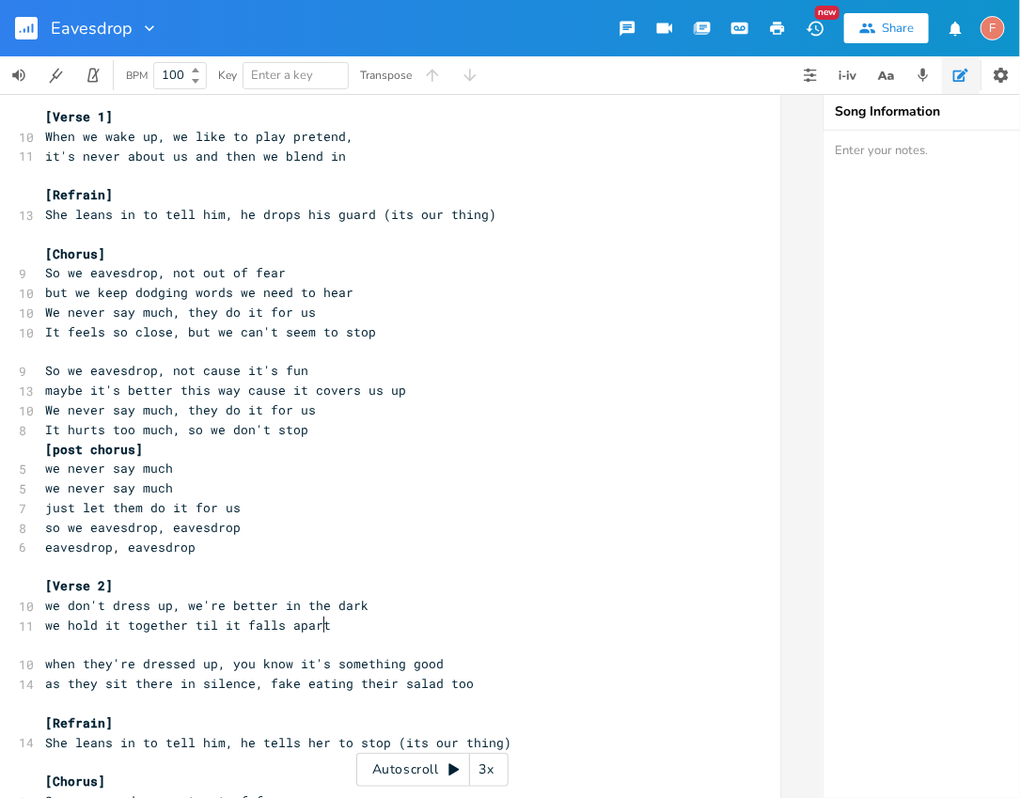
click at [396, 623] on pre "we hold it together til it falls apart" at bounding box center [380, 626] width 679 height 20
click at [72, 625] on span "we hold it together til it falls apart" at bounding box center [188, 625] width 286 height 17
click at [73, 632] on span "we hold it together til it falls apart" at bounding box center [188, 625] width 286 height 17
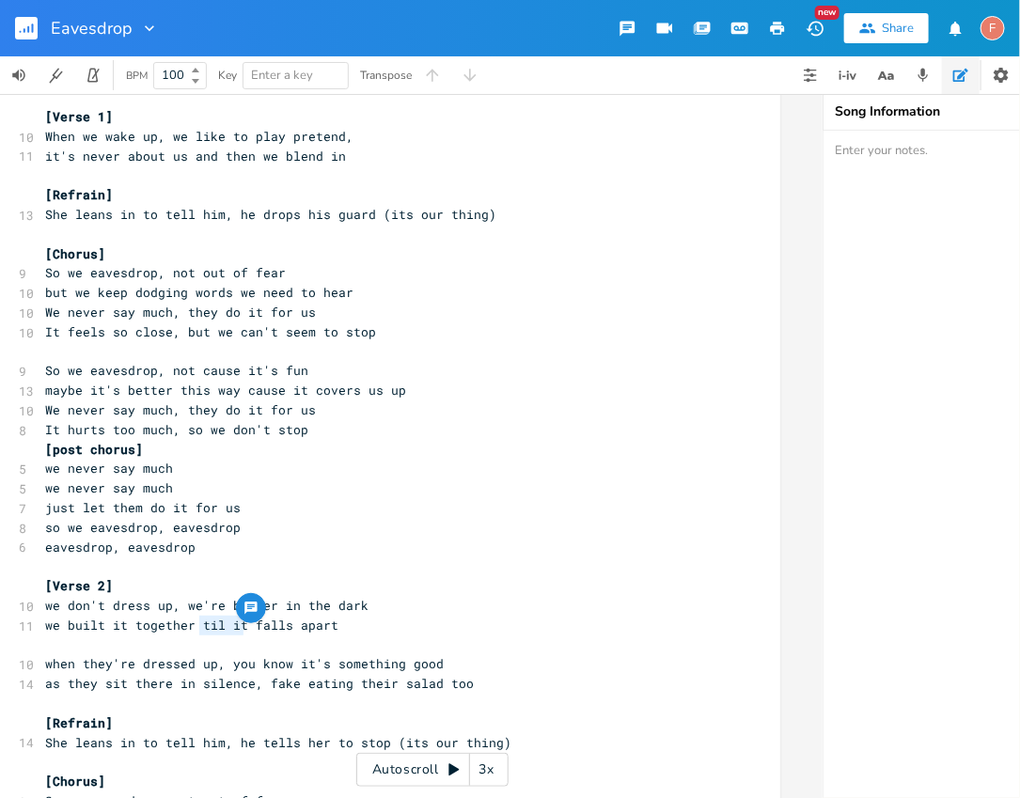
drag, startPoint x: 192, startPoint y: 623, endPoint x: 234, endPoint y: 619, distance: 42.6
click at [236, 623] on span "we built it together til it falls apart" at bounding box center [191, 625] width 293 height 17
click at [263, 620] on span "we built it together now we falls apart" at bounding box center [191, 625] width 293 height 17
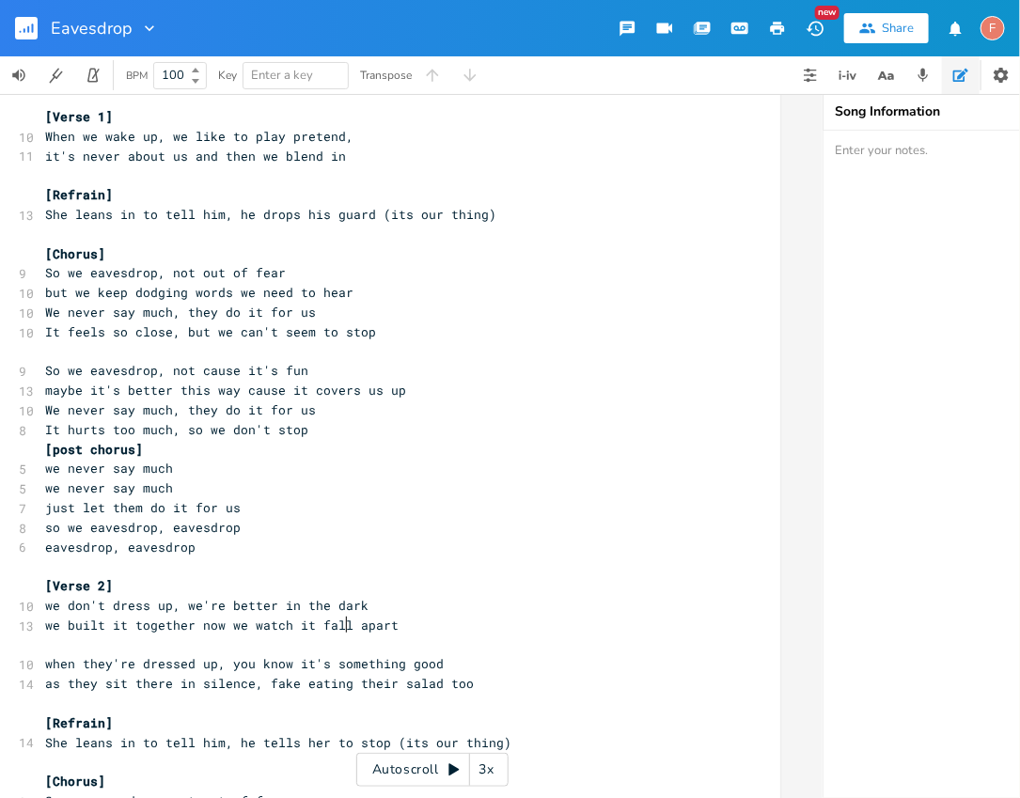
scroll to position [0, 65]
click at [199, 630] on span "we built it together now we watch it fall apart" at bounding box center [222, 625] width 354 height 17
click at [232, 627] on span "we built it together, we watch it fall apart" at bounding box center [210, 625] width 331 height 17
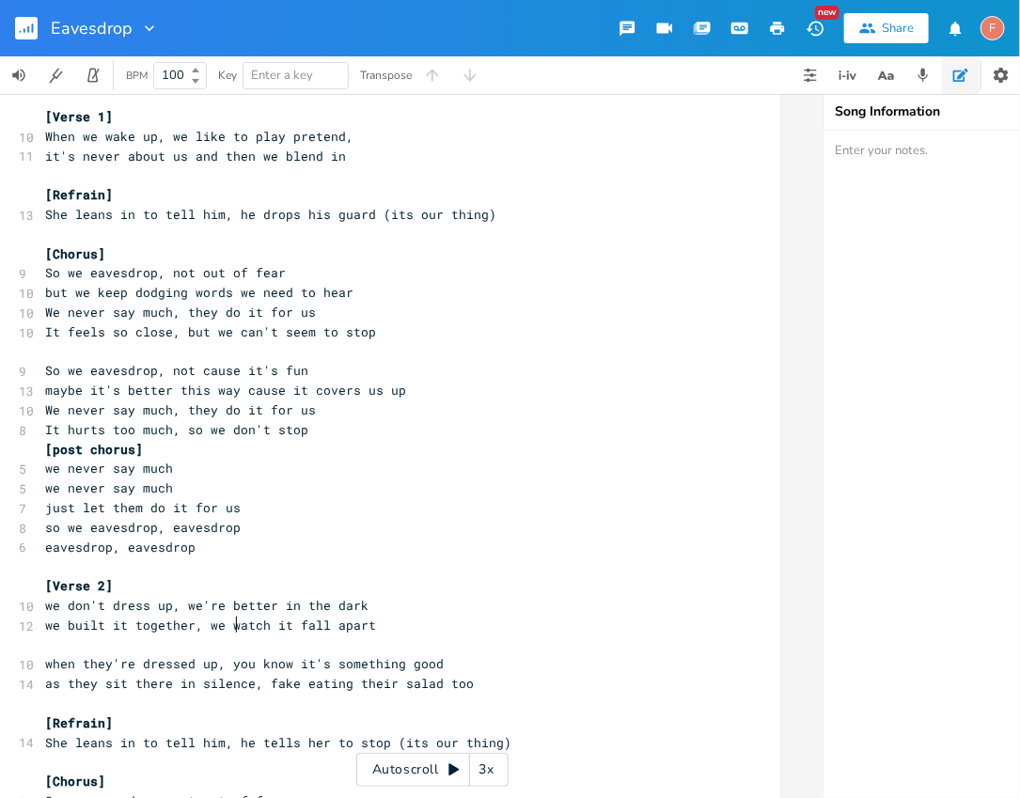
click at [232, 627] on span "we built it together, we watch it fall apart" at bounding box center [210, 625] width 331 height 17
click at [78, 629] on span "we built it together, we let it fall apart" at bounding box center [203, 625] width 316 height 17
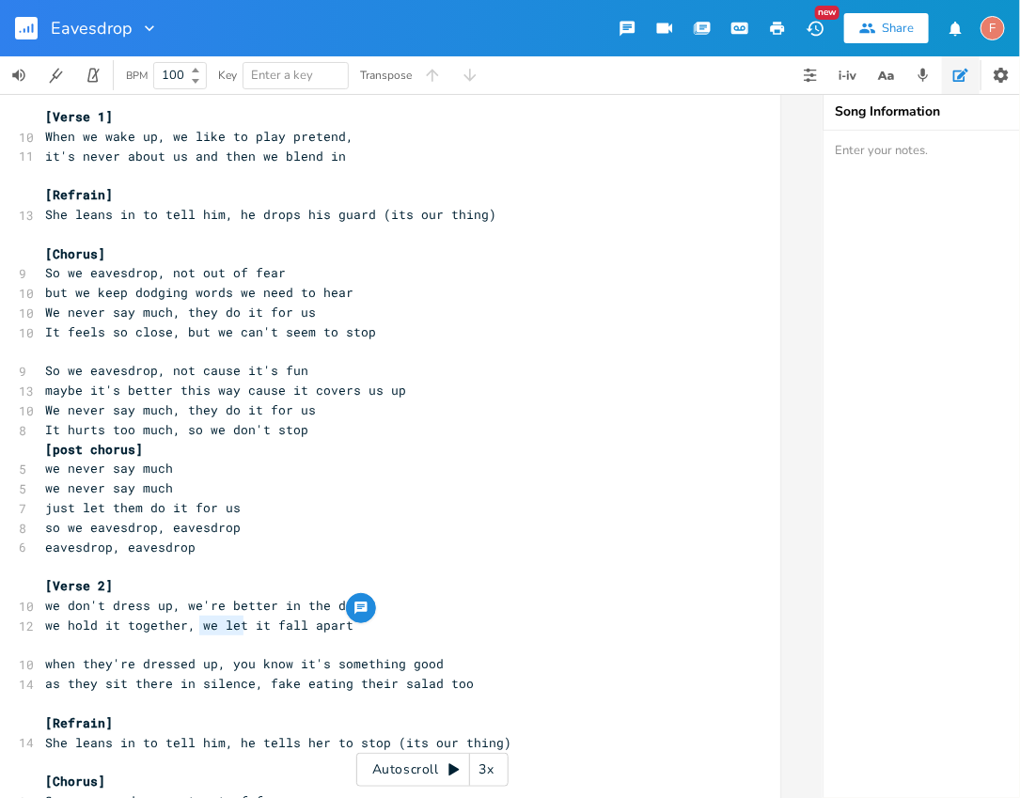
drag, startPoint x: 192, startPoint y: 625, endPoint x: 239, endPoint y: 622, distance: 47.1
click at [239, 622] on span "we hold it together, we let it fall apart" at bounding box center [199, 625] width 308 height 17
click at [466, 488] on pre "we never say much" at bounding box center [380, 489] width 679 height 20
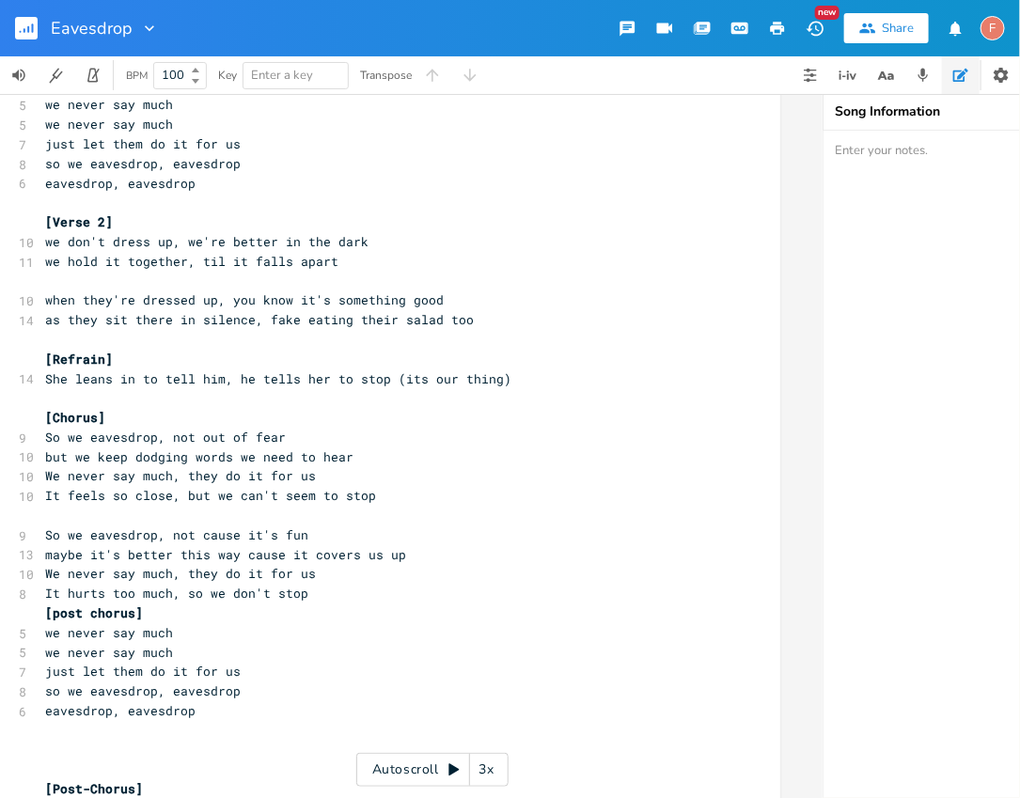
scroll to position [393, 0]
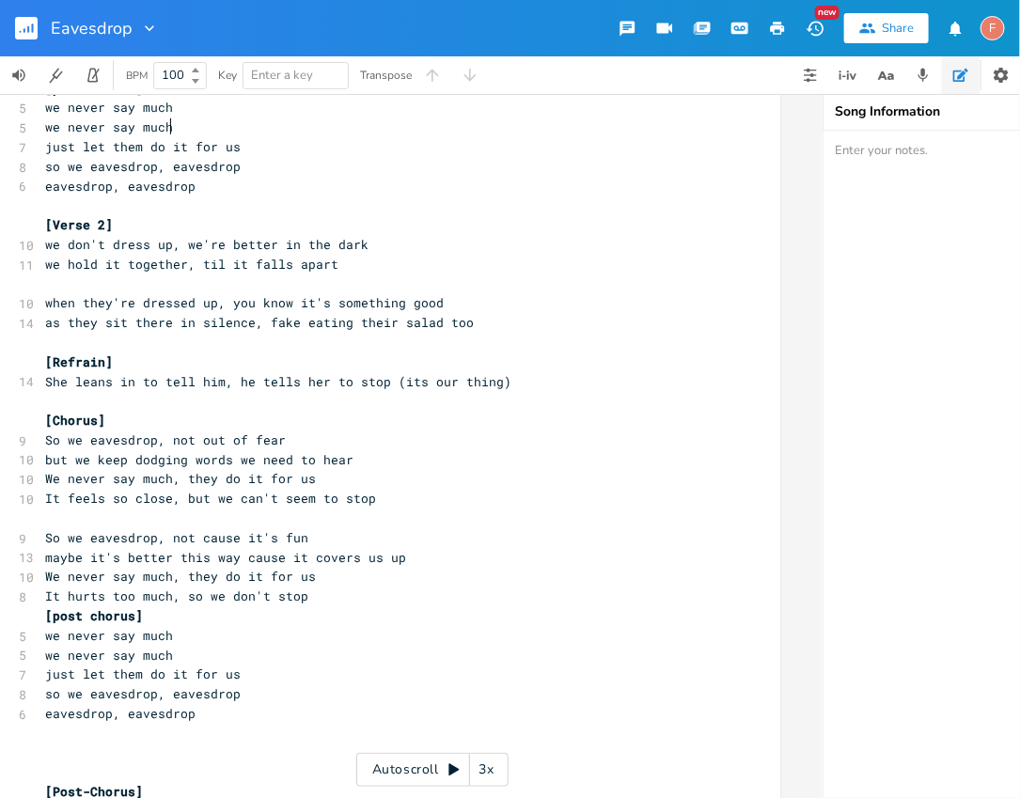
click at [503, 334] on pre "​" at bounding box center [380, 343] width 679 height 20
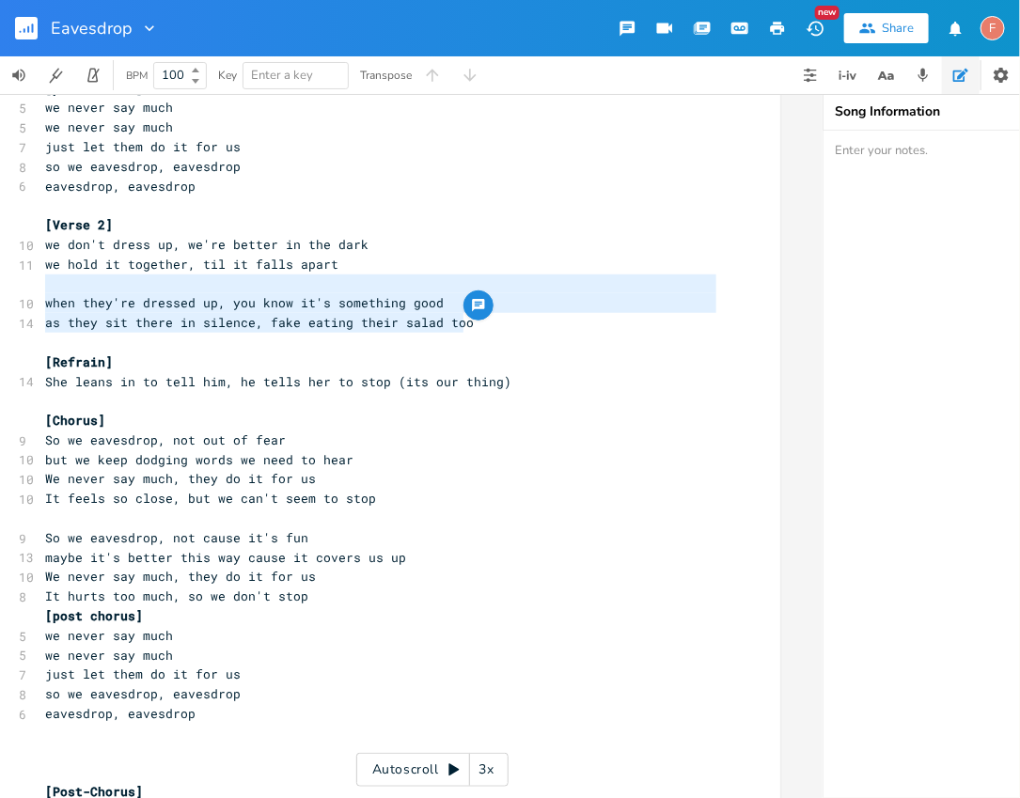
drag, startPoint x: 518, startPoint y: 332, endPoint x: 8, endPoint y: 288, distance: 512.5
click at [6, 288] on div "when they're dressed up, you know it's something good as they sit there in sile…" at bounding box center [390, 808] width 780 height 2192
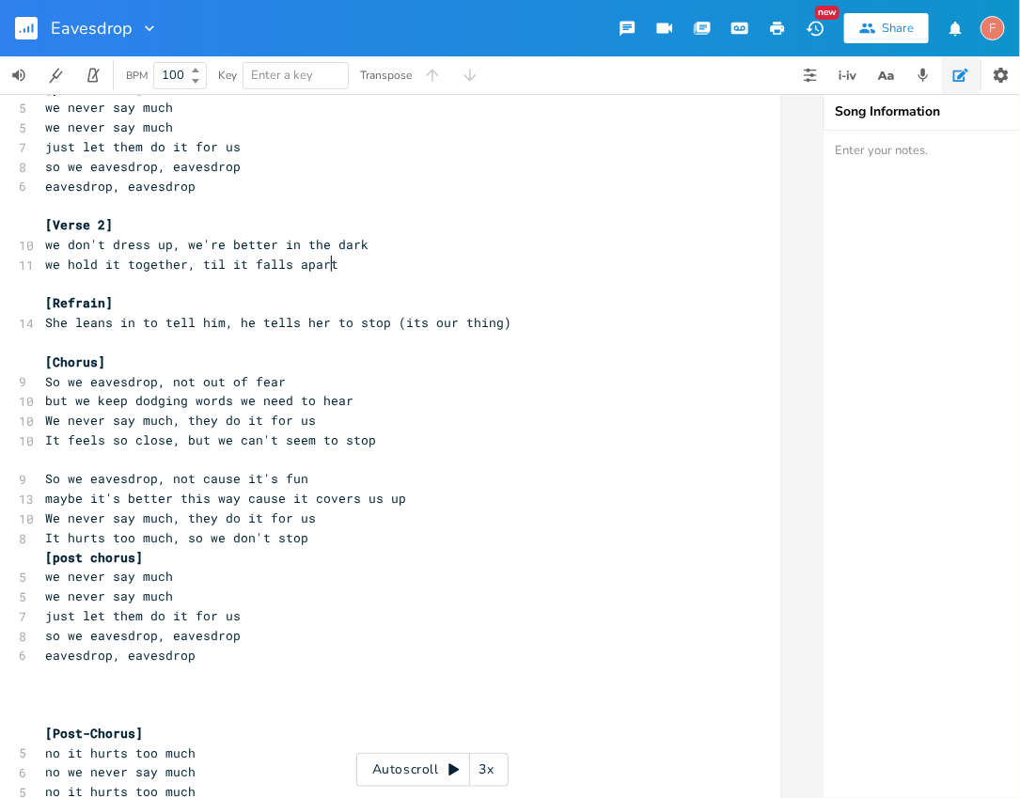
click at [571, 290] on pre "​" at bounding box center [380, 285] width 679 height 20
click at [569, 331] on pre "She leans in to tell him, he tells her to stop (its our thing)" at bounding box center [380, 323] width 679 height 20
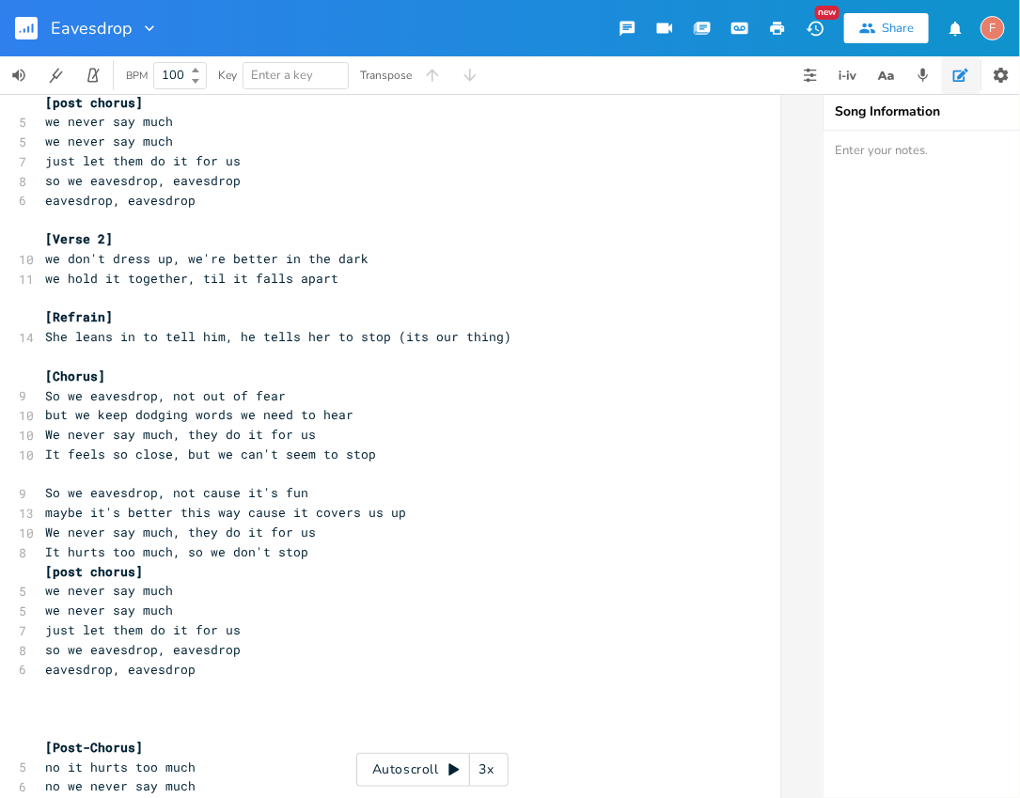
scroll to position [373, 0]
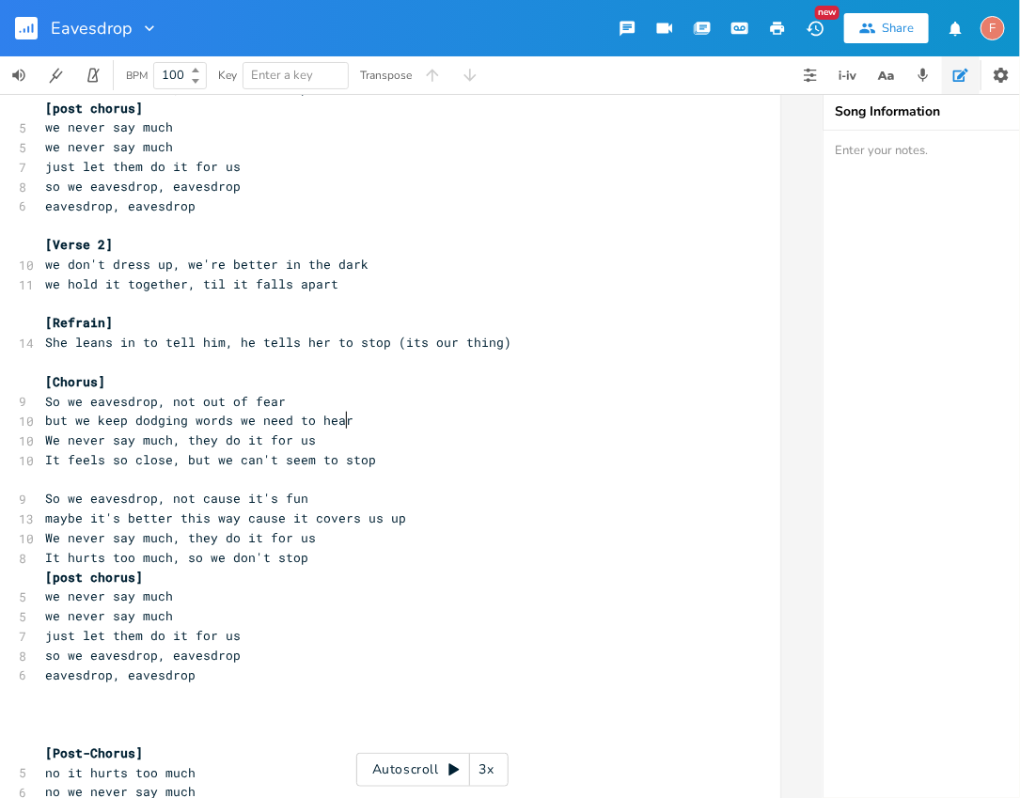
click at [462, 423] on pre "but we keep dodging words we need to hear" at bounding box center [380, 421] width 679 height 20
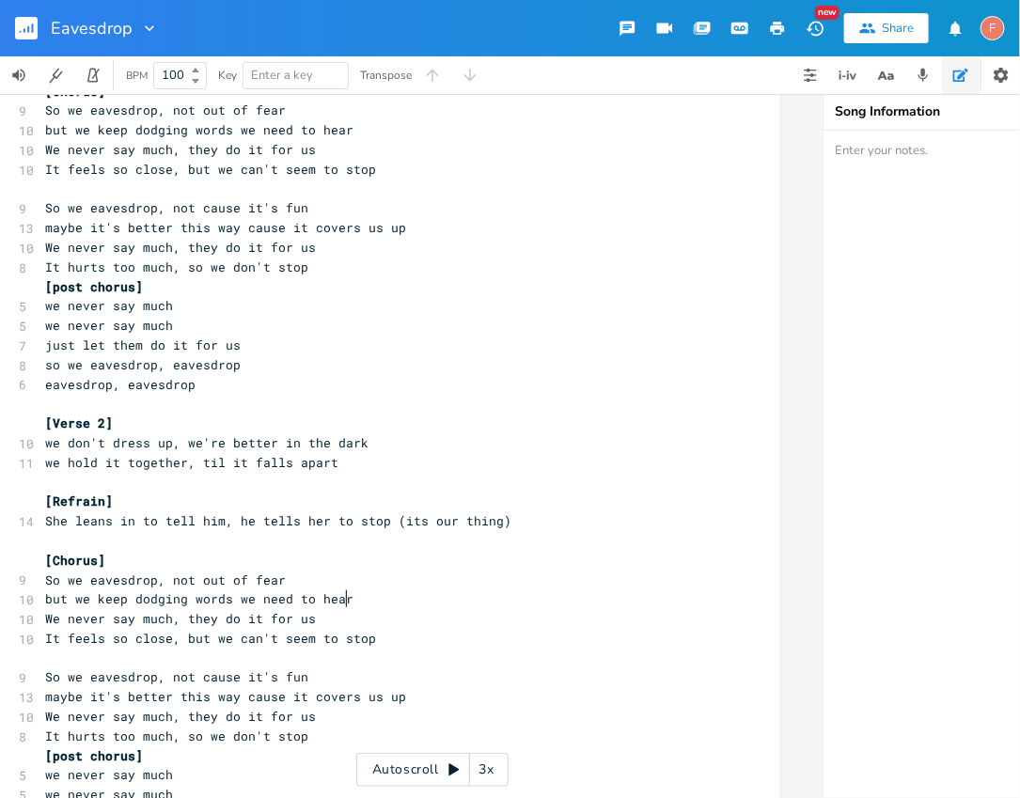
scroll to position [196, 0]
click at [432, 573] on pre "So we eavesdrop, not out of fear" at bounding box center [380, 580] width 679 height 20
click at [447, 594] on pre "but we keep dodging words we need to hear" at bounding box center [380, 599] width 679 height 20
click at [448, 590] on pre "but we keep dodging words we need to hear" at bounding box center [380, 599] width 679 height 20
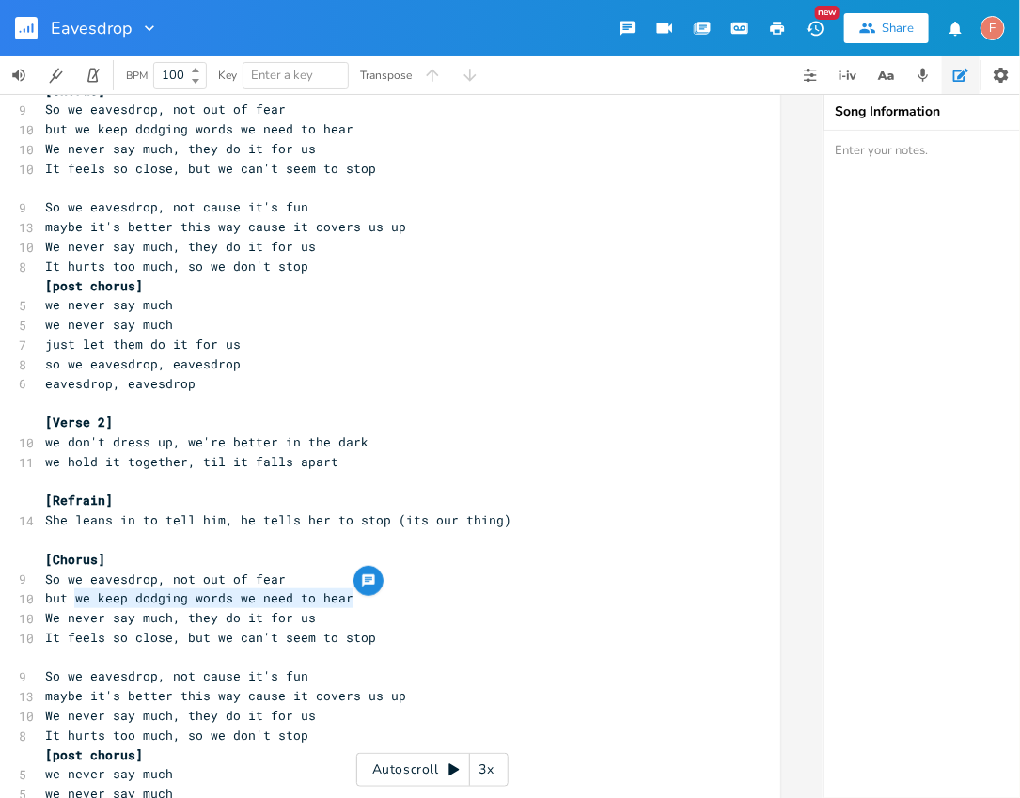
drag, startPoint x: 397, startPoint y: 606, endPoint x: 68, endPoint y: 604, distance: 329.1
click at [68, 604] on pre "but we keep dodging words we need to hear" at bounding box center [380, 599] width 679 height 20
click at [280, 582] on pre "So we eavesdrop, not out of fear" at bounding box center [380, 580] width 679 height 20
drag, startPoint x: 386, startPoint y: 600, endPoint x: 0, endPoint y: 599, distance: 385.5
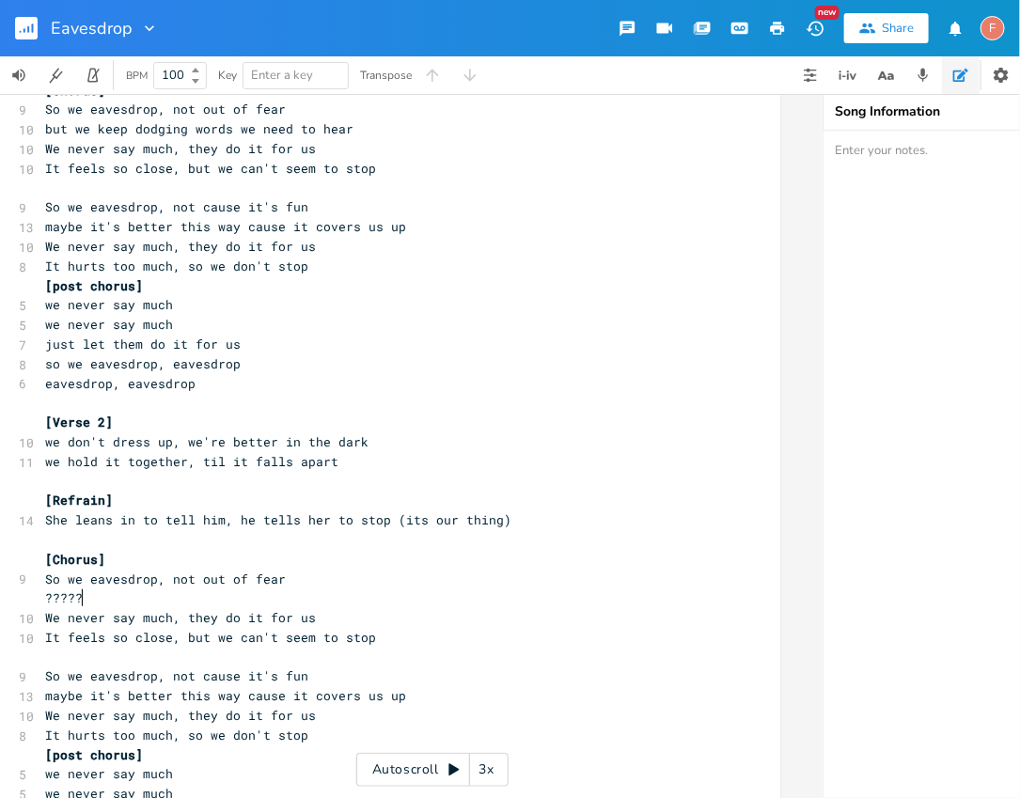
scroll to position [0, 32]
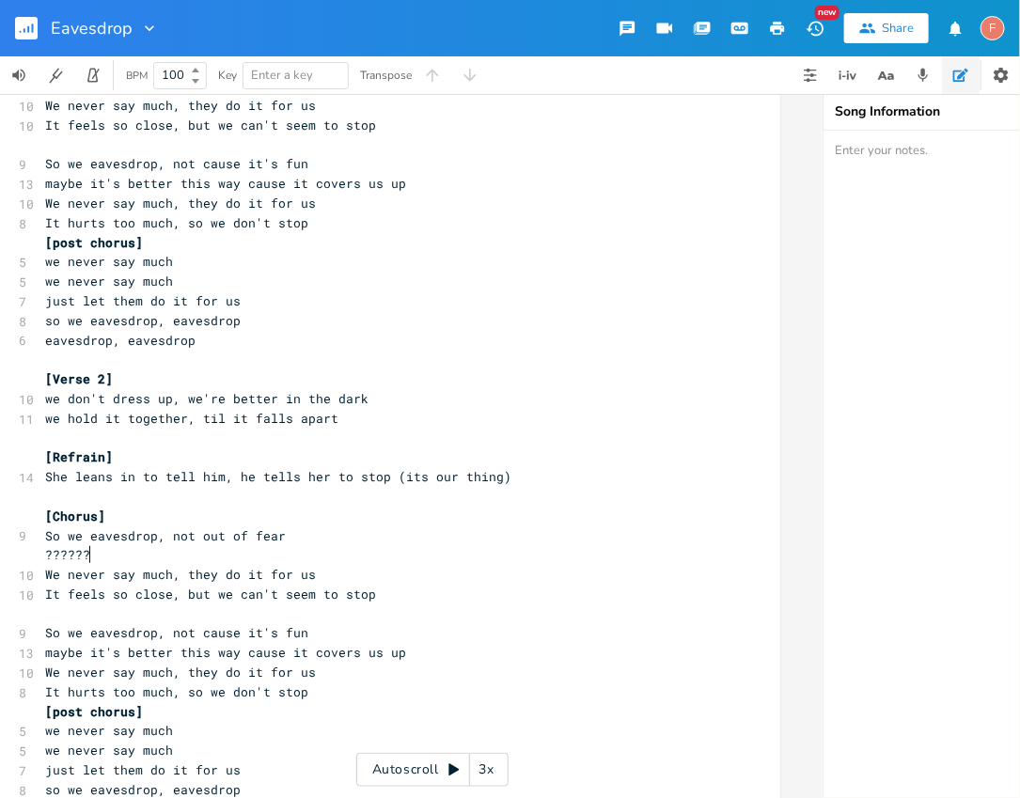
click at [217, 626] on span "So we eavesdrop, not cause it's fun" at bounding box center [176, 632] width 263 height 17
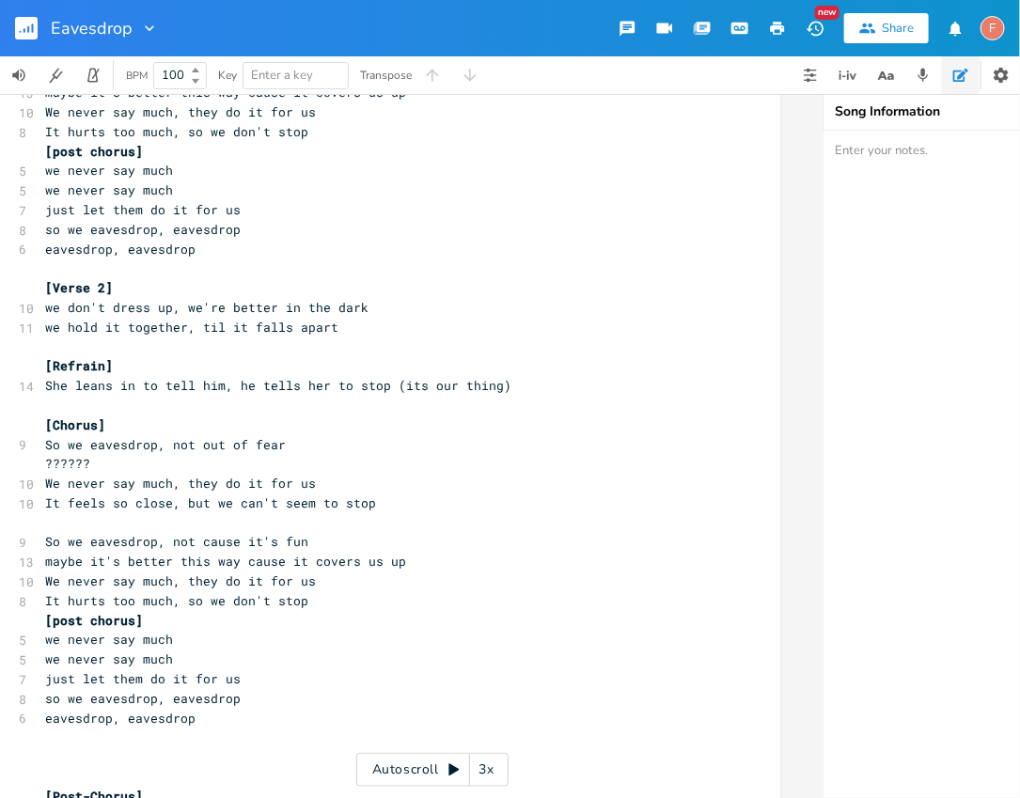
scroll to position [331, 0]
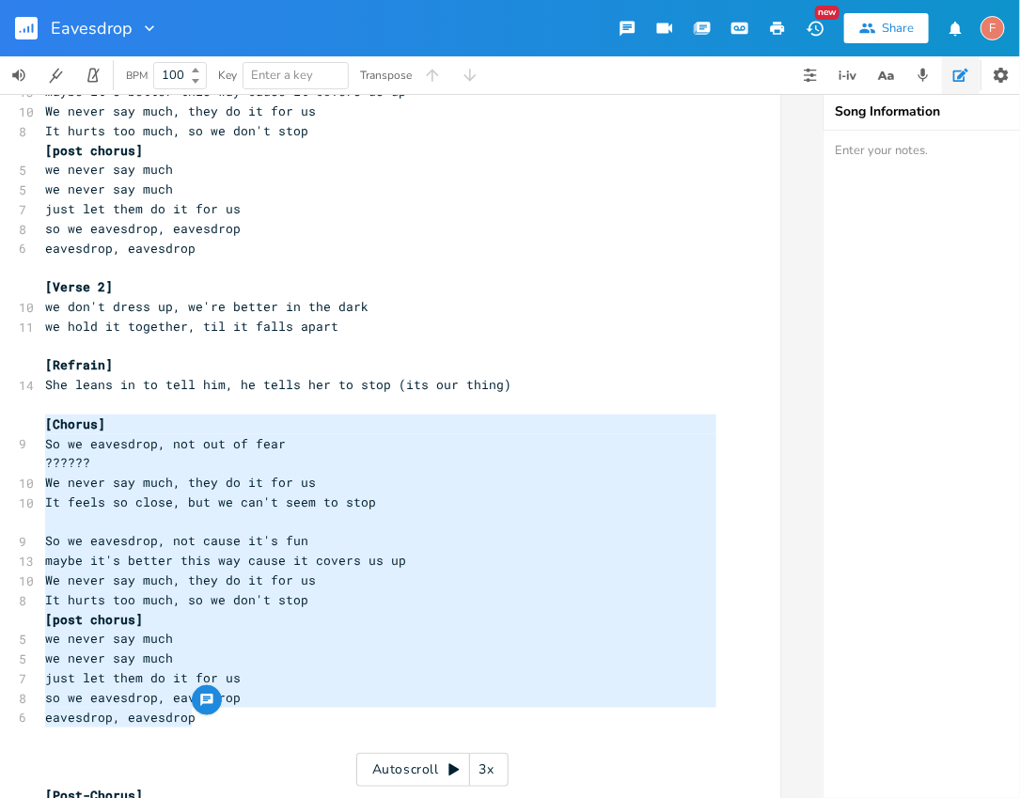
drag, startPoint x: 226, startPoint y: 717, endPoint x: 2, endPoint y: 417, distance: 375.0
click at [253, 495] on span "It feels so close, but we can't seem to stop" at bounding box center [210, 502] width 331 height 17
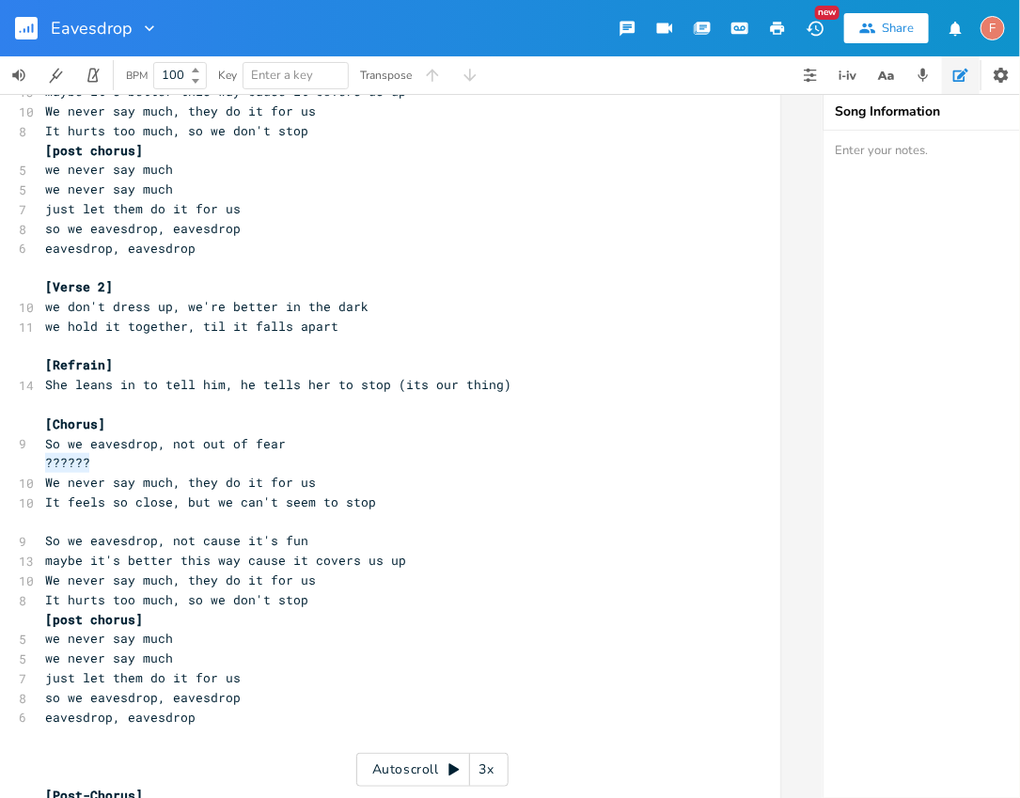
drag, startPoint x: 267, startPoint y: 458, endPoint x: 0, endPoint y: 452, distance: 267.1
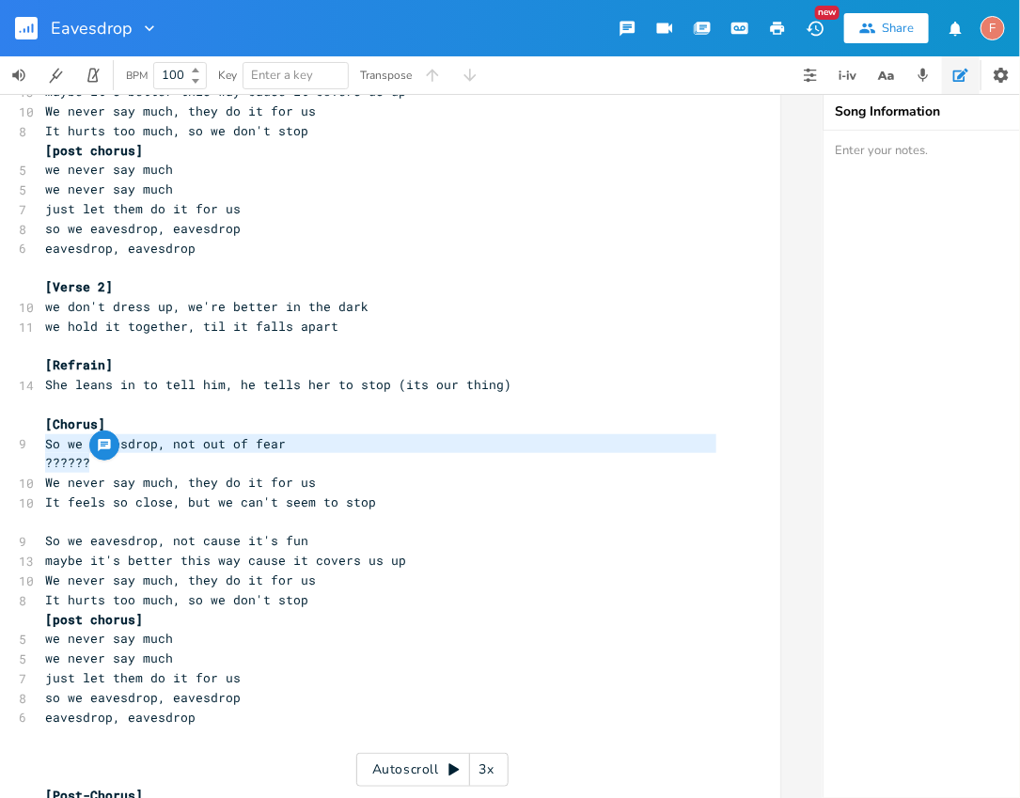
click at [161, 460] on pre "??????" at bounding box center [380, 463] width 679 height 20
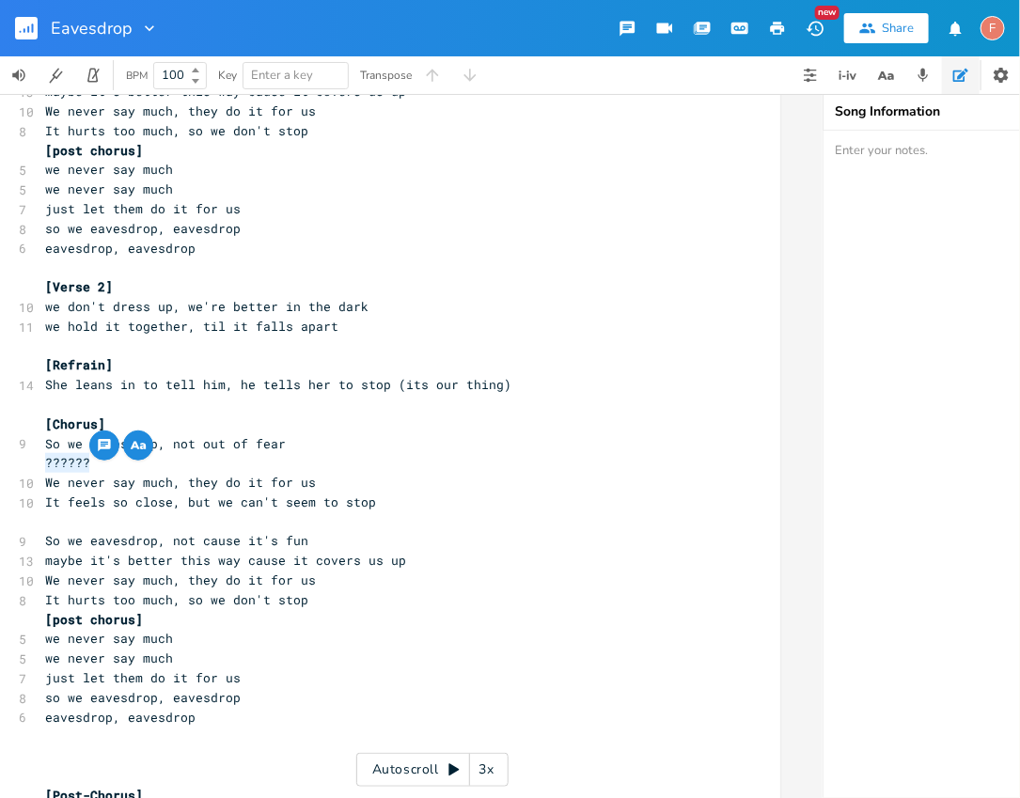
drag, startPoint x: 178, startPoint y: 461, endPoint x: 21, endPoint y: 464, distance: 157.1
click at [215, 465] on span "we're missing each other but we're sitting right here" at bounding box center [244, 462] width 399 height 17
drag, startPoint x: 216, startPoint y: 463, endPoint x: 15, endPoint y: 462, distance: 201.2
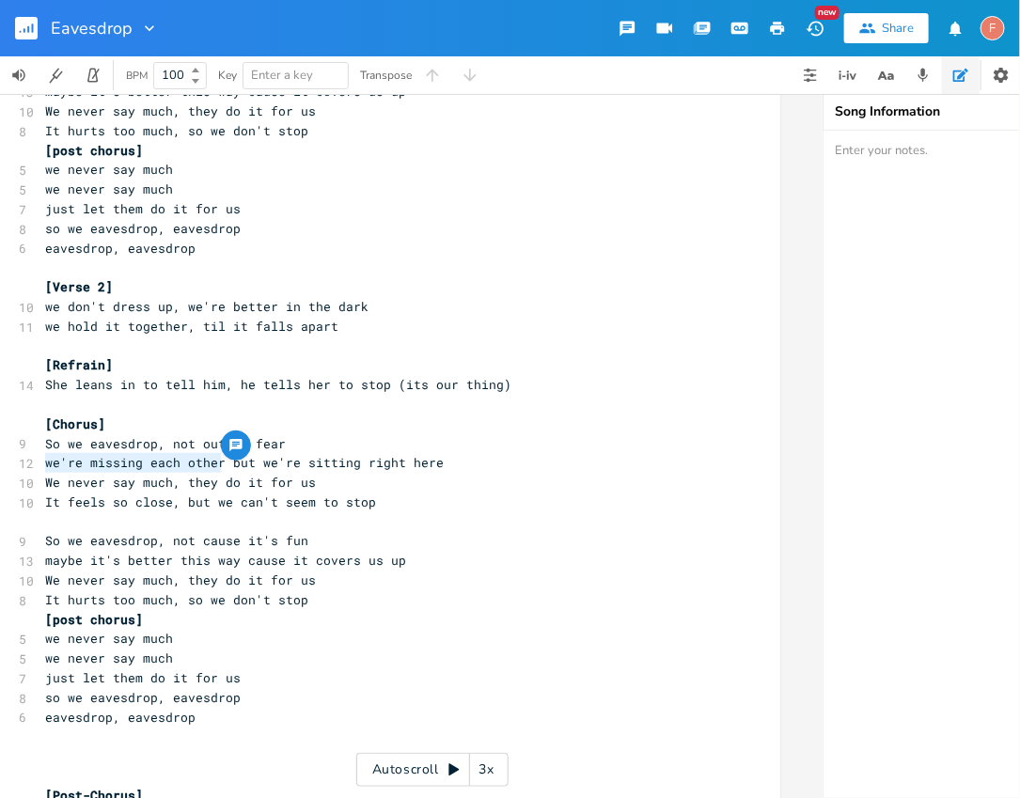
click at [41, 462] on div "12 we're missing each other but we're sitting right here" at bounding box center [380, 463] width 679 height 20
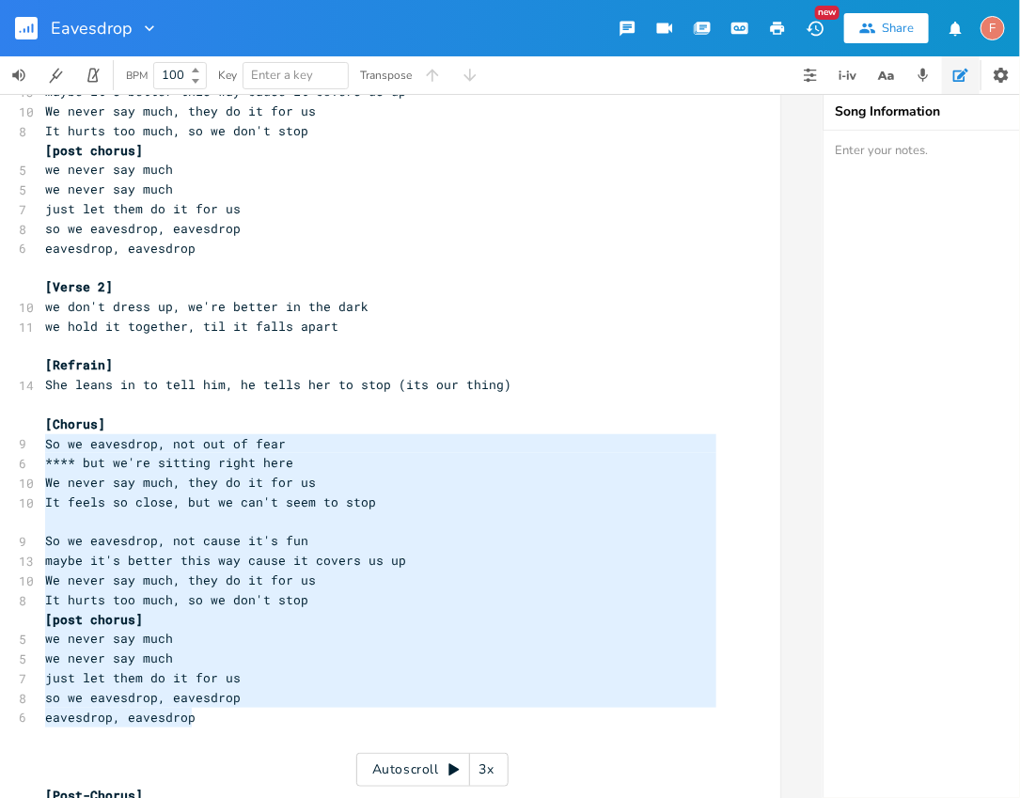
drag, startPoint x: 40, startPoint y: 443, endPoint x: 259, endPoint y: 714, distance: 347.7
click at [88, 474] on span "We never say much, they do it for us" at bounding box center [180, 482] width 271 height 17
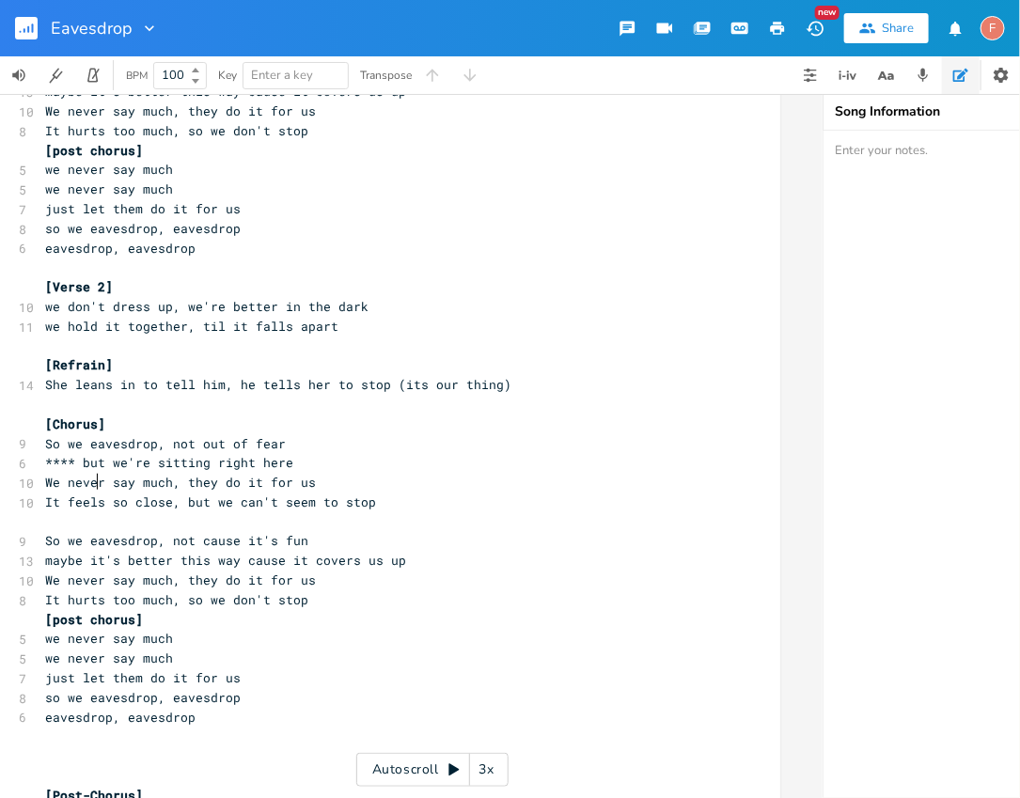
click at [60, 464] on span "**** but we're sitting right here" at bounding box center [169, 462] width 248 height 17
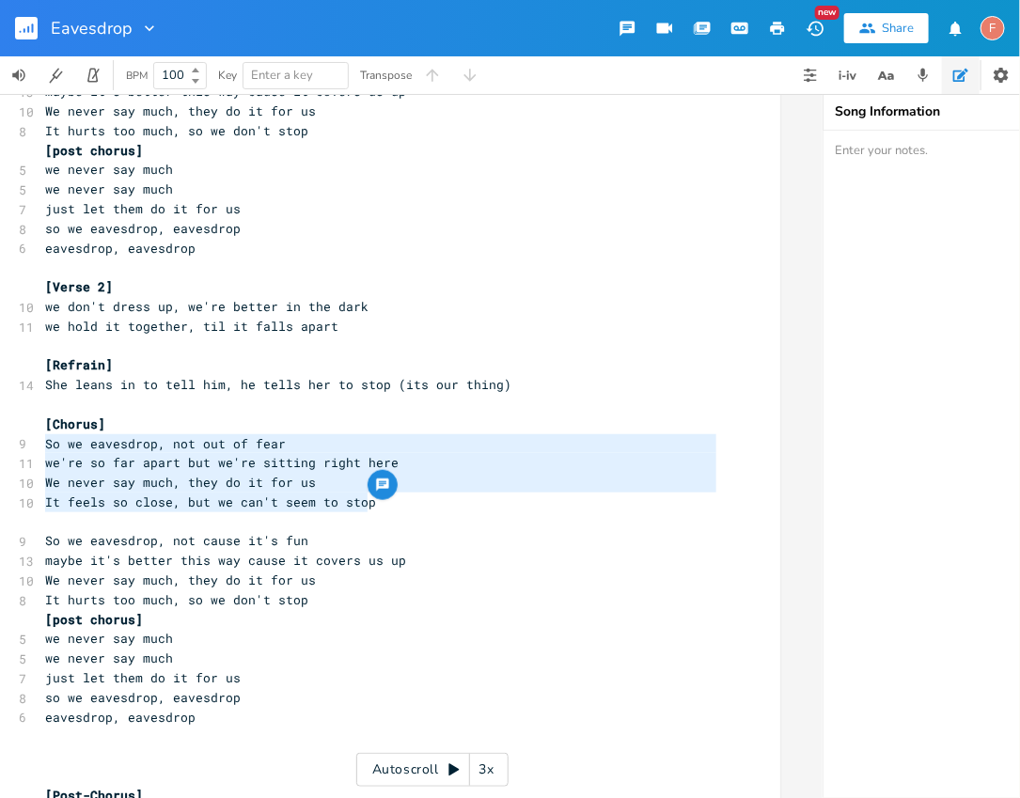
drag, startPoint x: 436, startPoint y: 505, endPoint x: 0, endPoint y: 441, distance: 440.9
click at [225, 466] on span "we're so far apart but we're sitting right here" at bounding box center [222, 462] width 354 height 17
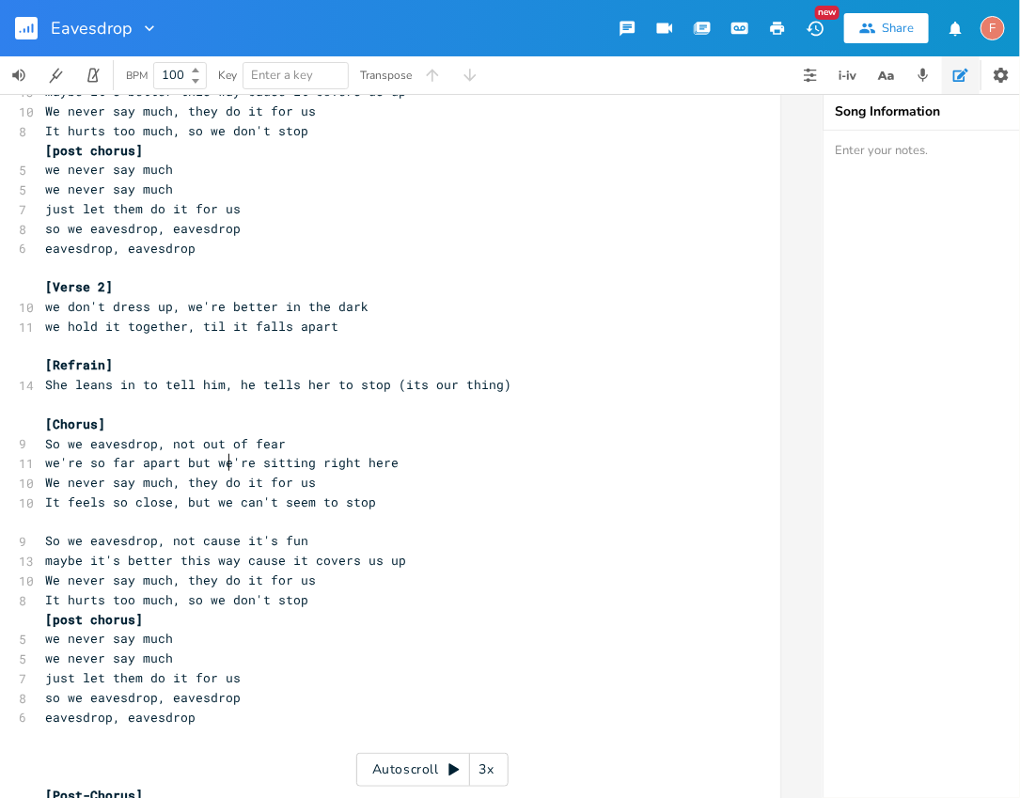
click at [248, 469] on span "we're so far apart but we're sitting right here" at bounding box center [222, 462] width 354 height 17
click at [398, 503] on pre "It feels so close, but we can't seem to stop" at bounding box center [380, 503] width 679 height 20
click at [428, 528] on pre "​" at bounding box center [380, 522] width 679 height 20
click at [476, 558] on pre "maybe it's better this way cause it covers us up" at bounding box center [380, 561] width 679 height 20
click at [516, 564] on pre "maybe it's better this way cause it covers us up" at bounding box center [380, 561] width 679 height 20
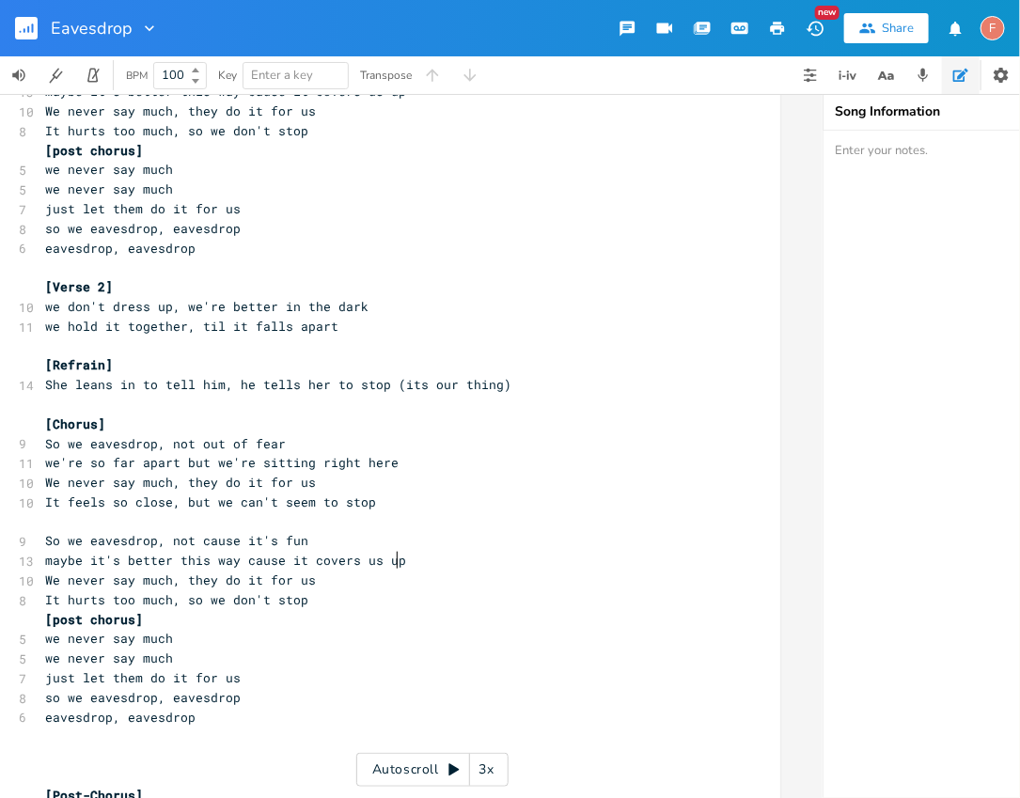
click at [528, 595] on pre "It hurts too much, so we don't stop" at bounding box center [380, 600] width 679 height 20
click at [524, 567] on pre "maybe it's better this way cause it covers us up" at bounding box center [380, 561] width 679 height 20
drag, startPoint x: 510, startPoint y: 567, endPoint x: 0, endPoint y: 563, distance: 509.6
click at [215, 643] on pre "we never say much" at bounding box center [380, 639] width 679 height 20
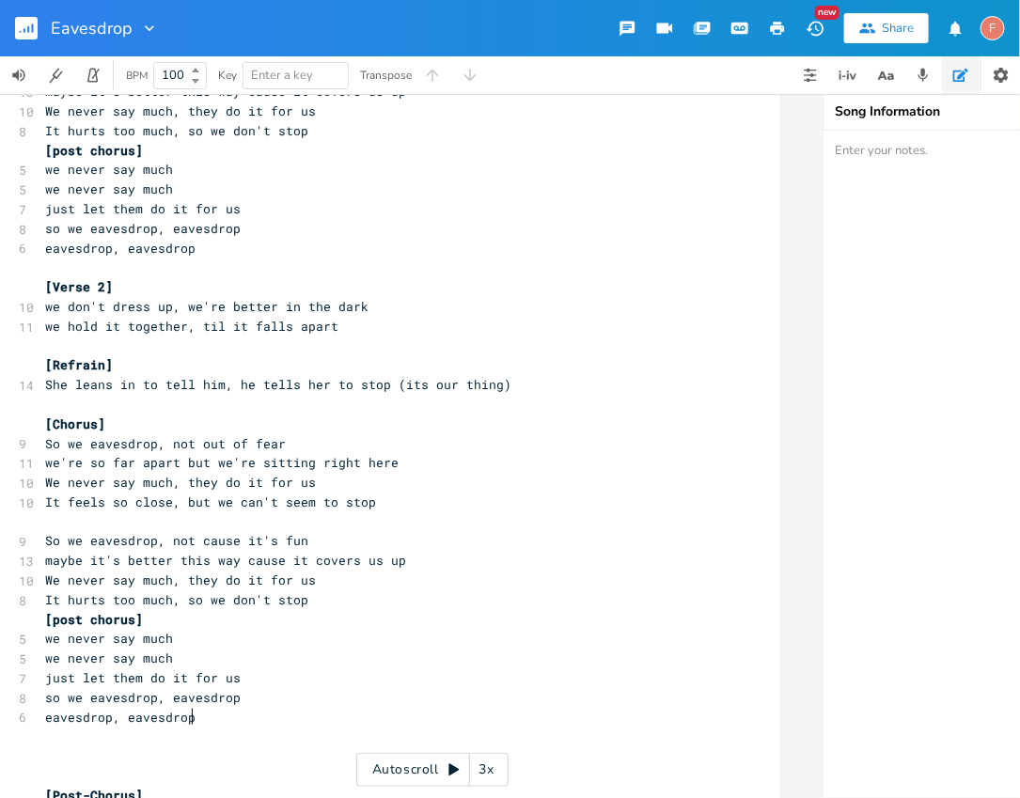
click at [269, 724] on pre "eavesdrop, eavesdrop" at bounding box center [380, 718] width 679 height 20
click at [365, 586] on pre "We never say much, they do it for us" at bounding box center [380, 581] width 679 height 20
click at [266, 739] on pre "​" at bounding box center [380, 737] width 679 height 20
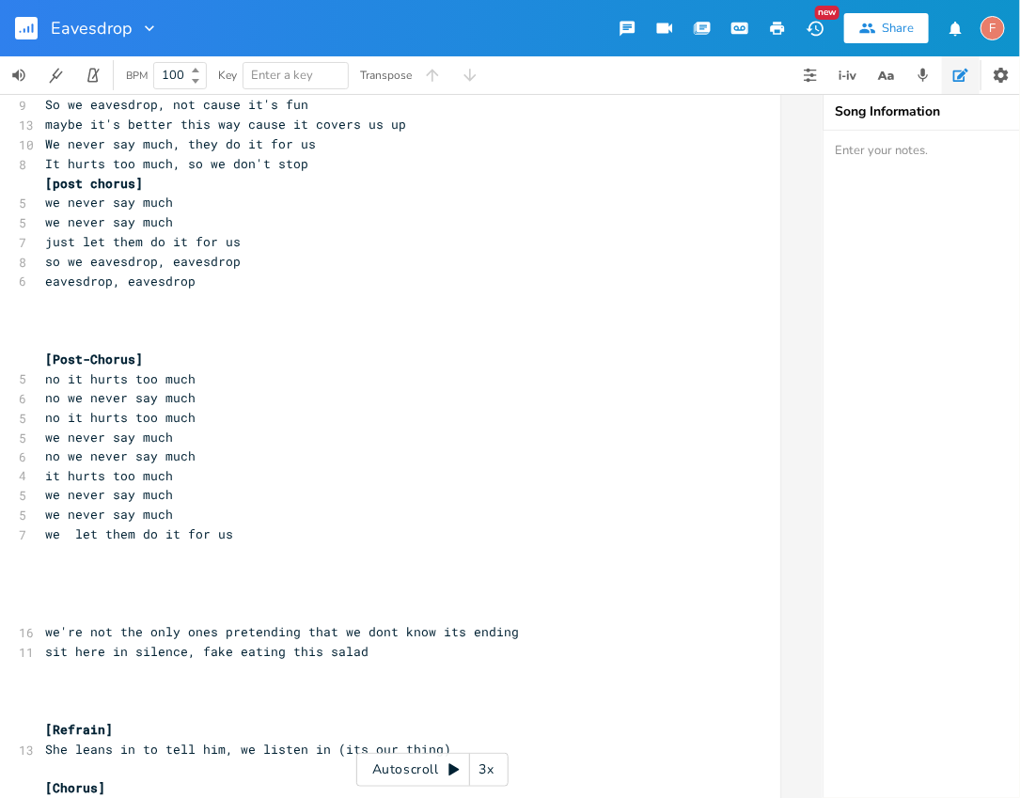
scroll to position [793, 0]
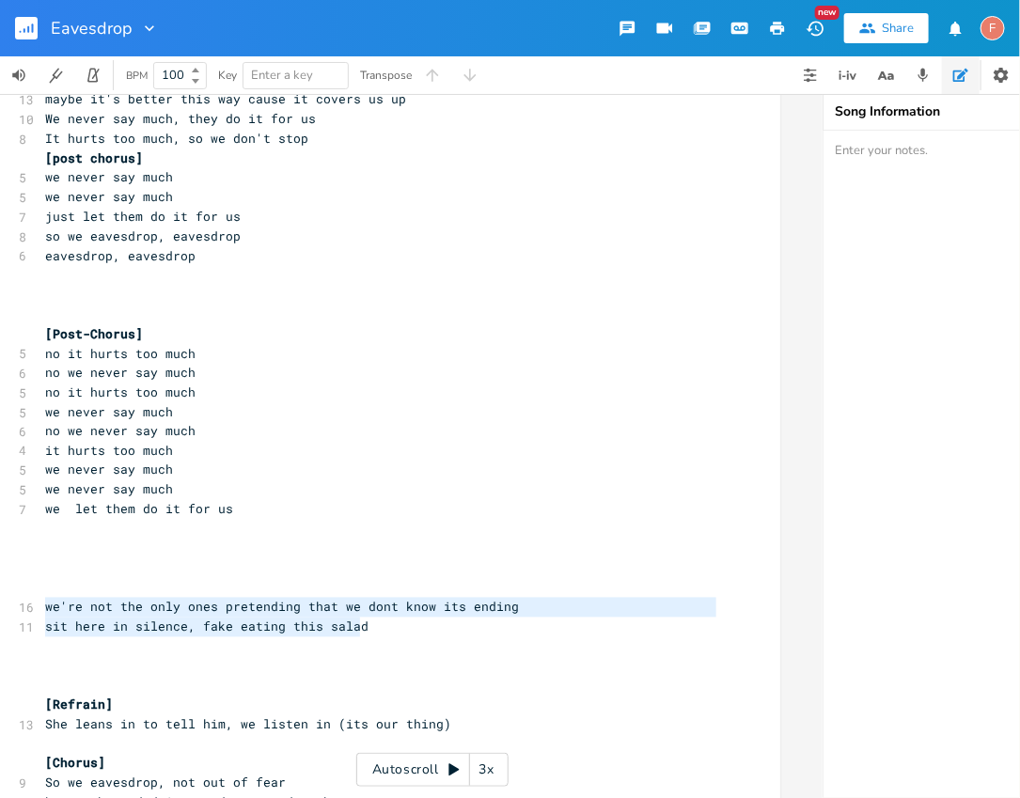
drag, startPoint x: 454, startPoint y: 637, endPoint x: 0, endPoint y: 615, distance: 454.7
click at [0, 615] on div "we're not the only ones pretending that we dont know its ending sit here in sil…" at bounding box center [390, 379] width 780 height 2133
click at [207, 265] on pre "​" at bounding box center [380, 275] width 679 height 20
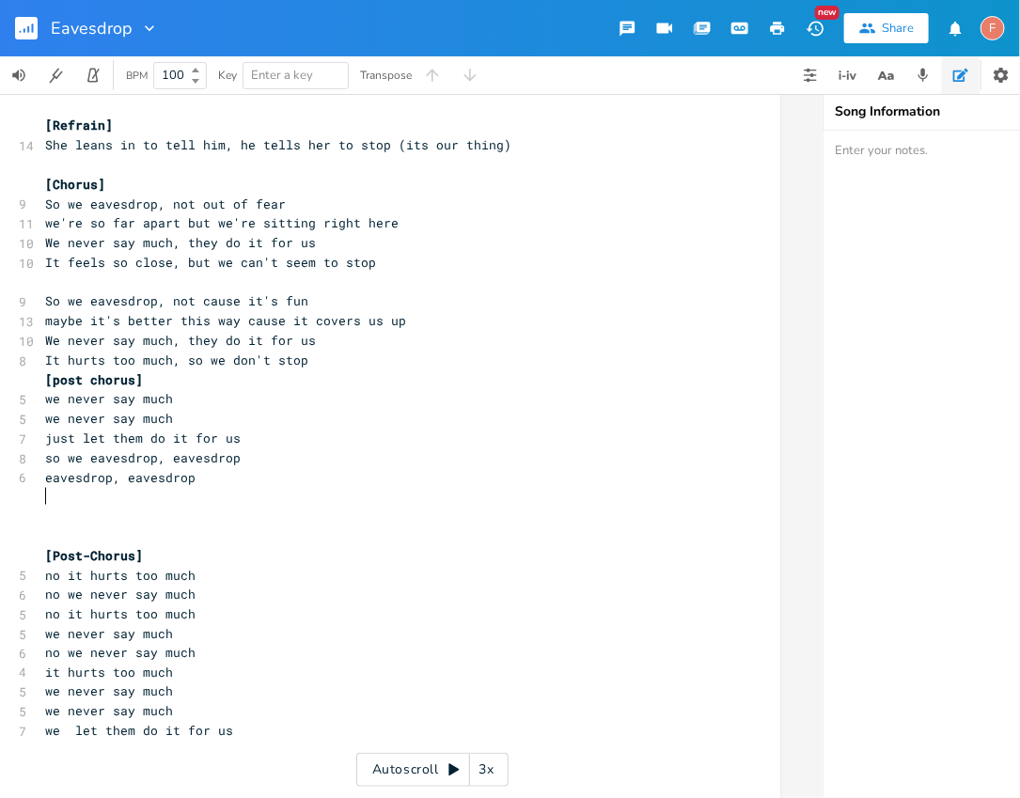
scroll to position [569, 0]
click at [290, 511] on pre "​" at bounding box center [380, 519] width 679 height 20
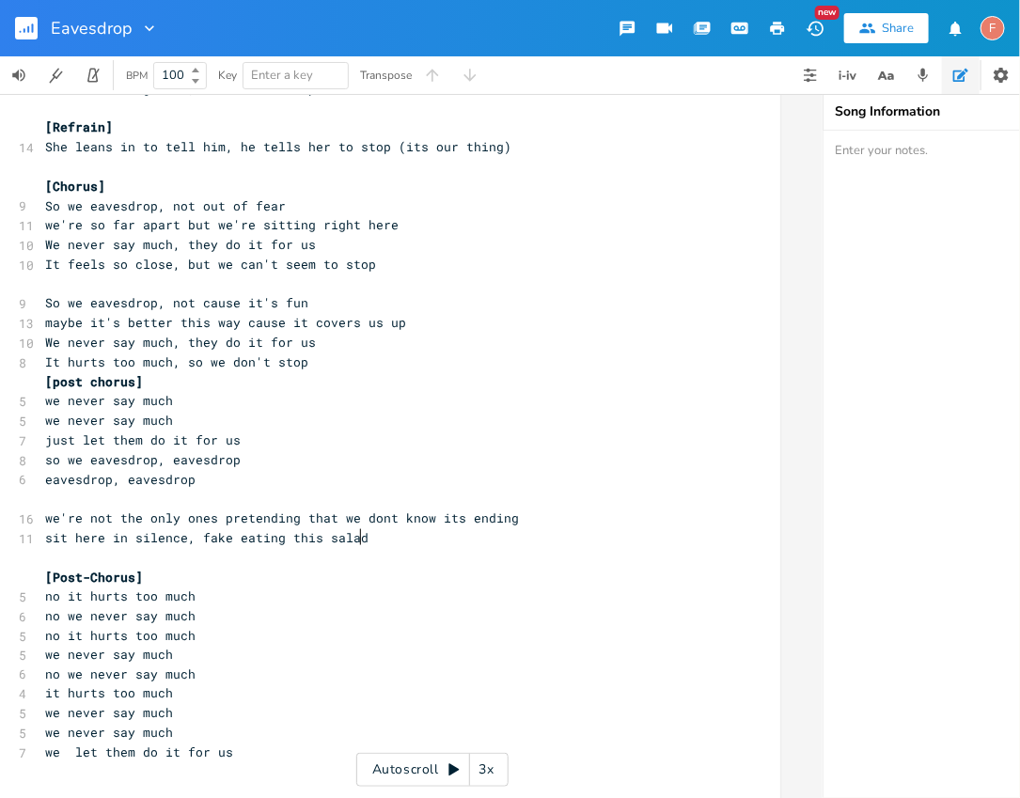
click at [177, 561] on pre "​" at bounding box center [380, 558] width 679 height 20
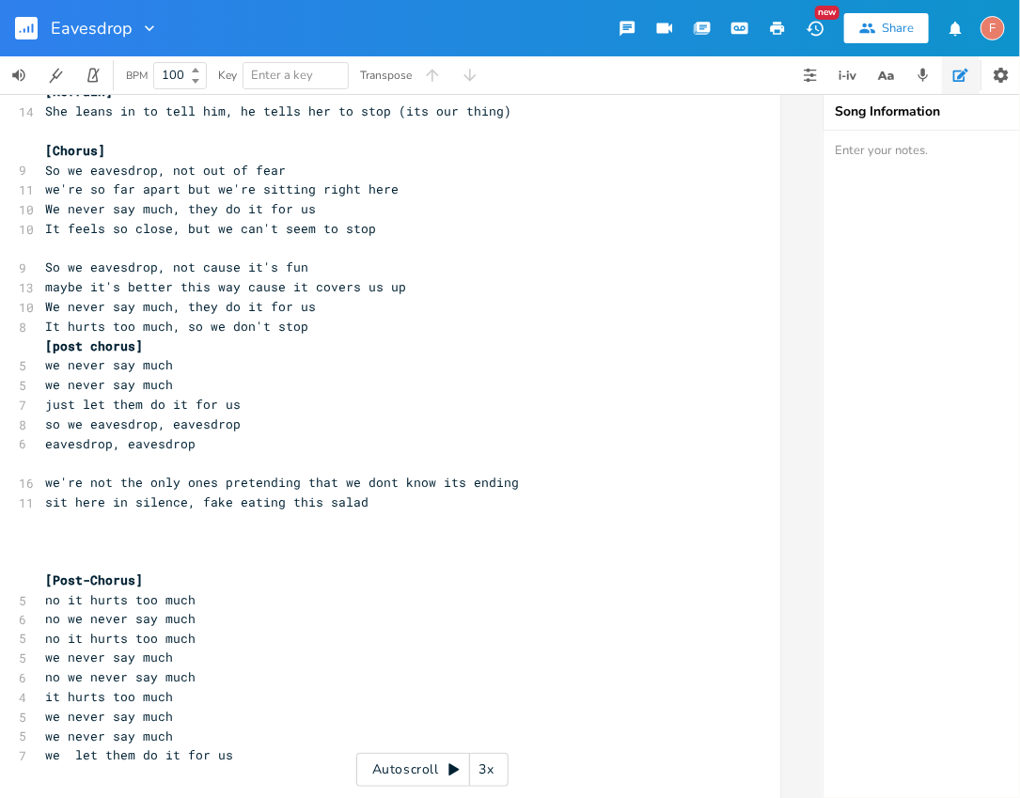
scroll to position [586, 0]
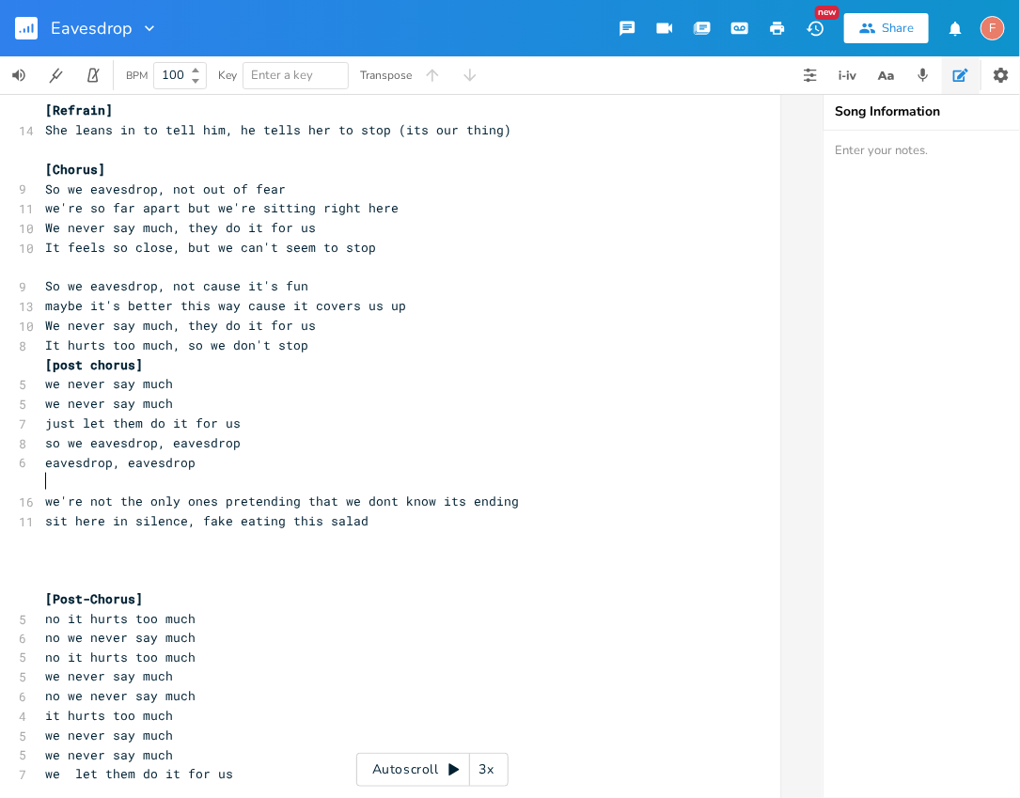
click at [256, 486] on pre "​" at bounding box center [380, 482] width 679 height 20
click at [411, 458] on pre "eavesdrop, eavesdrop" at bounding box center [380, 463] width 679 height 20
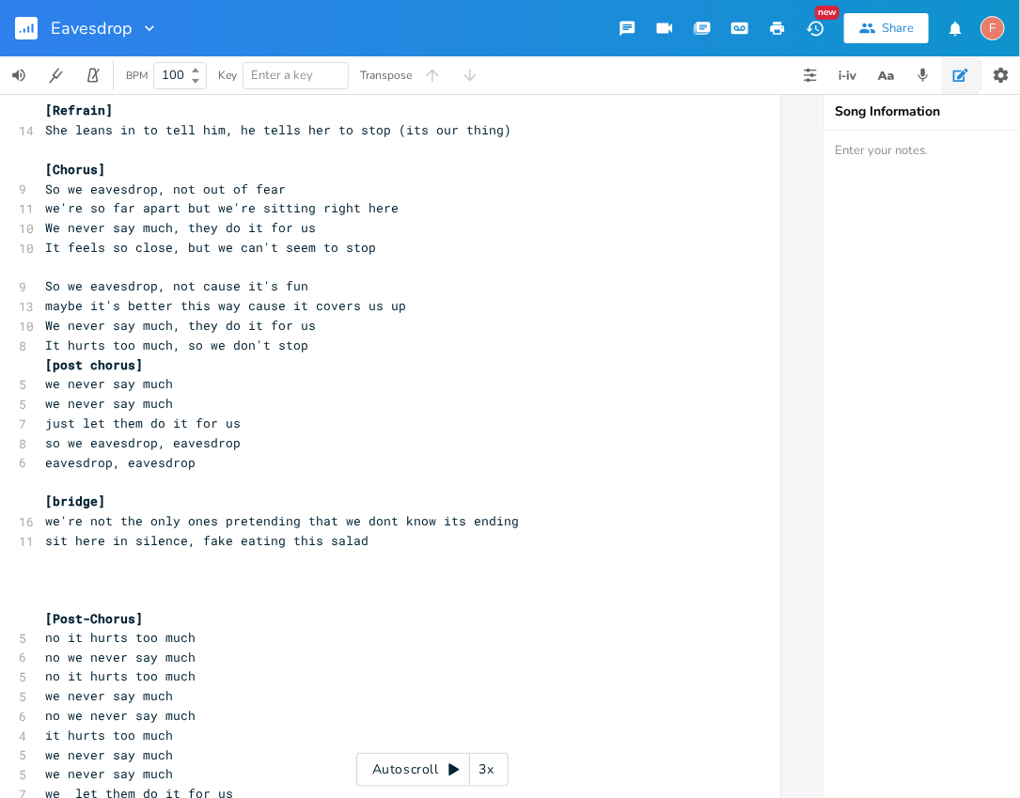
click at [463, 590] on pre "​" at bounding box center [380, 600] width 679 height 20
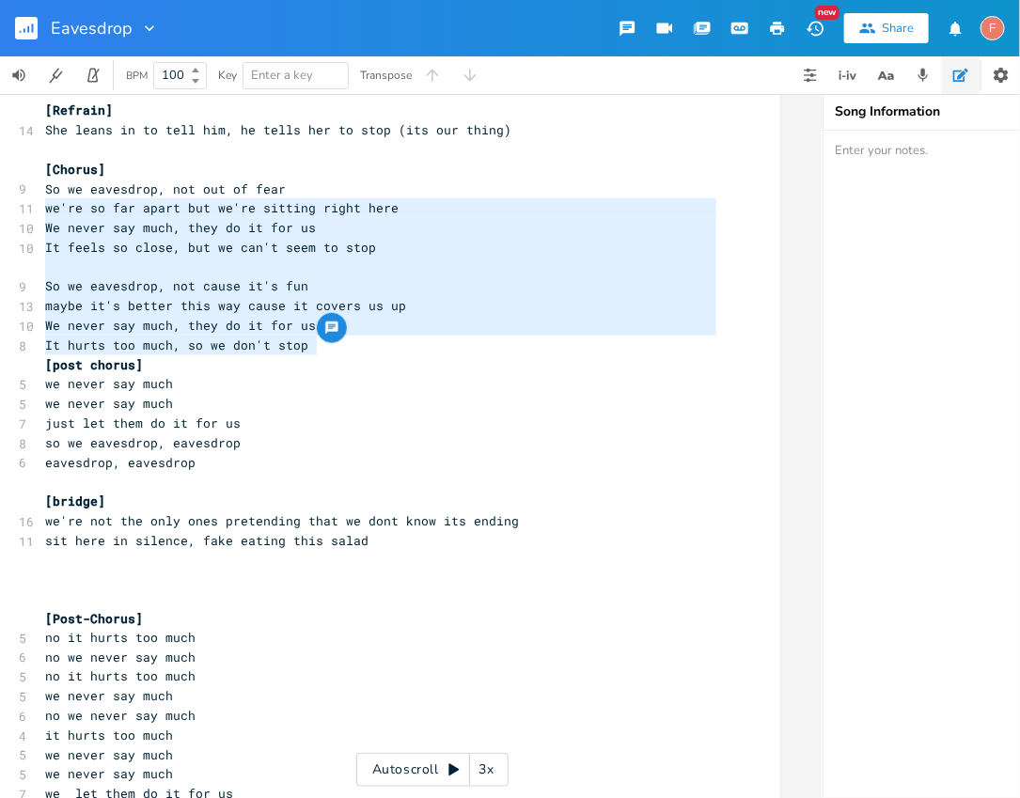
drag, startPoint x: 379, startPoint y: 342, endPoint x: 1, endPoint y: 200, distance: 403.8
click at [1, 200] on div "we're so far apart but we're sitting right here We never say much, they do it f…" at bounding box center [390, 625] width 780 height 2211
click at [133, 274] on pre "​" at bounding box center [380, 268] width 679 height 20
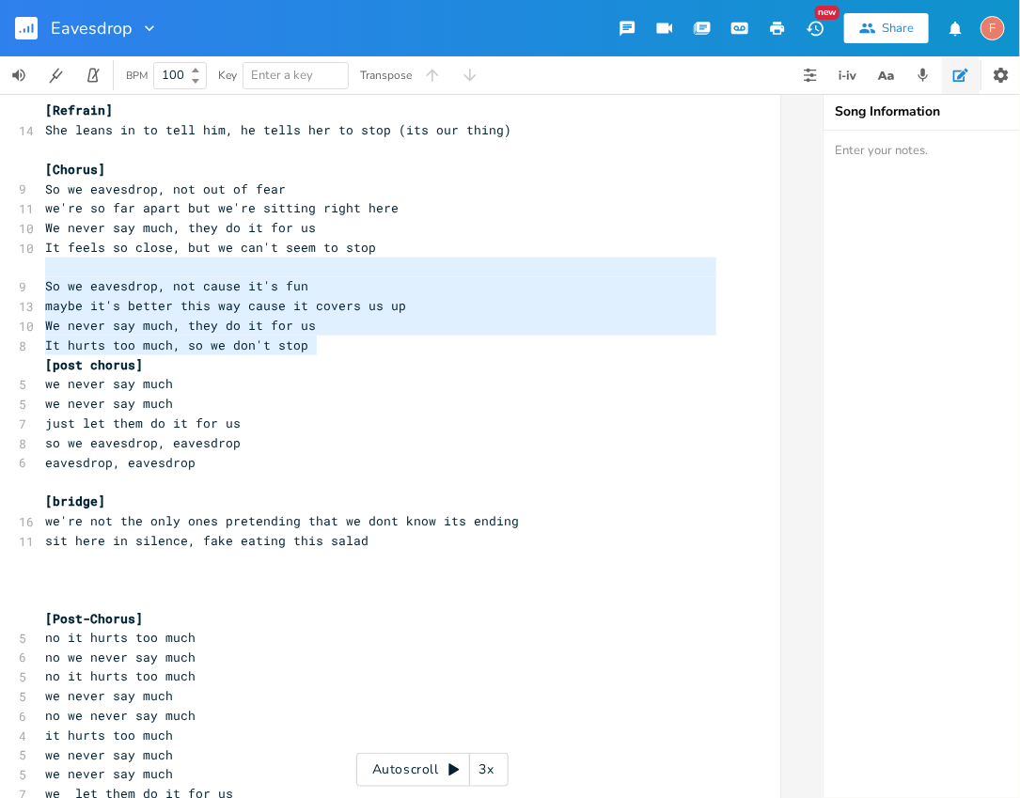
drag, startPoint x: 379, startPoint y: 336, endPoint x: 1, endPoint y: 257, distance: 386.1
click at [1, 257] on div "So we eavesdrop, not cause it's fun maybe it's better this way cause it covers …" at bounding box center [390, 625] width 780 height 2211
click at [305, 168] on pre "[Chorus]" at bounding box center [380, 170] width 679 height 20
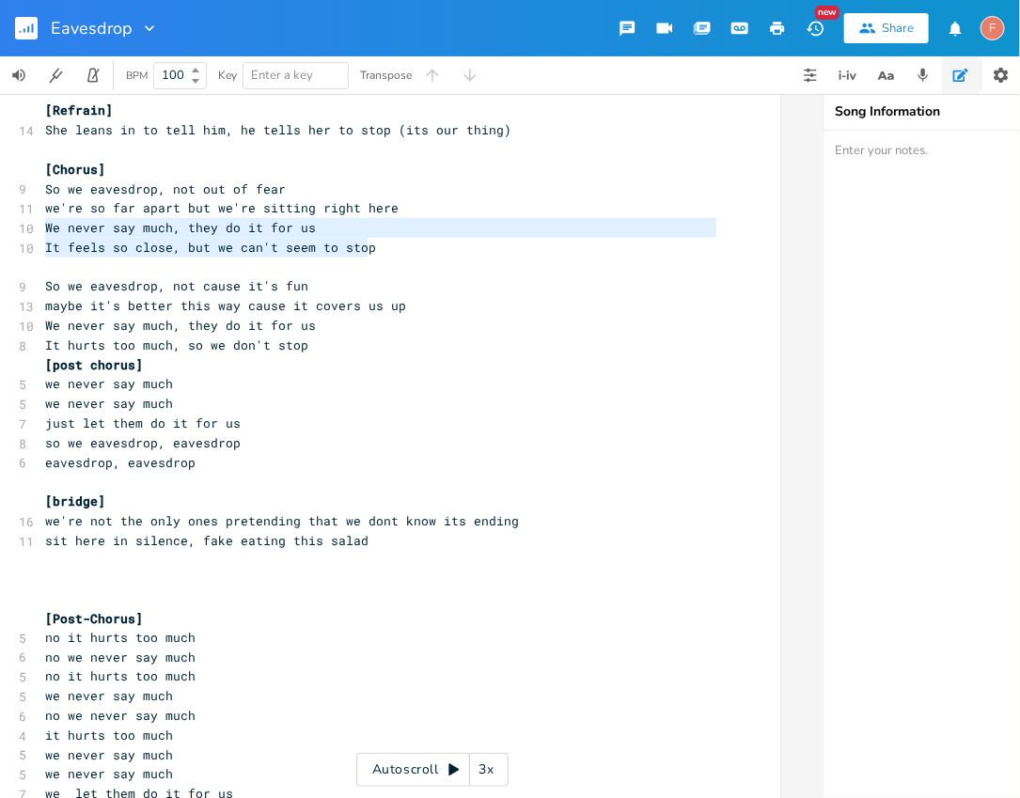
drag, startPoint x: 439, startPoint y: 243, endPoint x: 0, endPoint y: 230, distance: 439.3
click at [0, 230] on div "We never say much, they do it for us It feels so close, but we can't seem to st…" at bounding box center [390, 625] width 780 height 2211
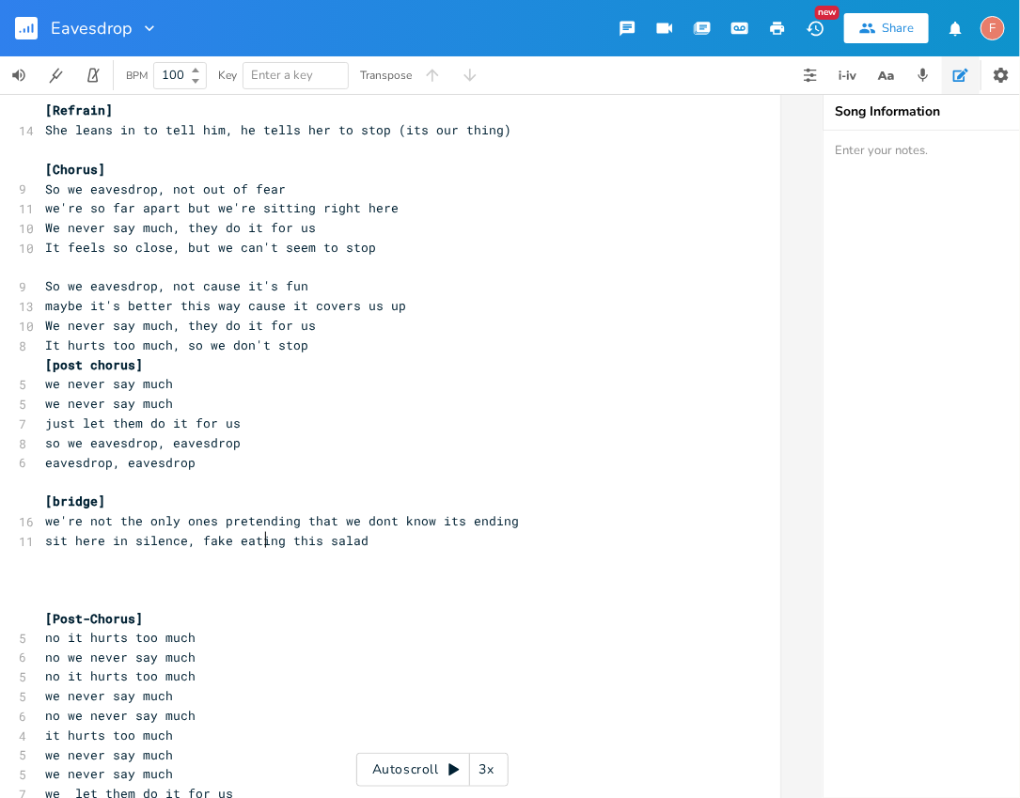
click at [256, 534] on span "sit here in silence, fake eating this salad" at bounding box center [206, 540] width 323 height 17
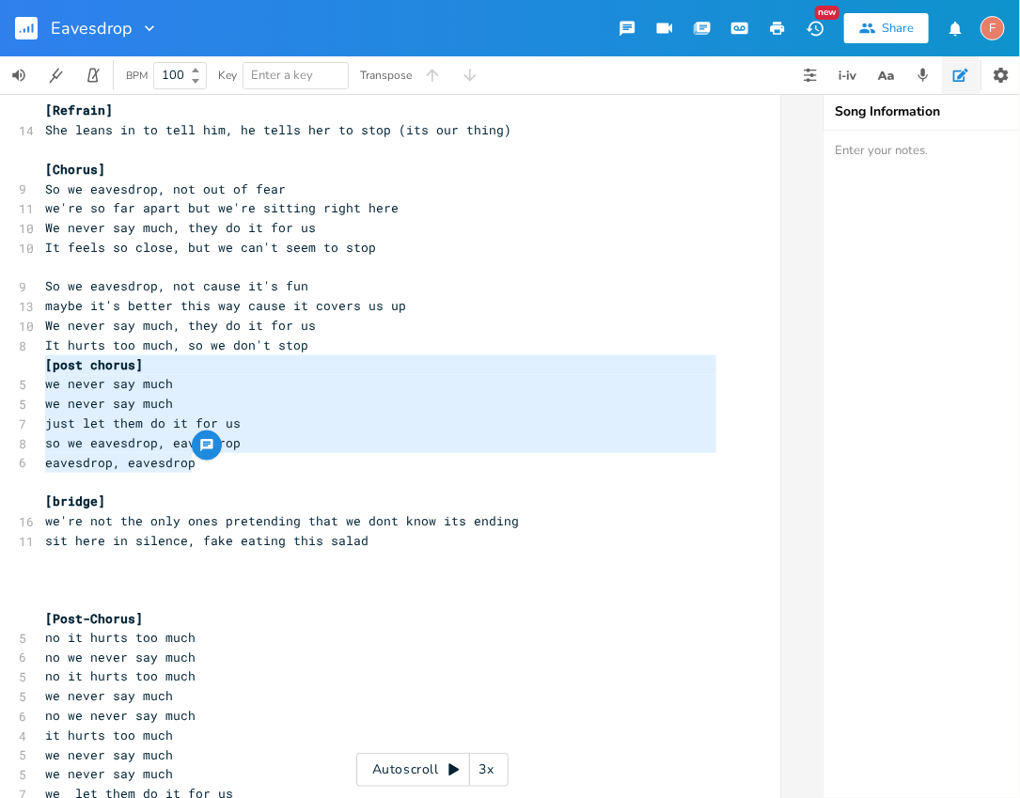
drag, startPoint x: 303, startPoint y: 470, endPoint x: 1, endPoint y: 369, distance: 318.4
click at [0, 369] on div "[post chorus] we never say much we never say much just let them do it for us so…" at bounding box center [390, 625] width 780 height 2211
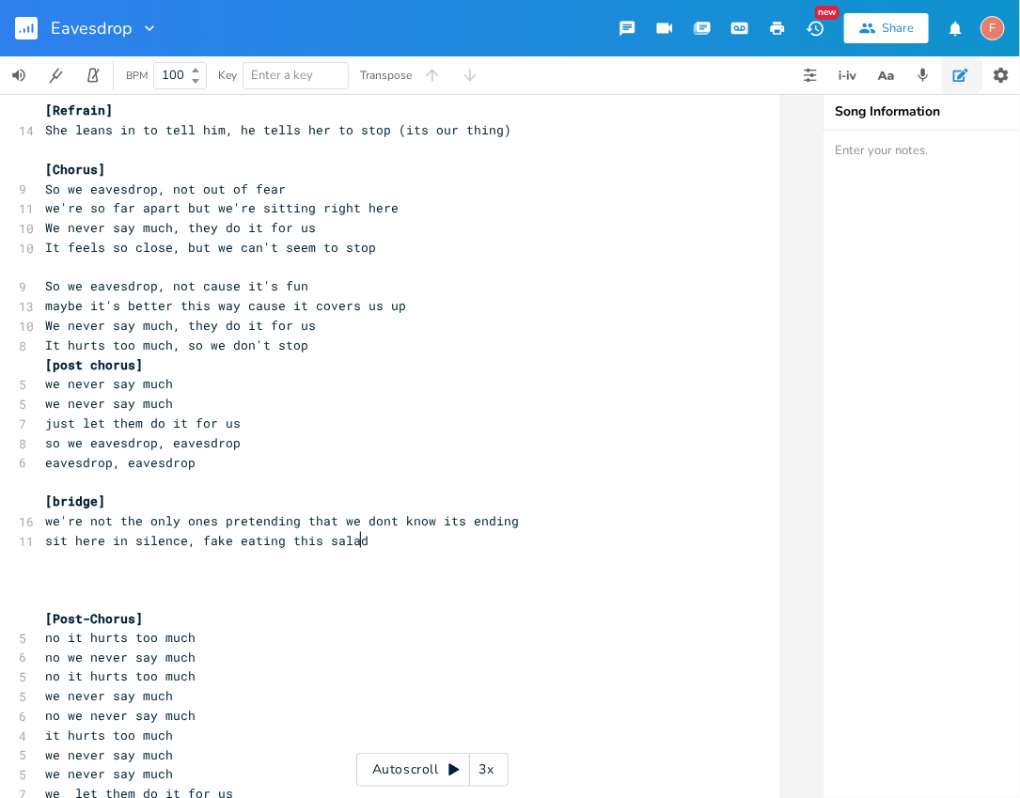
click at [457, 538] on pre "sit here in silence, fake eating this salad" at bounding box center [380, 541] width 679 height 20
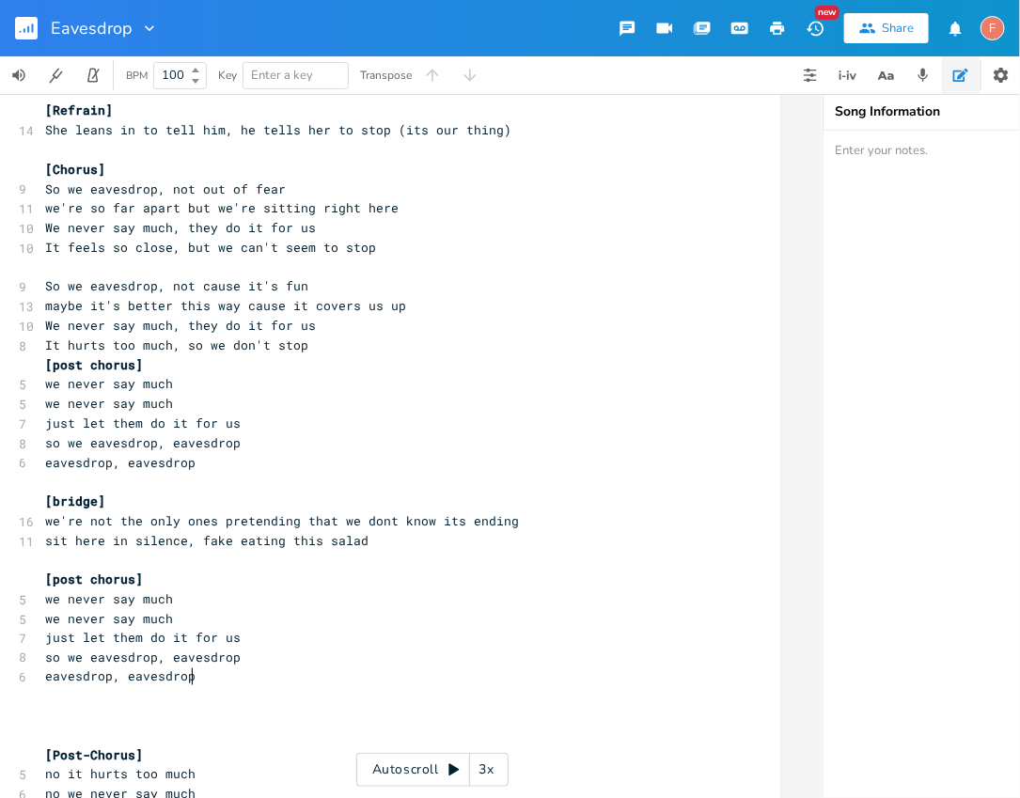
click at [363, 685] on pre "eavesdrop, eavesdrop" at bounding box center [380, 678] width 679 height 20
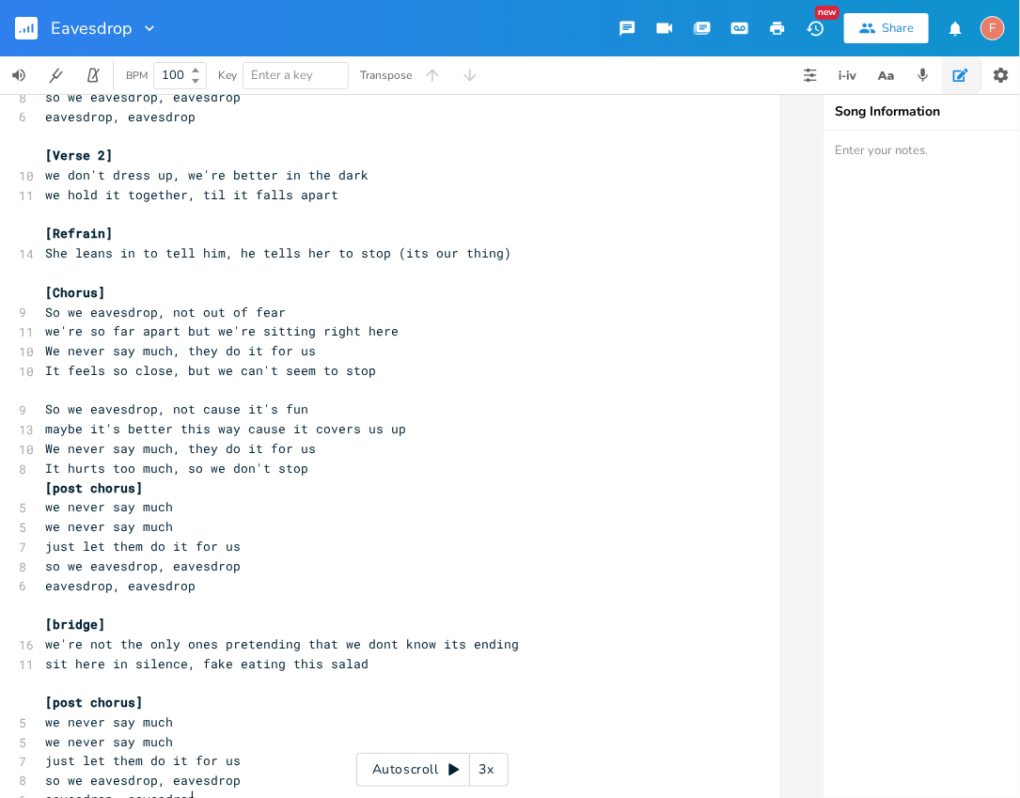
scroll to position [558, 0]
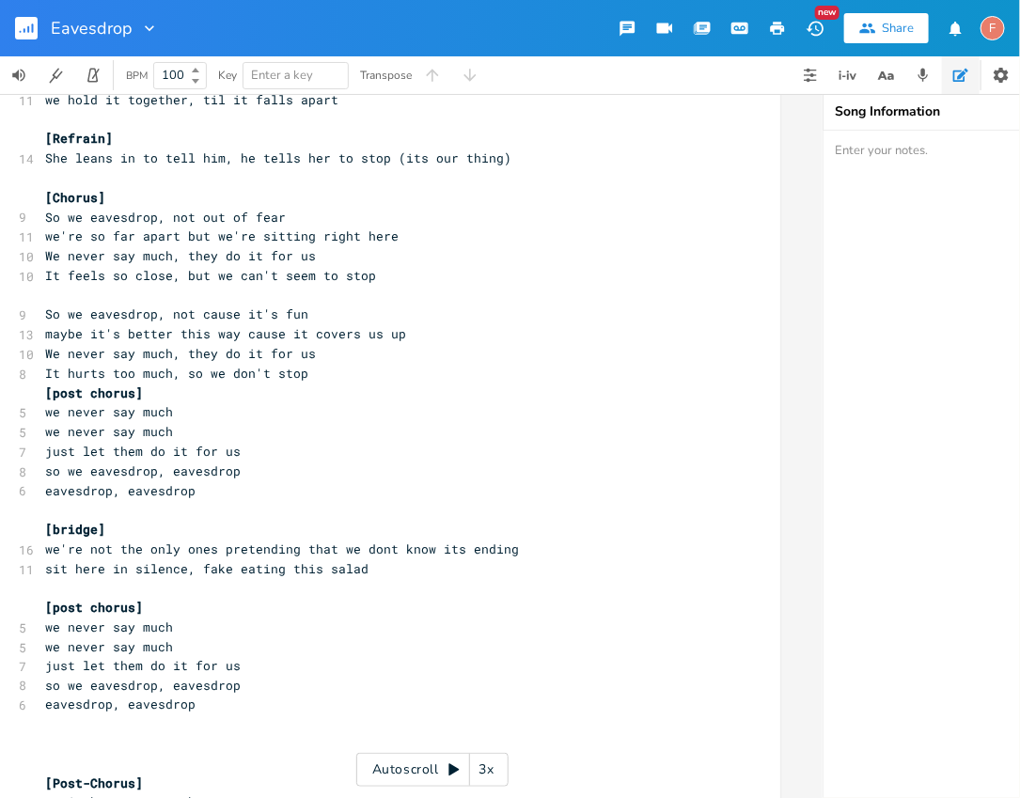
click at [225, 711] on pre "eavesdrop, eavesdrop" at bounding box center [380, 706] width 679 height 20
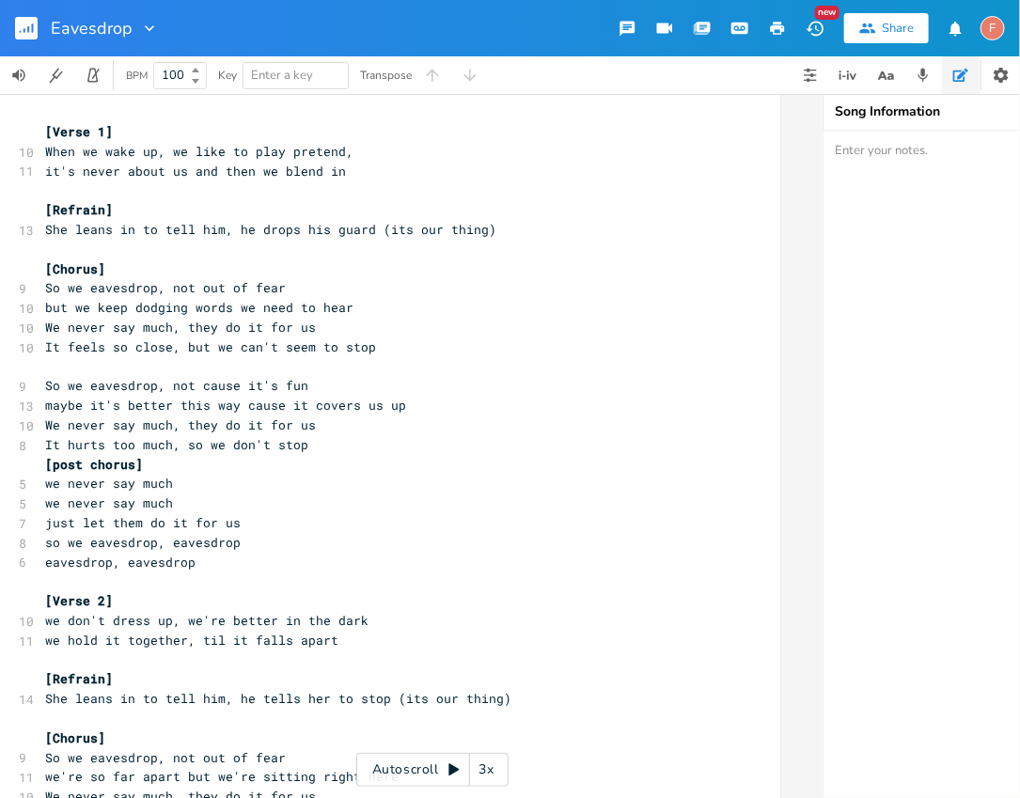
scroll to position [0, 0]
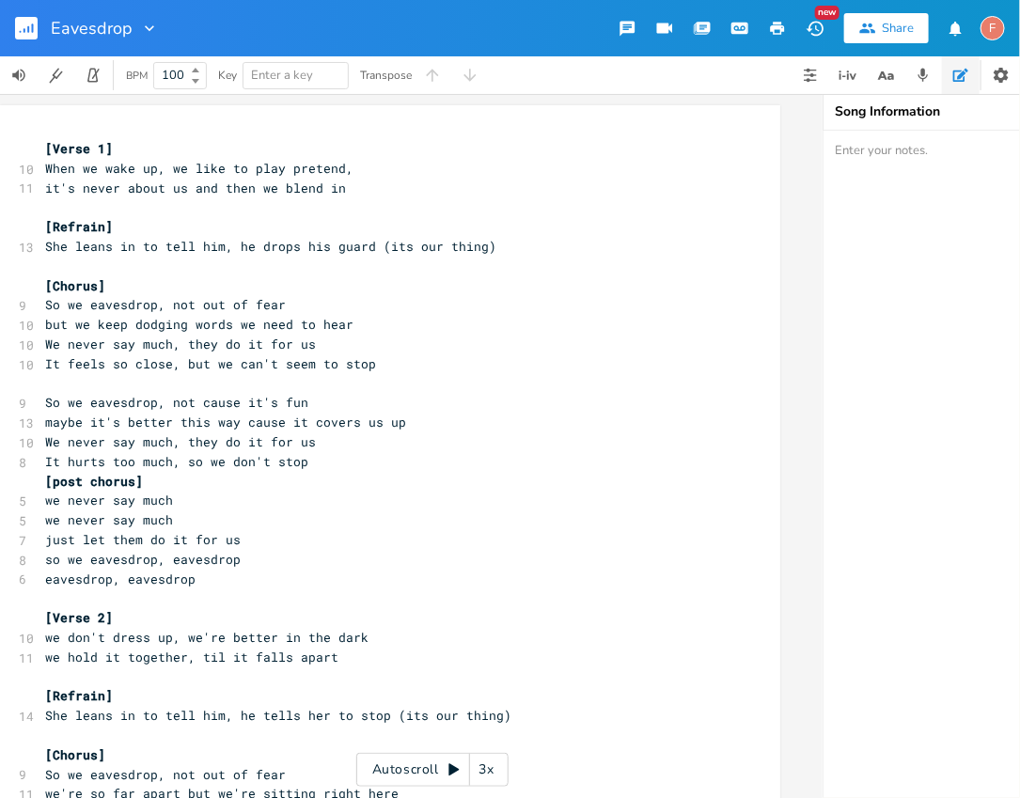
click at [45, 147] on span "[Verse 1]" at bounding box center [79, 148] width 68 height 17
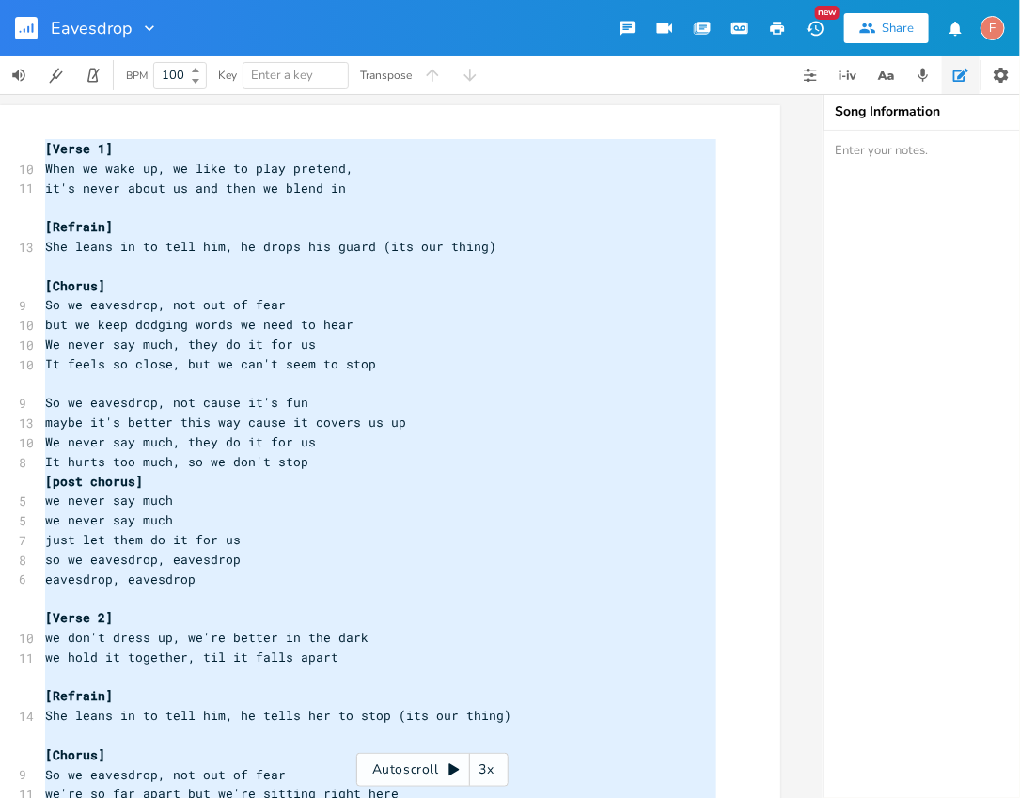
click at [445, 457] on pre "It hurts too much, so we don't stop" at bounding box center [380, 462] width 679 height 20
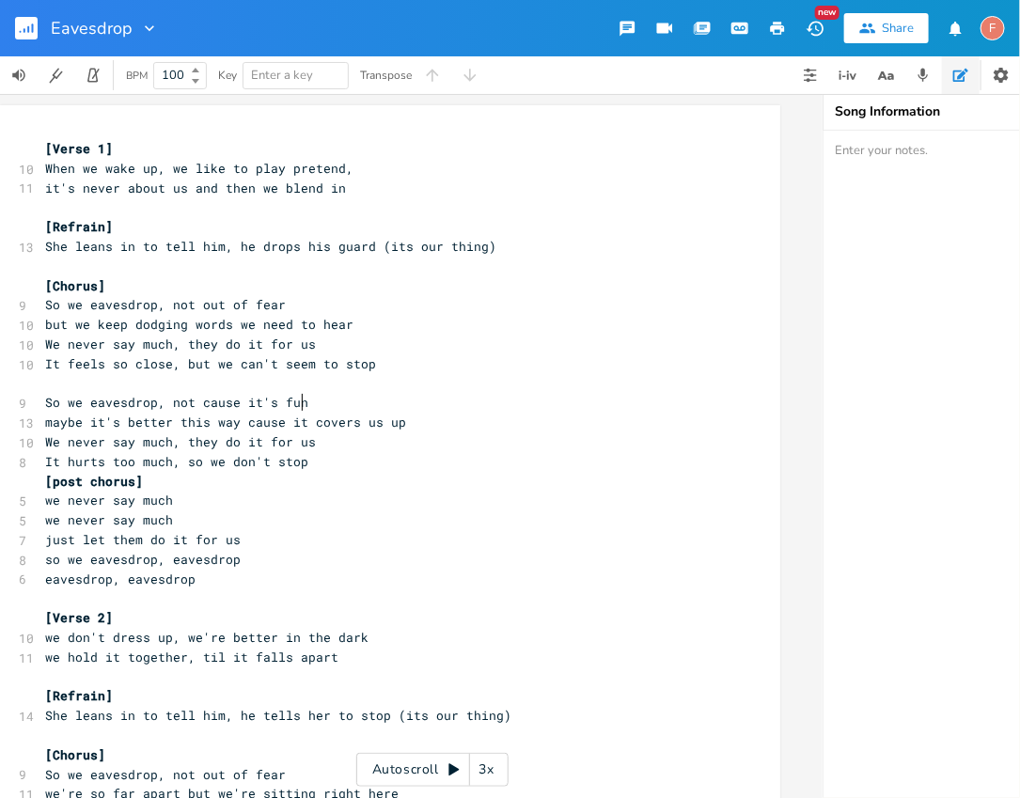
click at [347, 402] on pre "So we eavesdrop, not cause it's fun" at bounding box center [380, 403] width 679 height 20
click at [516, 398] on pre "So we eavesdrop, not cause it's fun" at bounding box center [380, 403] width 679 height 20
click at [457, 430] on pre "maybe it's better this way cause it covers us up" at bounding box center [380, 423] width 679 height 20
click at [355, 527] on pre "we never say much" at bounding box center [380, 521] width 679 height 20
click at [352, 616] on pre "[Verse 2]" at bounding box center [380, 618] width 679 height 20
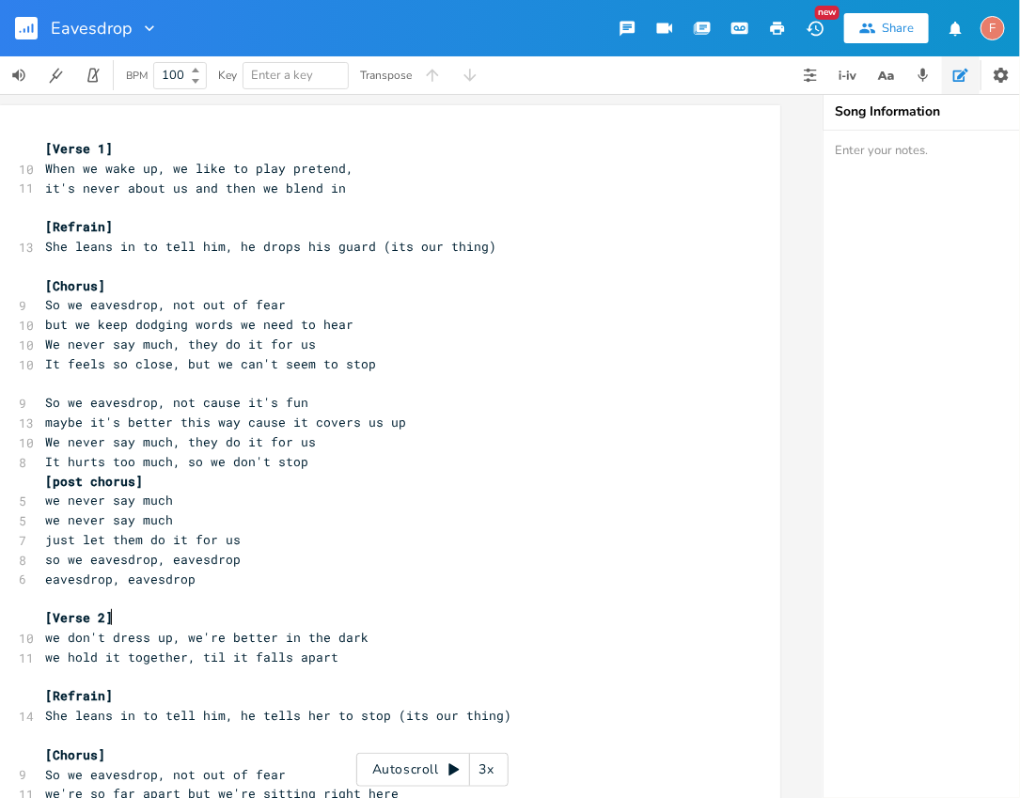
click at [373, 657] on pre "we hold it together, til it falls apart" at bounding box center [380, 658] width 679 height 20
click at [378, 493] on pre "we never say much" at bounding box center [380, 501] width 679 height 20
click at [305, 305] on pre "So we eavesdrop, not out of fear" at bounding box center [380, 305] width 679 height 20
click at [373, 318] on pre "but we keep dodging words we need to hear" at bounding box center [380, 325] width 679 height 20
click at [422, 356] on pre "It feels so close, but we can't seem to stop" at bounding box center [380, 364] width 679 height 20
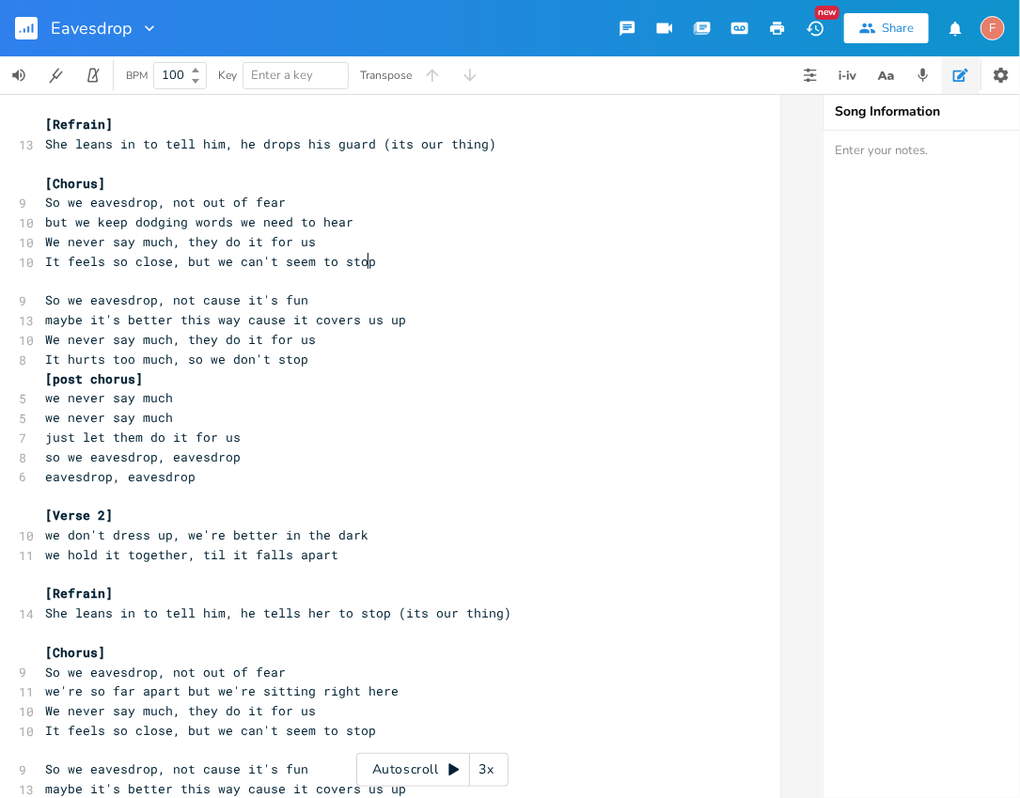
scroll to position [105, 0]
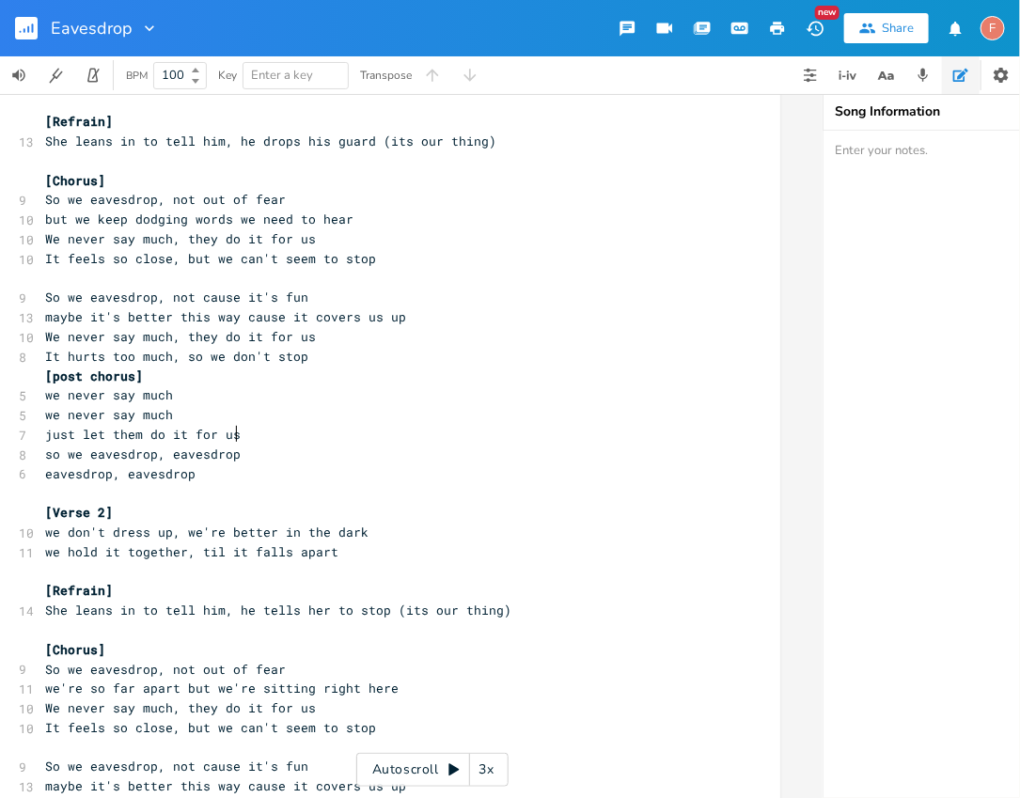
click at [418, 431] on pre "just let them do it for us" at bounding box center [380, 435] width 679 height 20
click at [415, 496] on pre "​" at bounding box center [380, 493] width 679 height 20
click at [384, 337] on pre "We never say much, they do it for us" at bounding box center [380, 337] width 679 height 20
click at [387, 363] on pre "It hurts too much, so we don't stop" at bounding box center [380, 357] width 679 height 20
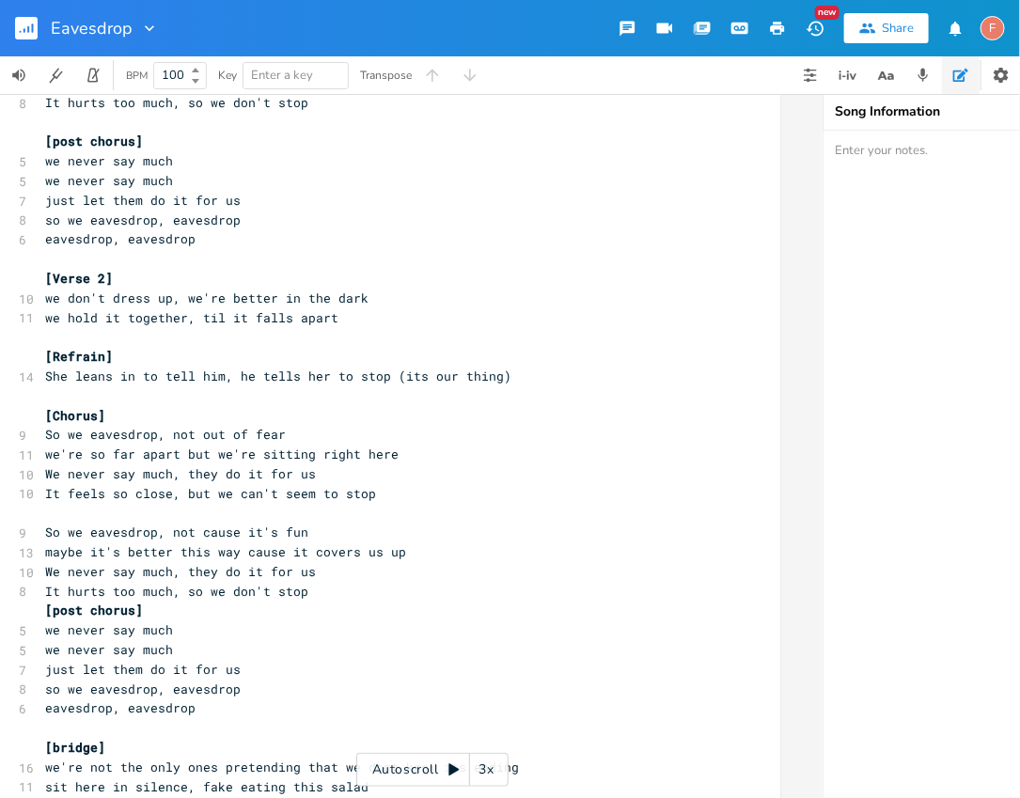
scroll to position [361, 0]
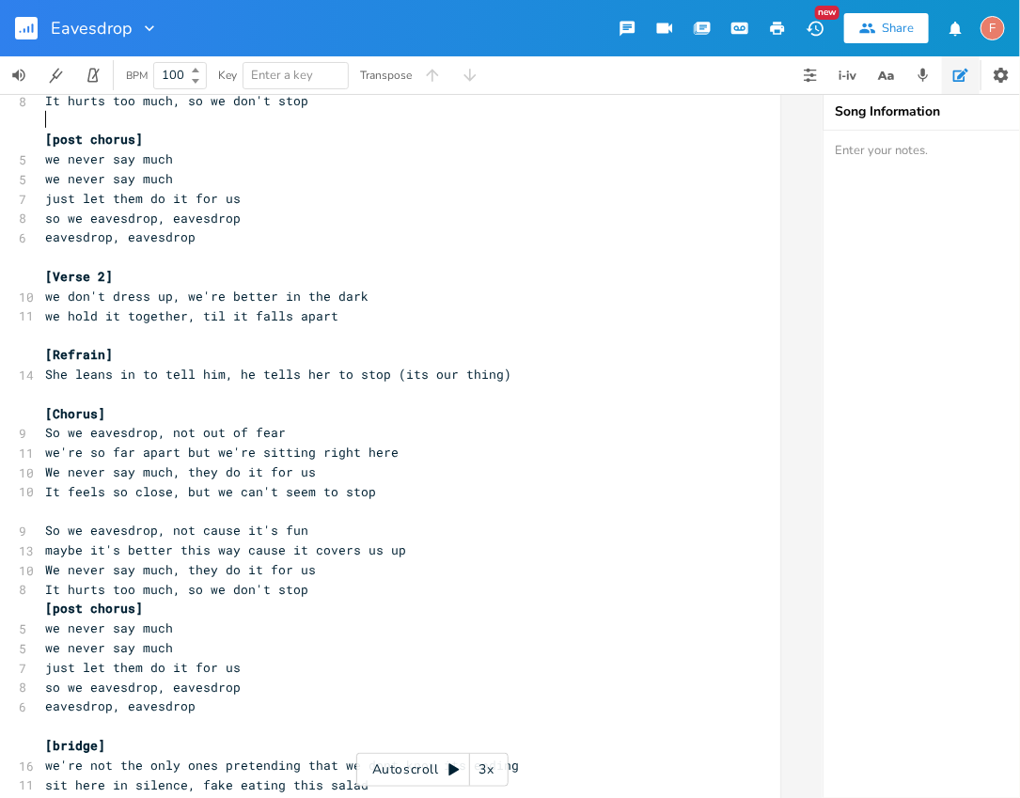
click at [483, 369] on span "She leans in to tell him, he tells her to stop (its our thing)" at bounding box center [278, 374] width 466 height 17
click at [515, 372] on pre "She leans in to tell him, he tells her to stop (its our thing)" at bounding box center [380, 375] width 679 height 20
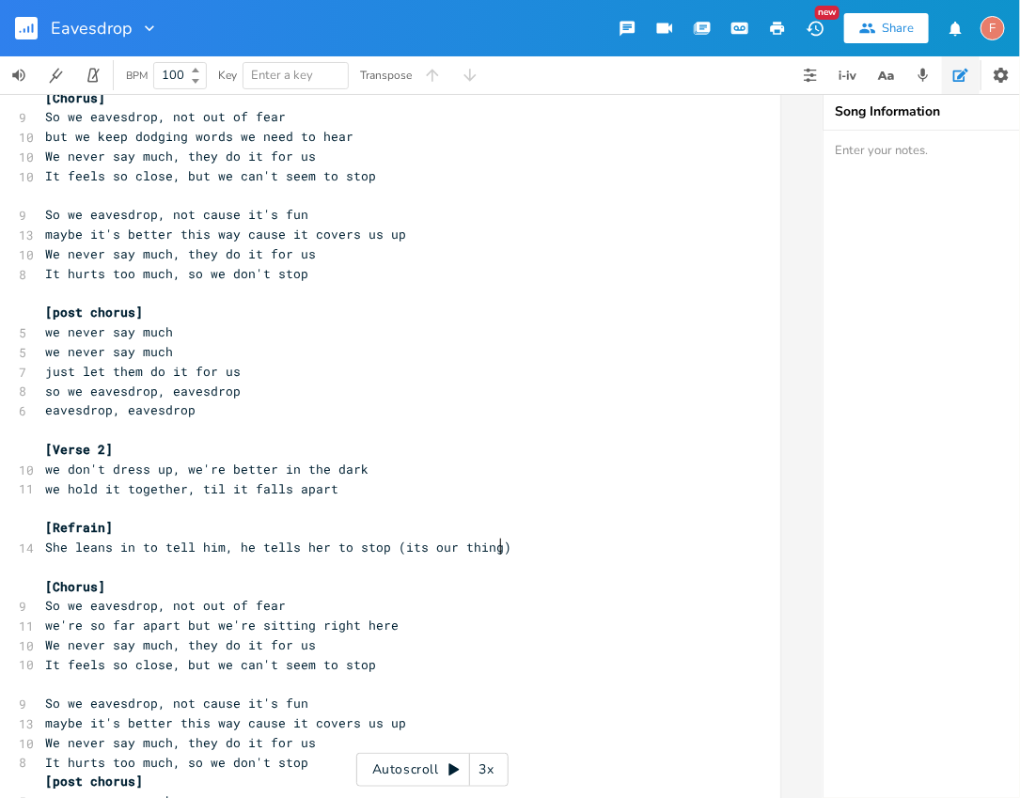
scroll to position [173, 0]
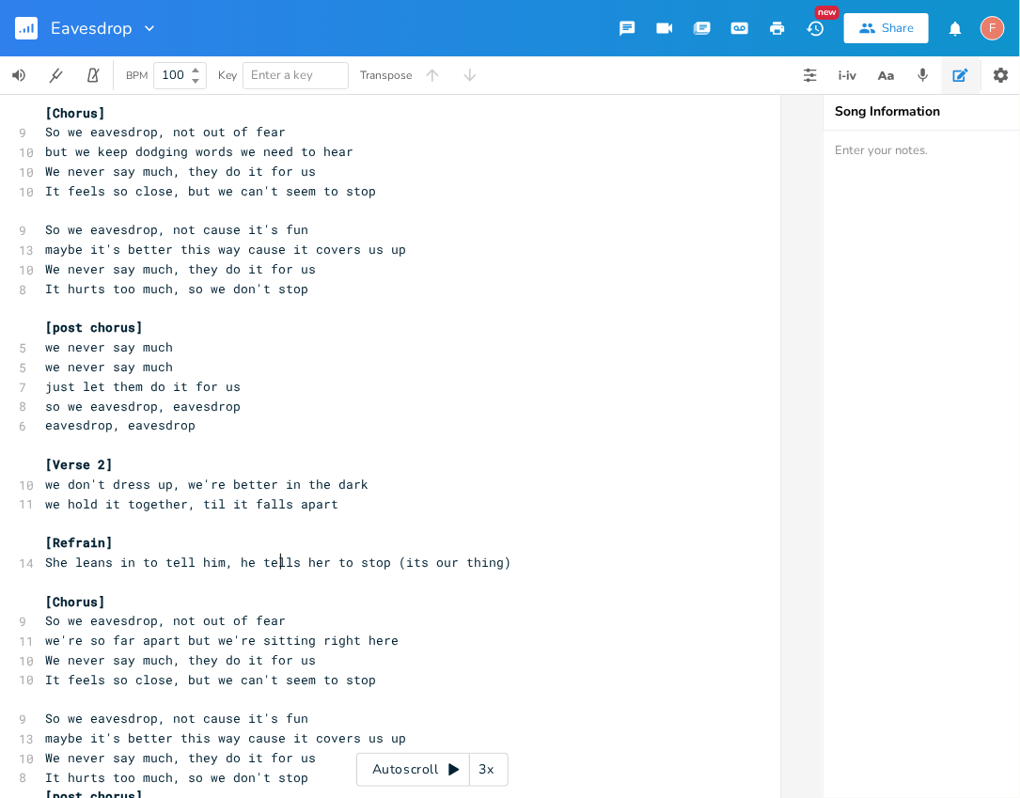
click at [271, 559] on span "She leans in to tell him, he tells her to stop (its our thing)" at bounding box center [278, 562] width 466 height 17
drag, startPoint x: 375, startPoint y: 562, endPoint x: 287, endPoint y: 559, distance: 88.5
click at [287, 559] on span "She leans in to tell him, he tells her to stop (its our thing)" at bounding box center [278, 562] width 466 height 17
click at [264, 570] on pre "She leans in to tell him, he tells her to stop (its our thing)" at bounding box center [380, 563] width 679 height 20
drag, startPoint x: 231, startPoint y: 560, endPoint x: 373, endPoint y: 559, distance: 142.0
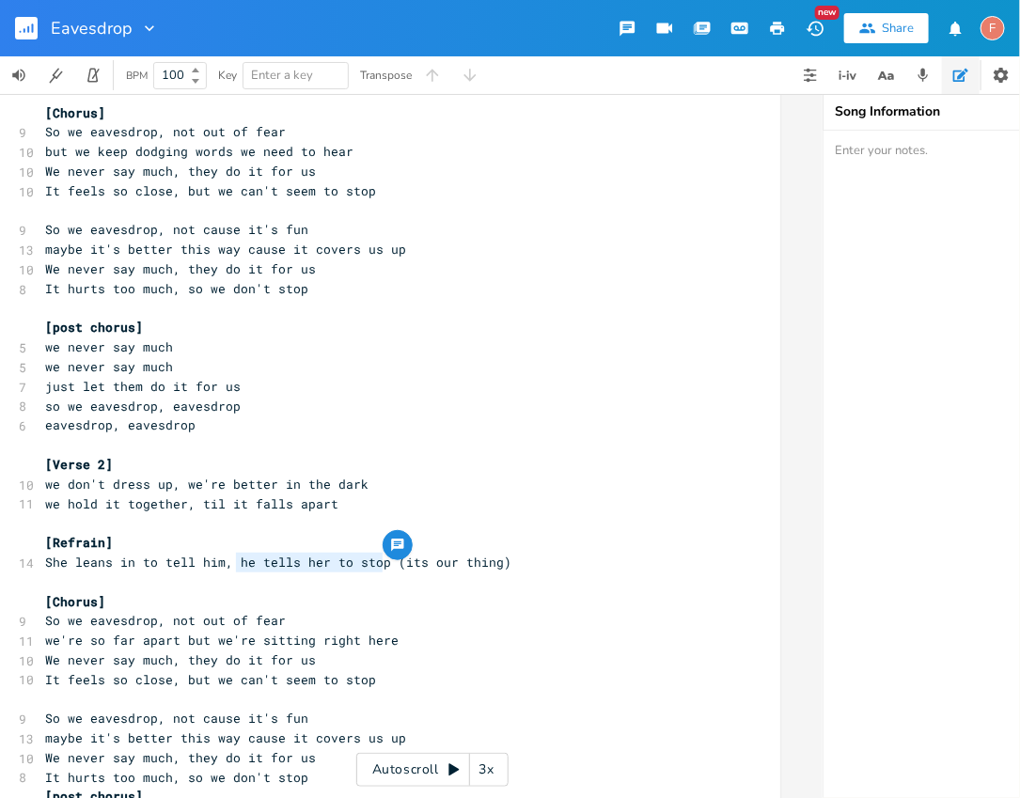
click at [373, 559] on span "She leans in to tell him, he tells her to stop (its our thing)" at bounding box center [278, 562] width 466 height 17
click at [549, 559] on pre "She leans in to tell him, he tells her to stop (its our thing)" at bounding box center [380, 563] width 679 height 20
click at [458, 481] on pre "we don't dress up, we're better in the dark" at bounding box center [380, 485] width 679 height 20
click at [456, 441] on pre "​" at bounding box center [380, 445] width 679 height 20
click at [448, 386] on pre "just let them do it for us" at bounding box center [380, 387] width 679 height 20
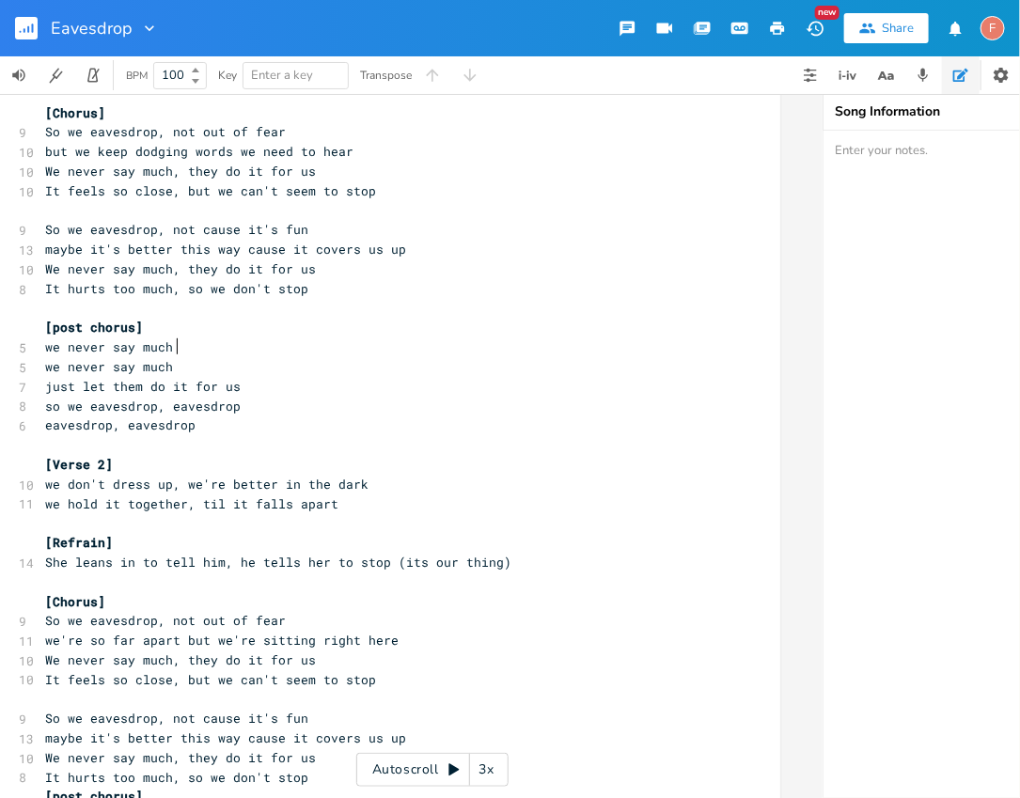
click at [427, 338] on pre "we never say much" at bounding box center [380, 348] width 679 height 20
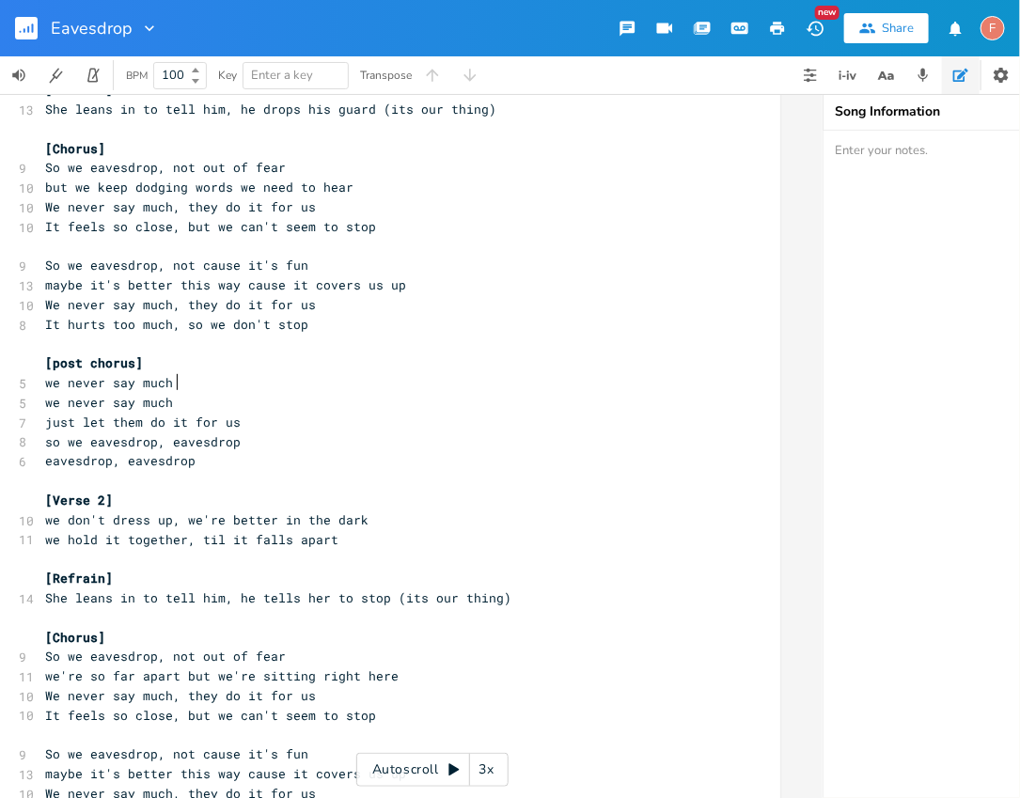
scroll to position [134, 0]
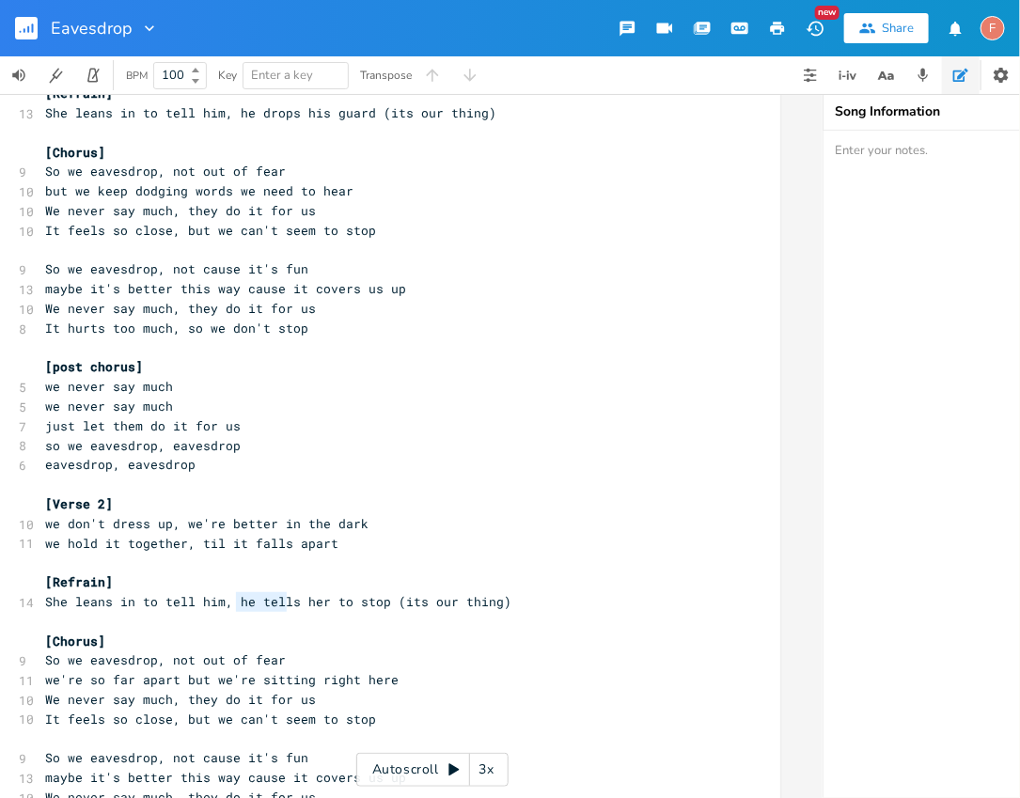
drag, startPoint x: 229, startPoint y: 600, endPoint x: 310, endPoint y: 611, distance: 81.6
click at [370, 608] on pre "She leans in to tell him, he tells her to stop (its our thing)" at bounding box center [380, 602] width 679 height 20
drag, startPoint x: 229, startPoint y: 602, endPoint x: 310, endPoint y: 605, distance: 80.9
click at [310, 605] on span "She leans in to tell him, he tells her to stop (its our thing)" at bounding box center [278, 601] width 466 height 17
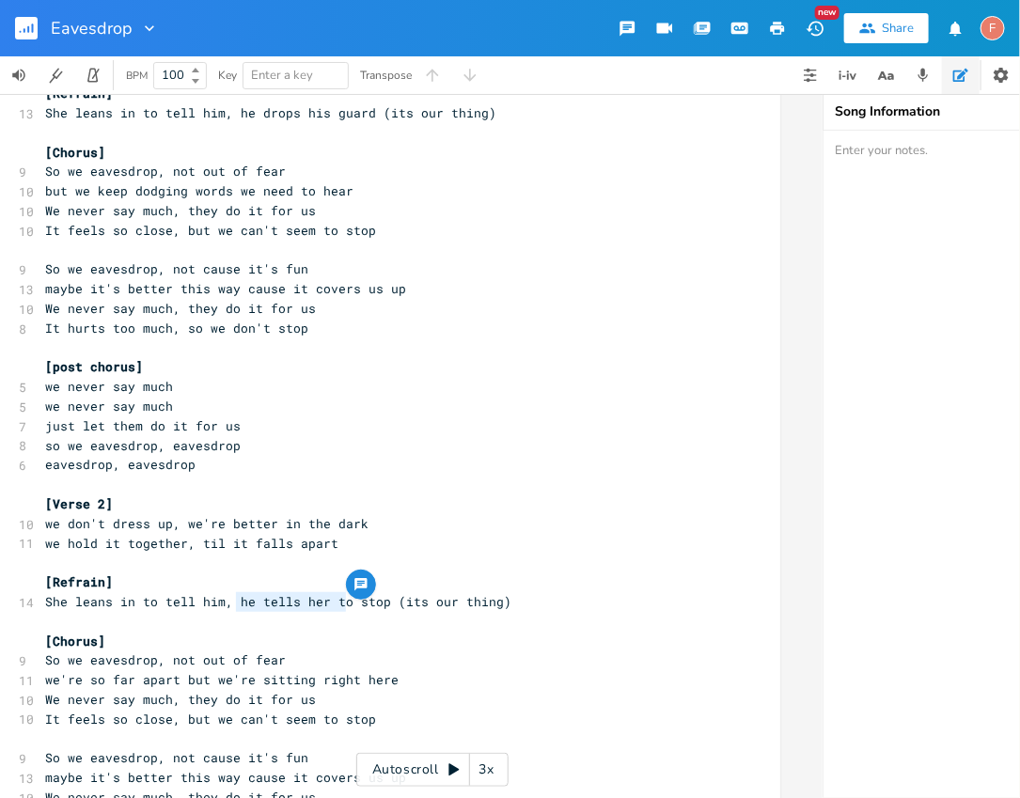
drag, startPoint x: 339, startPoint y: 602, endPoint x: 228, endPoint y: 594, distance: 111.2
click at [228, 594] on span "She leans in to tell him, he tells her to stop (its our thing)" at bounding box center [278, 601] width 466 height 17
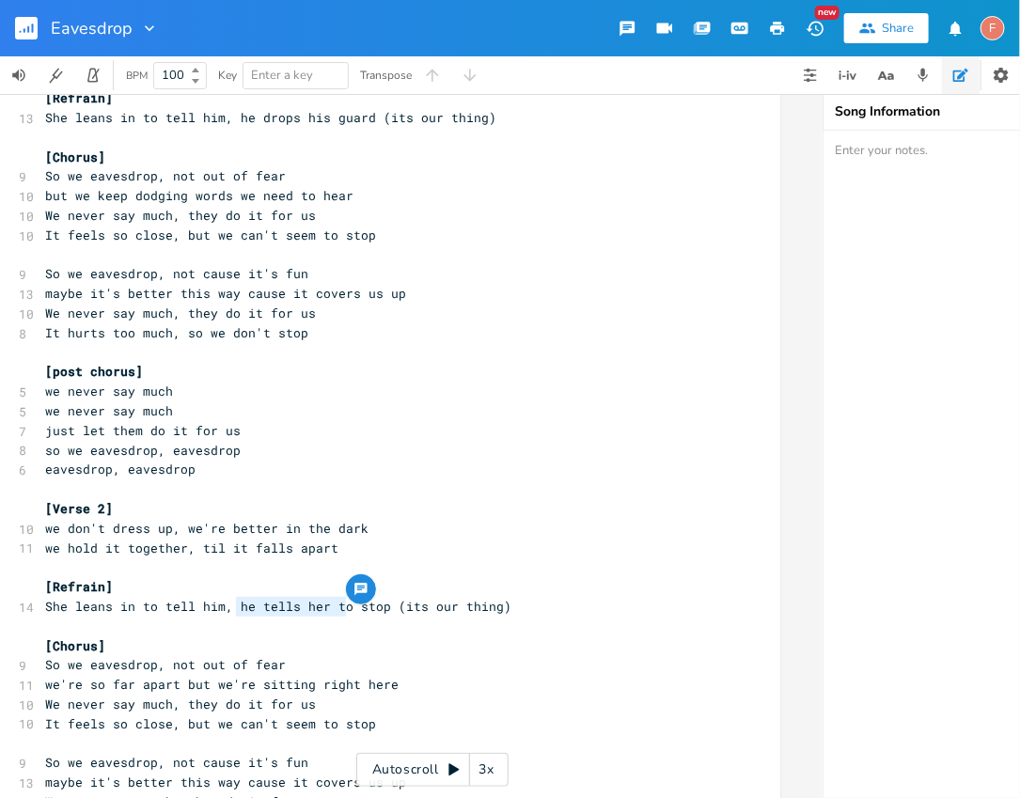
scroll to position [122, 0]
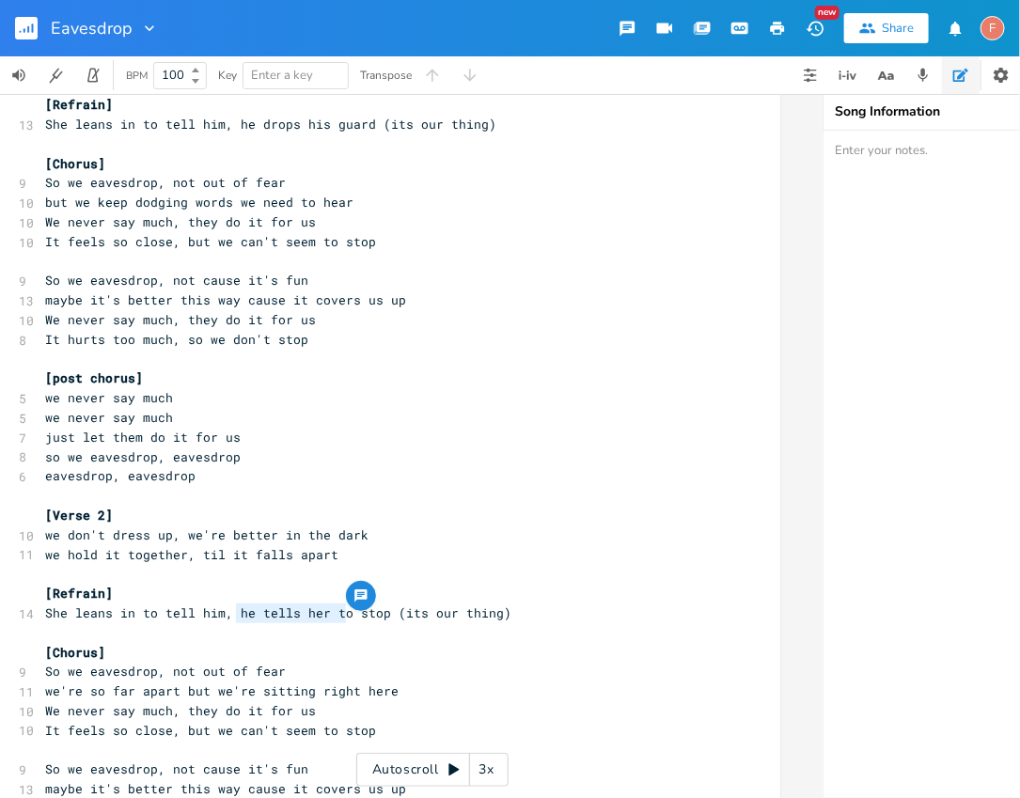
click at [278, 605] on span "She leans in to tell him, he tells her to stop (its our thing)" at bounding box center [278, 613] width 466 height 17
drag, startPoint x: 253, startPoint y: 613, endPoint x: 380, endPoint y: 616, distance: 127.0
click at [380, 616] on span "She leans in to tell him, he tells her to stop (its our thing)" at bounding box center [278, 613] width 466 height 17
click at [171, 611] on span "She leans in to tell him, he drops his guard (its our thing)" at bounding box center [270, 613] width 451 height 17
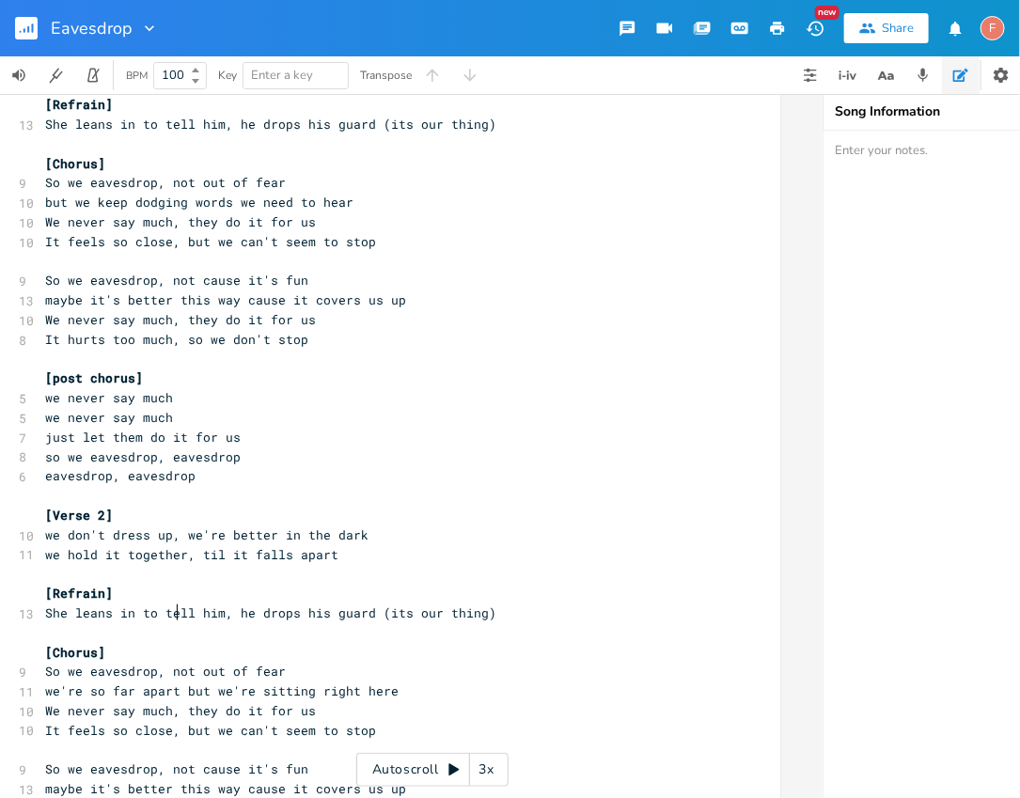
click at [171, 611] on span "She leans in to tell him, he drops his guard (its our thing)" at bounding box center [270, 613] width 451 height 17
click at [196, 495] on pre "​" at bounding box center [380, 496] width 679 height 20
click at [69, 615] on span "She leans in to tell him, he drops his guard (its our thing)" at bounding box center [270, 613] width 451 height 17
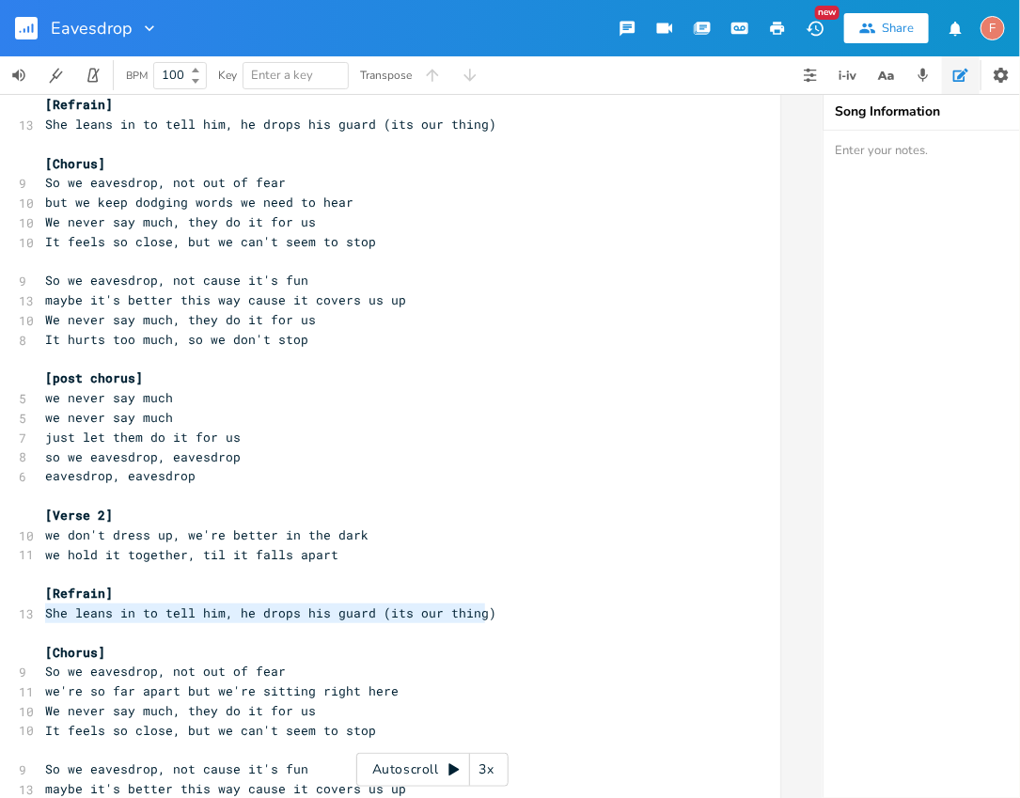
drag, startPoint x: 535, startPoint y: 609, endPoint x: 0, endPoint y: 619, distance: 535.1
click at [228, 616] on span "She leans in to tell him, he drops his guard (its our thing)" at bounding box center [270, 613] width 451 height 17
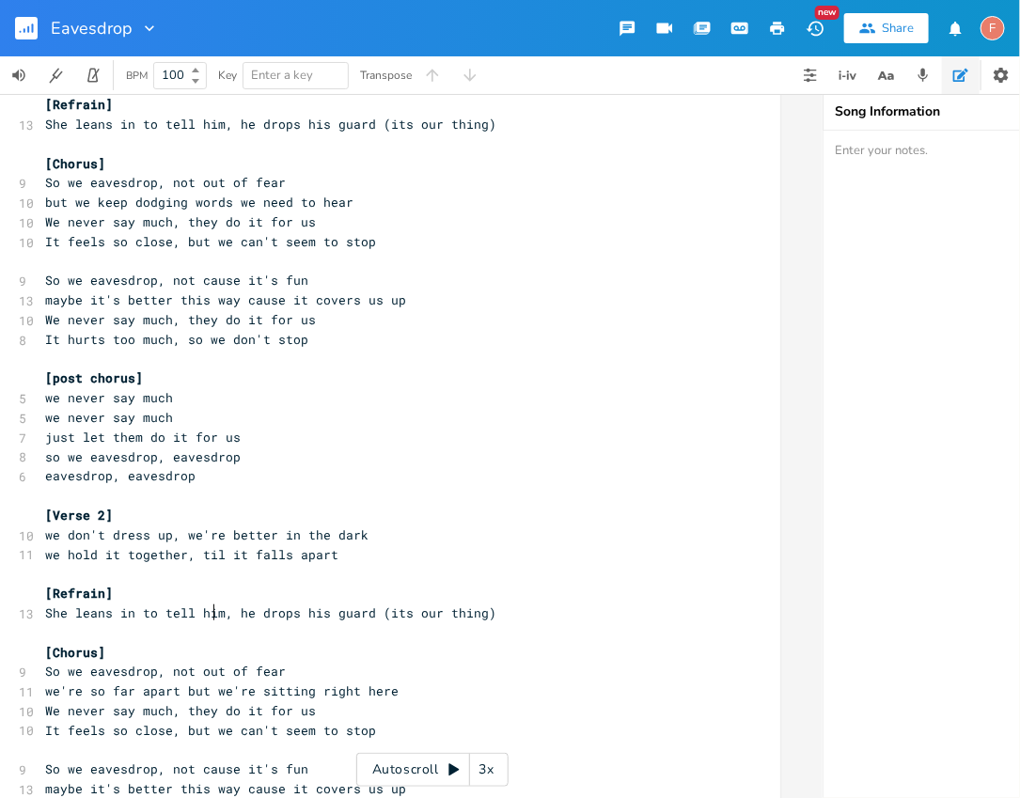
click at [208, 616] on span "She leans in to tell him, he drops his guard (its our thing)" at bounding box center [270, 613] width 451 height 17
drag, startPoint x: 218, startPoint y: 614, endPoint x: 73, endPoint y: 607, distance: 144.9
click at [73, 607] on span "She leans in to tell him, he drops his guard (its our thing)" at bounding box center [270, 613] width 451 height 17
click at [121, 588] on pre "[Refrain]" at bounding box center [380, 594] width 679 height 20
drag, startPoint x: 68, startPoint y: 613, endPoint x: 213, endPoint y: 612, distance: 145.7
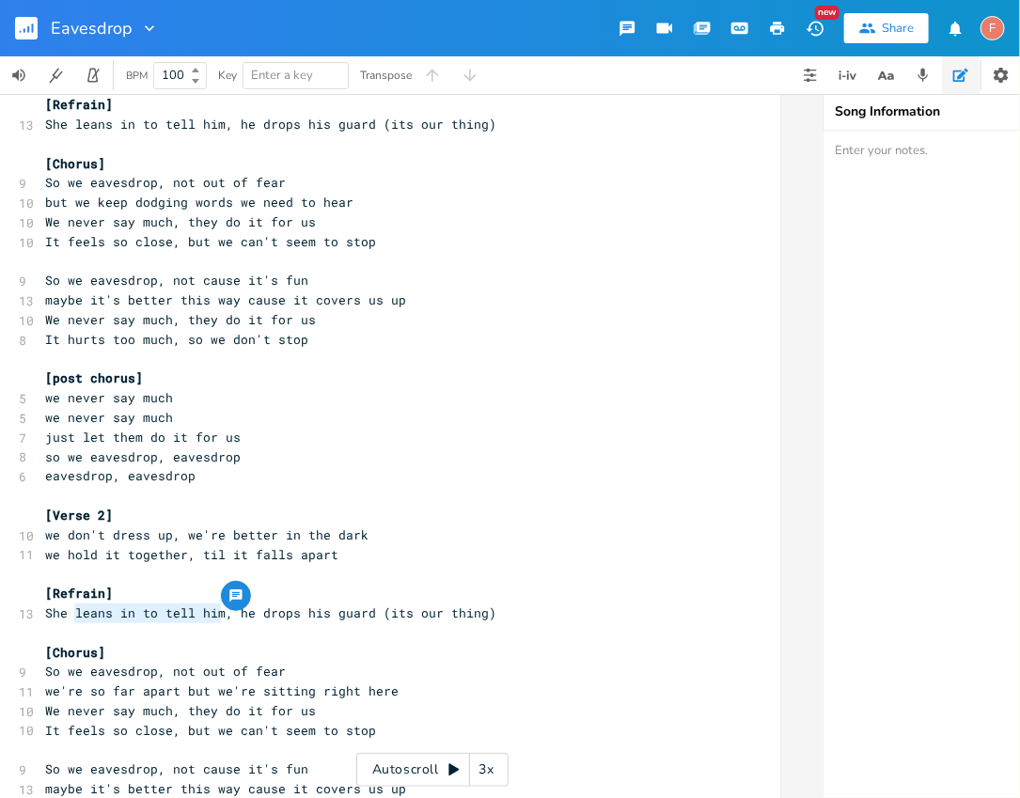
click at [213, 612] on span "She leans in to tell him, he drops his guard (its our thing)" at bounding box center [270, 613] width 451 height 17
click at [460, 584] on pre "[Refrain]" at bounding box center [380, 594] width 679 height 20
click at [228, 610] on span "She leans in to tell him, he drops his guard (its our thing)" at bounding box center [270, 613] width 451 height 17
click at [95, 613] on span "She leans in to tell him, he drops his guard (its our thing)" at bounding box center [270, 613] width 451 height 17
click at [68, 612] on span "She leans in to tell him, he drops his guard (its our thing)" at bounding box center [270, 613] width 451 height 17
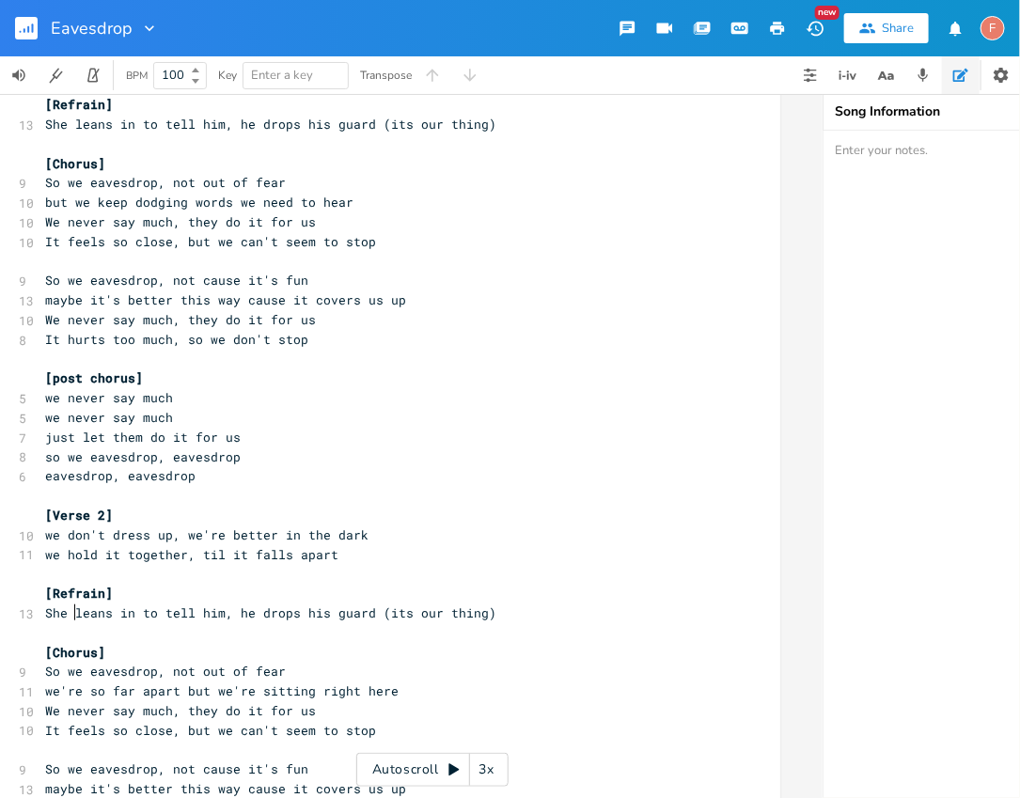
click at [166, 613] on span "She leans in to tell him, he drops his guard (its our thing)" at bounding box center [270, 613] width 451 height 17
click at [397, 522] on pre "[Verse 2]" at bounding box center [380, 516] width 679 height 20
click at [187, 609] on span "She leans in to tell him, he drops his guard (its our thing)" at bounding box center [270, 613] width 451 height 17
click at [408, 554] on pre "we hold it together, til it falls apart" at bounding box center [380, 555] width 679 height 20
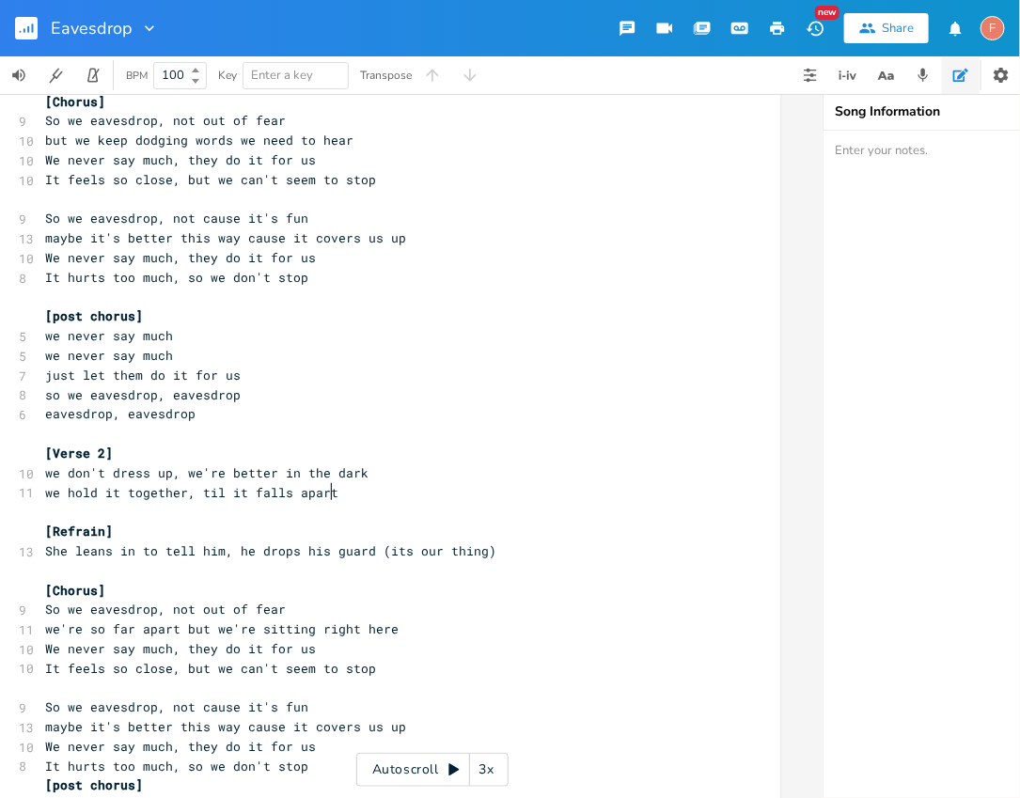
scroll to position [205, 0]
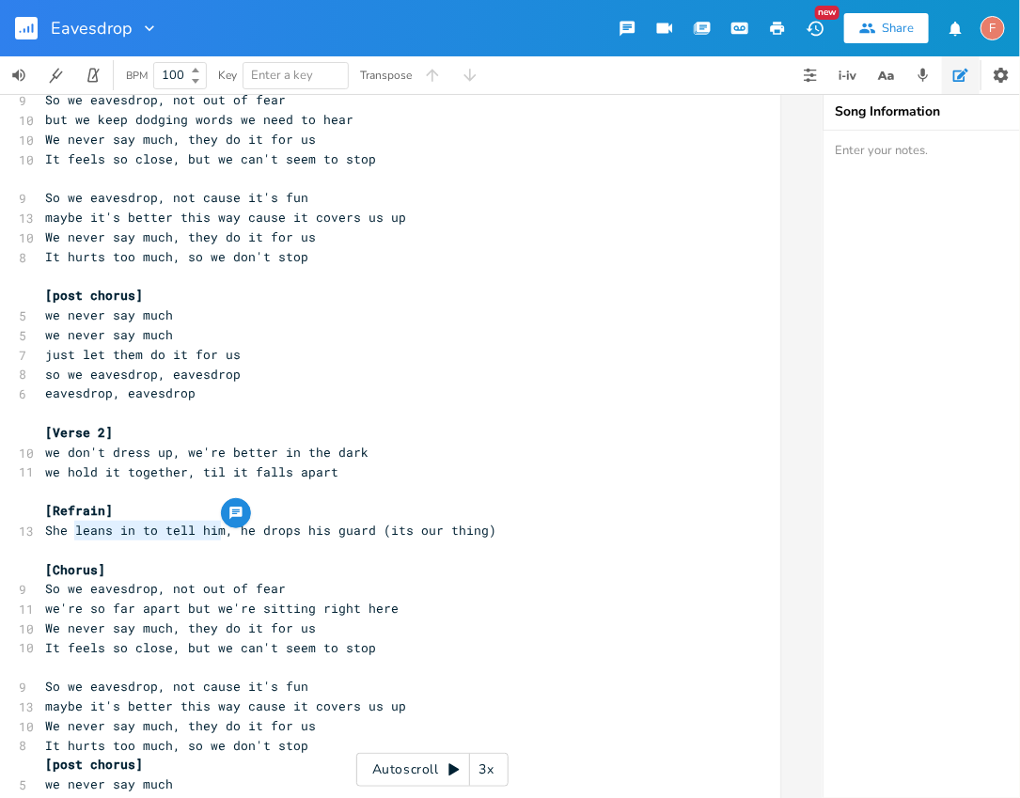
drag, startPoint x: 217, startPoint y: 532, endPoint x: 69, endPoint y: 527, distance: 148.6
click at [69, 527] on span "She leans in to tell him, he drops his guard (its our thing)" at bounding box center [270, 530] width 451 height 17
click at [173, 475] on span "we hold it together, til it falls apart" at bounding box center [191, 472] width 293 height 17
drag, startPoint x: 212, startPoint y: 530, endPoint x: 68, endPoint y: 538, distance: 145.0
click at [68, 538] on pre "She leans in to tell him, he drops his guard (its our thing)" at bounding box center [380, 531] width 679 height 20
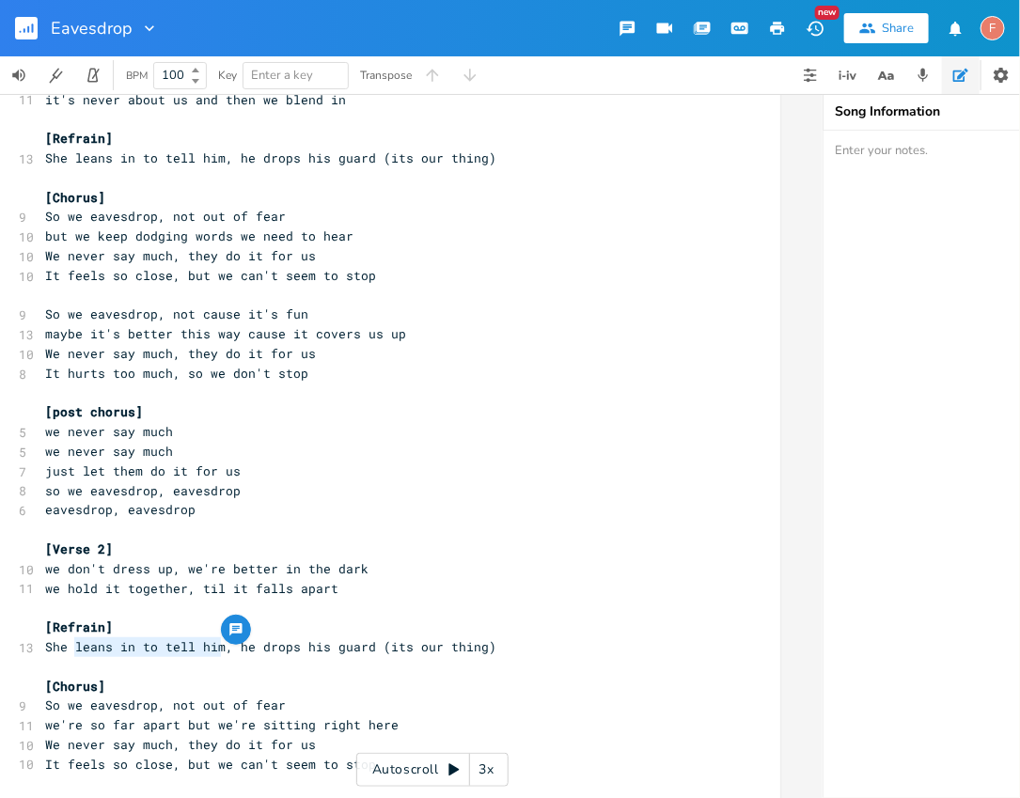
scroll to position [82, 0]
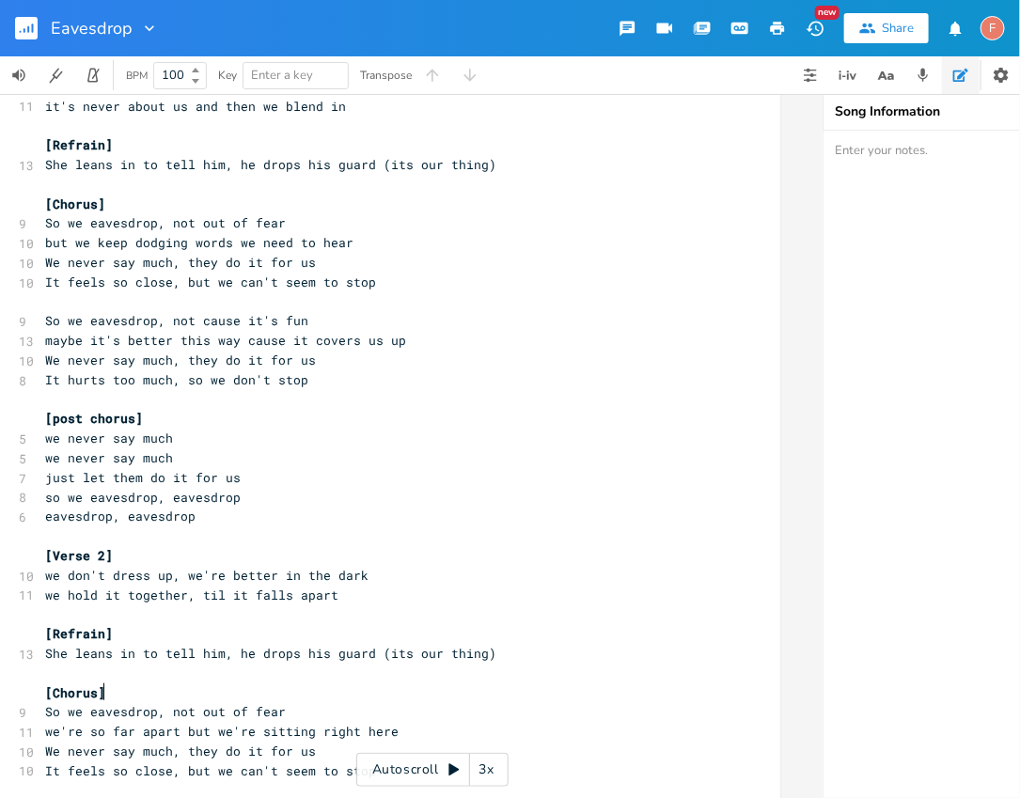
click at [229, 698] on pre "[Chorus]" at bounding box center [380, 694] width 679 height 20
drag, startPoint x: 215, startPoint y: 653, endPoint x: 36, endPoint y: 648, distance: 179.7
click at [41, 648] on pre "She leans in to tell him, he drops his guard (its our thing)" at bounding box center [380, 654] width 679 height 20
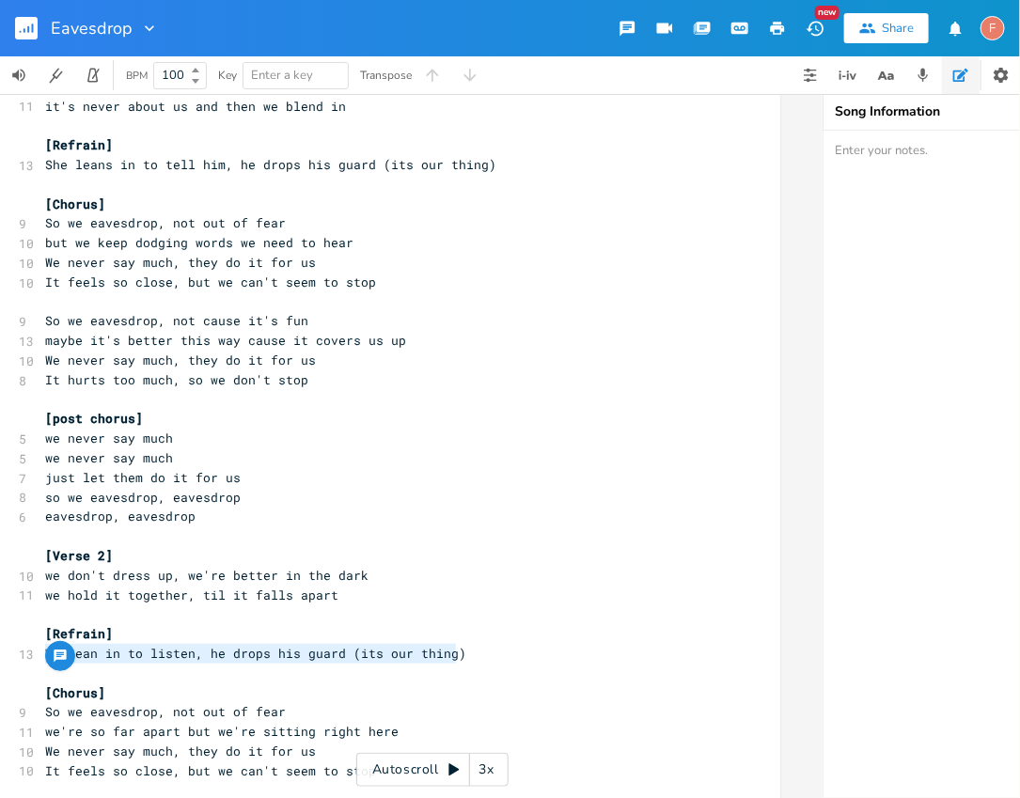
drag, startPoint x: 531, startPoint y: 651, endPoint x: 0, endPoint y: 653, distance: 531.2
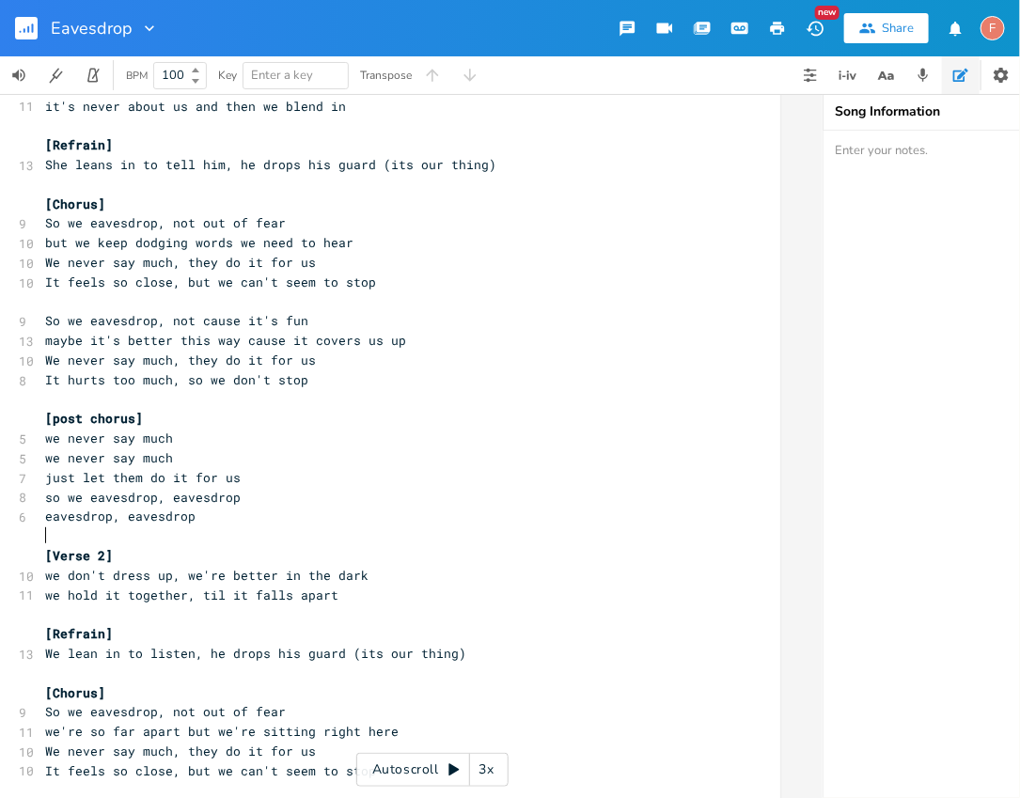
click at [480, 539] on pre "​" at bounding box center [380, 537] width 679 height 20
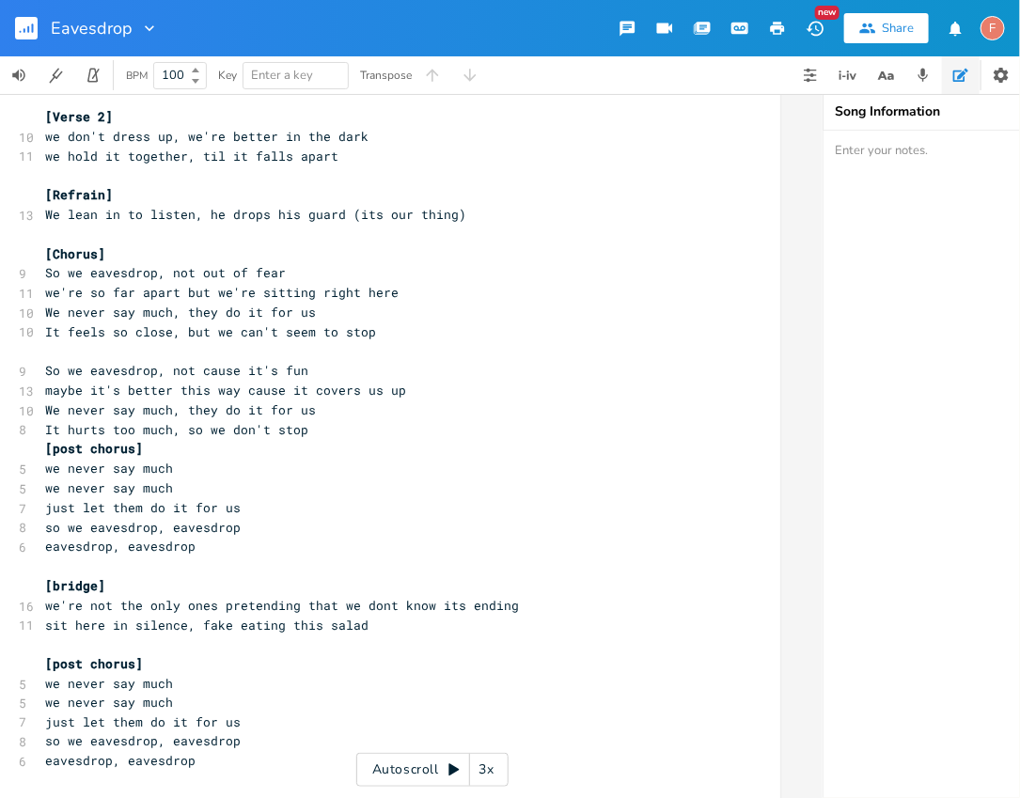
scroll to position [525, 0]
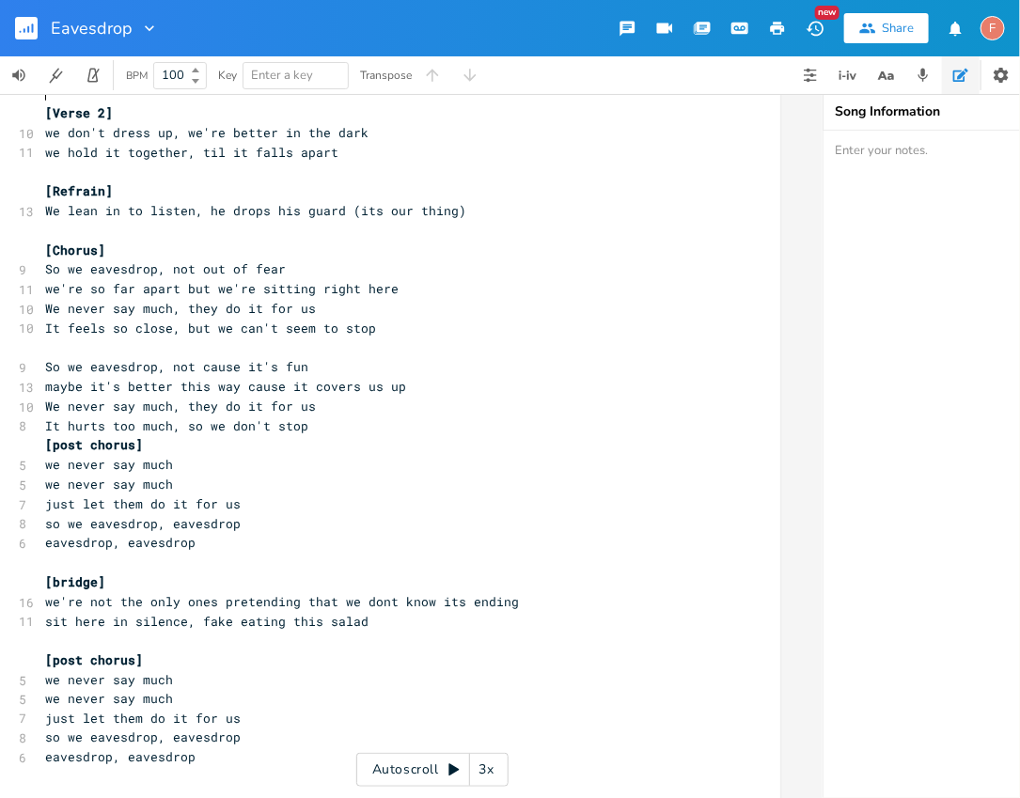
click at [330, 431] on pre "It hurts too much, so we don't stop" at bounding box center [380, 427] width 679 height 20
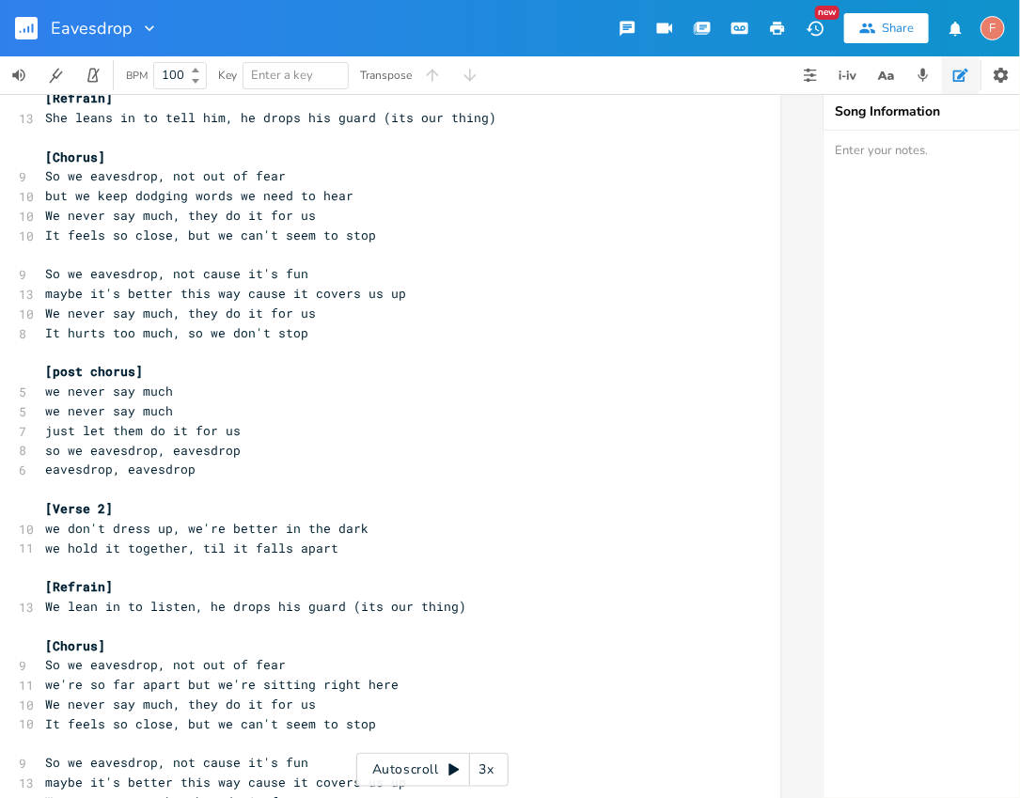
scroll to position [127, 0]
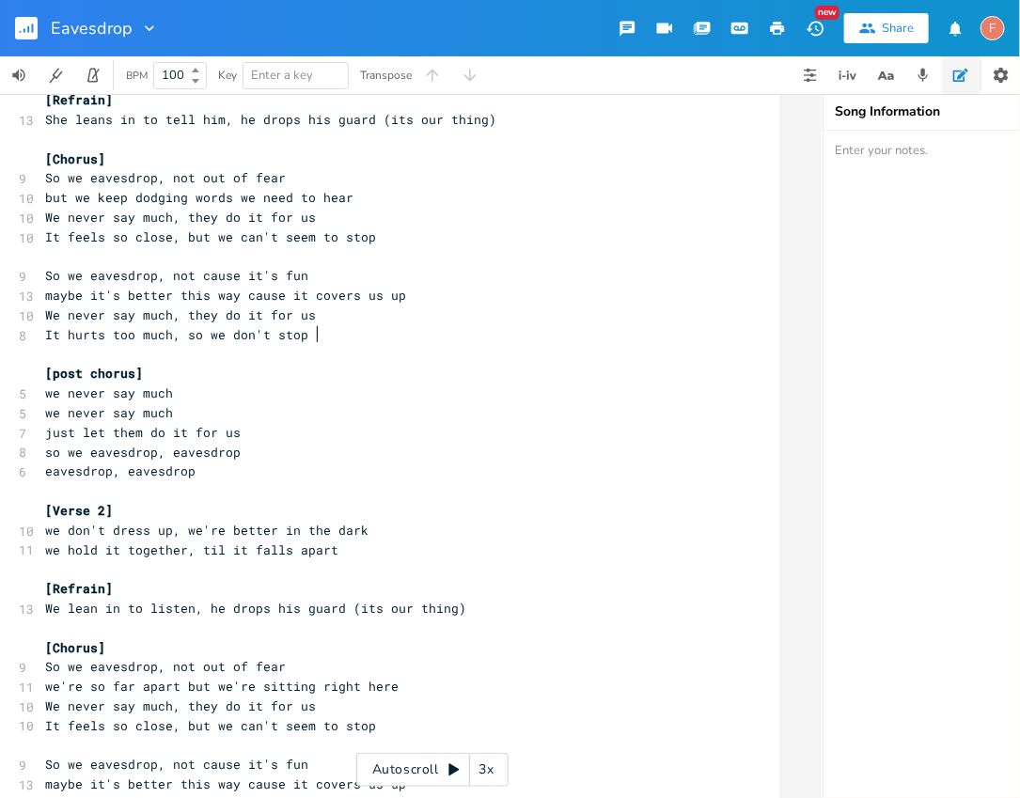
click at [368, 333] on pre "It hurts too much, so we don't stop" at bounding box center [380, 335] width 679 height 20
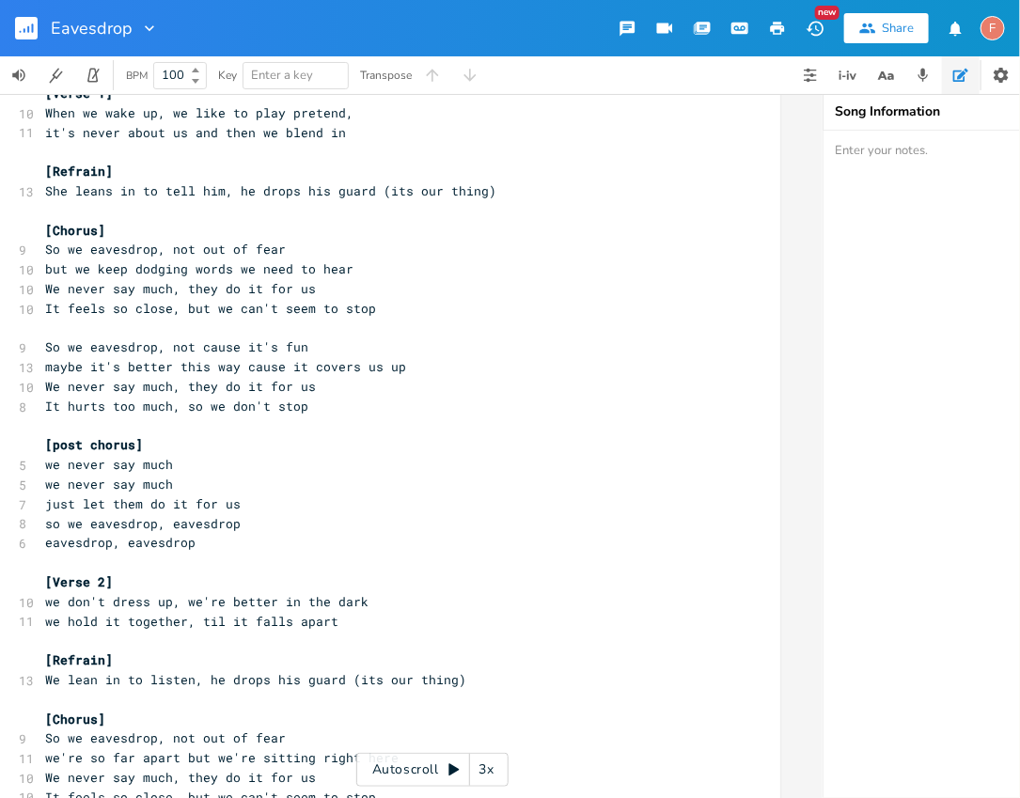
scroll to position [0, 0]
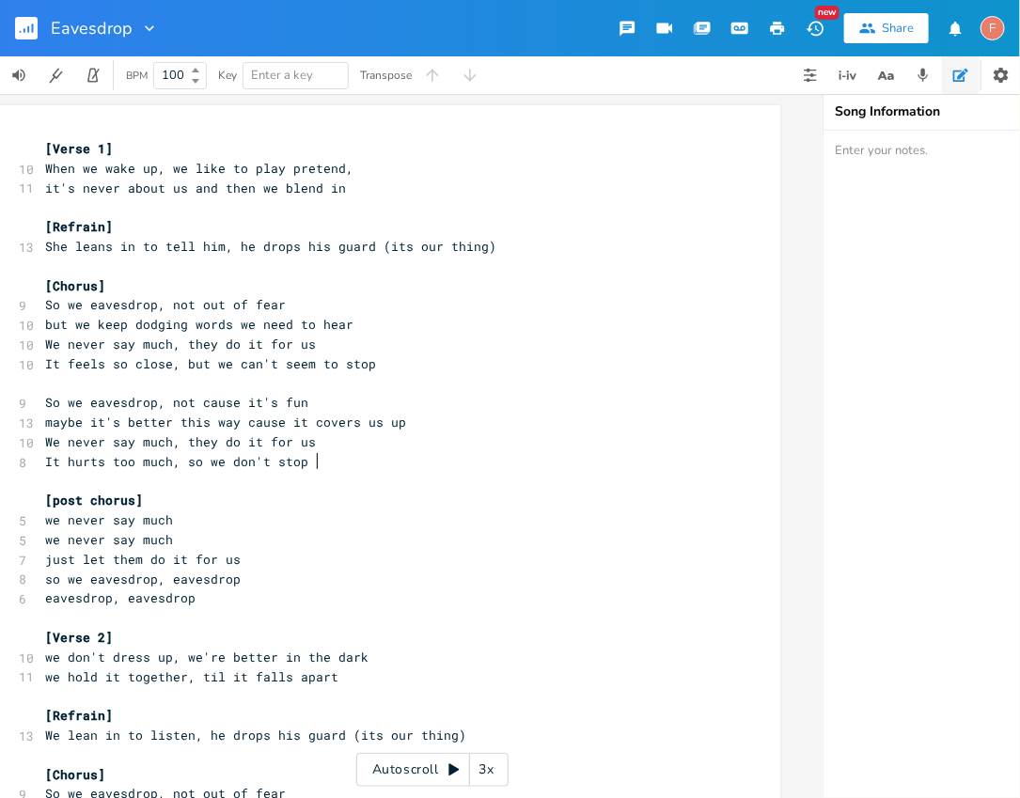
click at [470, 358] on pre "It feels so close, but we can't seem to stop" at bounding box center [380, 364] width 679 height 20
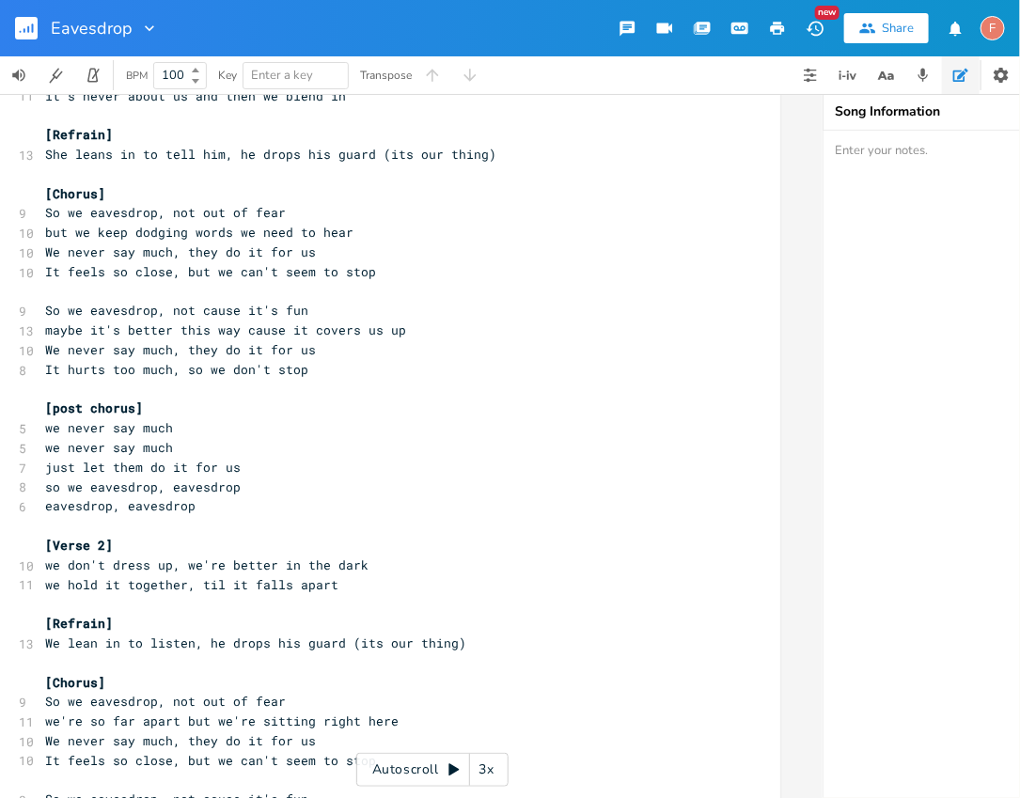
scroll to position [96, 0]
